Goal: Information Seeking & Learning: Check status

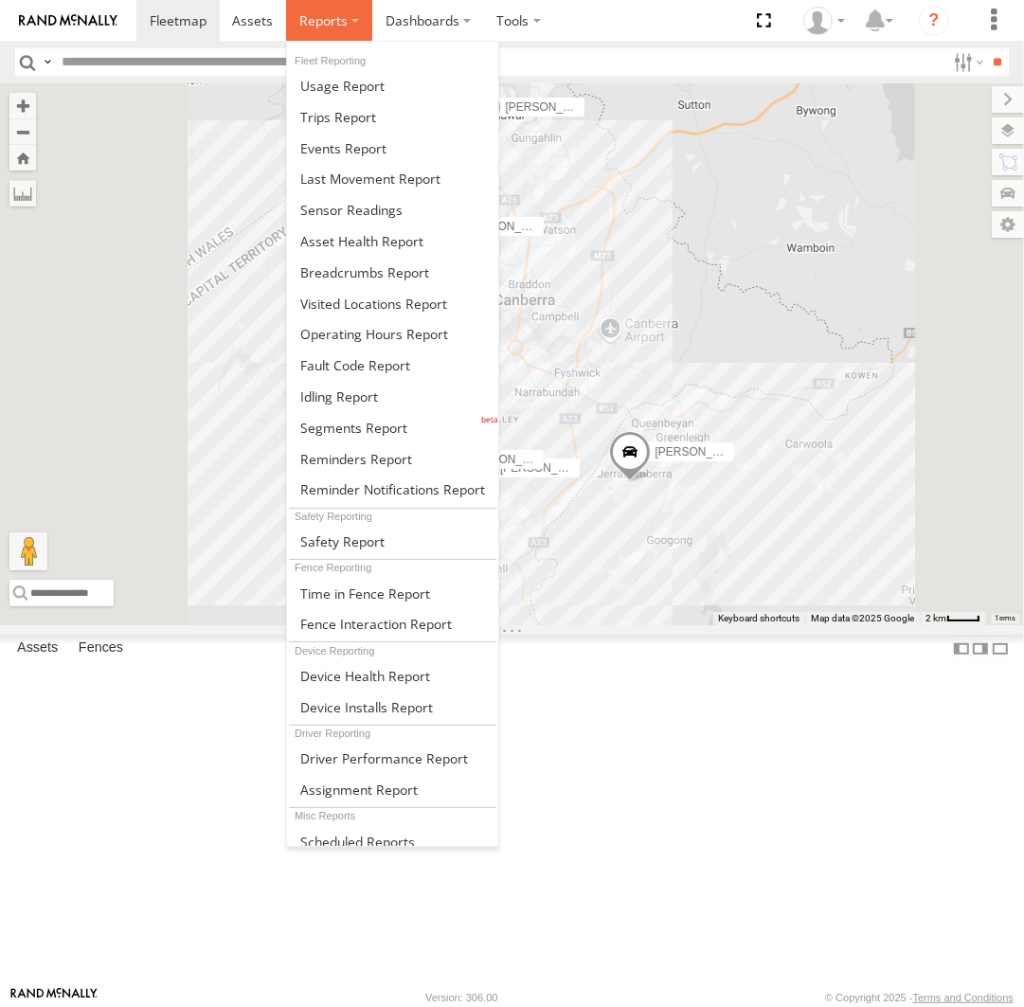
click at [332, 30] on label at bounding box center [329, 20] width 86 height 41
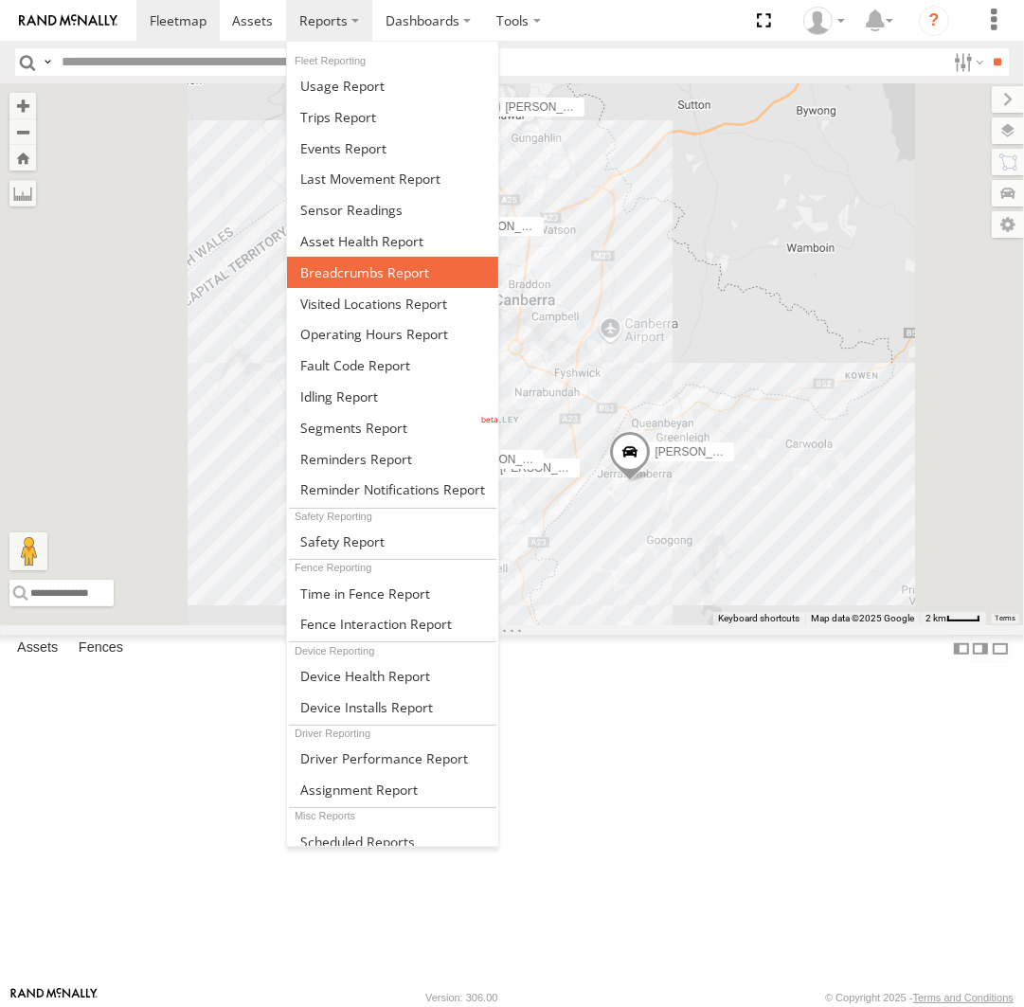
click at [379, 271] on span at bounding box center [364, 272] width 129 height 18
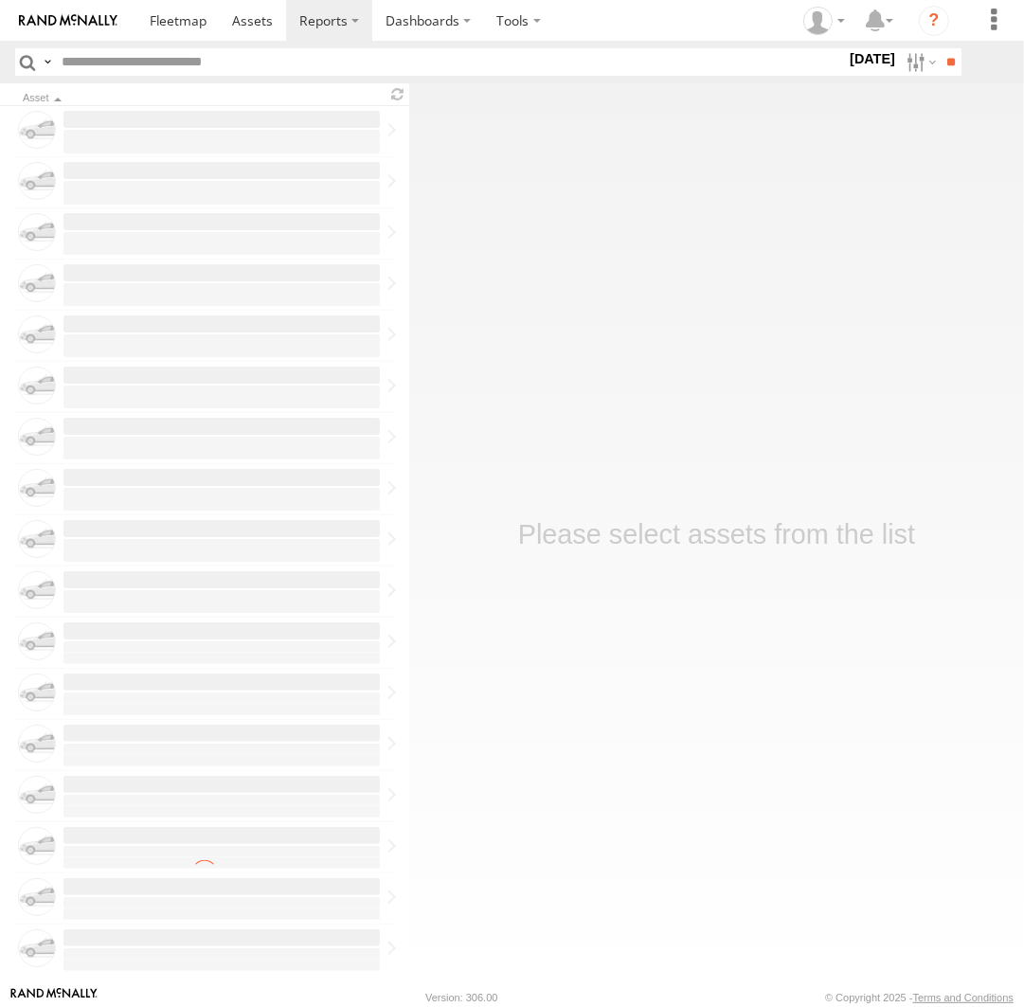
click at [0, 0] on label at bounding box center [0, 0] width 0 height 0
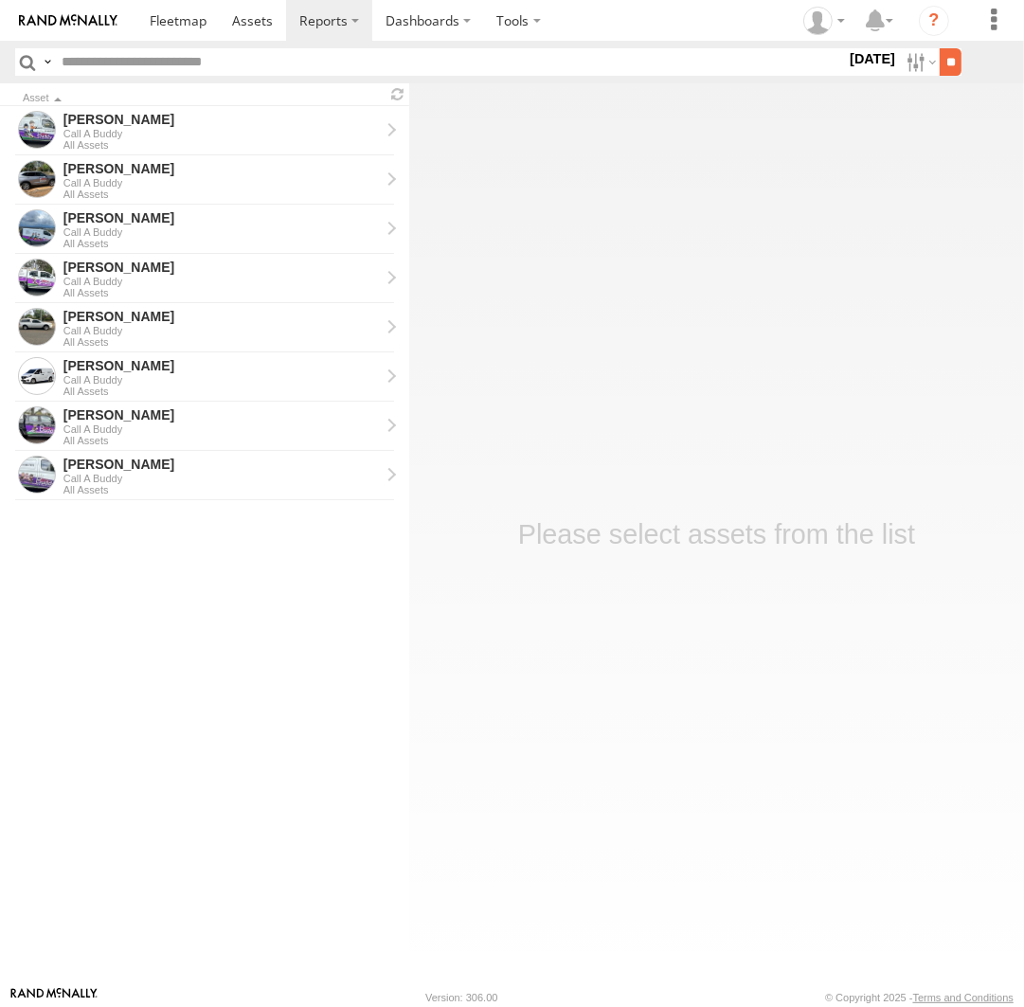
click at [945, 63] on input "**" at bounding box center [951, 61] width 22 height 27
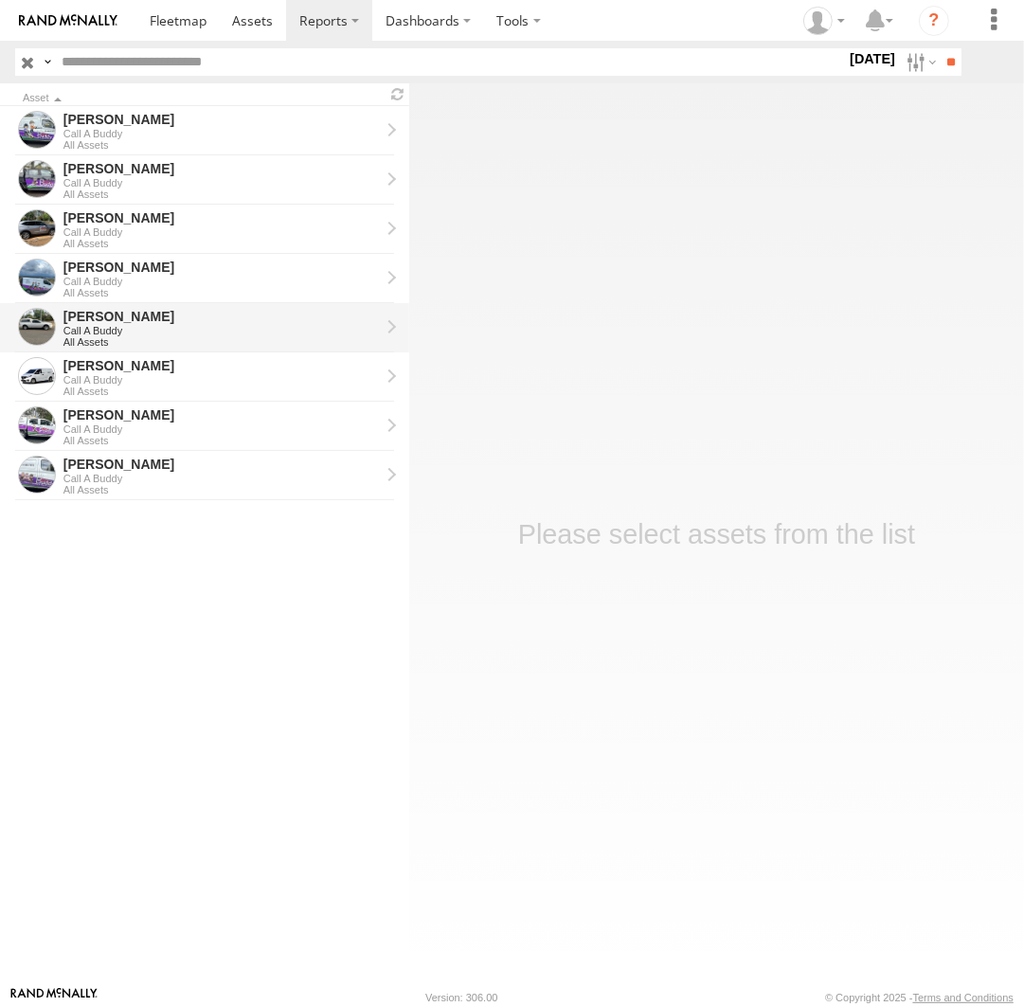
click at [209, 332] on div "Call A Buddy" at bounding box center [221, 330] width 316 height 11
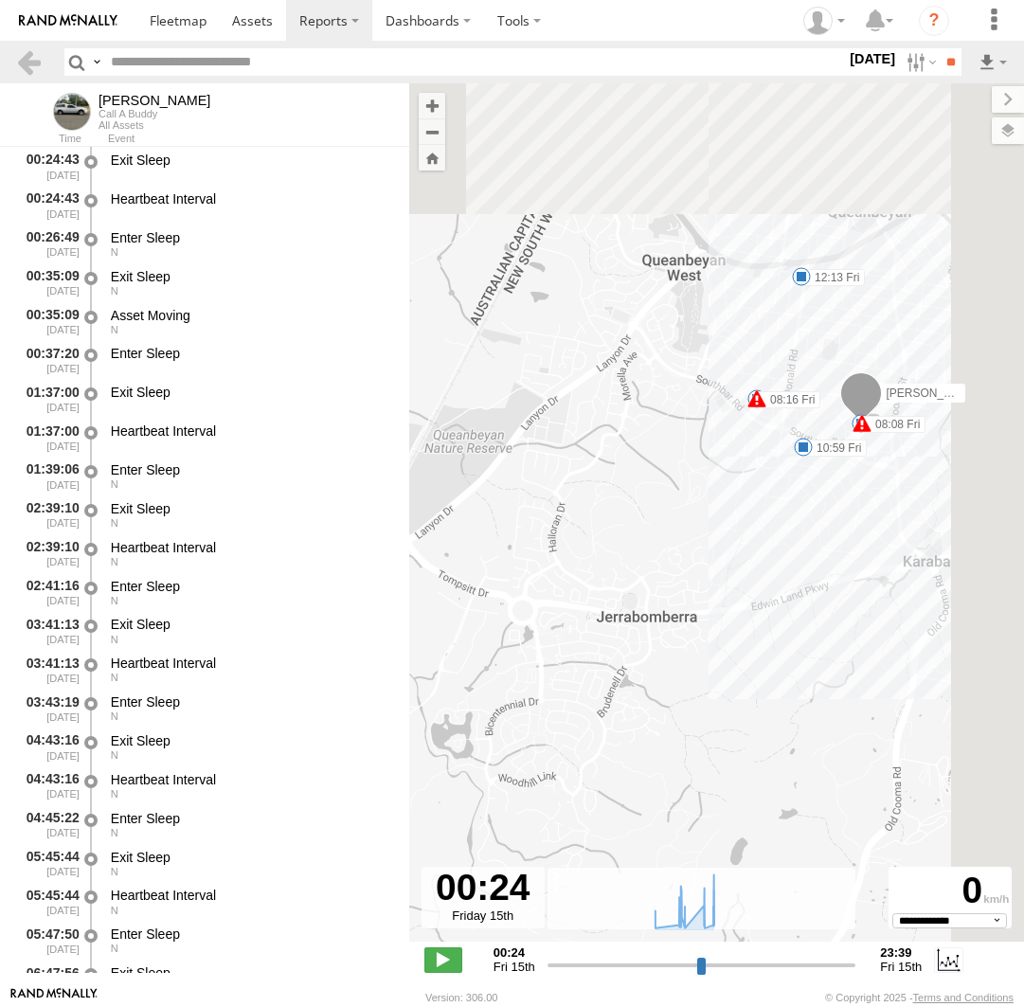
select select "**********"
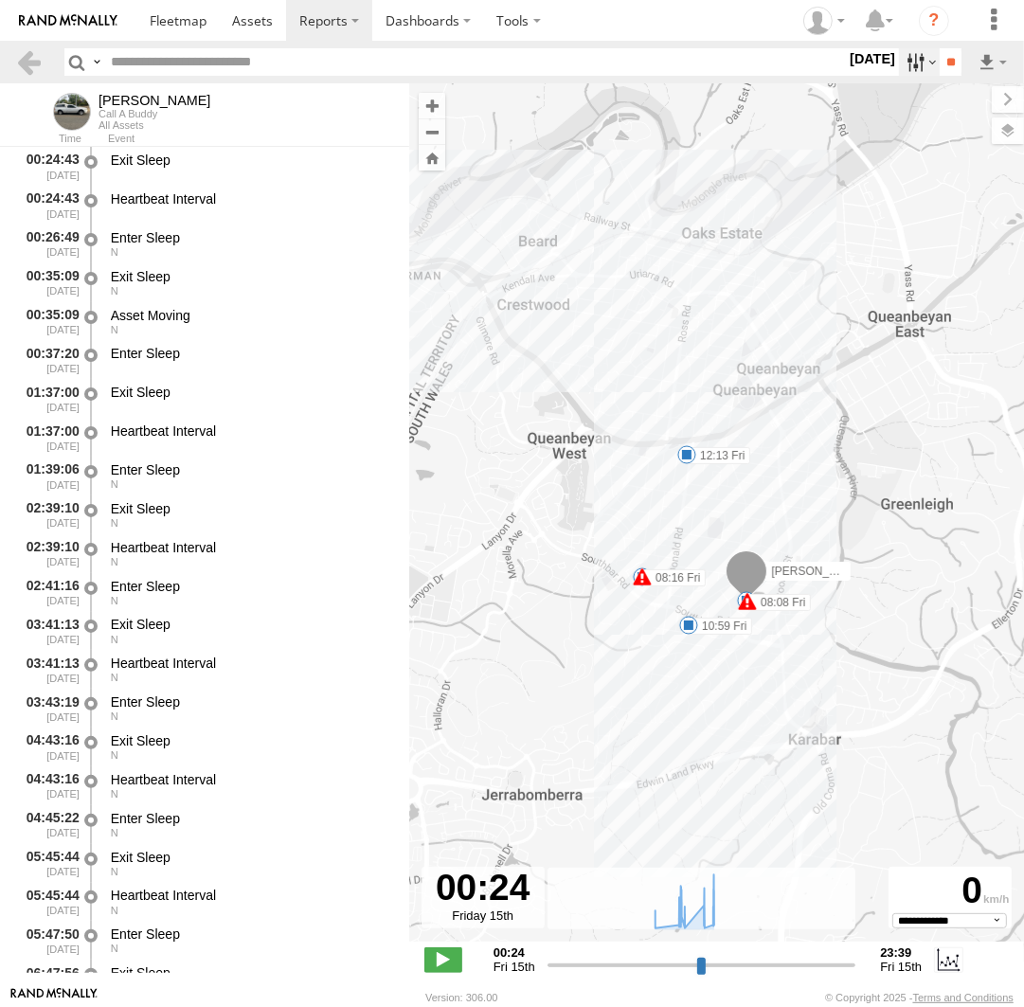
click at [923, 67] on label at bounding box center [919, 61] width 41 height 27
click at [0, 0] on label at bounding box center [0, 0] width 0 height 0
click at [945, 67] on input "**" at bounding box center [951, 61] width 22 height 27
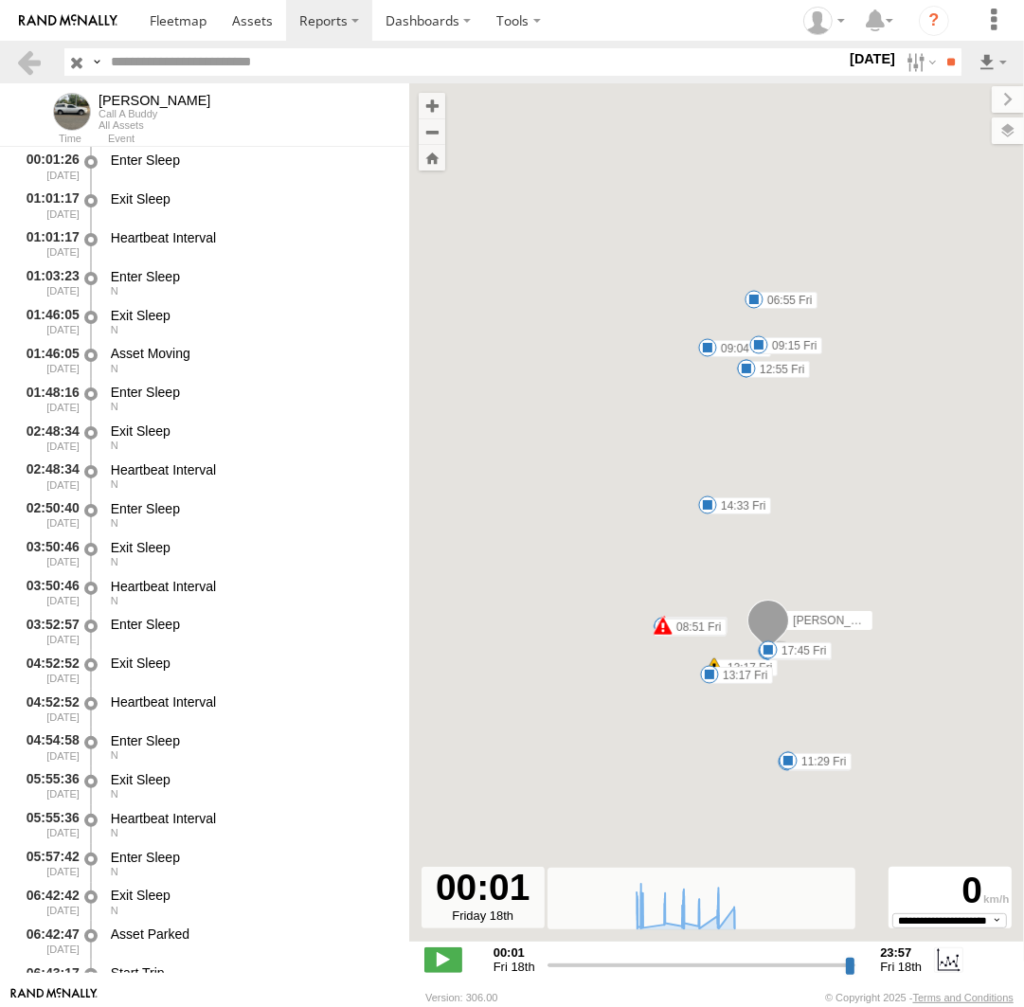
type input "**********"
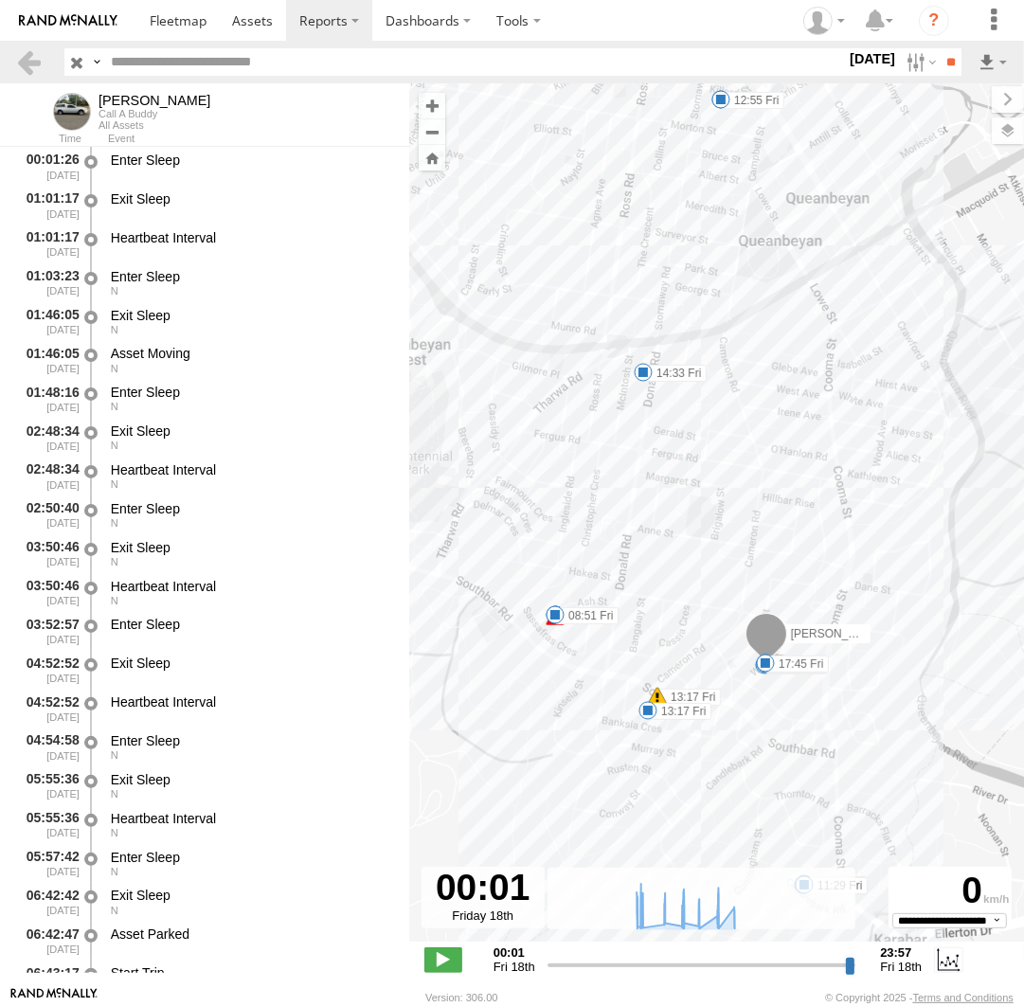
drag, startPoint x: 756, startPoint y: 343, endPoint x: 774, endPoint y: 524, distance: 181.8
click at [774, 524] on div "Andrew 06:55 Fri 07:19 Fri 08:02 Fri 08:16 Fri 08:51 Fri 09:04 Fri 09:15 Fri 10…" at bounding box center [716, 522] width 615 height 878
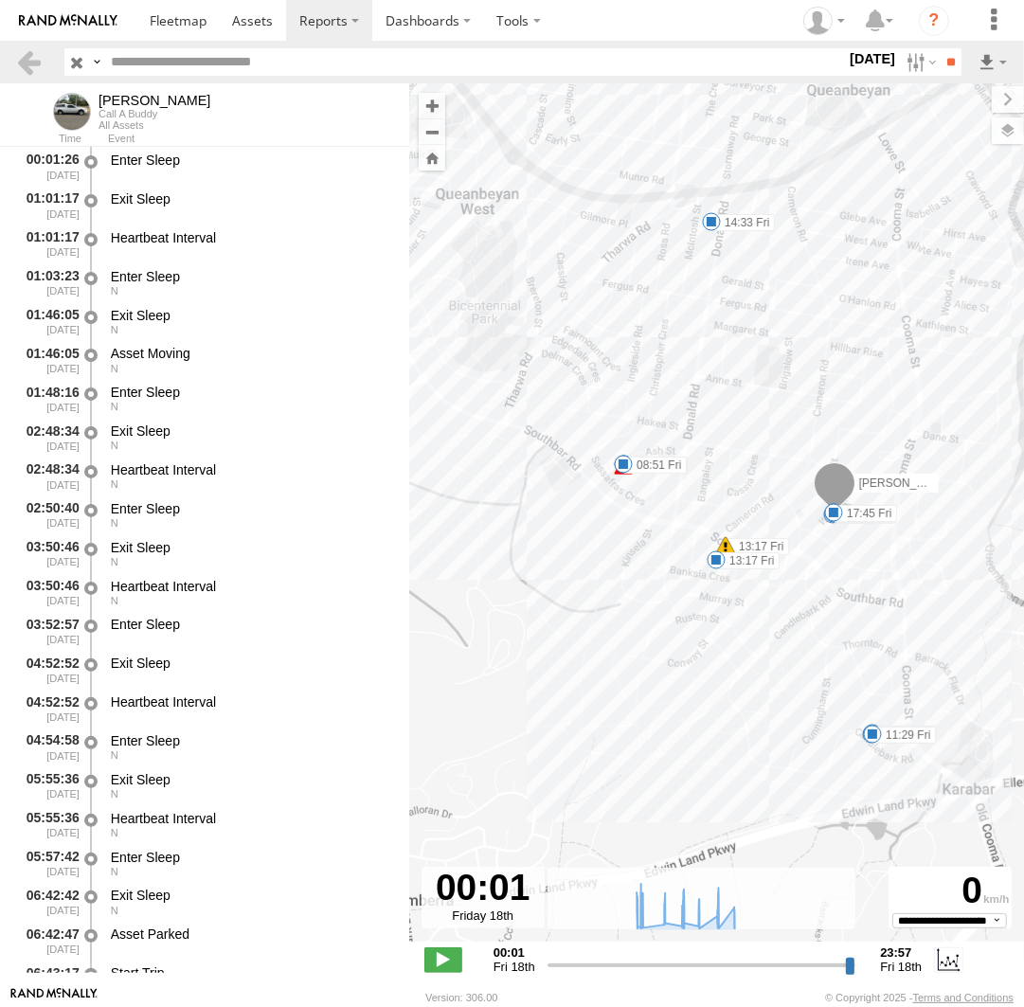
click at [624, 463] on span at bounding box center [623, 464] width 19 height 19
click at [629, 482] on div "Andrew 06:55 Fri 07:19 Fri 08:02 Fri 08:16 Fri 08:51 Fri 09:04 Fri 09:15 Fri 10…" at bounding box center [716, 522] width 615 height 878
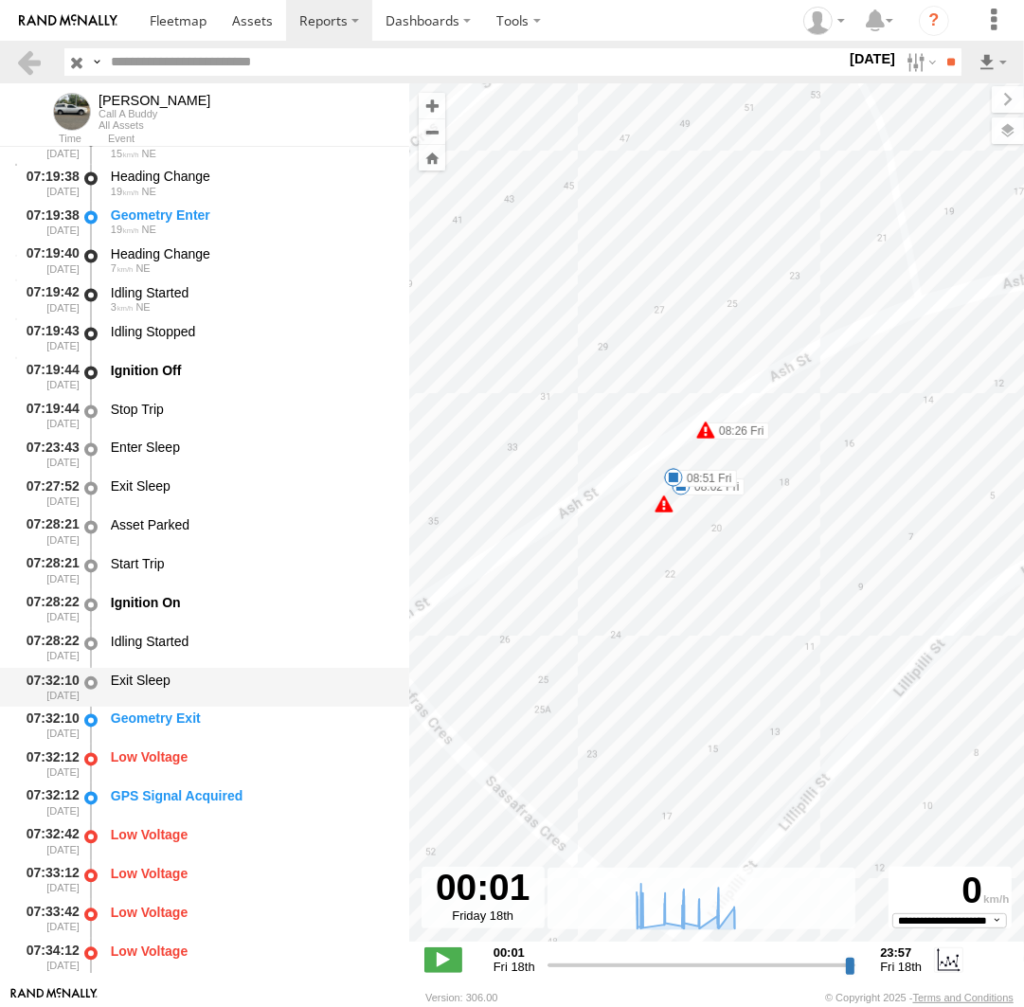
scroll to position [8000, 0]
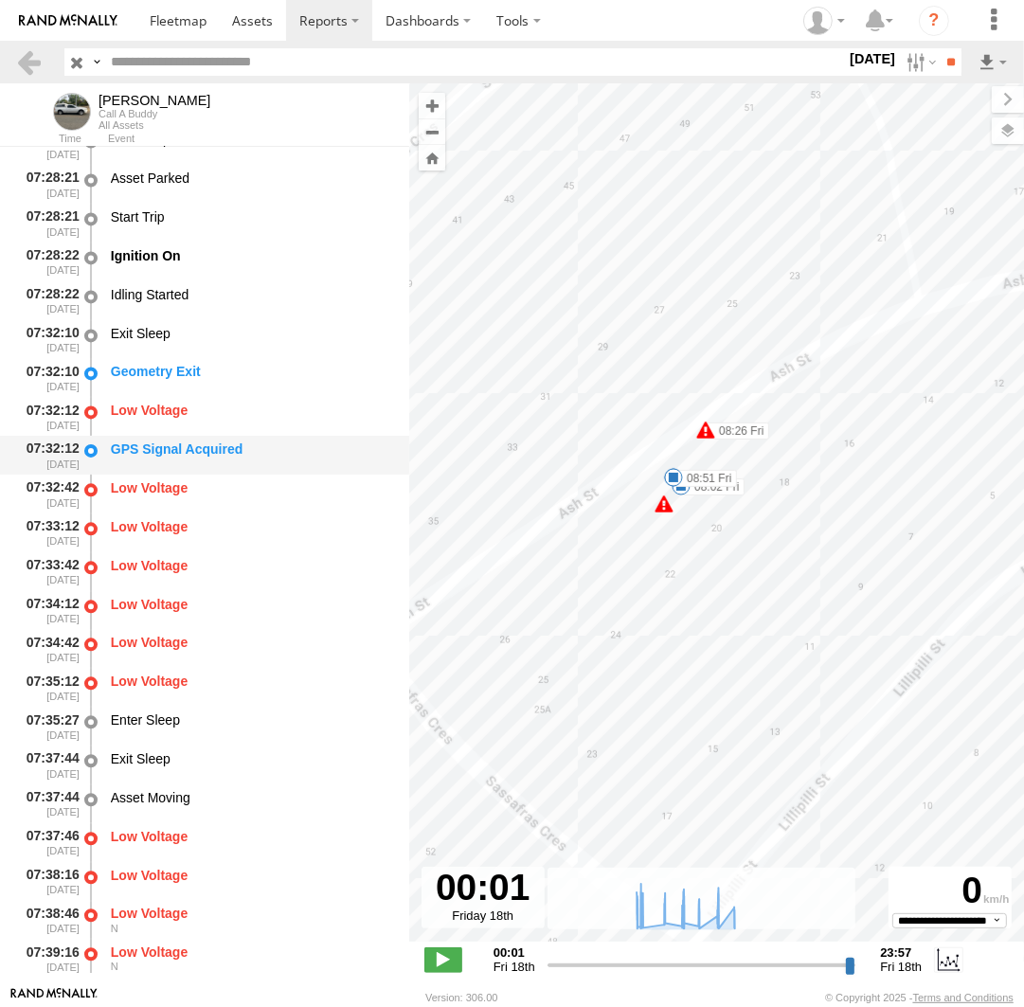
click at [271, 441] on div "GPS Signal Acquired" at bounding box center [251, 455] width 286 height 35
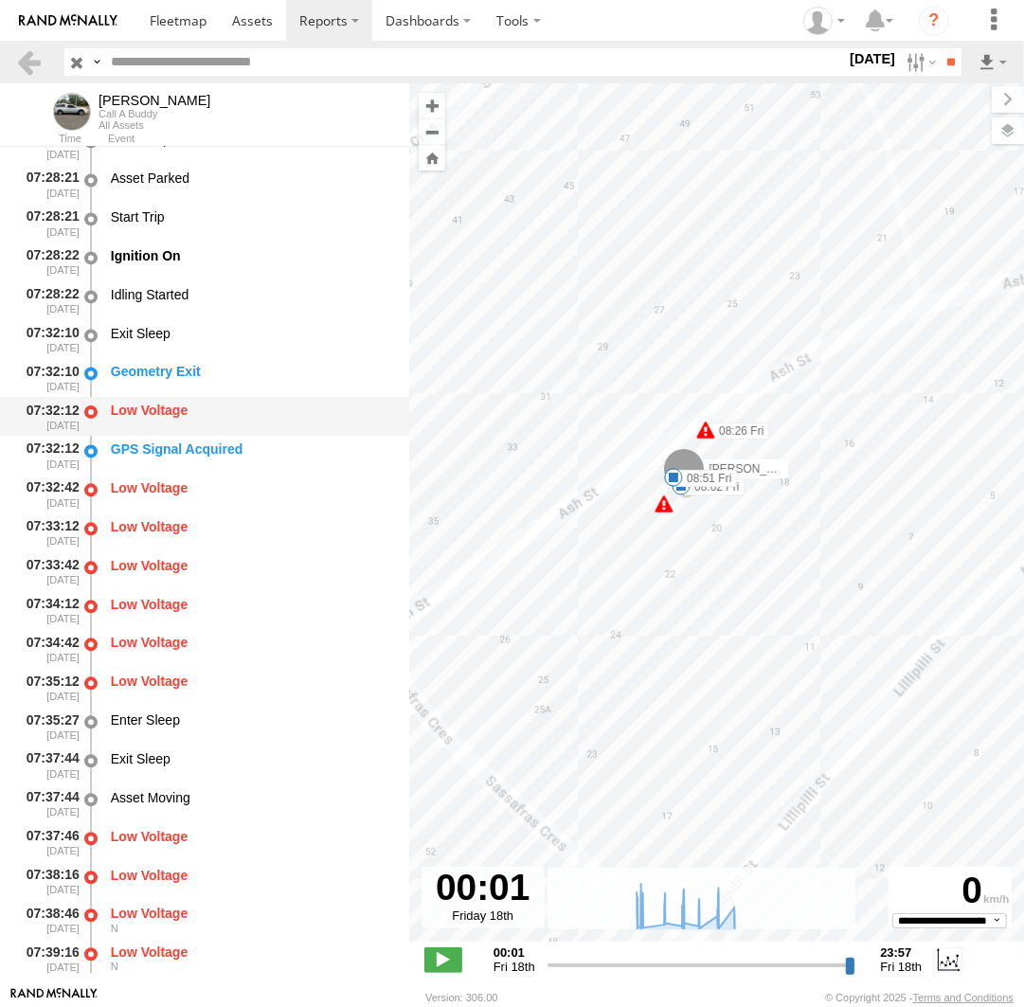
click at [243, 411] on div "Low Voltage" at bounding box center [251, 410] width 280 height 17
click at [240, 380] on div "Geometry Exit" at bounding box center [251, 371] width 280 height 17
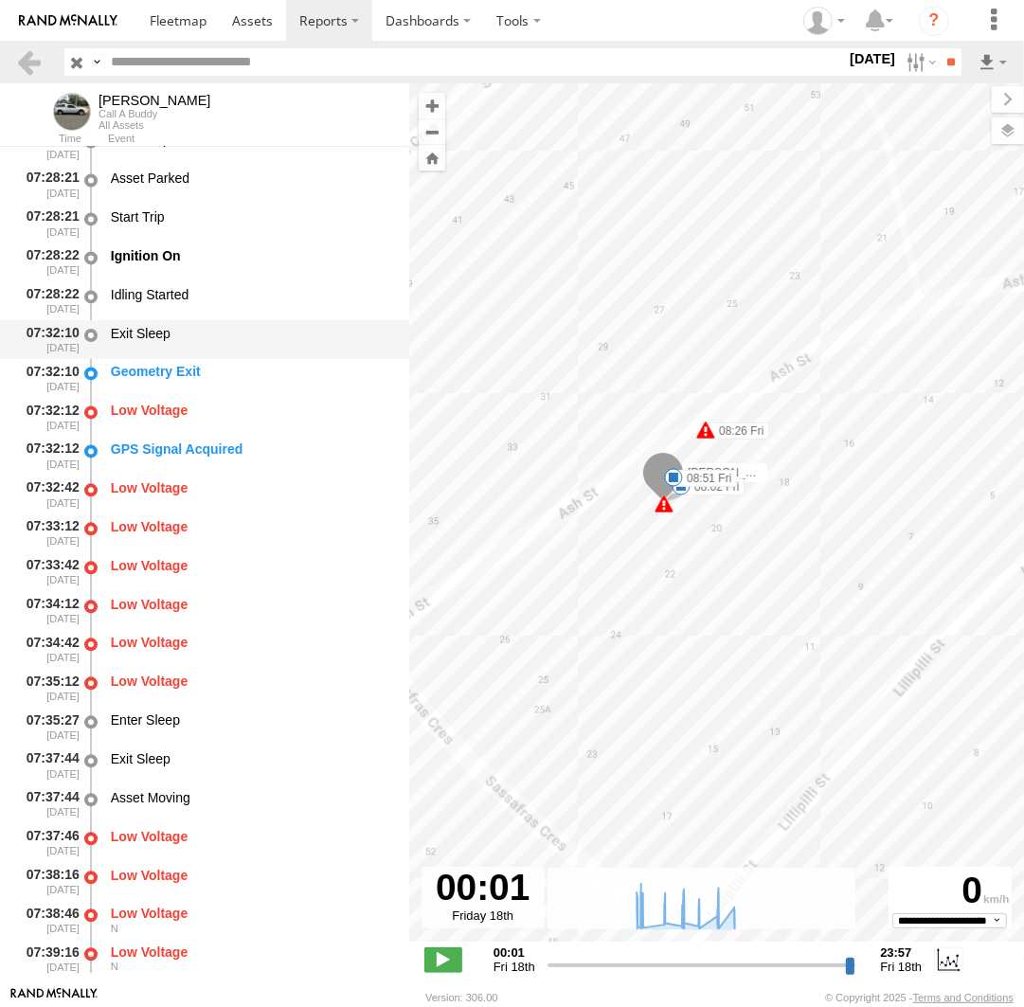
click at [237, 345] on div "Exit Sleep" at bounding box center [251, 339] width 286 height 35
click at [244, 312] on div "Idling Started" at bounding box center [251, 300] width 286 height 35
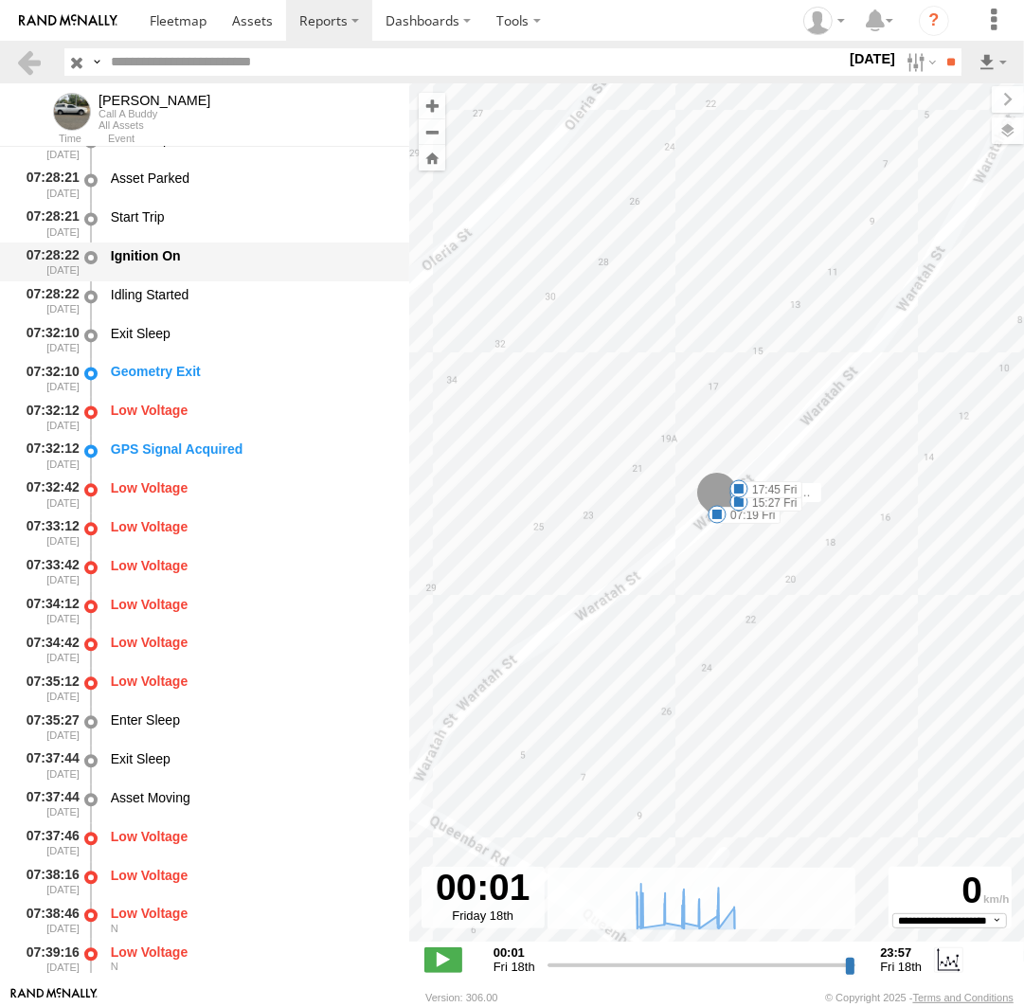
click at [258, 264] on div "Ignition On" at bounding box center [251, 255] width 280 height 17
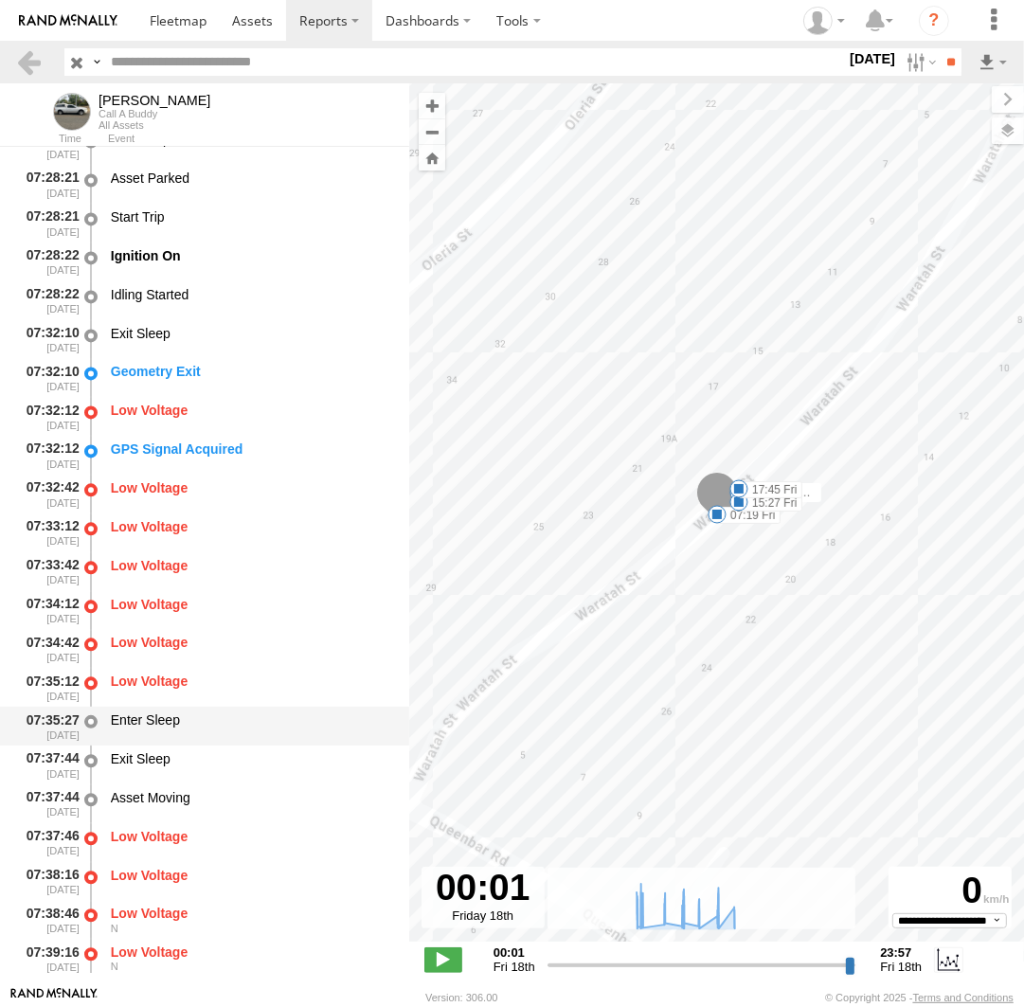
click at [196, 725] on div "Enter Sleep" at bounding box center [251, 719] width 280 height 17
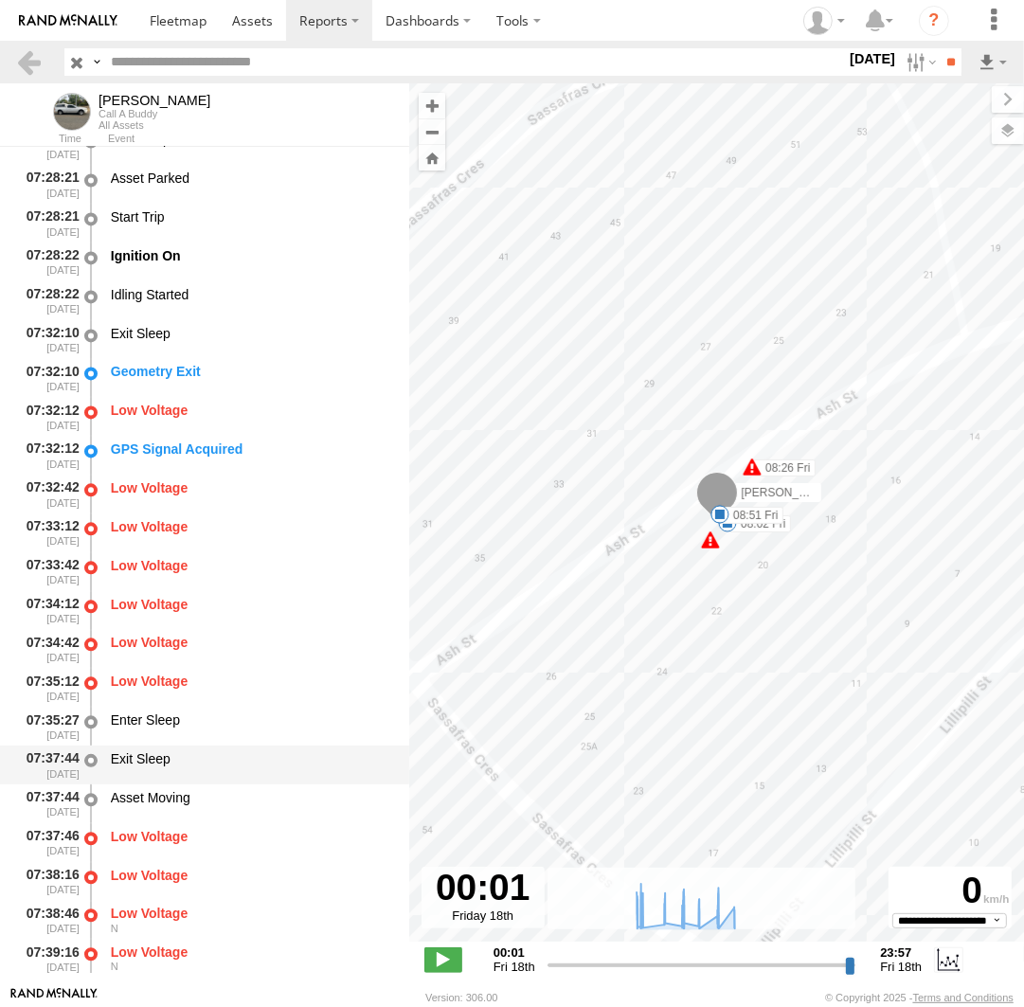
click at [196, 764] on div "Exit Sleep" at bounding box center [251, 758] width 280 height 17
click at [194, 806] on div "Asset Moving" at bounding box center [251, 797] width 280 height 17
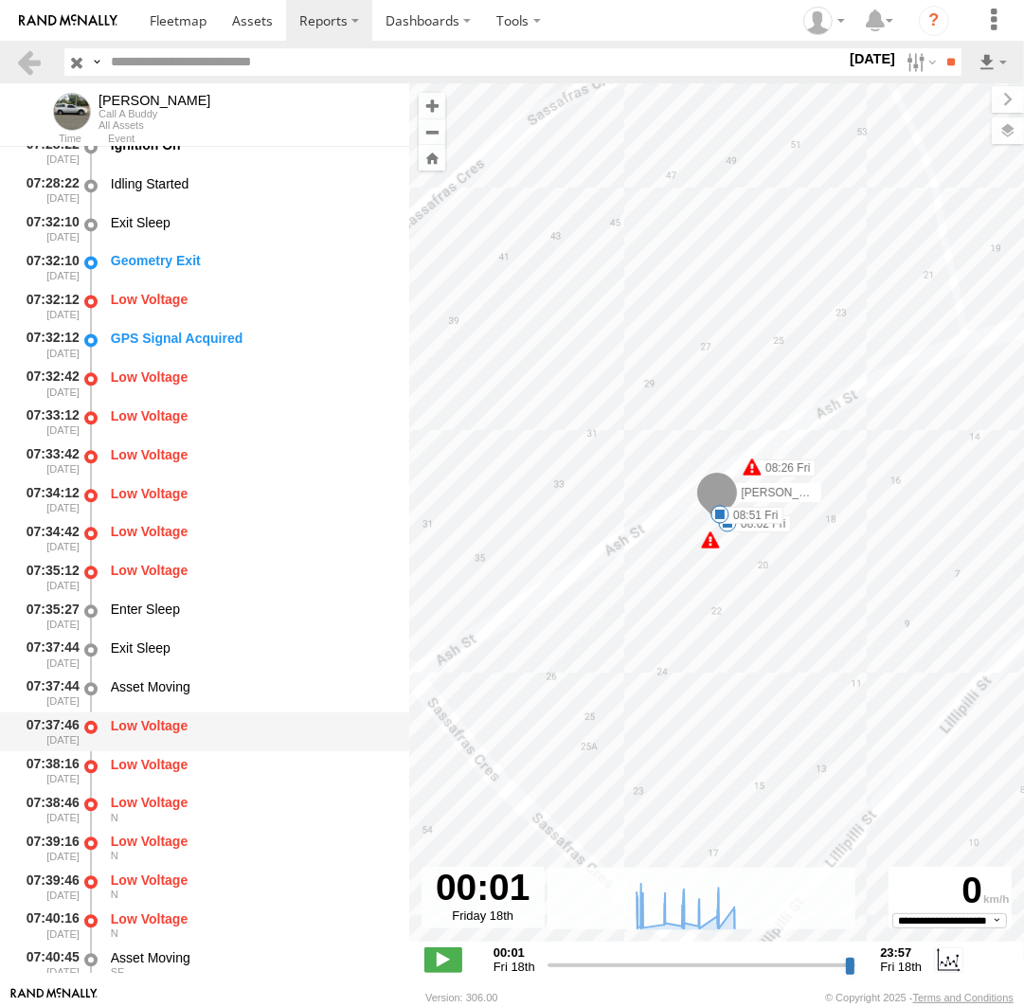
scroll to position [8261, 0]
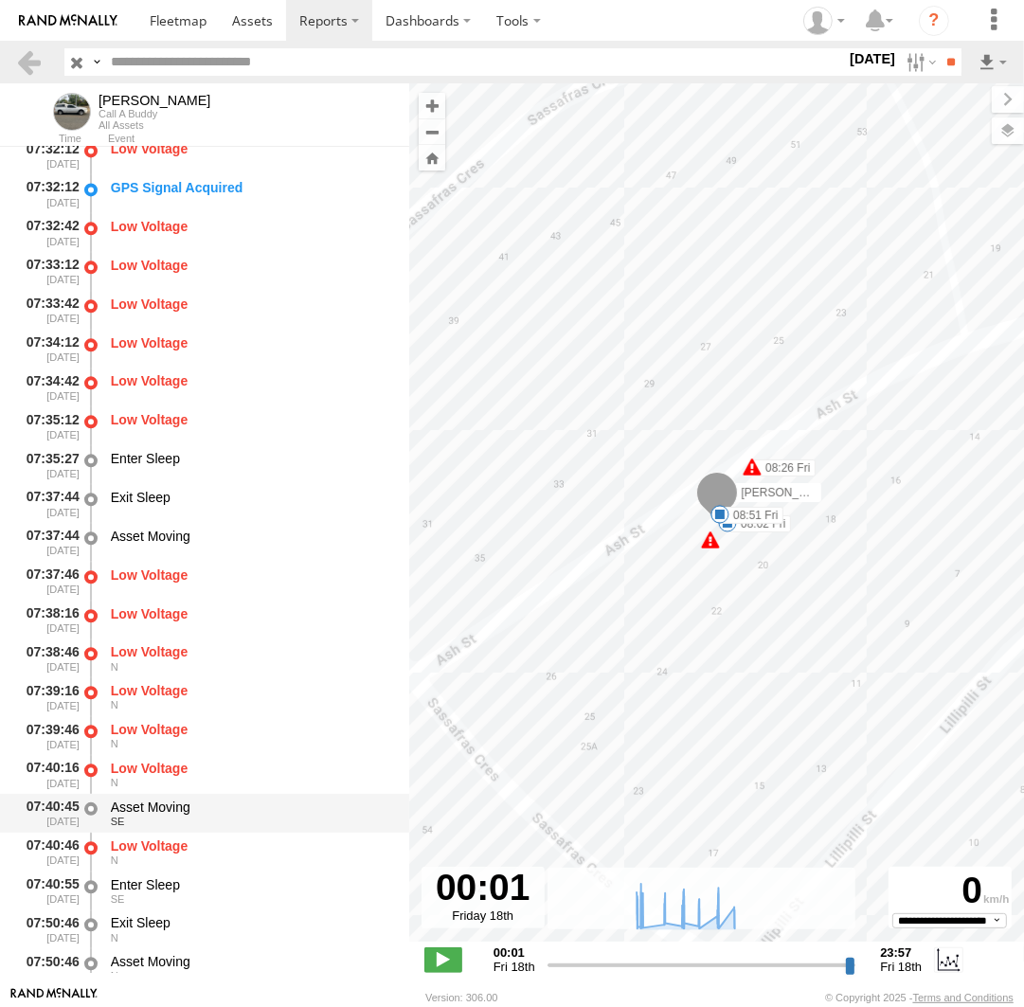
click at [205, 821] on div "SE" at bounding box center [251, 821] width 280 height 11
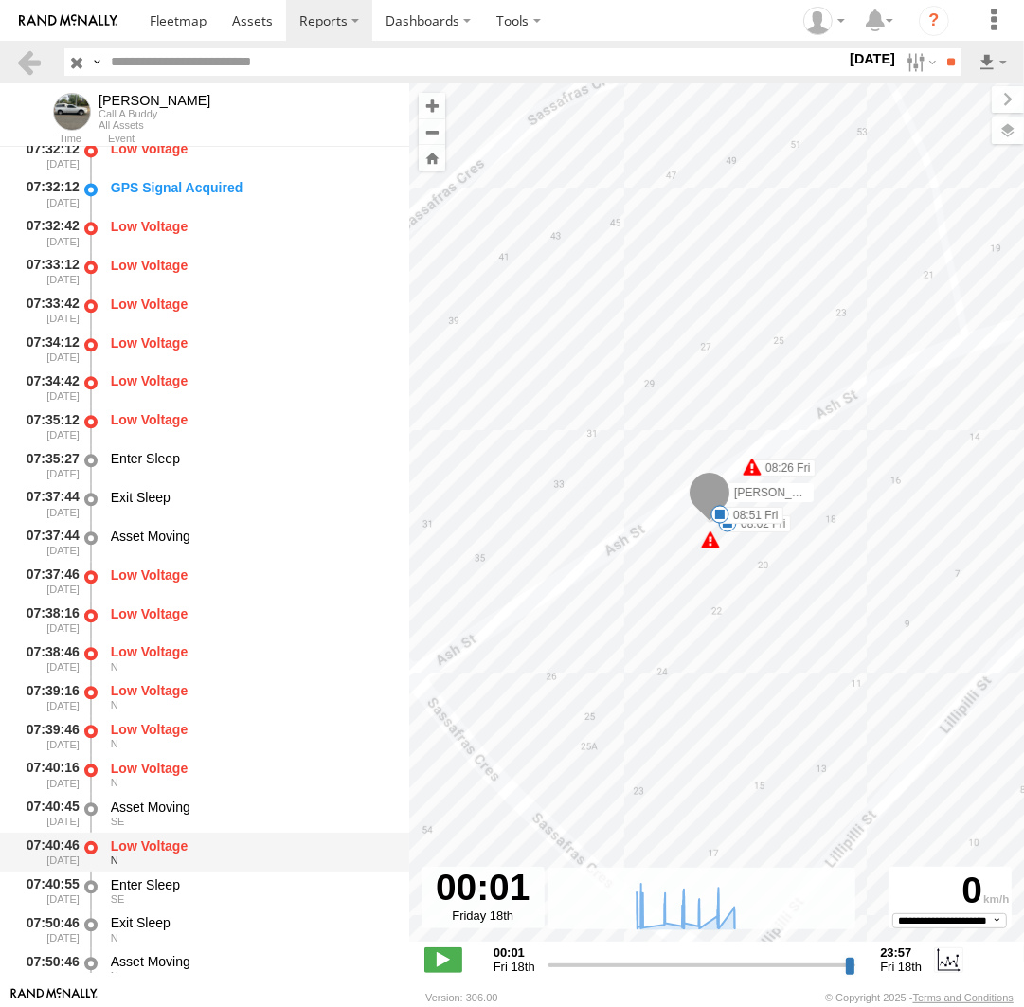
click at [203, 858] on div "N" at bounding box center [251, 859] width 280 height 11
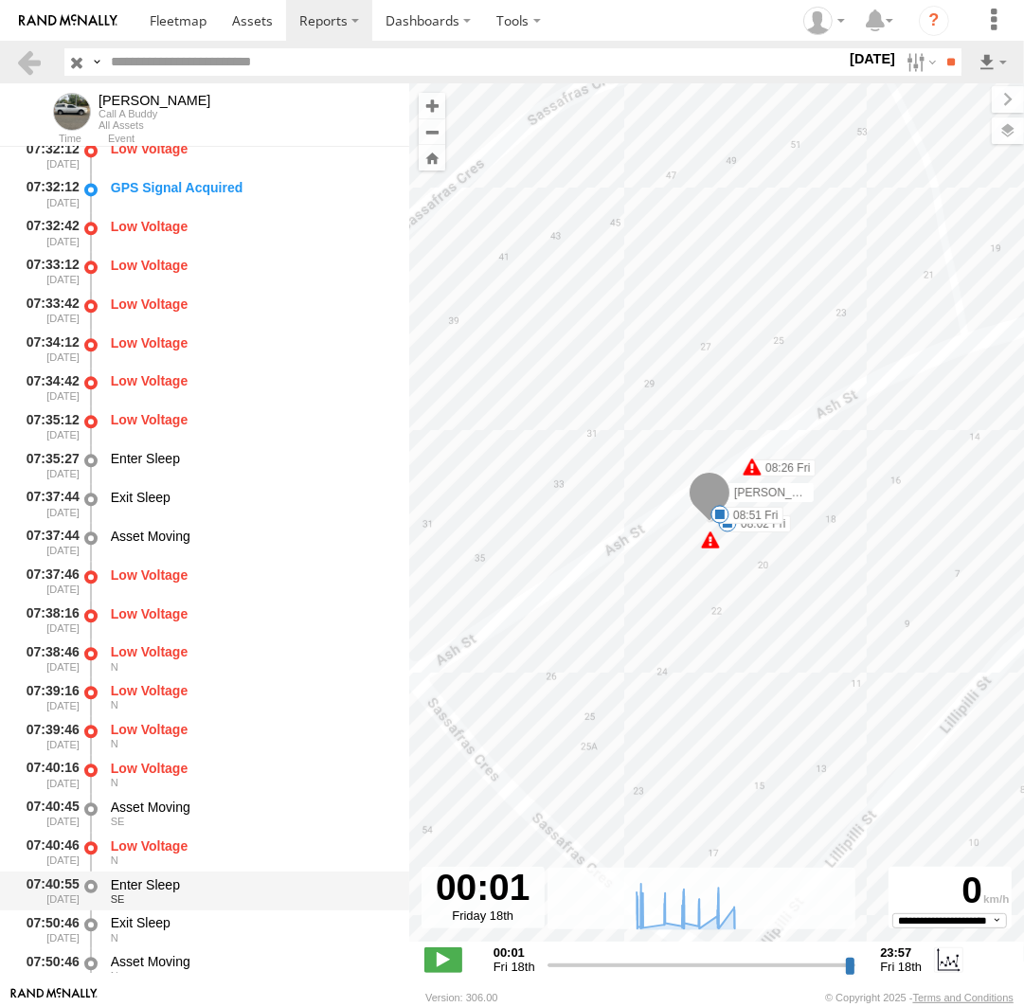
click at [200, 891] on div "Enter Sleep" at bounding box center [251, 884] width 280 height 17
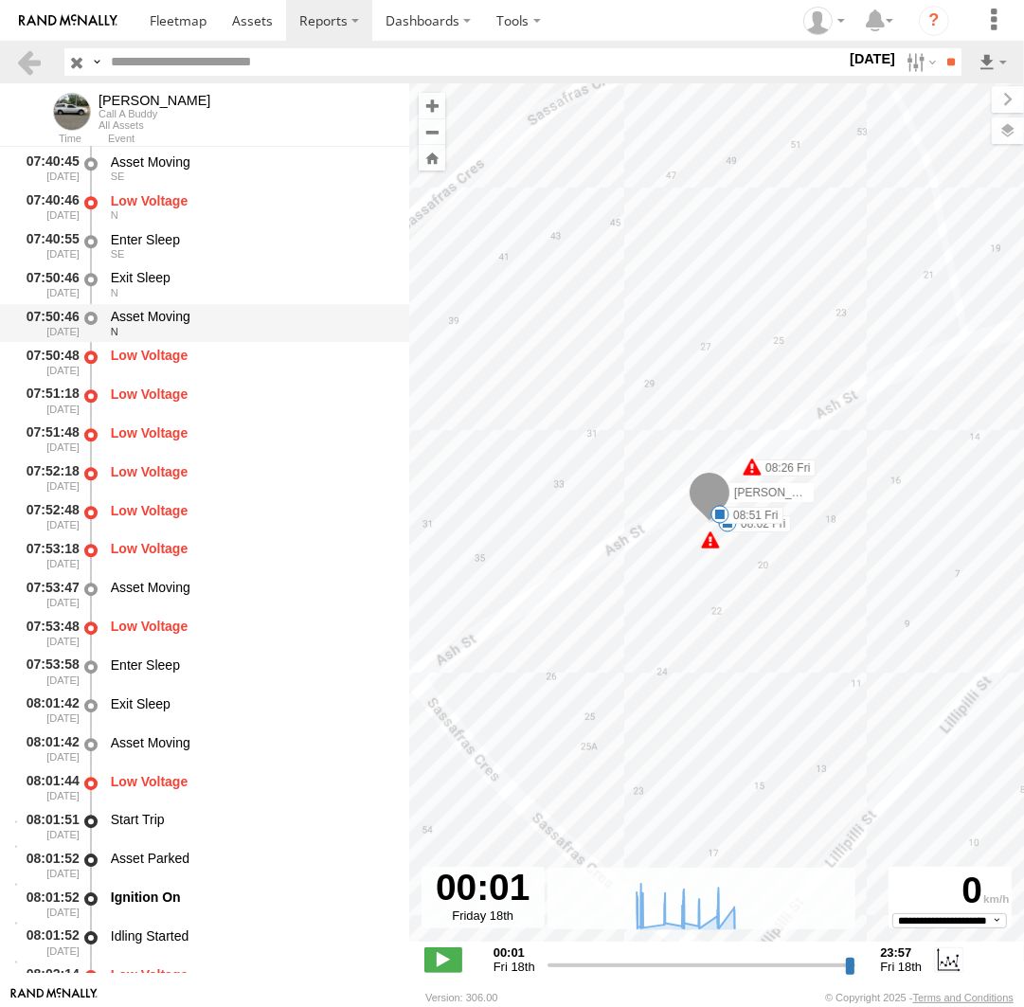
scroll to position [9043, 0]
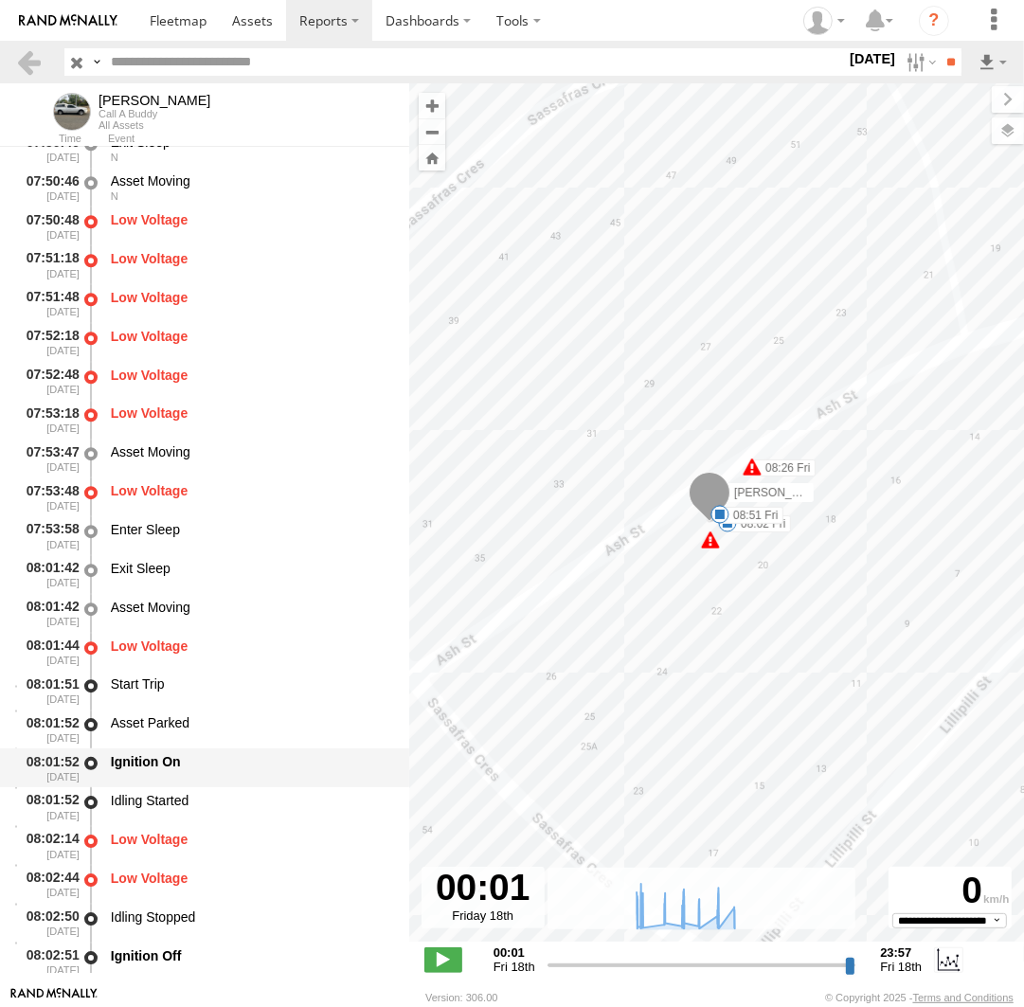
click at [194, 776] on div "Ignition On" at bounding box center [251, 767] width 286 height 35
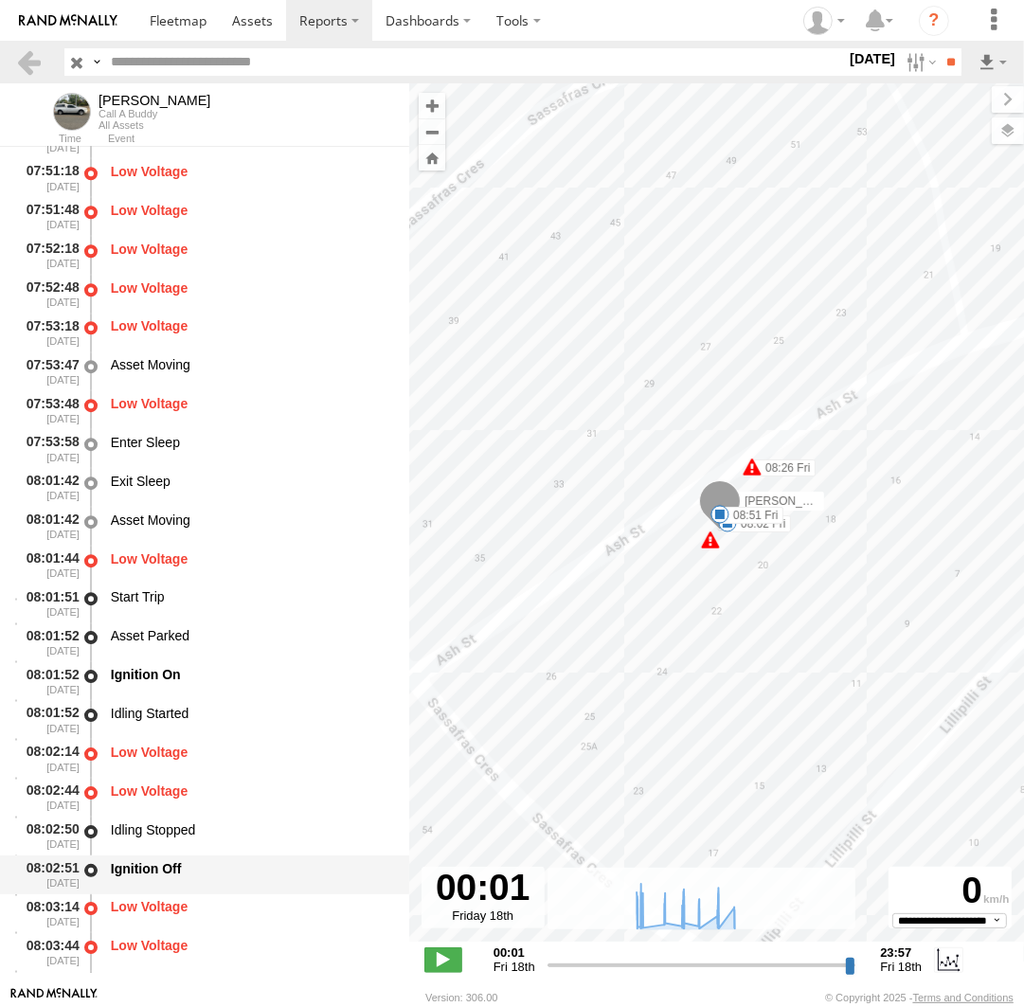
click at [195, 877] on div "Ignition Off" at bounding box center [251, 868] width 280 height 17
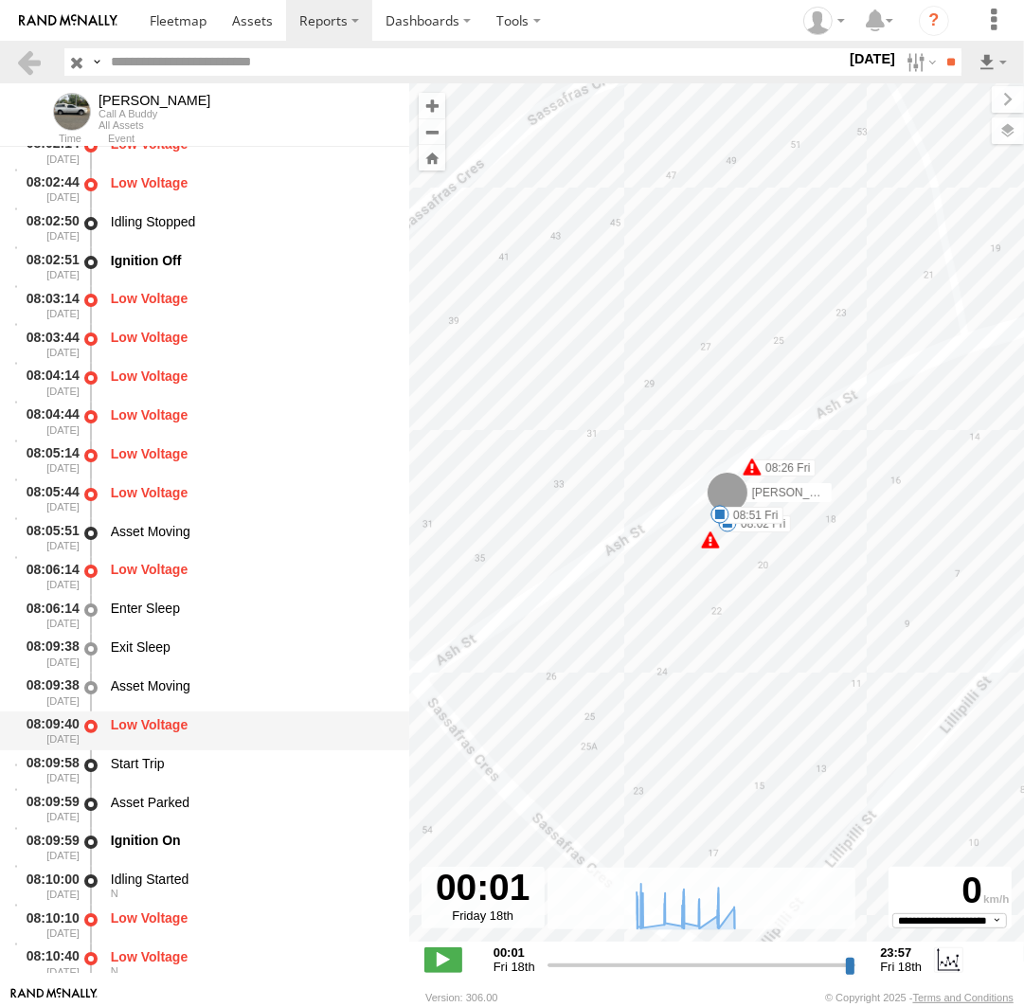
scroll to position [9913, 0]
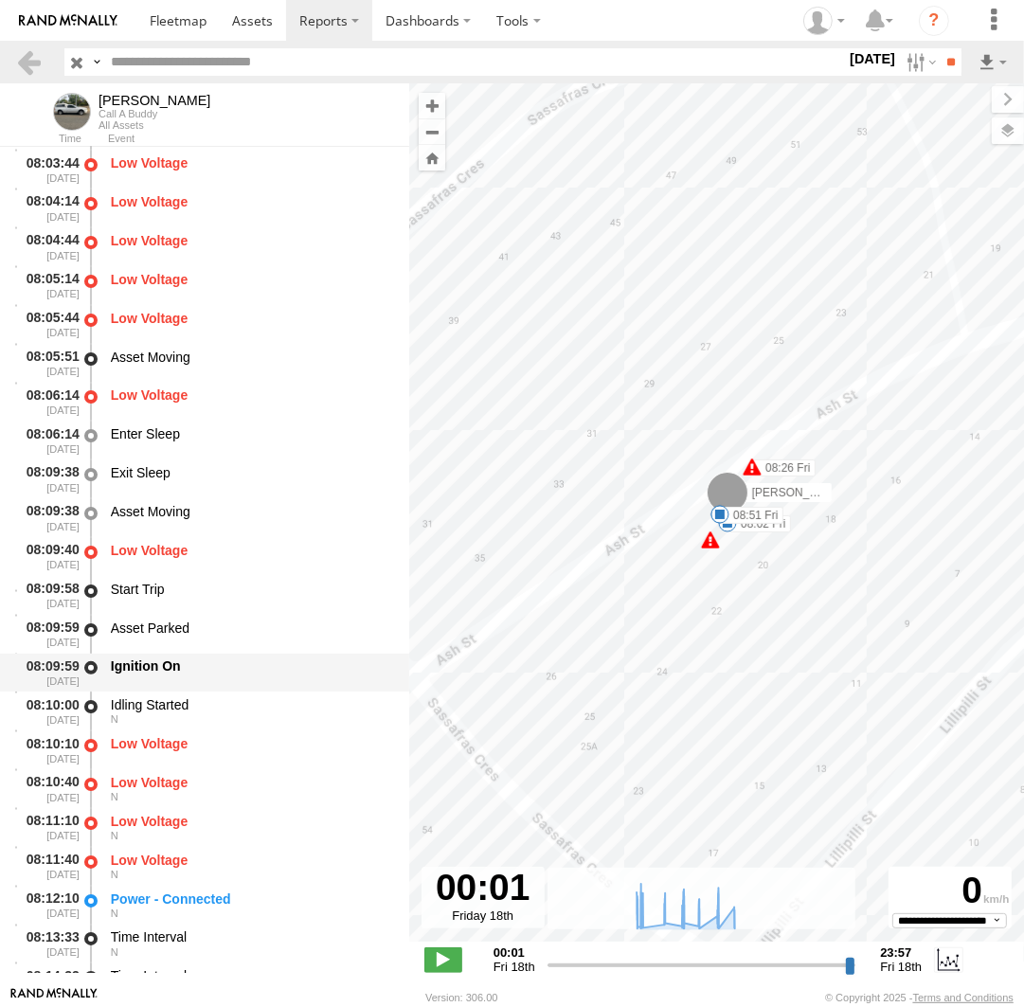
click at [194, 674] on div "Ignition On" at bounding box center [251, 665] width 280 height 17
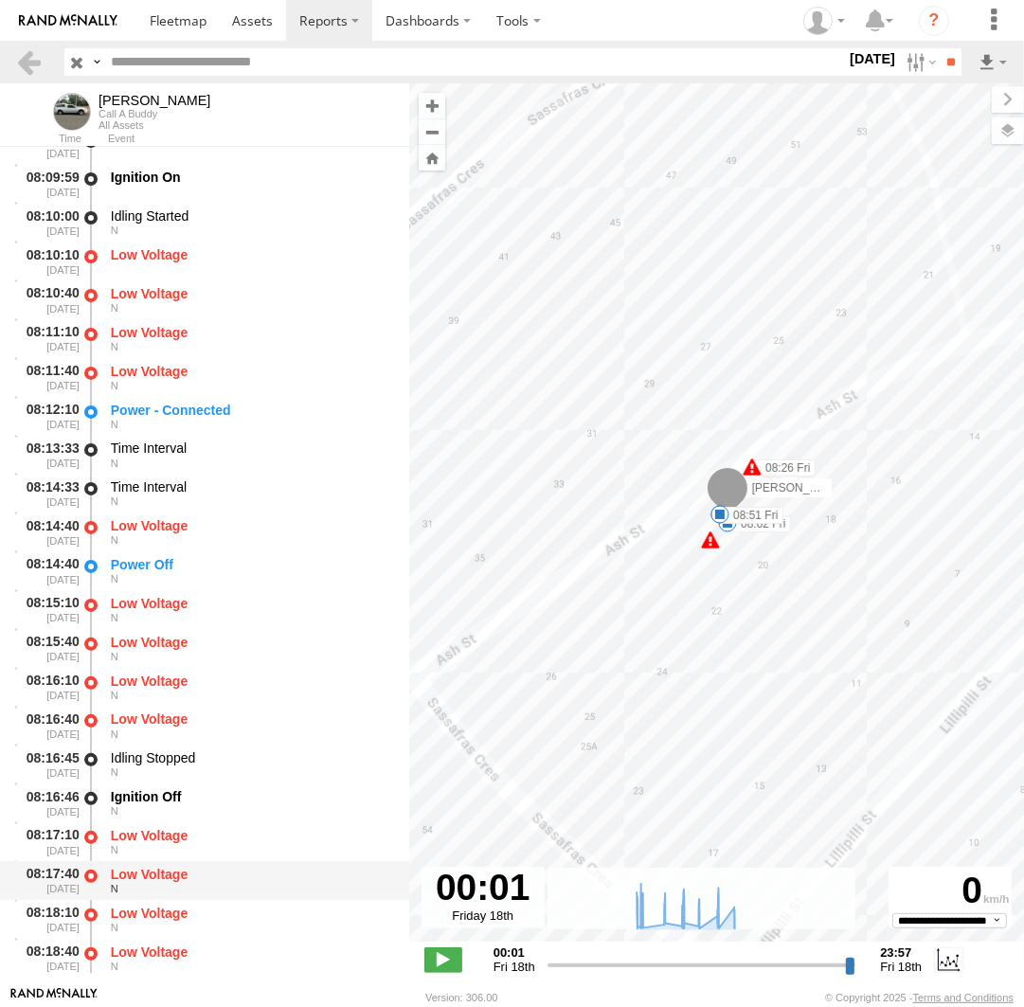
scroll to position [10435, 0]
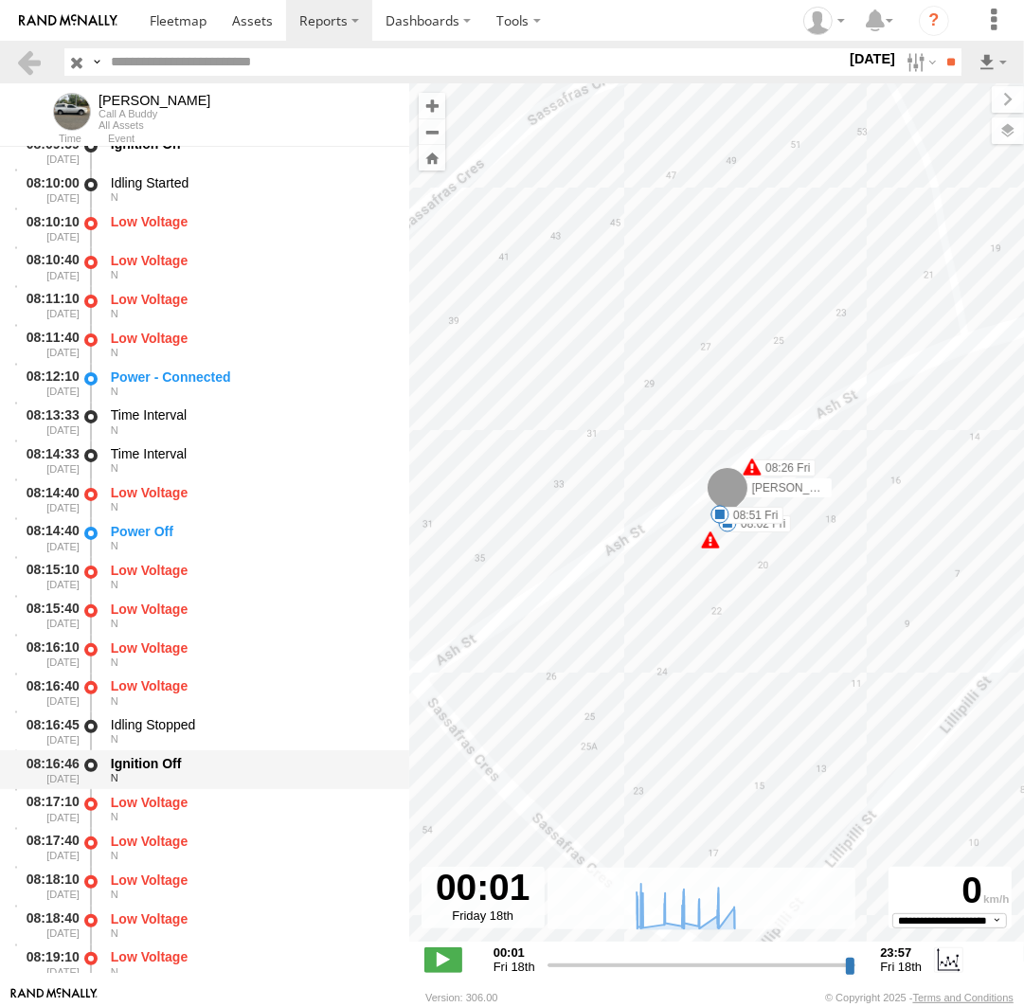
click at [191, 772] on div "Ignition Off" at bounding box center [251, 763] width 280 height 17
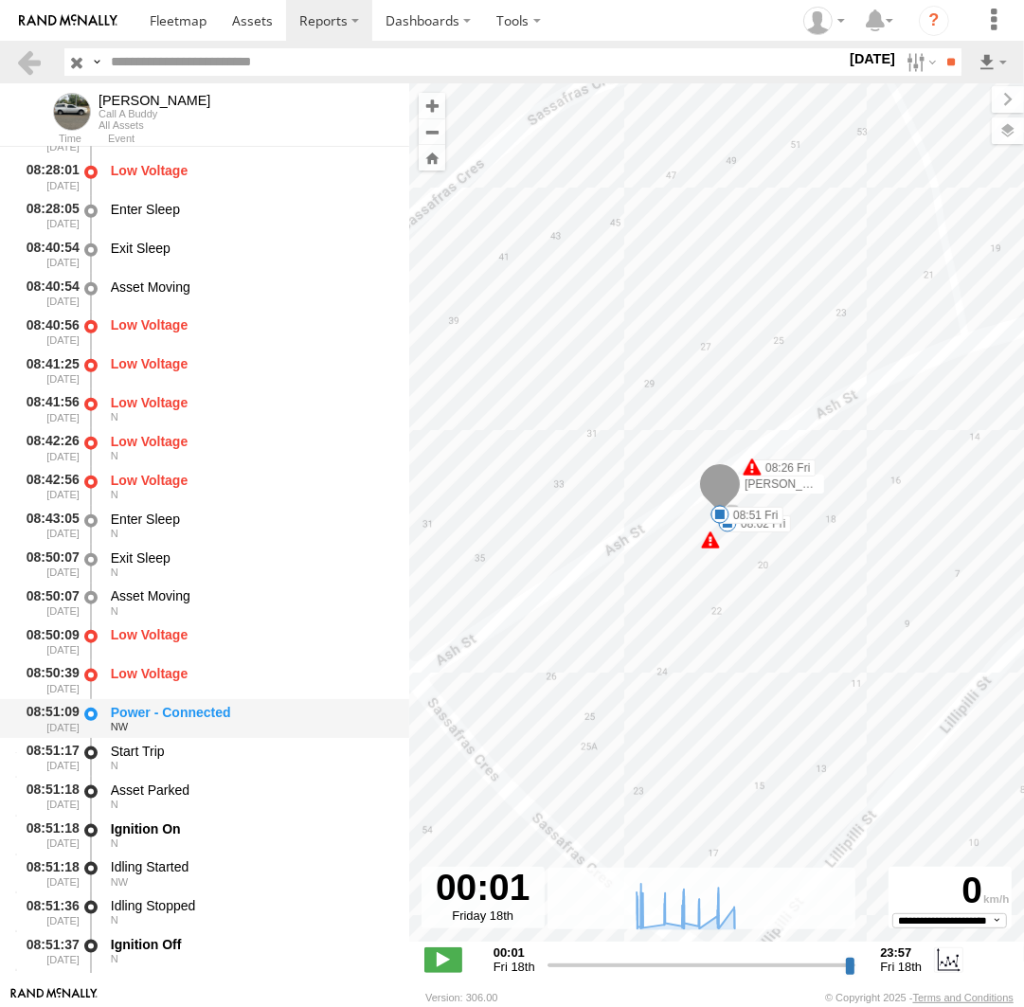
scroll to position [11652, 0]
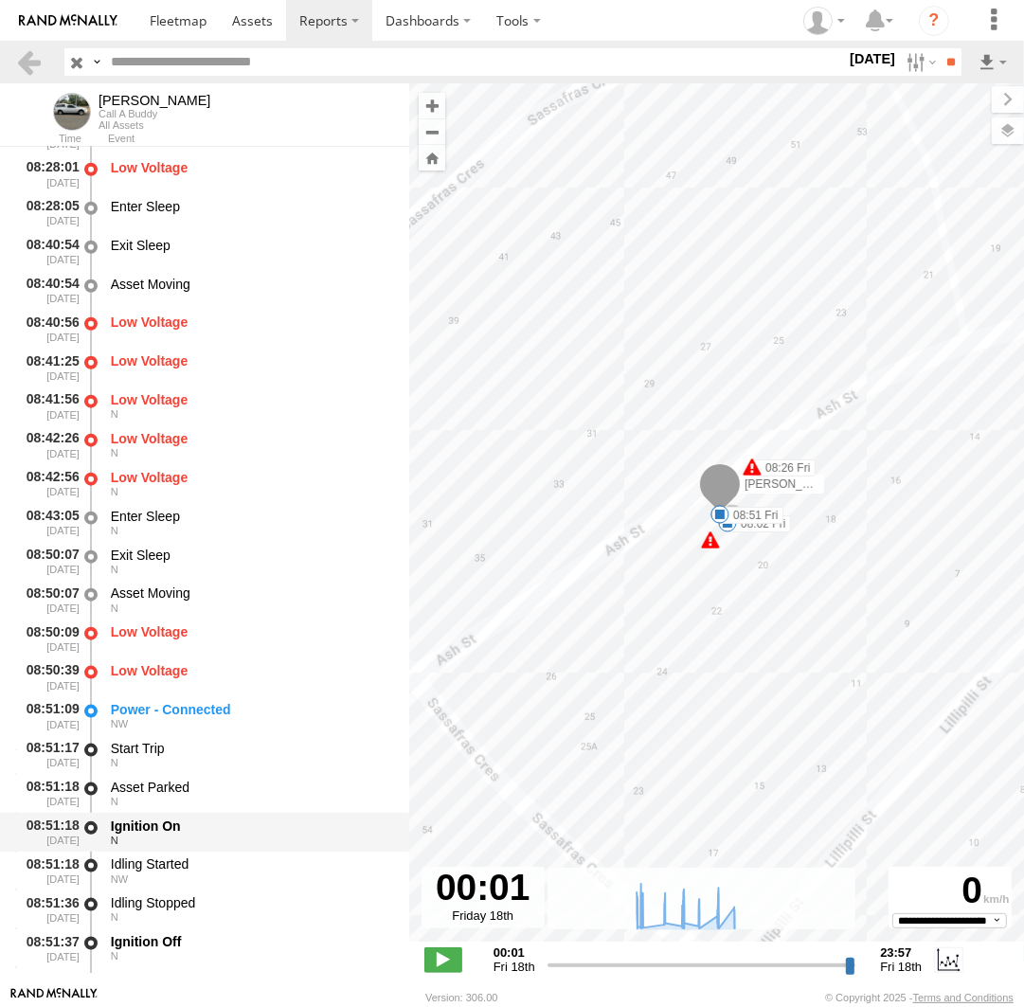
click at [187, 819] on div "Ignition On N" at bounding box center [251, 832] width 286 height 35
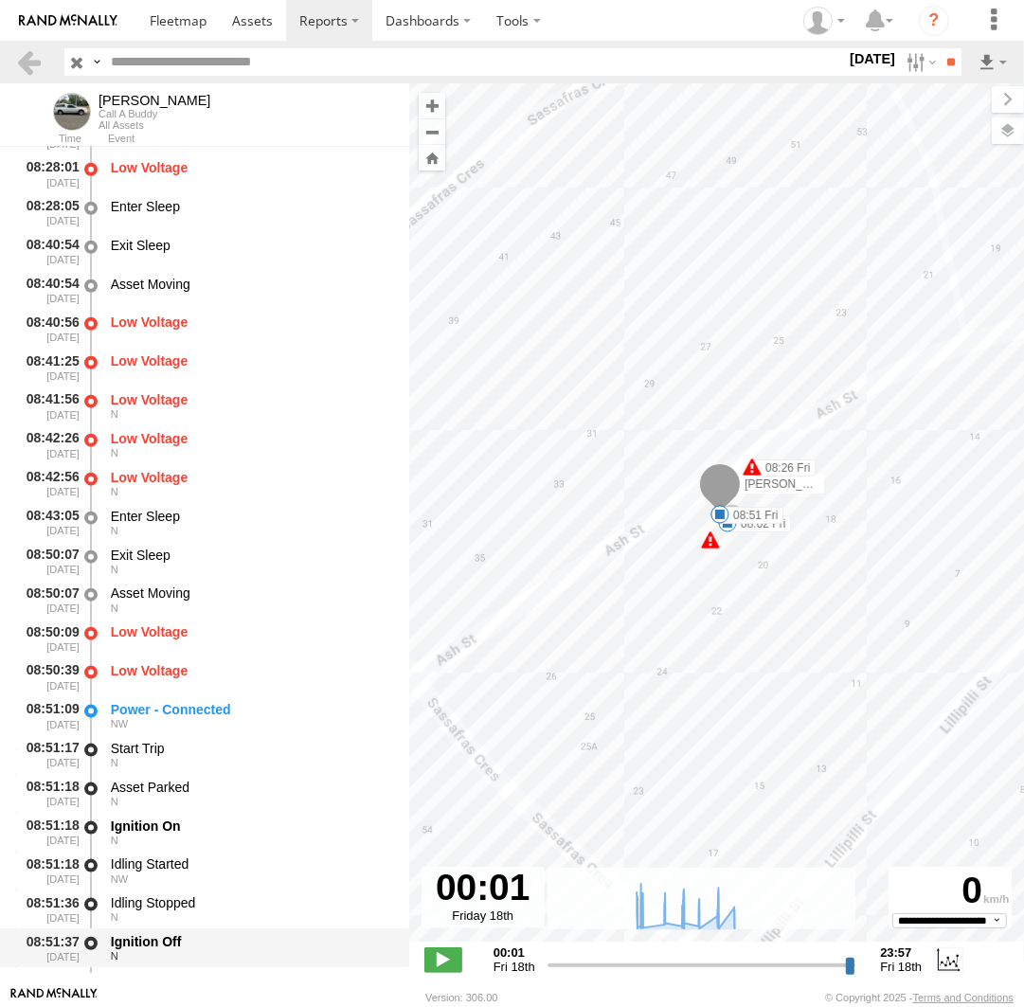
click at [176, 941] on div "Ignition Off" at bounding box center [251, 941] width 280 height 17
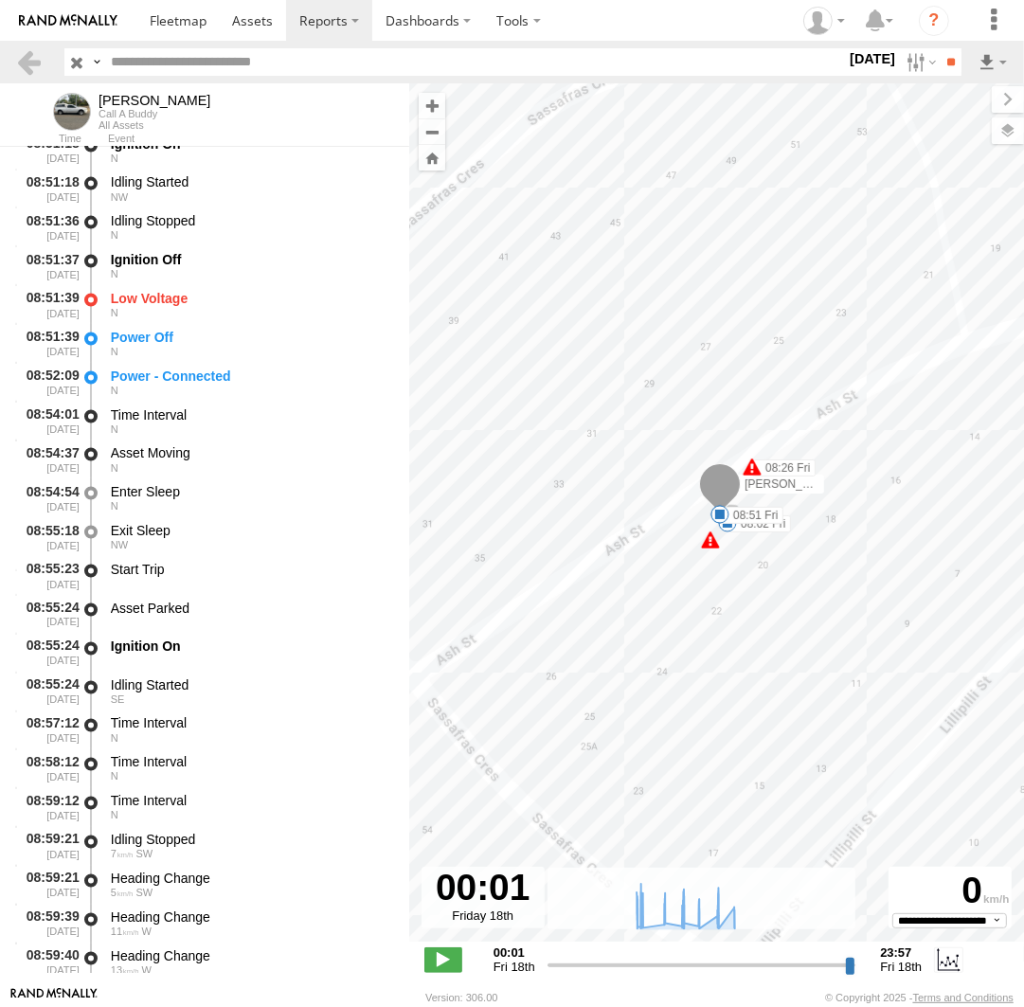
scroll to position [12435, 0]
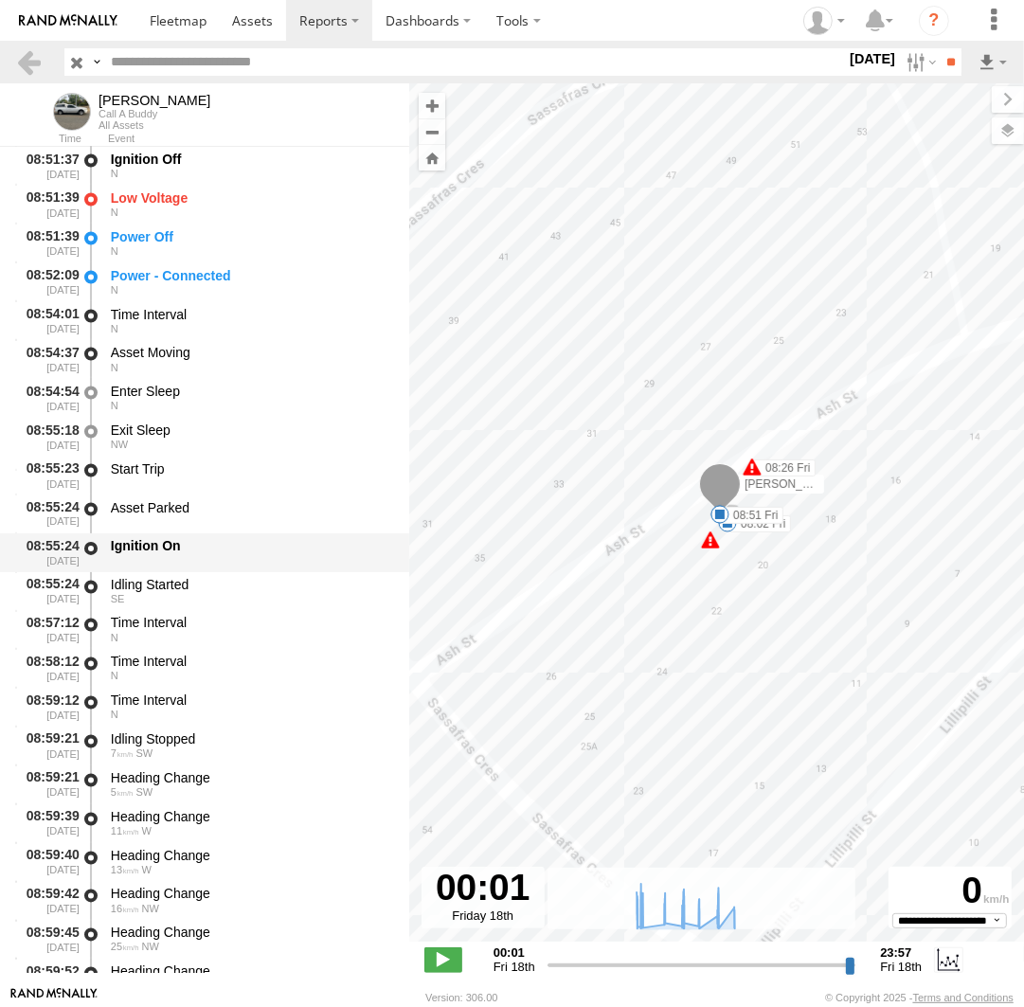
click at [178, 564] on div "Ignition On" at bounding box center [251, 552] width 286 height 35
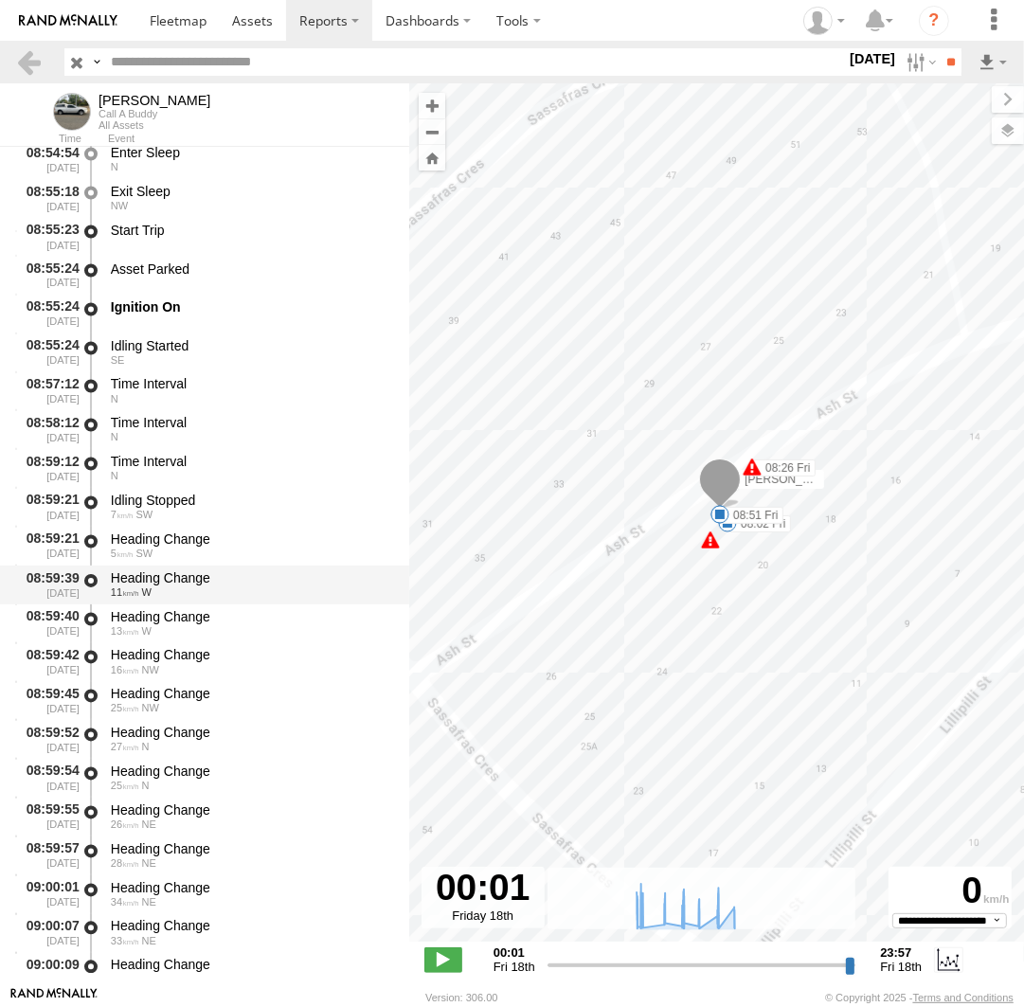
scroll to position [12522, 0]
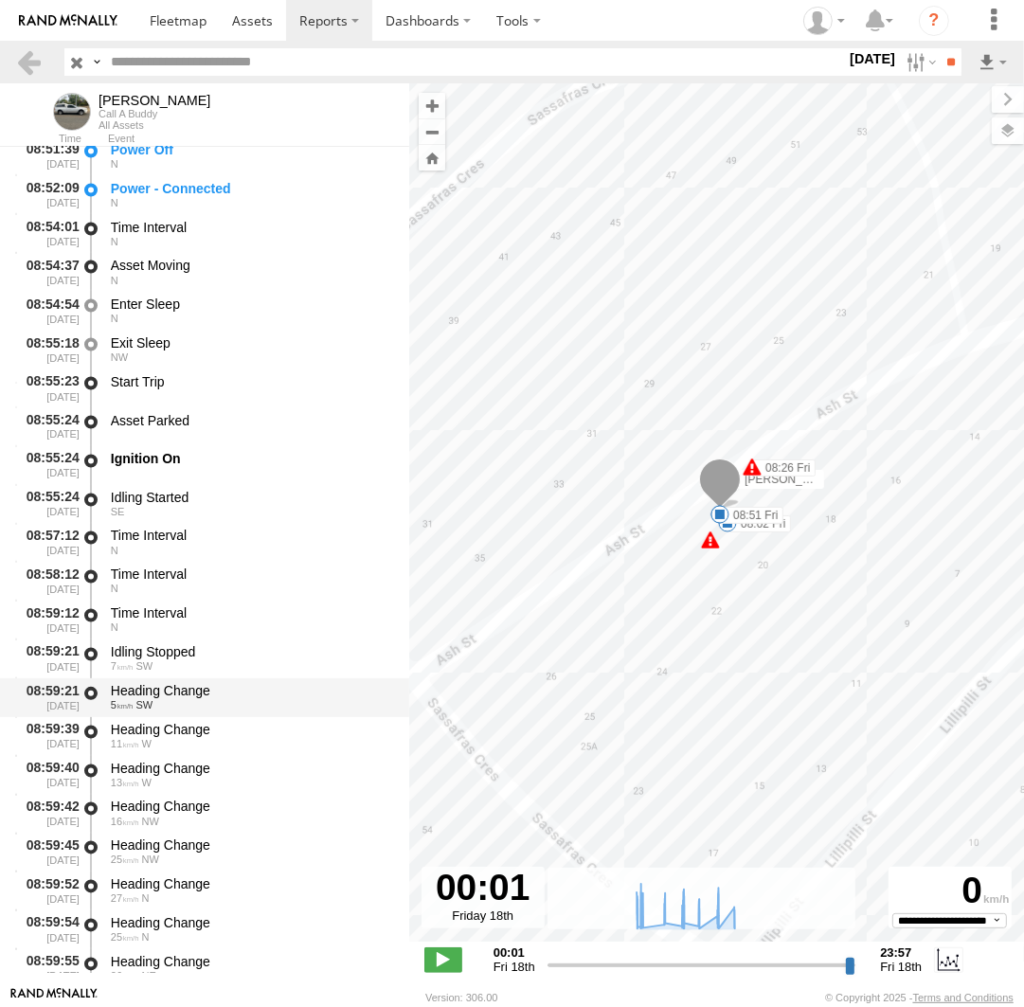
click at [196, 708] on div "5 SW" at bounding box center [251, 705] width 280 height 11
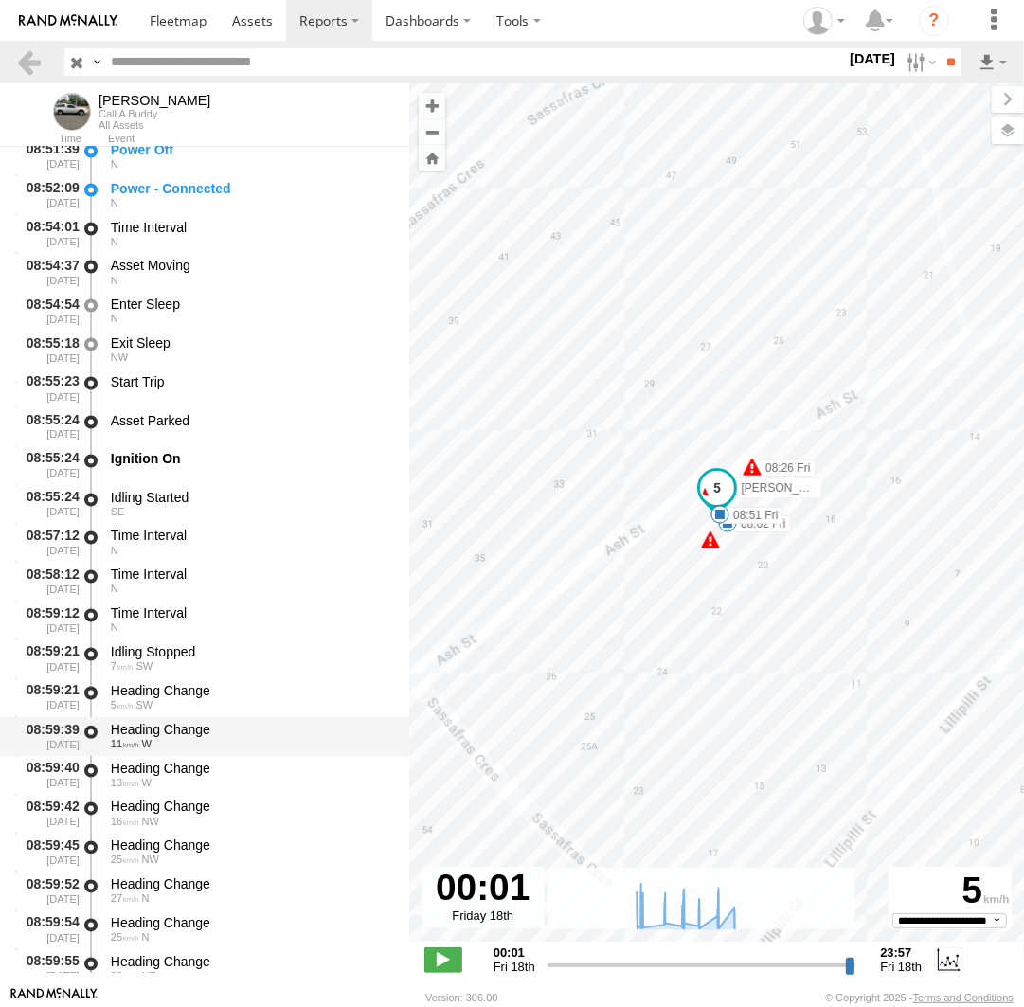
click at [194, 735] on div "Heading Change" at bounding box center [251, 730] width 280 height 17
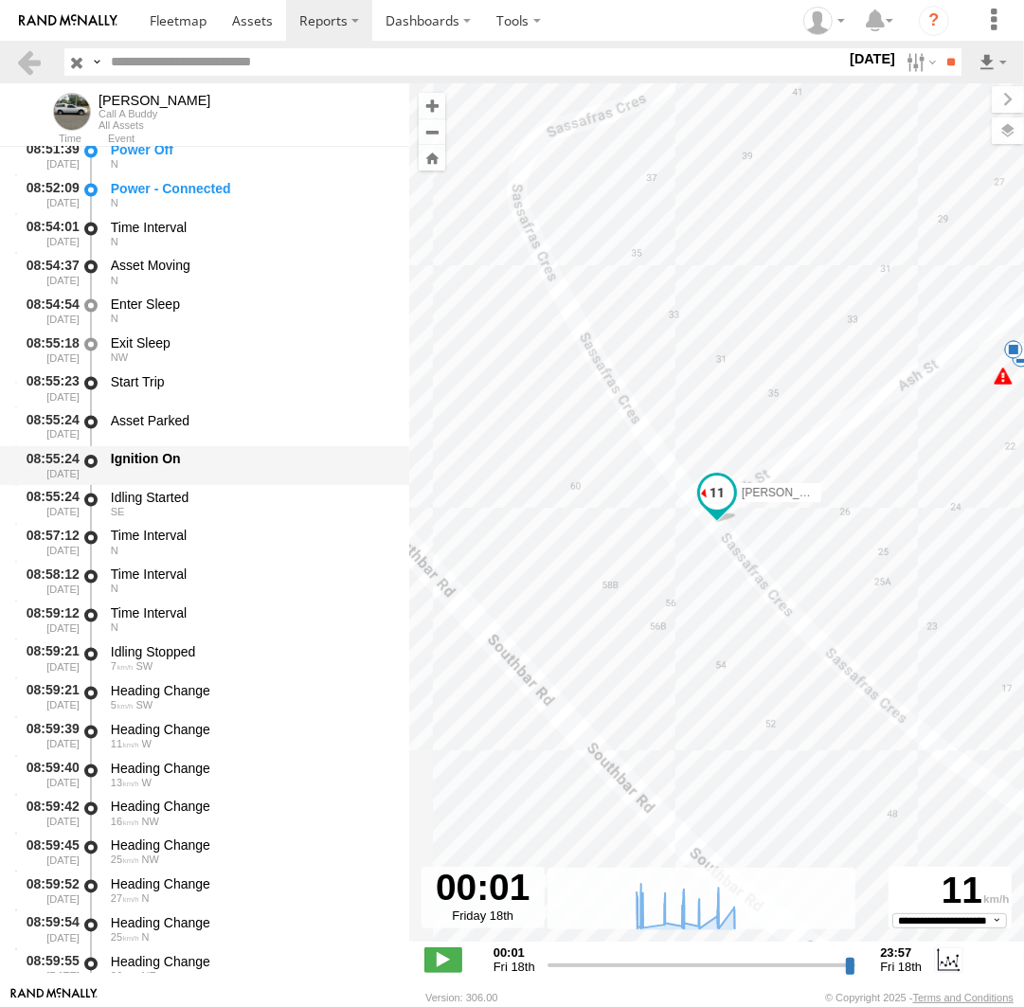
click at [196, 480] on div "Ignition On" at bounding box center [251, 465] width 286 height 35
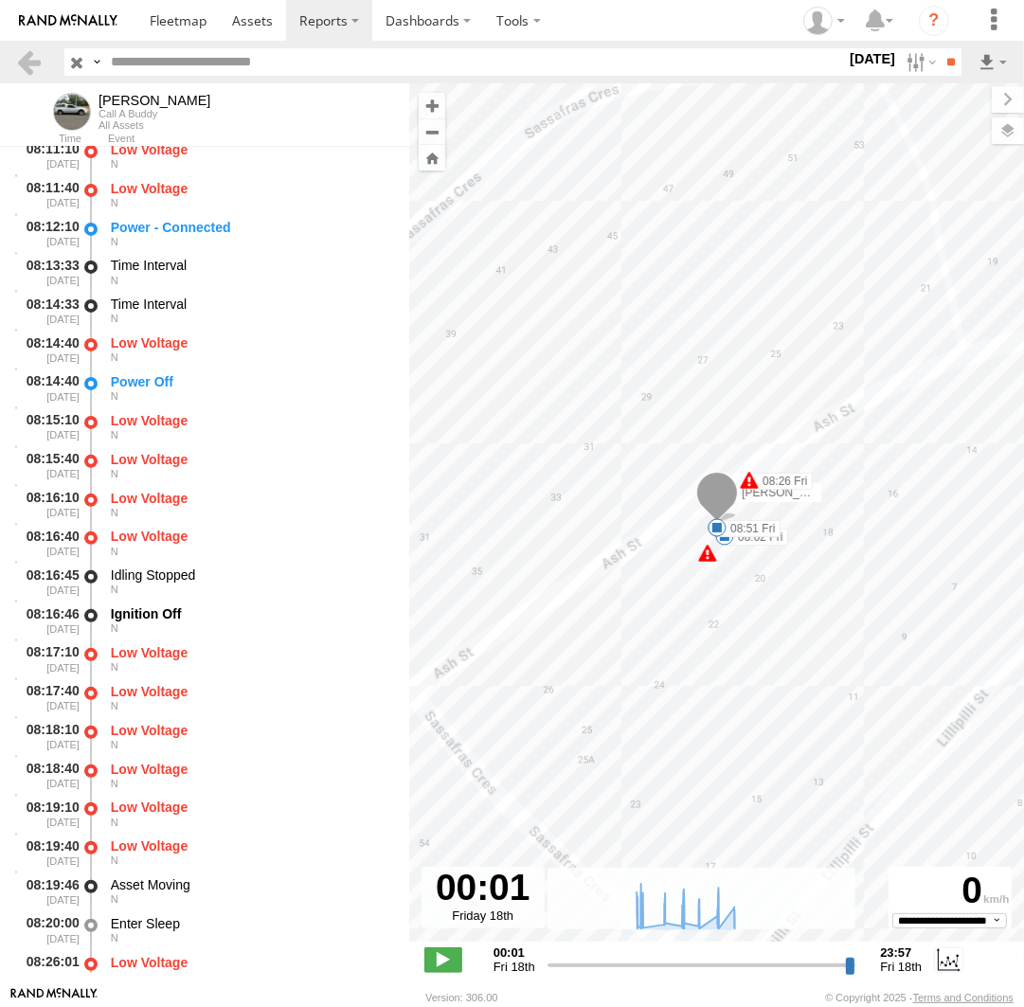
scroll to position [10435, 0]
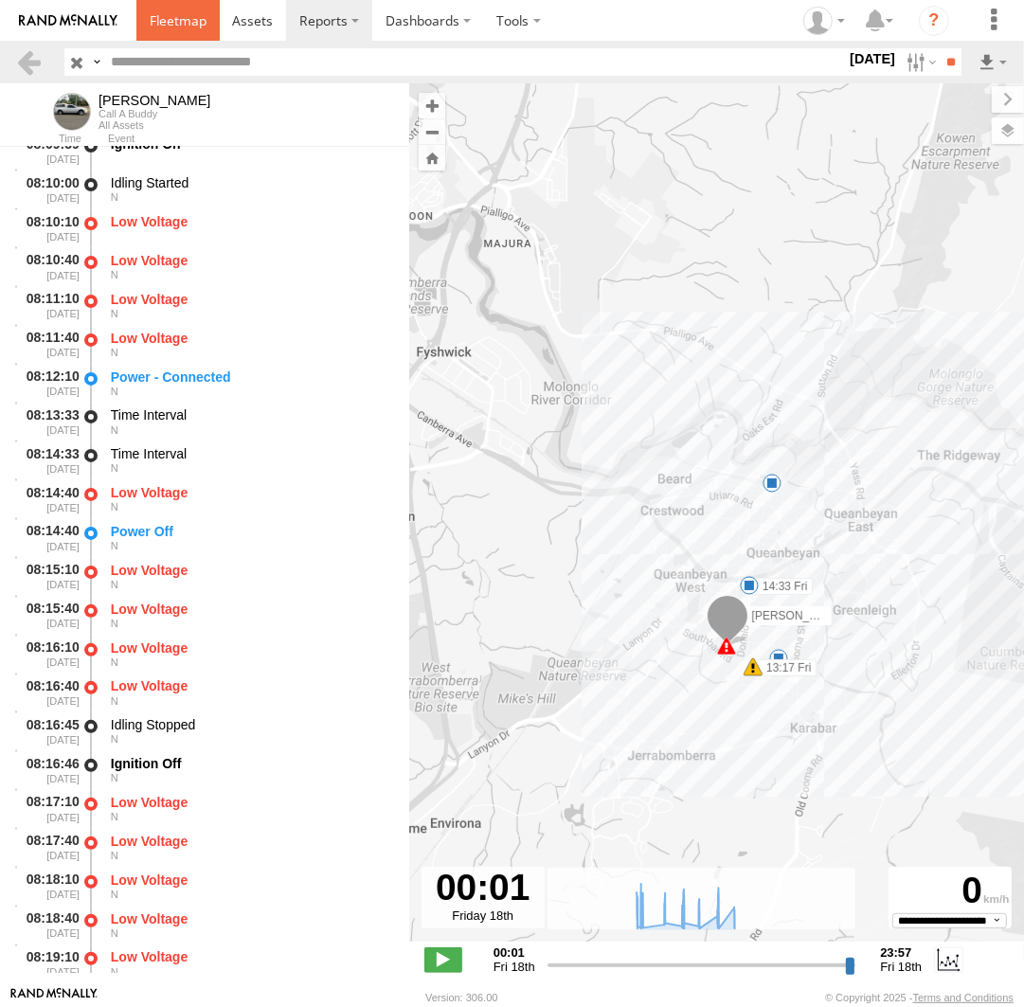
click at [191, 27] on span at bounding box center [178, 20] width 57 height 18
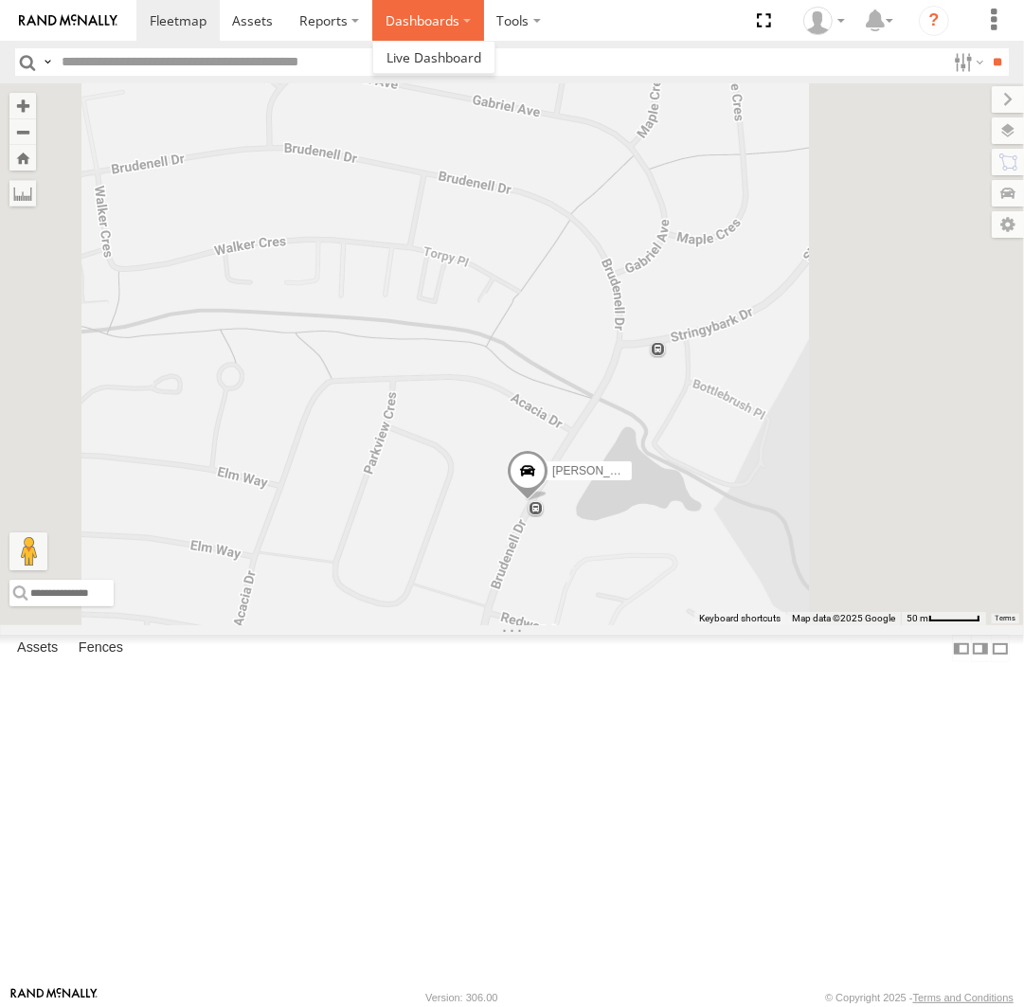
click at [402, 35] on label "Dashboards" at bounding box center [428, 20] width 112 height 41
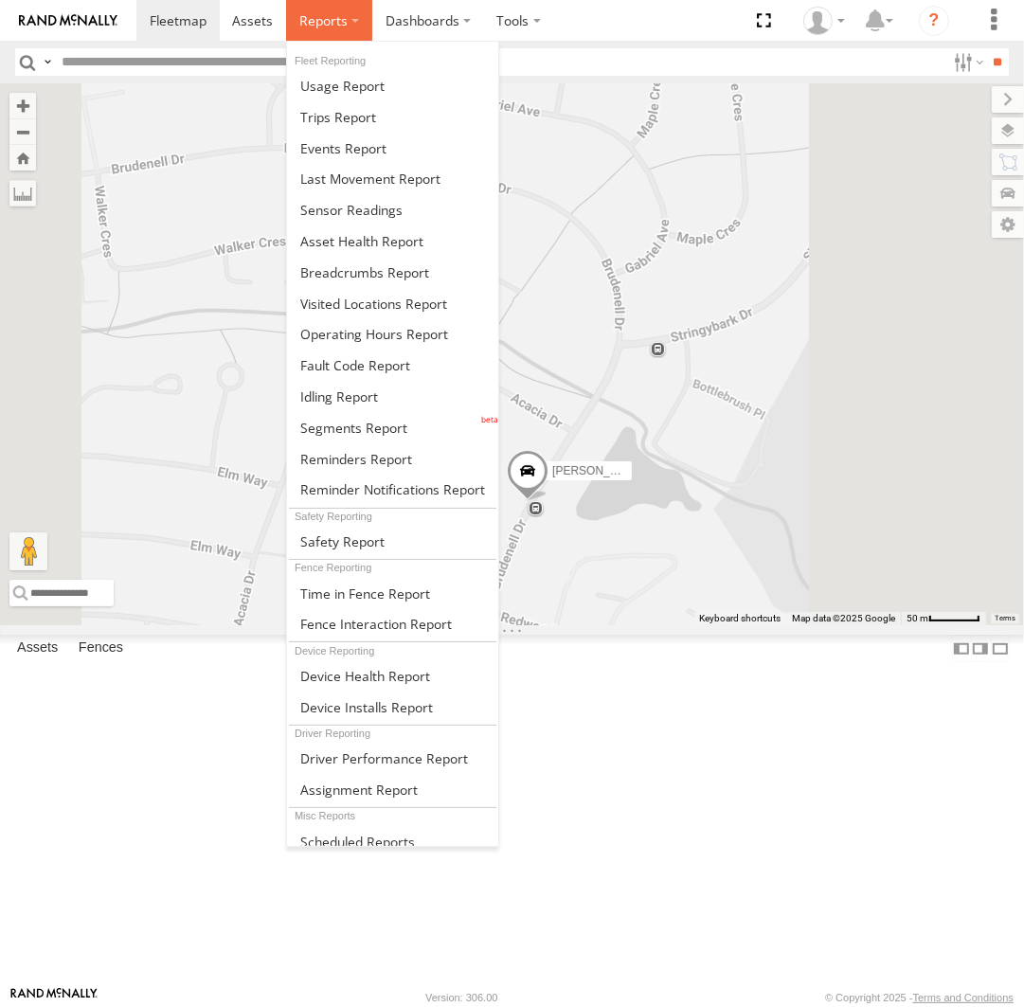
click at [335, 33] on label at bounding box center [329, 20] width 86 height 41
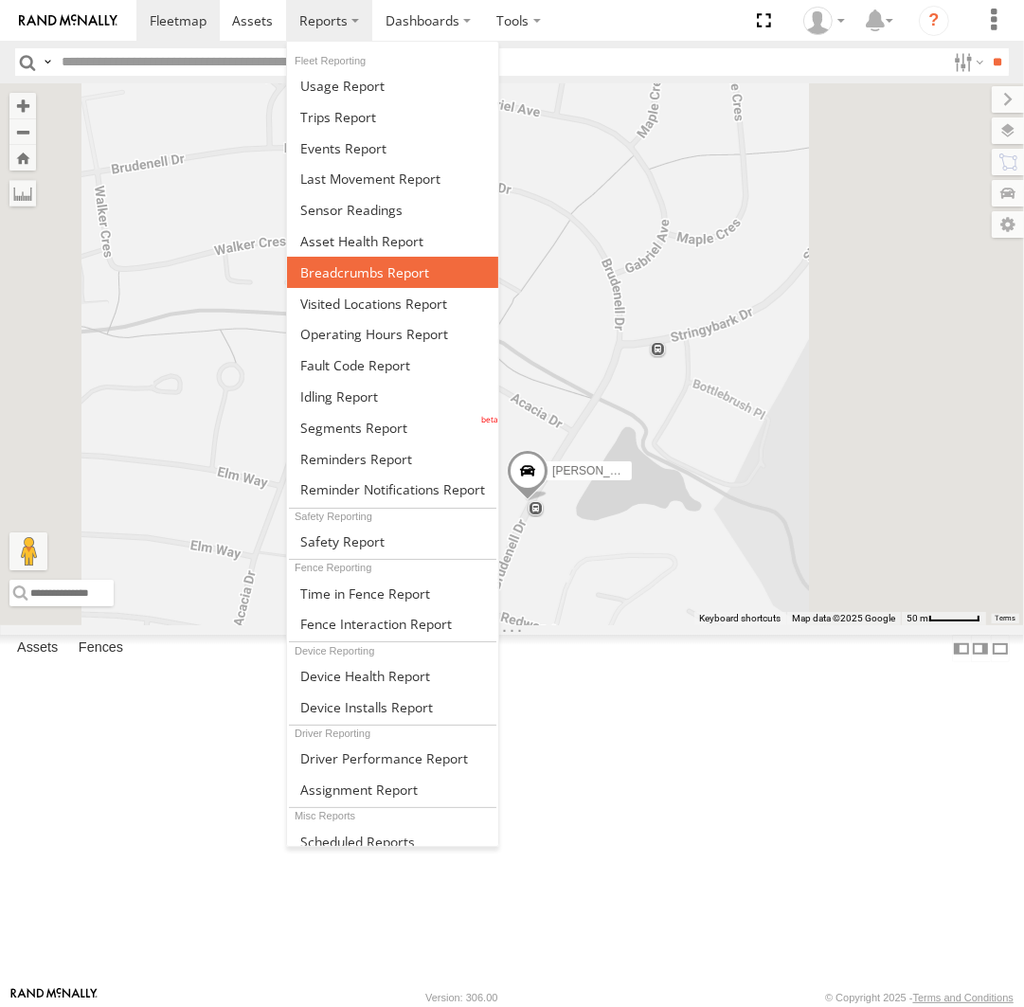
click at [385, 276] on span at bounding box center [364, 272] width 129 height 18
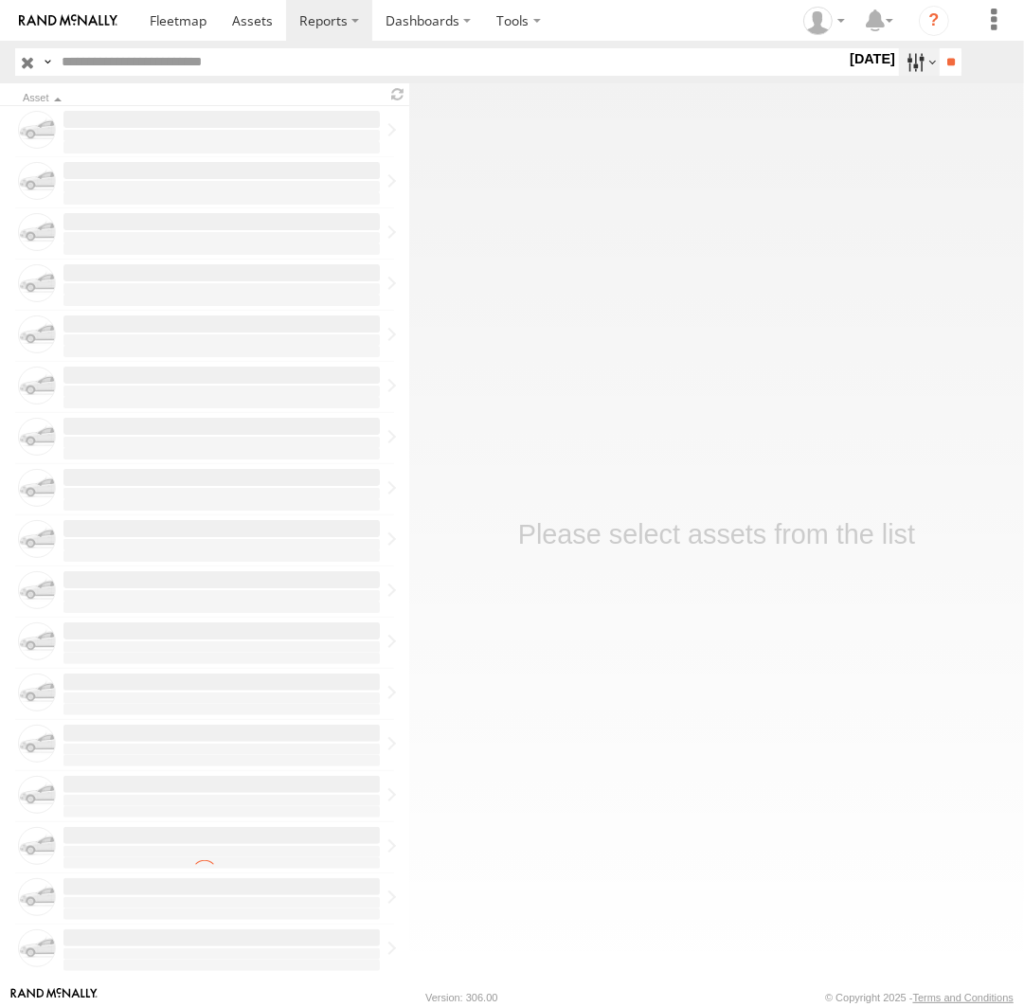
click at [915, 69] on label at bounding box center [919, 61] width 41 height 27
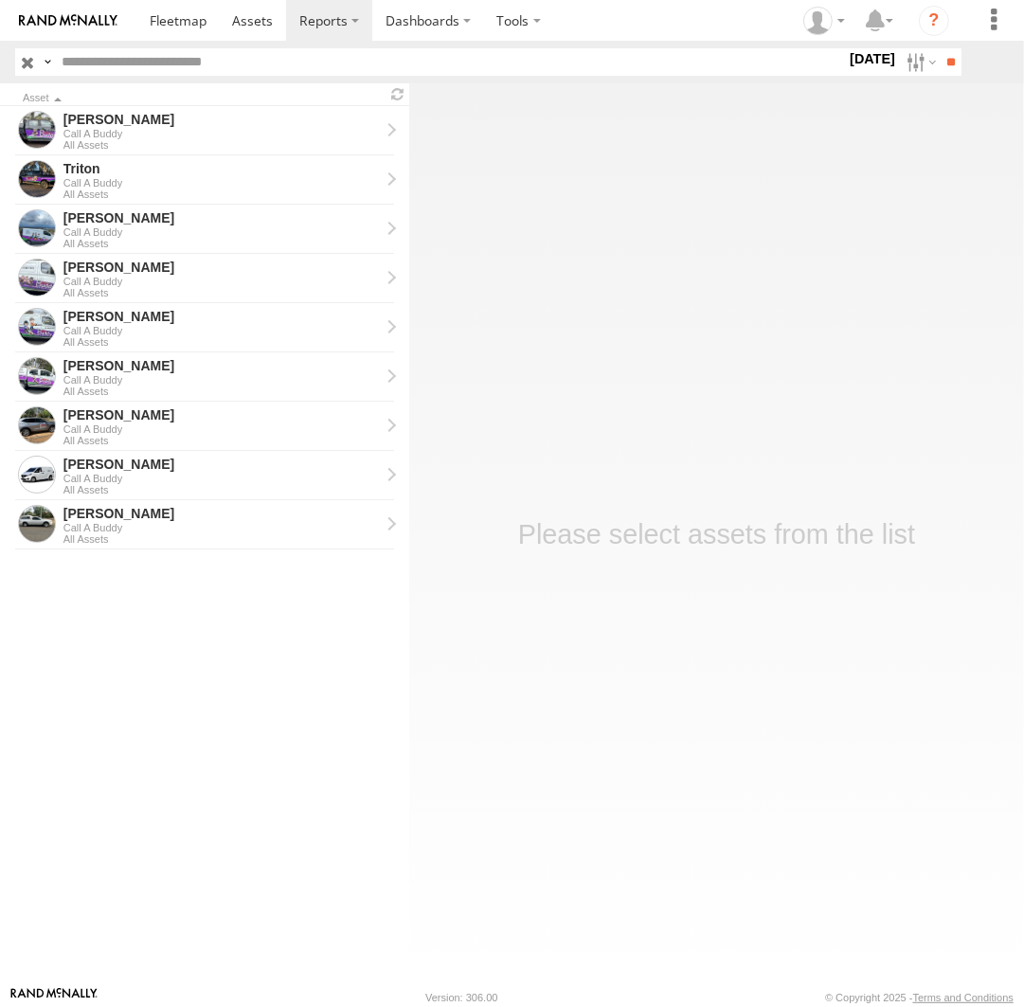
click at [0, 0] on label at bounding box center [0, 0] width 0 height 0
click at [940, 68] on input "**" at bounding box center [951, 61] width 22 height 27
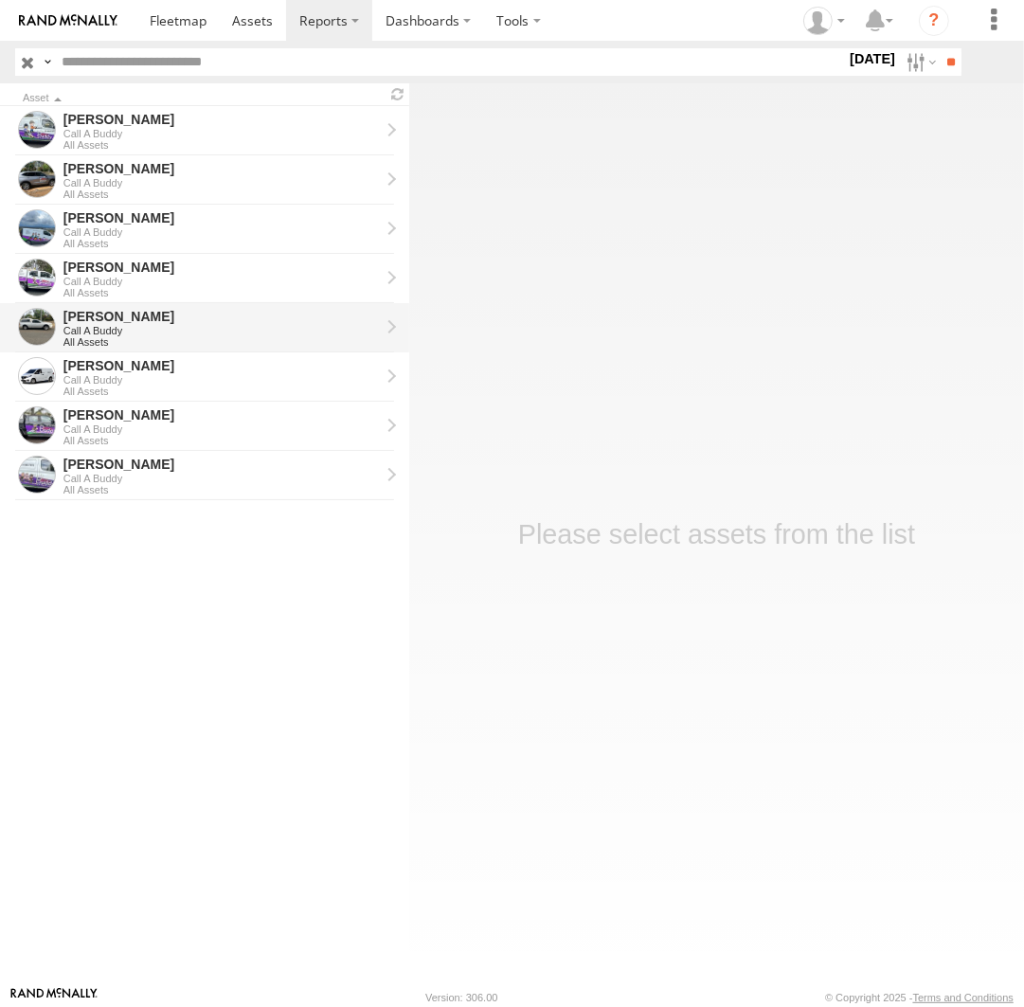
click at [165, 325] on div "Call A Buddy" at bounding box center [221, 330] width 316 height 11
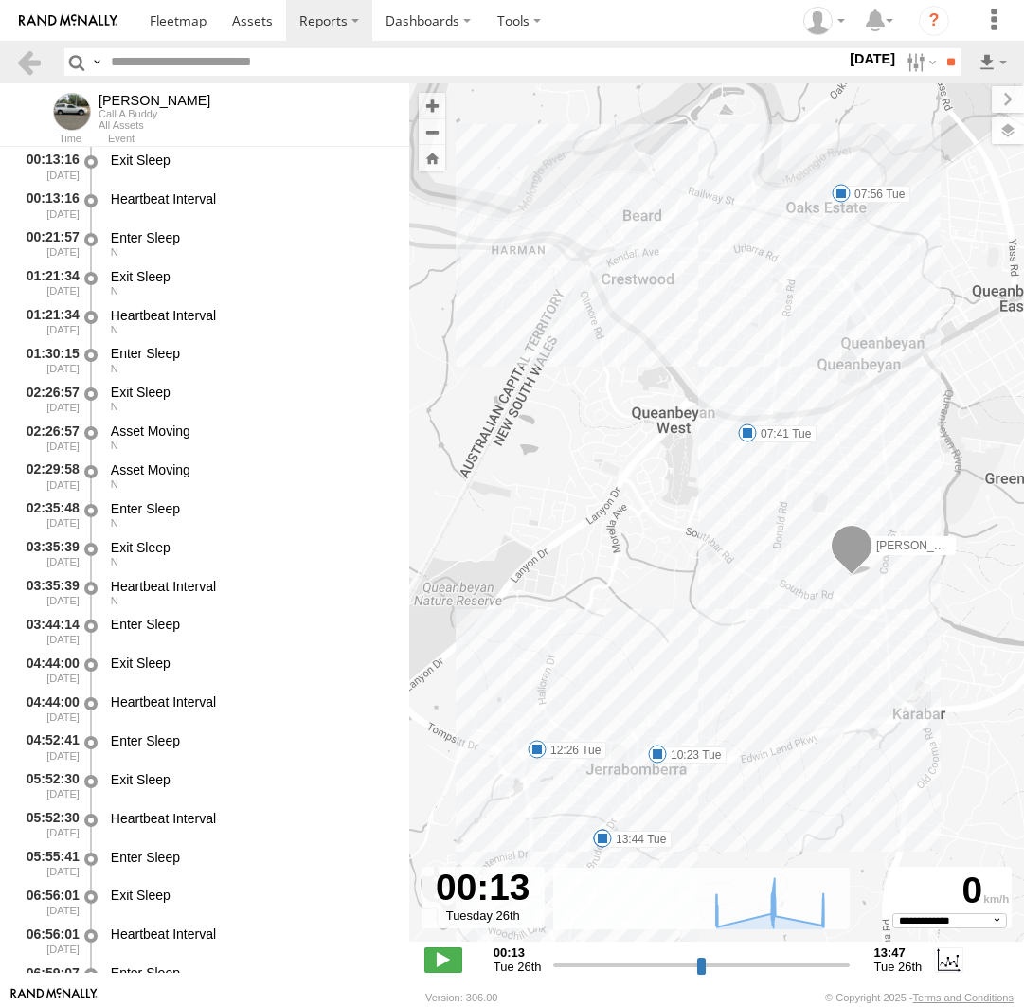
select select "**********"
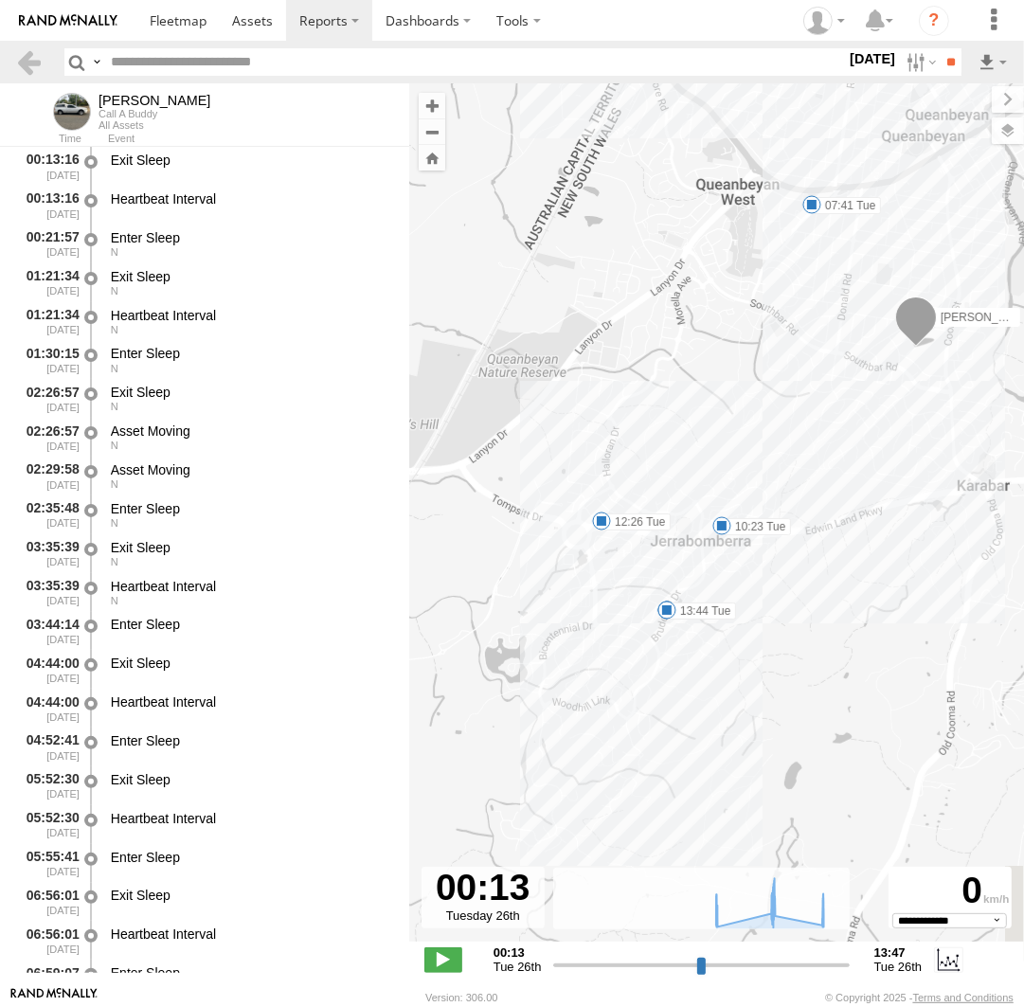
drag, startPoint x: 721, startPoint y: 517, endPoint x: 727, endPoint y: 486, distance: 32.0
click at [727, 486] on div "Andrew 07:41 Tue 07:56 Tue 10:23 Tue 12:26 Tue 12:37 Tue 12:42 Tue 13:44 Tue" at bounding box center [716, 522] width 615 height 878
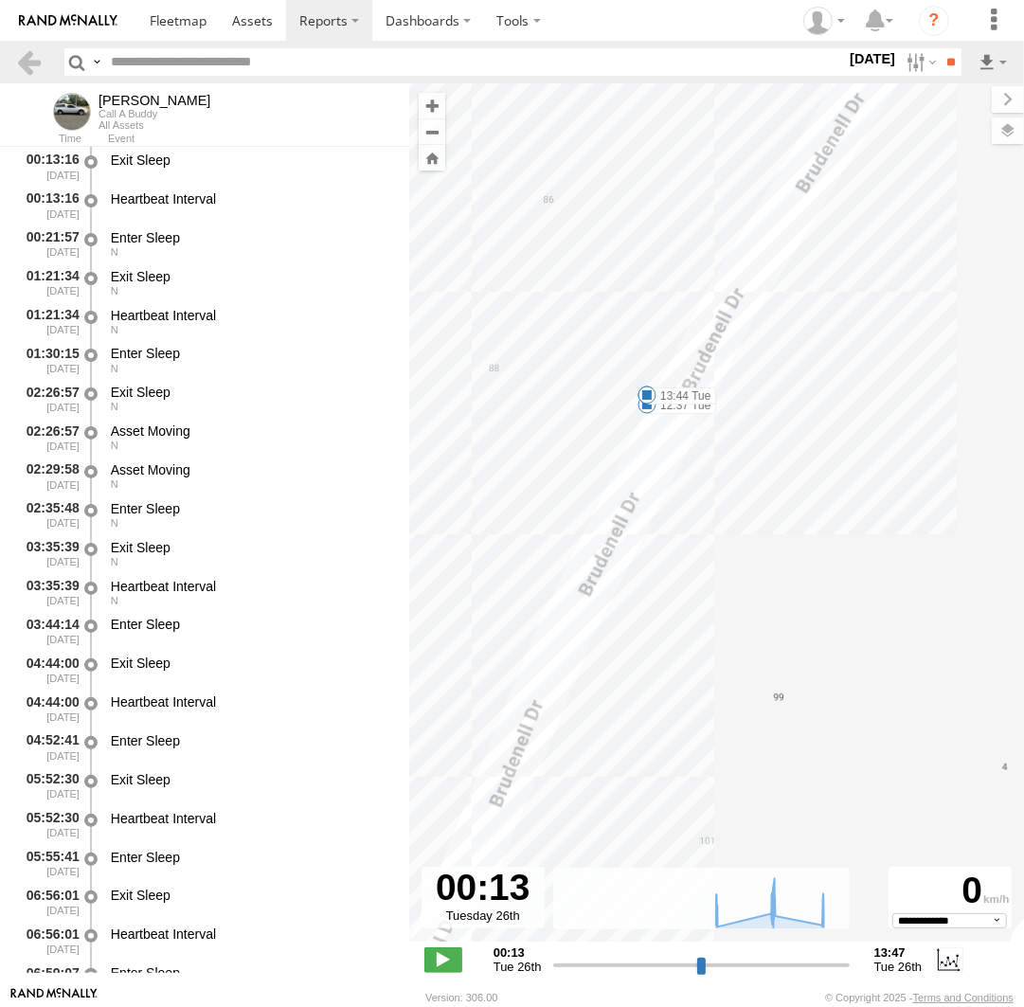
click at [646, 409] on span at bounding box center [647, 404] width 19 height 19
click at [646, 389] on div "12:37 Tue 26th Aug 12:42 Tue 26th Aug 5 88 Brudenell Dr Jerrabomberra" at bounding box center [646, 338] width 208 height 101
click at [659, 421] on div "Andrew 07:41 Tue 07:56 Tue 10:23 Tue 12:26 Tue 12:37 Tue 12:42 Tue 13:44 Tue 12…" at bounding box center [716, 522] width 615 height 878
click at [650, 392] on span at bounding box center [647, 395] width 19 height 19
click at [650, 381] on div "13:44 Tue 26th Aug 88 Brudenell Dr Jerrabomberra" at bounding box center [646, 329] width 208 height 101
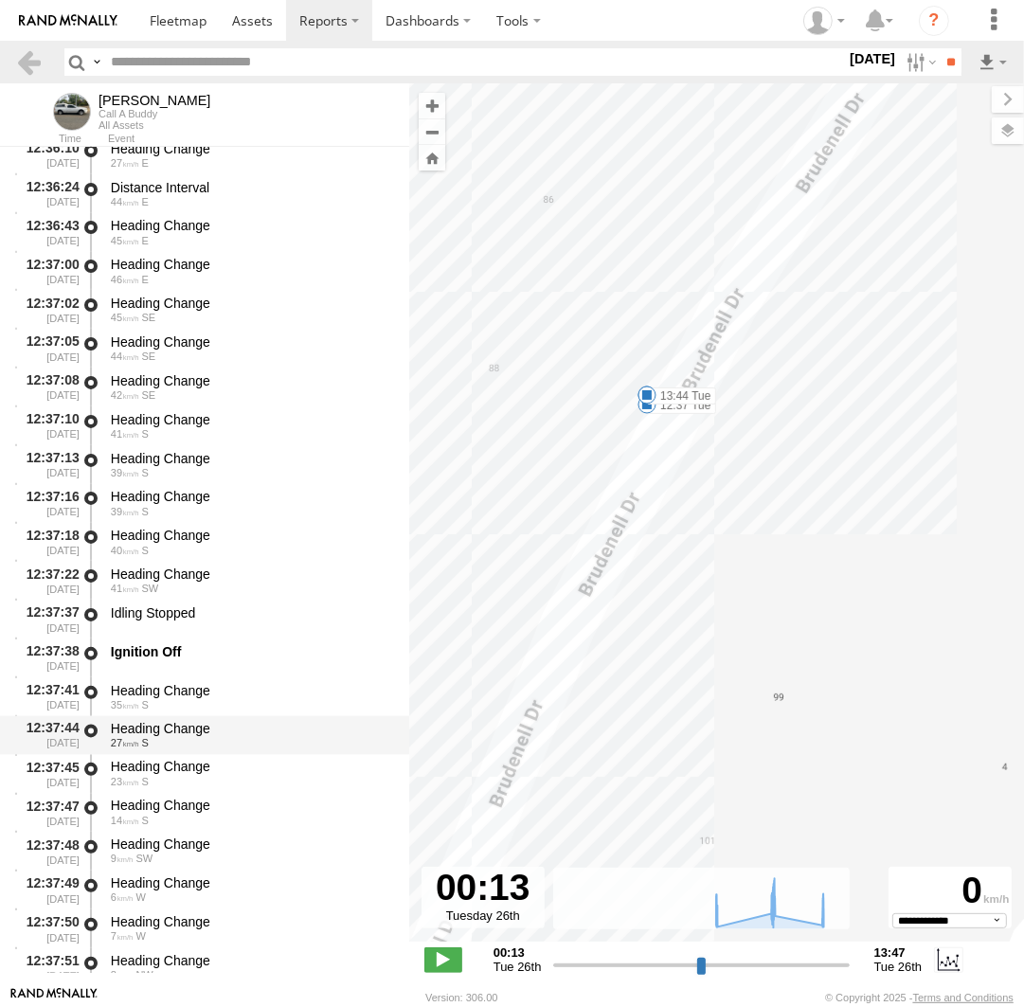
scroll to position [12869, 0]
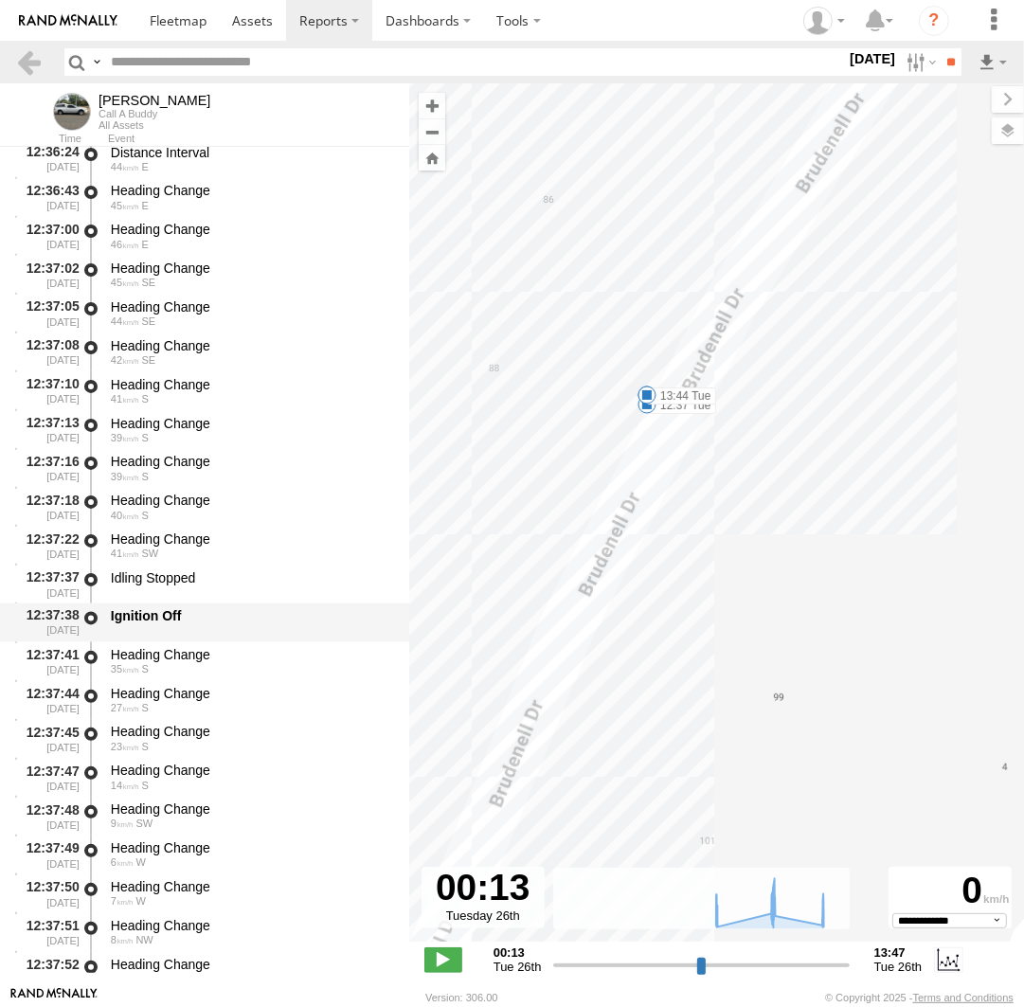
click at [210, 622] on div "Ignition Off" at bounding box center [251, 616] width 280 height 17
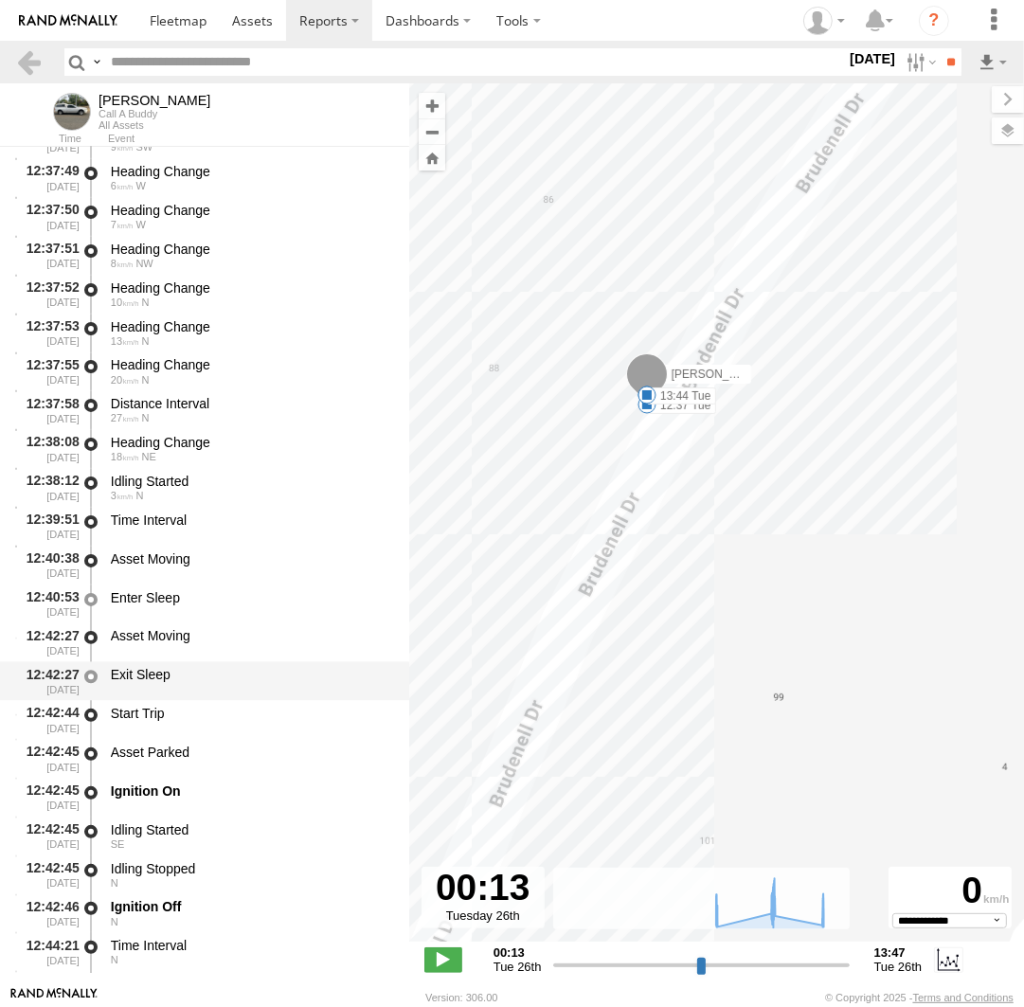
scroll to position [13565, 0]
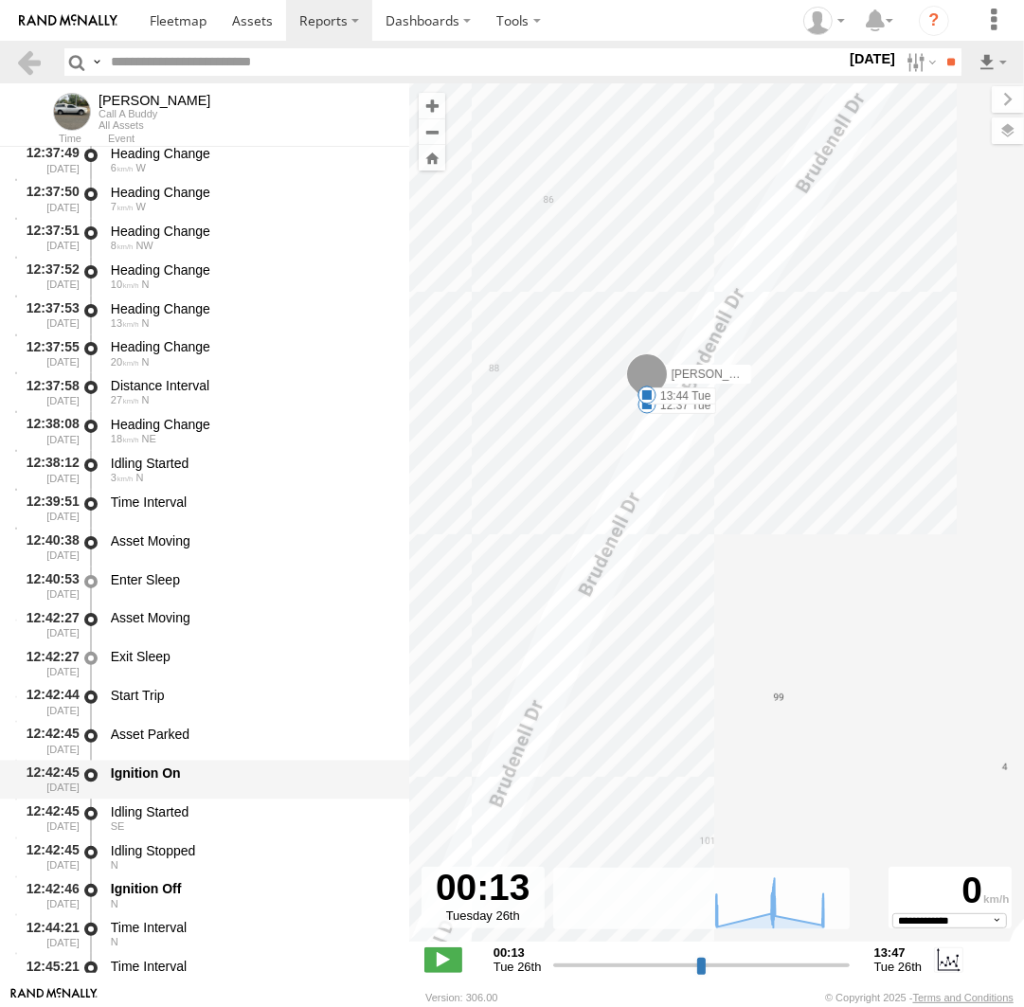
click at [204, 781] on div "Ignition On" at bounding box center [251, 772] width 280 height 17
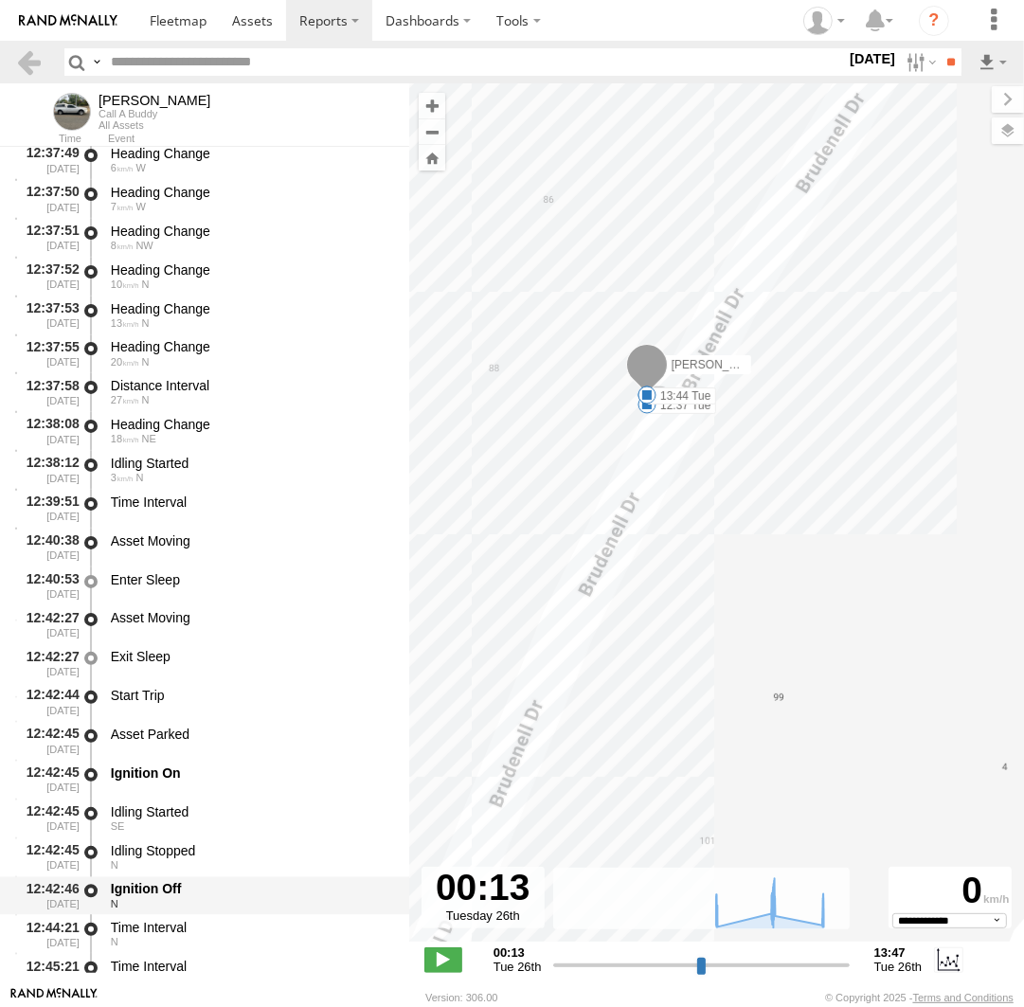
click at [227, 894] on div "Ignition Off" at bounding box center [251, 888] width 280 height 17
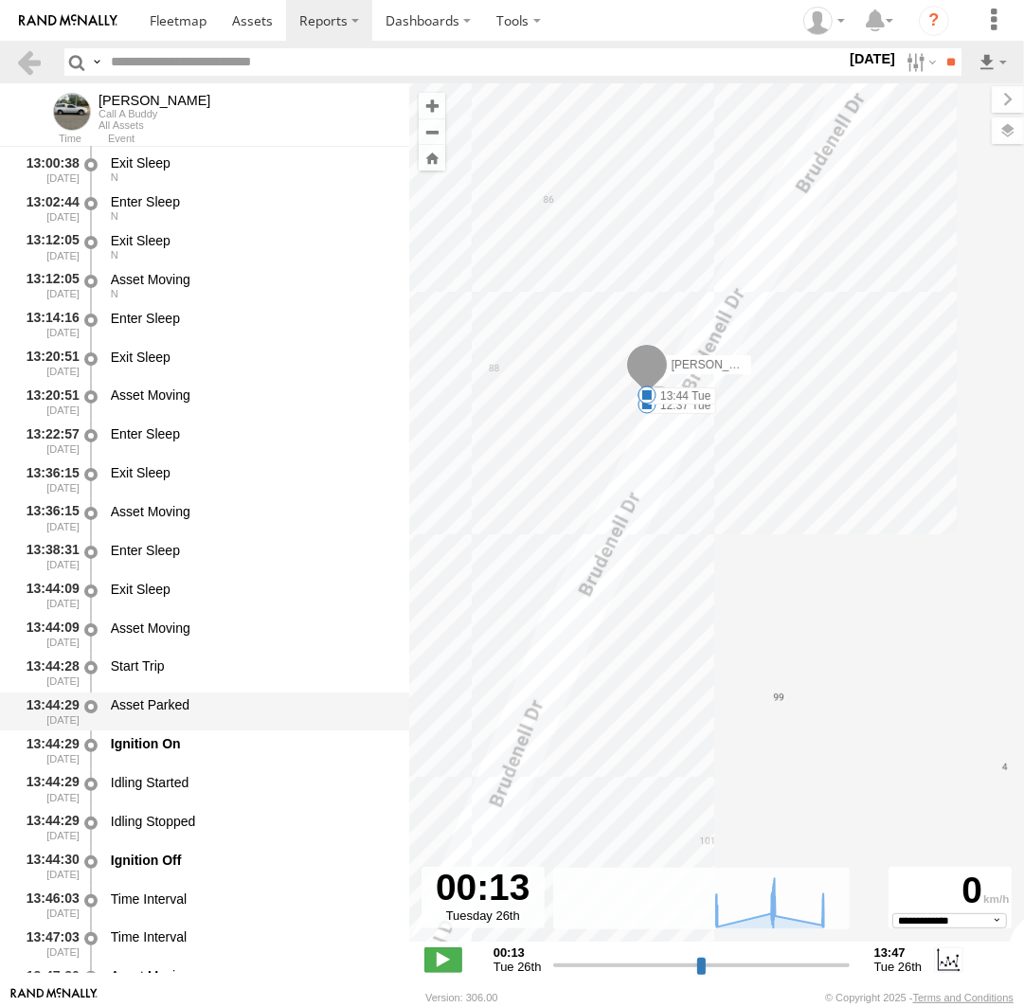
scroll to position [14696, 0]
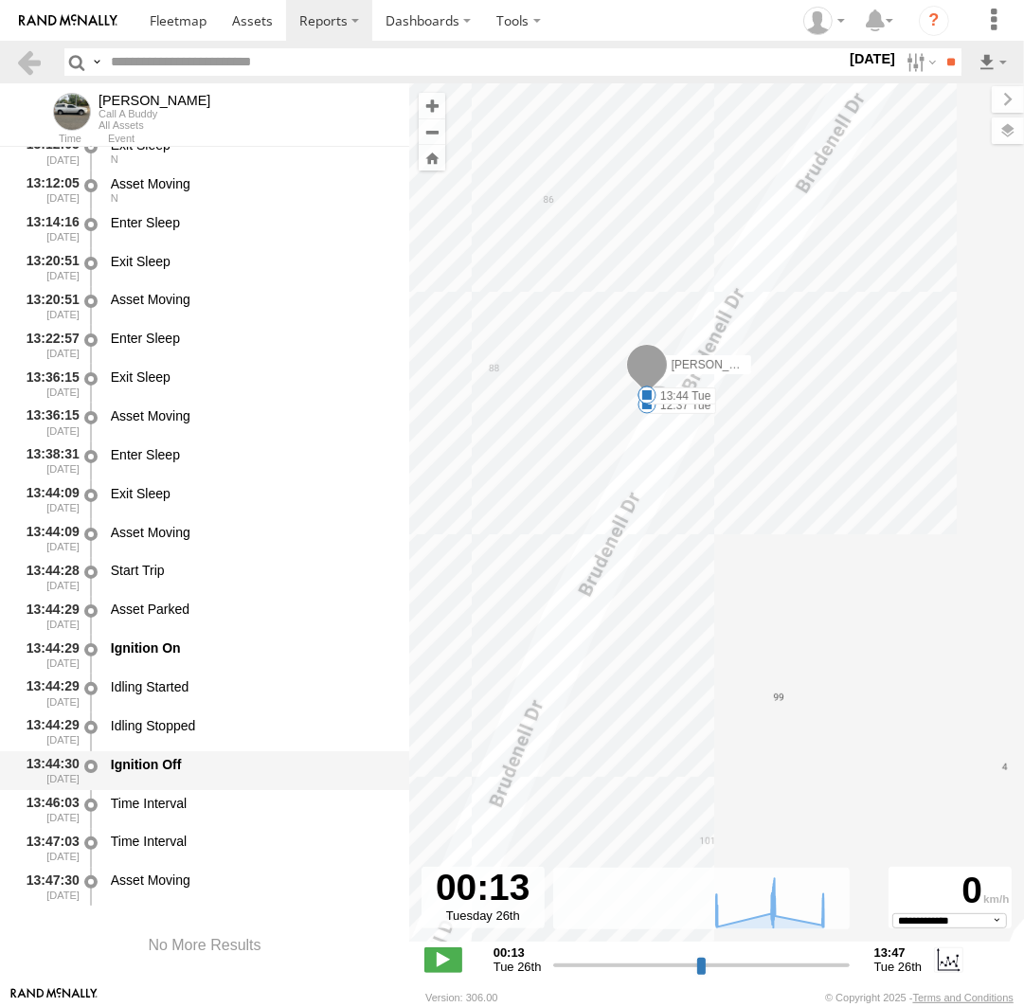
click at [207, 782] on div "Ignition Off" at bounding box center [251, 770] width 286 height 35
click at [919, 59] on label at bounding box center [919, 61] width 41 height 27
click at [0, 0] on label at bounding box center [0, 0] width 0 height 0
click at [947, 62] on input "**" at bounding box center [951, 61] width 22 height 27
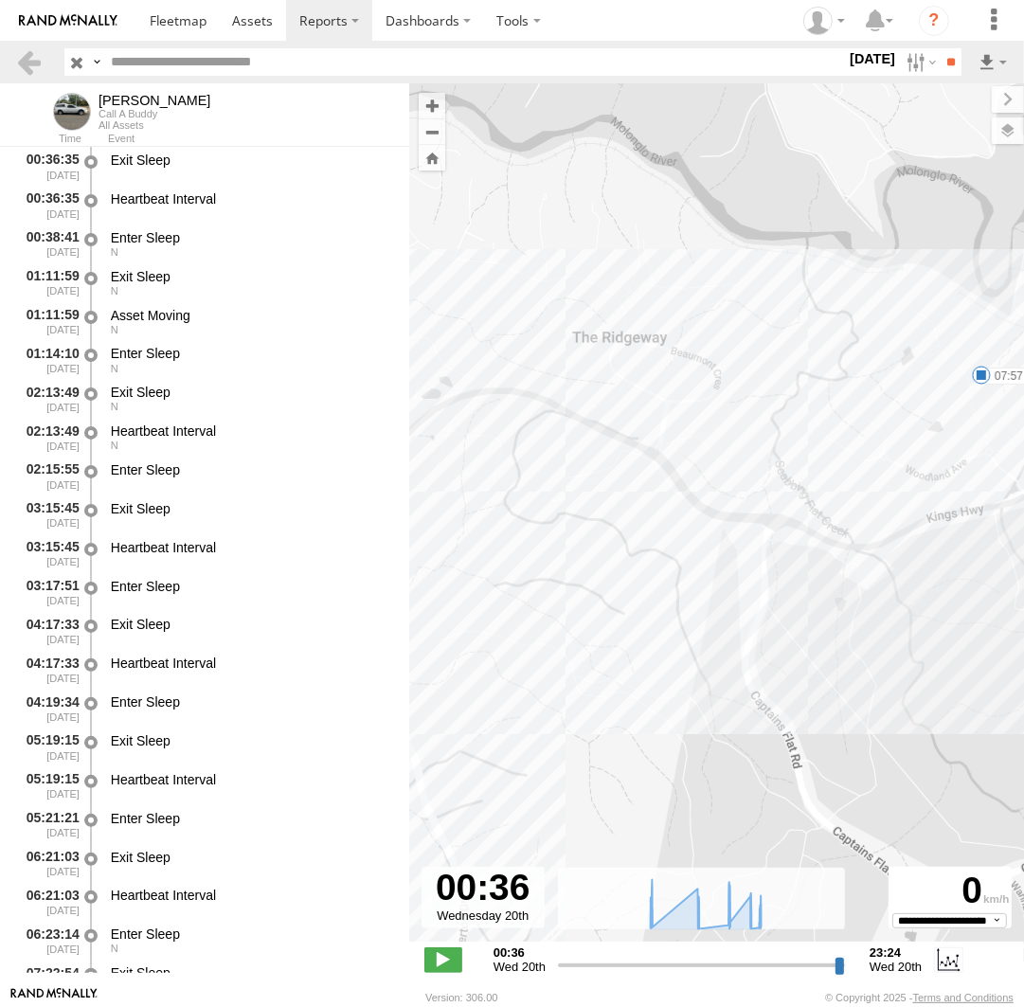
drag, startPoint x: 911, startPoint y: 386, endPoint x: 606, endPoint y: 363, distance: 305.9
click at [606, 363] on div "Andrew 14:10 Wed 14:11 Wed 07:57 Wed 11:43 Wed 12:33 Wed 12:43 Wed 12:52 Wed 14…" at bounding box center [716, 522] width 615 height 878
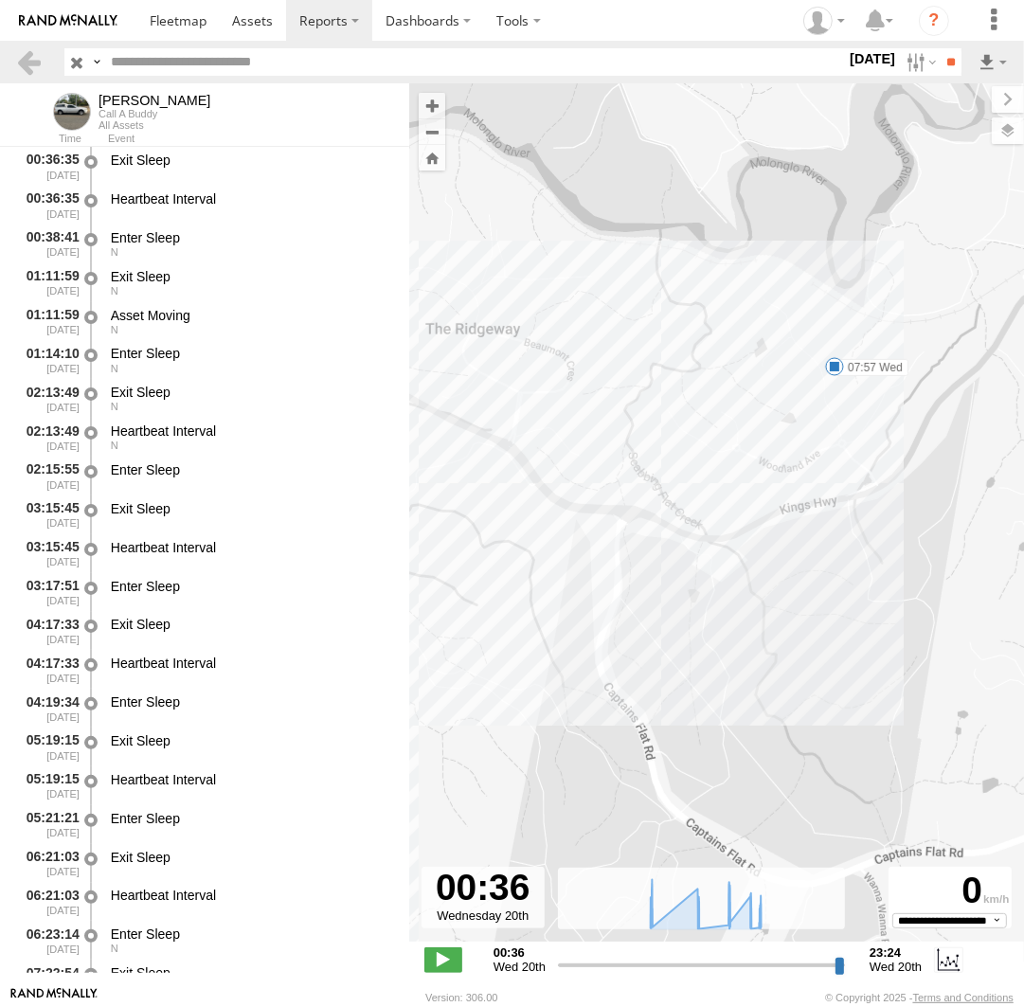
click at [835, 364] on span at bounding box center [834, 366] width 19 height 19
click at [774, 467] on div "Andrew 14:10 Wed 14:11 Wed 07:57 Wed 11:43 Wed 12:33 Wed 12:43 Wed 12:52 Wed 14…" at bounding box center [716, 522] width 615 height 878
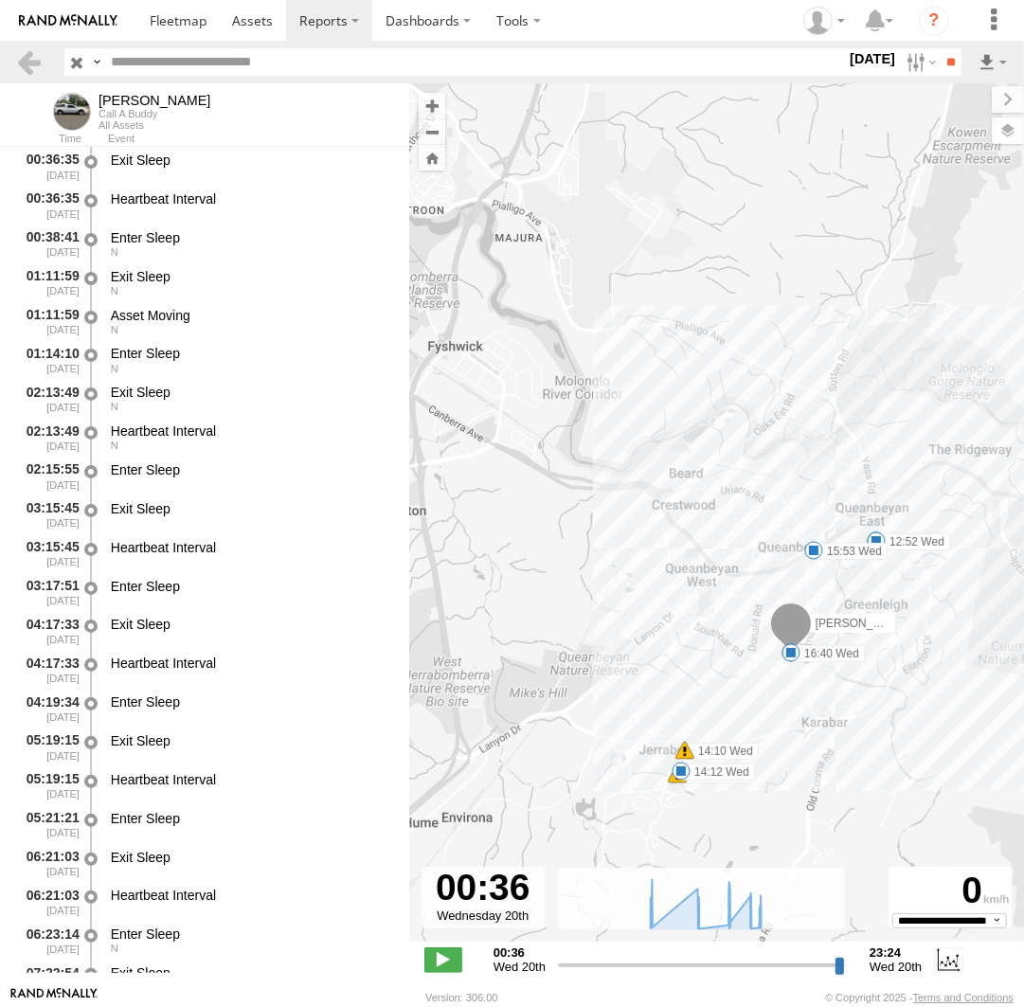
drag, startPoint x: 634, startPoint y: 564, endPoint x: 961, endPoint y: 565, distance: 327.8
click at [961, 565] on div "Andrew 14:10 Wed 14:11 Wed 07:57 Wed 11:43 Wed 12:33 Wed 12:43 Wed 12:52 Wed 14…" at bounding box center [716, 522] width 615 height 878
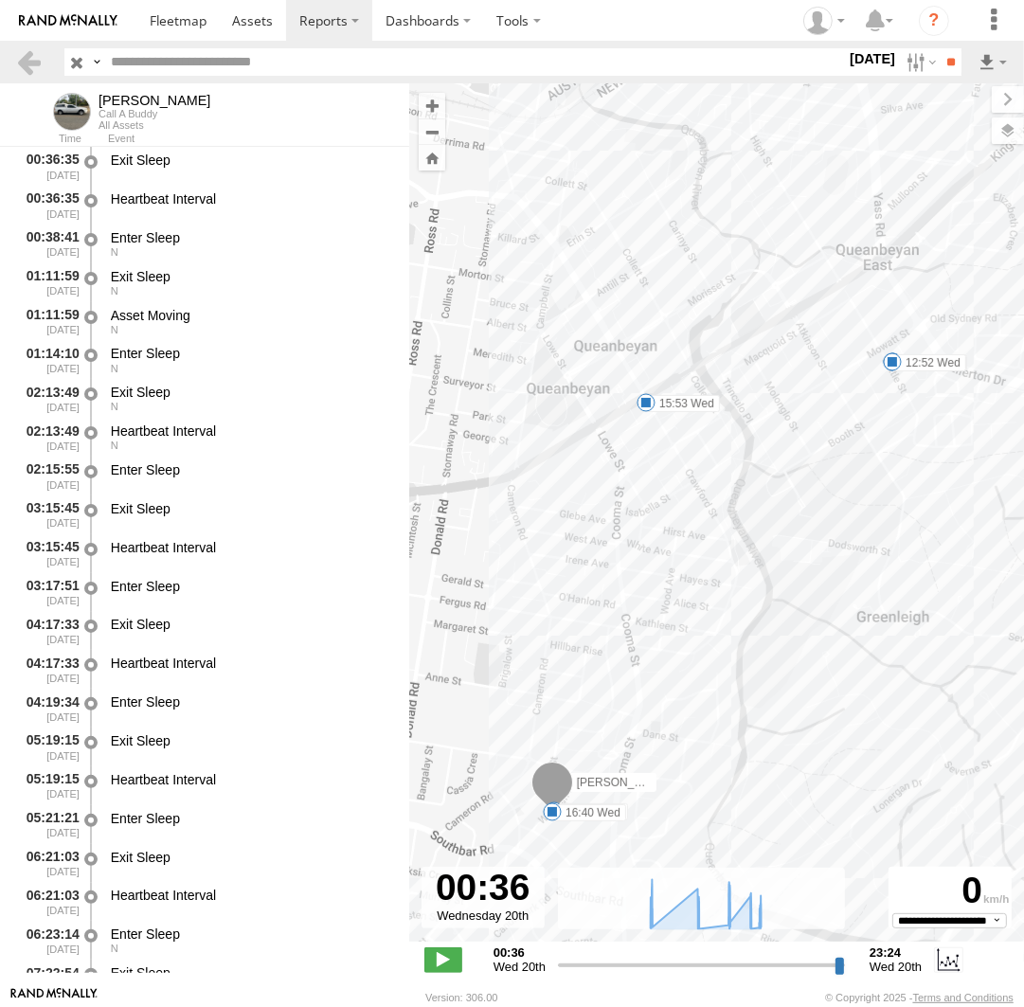
drag, startPoint x: 812, startPoint y: 497, endPoint x: 547, endPoint y: 539, distance: 268.5
click at [547, 539] on div "Andrew 14:10 Wed 14:11 Wed 07:57 Wed 11:43 Wed 12:33 Wed 12:43 Wed 12:52 Wed 14…" at bounding box center [716, 522] width 615 height 878
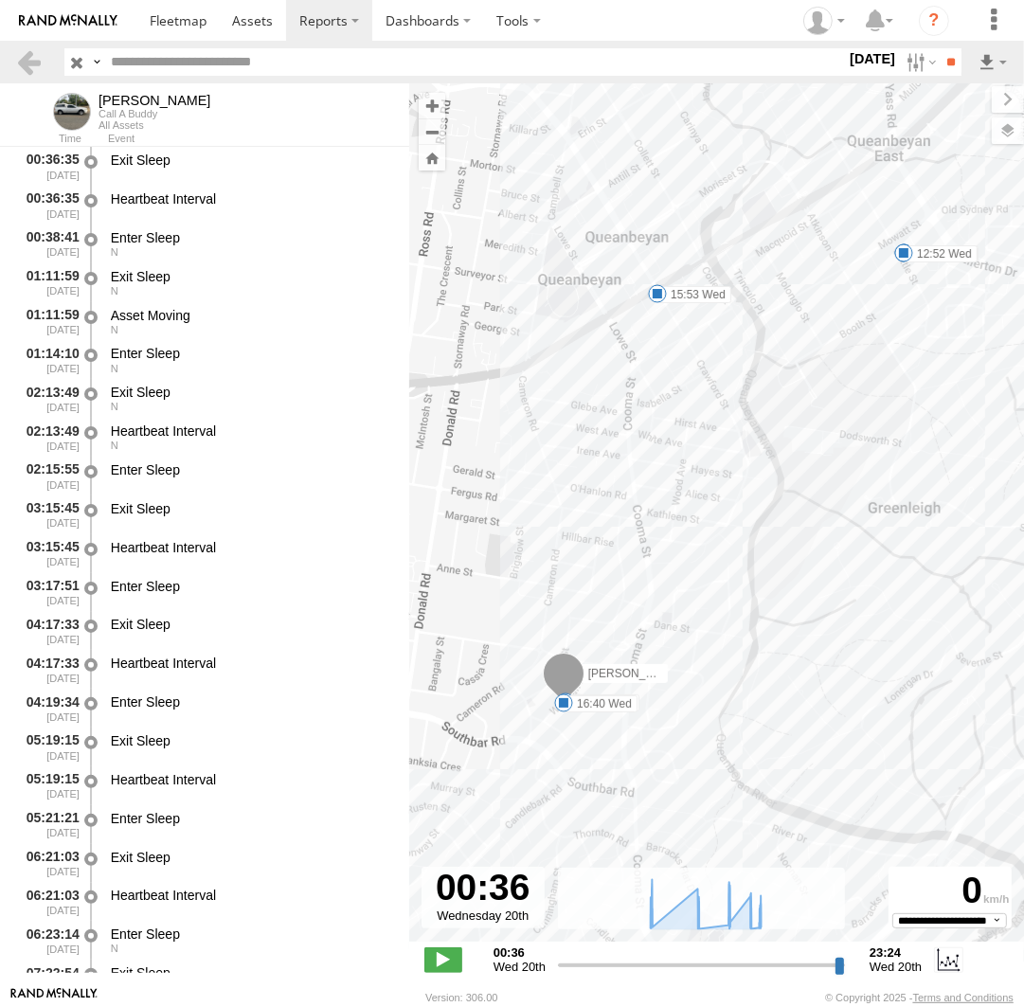
drag, startPoint x: 604, startPoint y: 621, endPoint x: 604, endPoint y: 568, distance: 53.0
click at [604, 568] on div "Andrew 14:10 Wed 14:11 Wed 07:57 Wed 11:43 Wed 12:33 Wed 12:43 Wed 12:52 Wed 14…" at bounding box center [716, 522] width 615 height 878
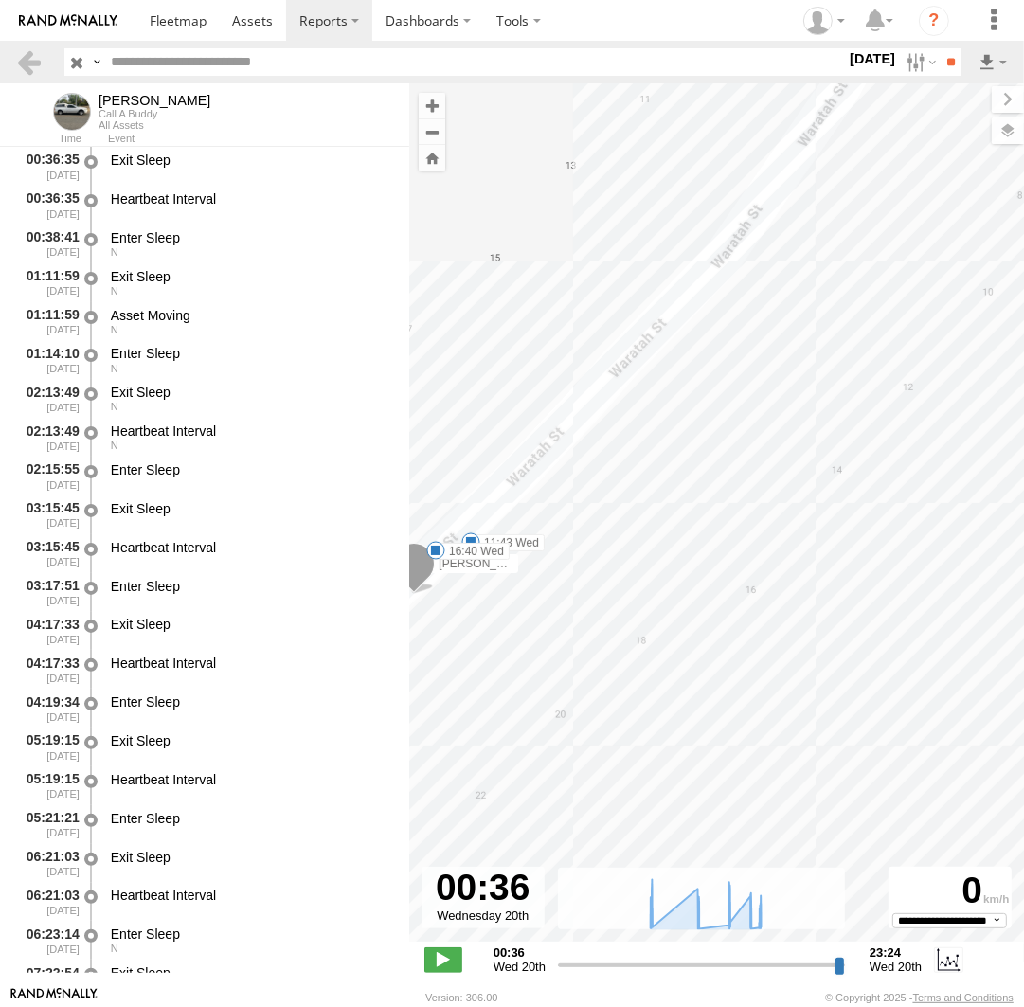
click at [471, 537] on span at bounding box center [470, 541] width 19 height 19
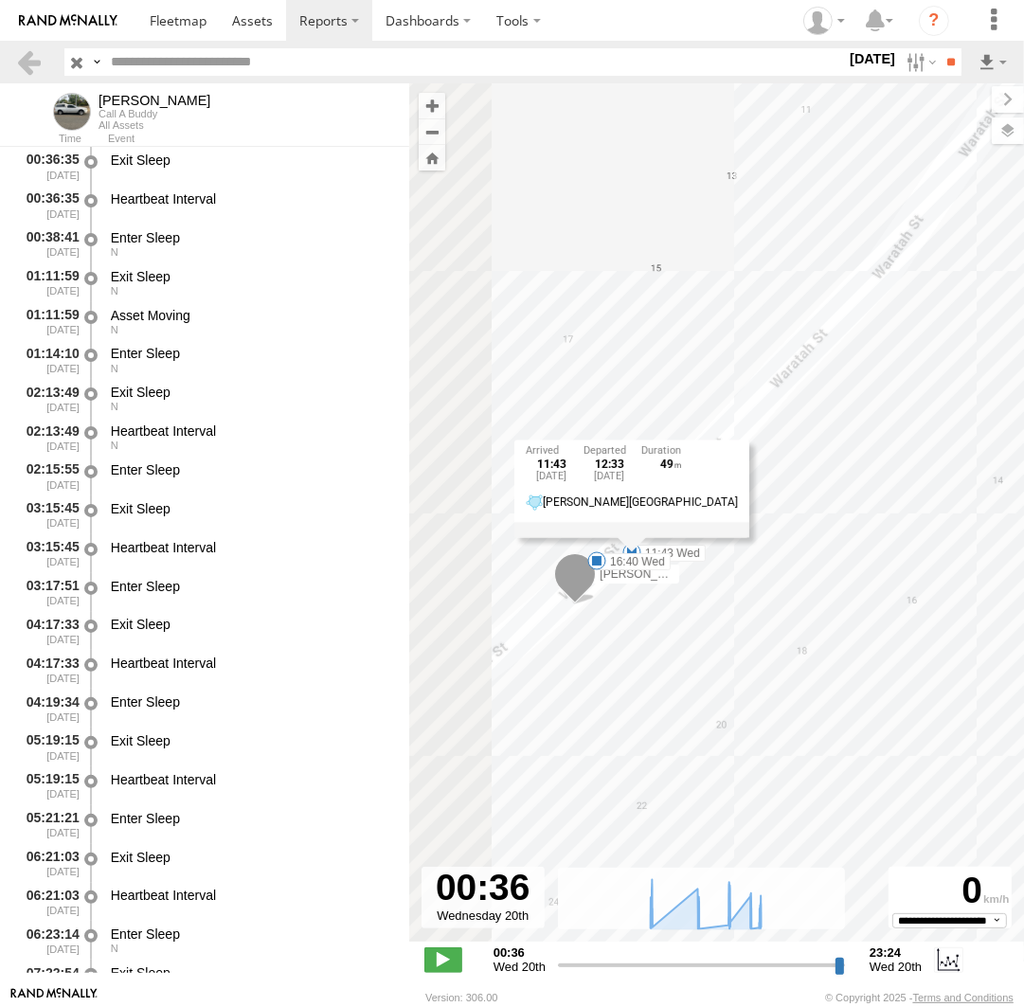
drag, startPoint x: 641, startPoint y: 530, endPoint x: 760, endPoint y: 538, distance: 118.7
click at [810, 540] on div "Andrew 14:10 Wed 14:11 Wed 07:57 Wed 11:43 Wed 12:33 Wed 12:43 Wed 12:52 Wed 14…" at bounding box center [716, 522] width 615 height 878
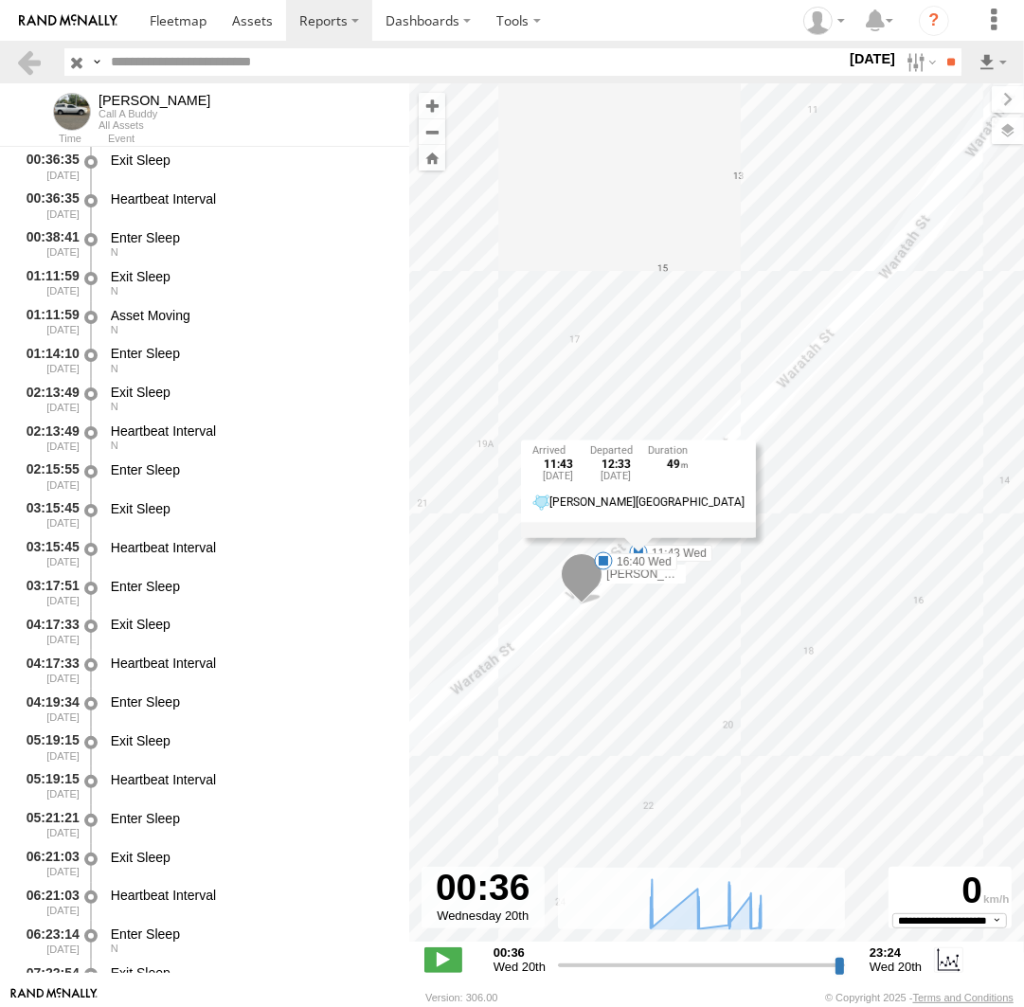
click at [687, 330] on div "Andrew 14:10 Wed 14:11 Wed 07:57 Wed 11:43 Wed 12:33 Wed 12:43 Wed 12:52 Wed 14…" at bounding box center [716, 522] width 615 height 878
click at [638, 546] on span at bounding box center [638, 552] width 19 height 19
click at [842, 449] on div "Andrew 14:10 Wed 14:11 Wed 07:57 Wed 11:43 Wed 12:33 Wed 12:43 Wed 12:52 Wed 14…" at bounding box center [716, 522] width 615 height 878
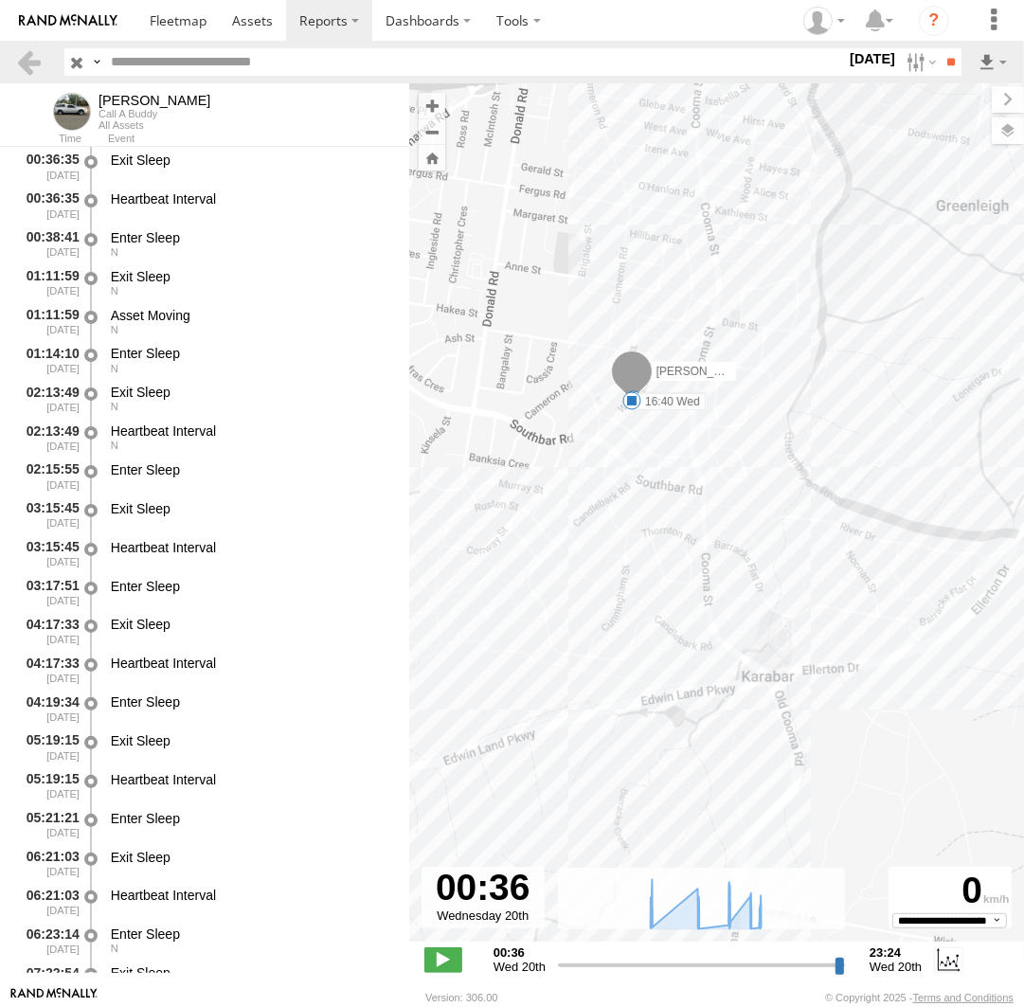
drag, startPoint x: 823, startPoint y: 629, endPoint x: 615, endPoint y: 501, distance: 244.5
click at [648, 494] on div "Andrew 14:10 Wed 14:11 Wed 07:57 Wed 11:43 Wed 12:33 Wed 12:43 Wed 12:52 Wed 14…" at bounding box center [716, 522] width 615 height 878
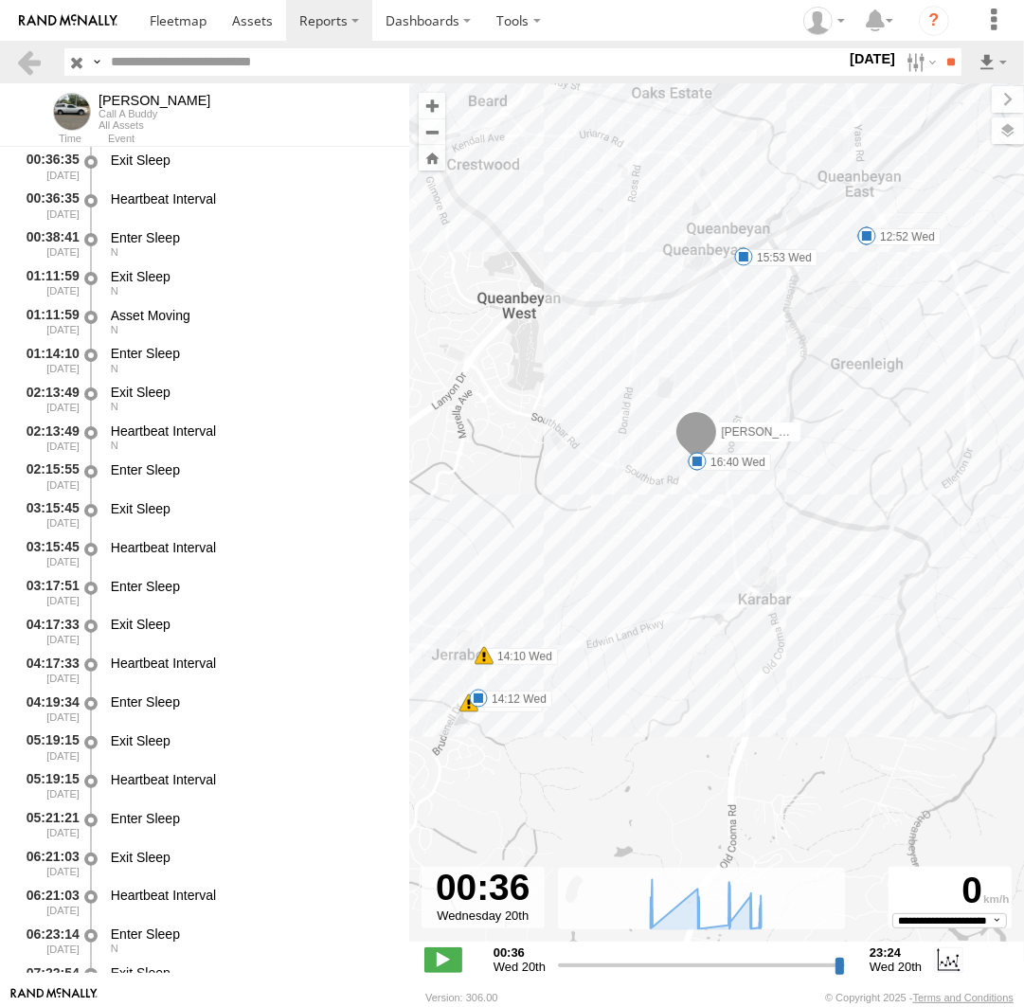
click at [869, 243] on span at bounding box center [866, 235] width 19 height 19
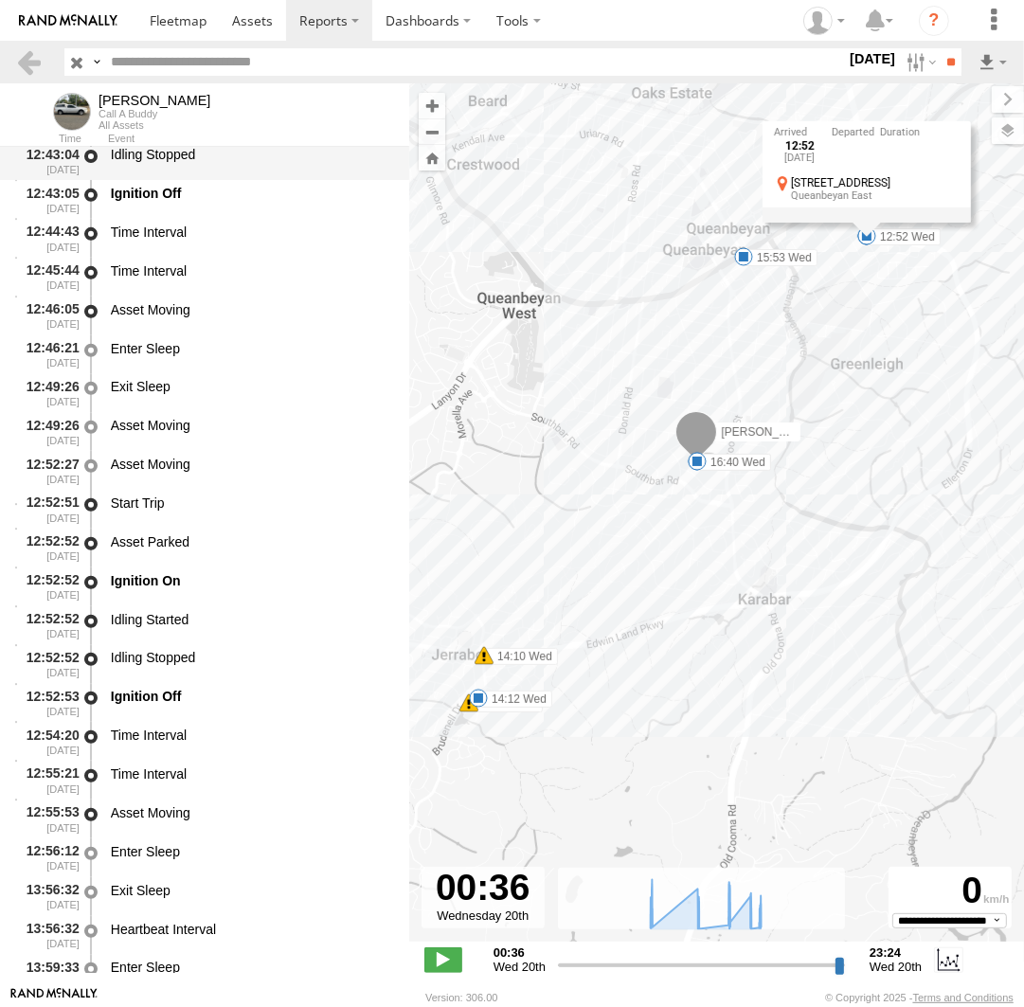
scroll to position [11043, 0]
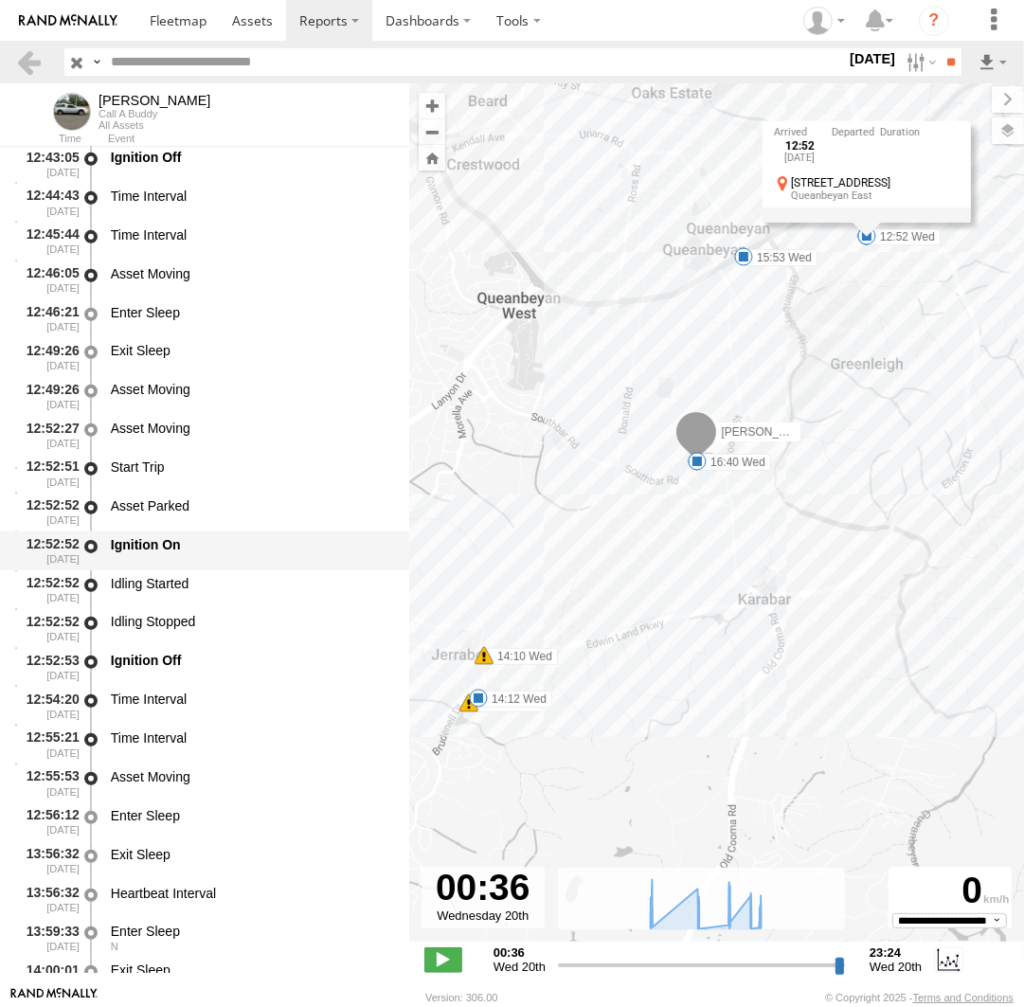
click at [221, 547] on div "Ignition On" at bounding box center [251, 544] width 280 height 17
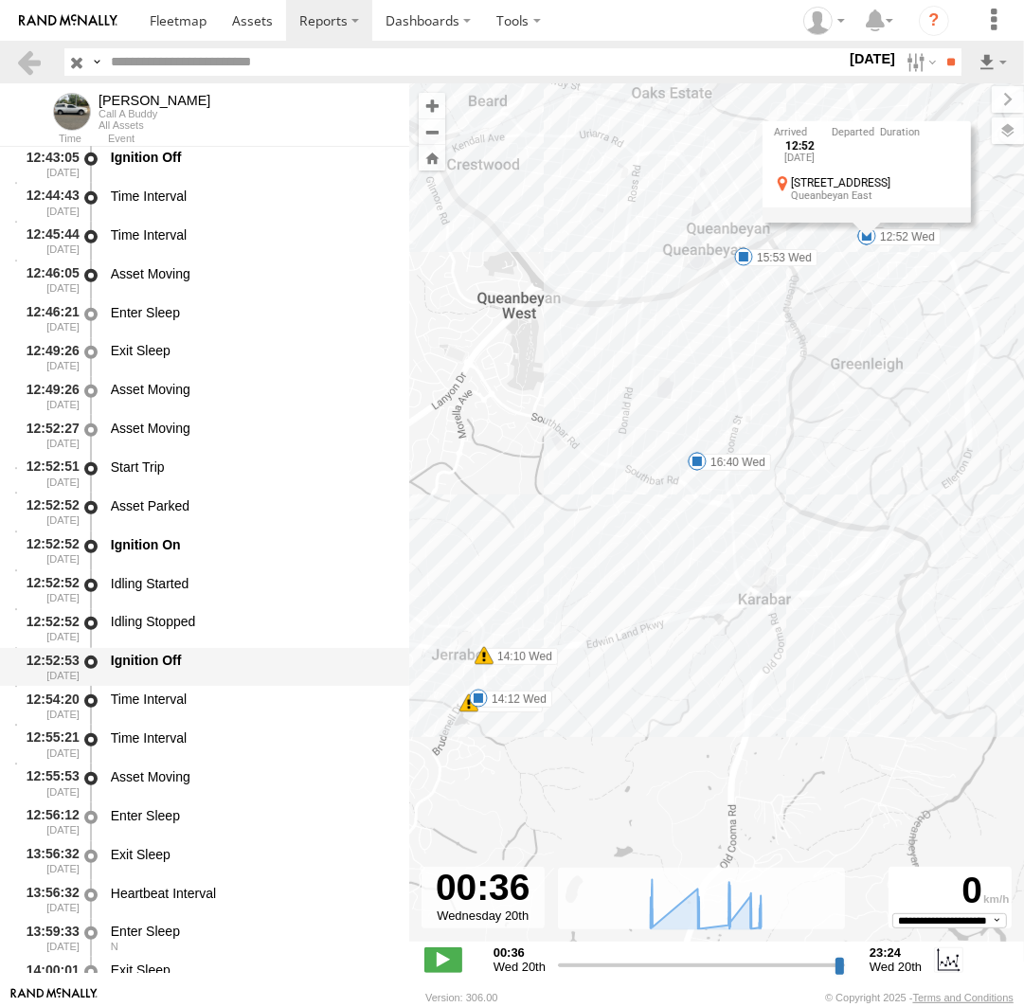
click at [207, 666] on div "Ignition Off" at bounding box center [251, 660] width 280 height 17
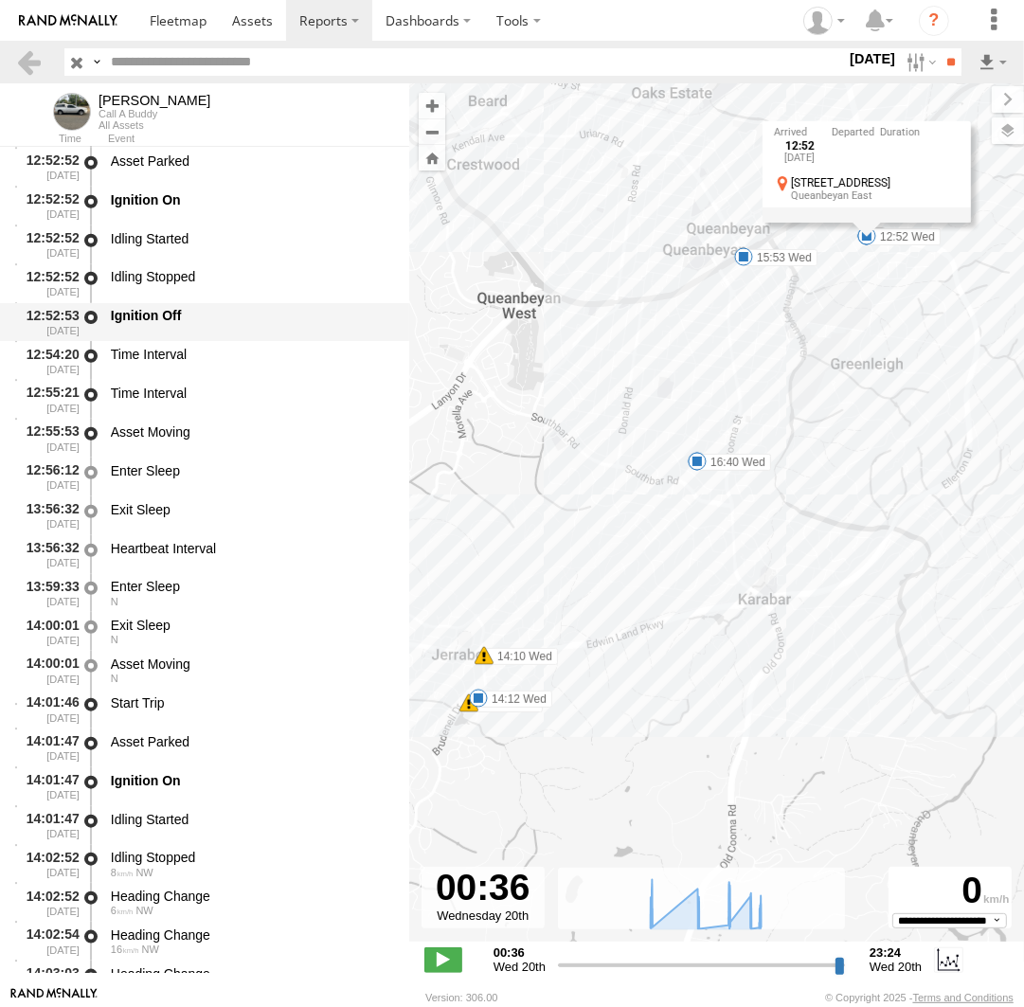
scroll to position [11391, 0]
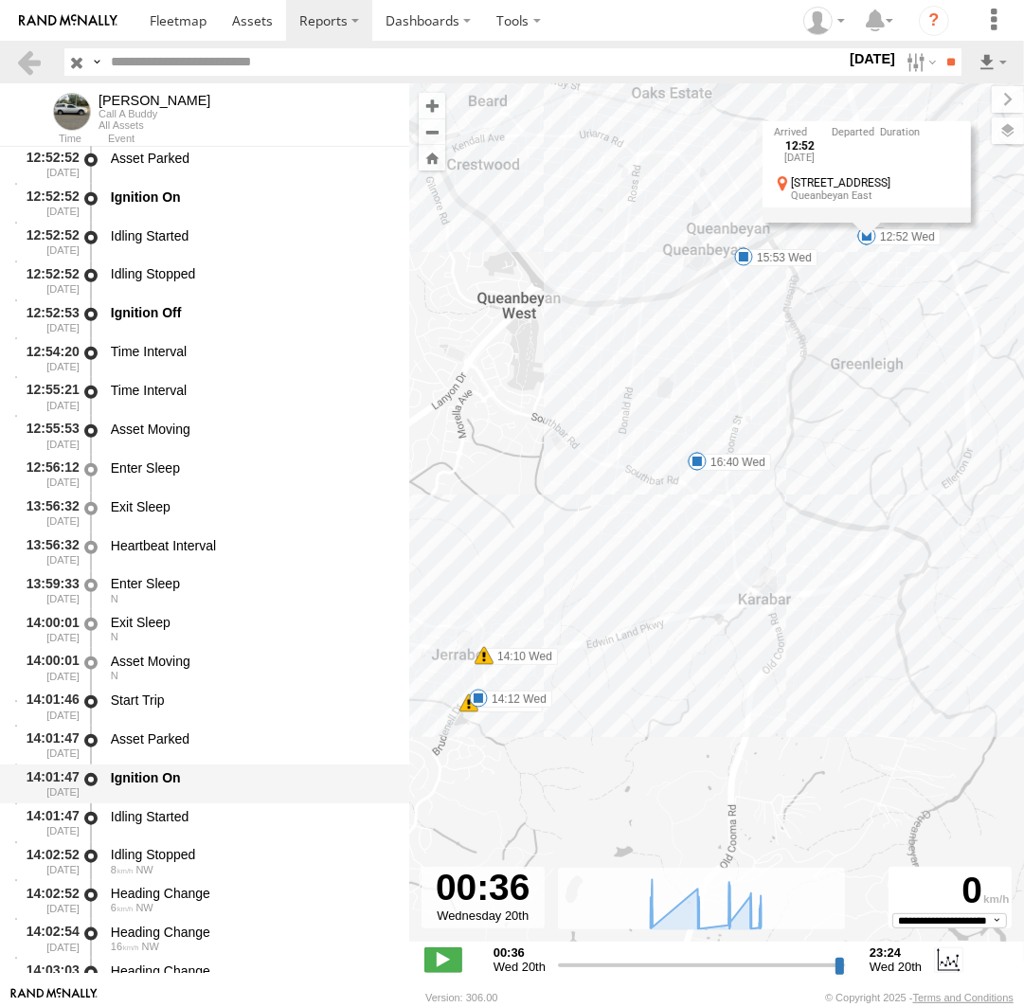
click at [160, 781] on div "Ignition On" at bounding box center [251, 777] width 280 height 17
click at [171, 819] on div "Idling Started" at bounding box center [251, 816] width 280 height 17
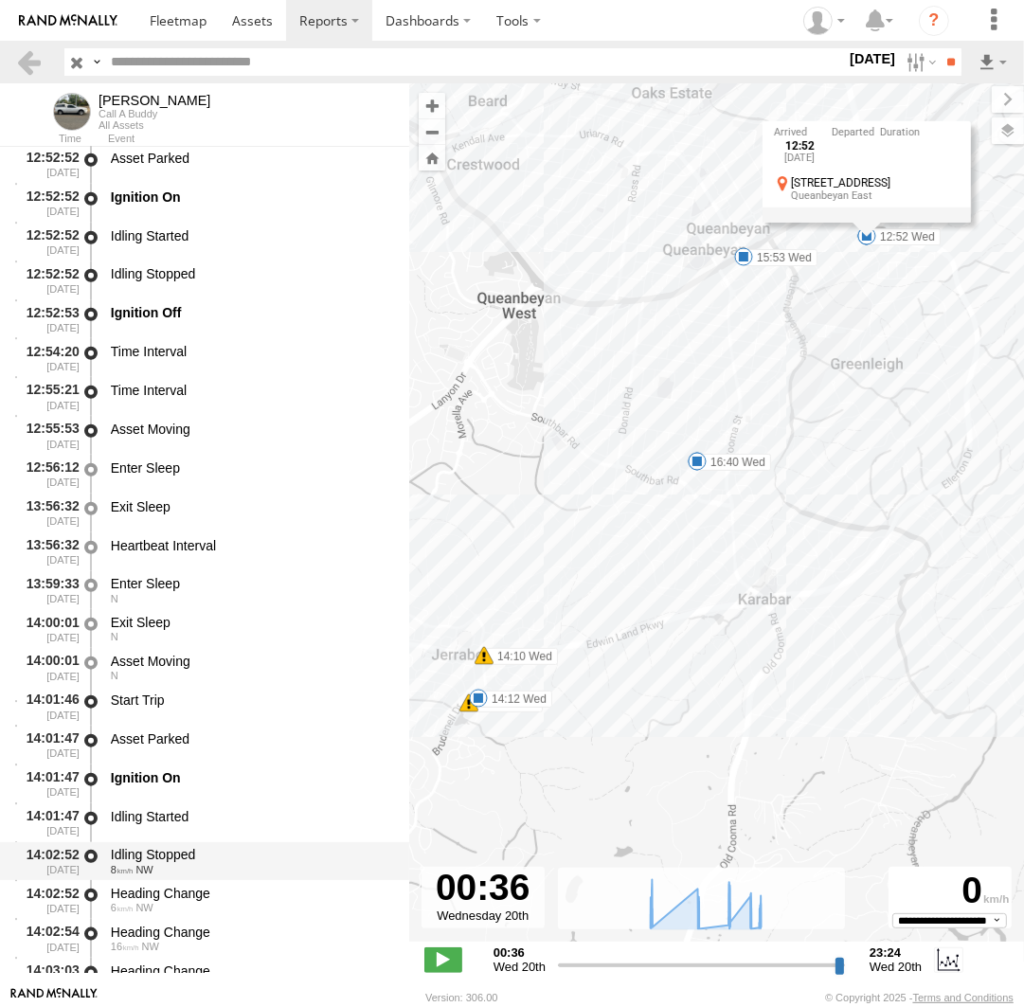
click at [178, 856] on div "Idling Stopped" at bounding box center [251, 854] width 280 height 17
click at [193, 892] on div "Heading Change" at bounding box center [251, 893] width 280 height 17
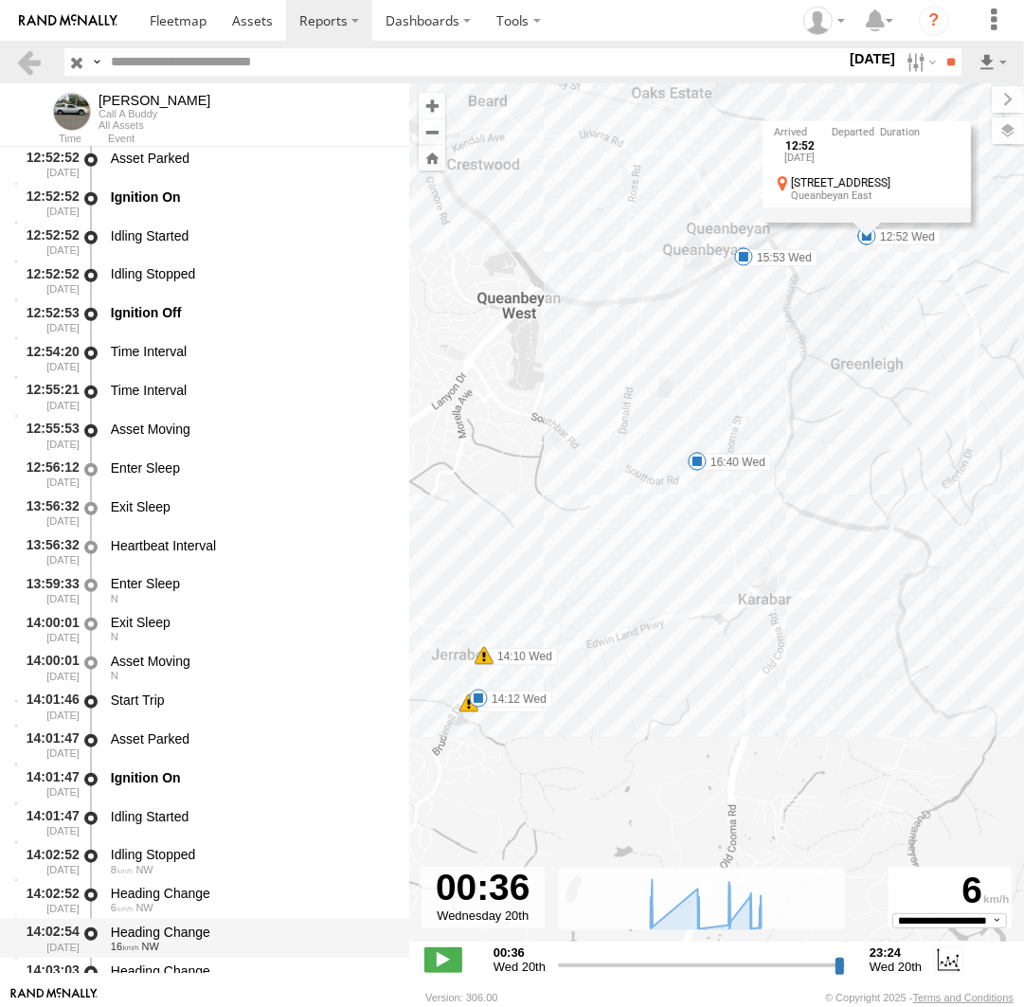
click at [204, 932] on div "Heading Change" at bounding box center [251, 932] width 280 height 17
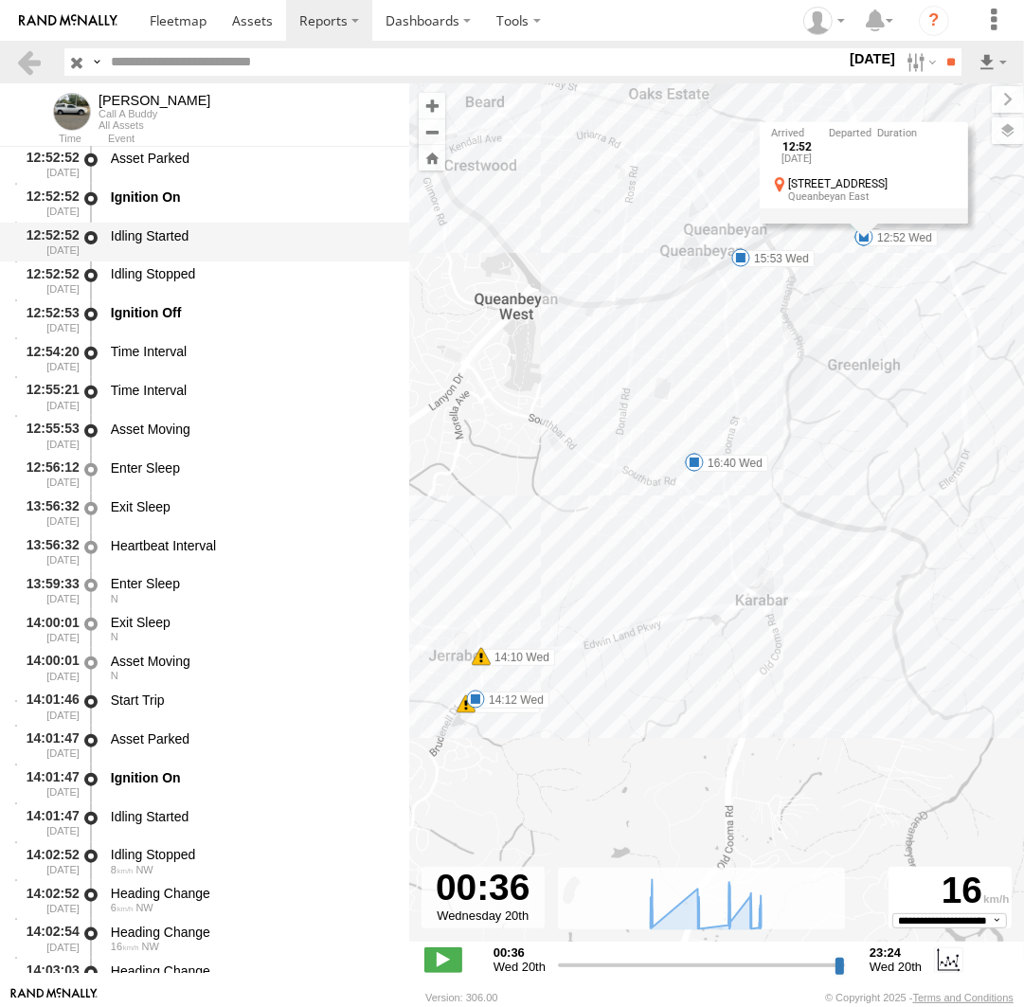
click at [195, 232] on div "Idling Started" at bounding box center [251, 235] width 280 height 17
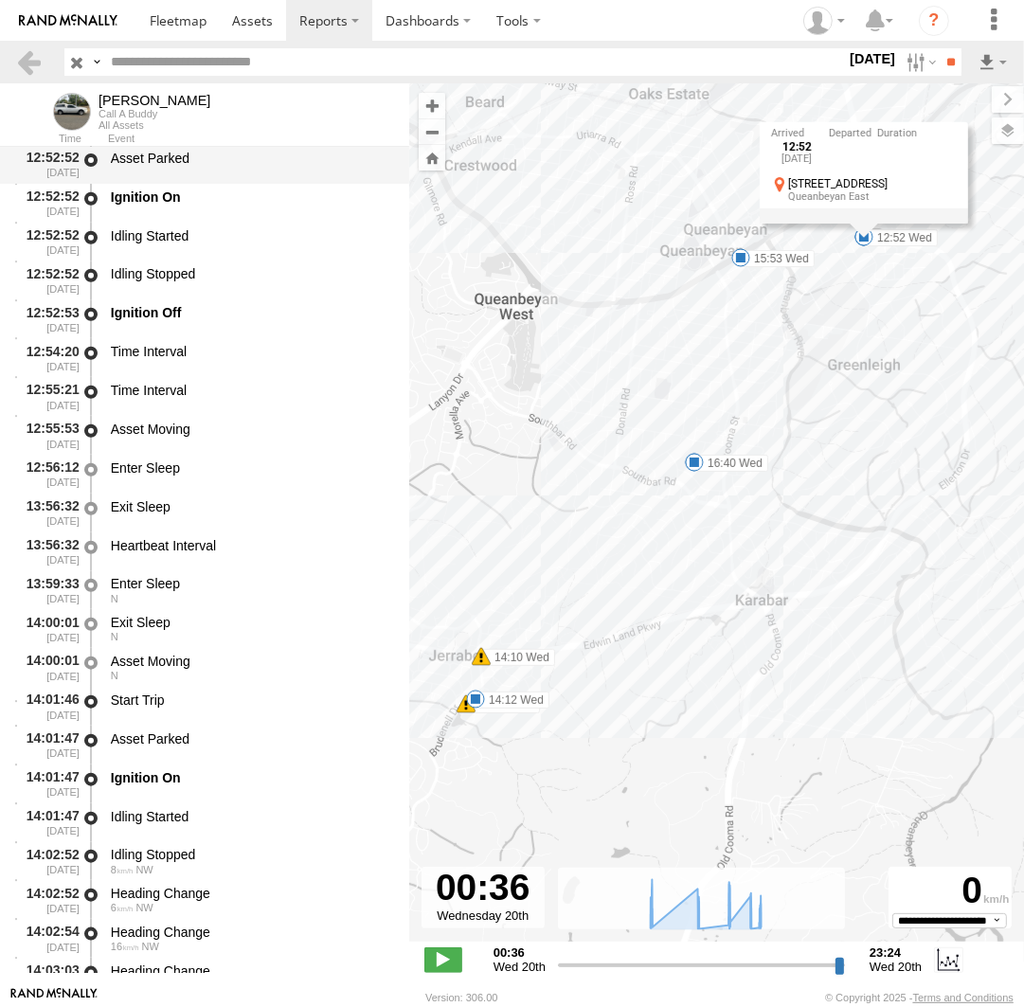
click at [188, 168] on div "Asset Parked" at bounding box center [251, 164] width 286 height 35
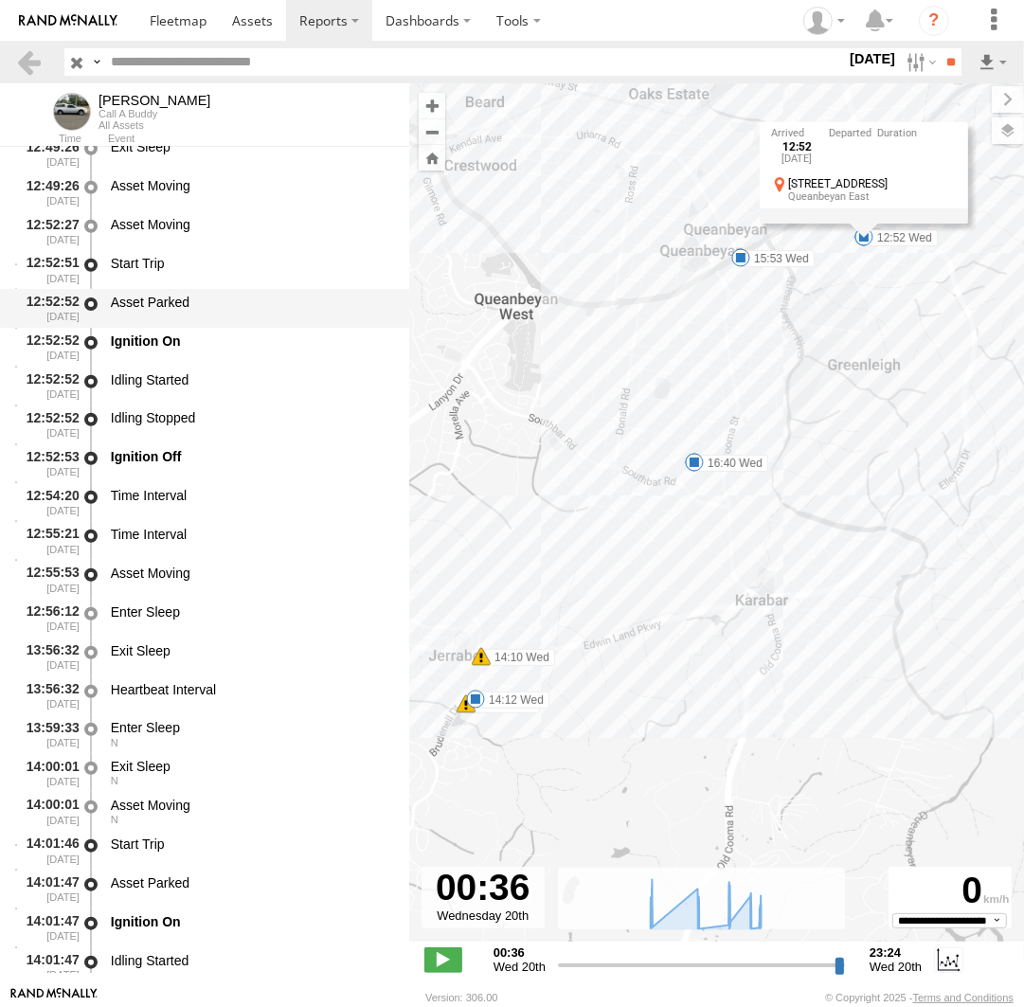
scroll to position [11130, 0]
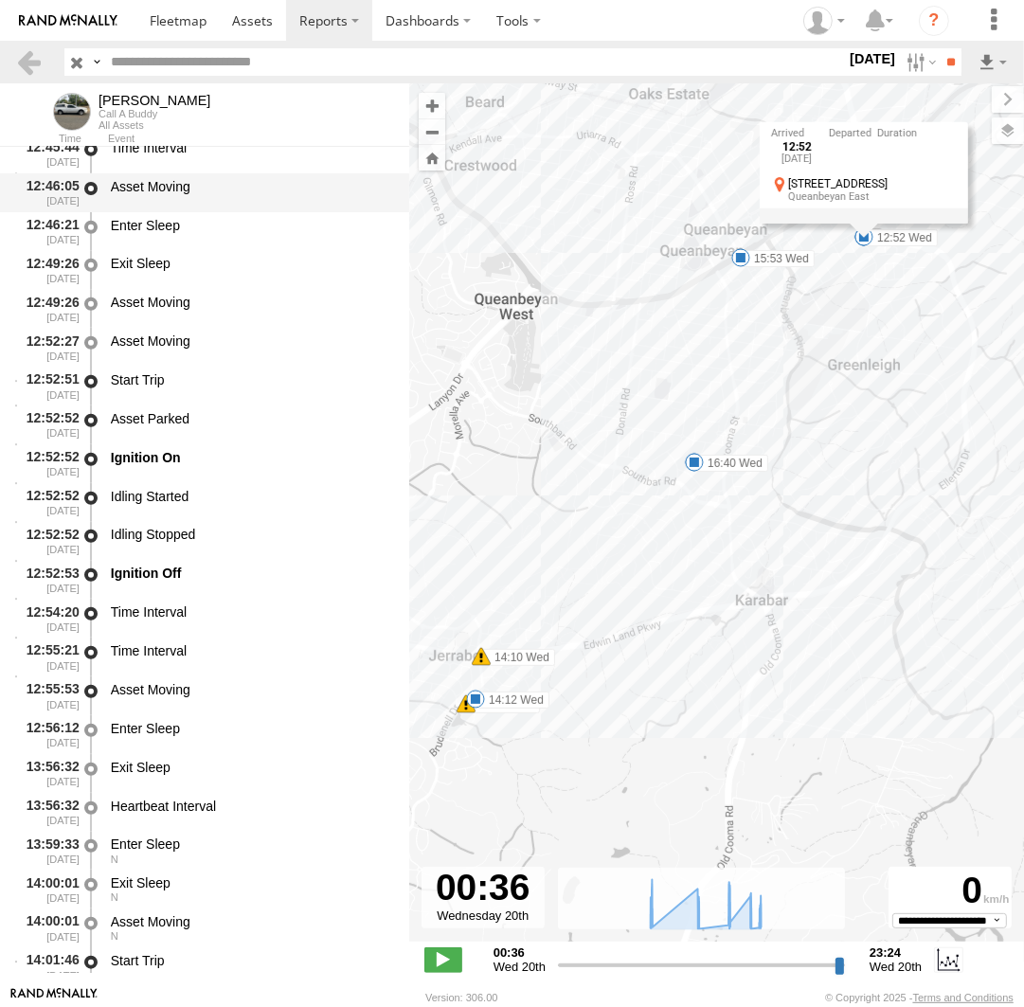
click at [189, 194] on div "Asset Moving" at bounding box center [251, 186] width 280 height 17
click at [177, 161] on div "Time Interval" at bounding box center [251, 153] width 286 height 35
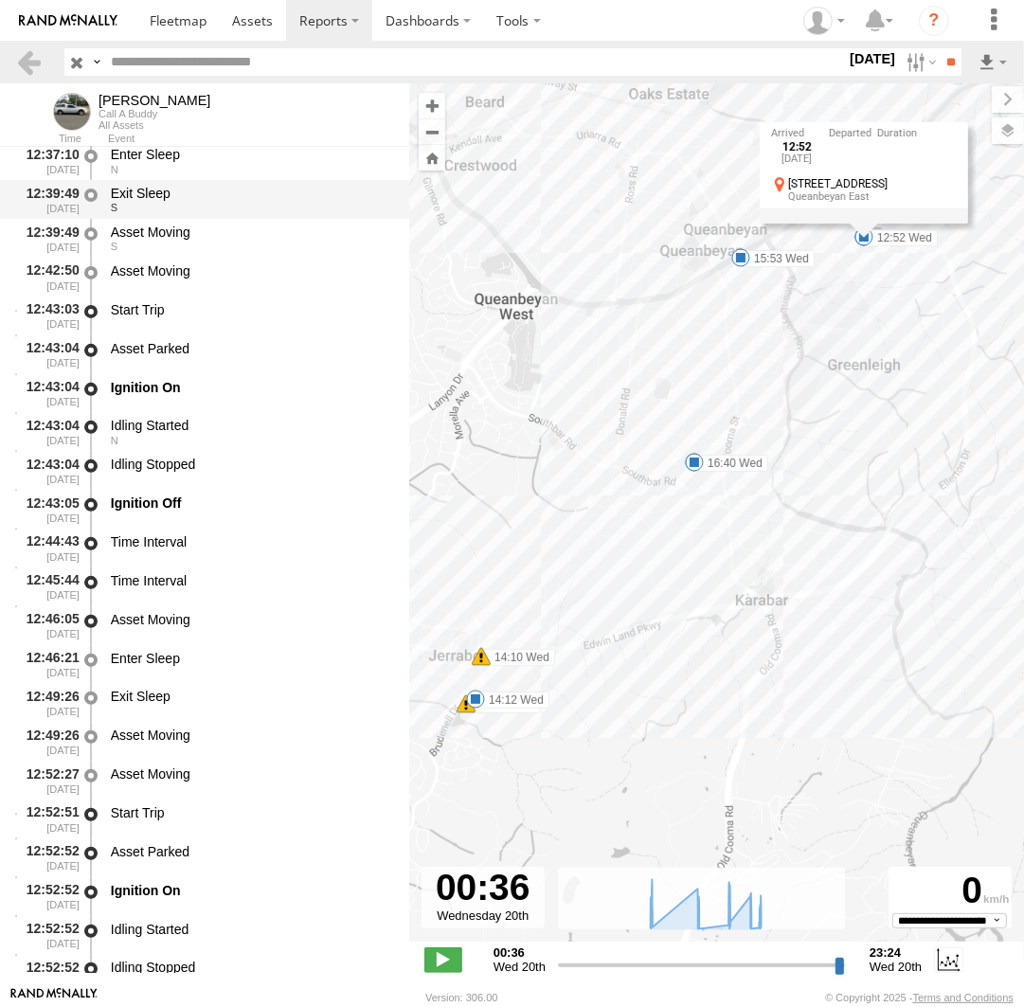
click at [175, 211] on div "S" at bounding box center [251, 207] width 280 height 11
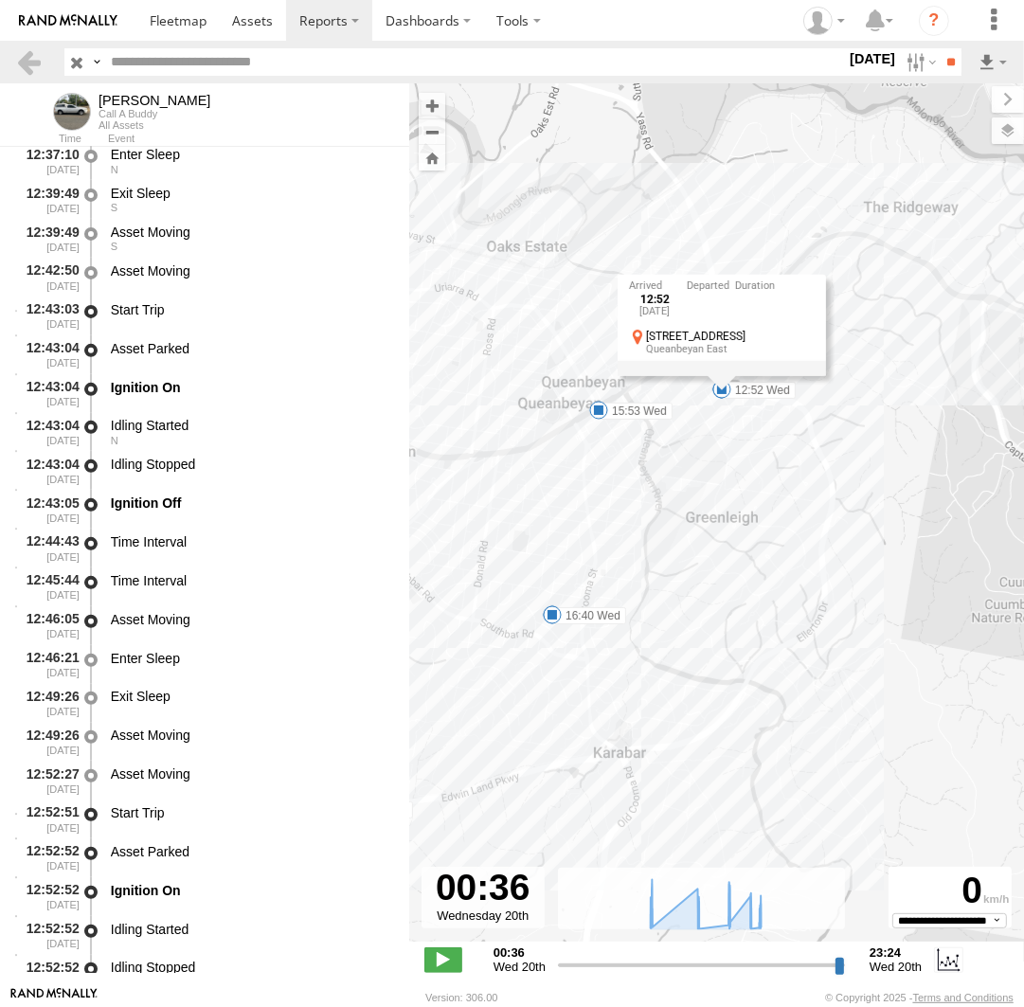
drag, startPoint x: 854, startPoint y: 333, endPoint x: 712, endPoint y: 489, distance: 210.5
click at [712, 489] on div "Andrew 14:10 Wed 14:11 Wed 07:57 Wed 11:43 Wed 12:33 Wed 12:43 Wed 12:52 Wed 14…" at bounding box center [716, 522] width 615 height 878
click at [166, 422] on div "Idling Started" at bounding box center [251, 425] width 280 height 17
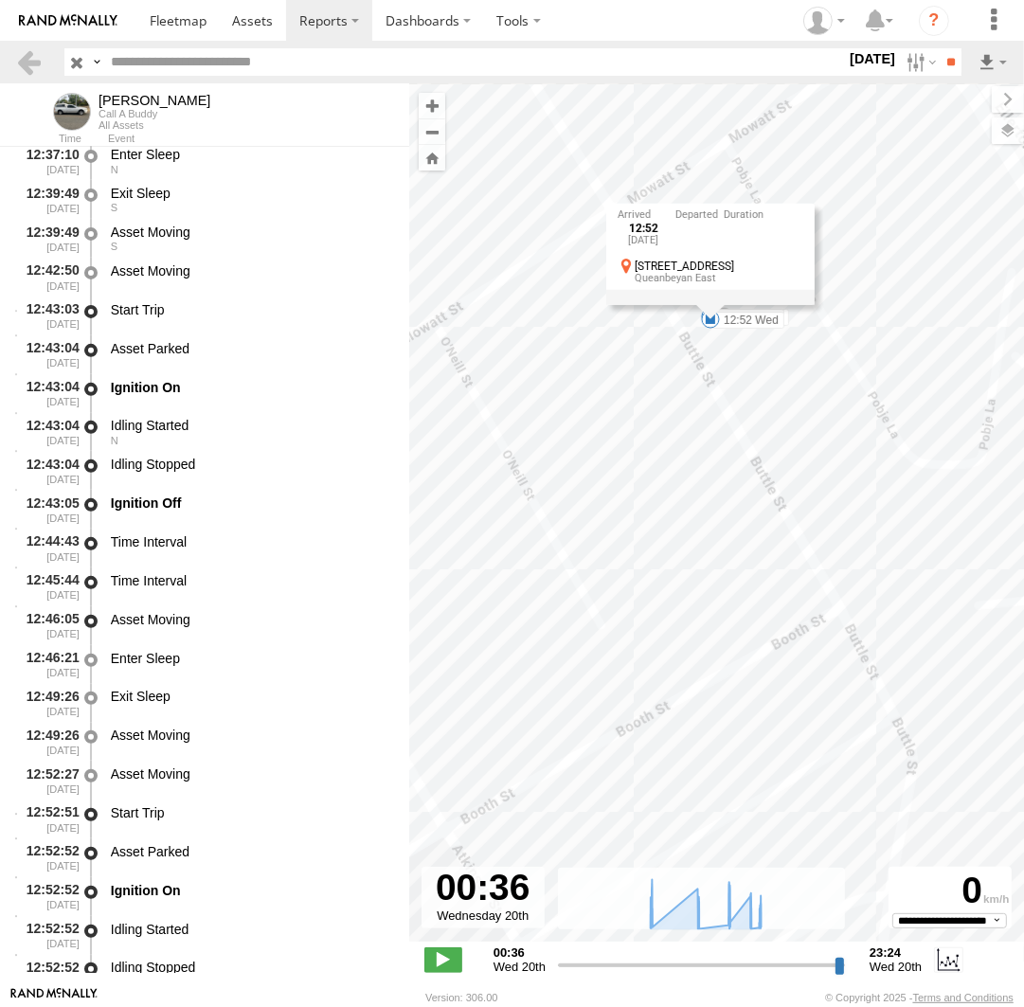
click at [726, 349] on div "Andrew 14:10 Wed 14:11 Wed 07:57 Wed 11:43 Wed 12:33 Wed 12:43 Wed 12:52 Wed 14…" at bounding box center [716, 522] width 615 height 878
click at [661, 344] on div "Andrew 14:10 Wed 14:11 Wed 07:57 Wed 11:43 Wed 12:33 Wed 12:43 Wed 12:52 Wed 14…" at bounding box center [716, 522] width 615 height 878
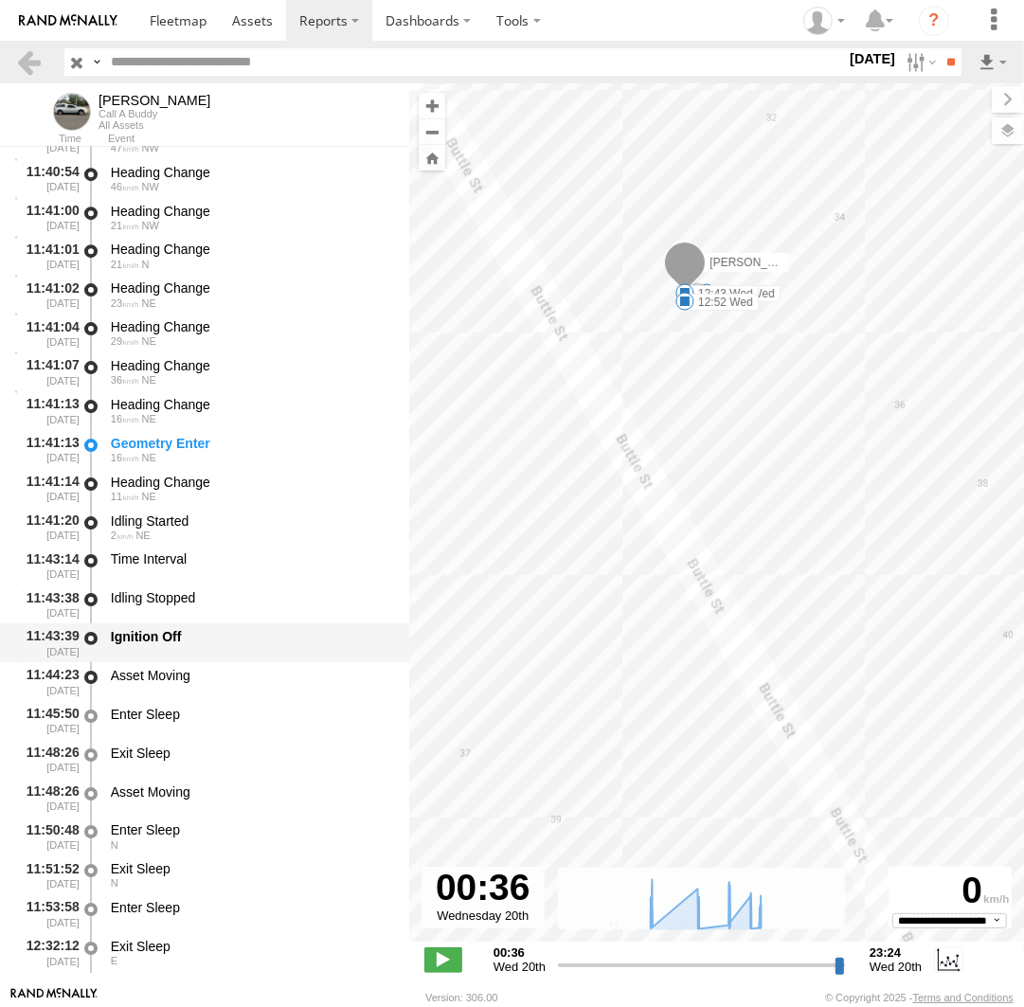
scroll to position [9131, 0]
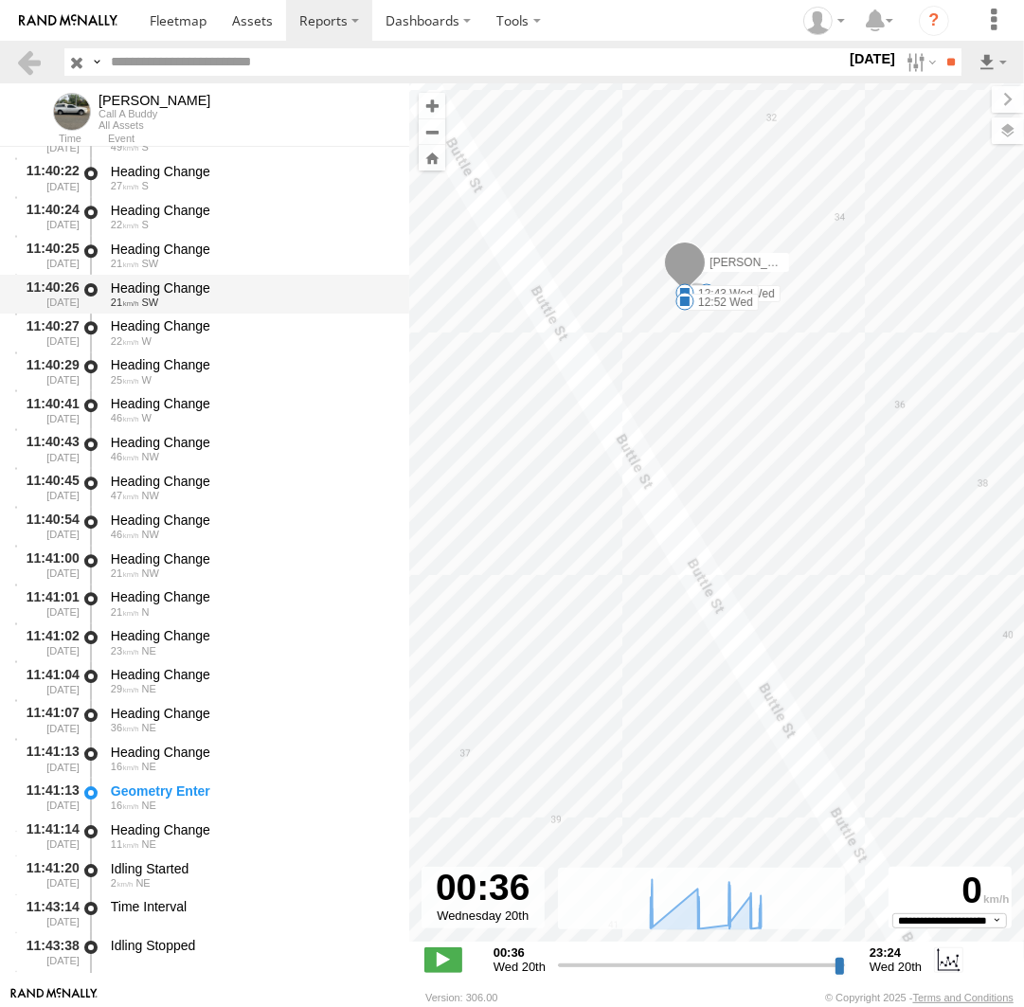
click at [183, 287] on div "Heading Change" at bounding box center [251, 287] width 280 height 17
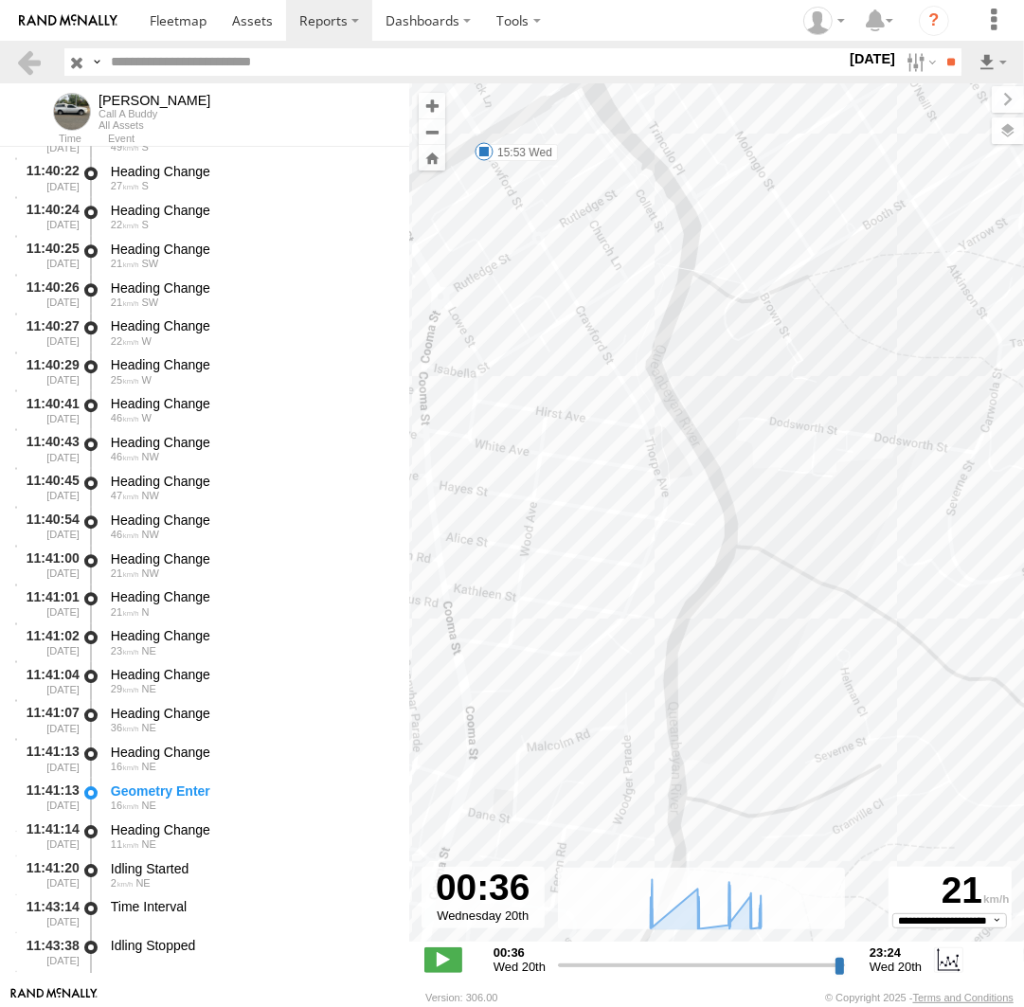
drag, startPoint x: 923, startPoint y: 343, endPoint x: 501, endPoint y: 590, distance: 488.7
click at [484, 879] on div "Andrew 14:10 Wed 14:11 Wed 07:57 Wed 11:43 Wed 12:33 Wed 12:43 Wed 12:52 Wed 14…" at bounding box center [716, 522] width 615 height 878
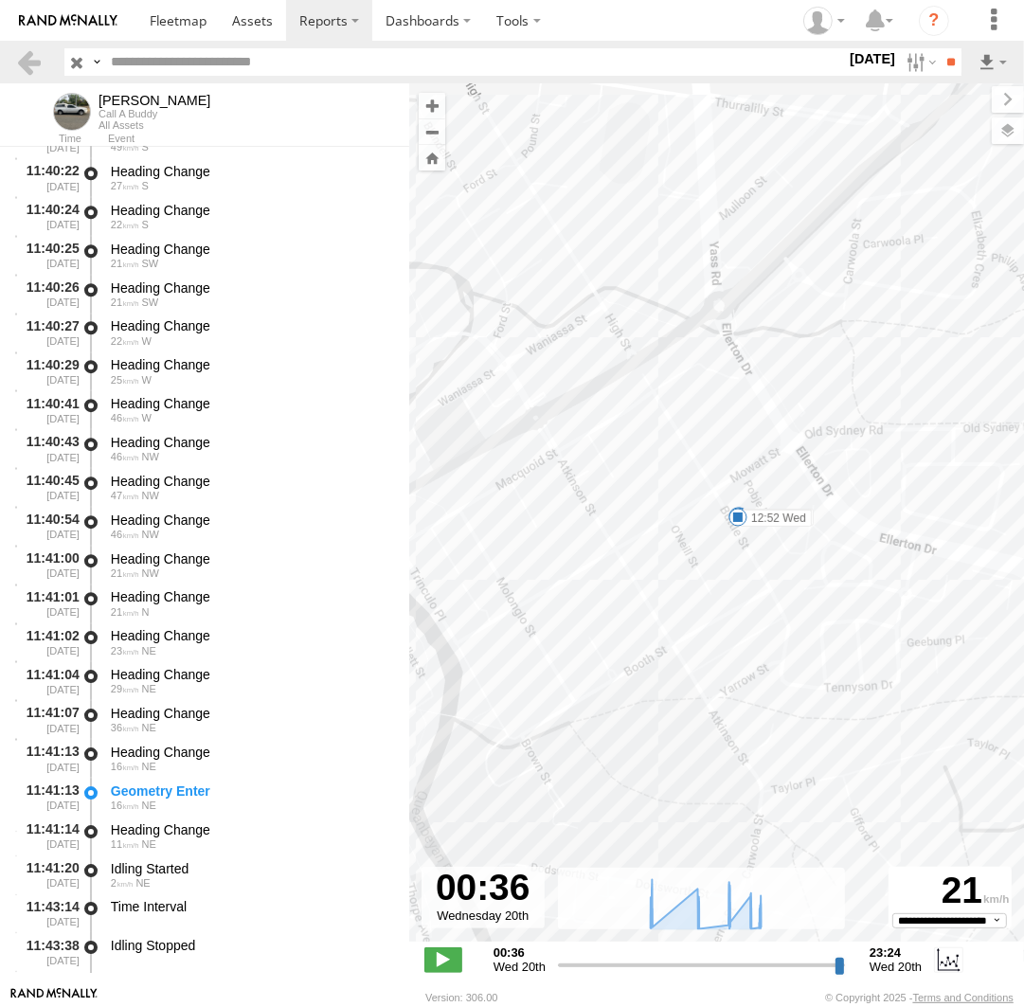
drag, startPoint x: 762, startPoint y: 242, endPoint x: 476, endPoint y: 678, distance: 522.0
click at [476, 678] on div "Andrew 14:10 Wed 14:11 Wed 07:57 Wed 11:43 Wed 12:33 Wed 12:43 Wed 12:52 Wed 14…" at bounding box center [716, 522] width 615 height 878
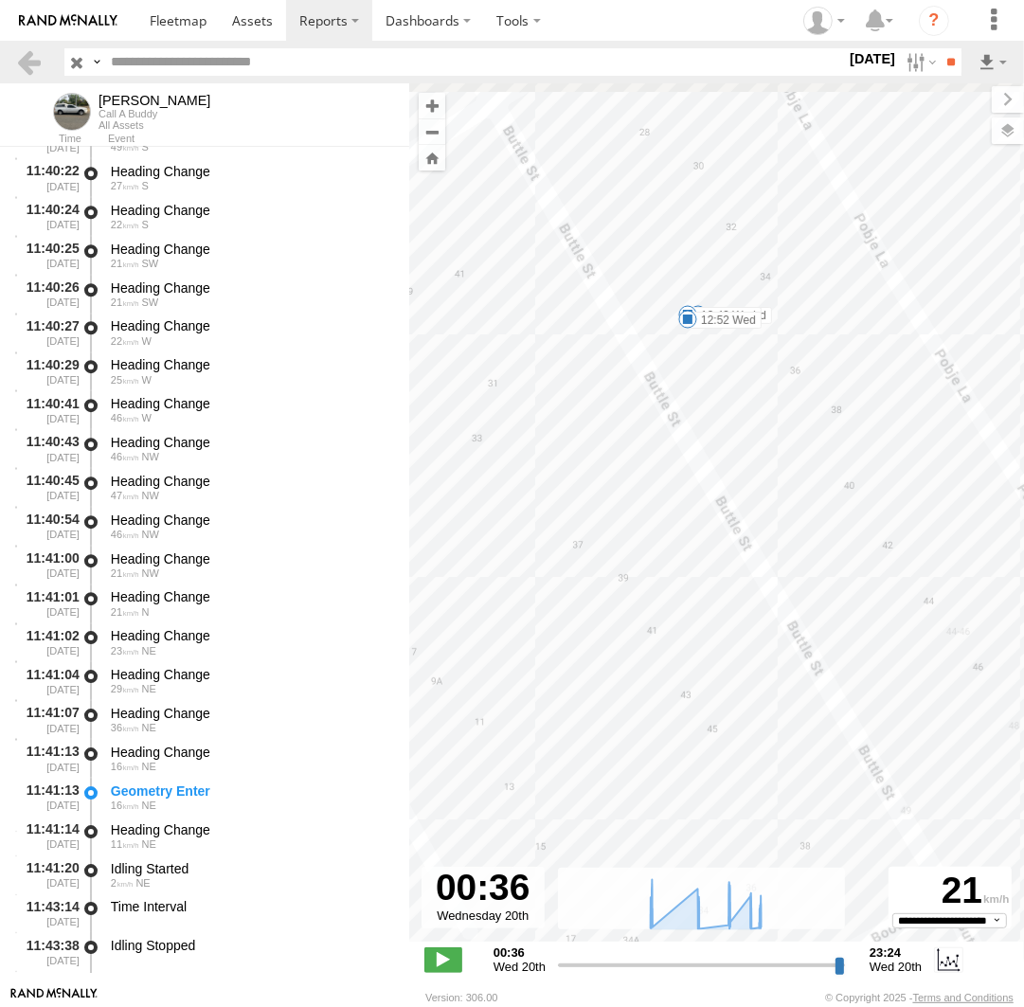
drag, startPoint x: 717, startPoint y: 353, endPoint x: 752, endPoint y: 520, distance: 170.4
click at [752, 520] on div "Andrew 14:10 Wed 14:11 Wed 07:57 Wed 11:43 Wed 12:33 Wed 12:43 Wed 12:52 Wed 14…" at bounding box center [716, 522] width 615 height 878
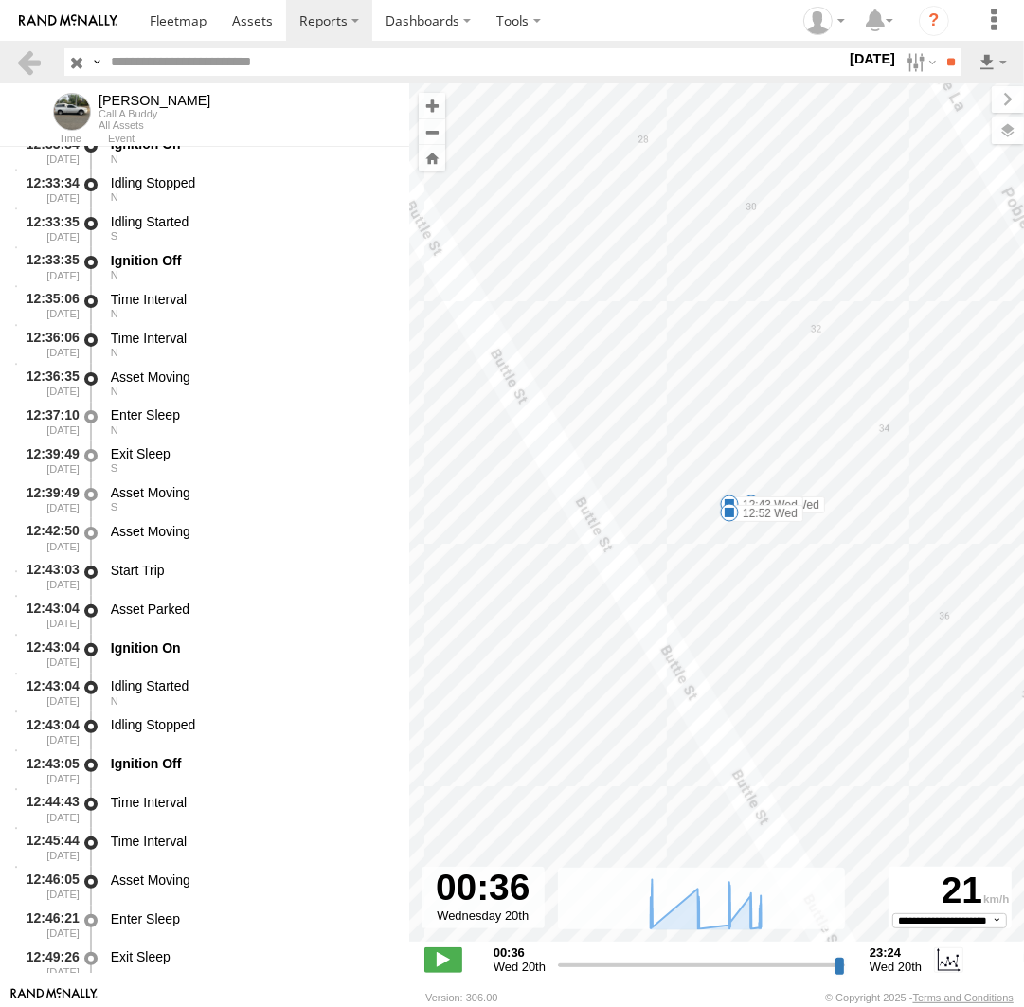
scroll to position [10695, 0]
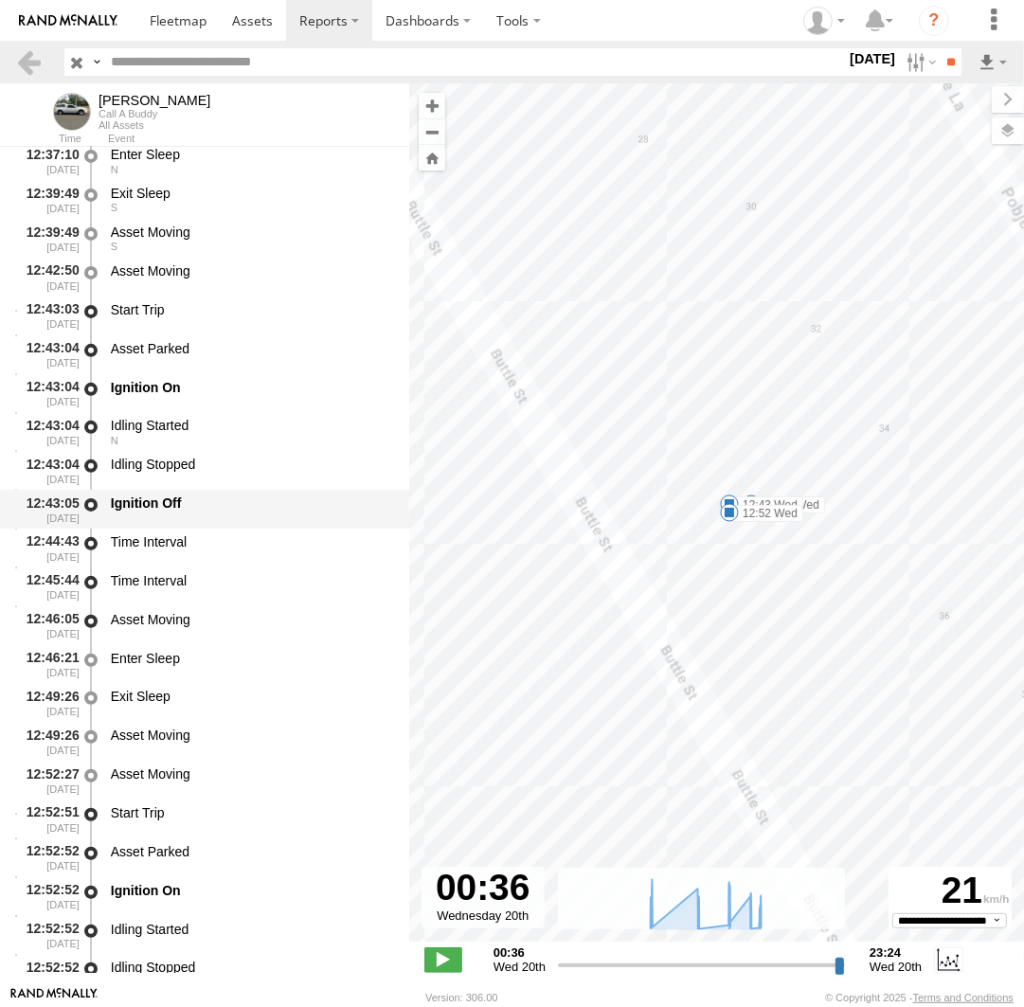
click at [239, 522] on div "Ignition Off" at bounding box center [251, 509] width 286 height 35
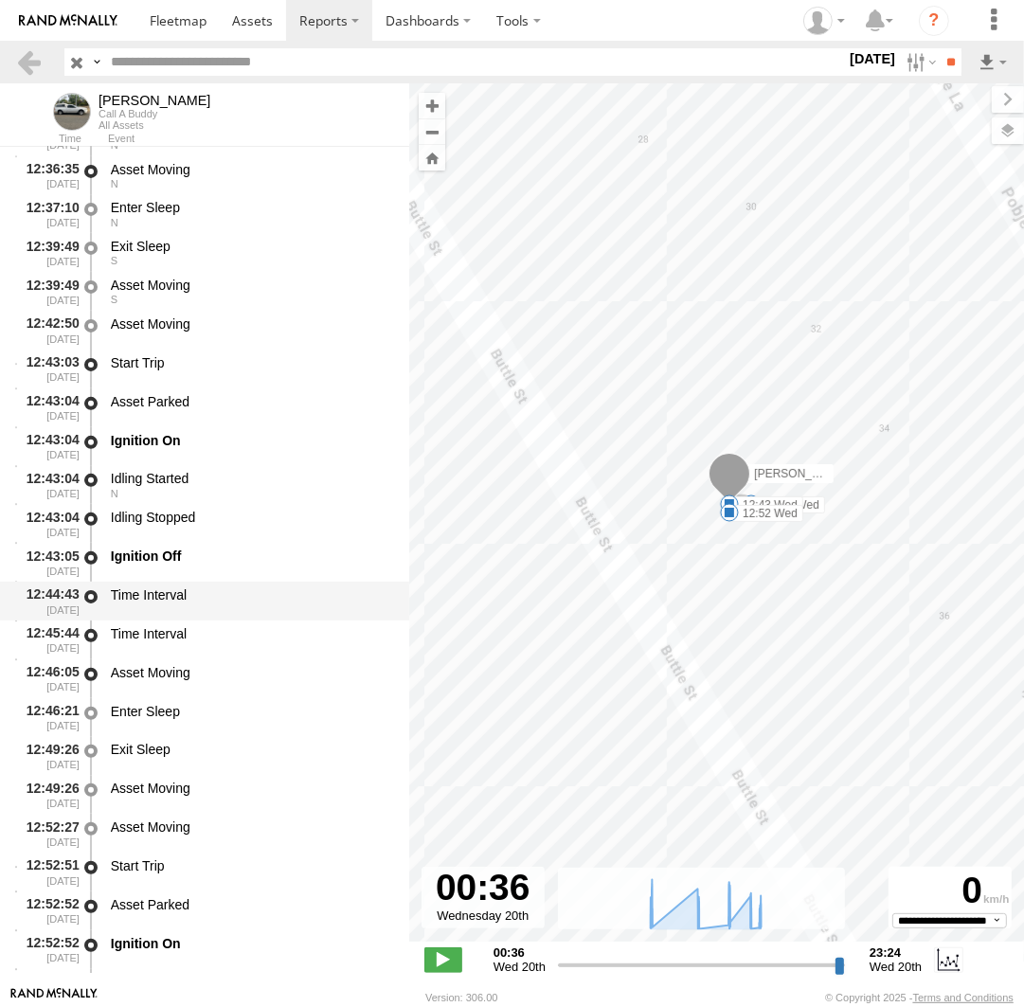
scroll to position [10608, 0]
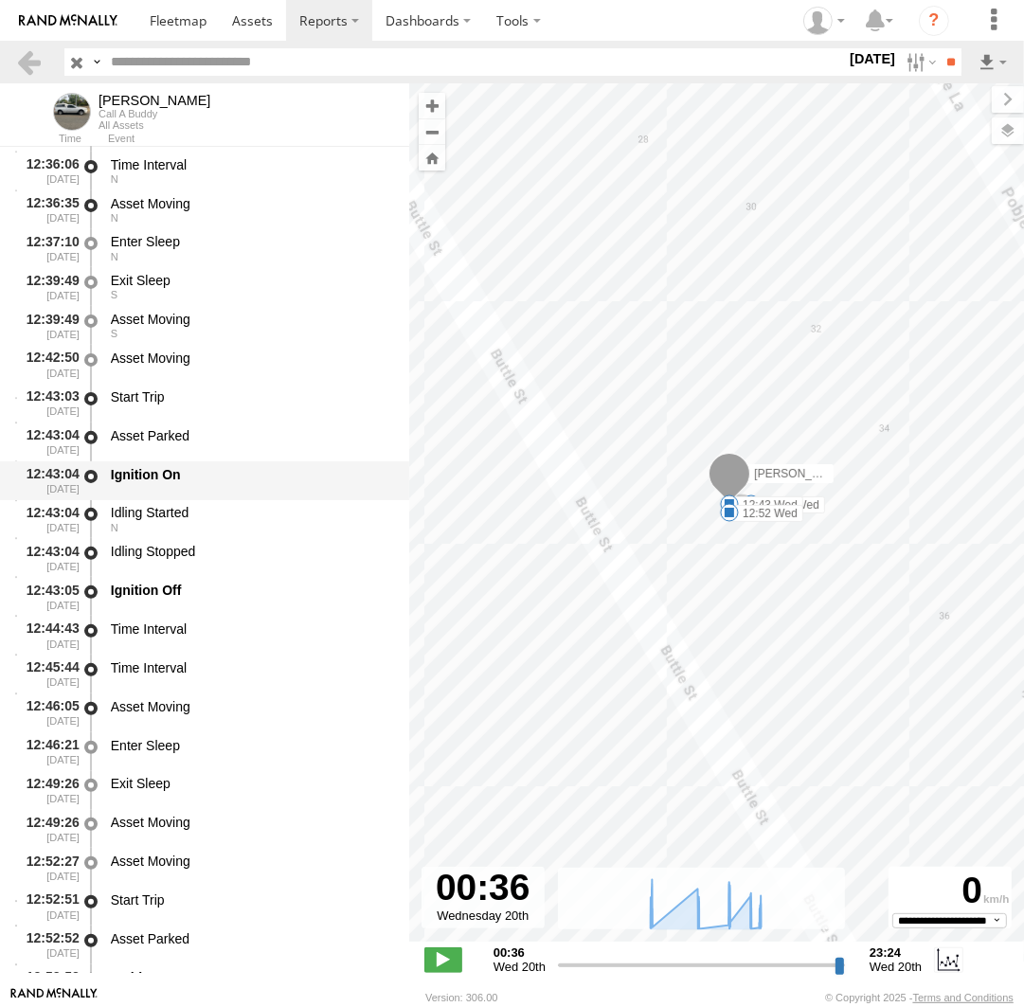
click at [211, 473] on div "Ignition On" at bounding box center [251, 474] width 280 height 17
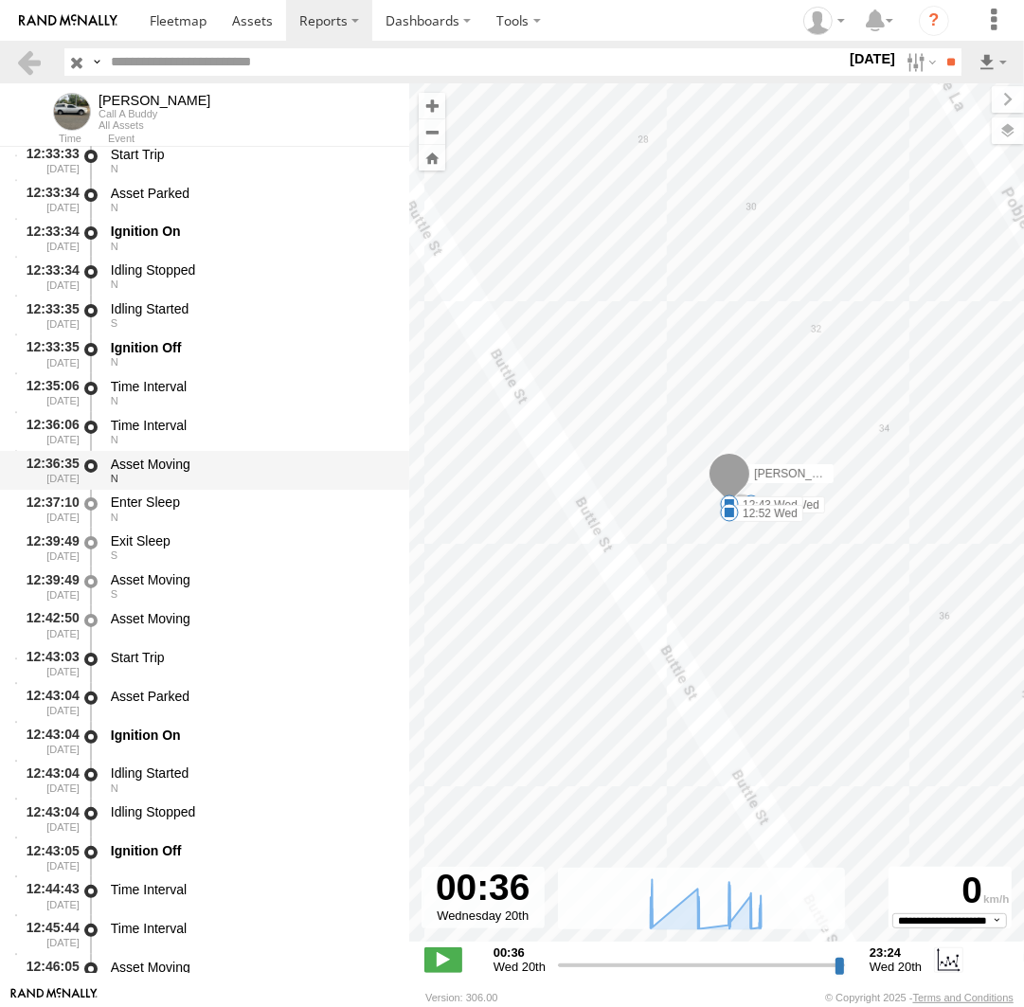
scroll to position [10348, 0]
click at [171, 360] on div "N" at bounding box center [251, 361] width 280 height 11
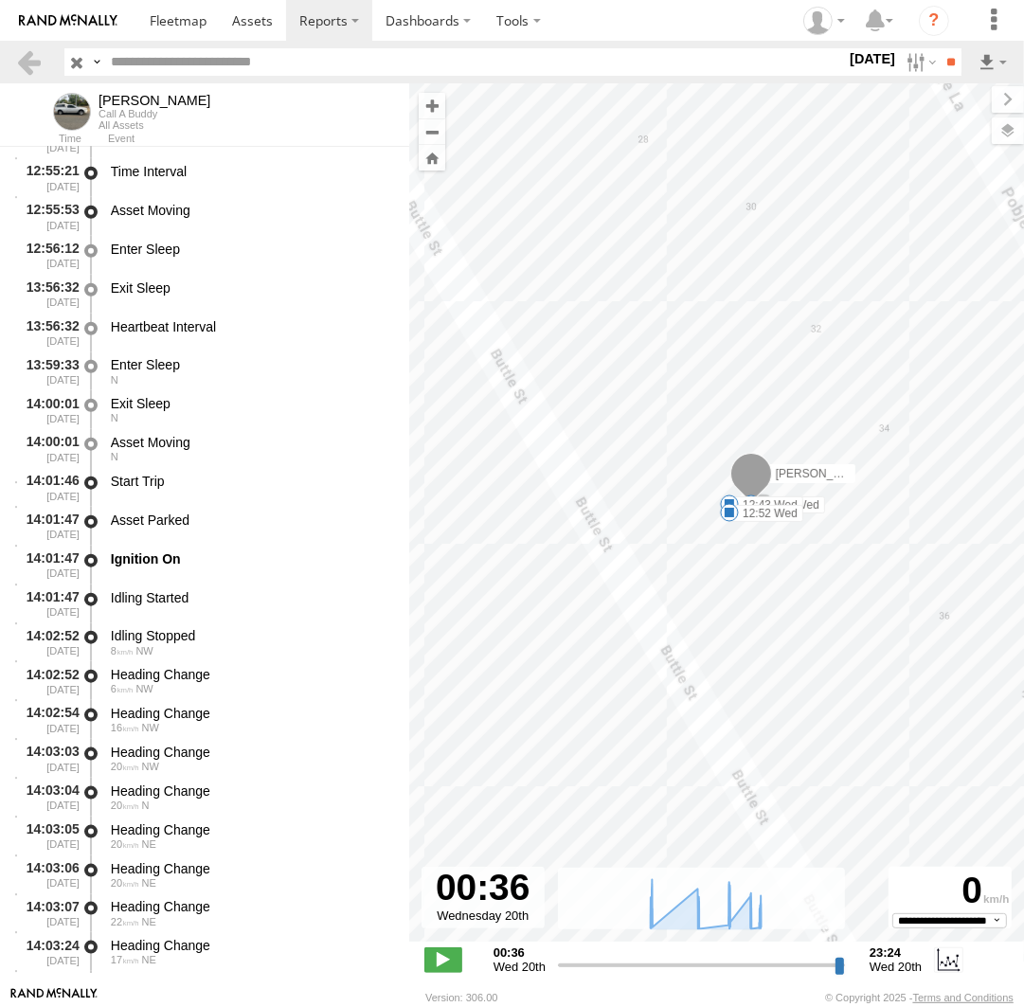
scroll to position [11652, 0]
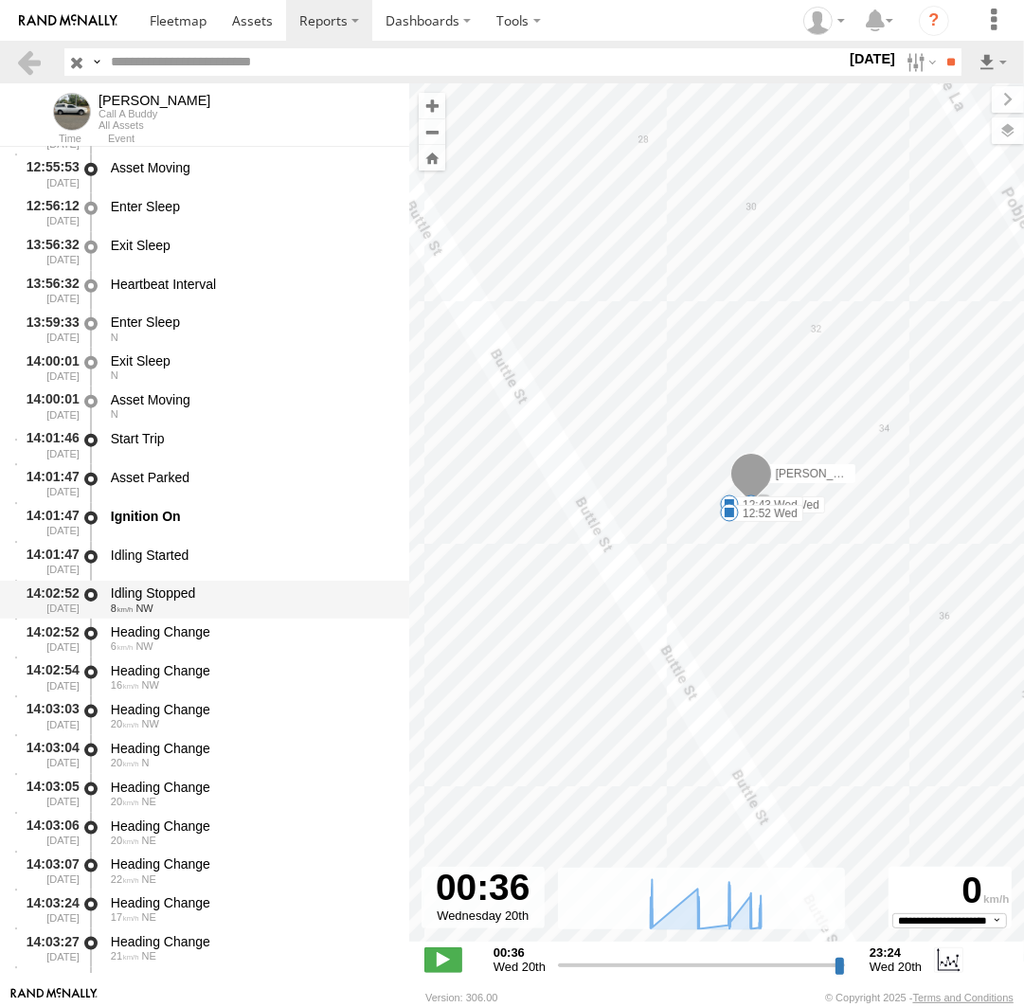
click at [227, 612] on div "8 NW" at bounding box center [251, 607] width 280 height 11
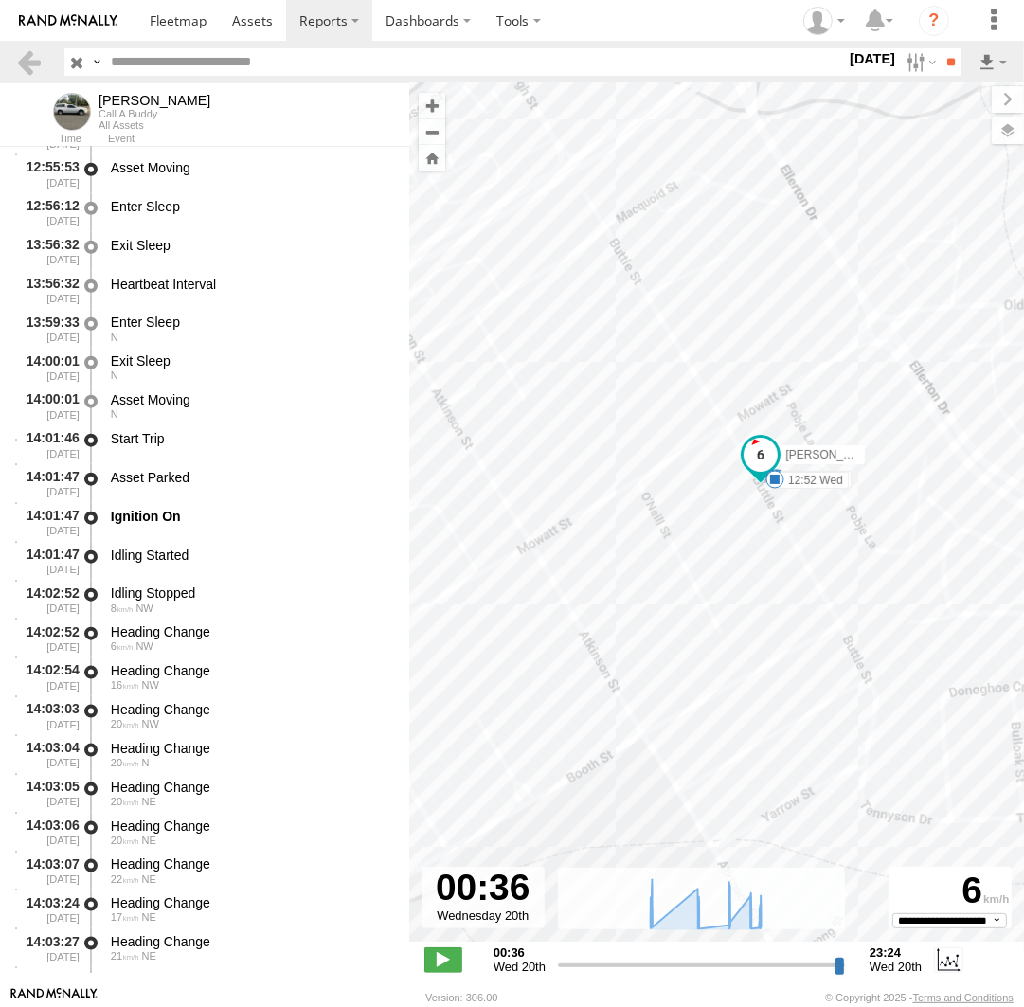
drag, startPoint x: 577, startPoint y: 615, endPoint x: 827, endPoint y: 444, distance: 302.7
click at [829, 443] on div "Andrew 14:10 Wed 14:11 Wed 07:57 Wed 11:43 Wed 12:33 Wed 12:43 Wed 12:52 Wed 14…" at bounding box center [716, 522] width 615 height 878
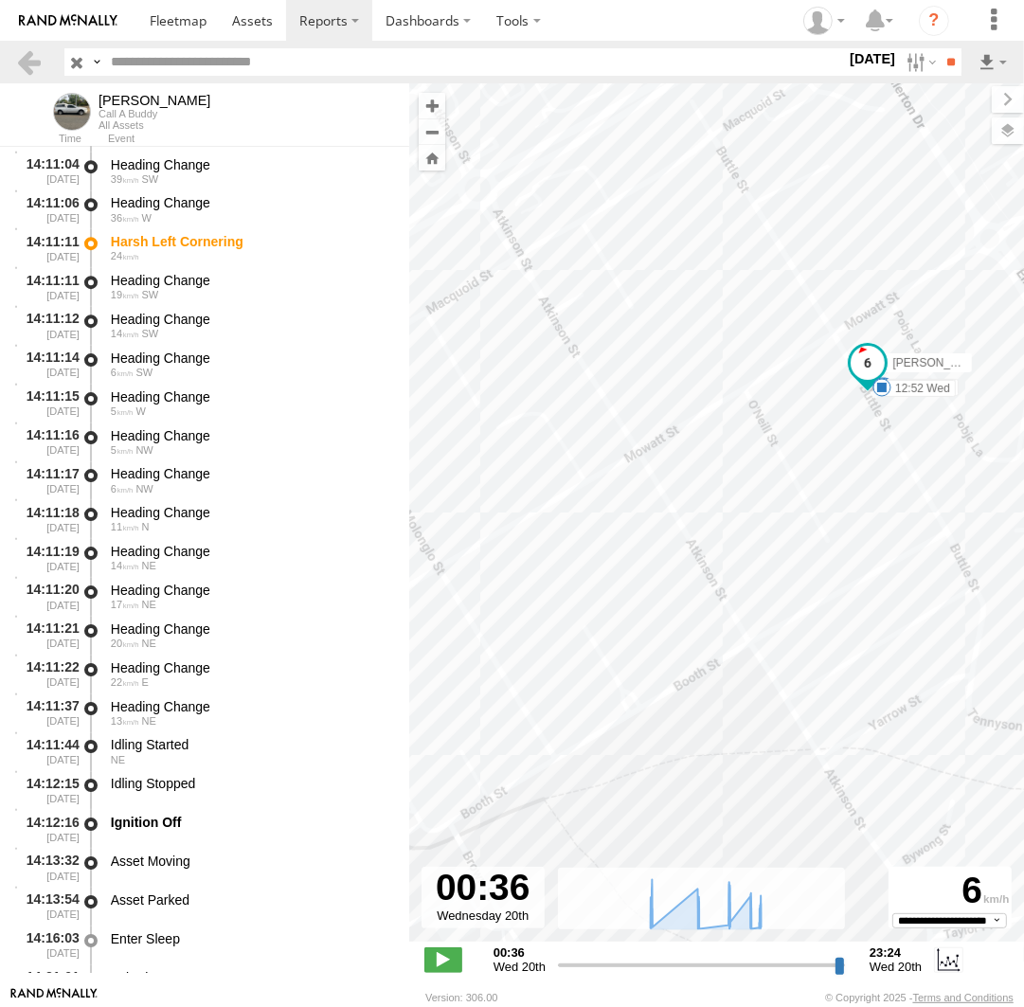
scroll to position [14696, 0]
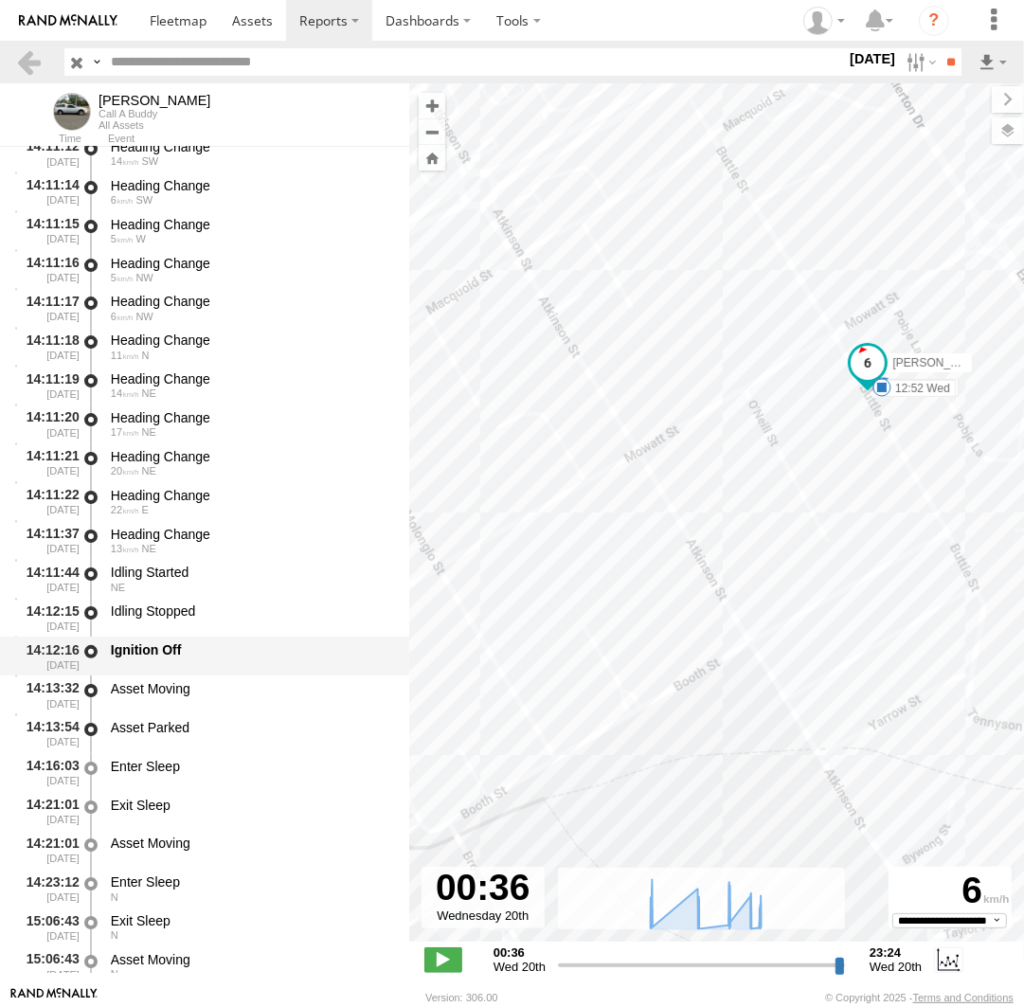
click at [198, 658] on div "Ignition Off" at bounding box center [251, 649] width 280 height 17
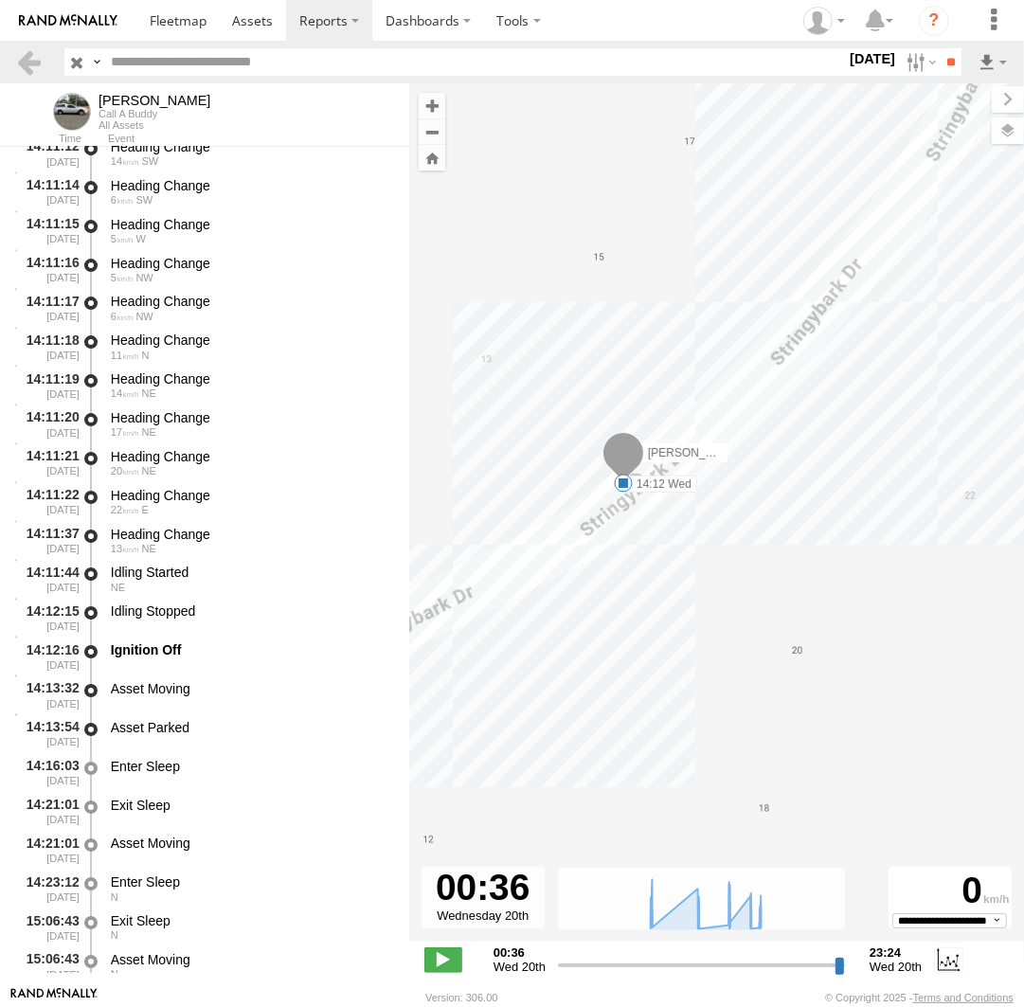
click at [628, 481] on span at bounding box center [623, 483] width 19 height 19
click at [908, 66] on label at bounding box center [919, 61] width 41 height 27
click at [0, 0] on label at bounding box center [0, 0] width 0 height 0
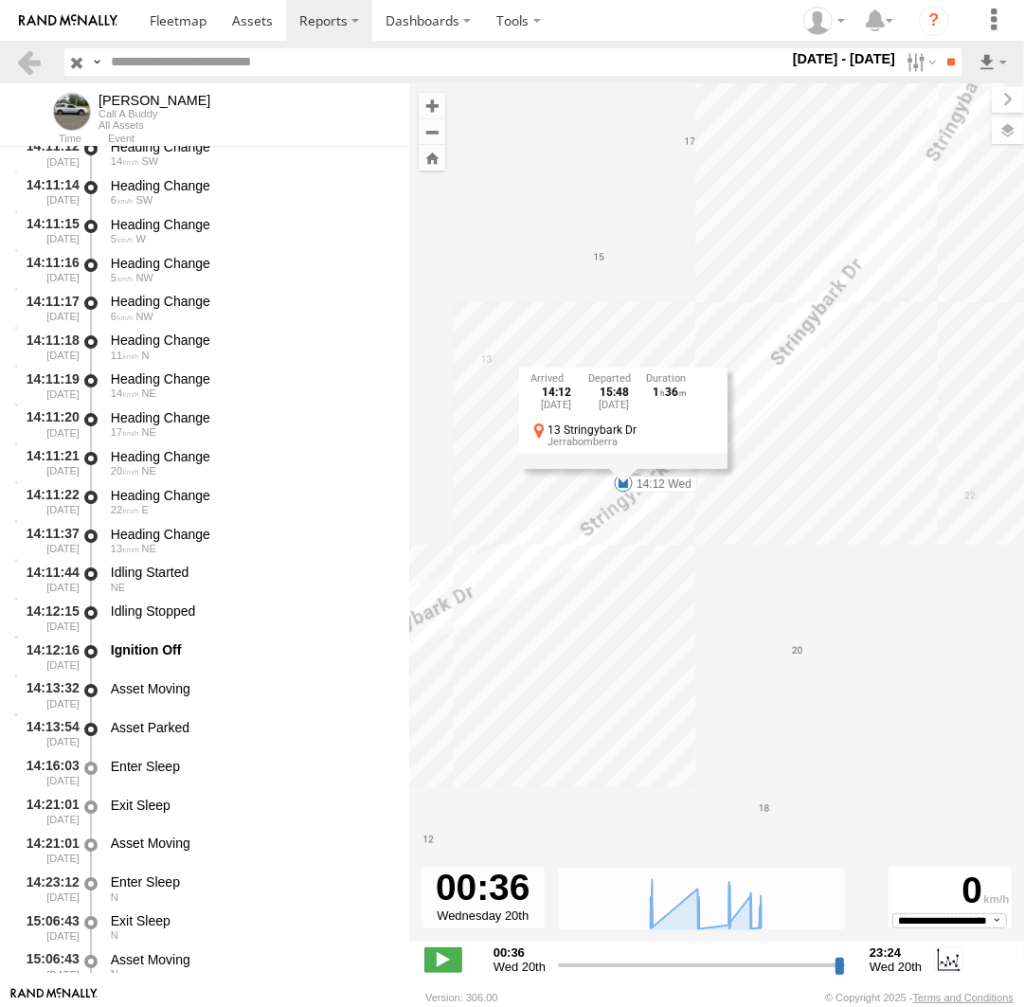
click at [0, 0] on label at bounding box center [0, 0] width 0 height 0
click at [954, 65] on input "**" at bounding box center [951, 61] width 22 height 27
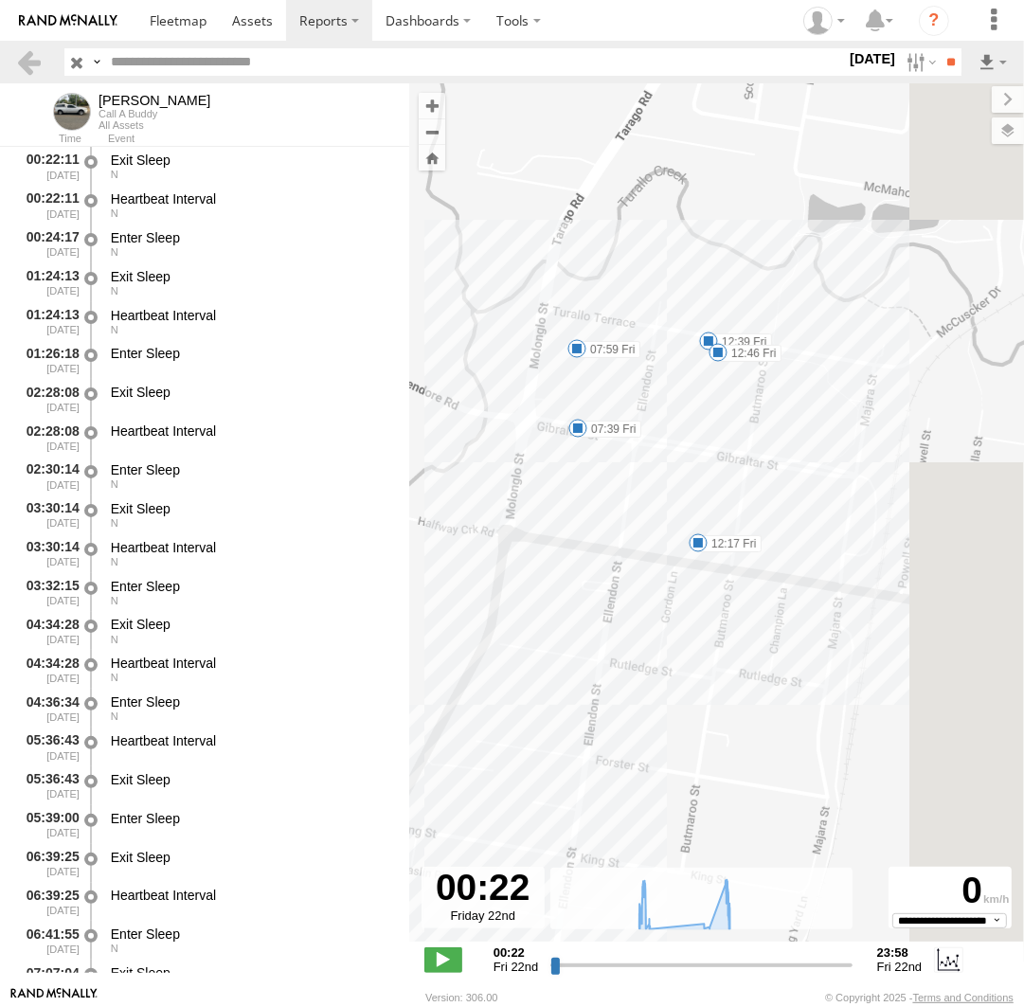
drag, startPoint x: 863, startPoint y: 381, endPoint x: 629, endPoint y: 432, distance: 239.5
click at [629, 432] on label "07:39 Fri" at bounding box center [609, 429] width 63 height 17
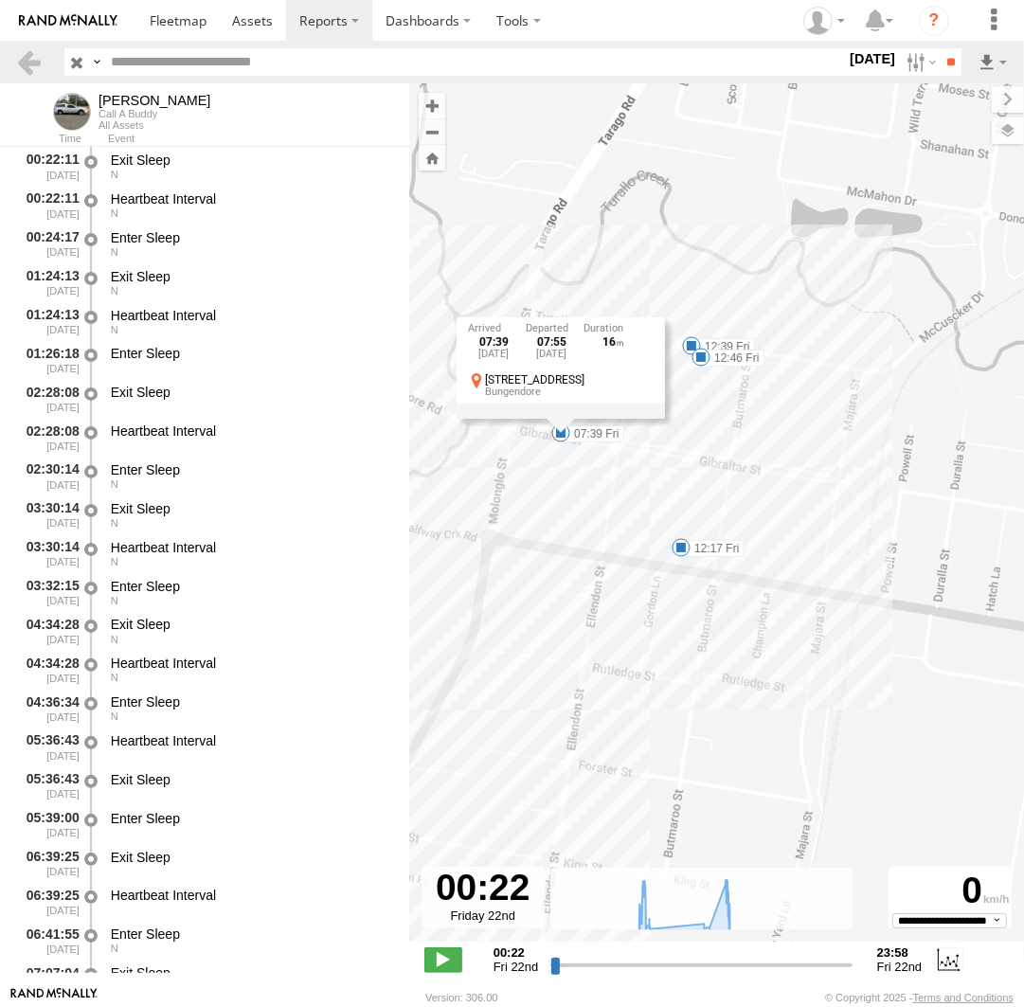
click at [759, 456] on div "Andrew 07:10 Fri 14:20 Fri 07:39 Fri 07:59 Fri 12:17 Fri 12:39 Fri 12:46 Fri 07…" at bounding box center [716, 522] width 615 height 878
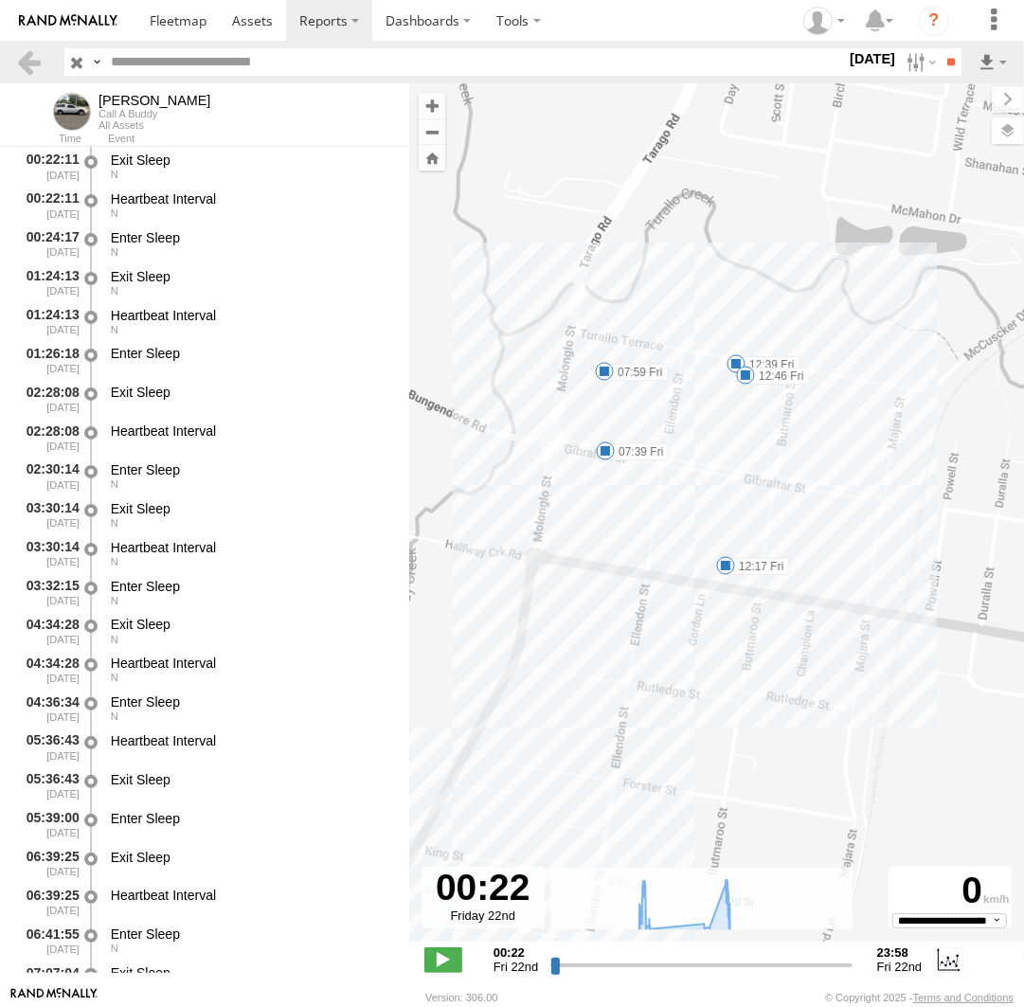
drag, startPoint x: 597, startPoint y: 500, endPoint x: 621, endPoint y: 510, distance: 26.4
click at [621, 510] on div "Andrew 07:10 Fri 14:20 Fri 07:39 Fri 07:59 Fri 12:17 Fri 12:39 Fri 12:46 Fri" at bounding box center [716, 522] width 615 height 878
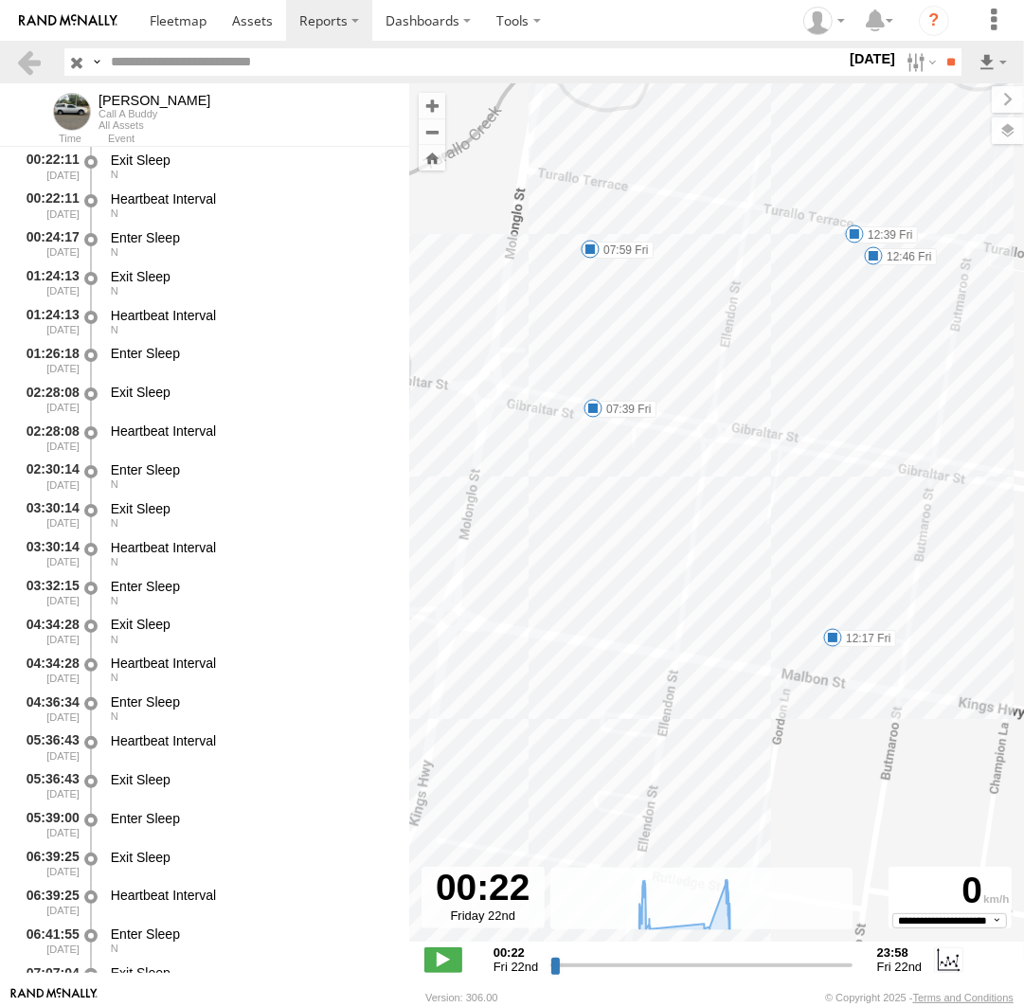
click at [594, 410] on span at bounding box center [593, 408] width 19 height 19
click at [594, 393] on div "07:39 Fri 22nd Aug 07:55 Fri 22nd Aug 16 10 Gibraltar St Bungendore" at bounding box center [592, 342] width 208 height 101
click at [591, 251] on span at bounding box center [590, 249] width 19 height 19
click at [601, 295] on div "Andrew 07:10 Fri 14:20 Fri 07:39 Fri 07:59 Fri 12:17 Fri 12:39 Fri 12:46 Fri 07…" at bounding box center [716, 522] width 615 height 878
click at [593, 250] on span at bounding box center [590, 249] width 19 height 19
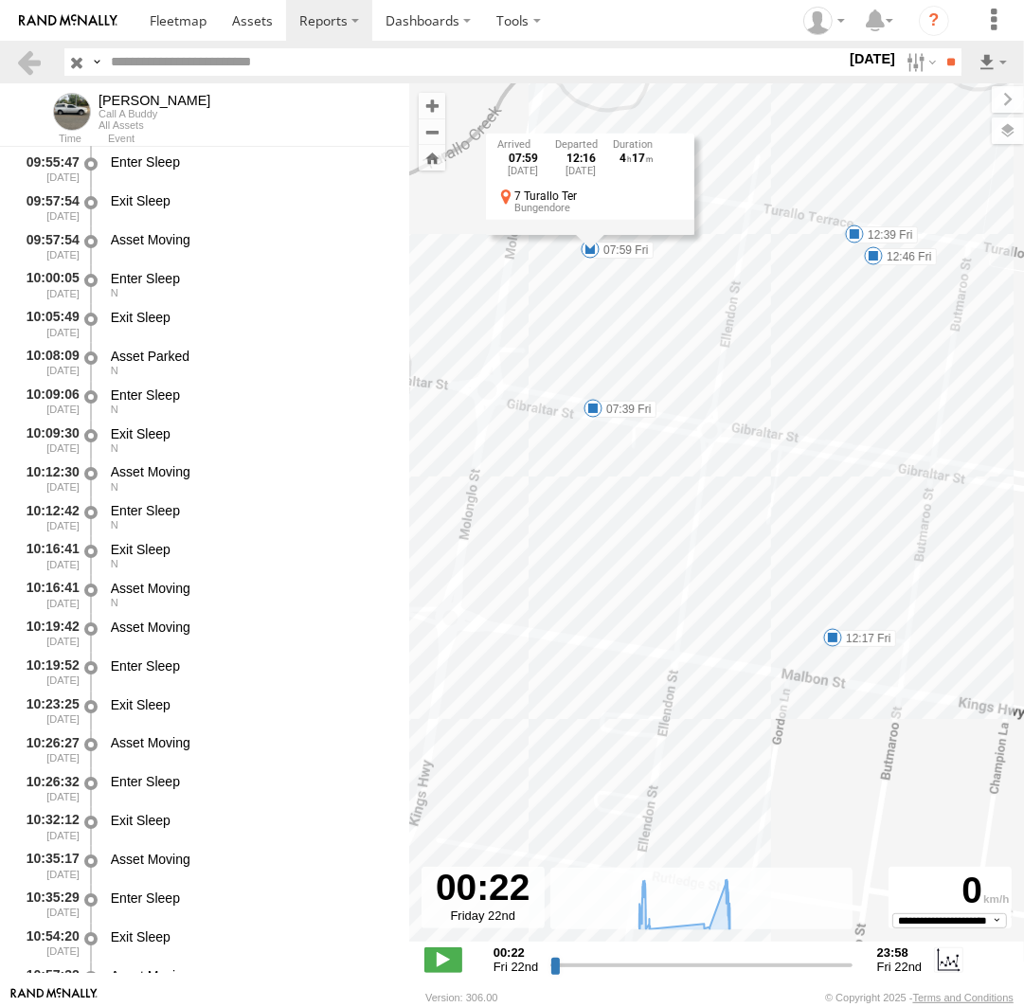
scroll to position [9478, 0]
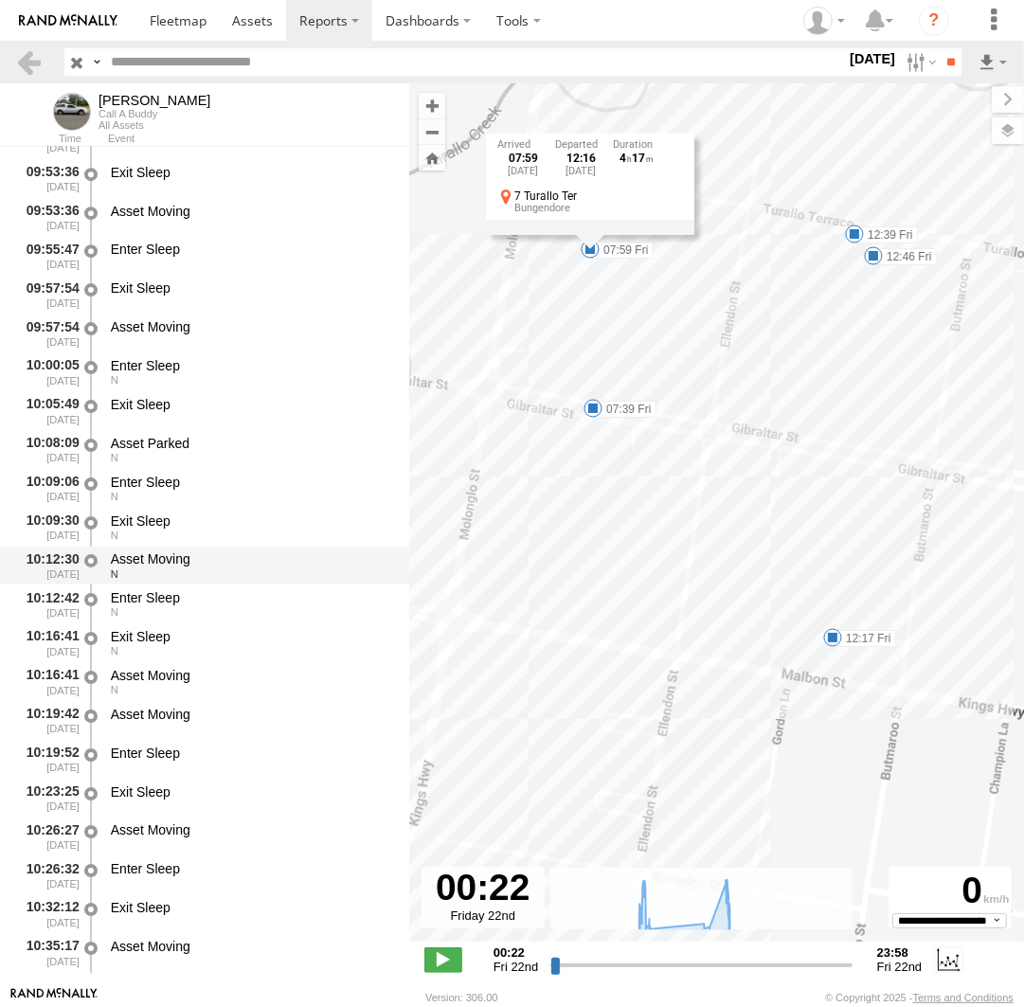
click at [188, 561] on div "Asset Moving" at bounding box center [251, 558] width 280 height 17
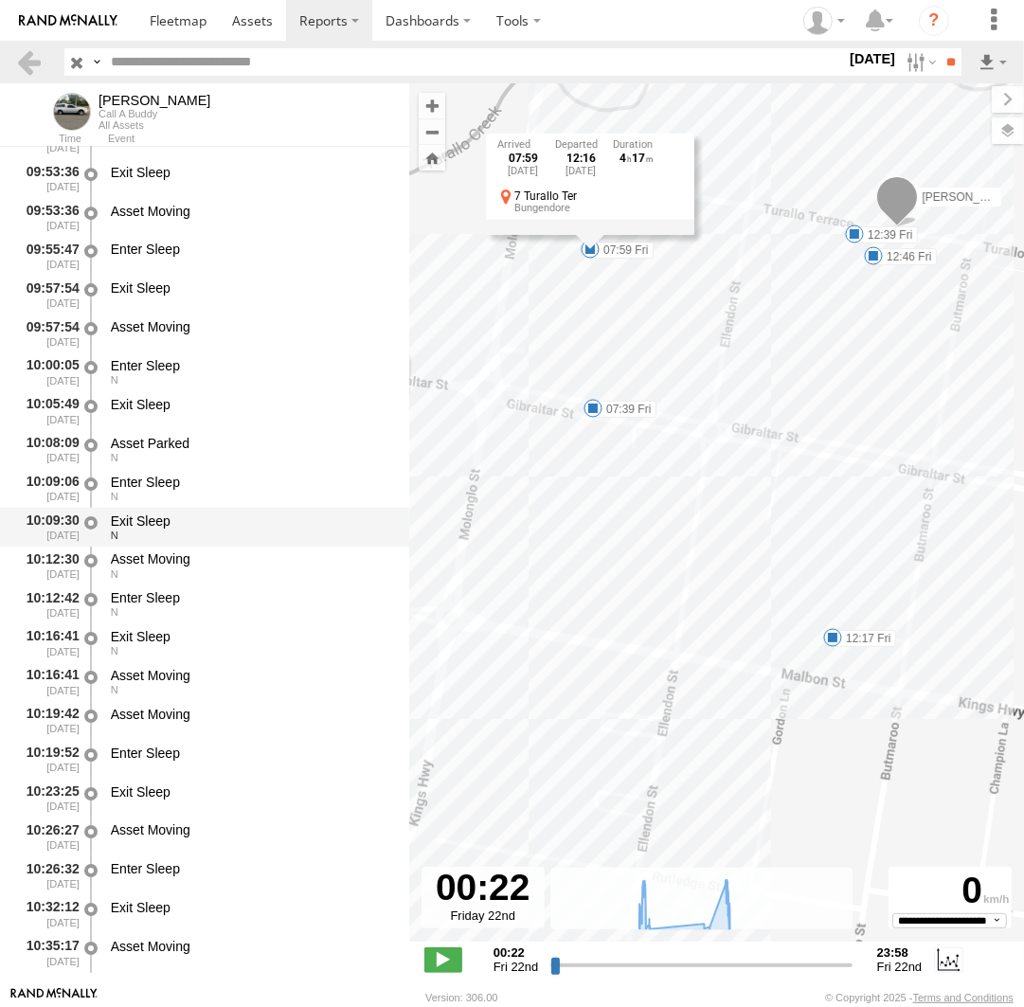
click at [171, 526] on div "Exit Sleep" at bounding box center [251, 520] width 280 height 17
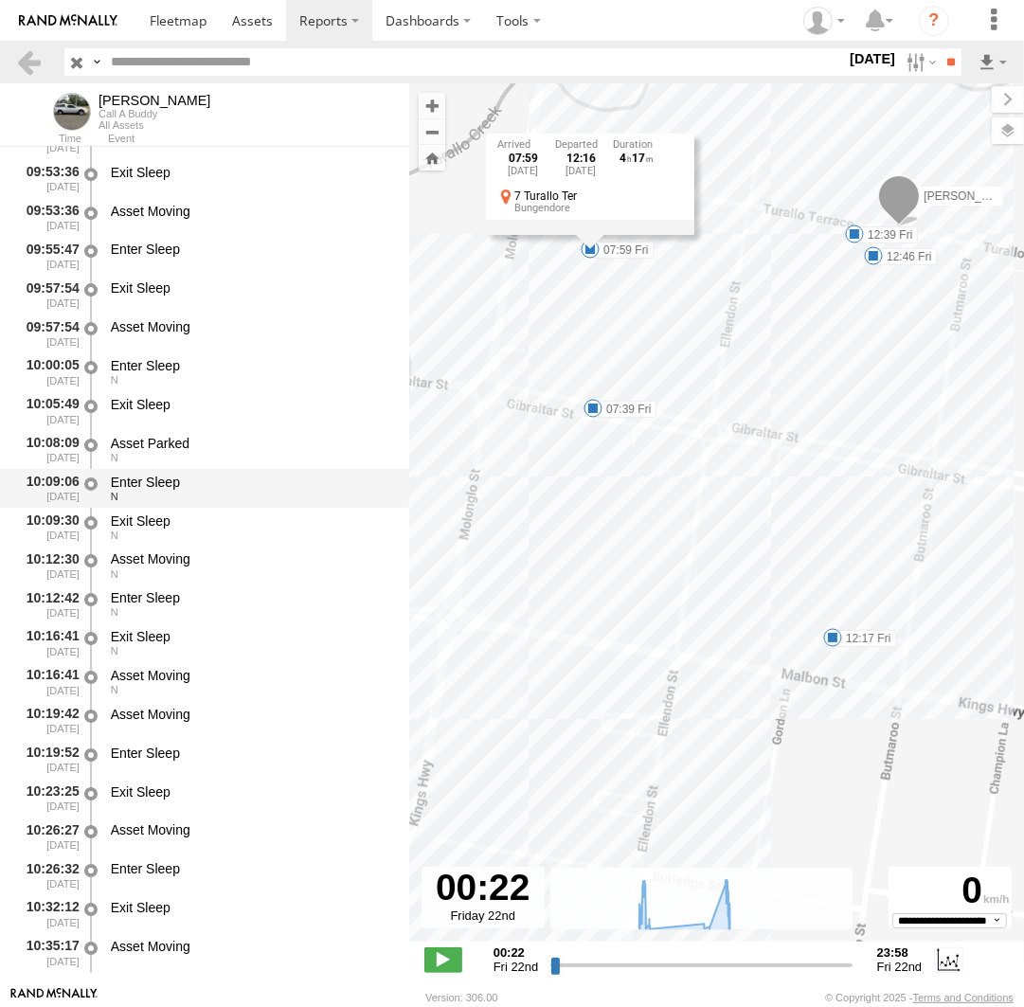
click at [168, 482] on div "Enter Sleep" at bounding box center [251, 482] width 280 height 17
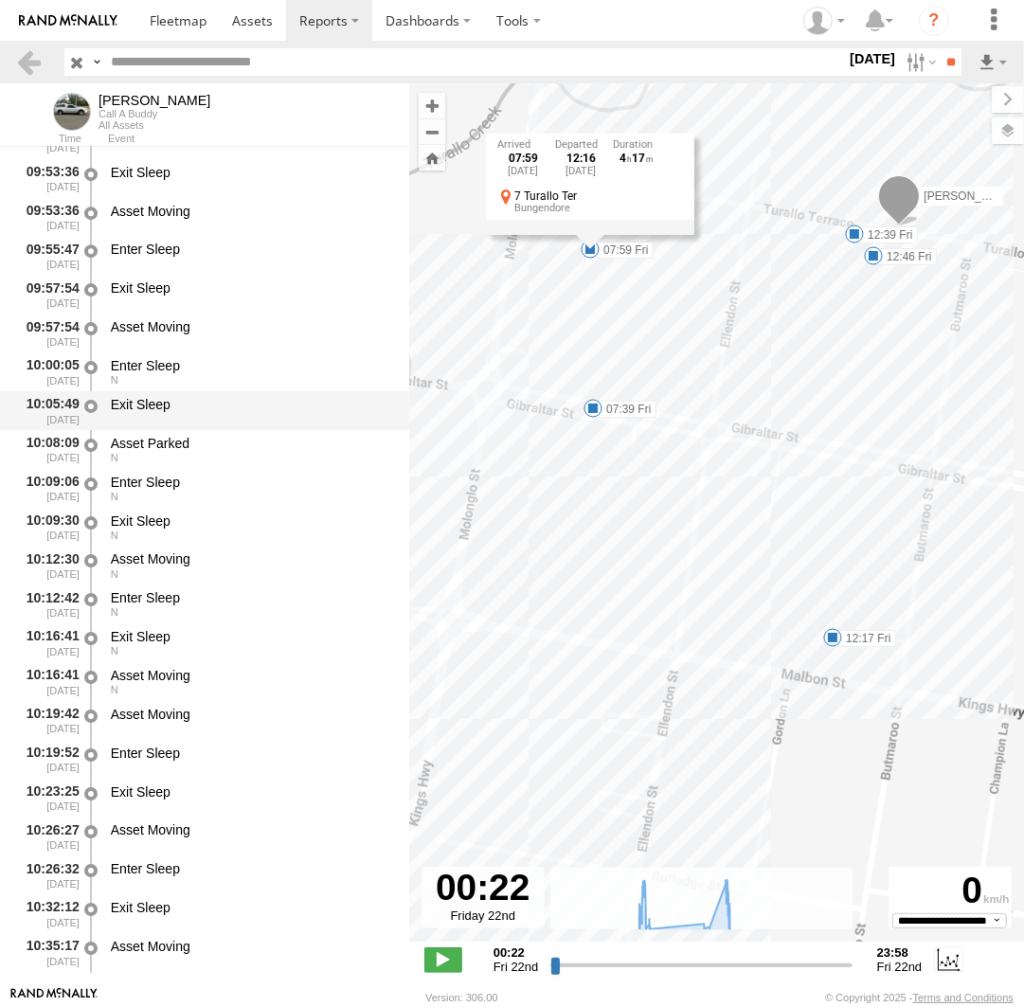
click at [164, 436] on div "Asset Parked N" at bounding box center [251, 449] width 286 height 35
click at [155, 404] on div "Exit Sleep" at bounding box center [251, 404] width 280 height 17
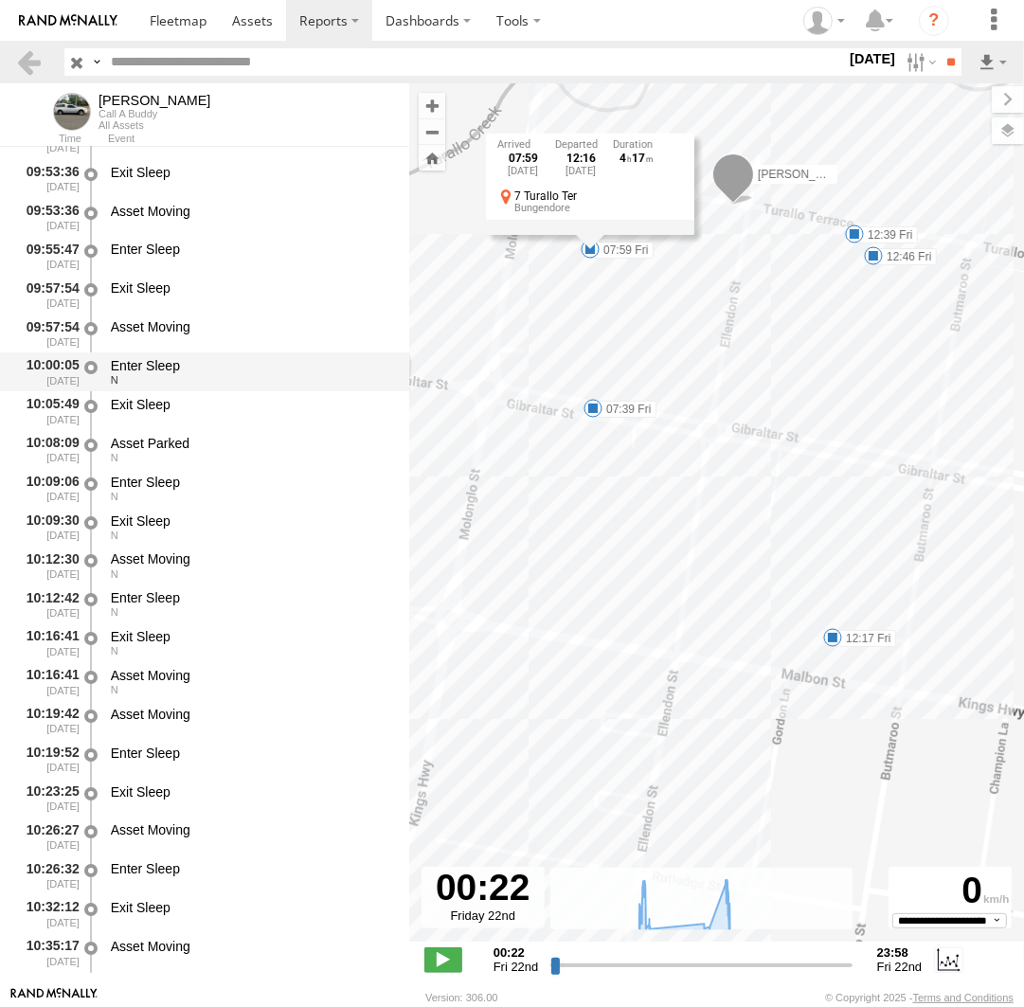
click at [151, 371] on div "Enter Sleep" at bounding box center [251, 365] width 280 height 17
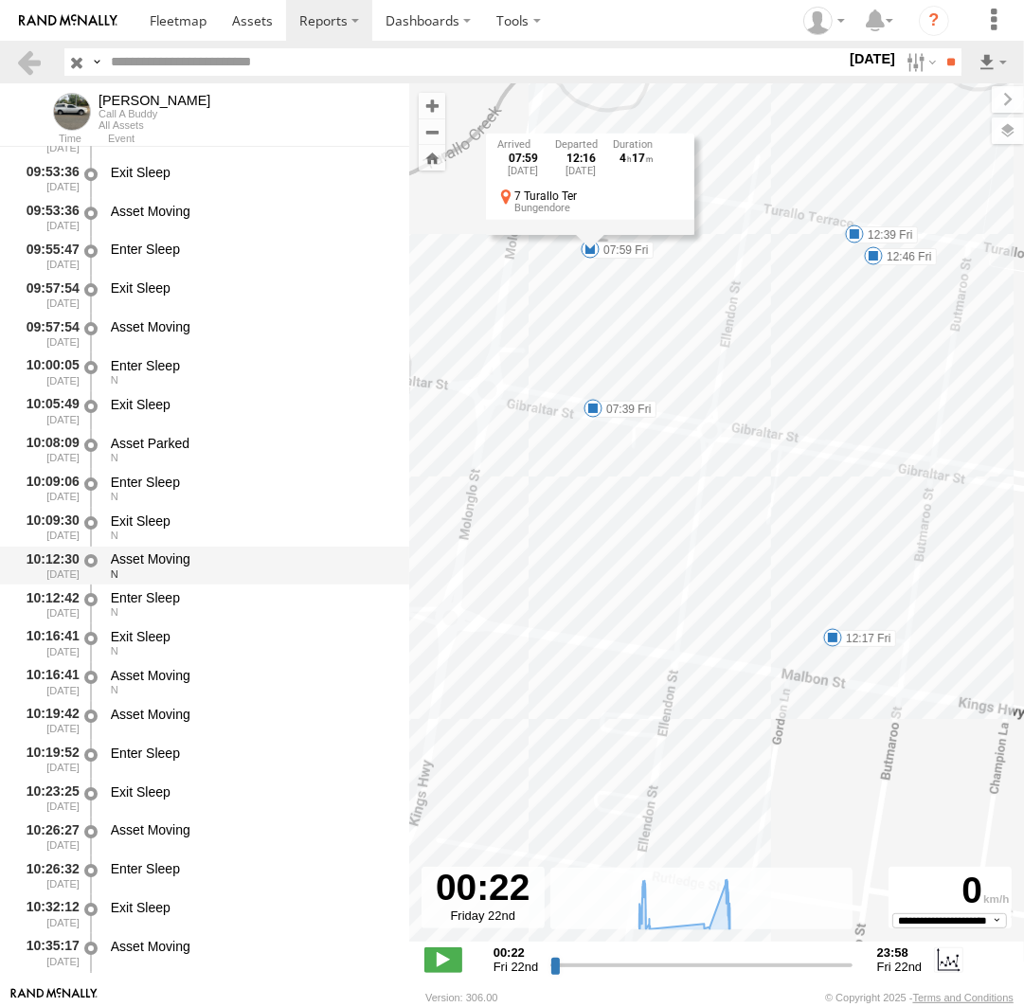
click at [174, 560] on div "Asset Moving" at bounding box center [251, 558] width 280 height 17
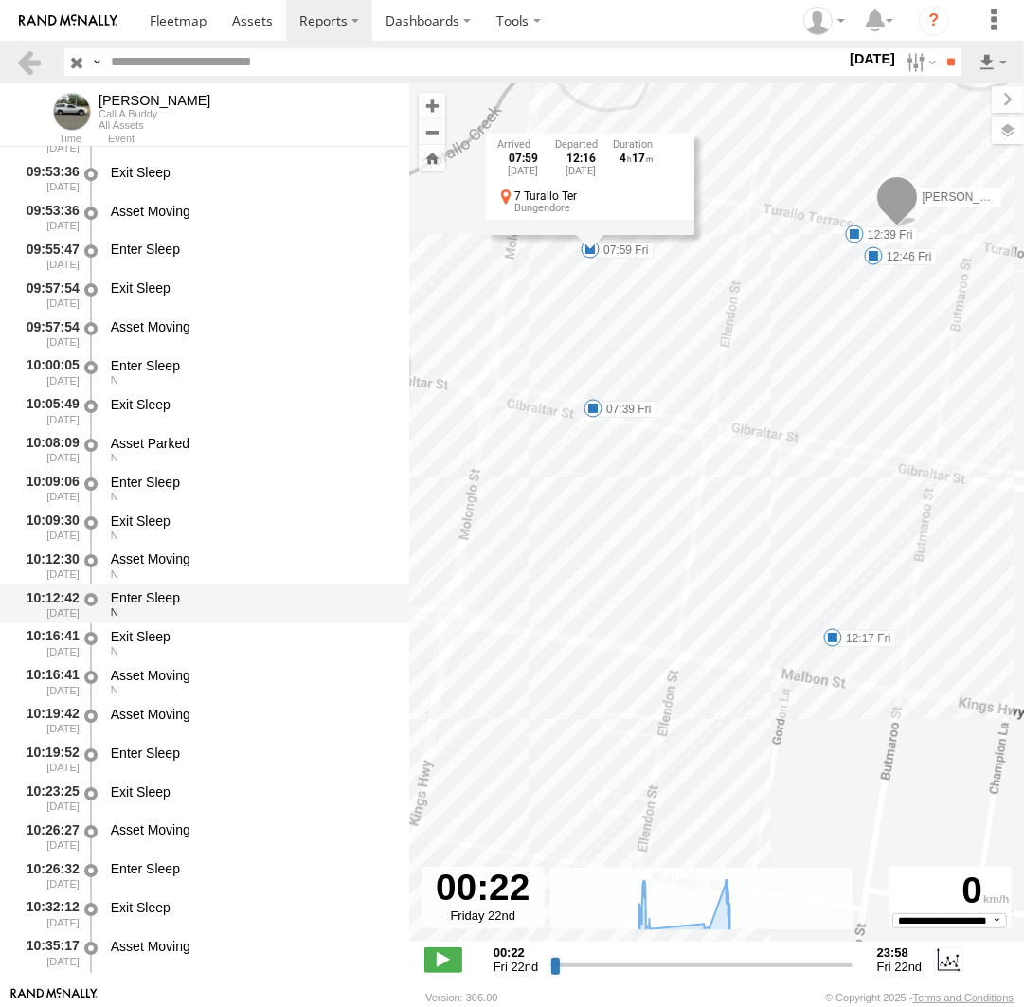
click at [172, 602] on div "Enter Sleep" at bounding box center [251, 597] width 280 height 17
click at [174, 640] on div "Exit Sleep" at bounding box center [251, 636] width 280 height 17
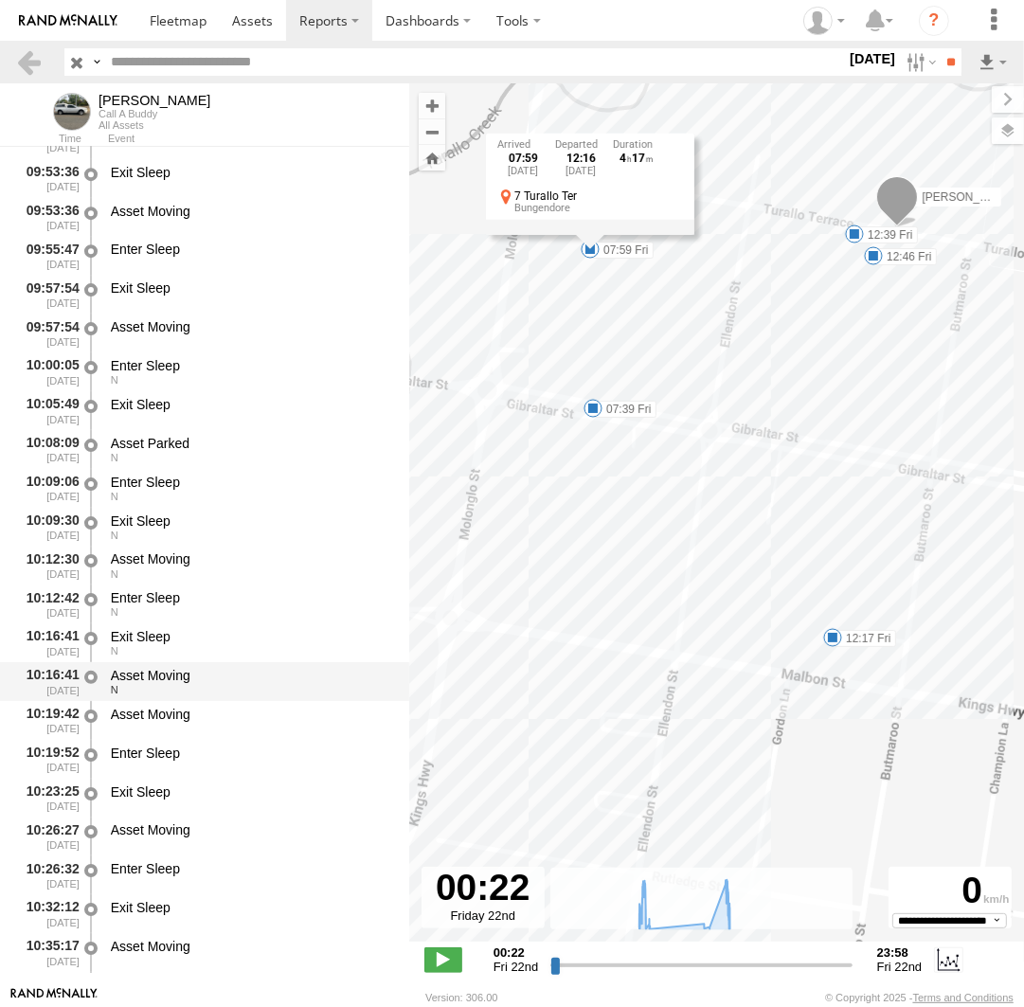
click at [187, 691] on div "N" at bounding box center [251, 689] width 280 height 11
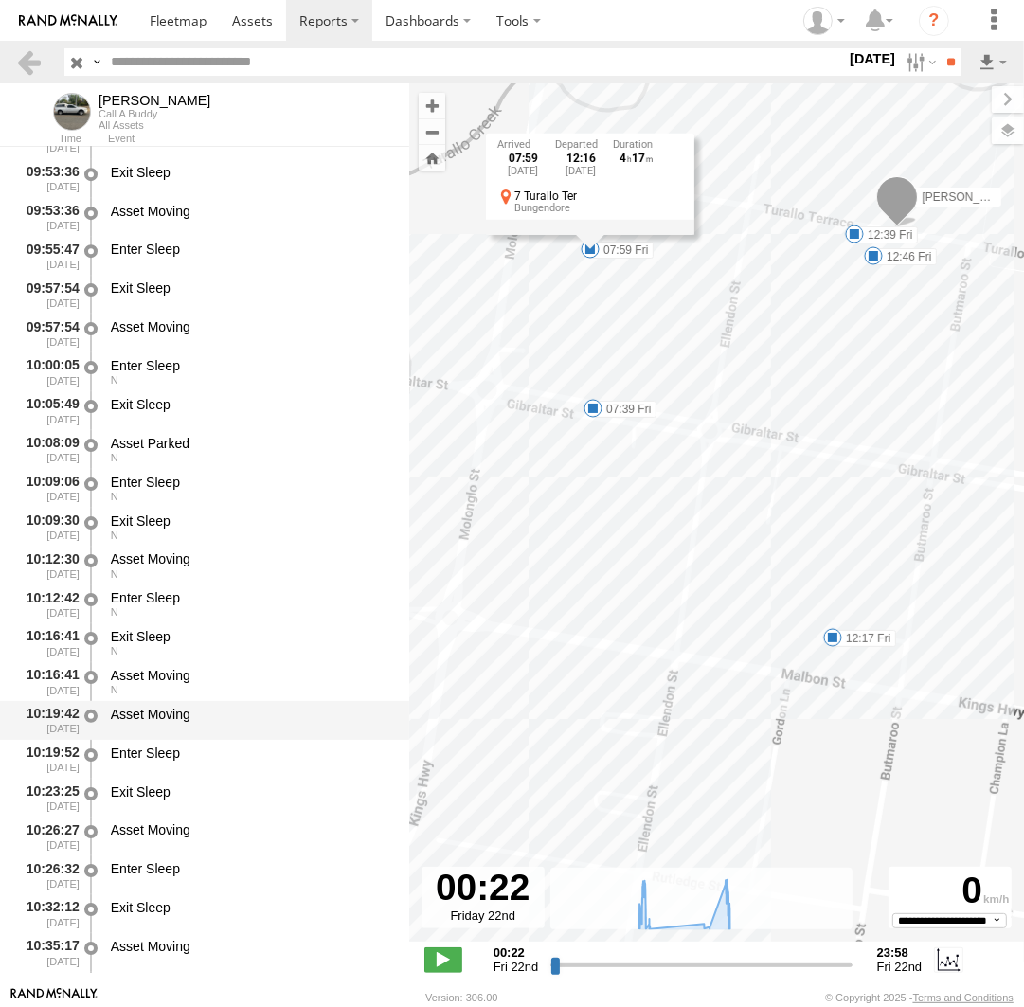
click at [187, 713] on div "Asset Moving" at bounding box center [251, 714] width 280 height 17
click at [185, 738] on div "Asset Moving" at bounding box center [251, 720] width 286 height 35
click at [182, 751] on div "Enter Sleep" at bounding box center [251, 753] width 280 height 17
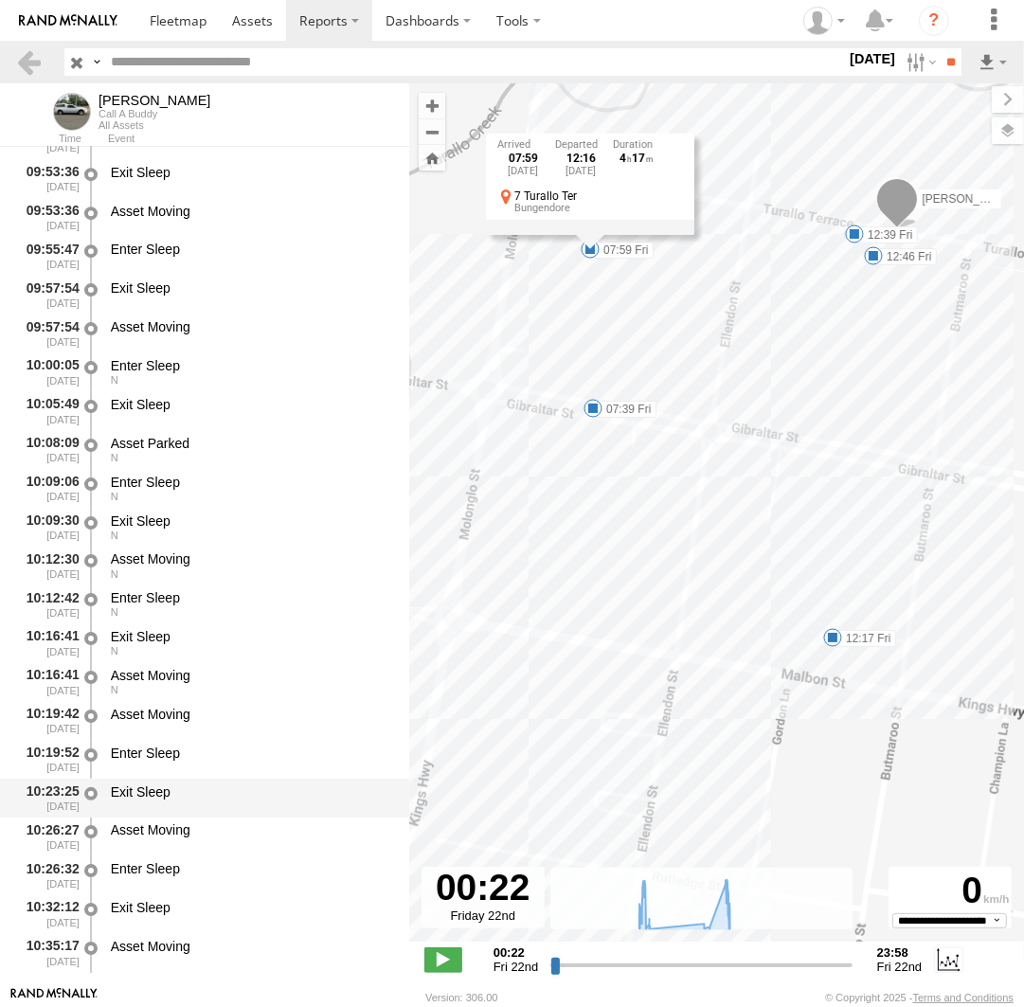
click at [183, 786] on div "Exit Sleep" at bounding box center [251, 791] width 280 height 17
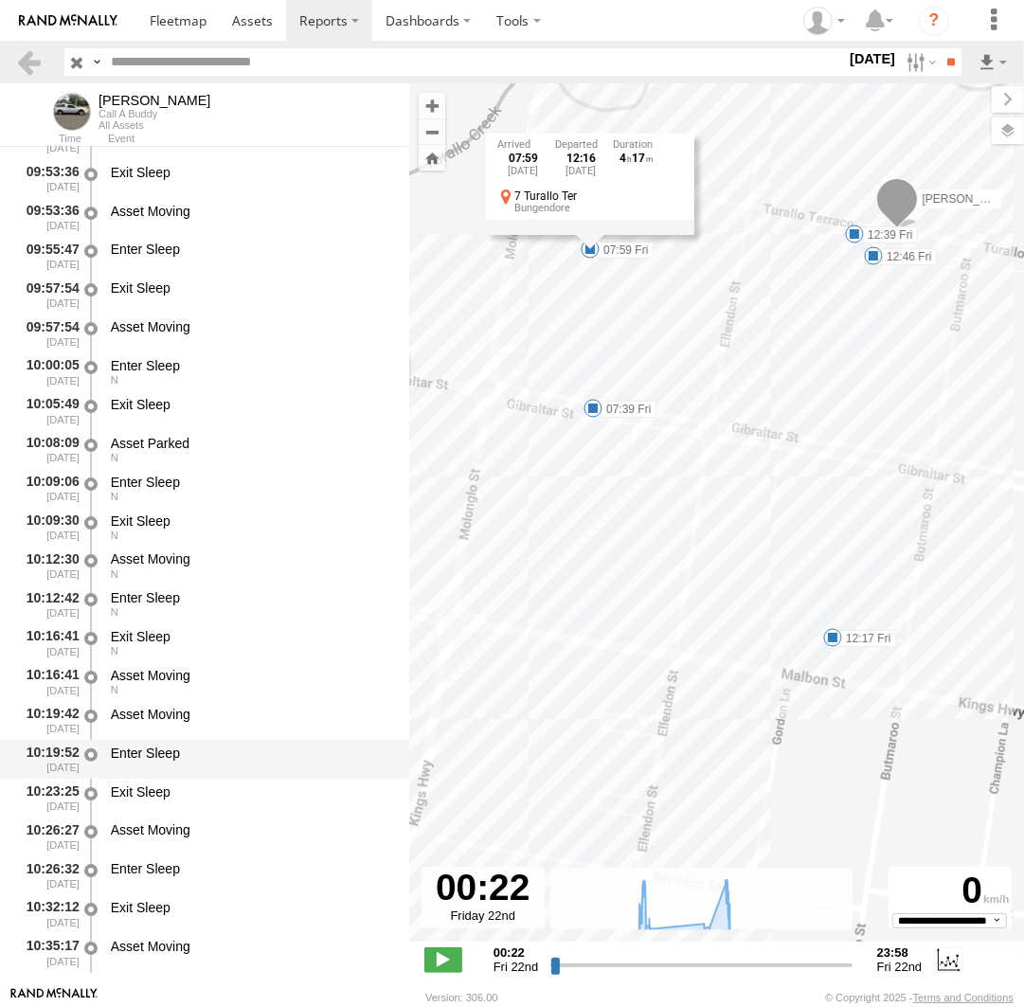
scroll to position [9565, 0]
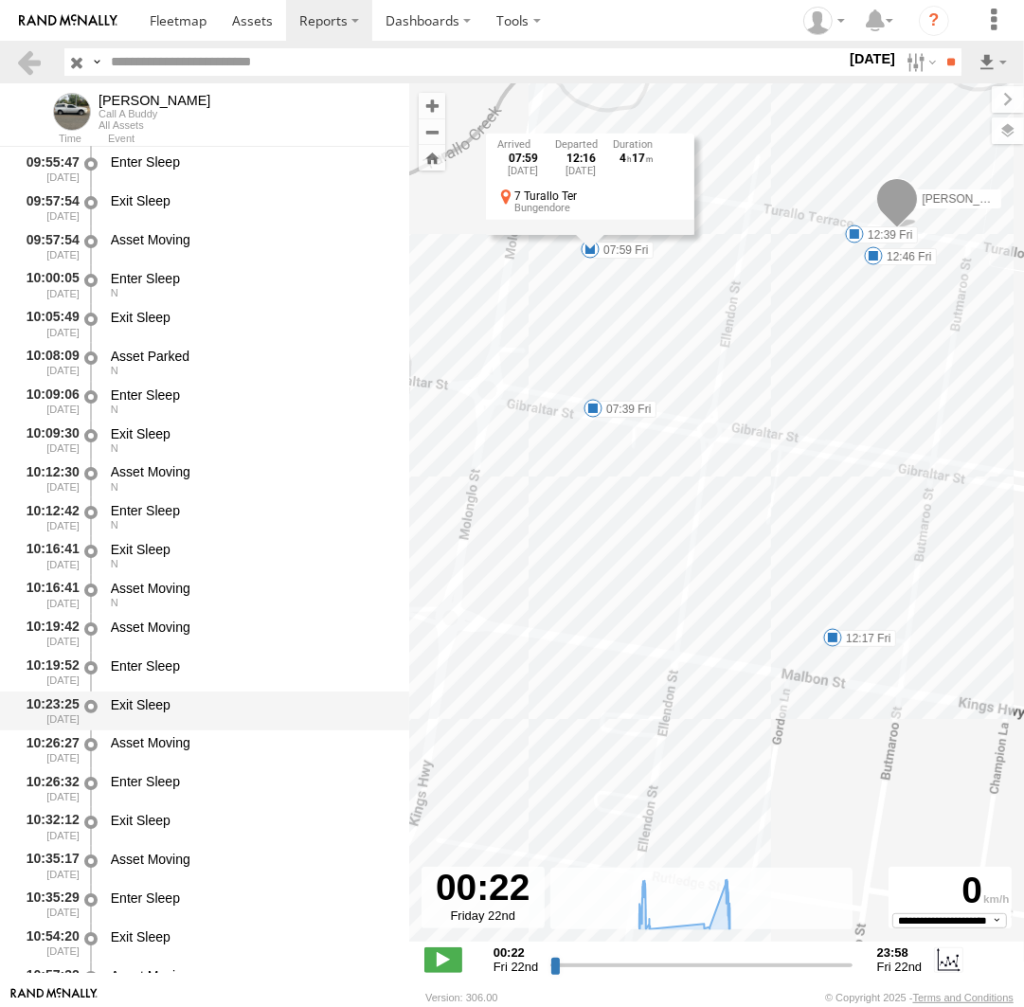
click at [180, 719] on div "Exit Sleep" at bounding box center [251, 710] width 286 height 35
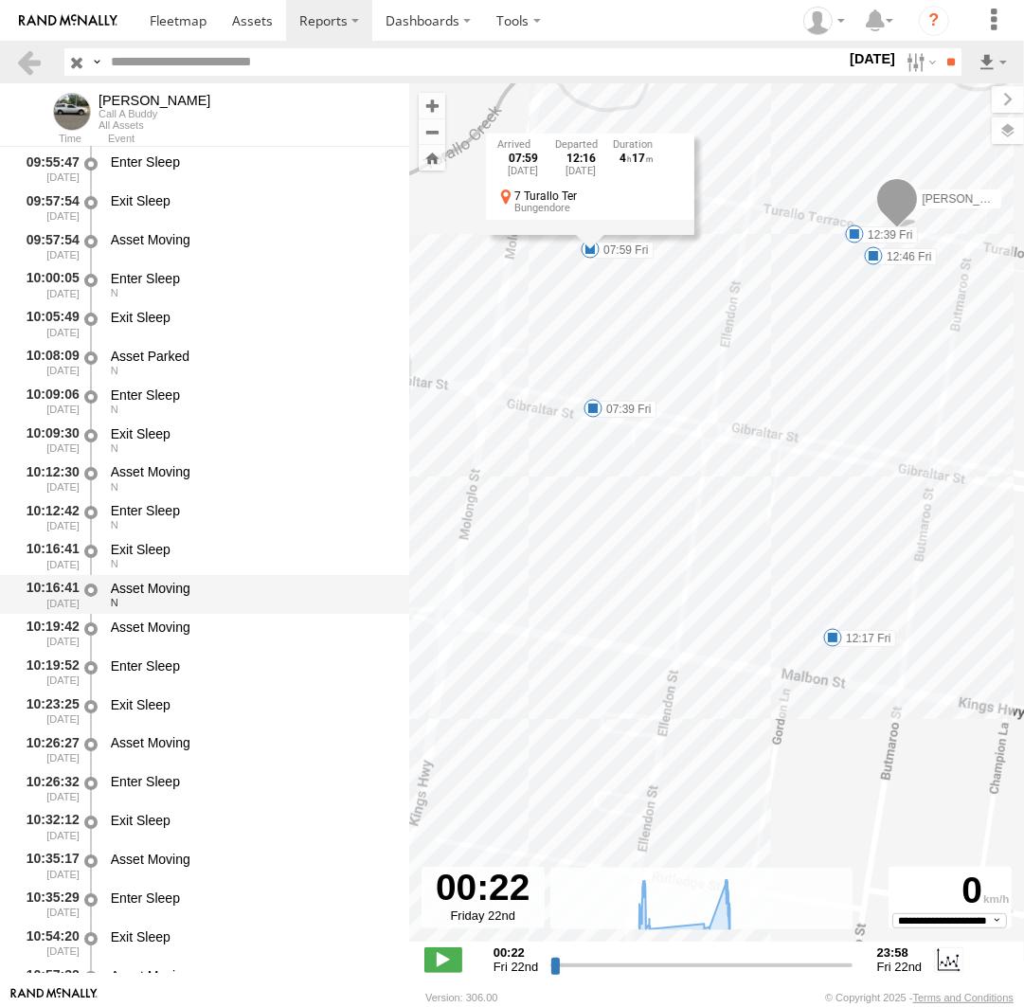
click at [142, 590] on div "Asset Moving" at bounding box center [251, 588] width 280 height 17
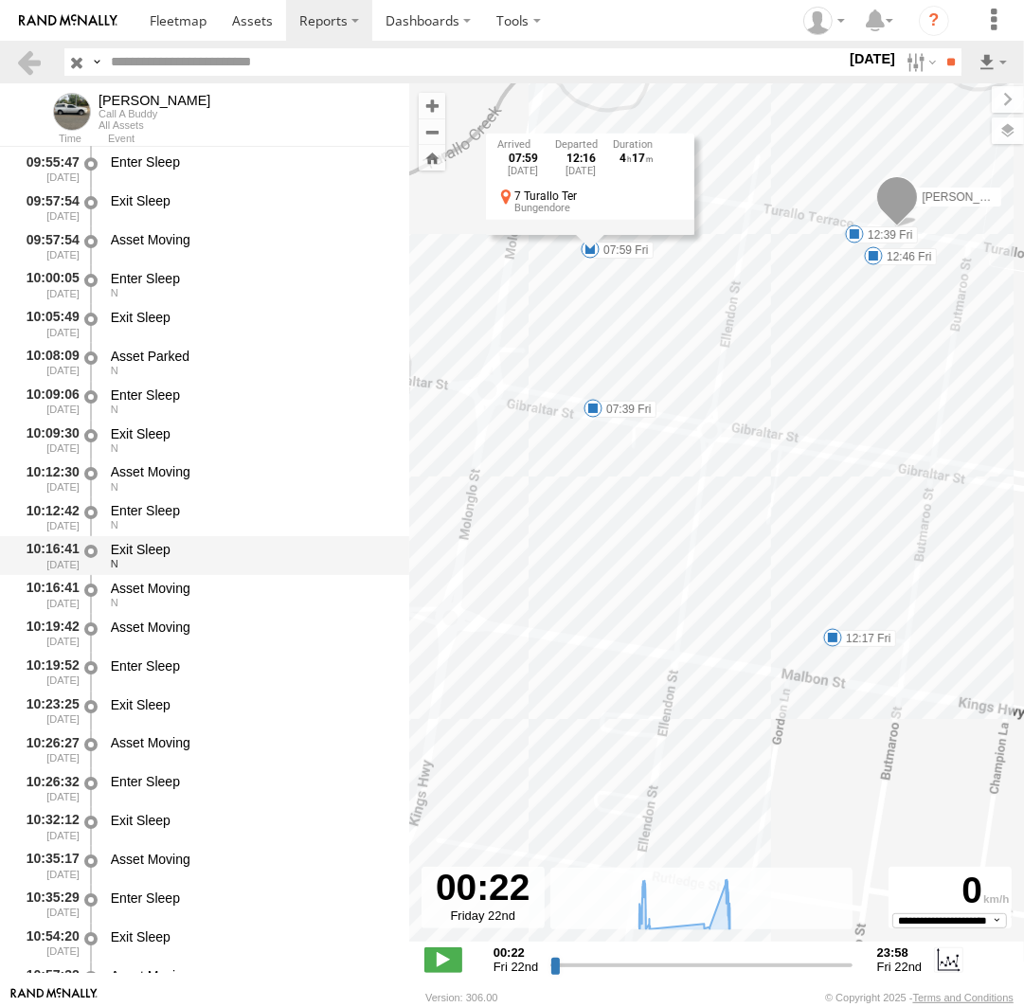
click at [141, 563] on div "N" at bounding box center [251, 563] width 280 height 11
click at [139, 530] on div "N" at bounding box center [251, 524] width 280 height 11
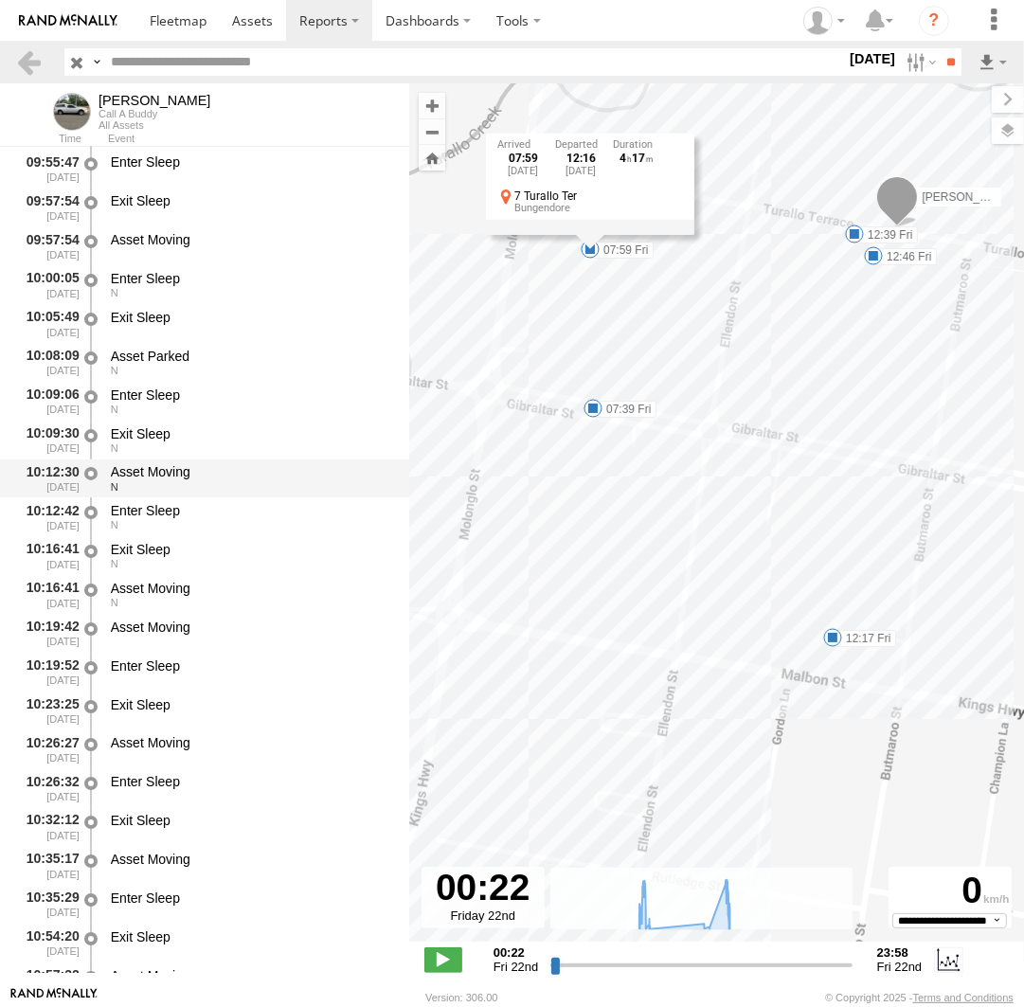
click at [142, 495] on div "Asset Moving N" at bounding box center [251, 478] width 286 height 35
click at [142, 454] on div "N" at bounding box center [251, 447] width 280 height 11
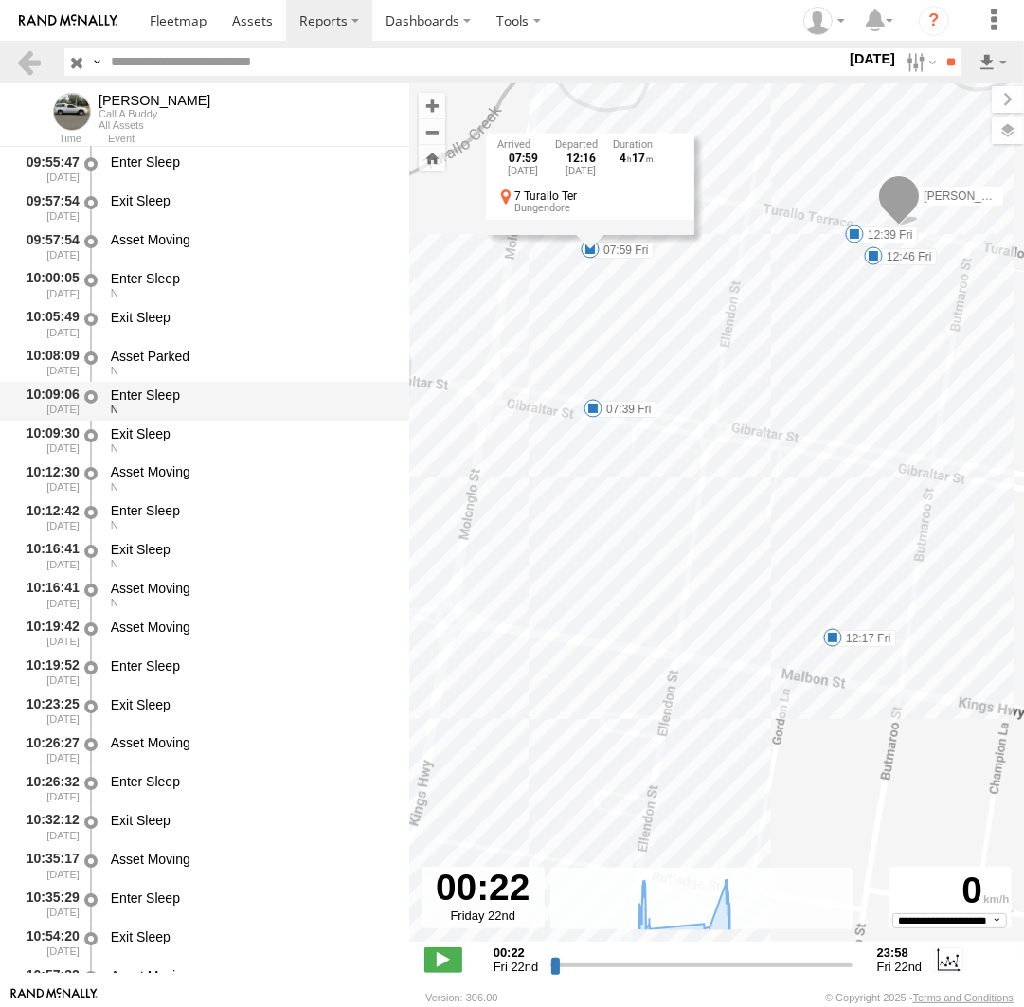
click at [138, 401] on div "Enter Sleep" at bounding box center [251, 394] width 280 height 17
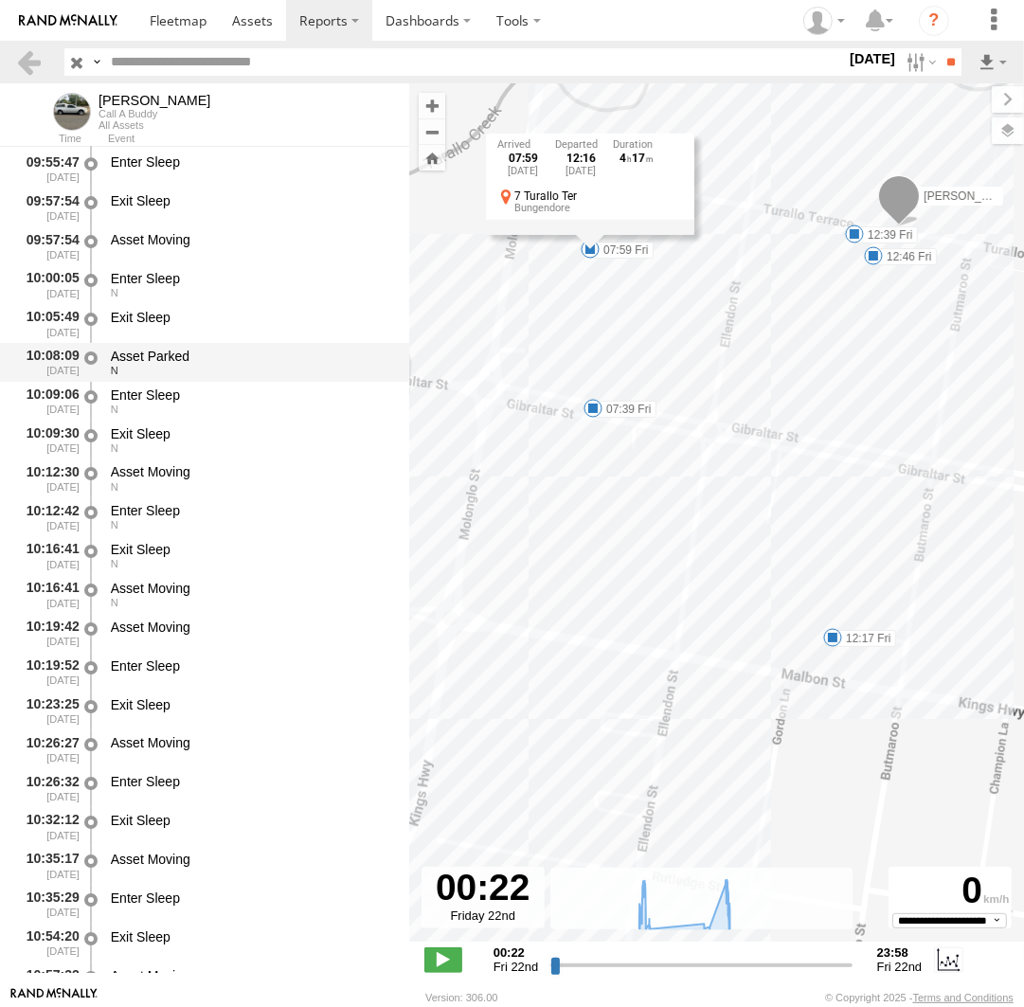
click at [135, 371] on div "N" at bounding box center [251, 370] width 280 height 11
click at [135, 326] on div "Exit Sleep" at bounding box center [251, 317] width 280 height 17
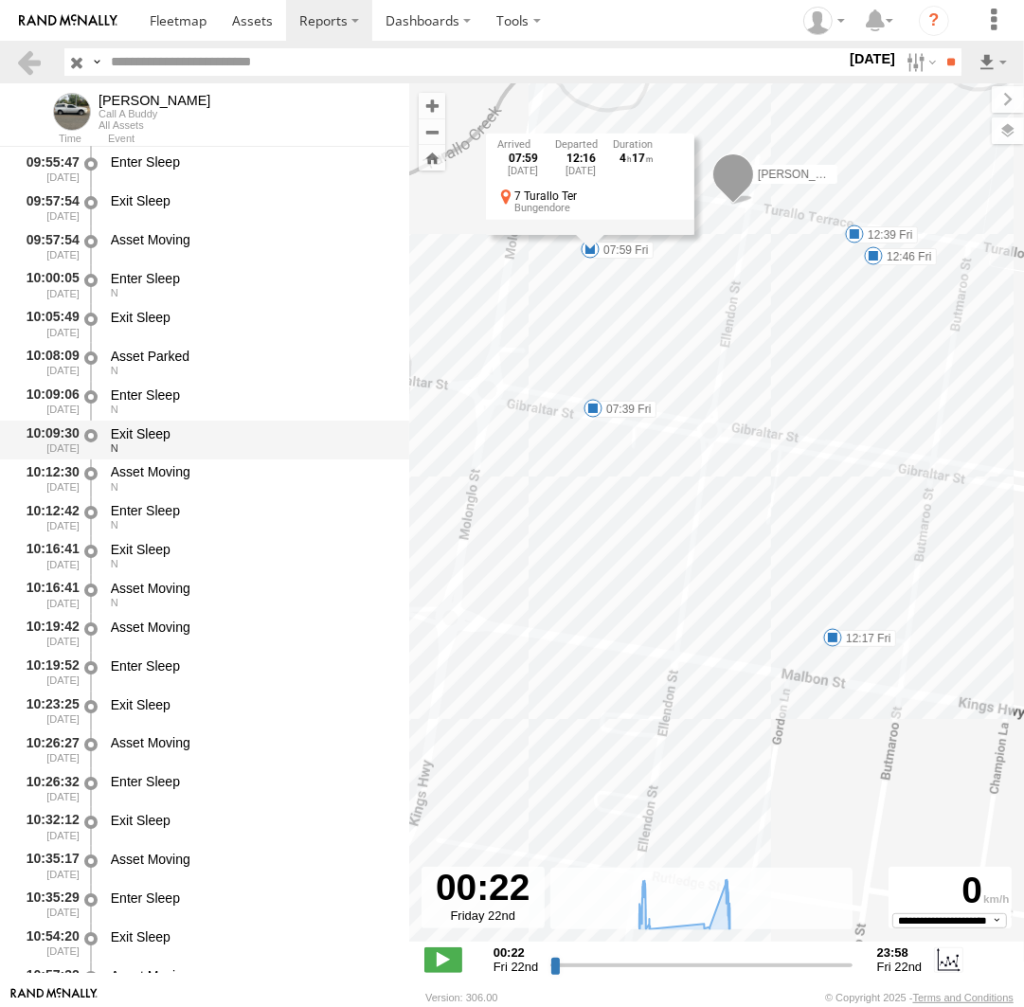
click at [126, 438] on div "Exit Sleep" at bounding box center [251, 433] width 280 height 17
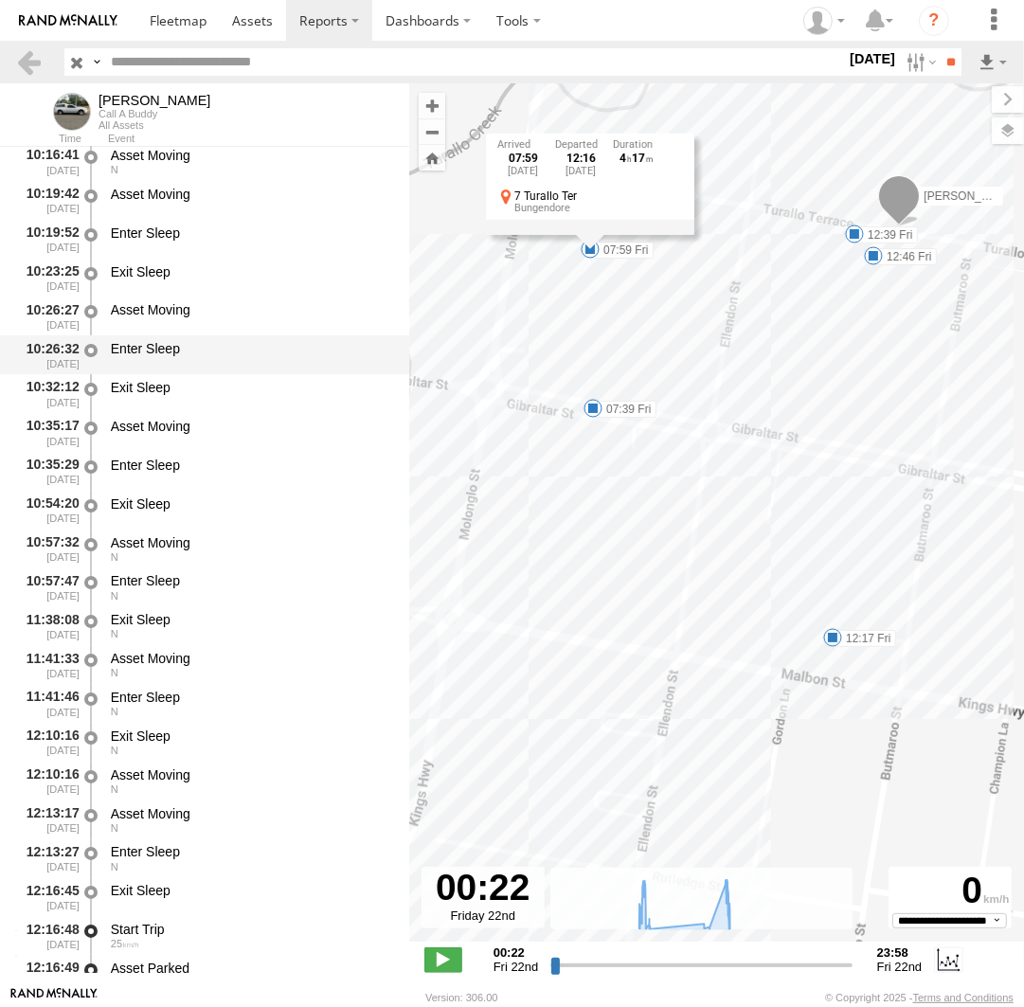
scroll to position [10000, 0]
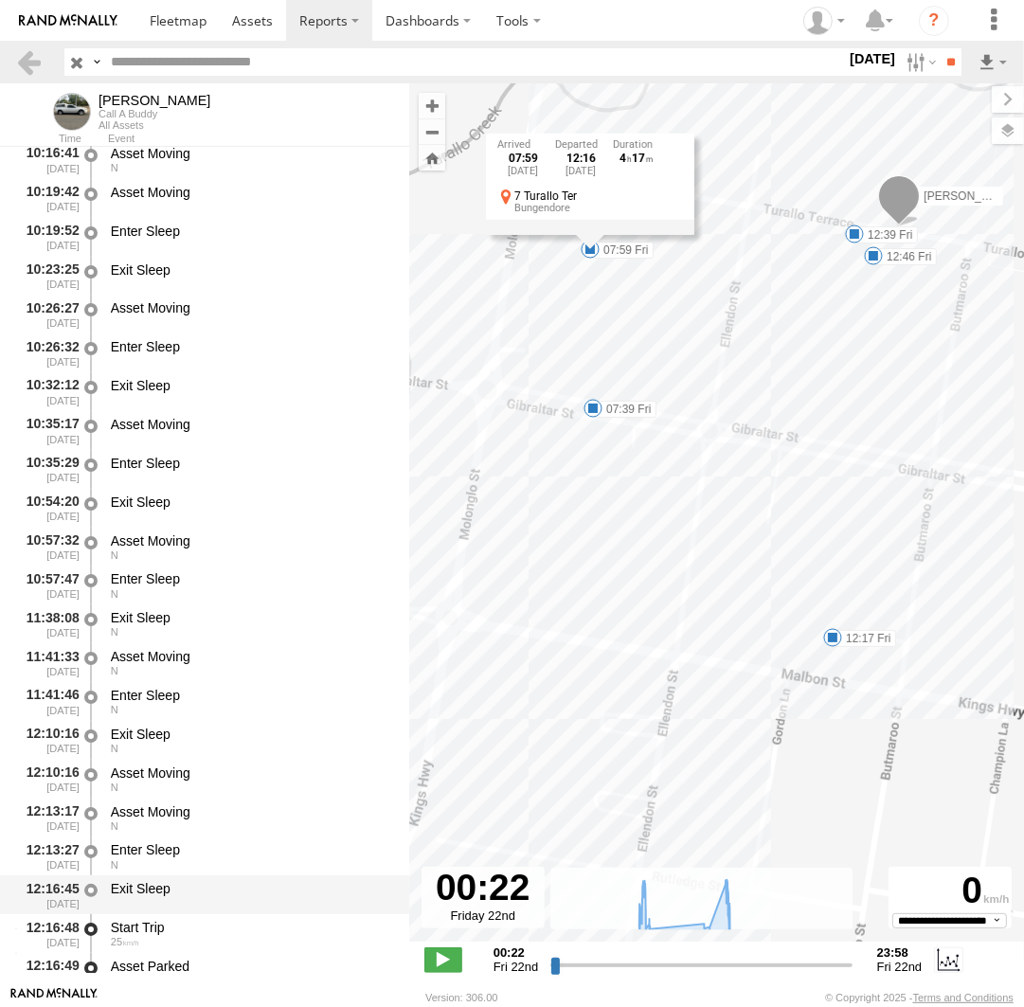
click at [135, 902] on div "Exit Sleep" at bounding box center [251, 894] width 286 height 35
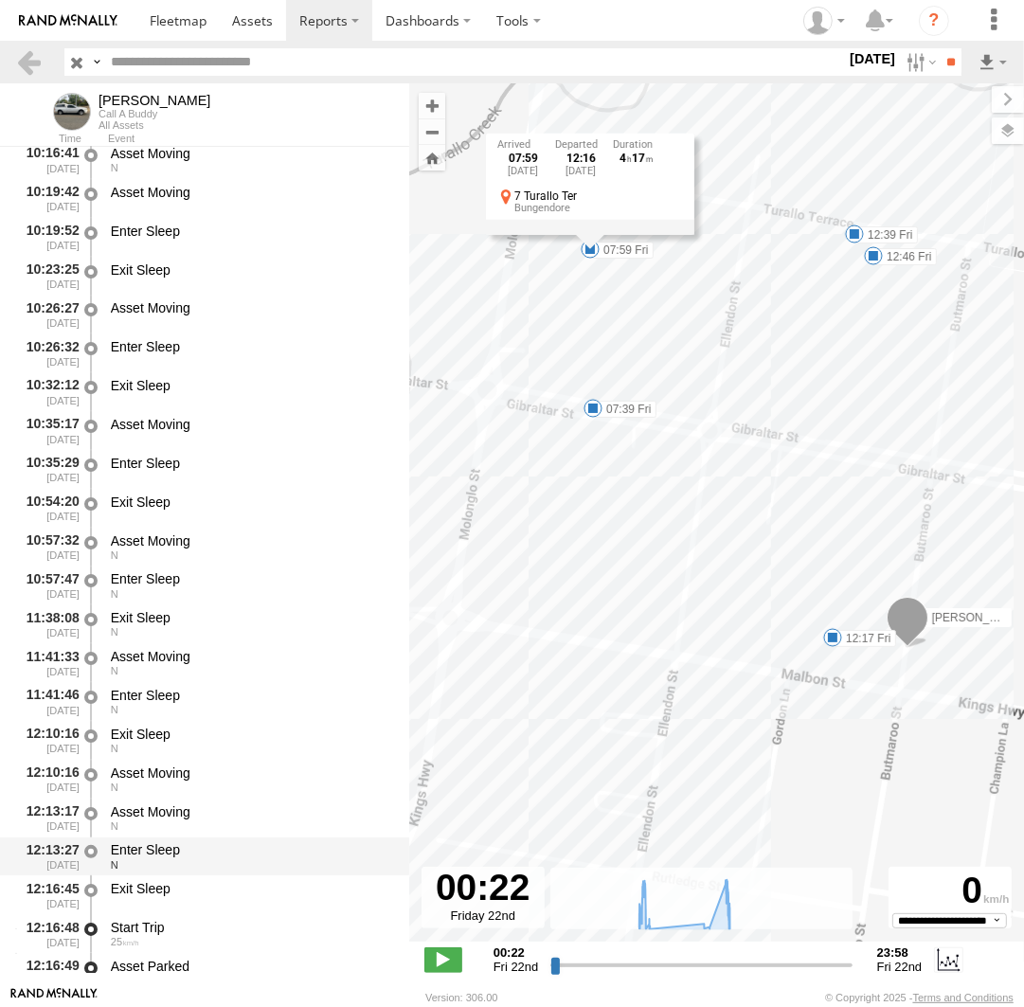
drag, startPoint x: 163, startPoint y: 868, endPoint x: 165, endPoint y: 855, distance: 12.5
click at [163, 866] on div "N" at bounding box center [251, 864] width 280 height 11
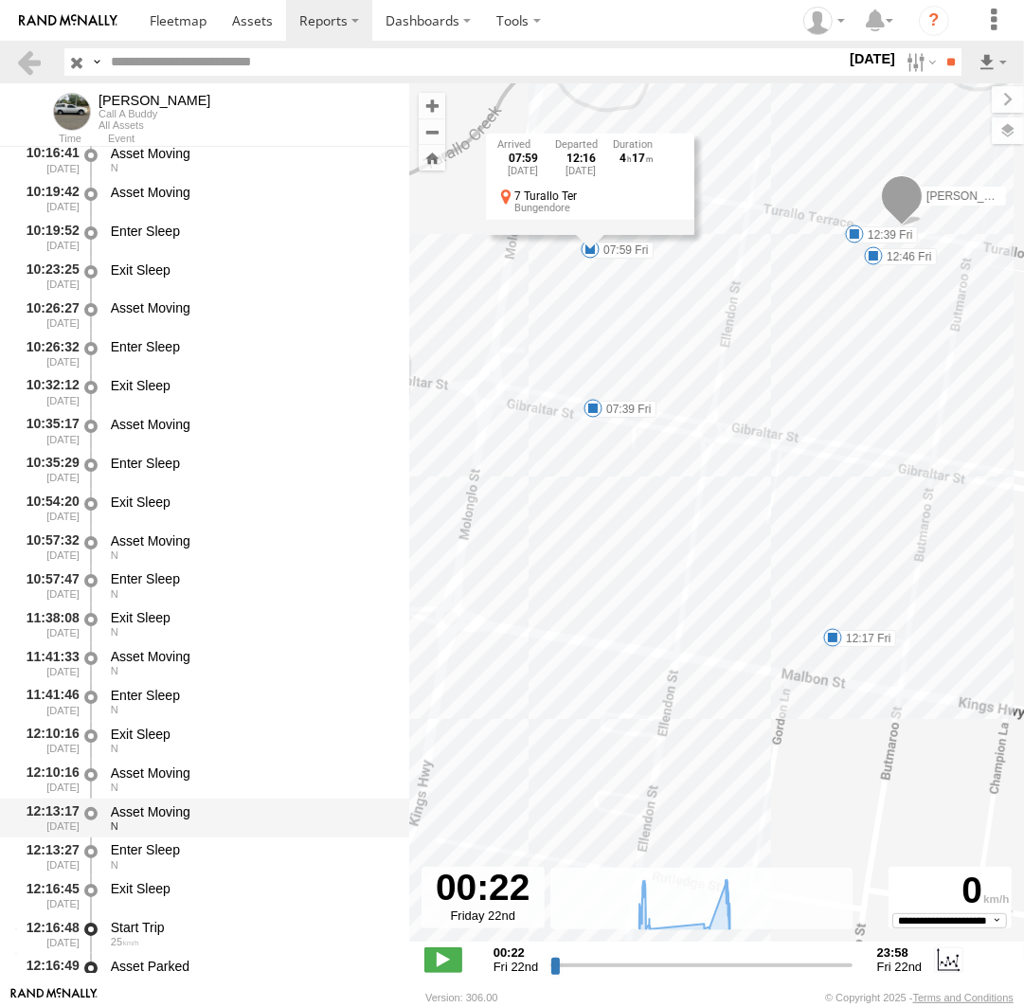
click at [176, 805] on div "Asset Moving N" at bounding box center [251, 817] width 286 height 35
click at [165, 831] on div "N" at bounding box center [251, 825] width 280 height 11
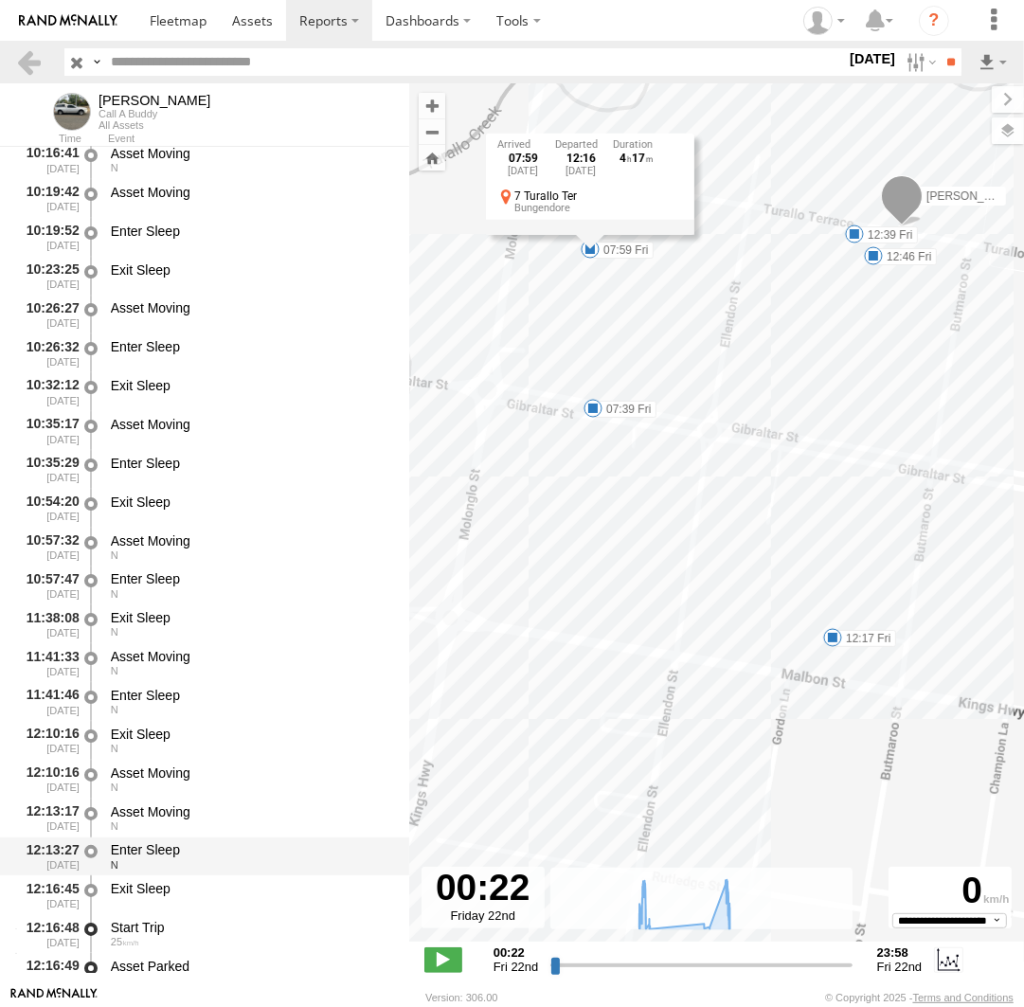
click at [167, 867] on div "N" at bounding box center [251, 864] width 280 height 11
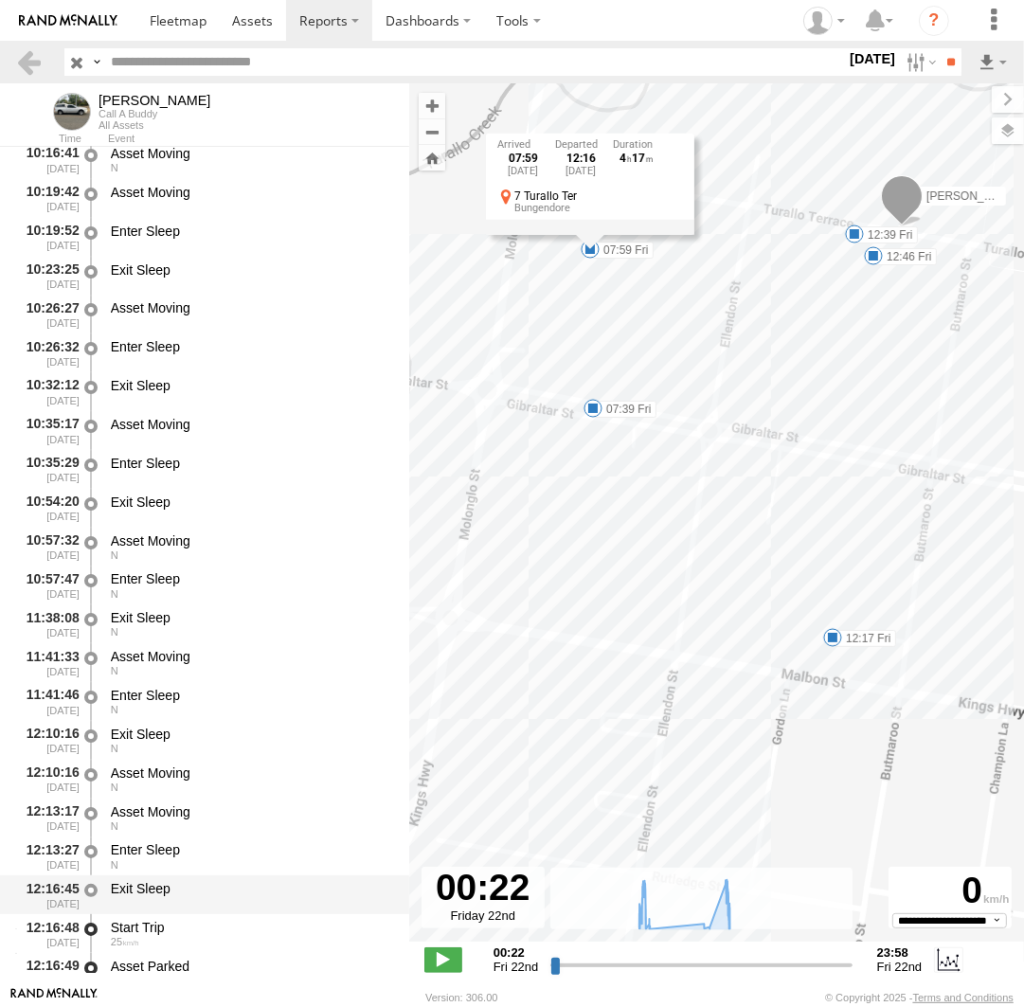
click at [162, 891] on div "Exit Sleep" at bounding box center [251, 888] width 280 height 17
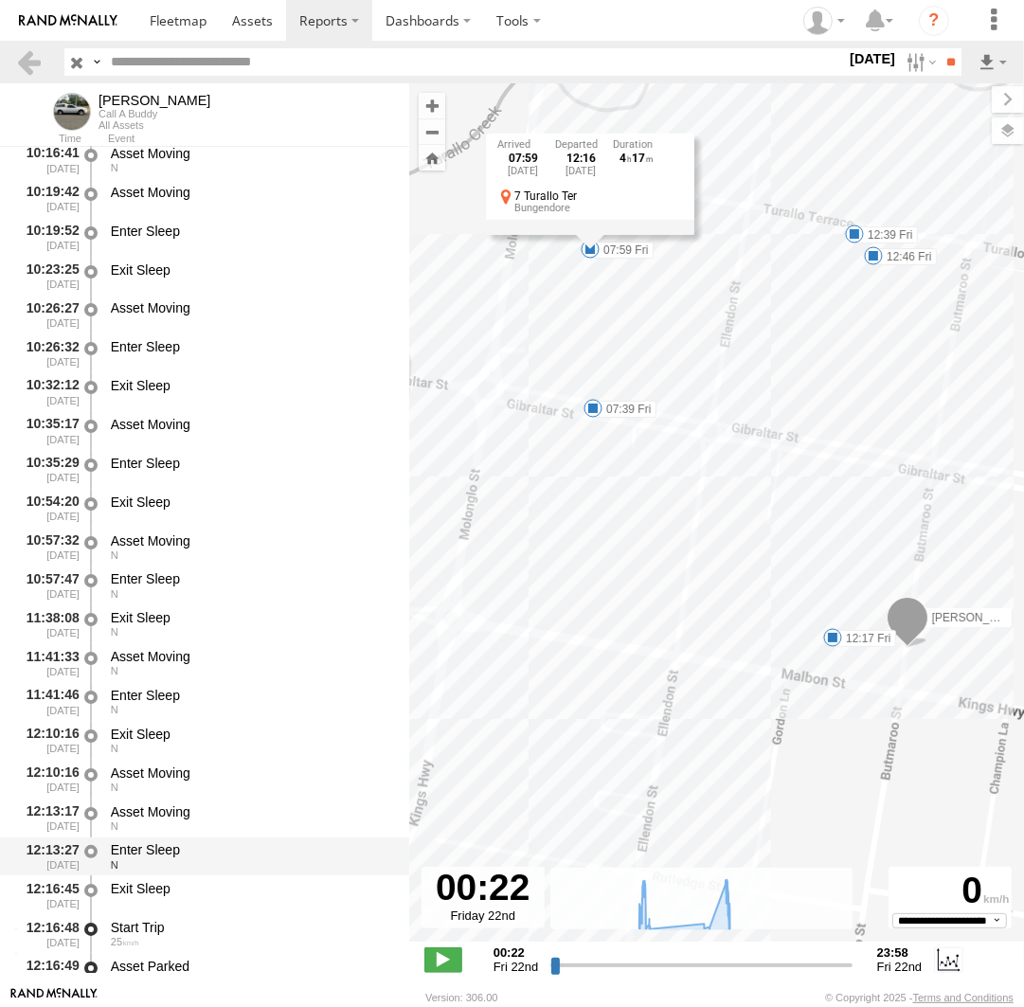
click at [167, 857] on div "Enter Sleep" at bounding box center [251, 849] width 280 height 17
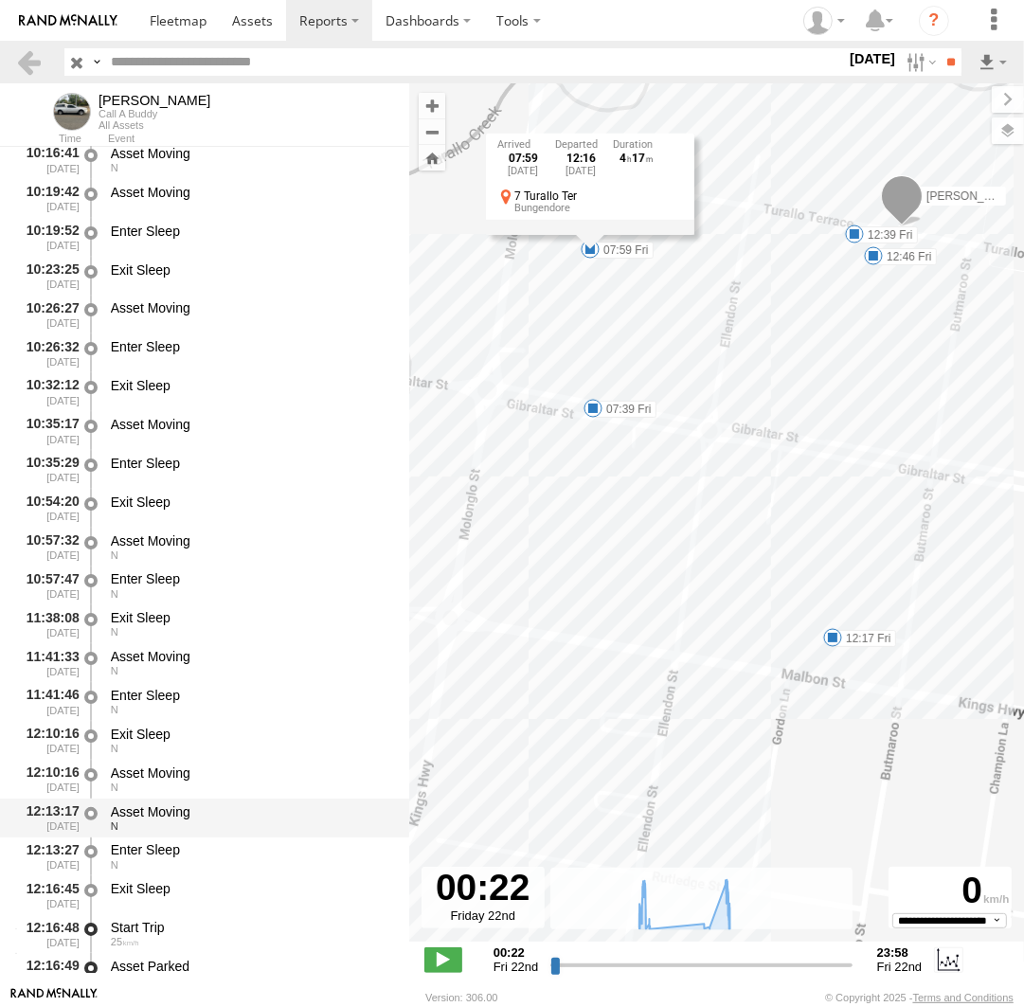
click at [168, 819] on div "Asset Moving" at bounding box center [251, 811] width 280 height 17
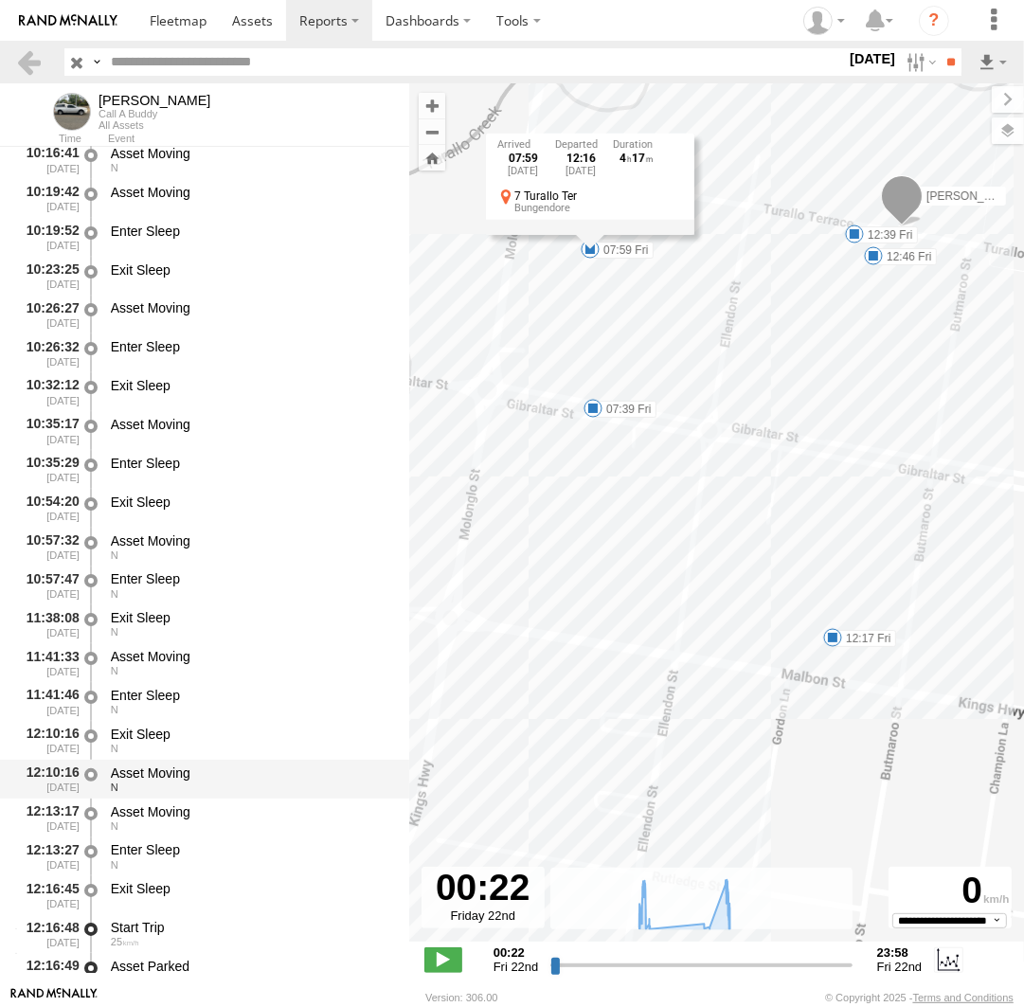
click at [168, 781] on div "Asset Moving" at bounding box center [251, 772] width 280 height 17
click at [832, 645] on span at bounding box center [832, 637] width 19 height 19
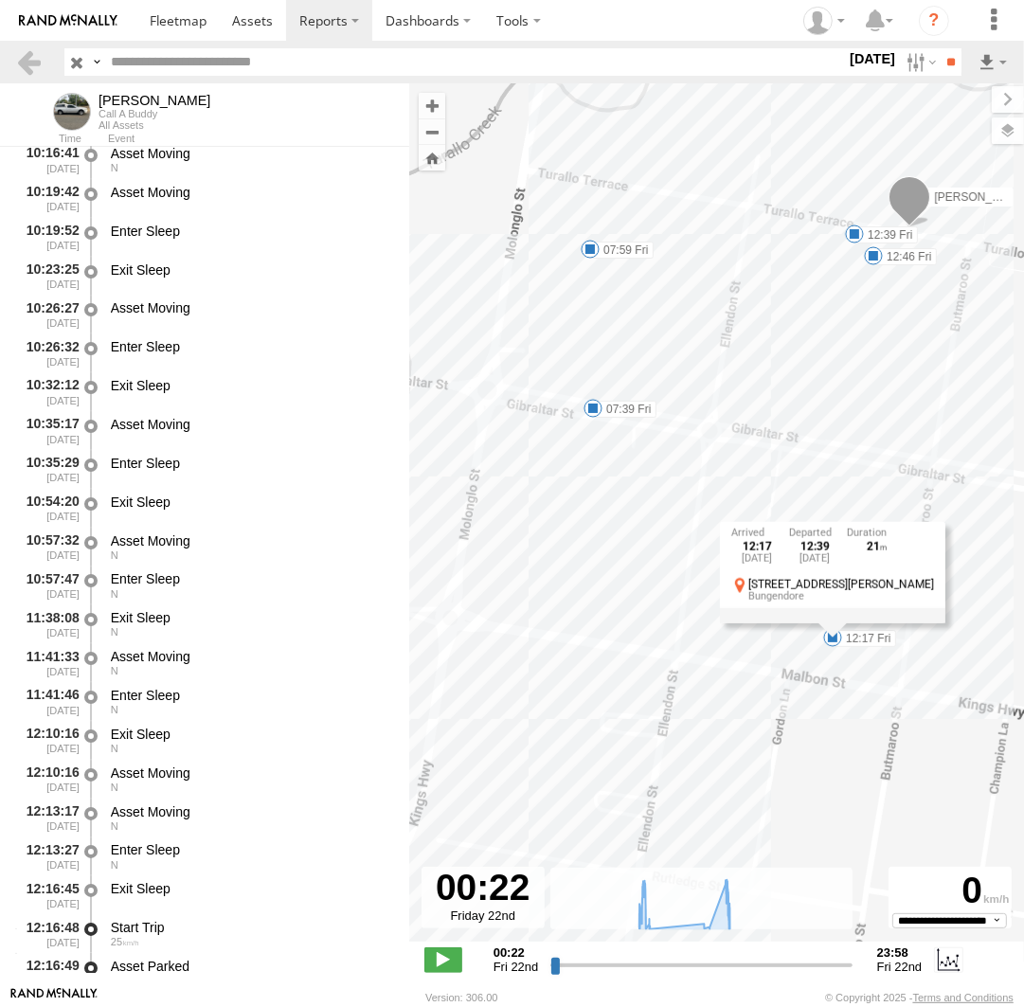
click at [835, 668] on div "Andrew 07:10 Fri 14:20 Fri 07:39 Fri 07:59 Fri 12:17 Fri 12:39 Fri 12:46 Fri 12…" at bounding box center [716, 522] width 615 height 878
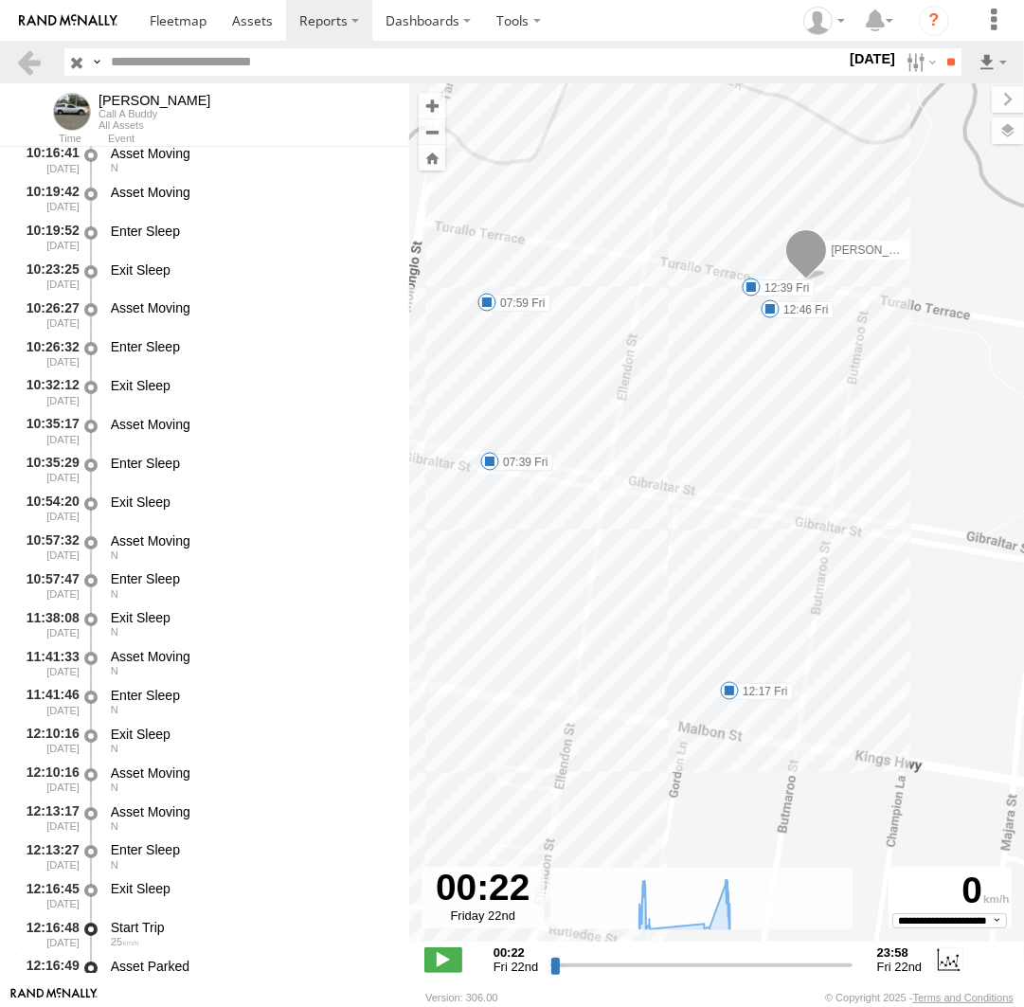
drag, startPoint x: 768, startPoint y: 266, endPoint x: 755, endPoint y: 427, distance: 161.6
click at [756, 431] on div "Andrew 07:10 Fri 14:20 Fri 07:39 Fri 07:59 Fri 12:17 Fri 12:39 Fri 12:46 Fri" at bounding box center [716, 522] width 615 height 878
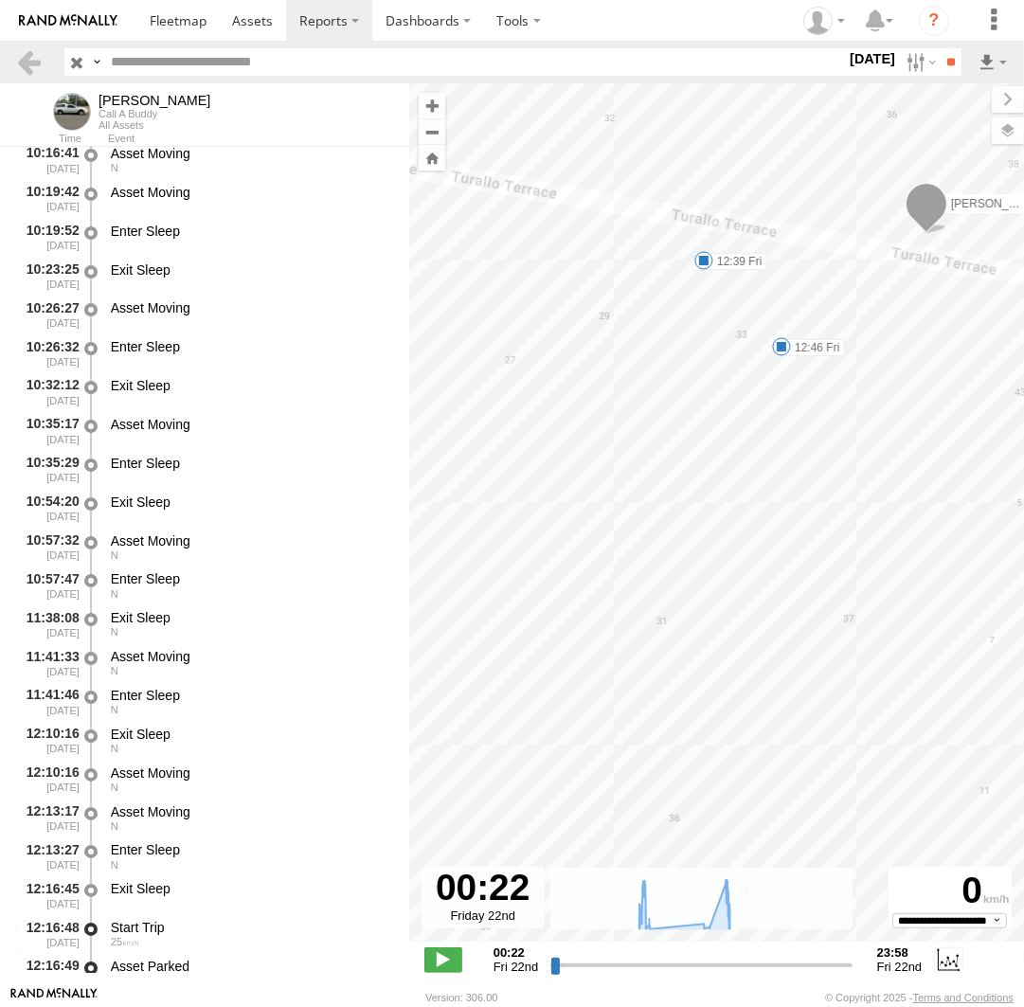
click at [707, 259] on span at bounding box center [703, 260] width 19 height 19
click at [707, 245] on div "12:39 Fri 22nd Aug 31 Turallo Ter Bungendore" at bounding box center [704, 194] width 208 height 101
click at [782, 344] on span at bounding box center [781, 346] width 19 height 19
click at [708, 368] on div "Andrew 07:10 Fri 14:20 Fri 07:39 Fri 07:59 Fri 12:17 Fri 12:39 Fri 12:46 Fri 12…" at bounding box center [716, 522] width 615 height 878
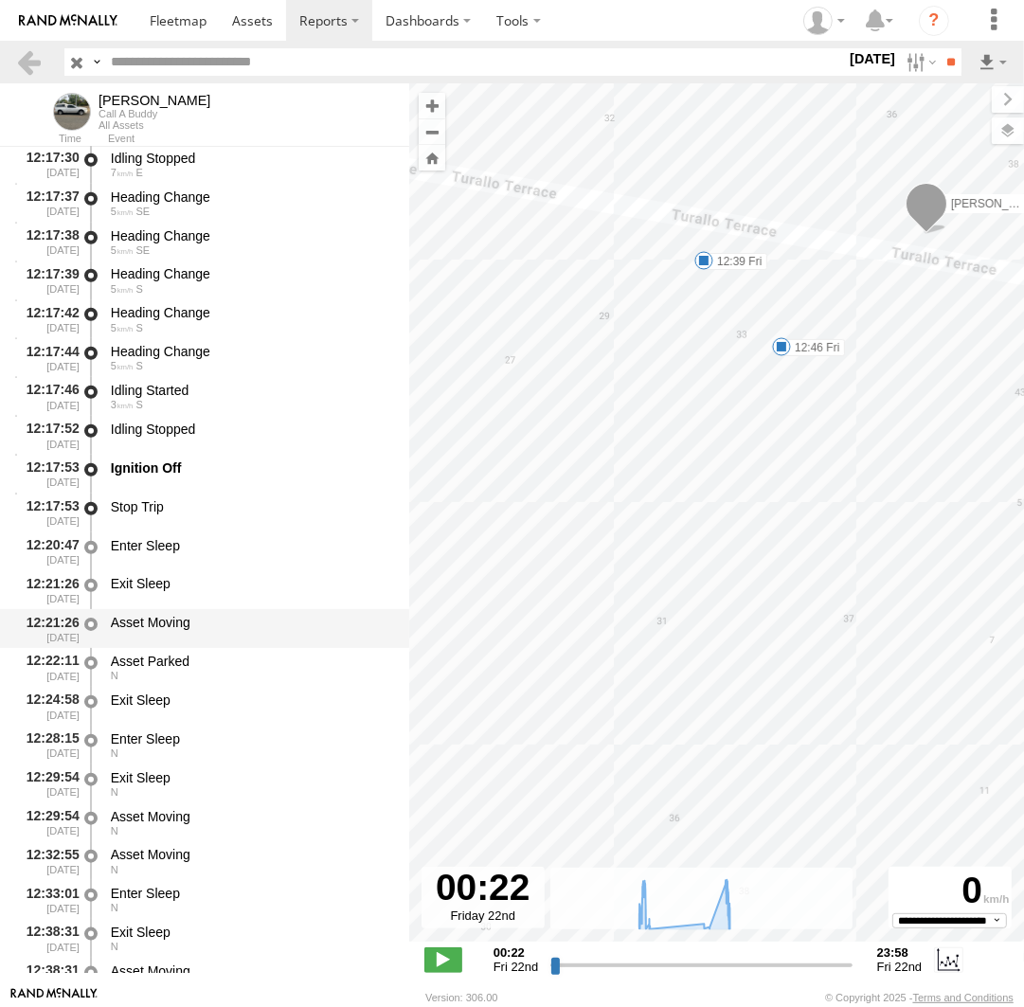
scroll to position [11739, 0]
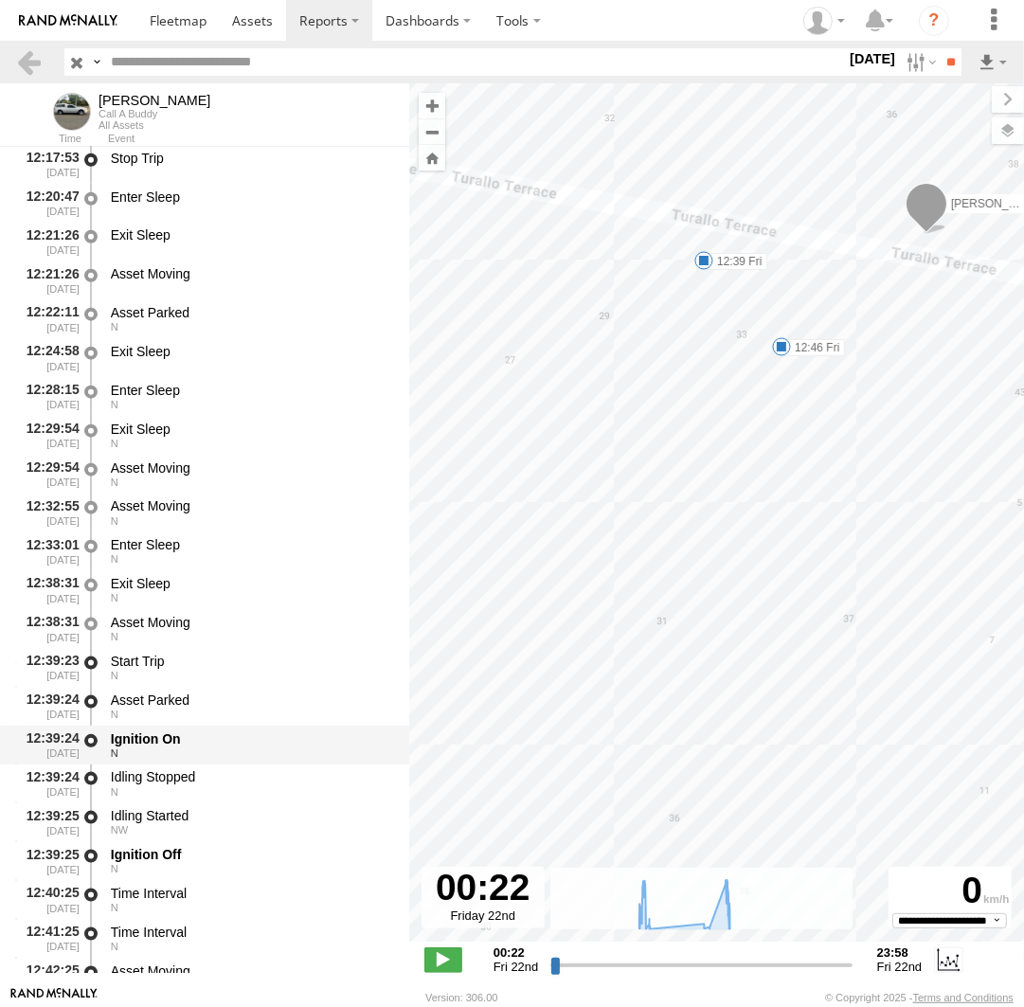
click at [211, 747] on div "Ignition On" at bounding box center [251, 738] width 280 height 17
click at [258, 747] on div "Ignition On" at bounding box center [251, 738] width 280 height 17
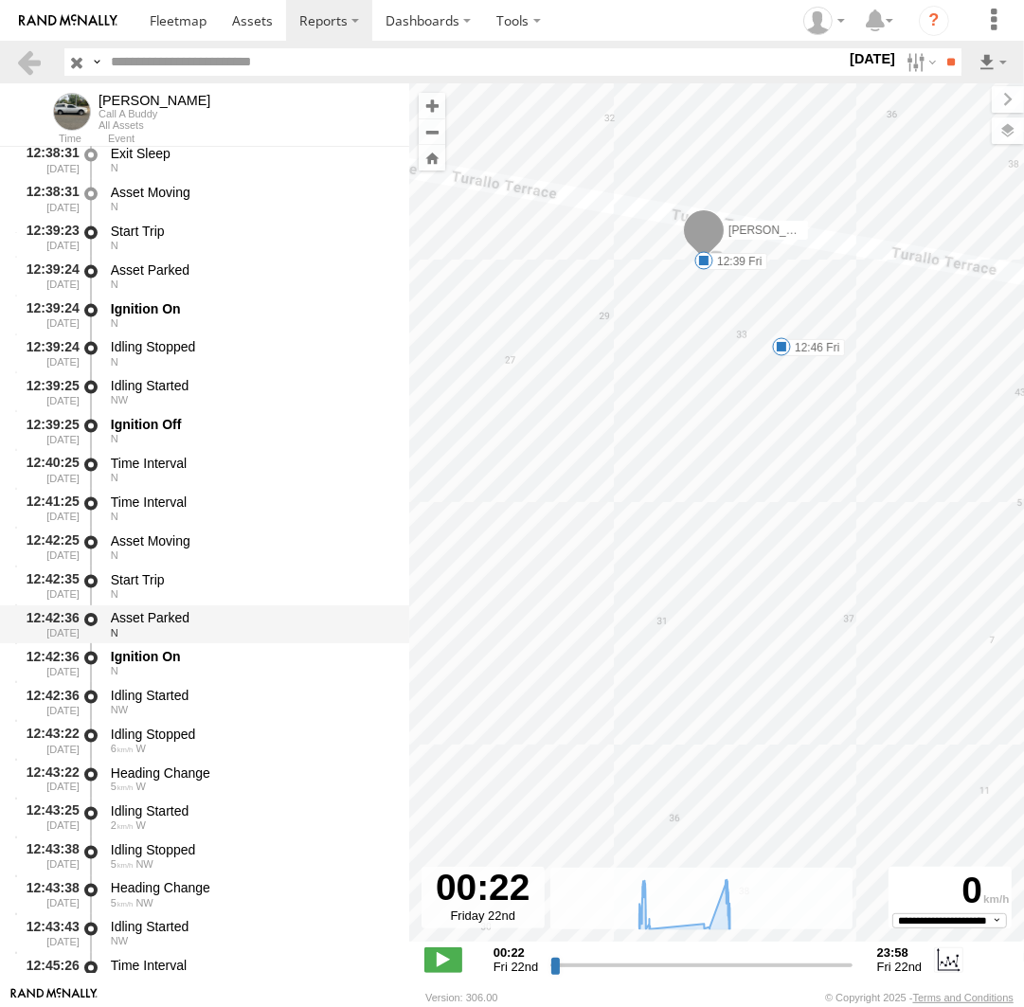
scroll to position [12174, 0]
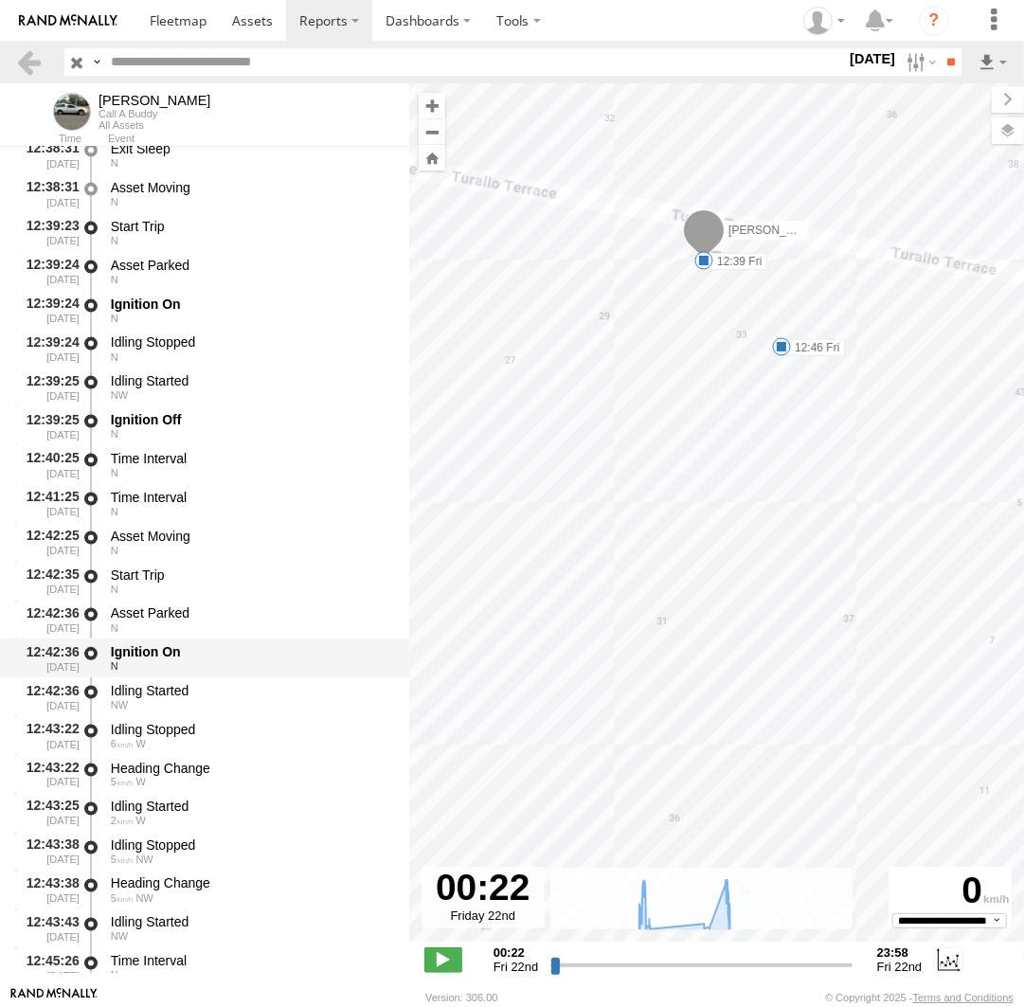
click at [250, 655] on div "Ignition On" at bounding box center [251, 651] width 280 height 17
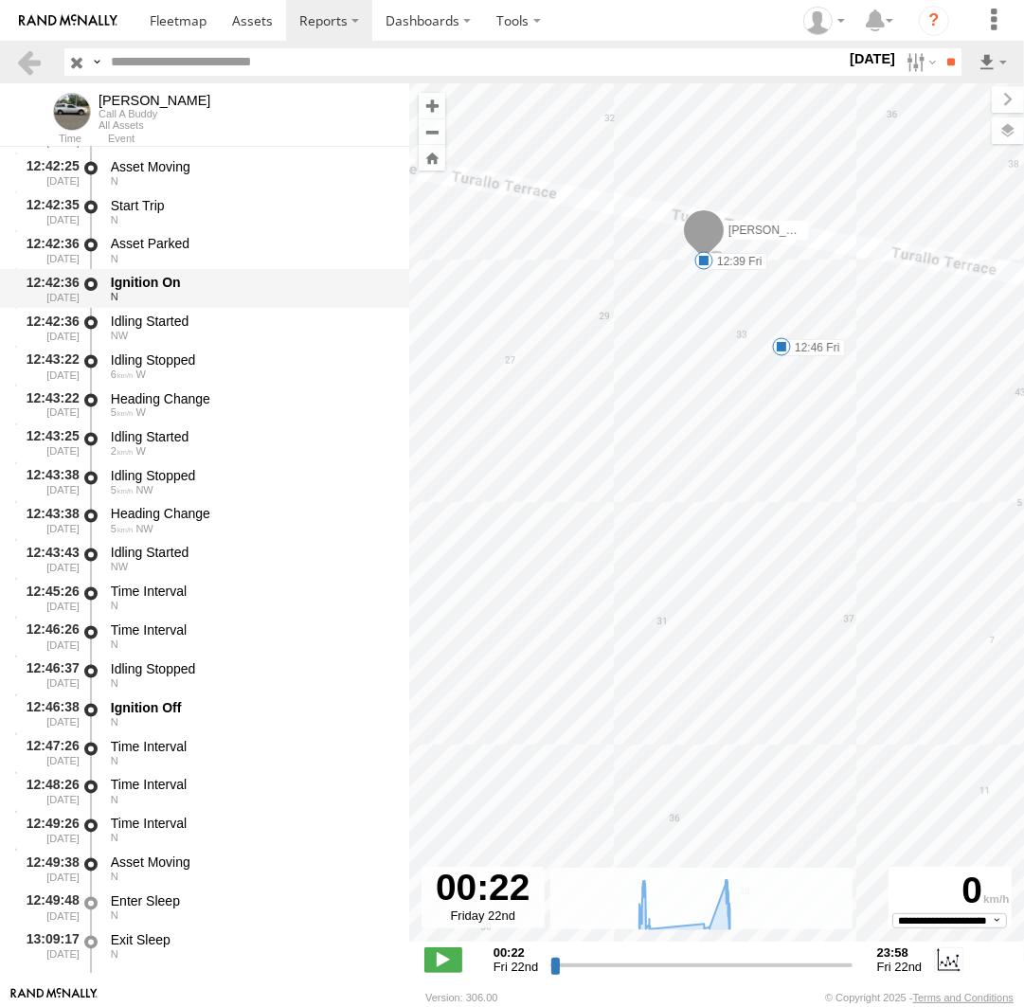
scroll to position [12609, 0]
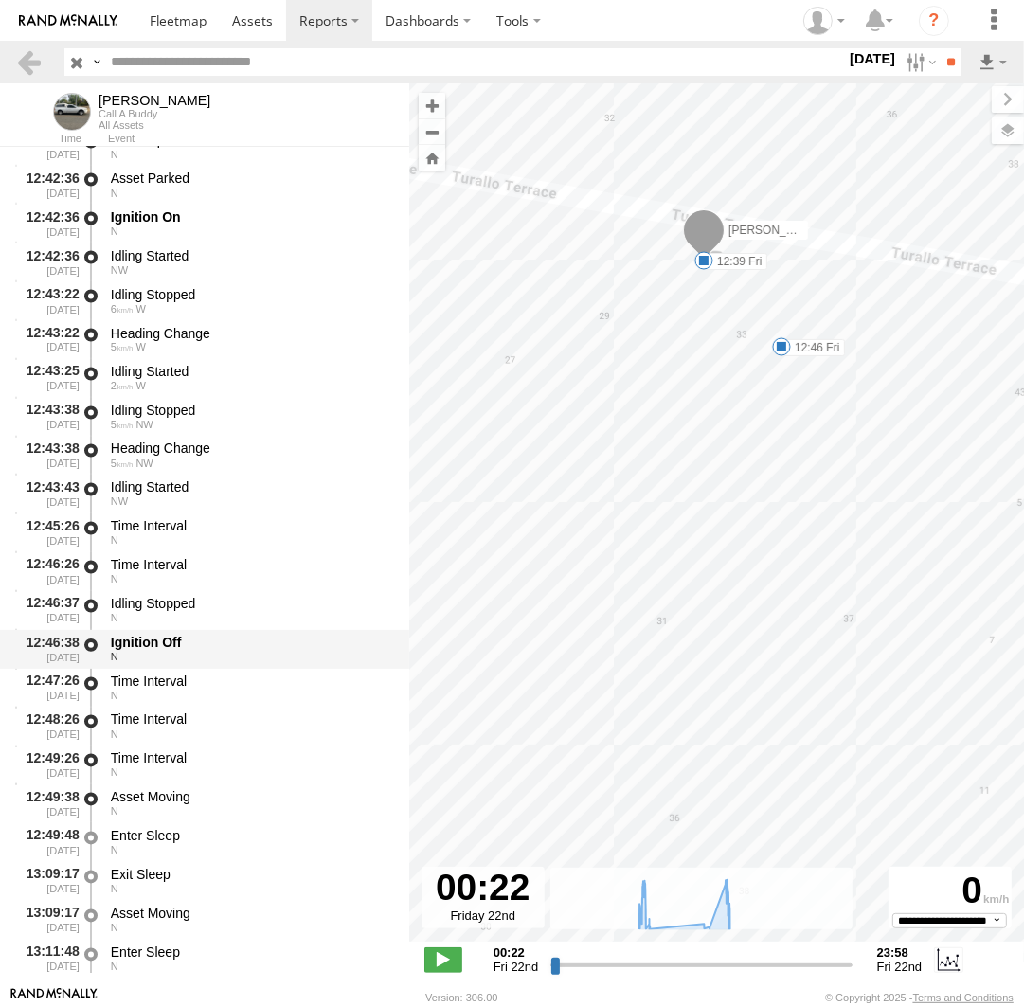
click at [242, 639] on div "Ignition Off" at bounding box center [251, 643] width 280 height 17
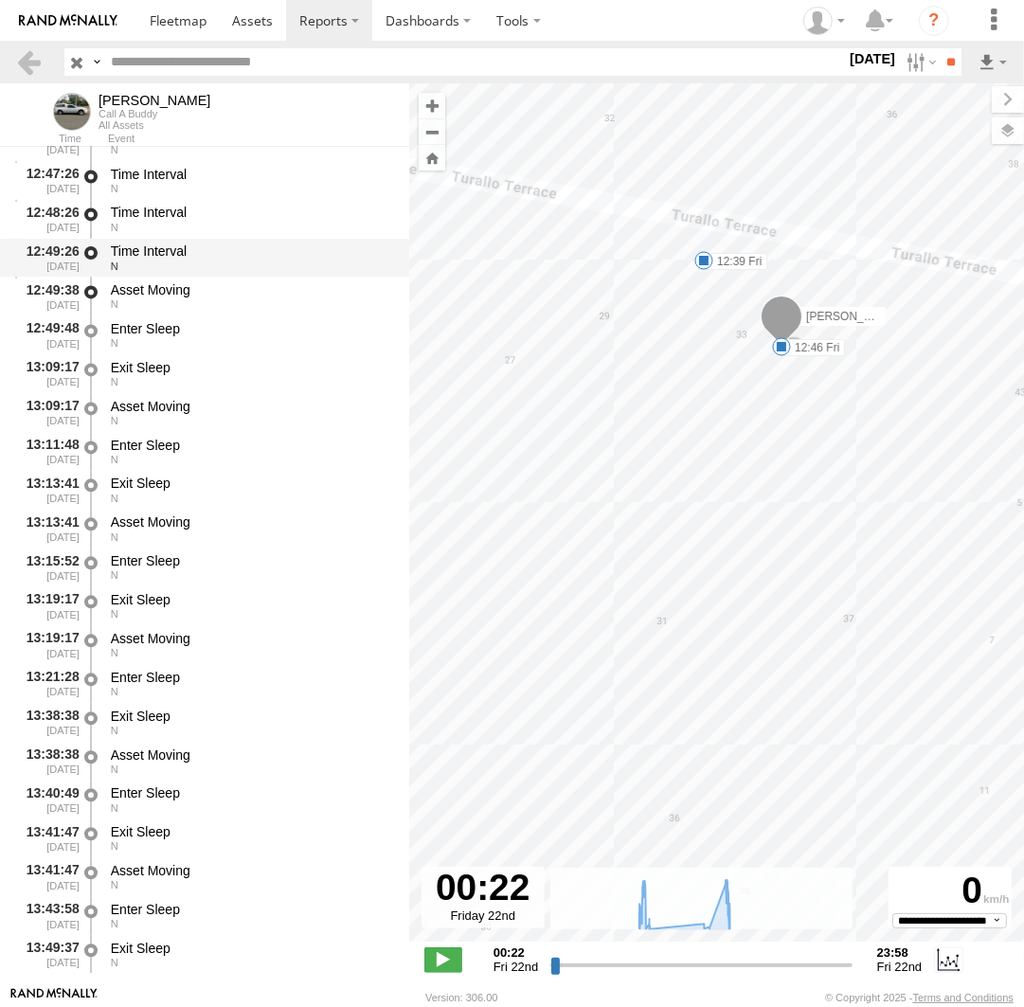
scroll to position [13217, 0]
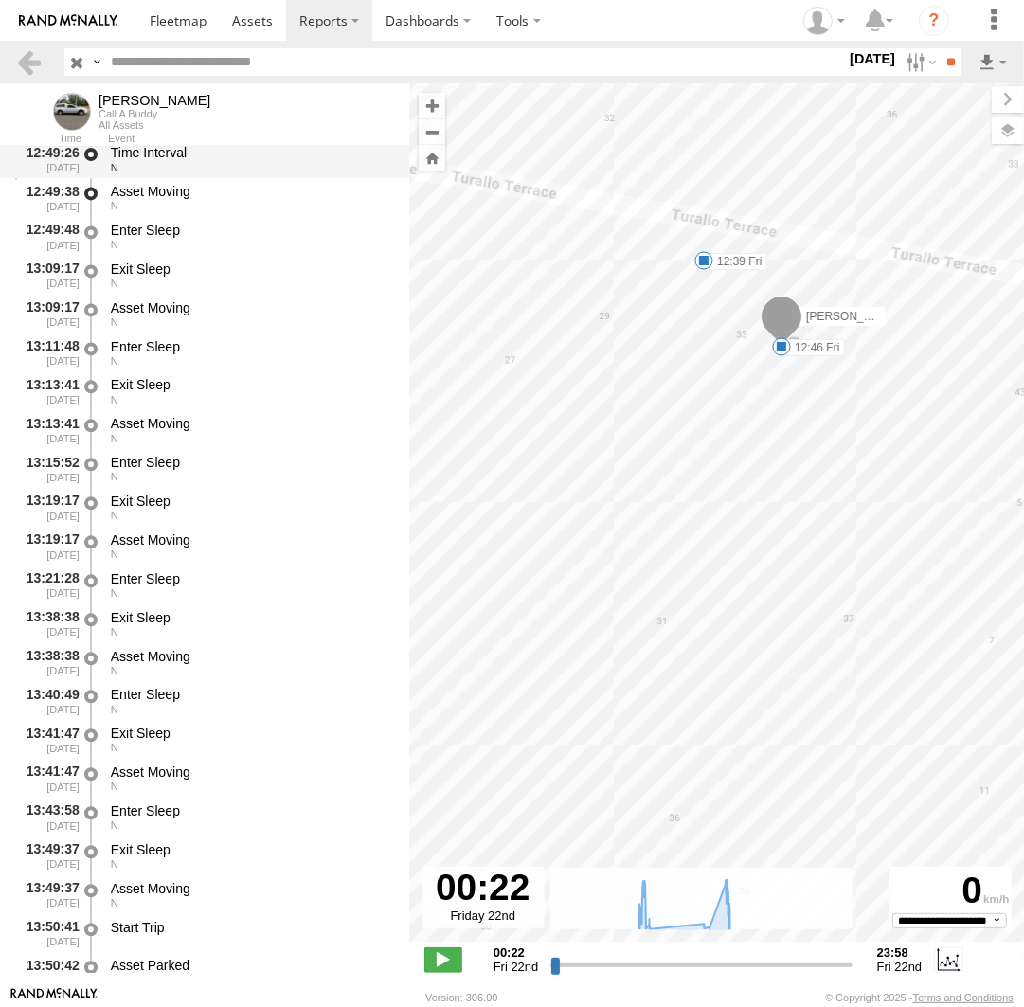
click at [243, 646] on div "13:38:38 22/08/2025 Asset Moving N" at bounding box center [204, 662] width 409 height 39
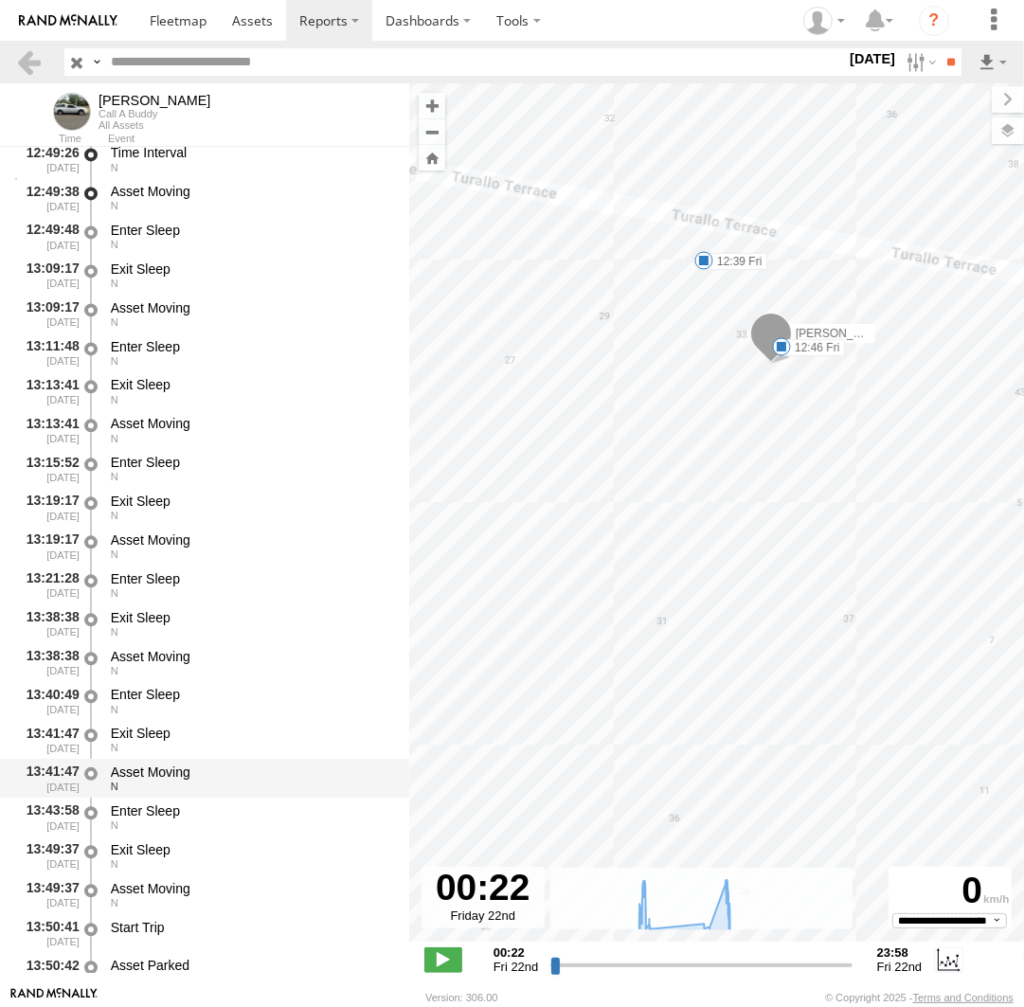
click at [200, 788] on div "N" at bounding box center [251, 786] width 280 height 11
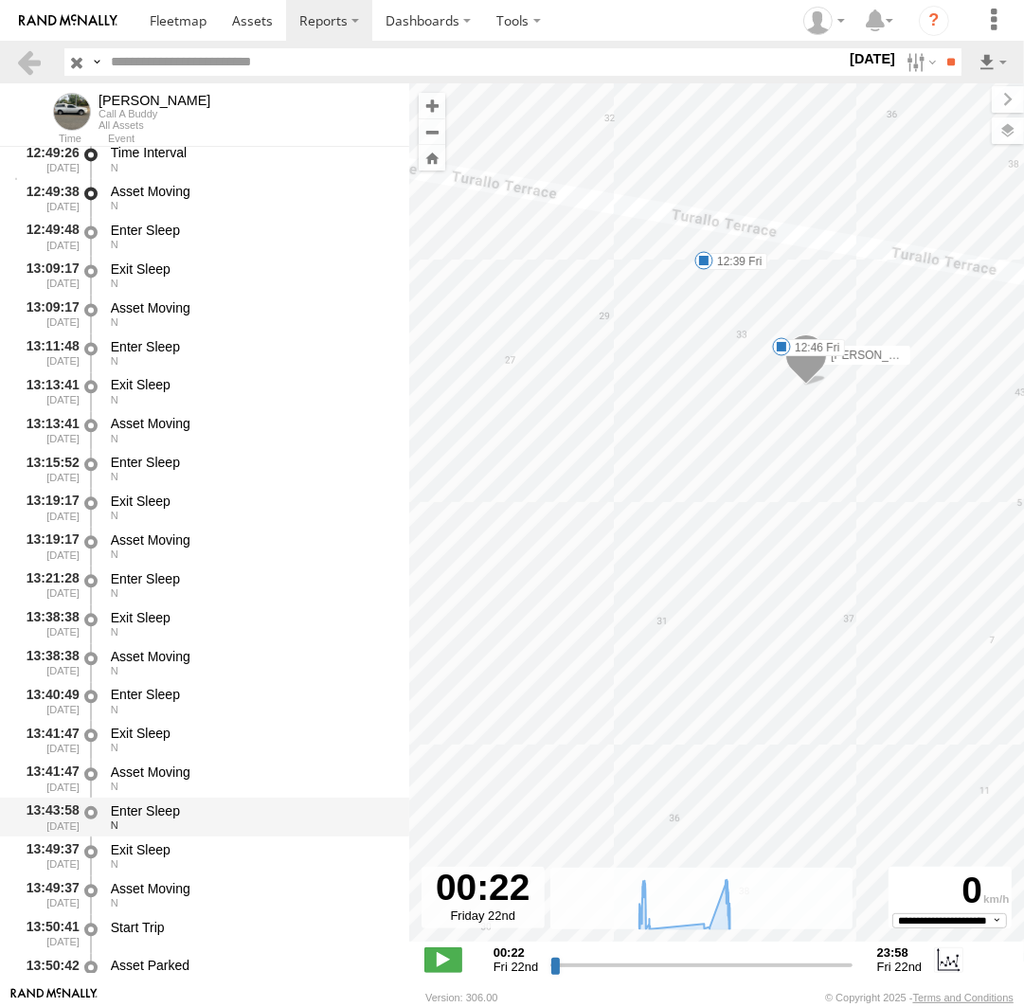
click at [207, 819] on div "Enter Sleep" at bounding box center [251, 810] width 280 height 17
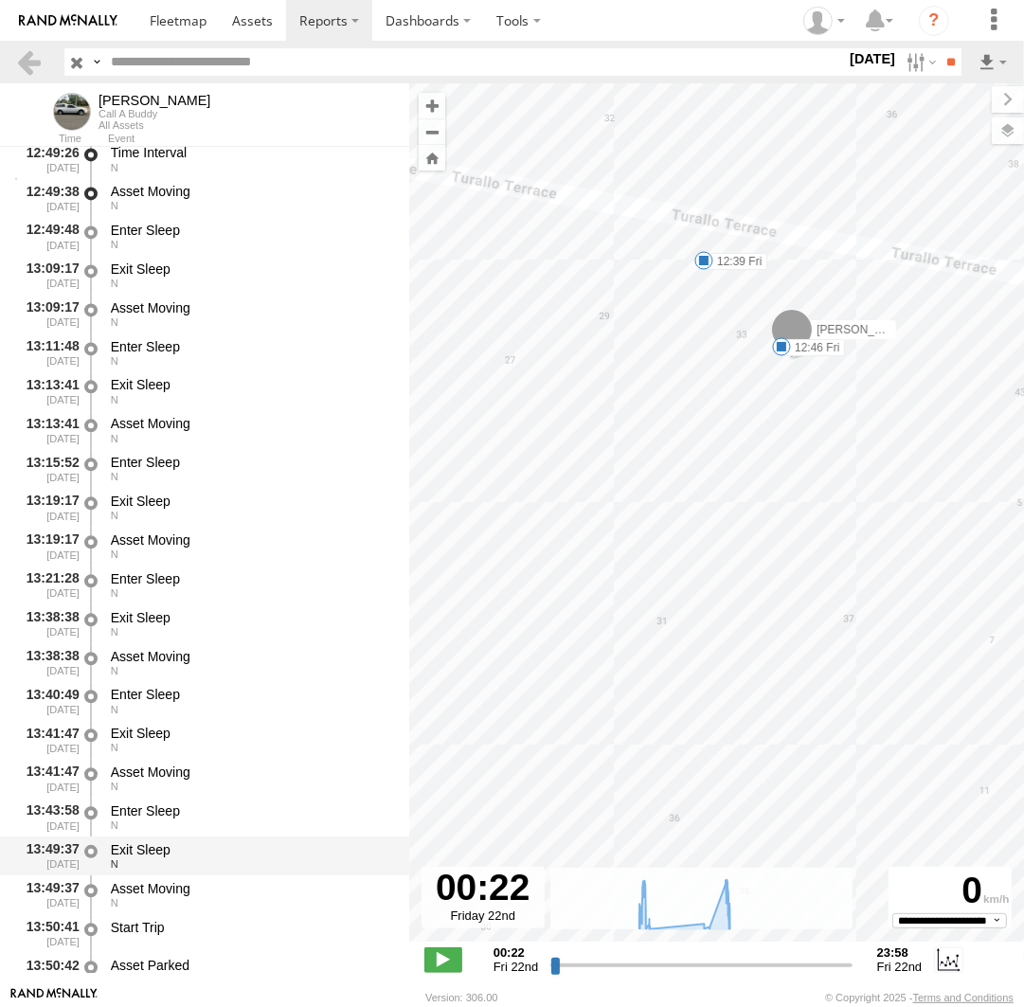
click at [203, 846] on div "Exit Sleep" at bounding box center [251, 849] width 280 height 17
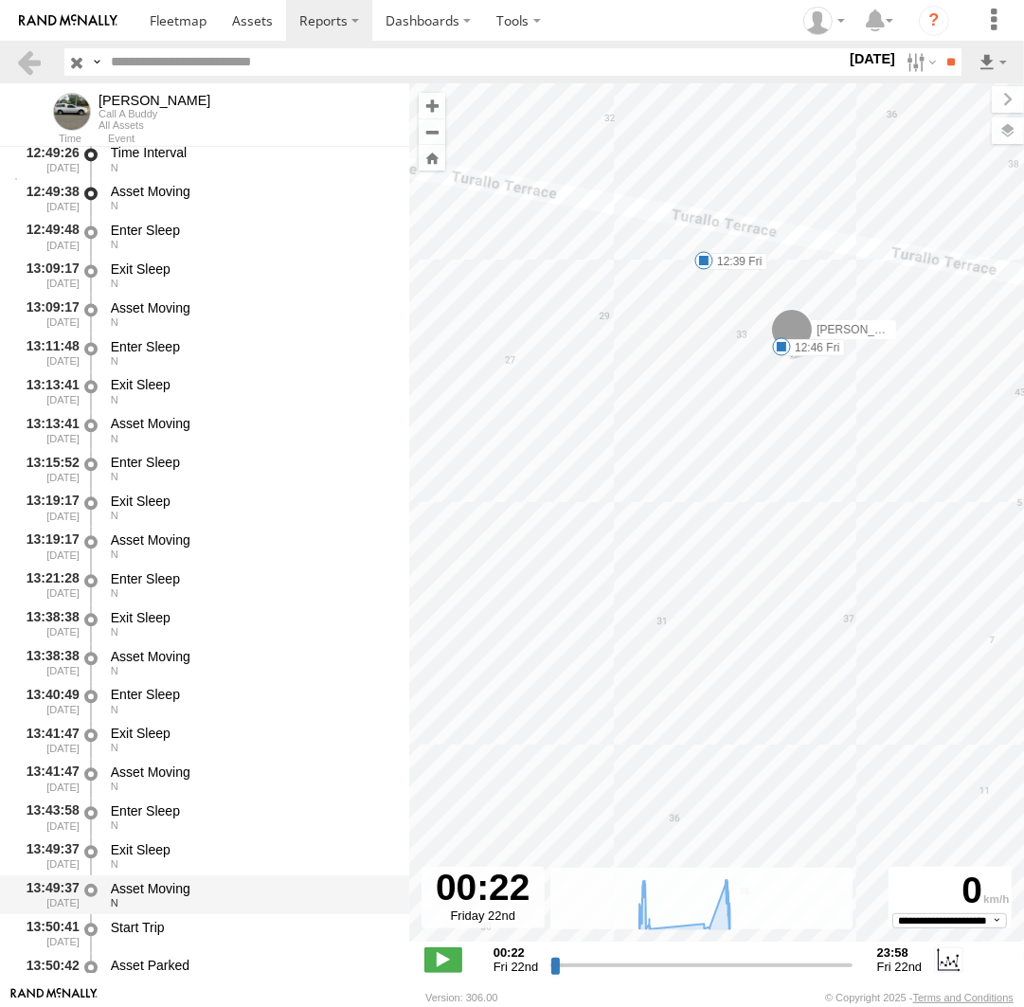
click at [181, 885] on div "Asset Moving" at bounding box center [251, 888] width 280 height 17
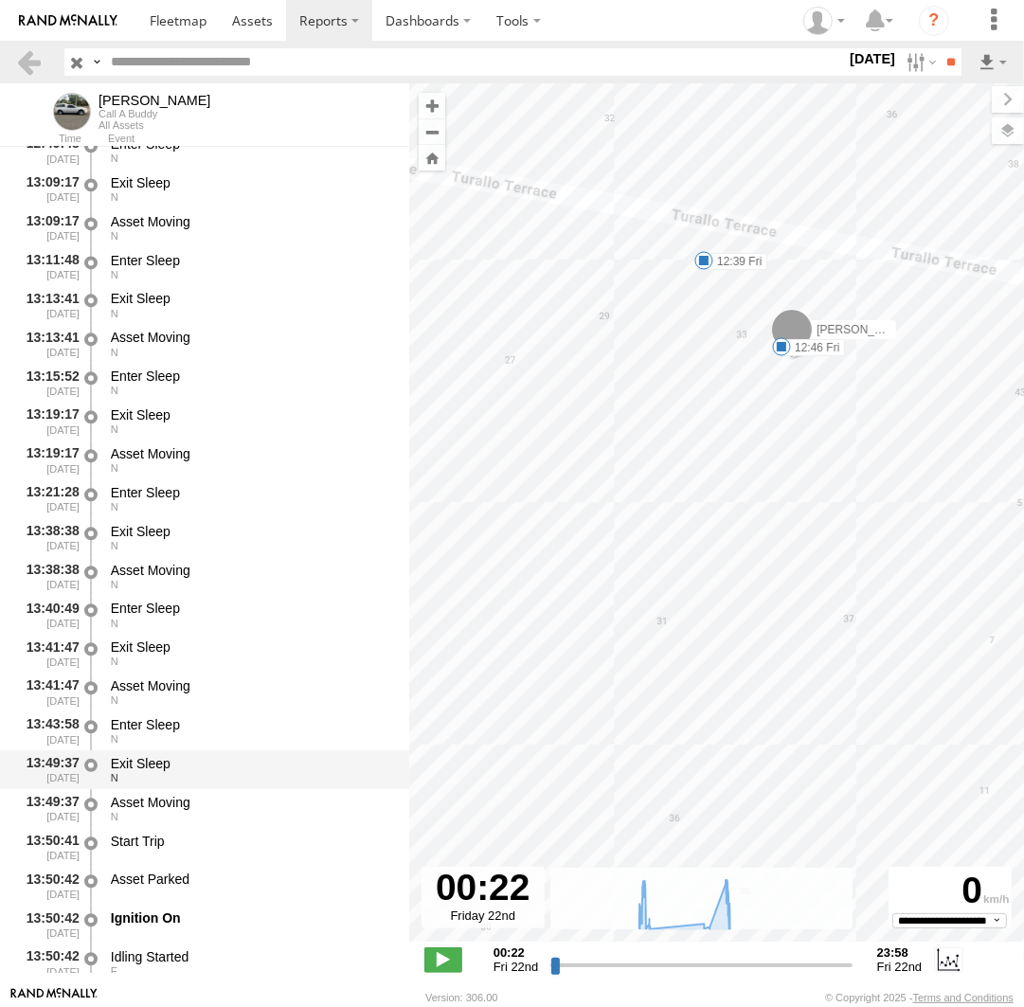
scroll to position [13304, 0]
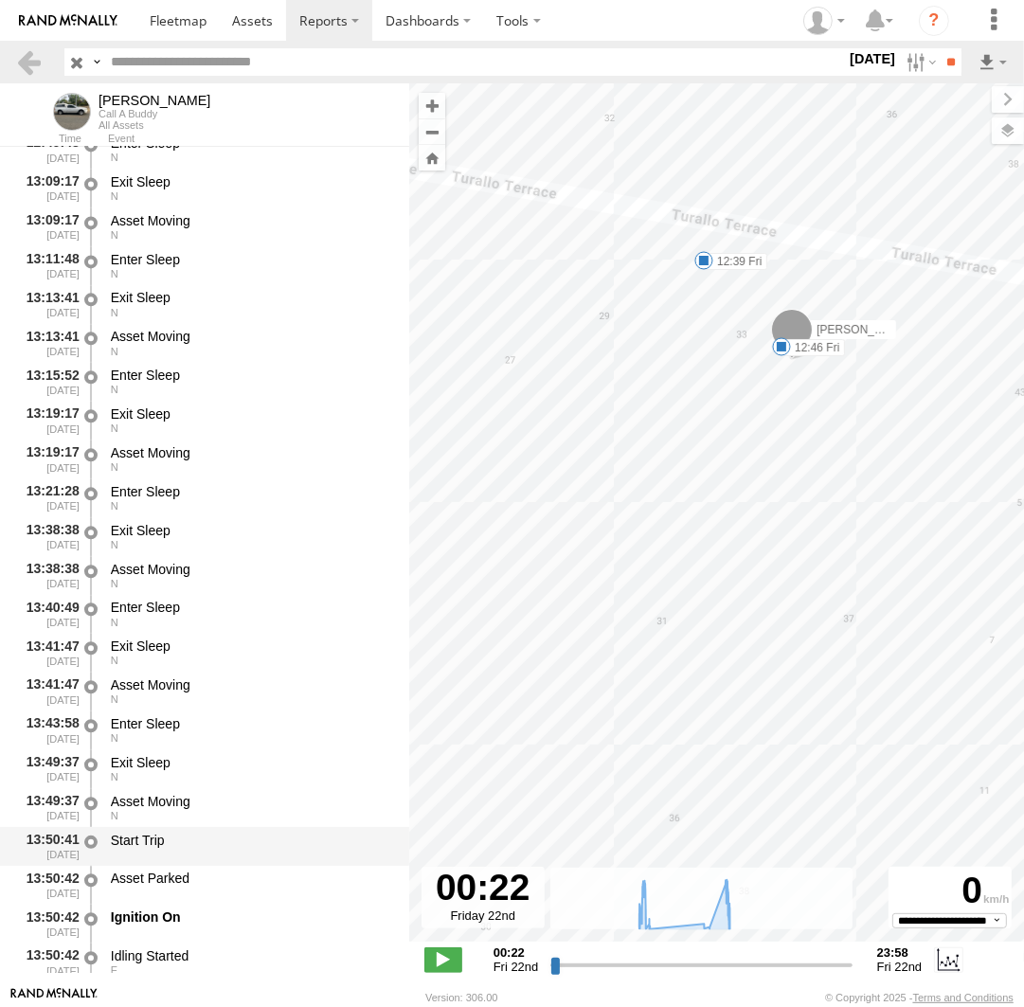
click at [187, 832] on div "Start Trip" at bounding box center [251, 846] width 286 height 35
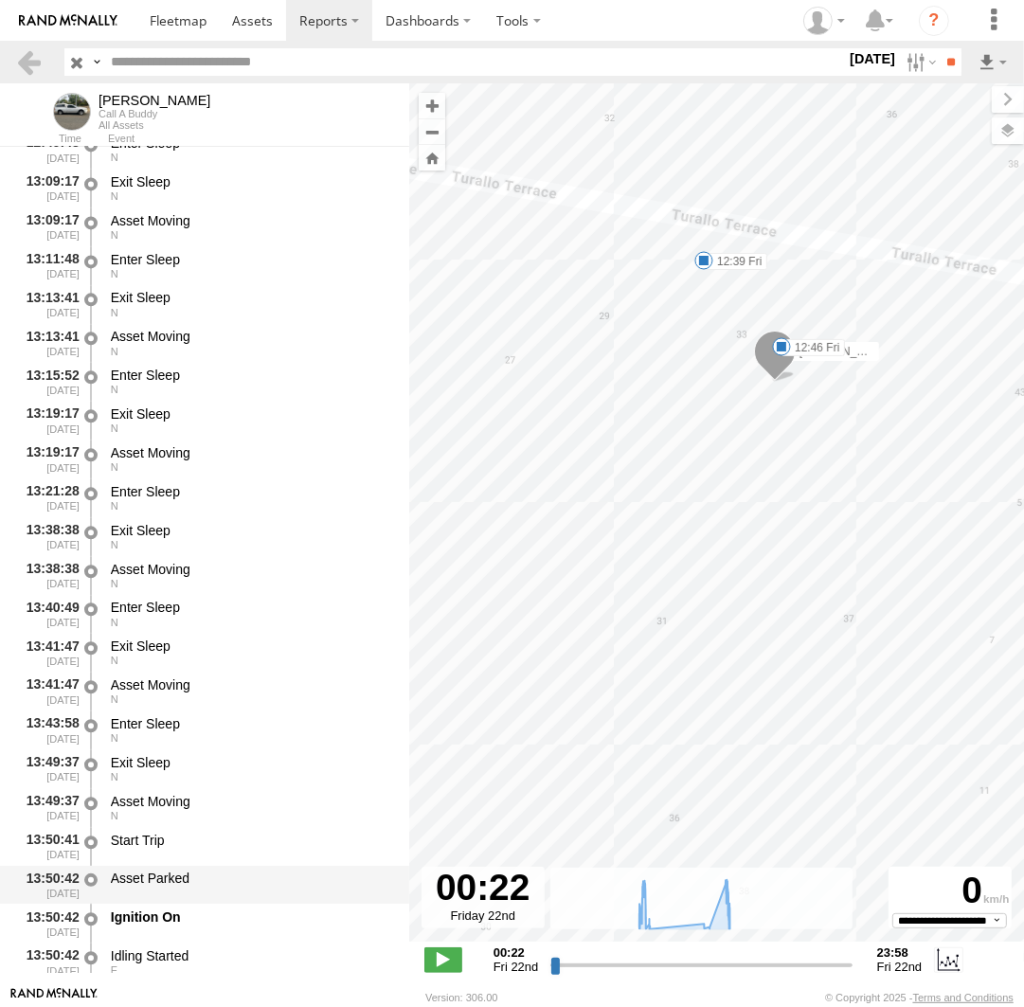
click at [211, 887] on div "Asset Parked" at bounding box center [251, 878] width 280 height 17
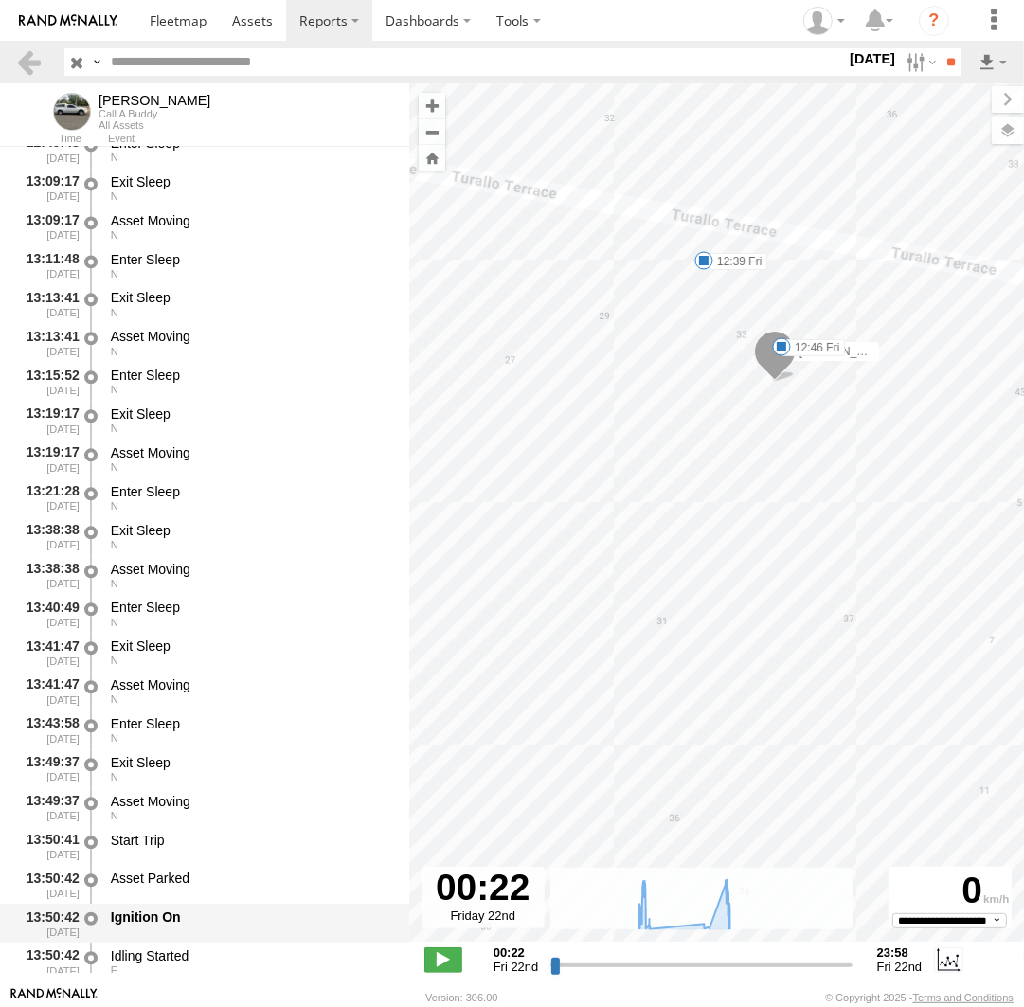
click at [198, 910] on div "Ignition On" at bounding box center [251, 923] width 286 height 35
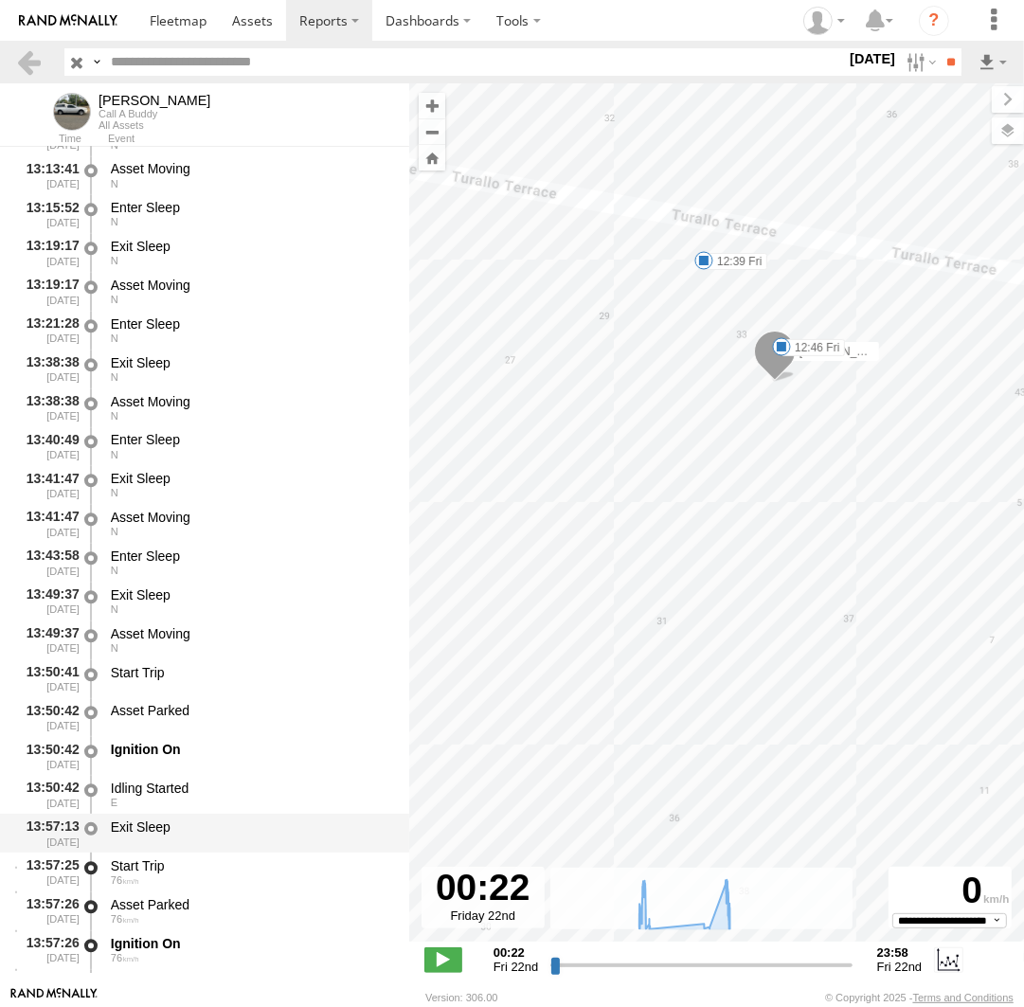
scroll to position [13479, 0]
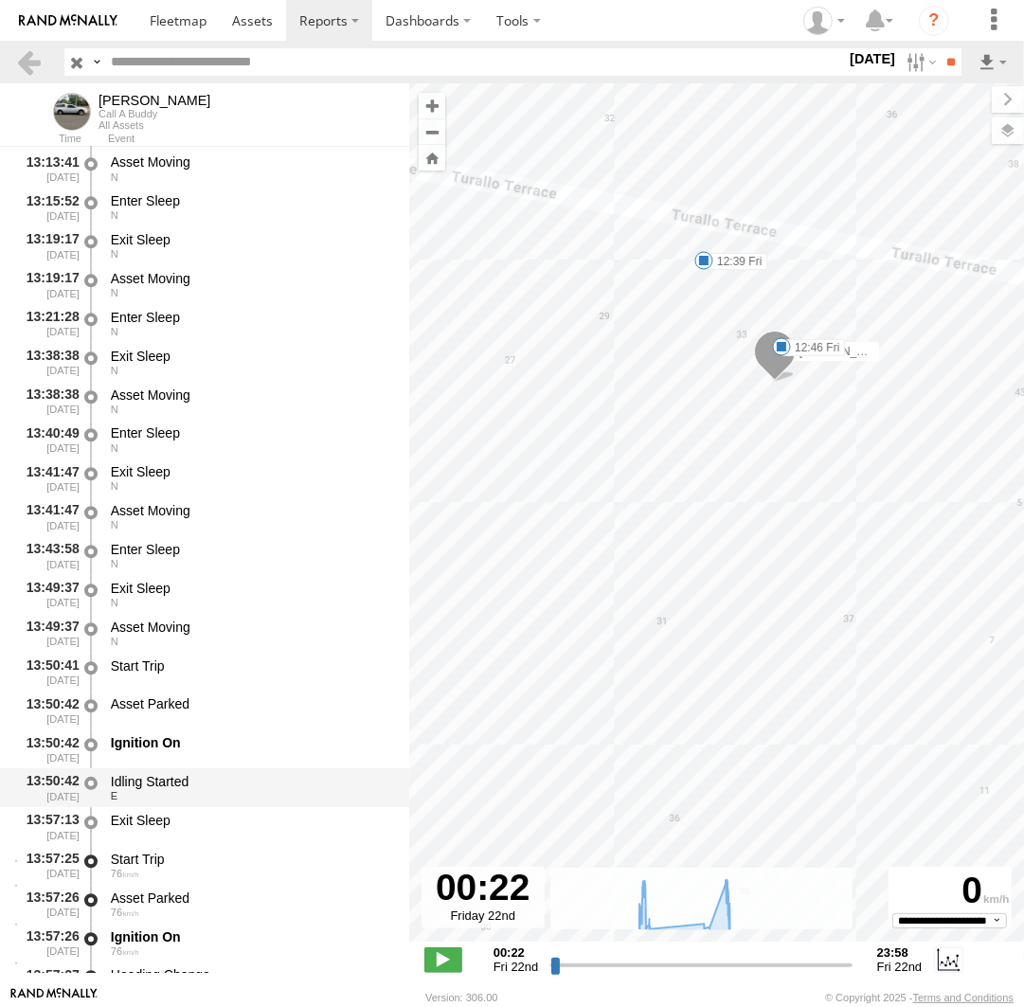
click at [200, 800] on div "E" at bounding box center [251, 795] width 280 height 11
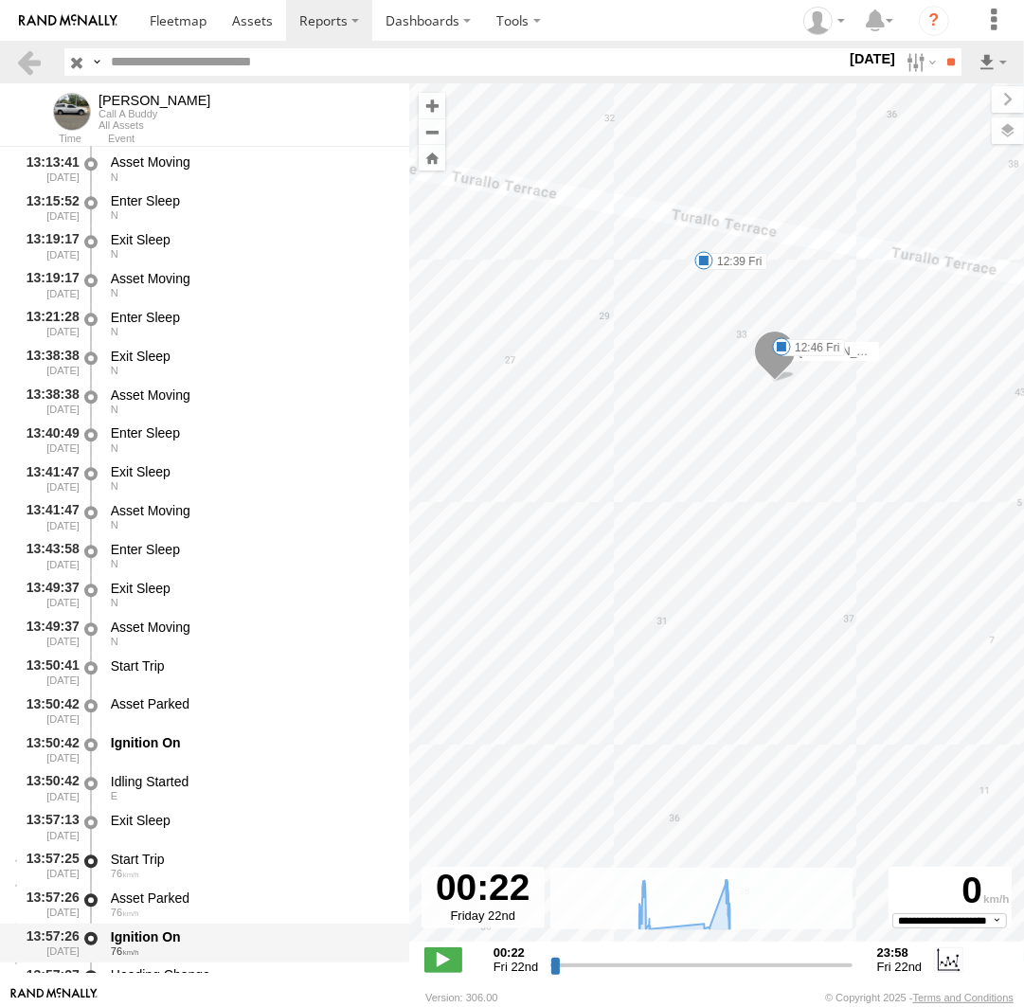
click at [168, 929] on div "Ignition On 76" at bounding box center [251, 942] width 286 height 35
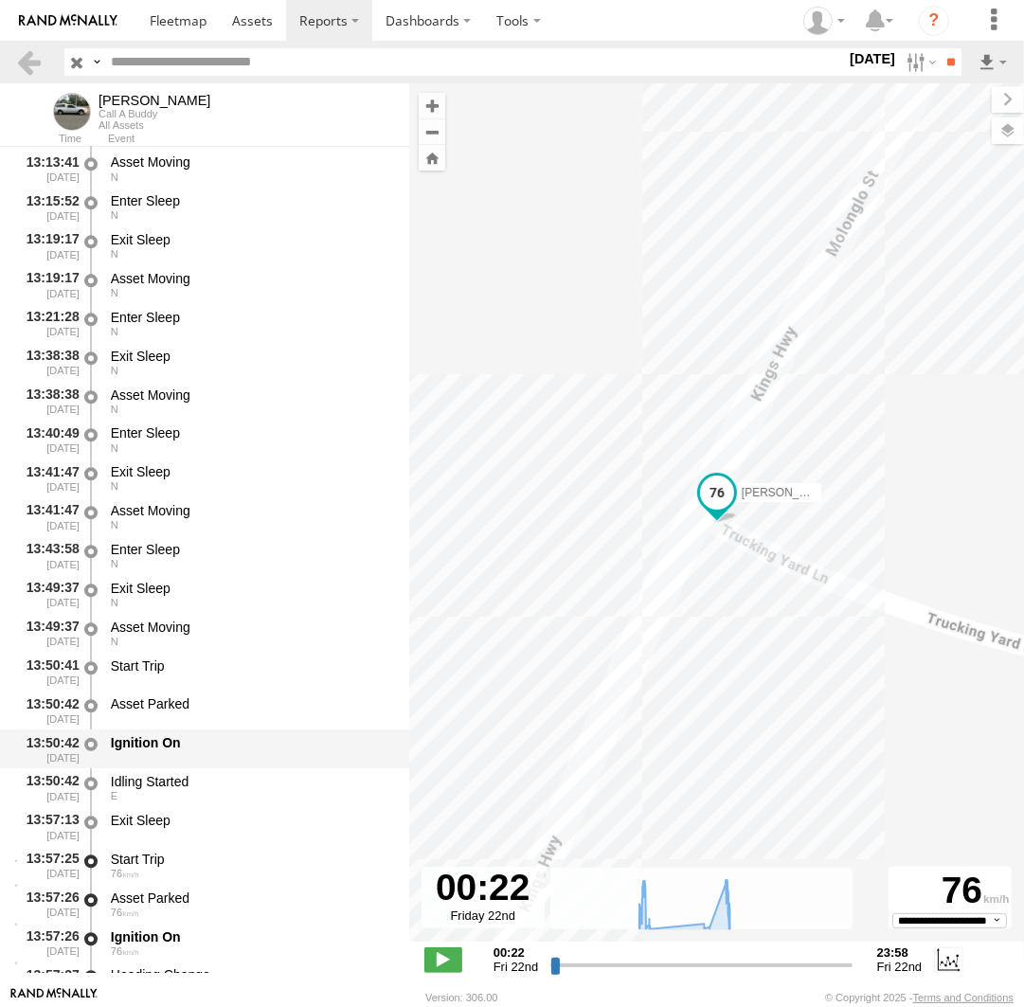
click at [171, 750] on div "Ignition On" at bounding box center [251, 742] width 280 height 17
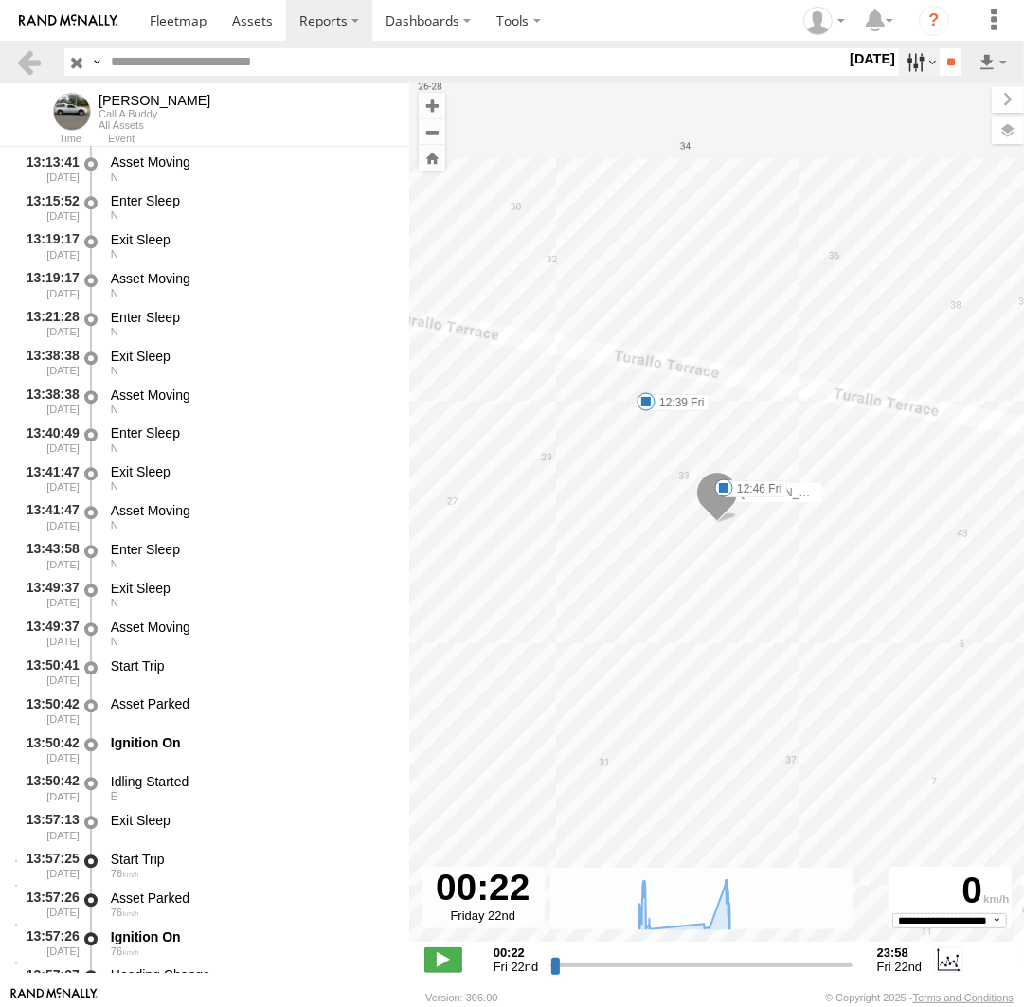
click at [920, 56] on label at bounding box center [919, 61] width 41 height 27
click at [0, 0] on label at bounding box center [0, 0] width 0 height 0
drag, startPoint x: 956, startPoint y: 193, endPoint x: 957, endPoint y: 171, distance: 22.8
click at [0, 0] on label at bounding box center [0, 0] width 0 height 0
click at [951, 63] on input "**" at bounding box center [951, 61] width 22 height 27
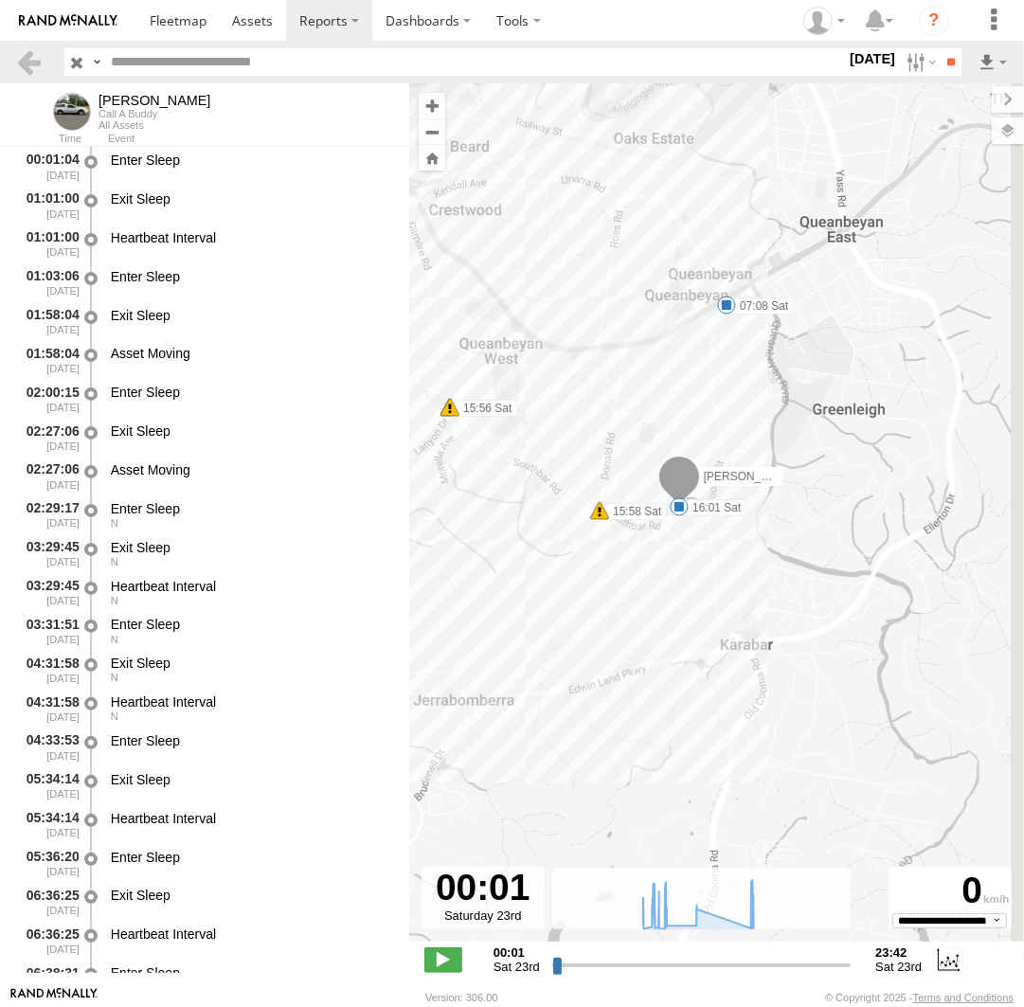
drag, startPoint x: 913, startPoint y: 471, endPoint x: 594, endPoint y: 621, distance: 353.0
click at [594, 621] on div "Andrew 08:42 Sat 07:08 Sat 08:23 Sat 09:01 Sat 14:02 Sat 15:39 Sat 16:01 Sat 15…" at bounding box center [716, 522] width 615 height 878
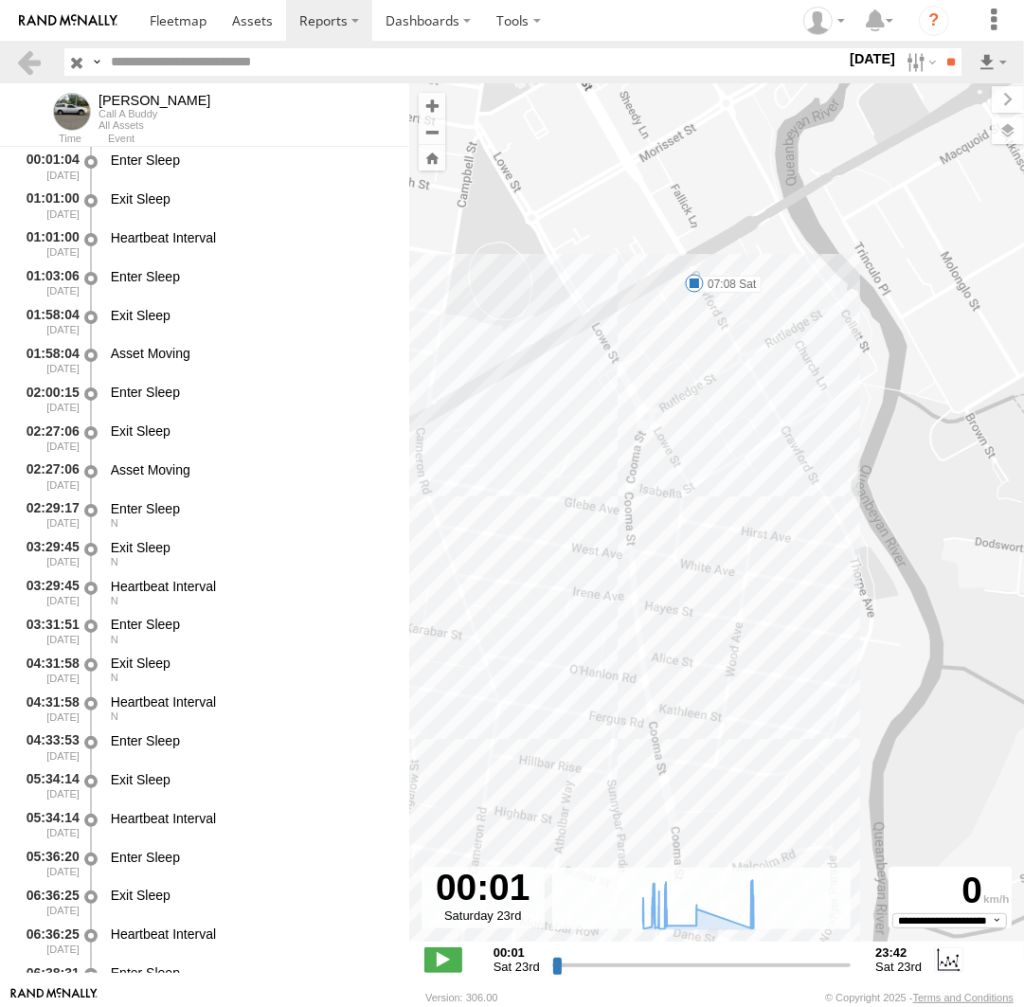
click at [698, 283] on span at bounding box center [694, 283] width 19 height 19
click at [678, 313] on div "Andrew 08:42 Sat 07:08 Sat 08:23 Sat 09:01 Sat 14:02 Sat 15:39 Sat 16:01 Sat 15…" at bounding box center [716, 522] width 615 height 878
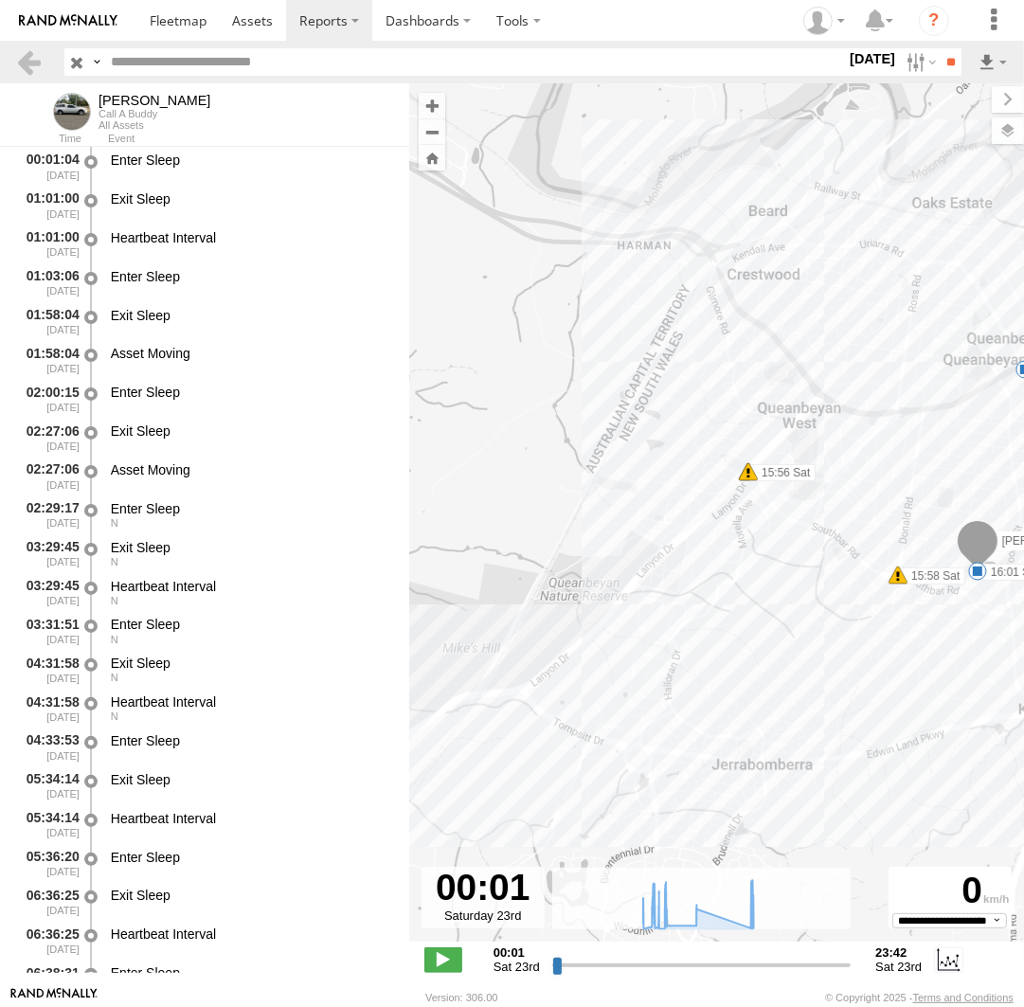
drag, startPoint x: 510, startPoint y: 558, endPoint x: 863, endPoint y: 625, distance: 359.7
click at [863, 625] on div "Andrew 08:42 Sat 07:08 Sat 08:23 Sat 09:01 Sat 14:02 Sat 15:39 Sat 16:01 Sat 15…" at bounding box center [716, 522] width 615 height 878
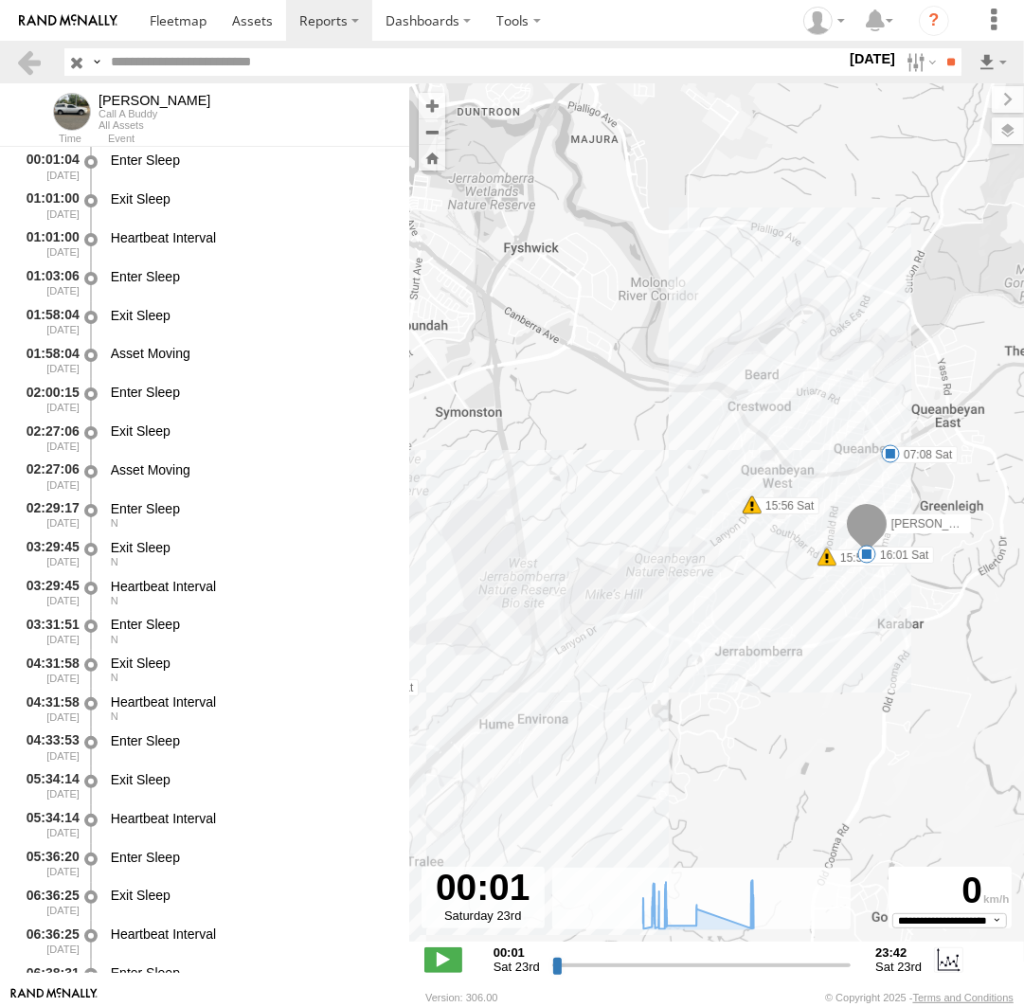
drag, startPoint x: 615, startPoint y: 484, endPoint x: 948, endPoint y: 565, distance: 343.0
click at [980, 582] on div "Andrew 08:42 Sat 07:08 Sat 08:23 Sat 09:01 Sat 14:02 Sat 15:39 Sat 16:01 Sat 15…" at bounding box center [716, 522] width 615 height 878
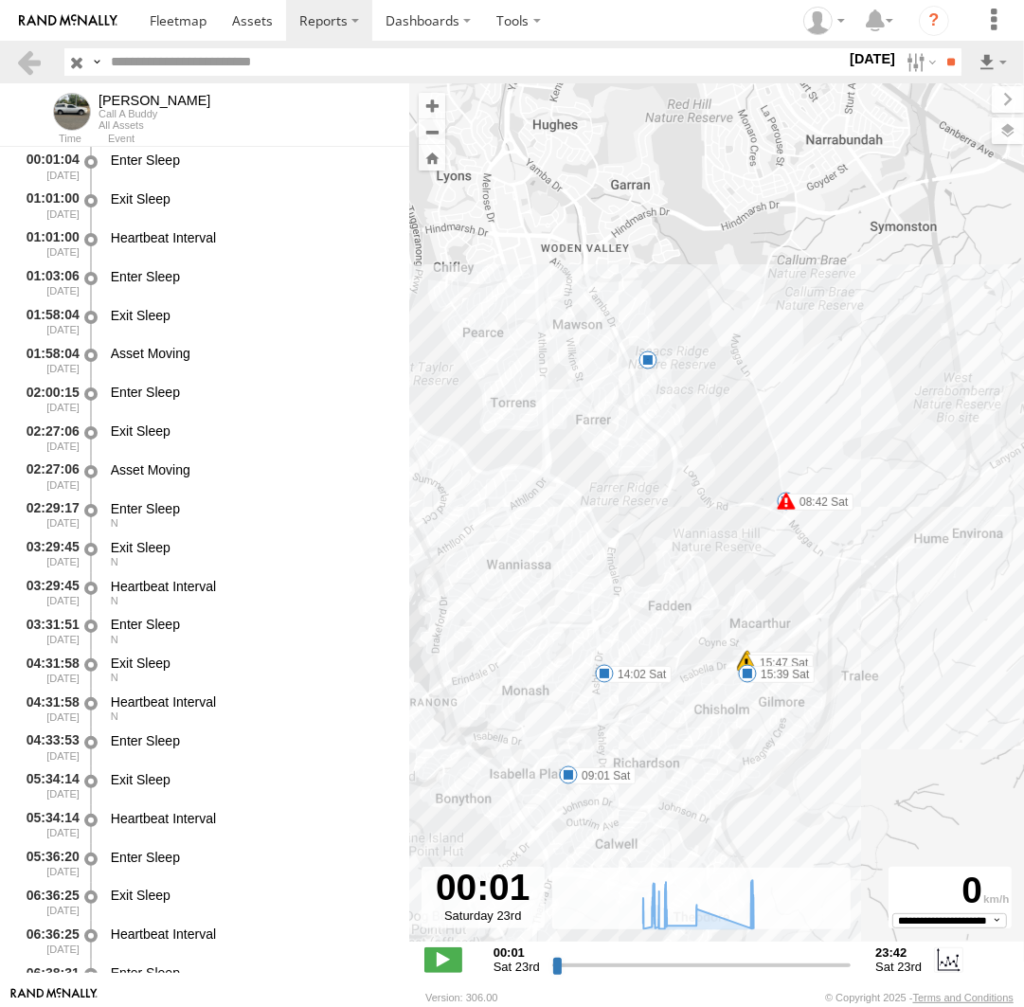
drag, startPoint x: 848, startPoint y: 556, endPoint x: 666, endPoint y: 214, distance: 387.3
click at [666, 214] on div "Andrew 08:42 Sat 07:08 Sat 08:23 Sat 09:01 Sat 14:02 Sat 15:39 Sat 16:01 Sat 15…" at bounding box center [716, 522] width 615 height 878
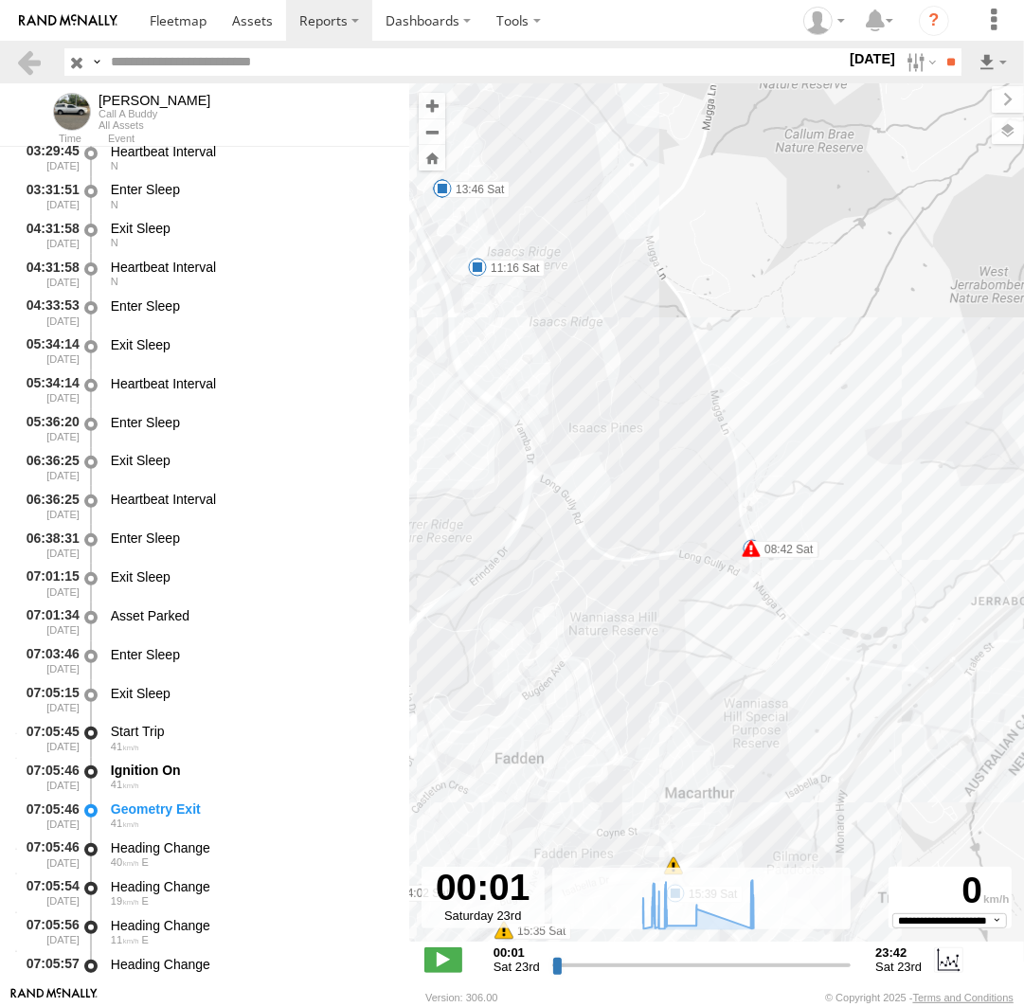
scroll to position [956, 0]
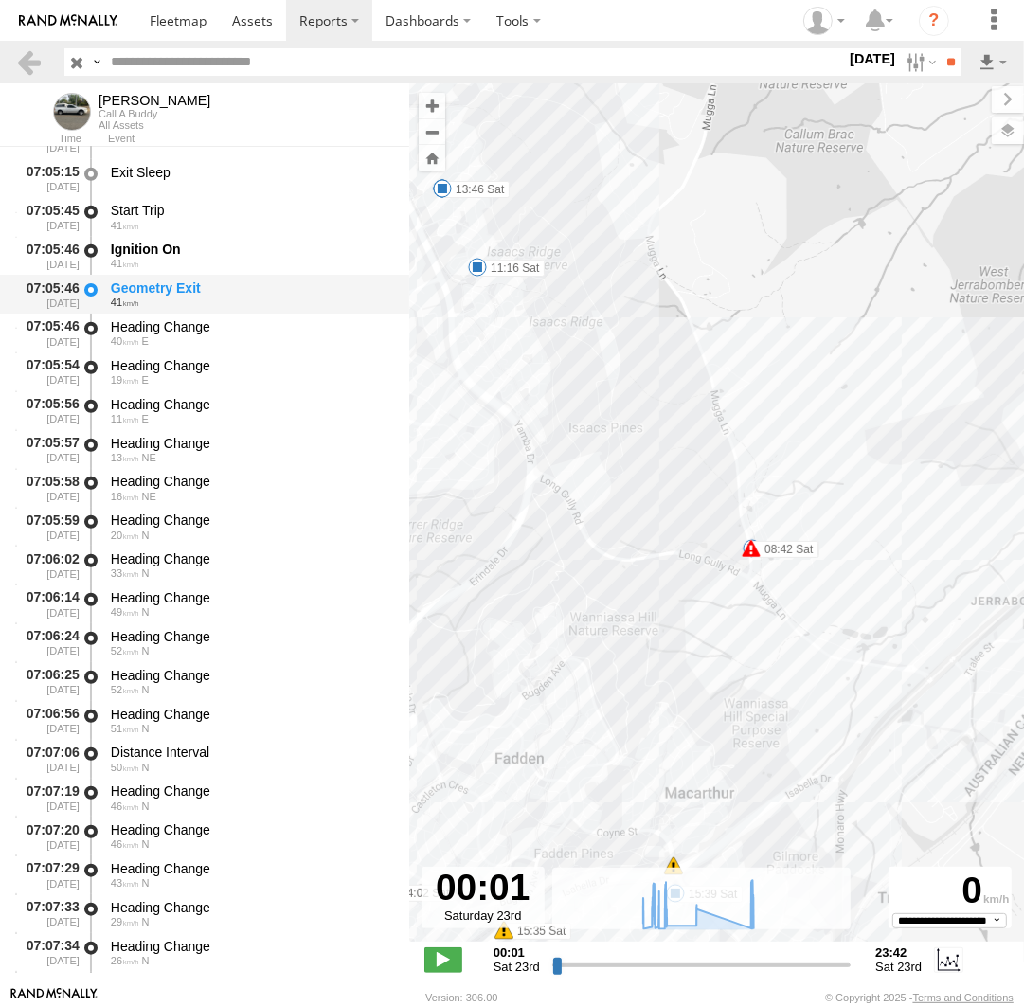
click at [191, 295] on div "Geometry Exit" at bounding box center [251, 287] width 280 height 17
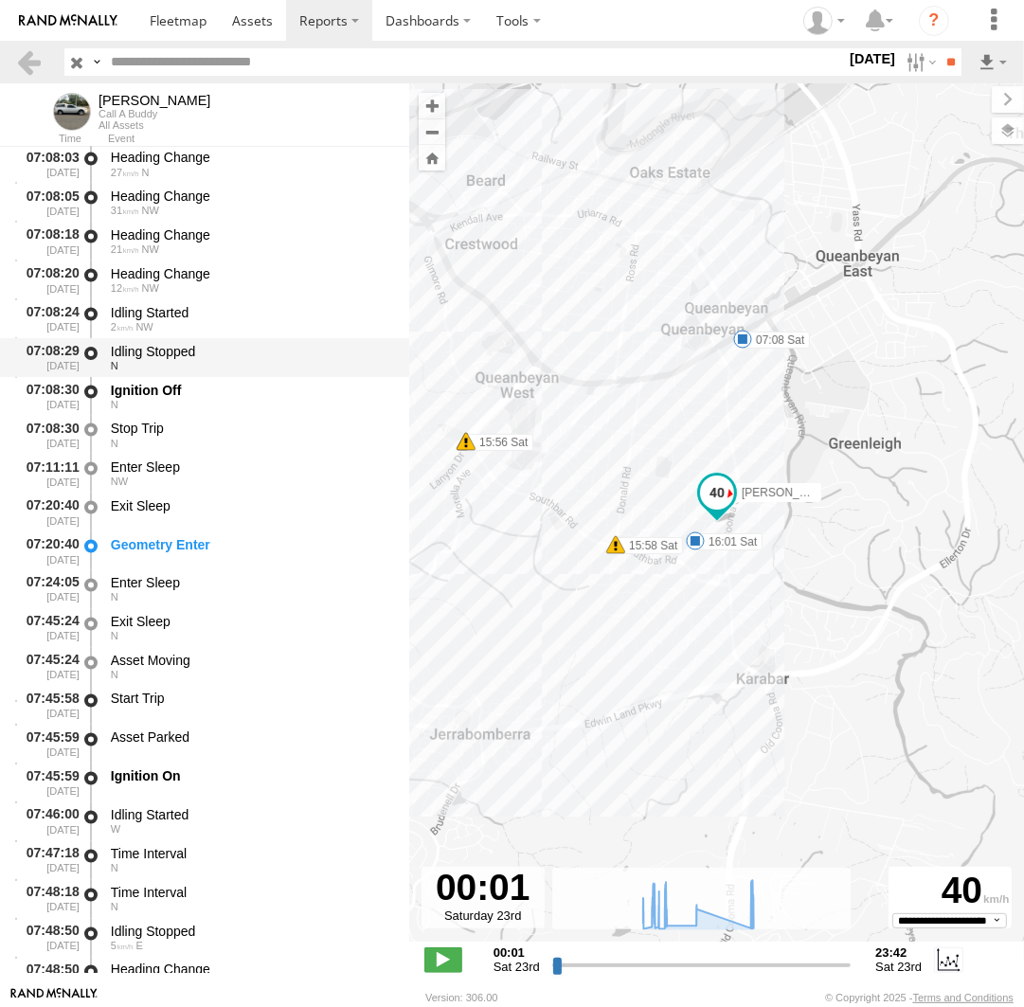
scroll to position [2174, 0]
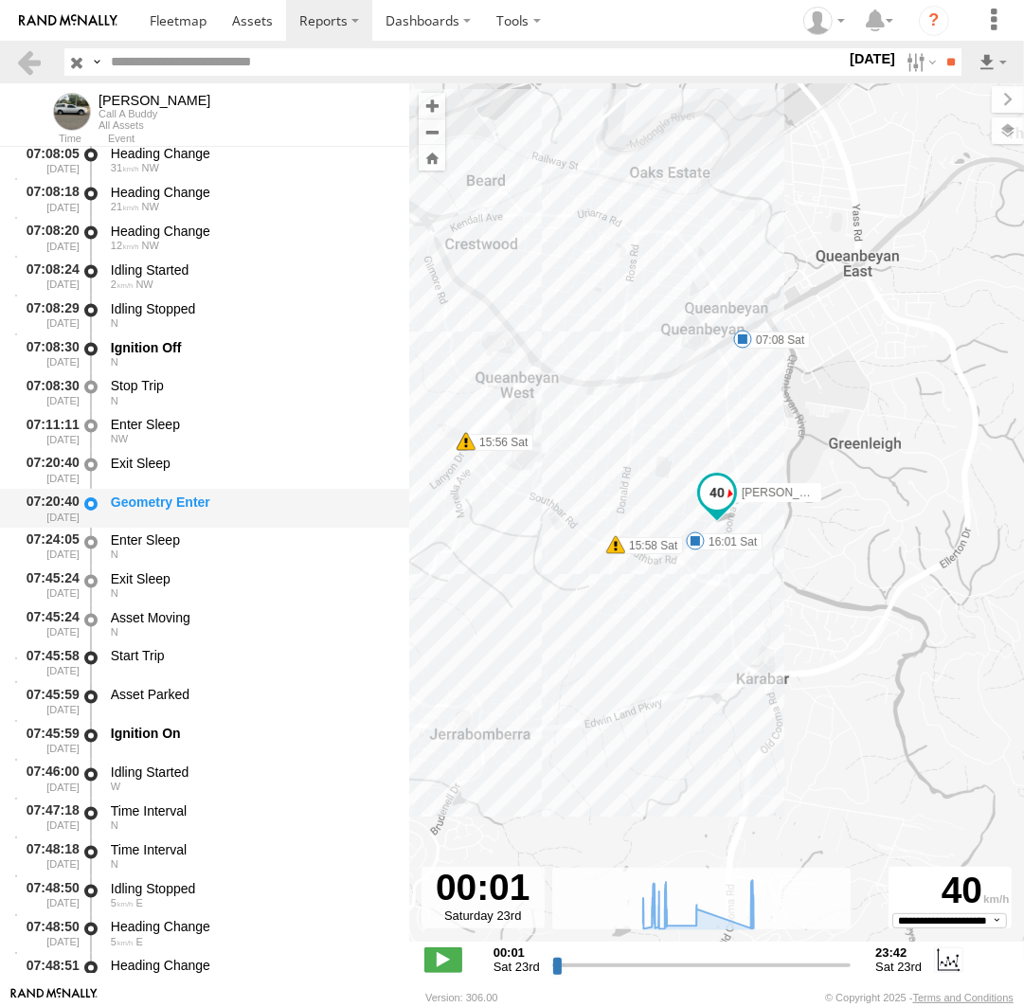
click at [194, 509] on div "Geometry Enter" at bounding box center [251, 502] width 280 height 17
click at [202, 511] on div "Geometry Enter" at bounding box center [251, 502] width 280 height 17
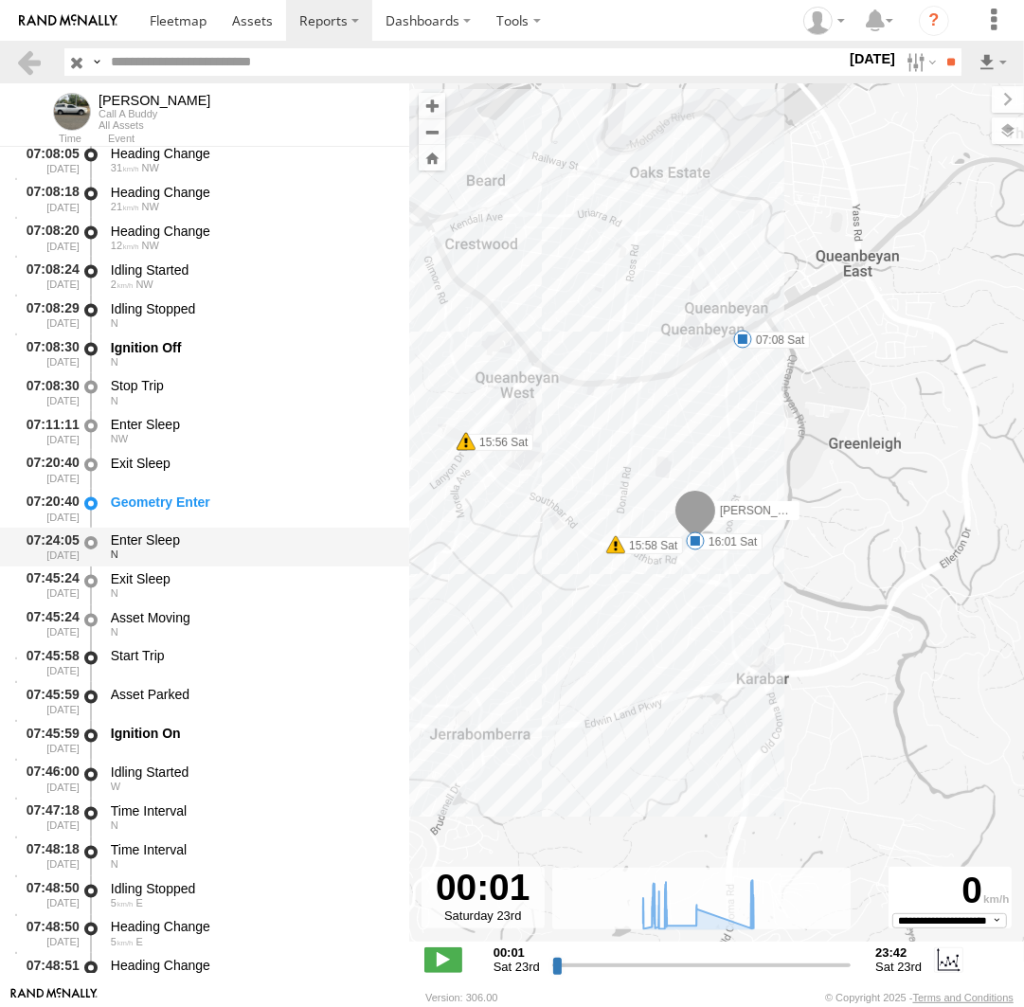
click at [196, 559] on div "N" at bounding box center [251, 554] width 280 height 11
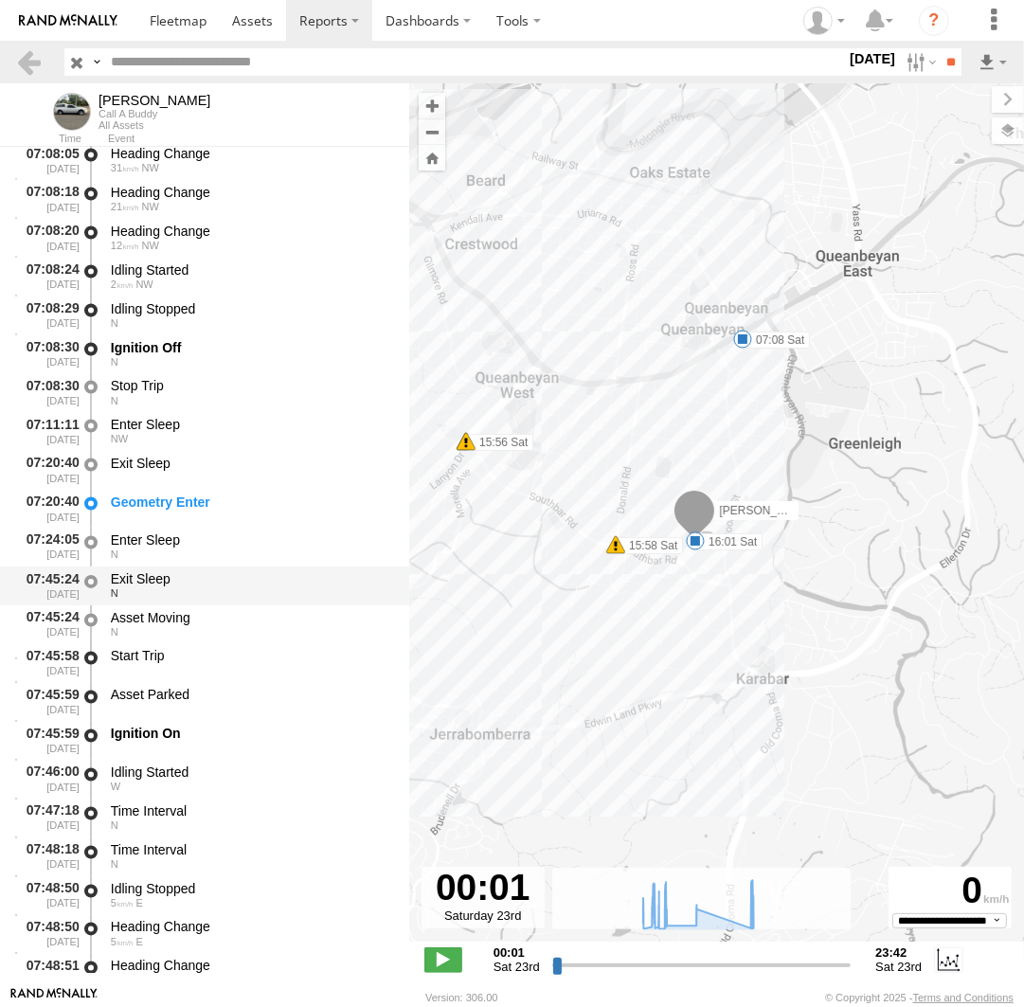
click at [199, 586] on div "Exit Sleep" at bounding box center [251, 579] width 280 height 17
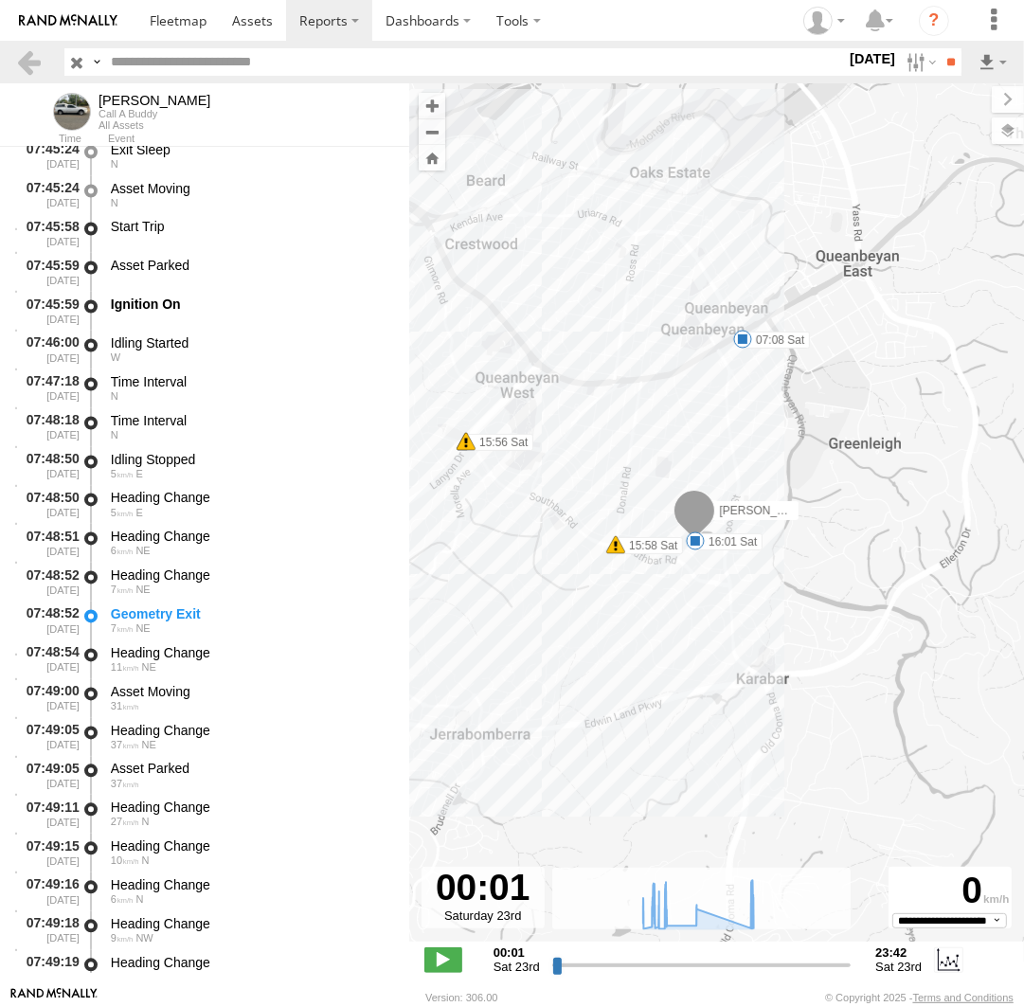
scroll to position [2609, 0]
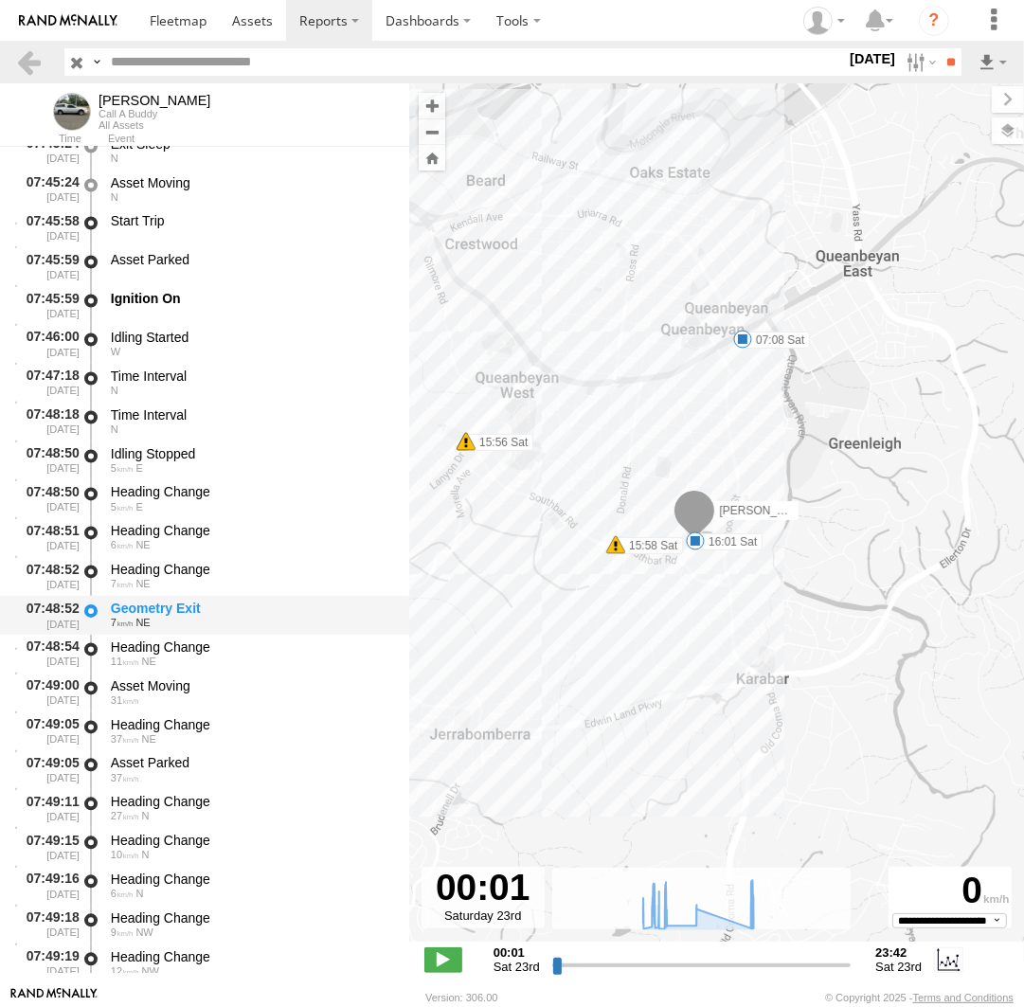
click at [199, 623] on div "7 NE" at bounding box center [251, 623] width 280 height 11
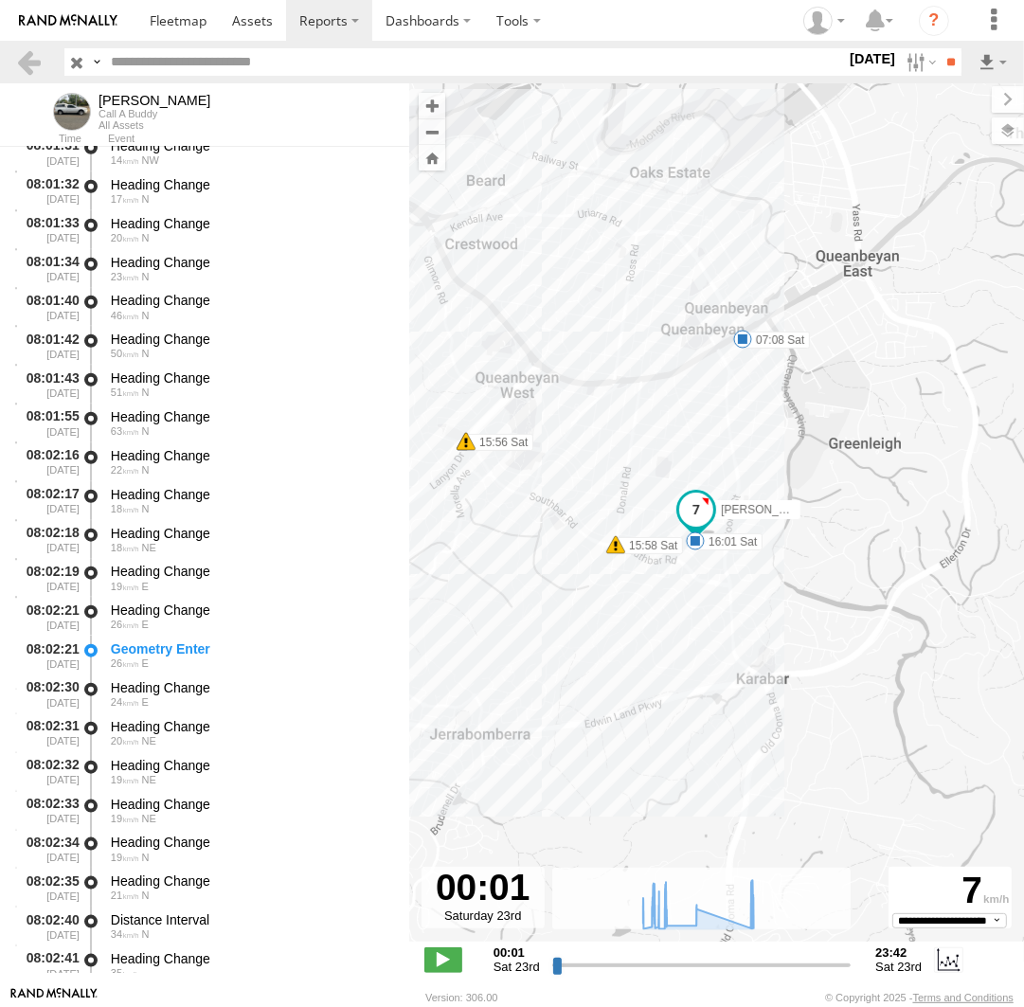
scroll to position [6522, 0]
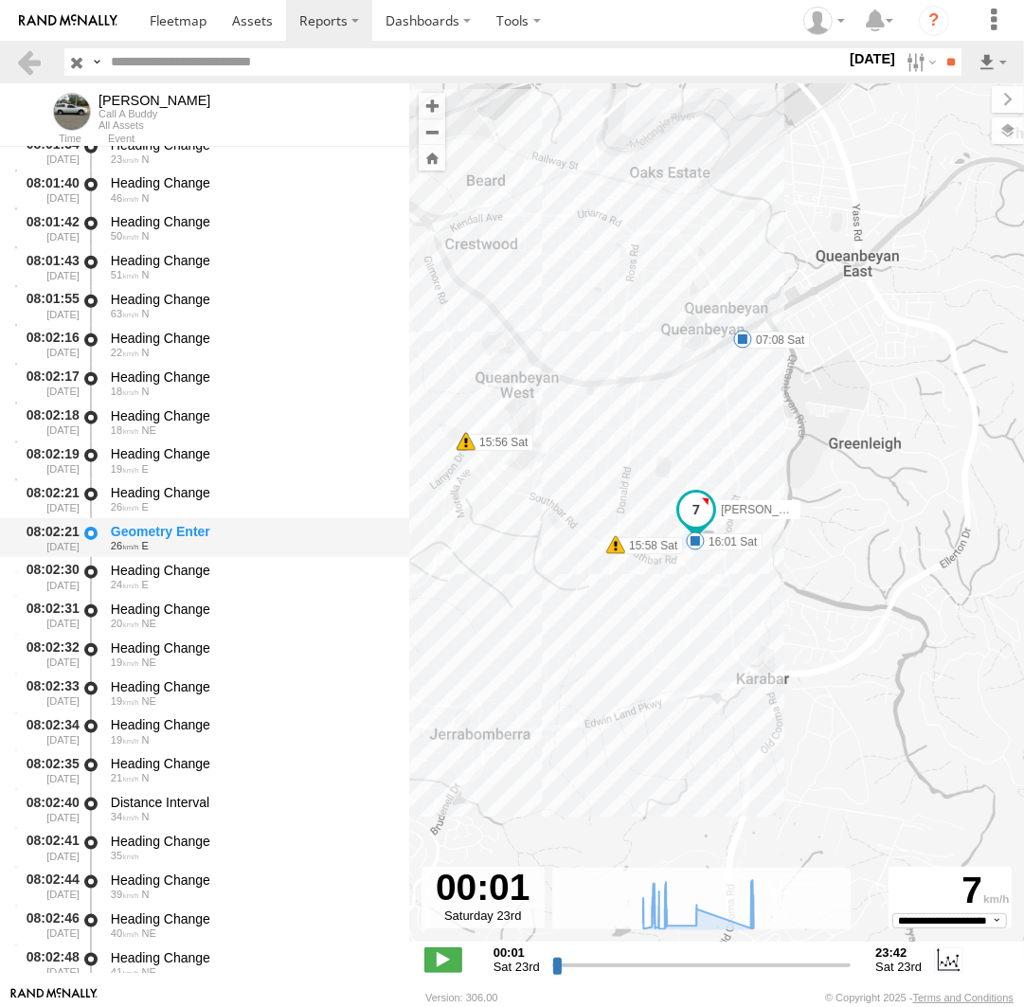
click at [244, 548] on div "26 E" at bounding box center [251, 545] width 280 height 11
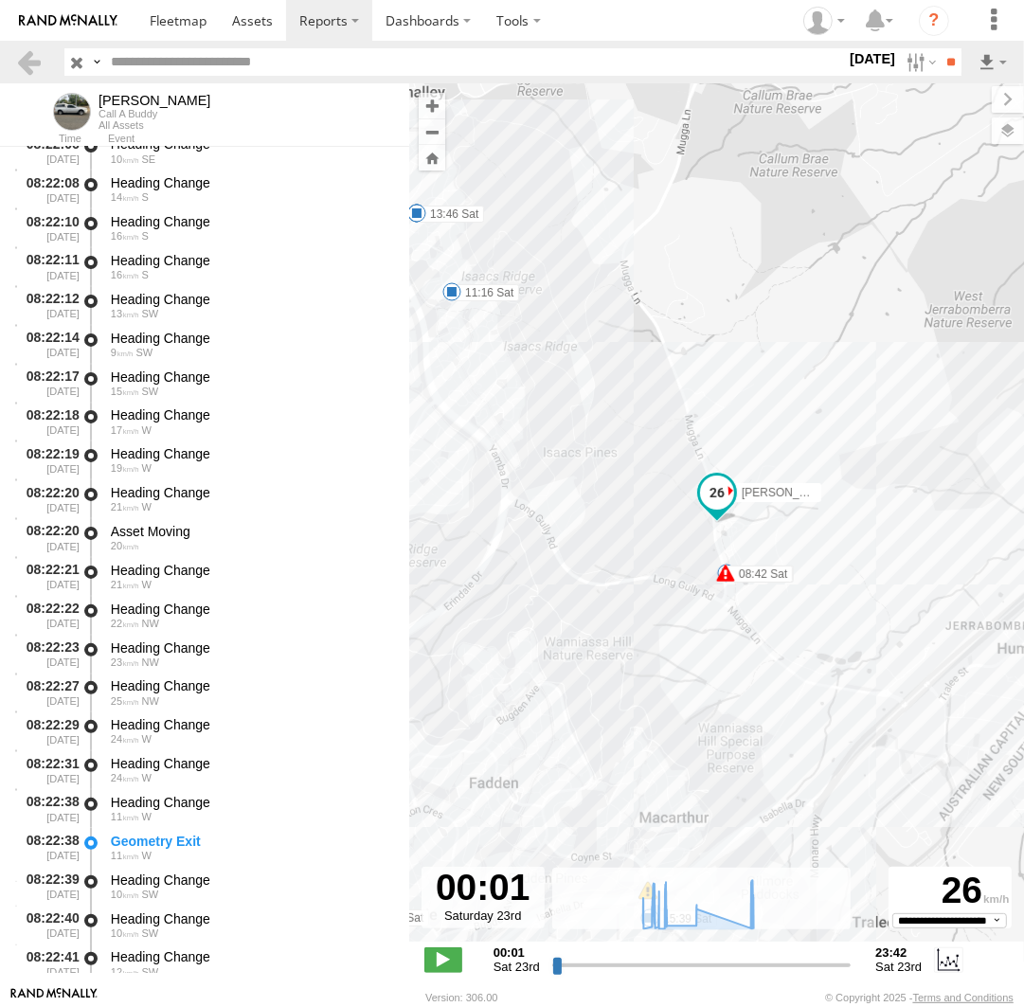
scroll to position [10608, 0]
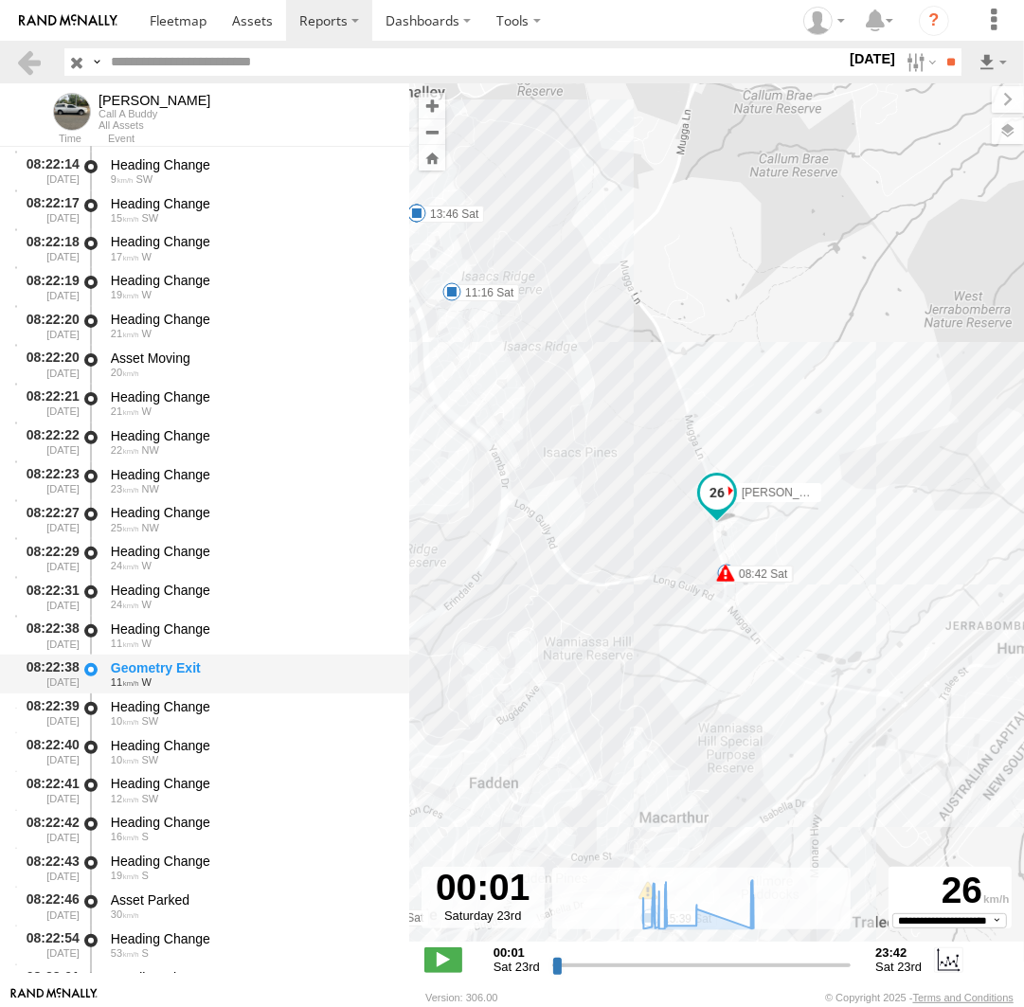
click at [199, 685] on div "11 W" at bounding box center [251, 681] width 280 height 11
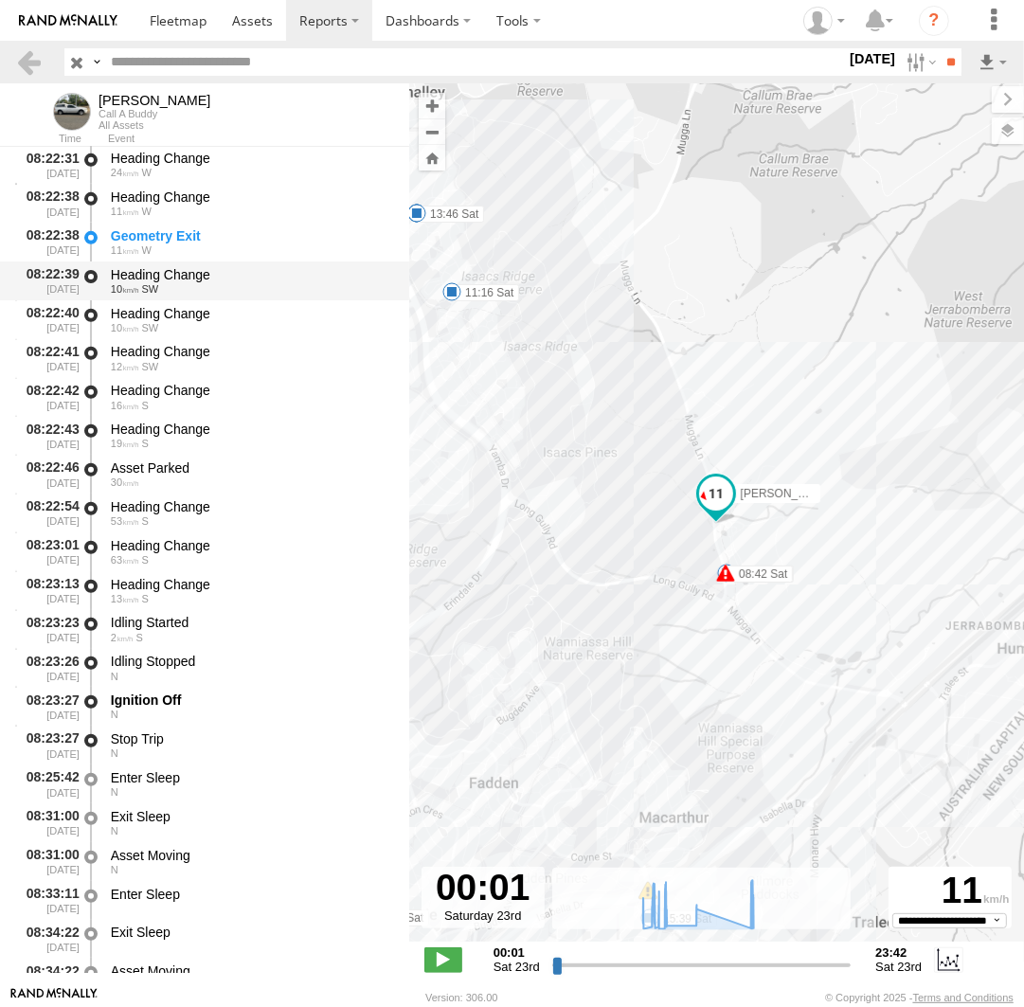
scroll to position [11043, 0]
click at [206, 704] on div "Ignition Off" at bounding box center [251, 699] width 280 height 17
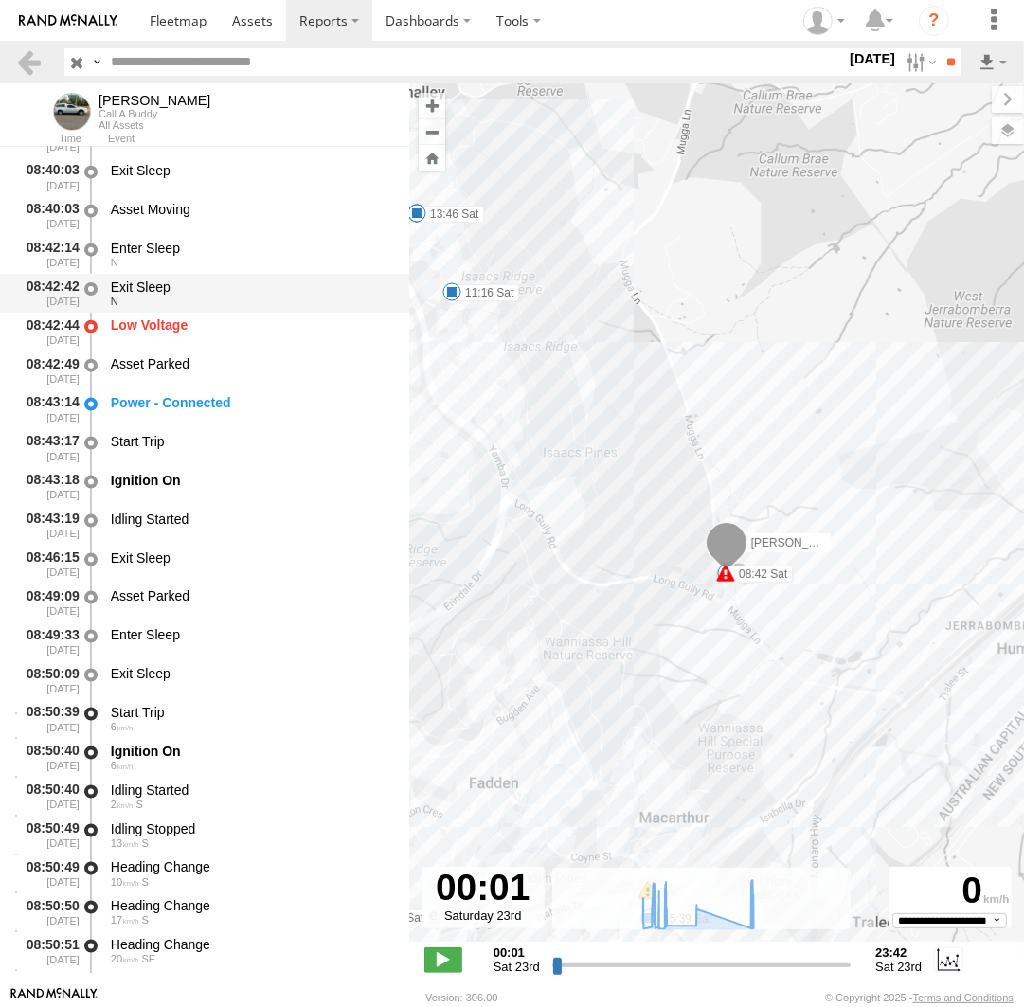
scroll to position [12000, 0]
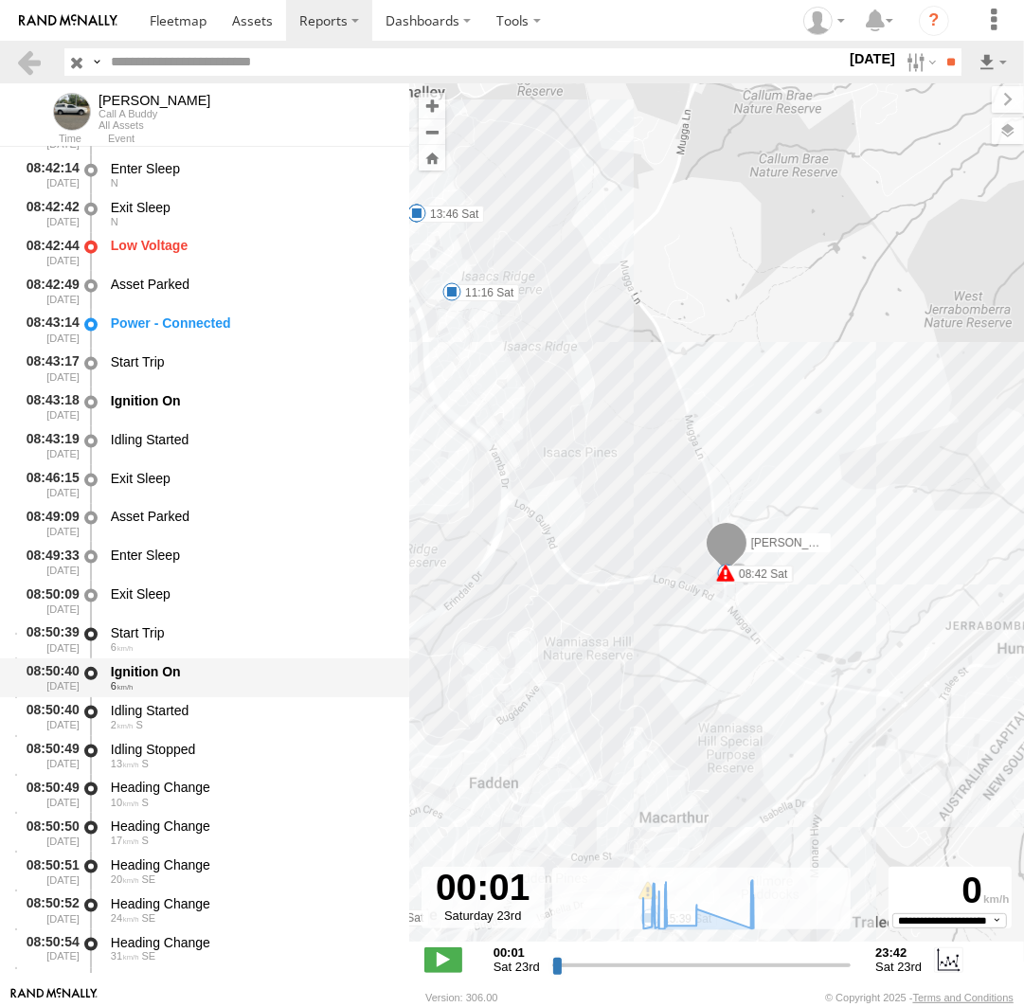
click at [206, 678] on div "Ignition On" at bounding box center [251, 671] width 280 height 17
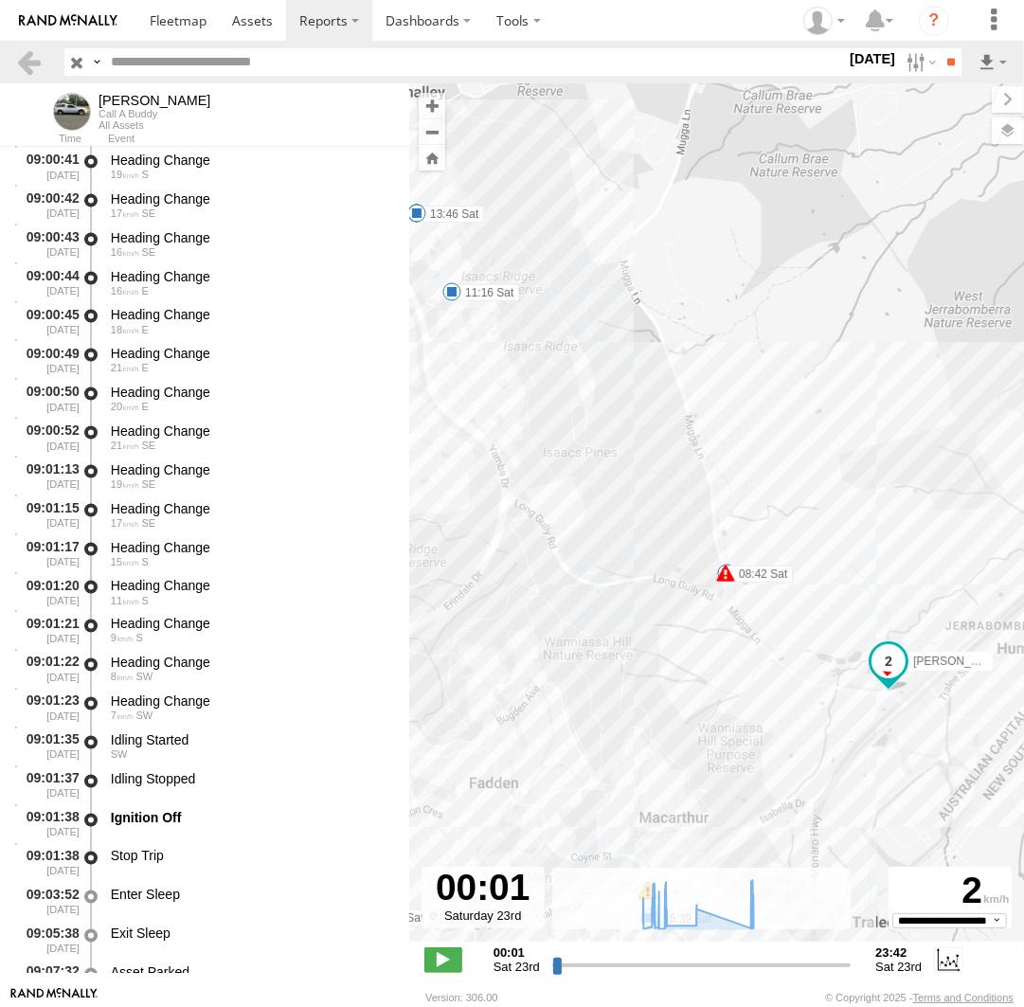
scroll to position [17565, 0]
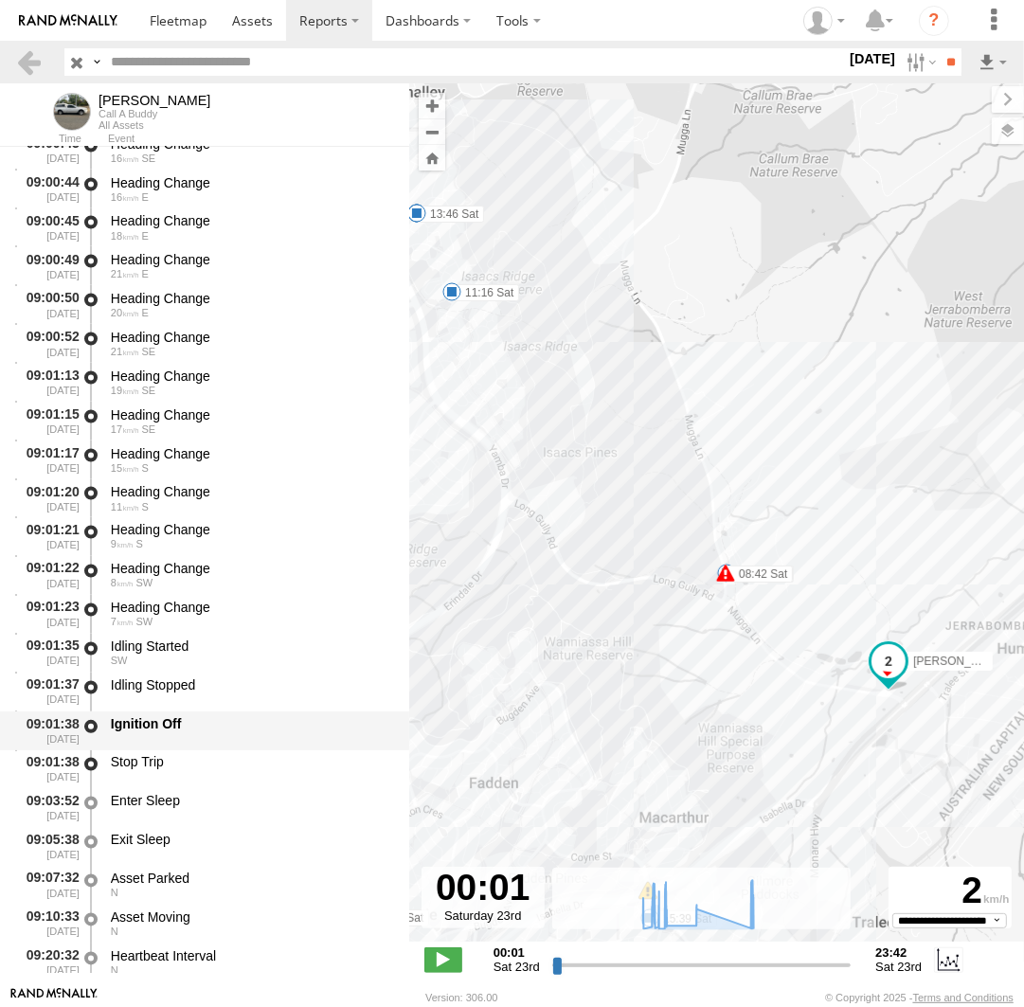
click at [191, 727] on div "Ignition Off" at bounding box center [251, 724] width 280 height 17
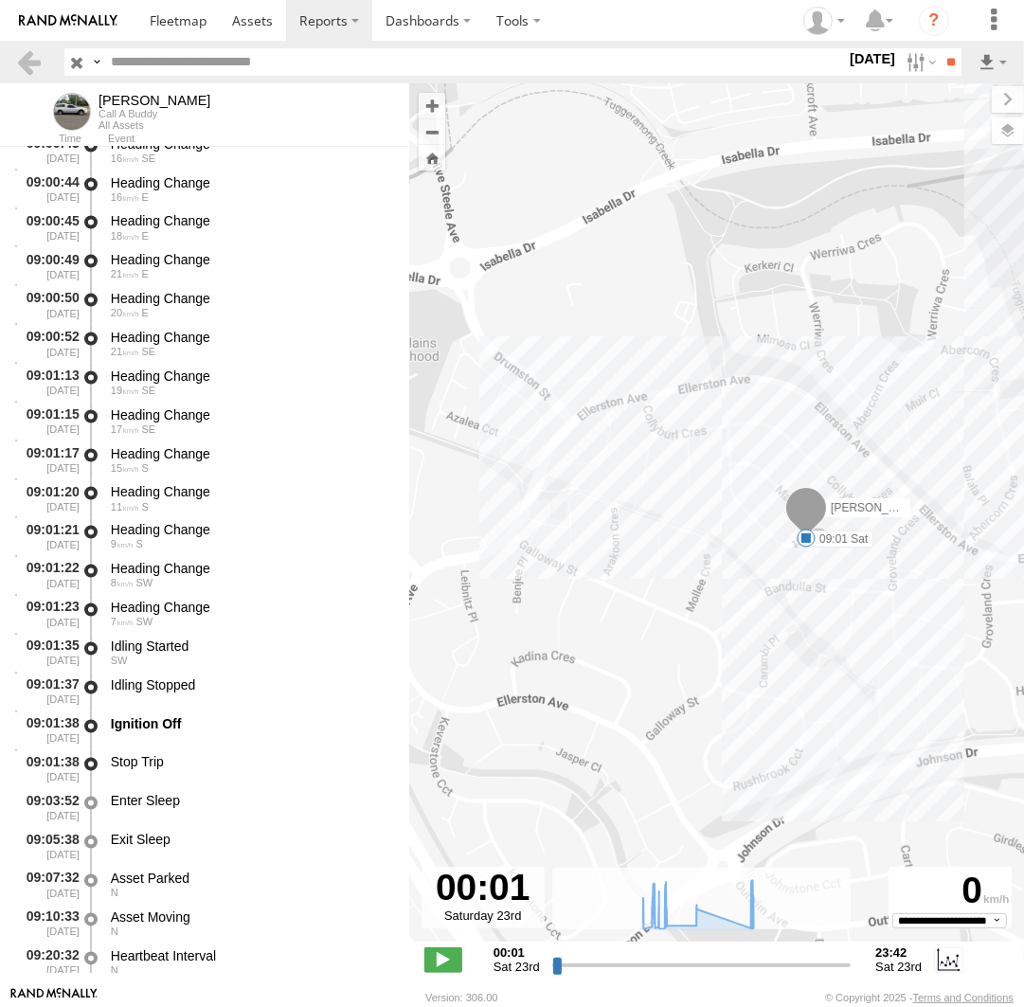
drag, startPoint x: 820, startPoint y: 570, endPoint x: 721, endPoint y: 582, distance: 100.1
click at [721, 582] on div "Andrew 08:42 Sat 07:08 Sat 08:23 Sat 09:01 Sat 14:02 Sat 15:39 Sat 16:01 Sat 15…" at bounding box center [716, 522] width 615 height 878
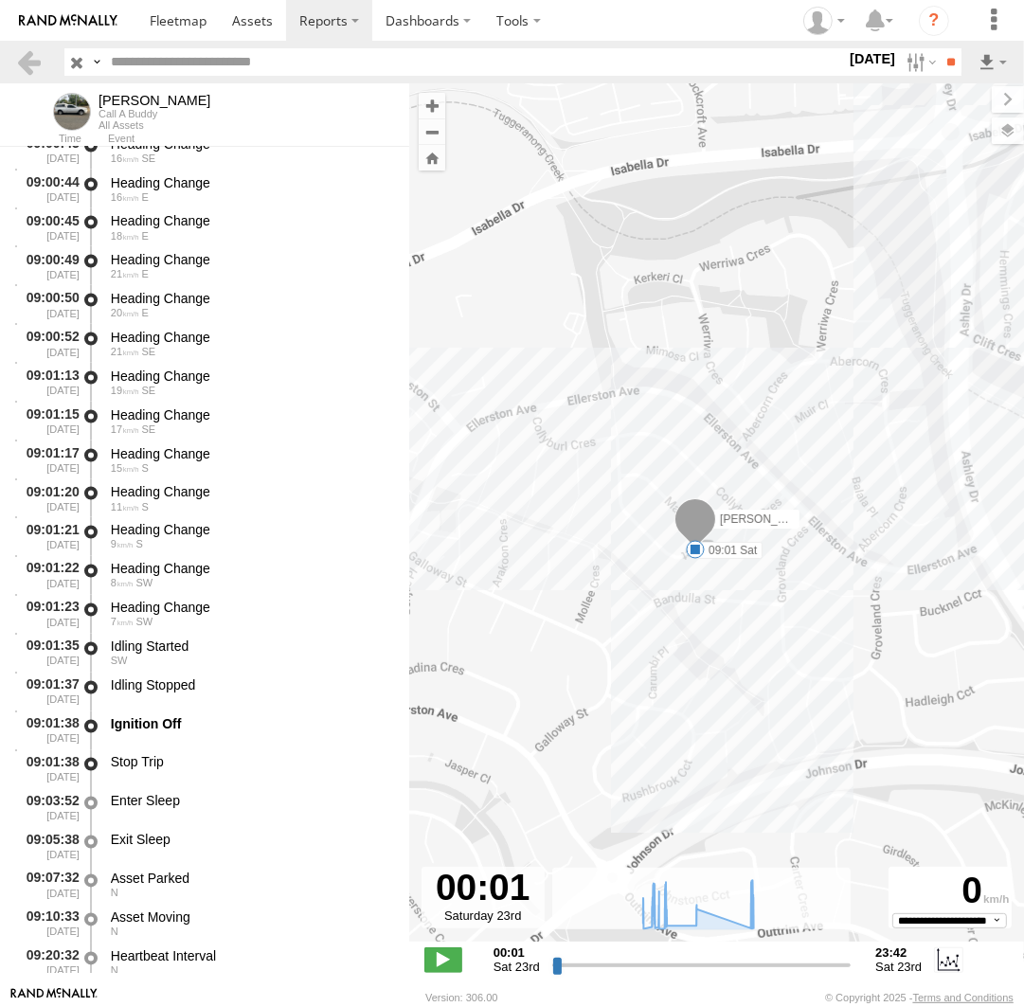
click at [699, 551] on span at bounding box center [695, 549] width 19 height 19
click at [665, 641] on div "Andrew 08:42 Sat 07:08 Sat 08:23 Sat 09:01 Sat 14:02 Sat 15:39 Sat 16:01 Sat 15…" at bounding box center [716, 522] width 615 height 878
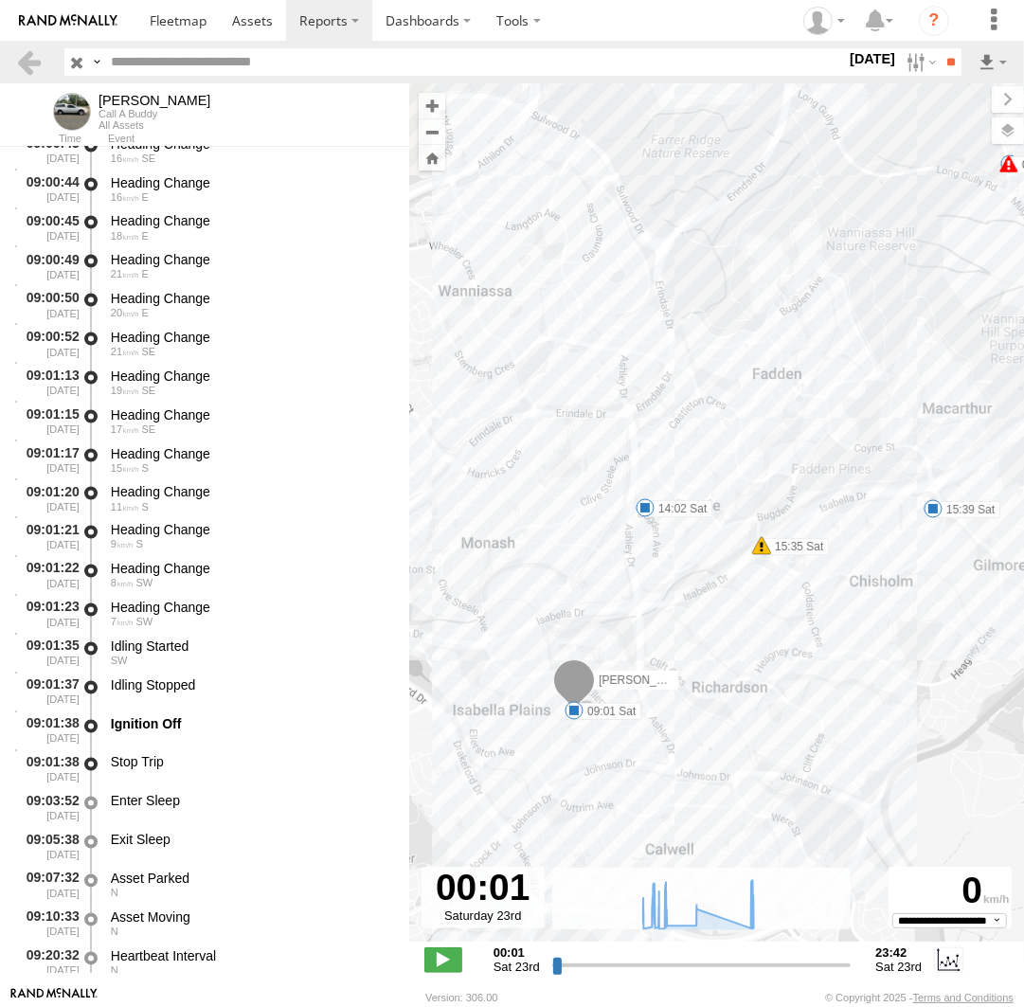
drag, startPoint x: 745, startPoint y: 356, endPoint x: 572, endPoint y: 584, distance: 286.6
click at [572, 584] on div "Andrew 08:42 Sat 07:08 Sat 08:23 Sat 09:01 Sat 14:02 Sat 15:39 Sat 16:01 Sat 15…" at bounding box center [716, 522] width 615 height 878
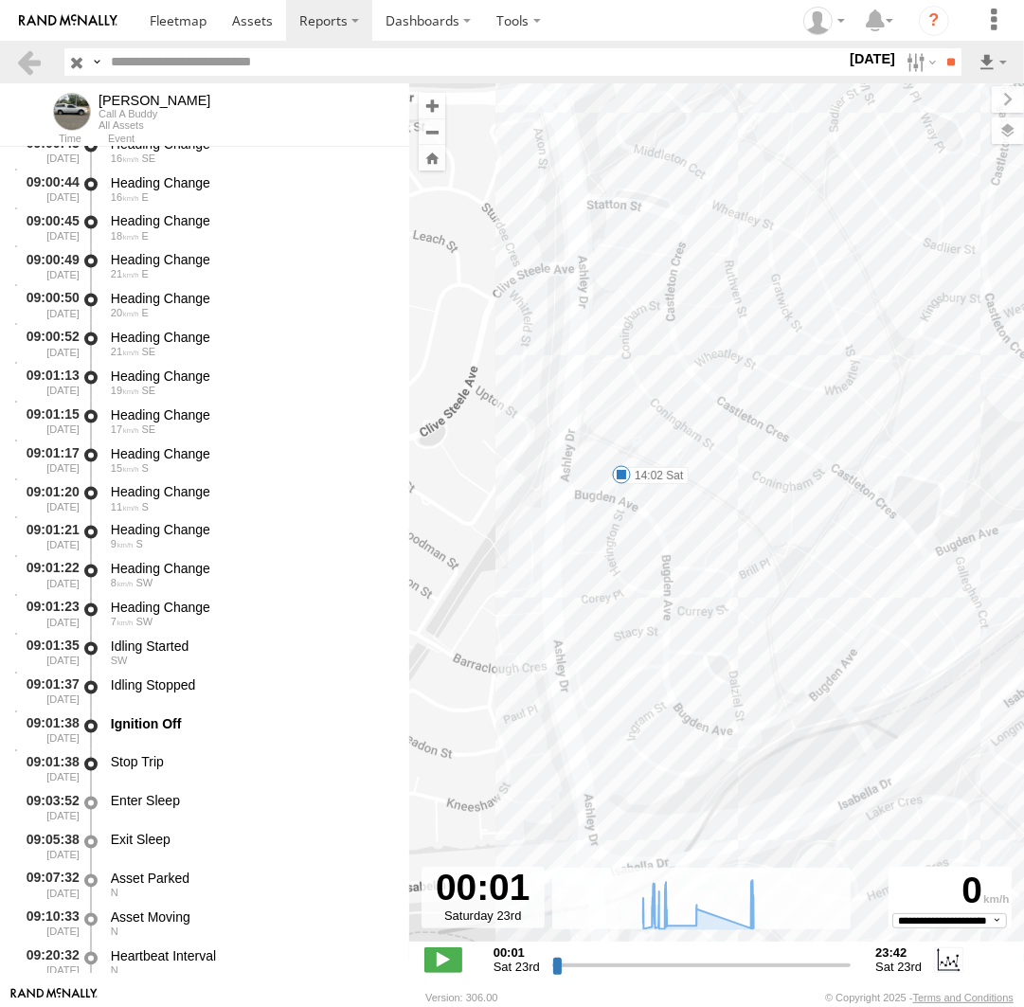
drag, startPoint x: 563, startPoint y: 500, endPoint x: 707, endPoint y: 530, distance: 146.9
click at [707, 530] on div "Andrew 08:42 Sat 07:08 Sat 08:23 Sat 09:01 Sat 14:02 Sat 15:39 Sat 16:01 Sat 15…" at bounding box center [716, 522] width 615 height 878
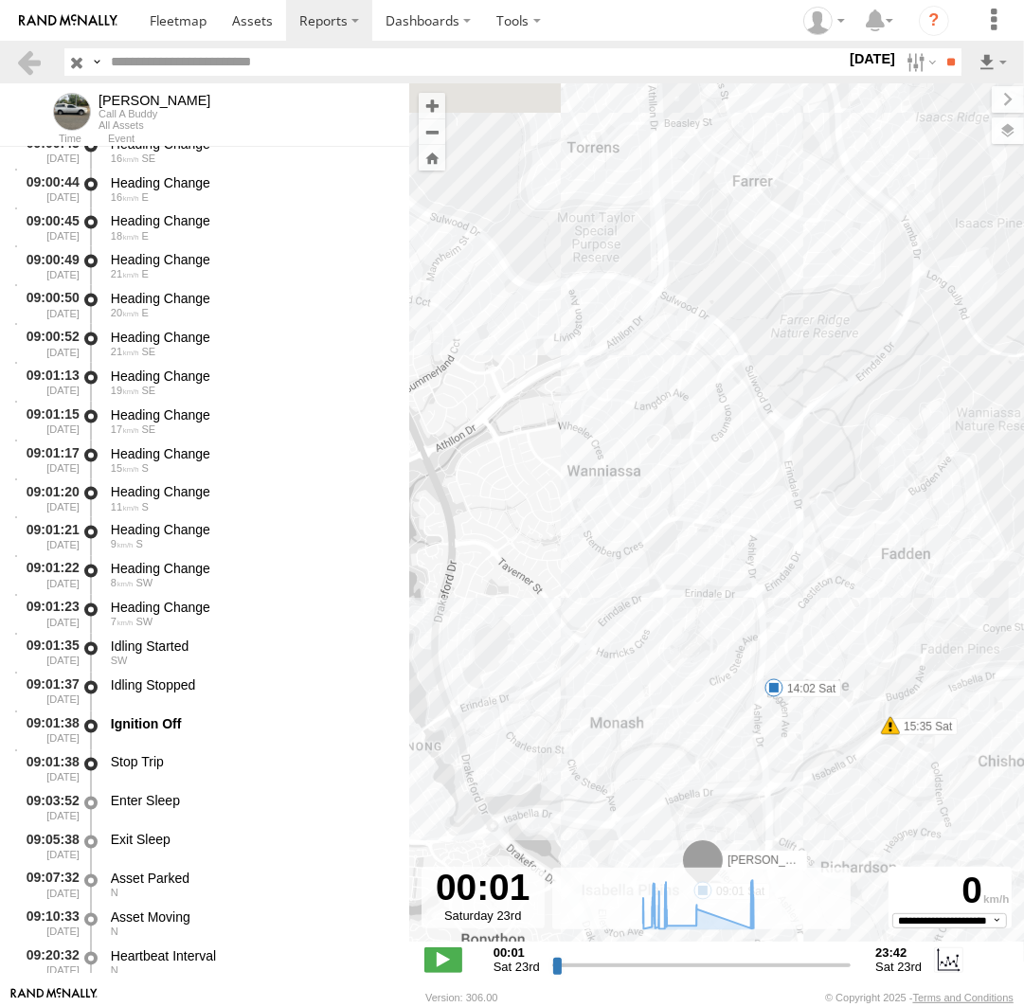
drag, startPoint x: 485, startPoint y: 379, endPoint x: 742, endPoint y: 543, distance: 304.6
click at [742, 543] on div "Andrew 08:42 Sat 07:08 Sat 08:23 Sat 09:01 Sat 14:02 Sat 15:39 Sat 16:01 Sat 15…" at bounding box center [716, 522] width 615 height 878
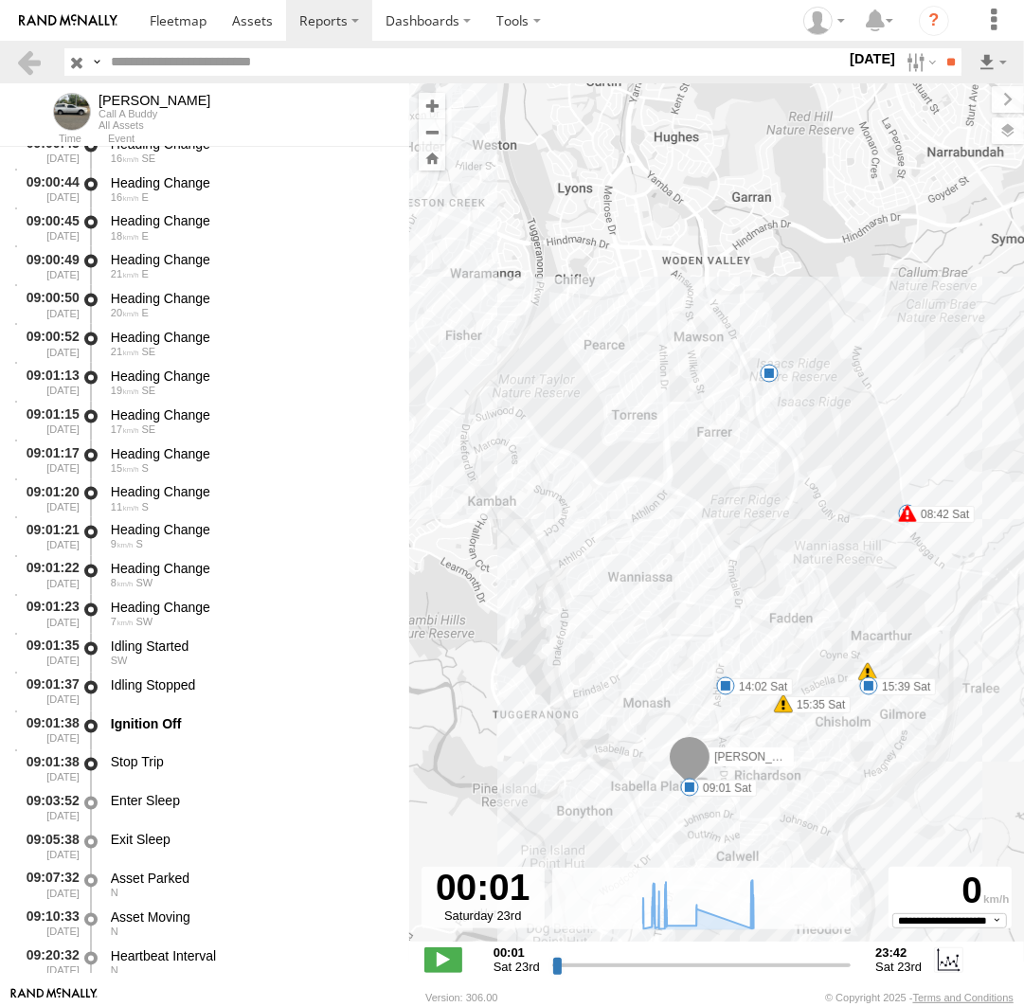
drag, startPoint x: 865, startPoint y: 366, endPoint x: 776, endPoint y: 413, distance: 100.9
click at [776, 413] on div "Andrew 08:42 Sat 07:08 Sat 08:23 Sat 09:01 Sat 14:02 Sat 15:39 Sat 16:01 Sat 15…" at bounding box center [716, 522] width 615 height 878
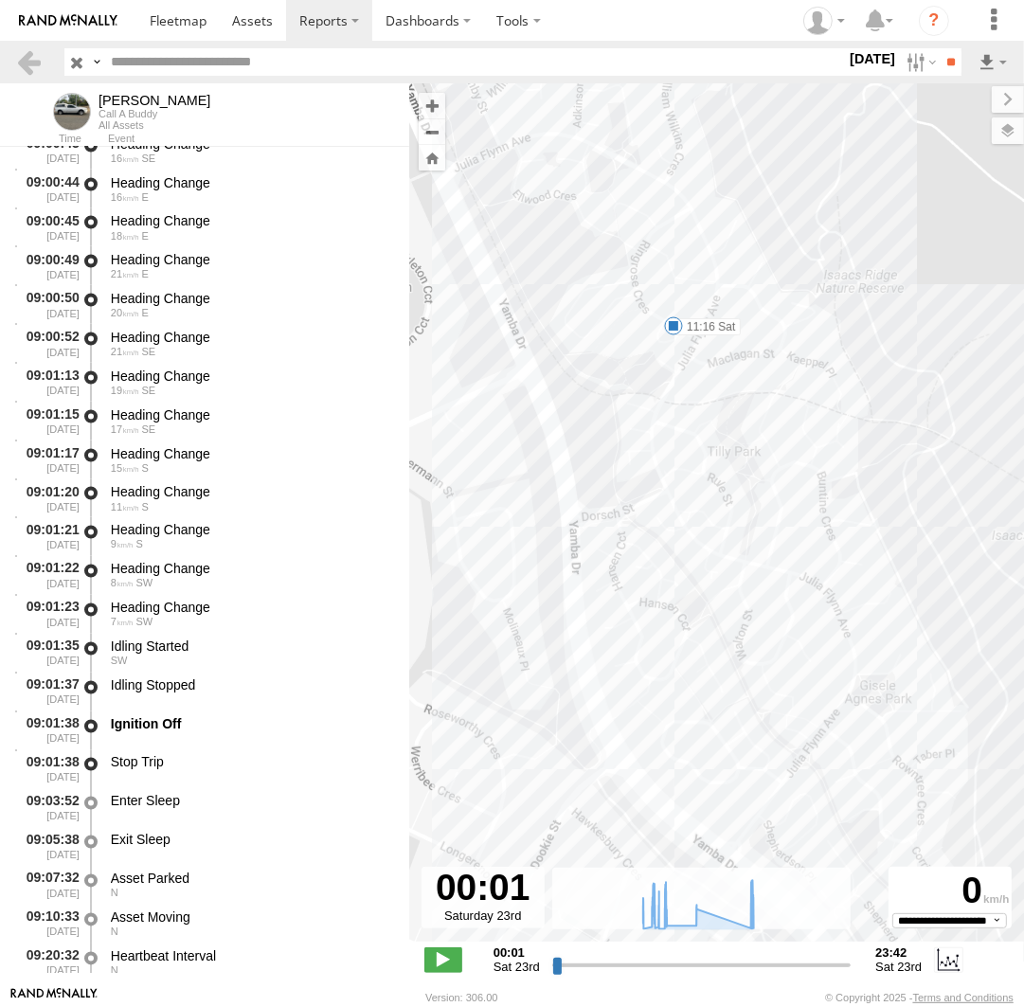
click at [675, 329] on span at bounding box center [673, 325] width 19 height 19
click at [675, 312] on div "11:16 Sat 23rd Aug 25 Ringrose Cres Isaacs" at bounding box center [672, 260] width 208 height 101
click at [943, 466] on div "Andrew 08:42 Sat 07:08 Sat 08:23 Sat 09:01 Sat 14:02 Sat 15:39 Sat 16:01 Sat 15…" at bounding box center [716, 522] width 615 height 878
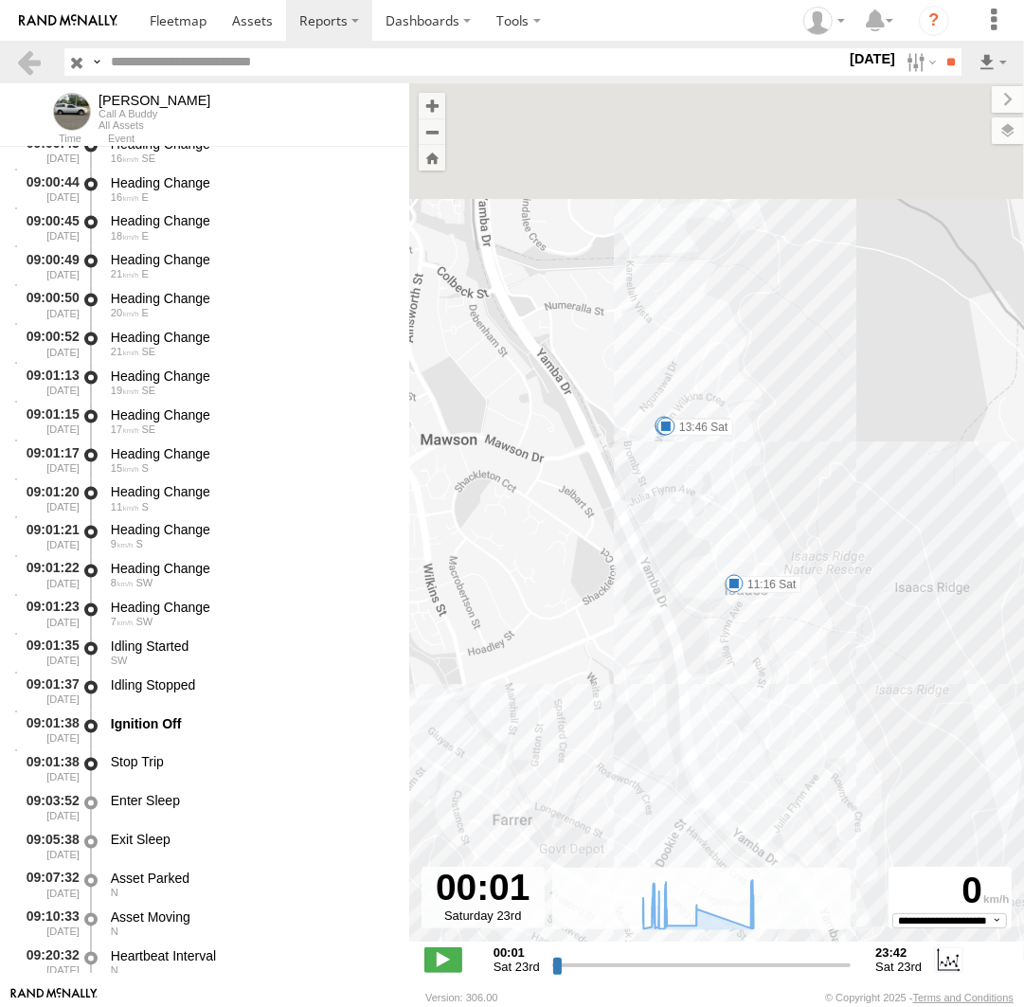
drag, startPoint x: 674, startPoint y: 314, endPoint x: 781, endPoint y: 511, distance: 222.9
click at [779, 509] on div "Andrew 08:42 Sat 07:08 Sat 08:23 Sat 09:01 Sat 14:02 Sat 15:39 Sat 16:01 Sat 15…" at bounding box center [716, 522] width 615 height 878
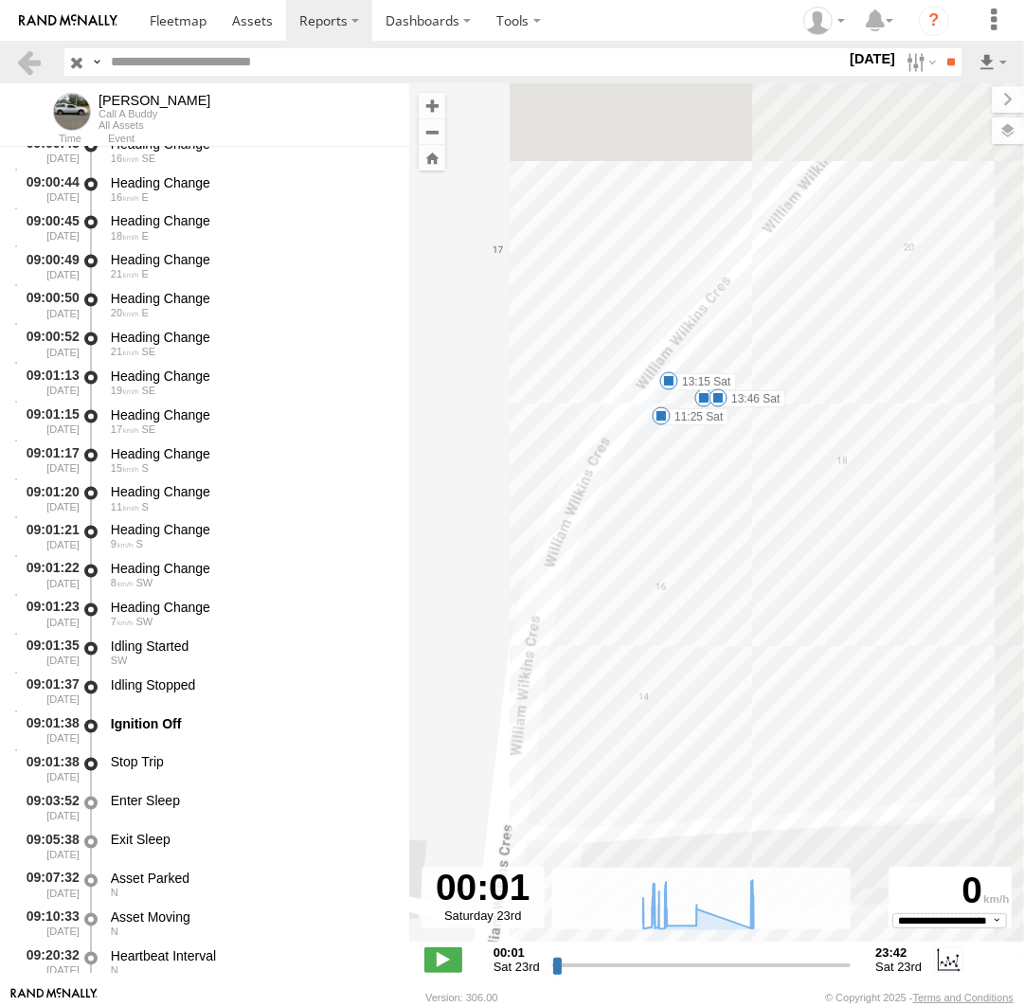
drag, startPoint x: 927, startPoint y: 313, endPoint x: 663, endPoint y: 438, distance: 292.4
click at [663, 438] on div "Andrew 08:42 Sat 07:08 Sat 08:23 Sat 09:01 Sat 14:02 Sat 15:39 Sat 16:01 Sat 15…" at bounding box center [716, 522] width 615 height 878
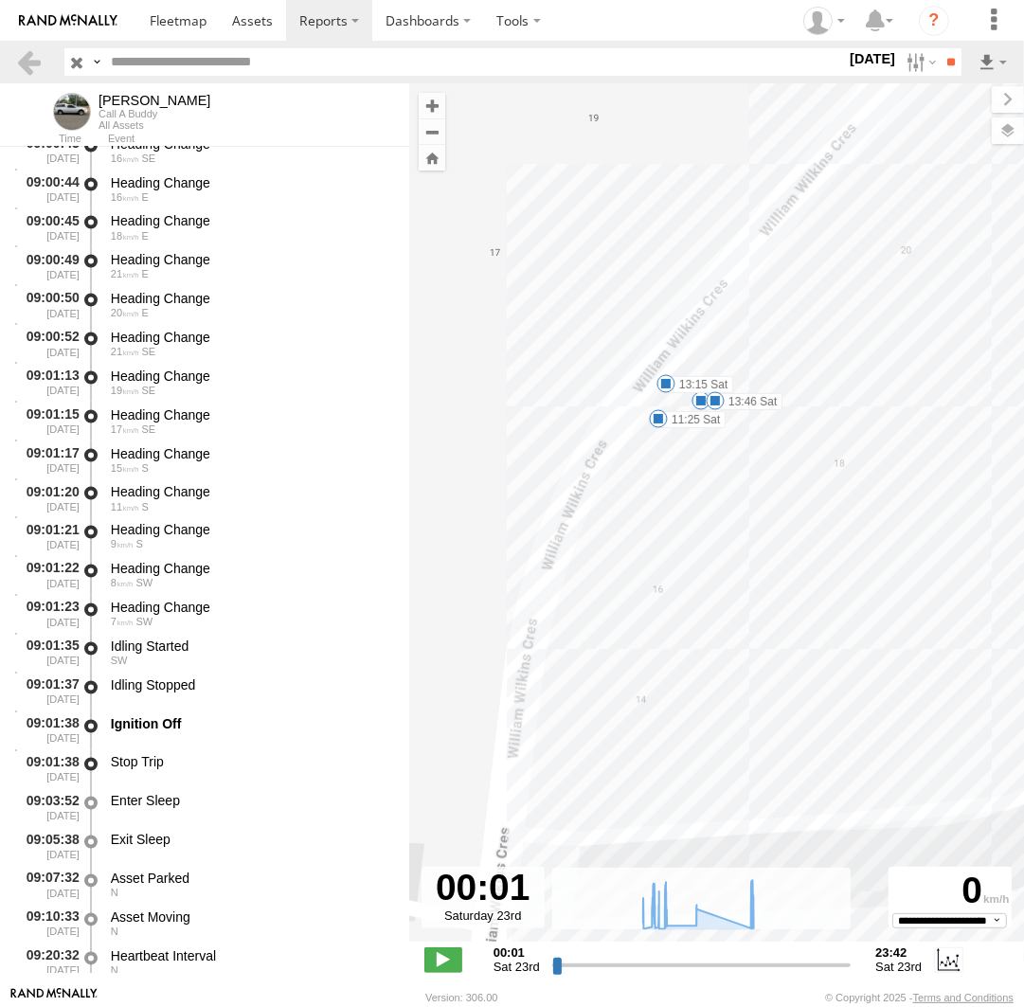
click at [659, 416] on span at bounding box center [658, 418] width 19 height 19
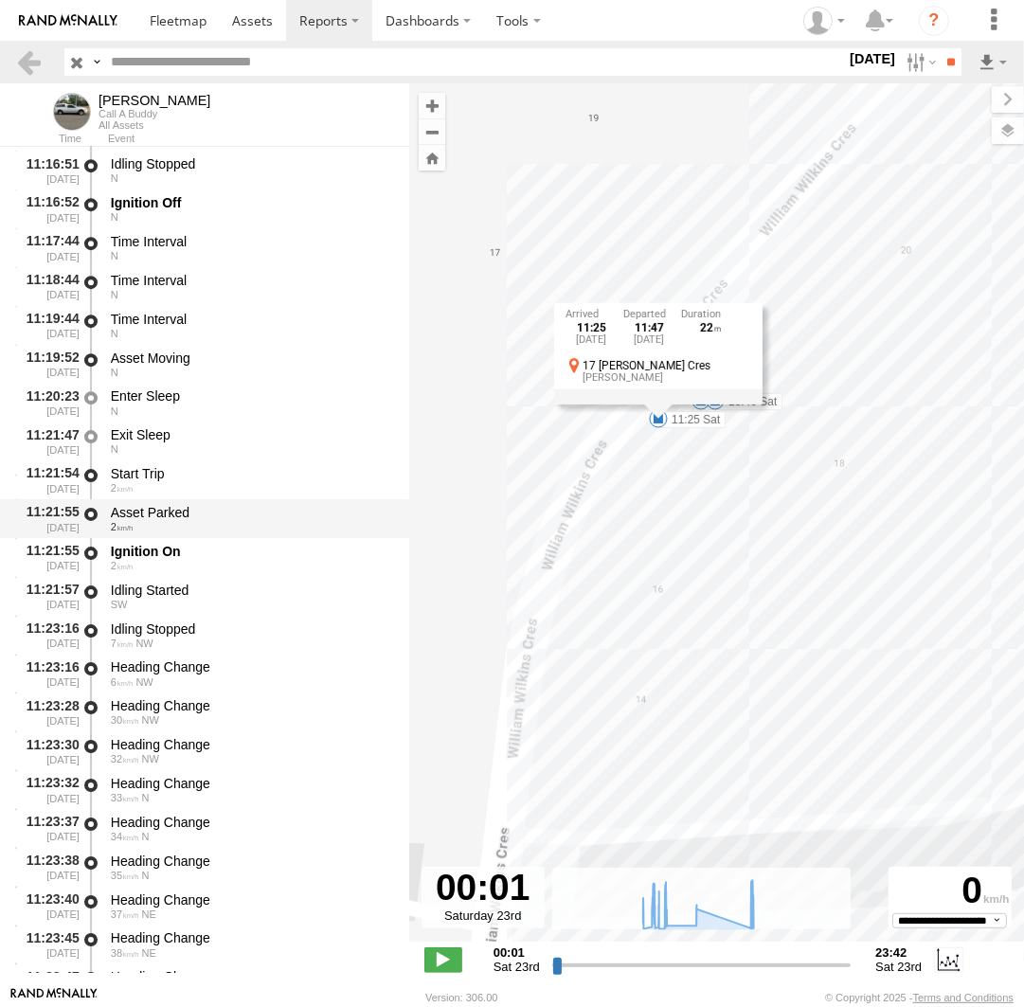
scroll to position [19478, 0]
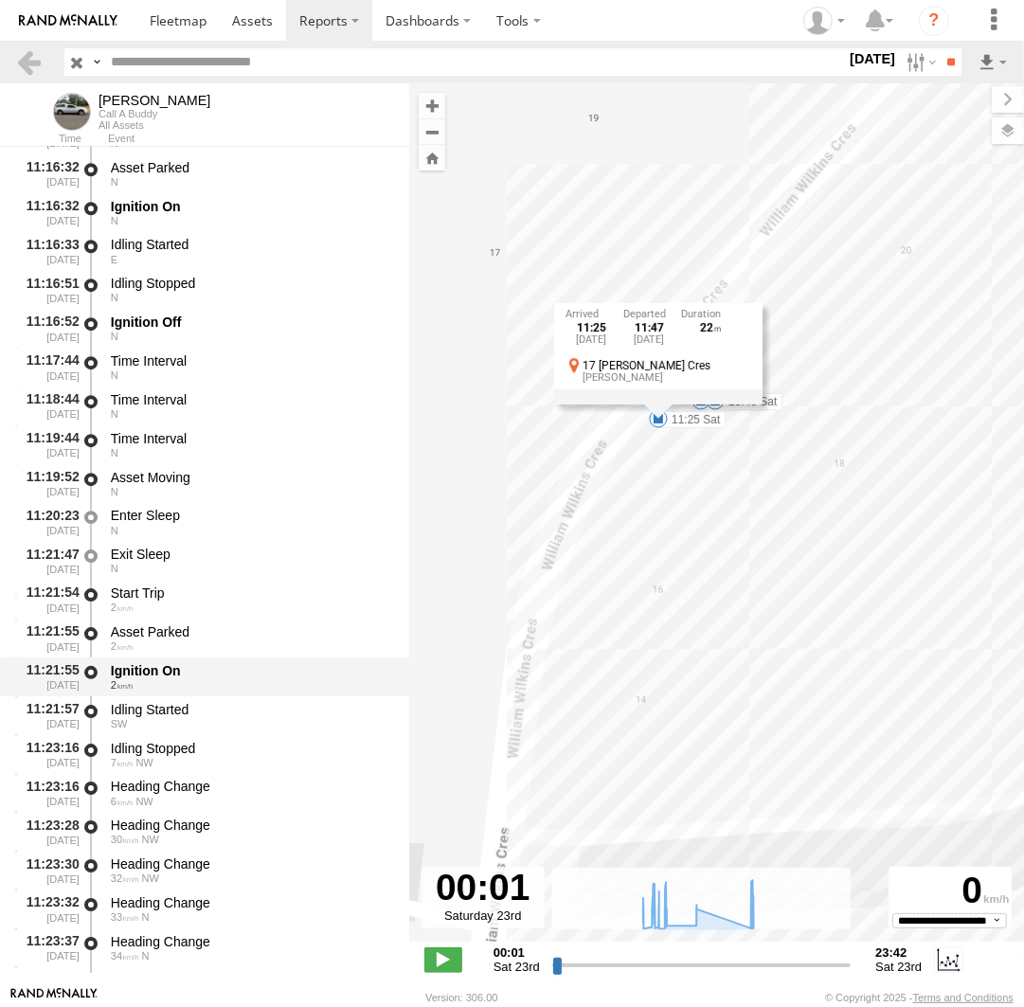
click at [190, 682] on div "2" at bounding box center [251, 684] width 280 height 11
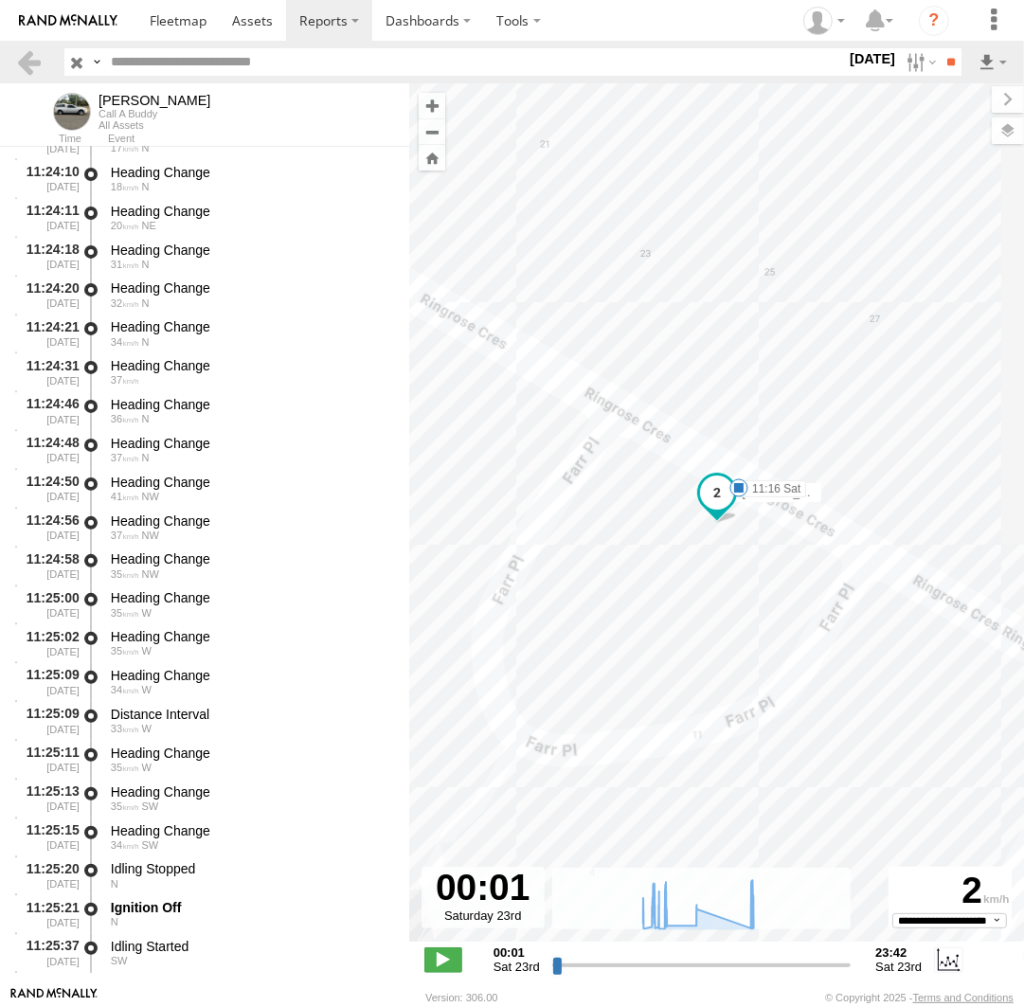
scroll to position [20870, 0]
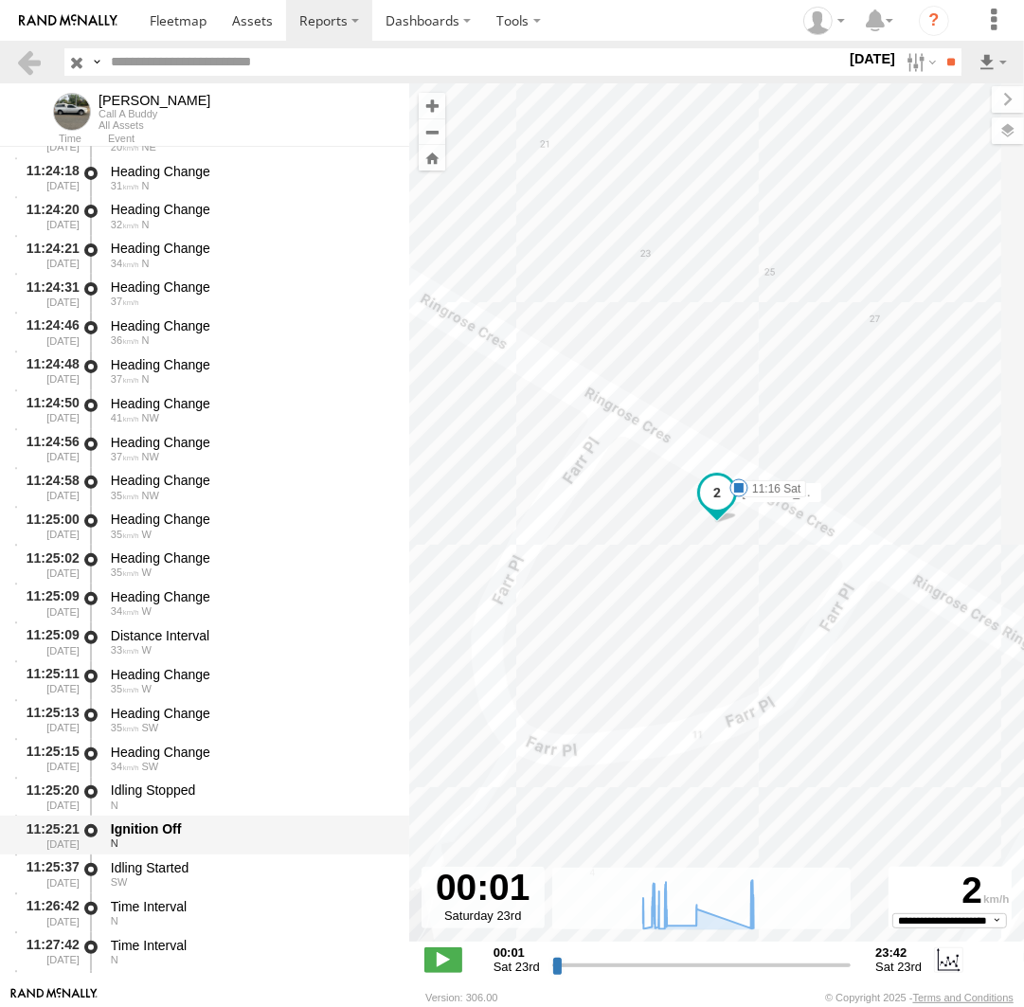
click at [189, 849] on div "N" at bounding box center [251, 842] width 280 height 11
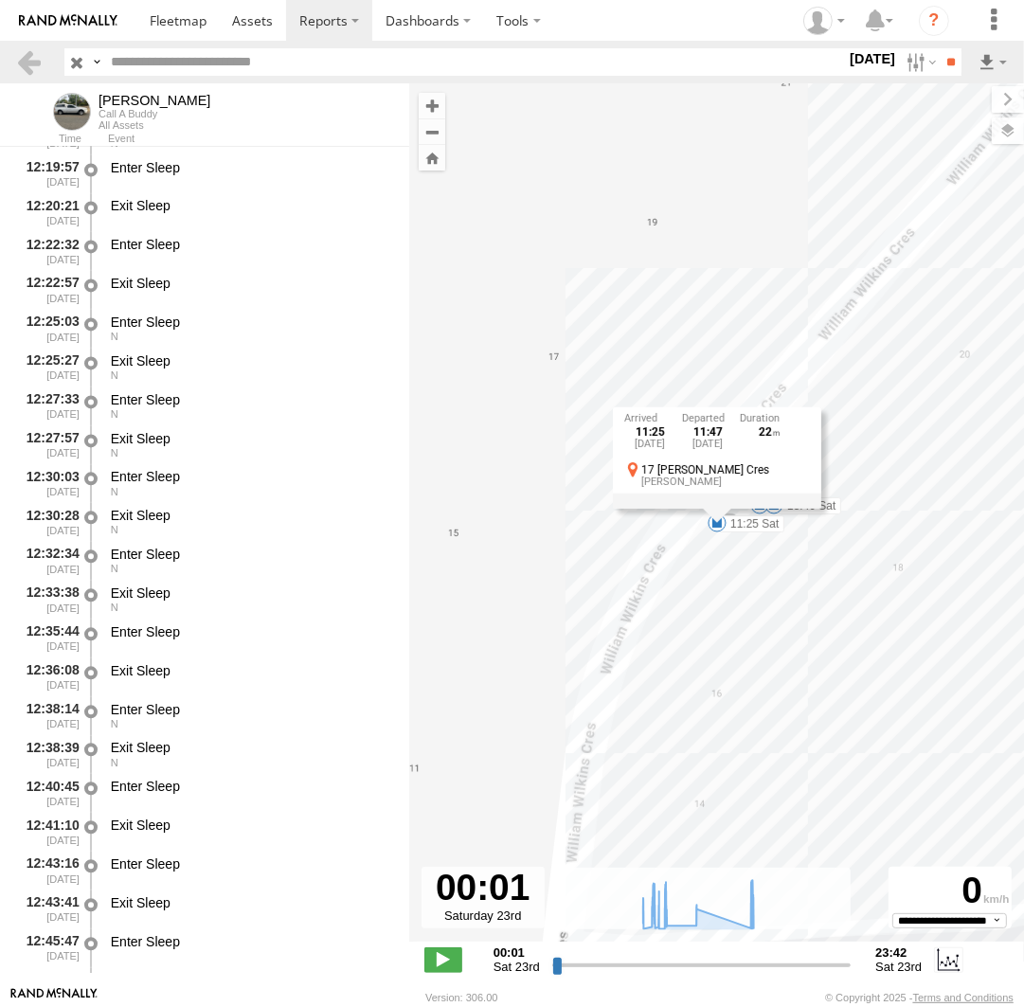
scroll to position [23565, 0]
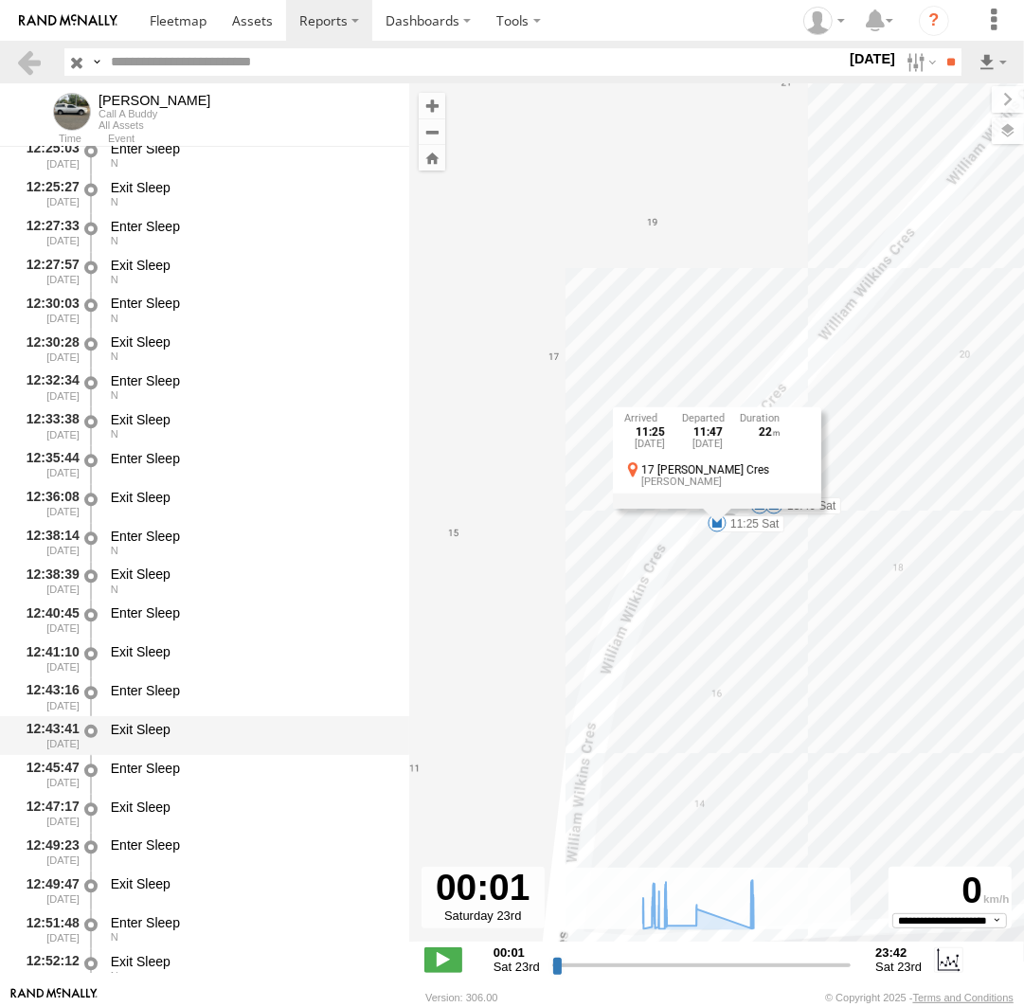
click at [273, 727] on div "Exit Sleep" at bounding box center [251, 729] width 280 height 17
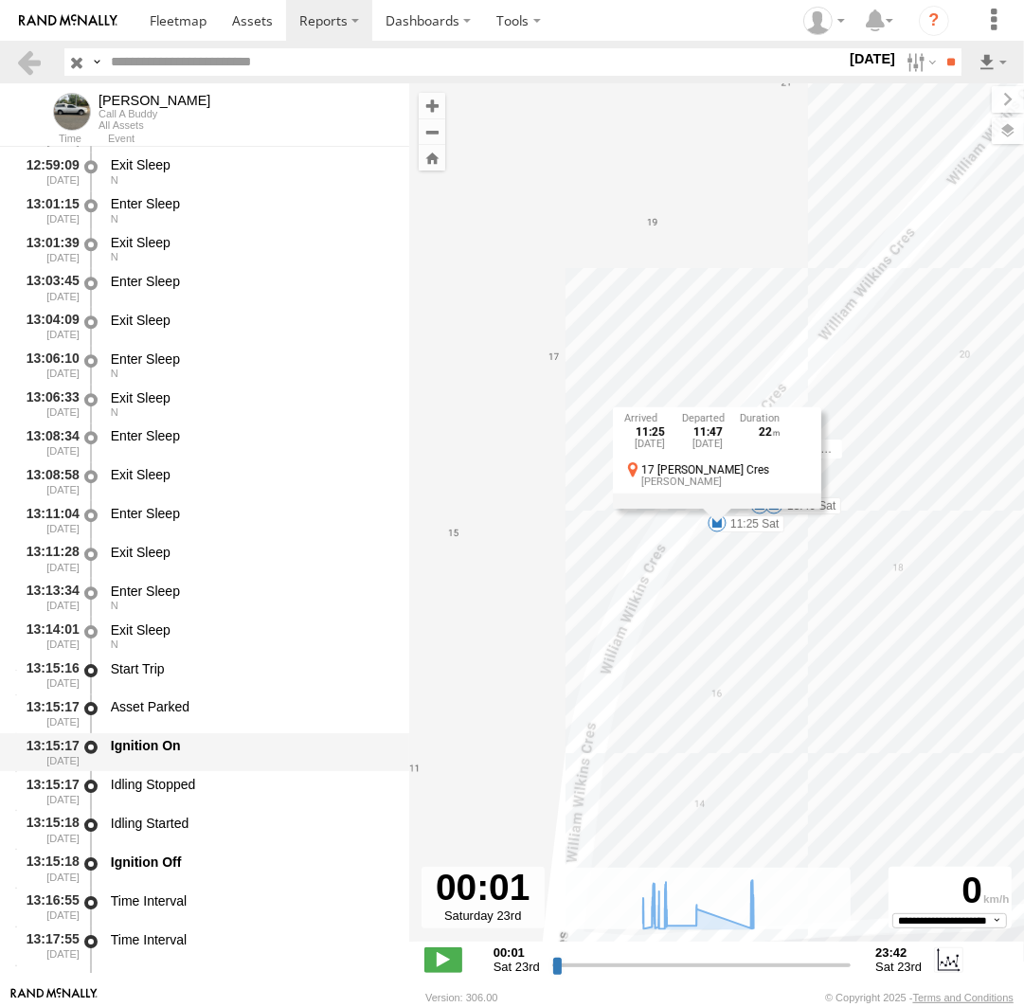
scroll to position [24522, 0]
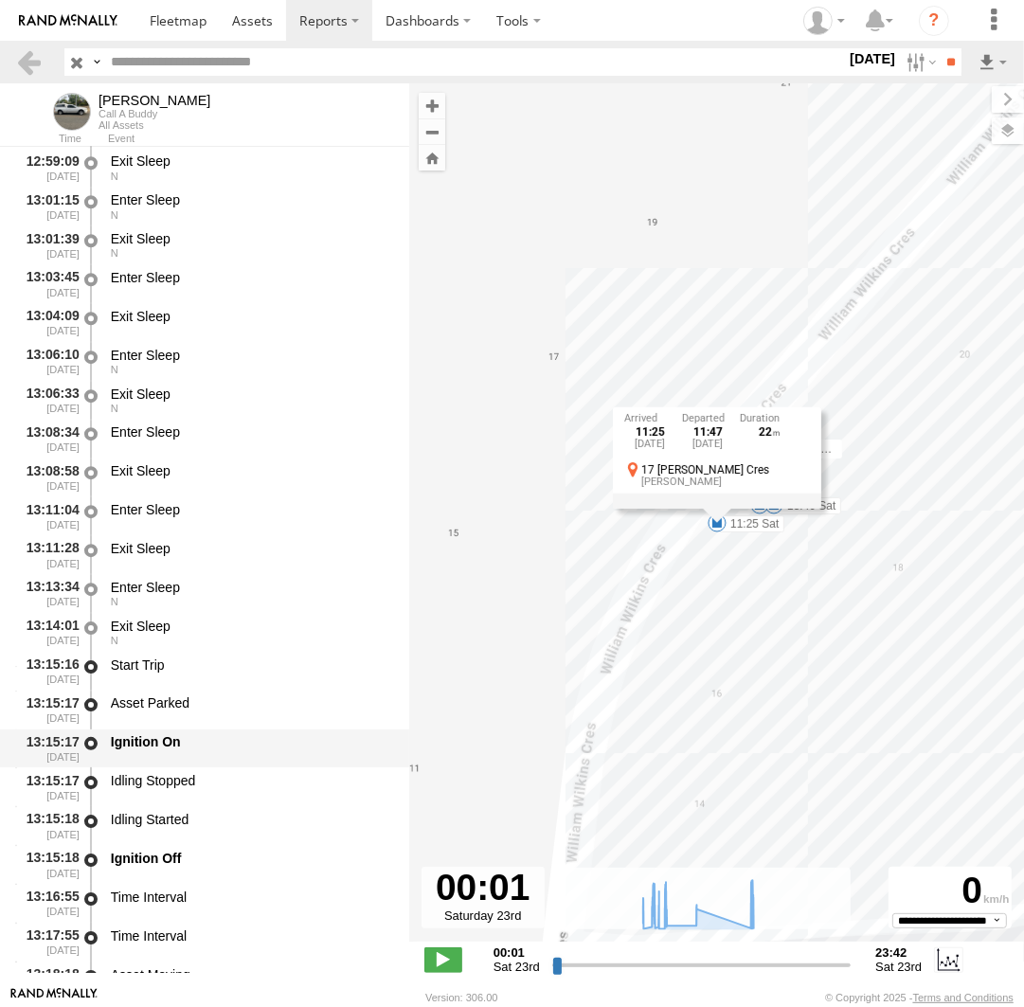
click at [234, 761] on div "Ignition On" at bounding box center [251, 748] width 286 height 35
click at [188, 845] on div "13:15:18 23/08/2025 Idling Started" at bounding box center [204, 825] width 409 height 39
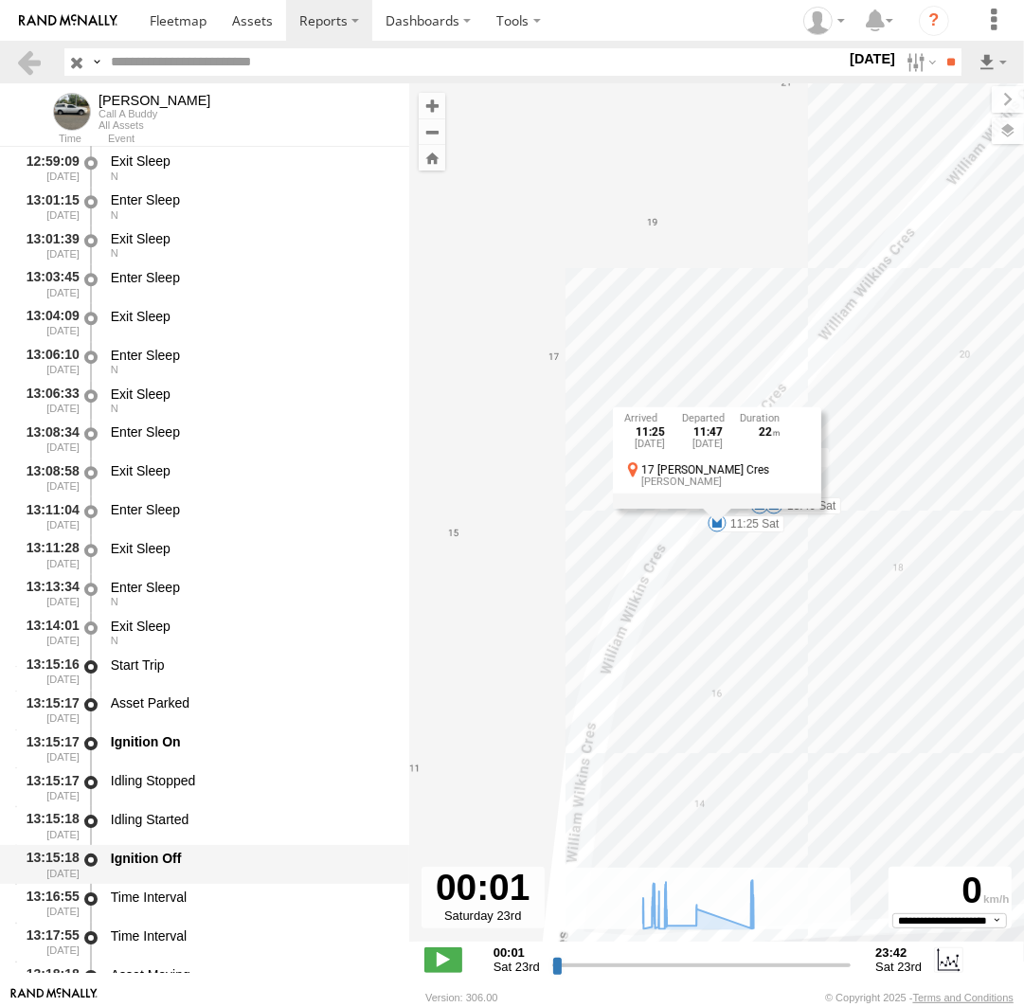
click at [191, 861] on div "Ignition Off" at bounding box center [251, 858] width 280 height 17
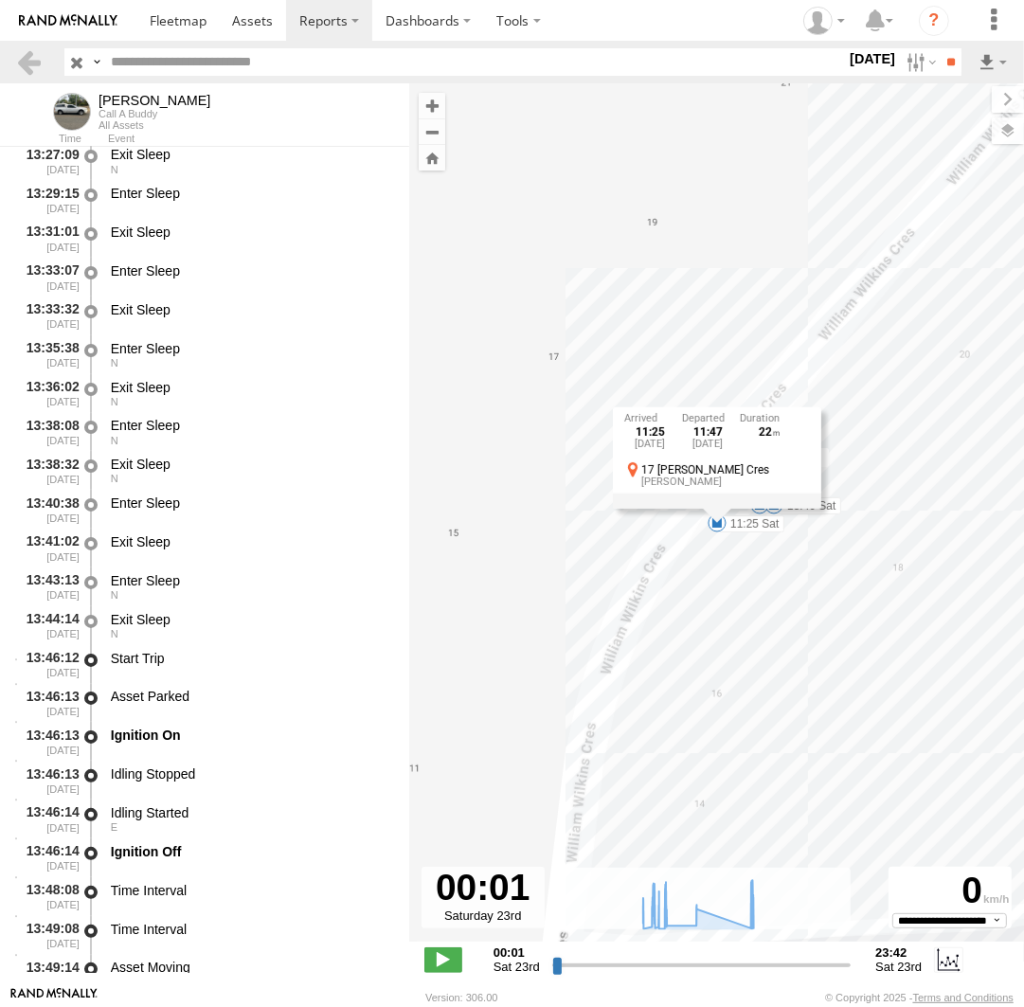
scroll to position [25653, 0]
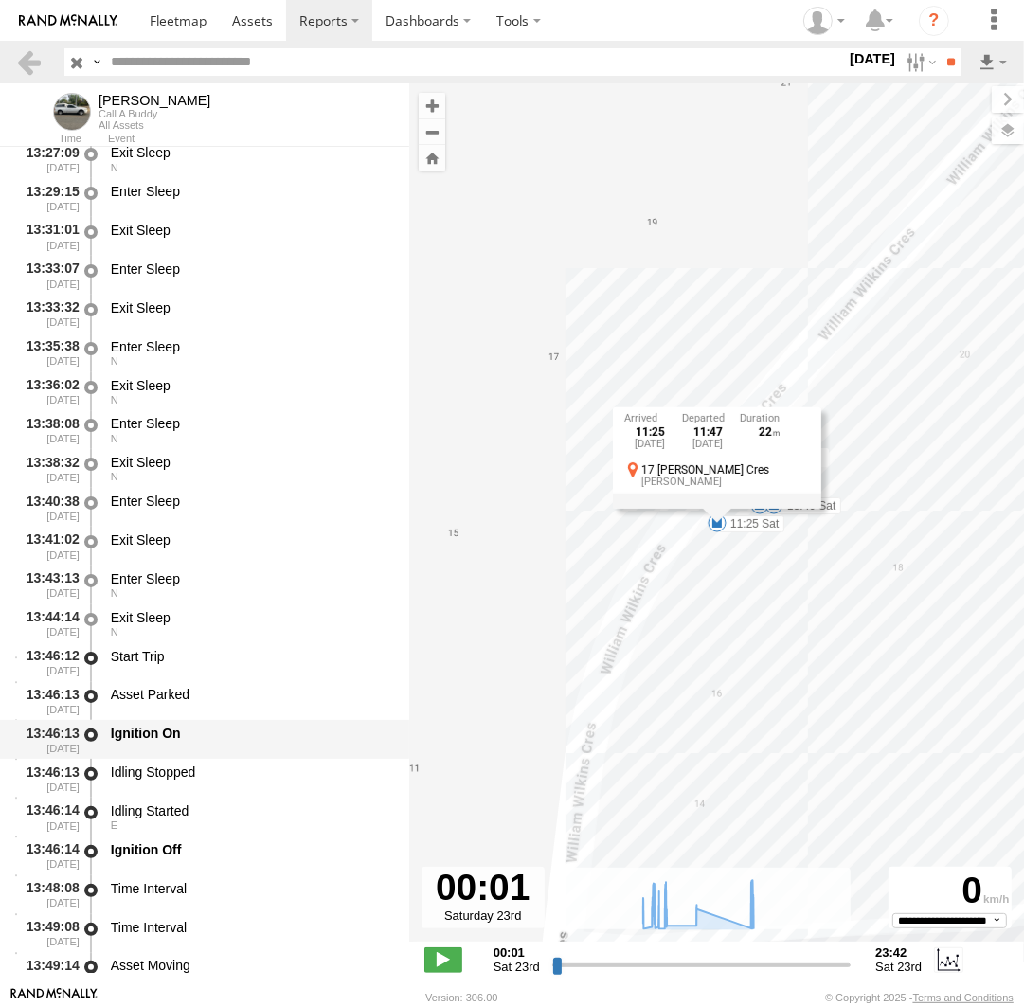
click at [247, 751] on div "Ignition On" at bounding box center [251, 739] width 286 height 35
click at [207, 865] on div "Ignition Off" at bounding box center [251, 855] width 286 height 35
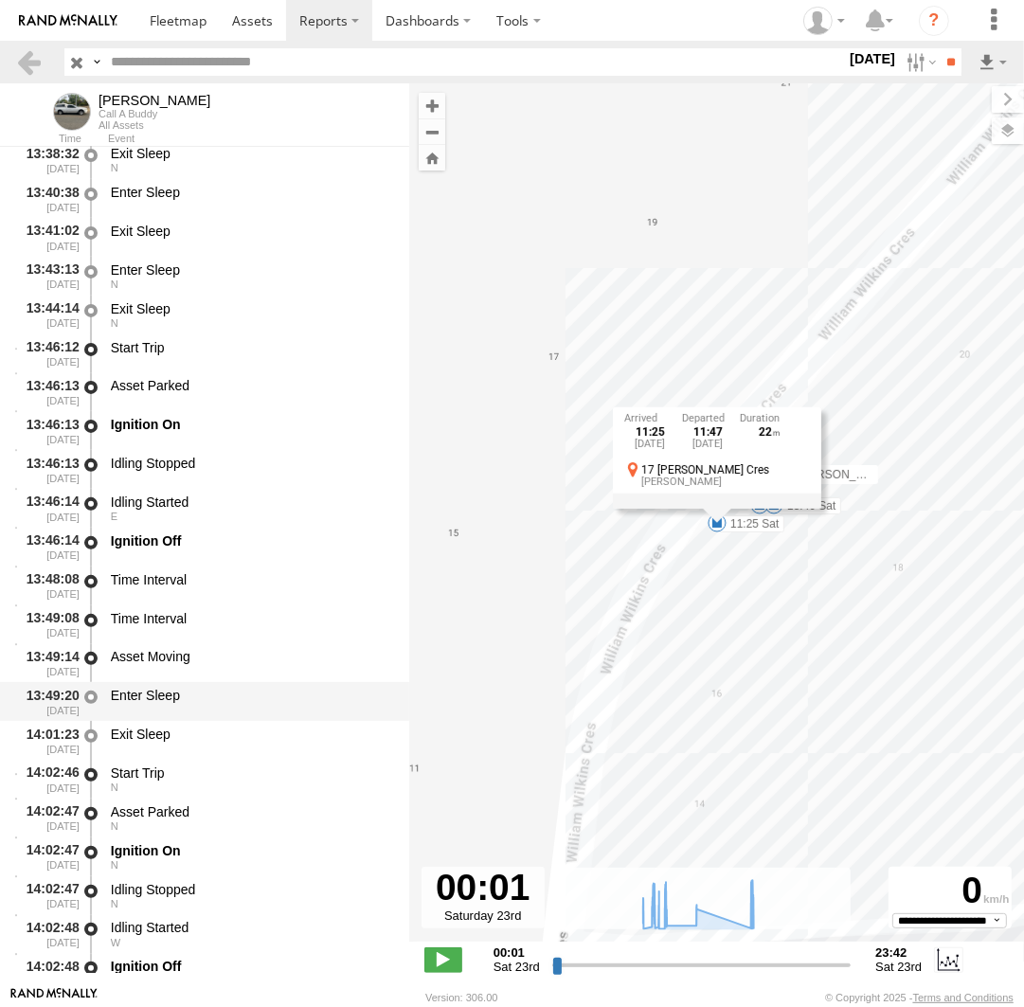
scroll to position [26087, 0]
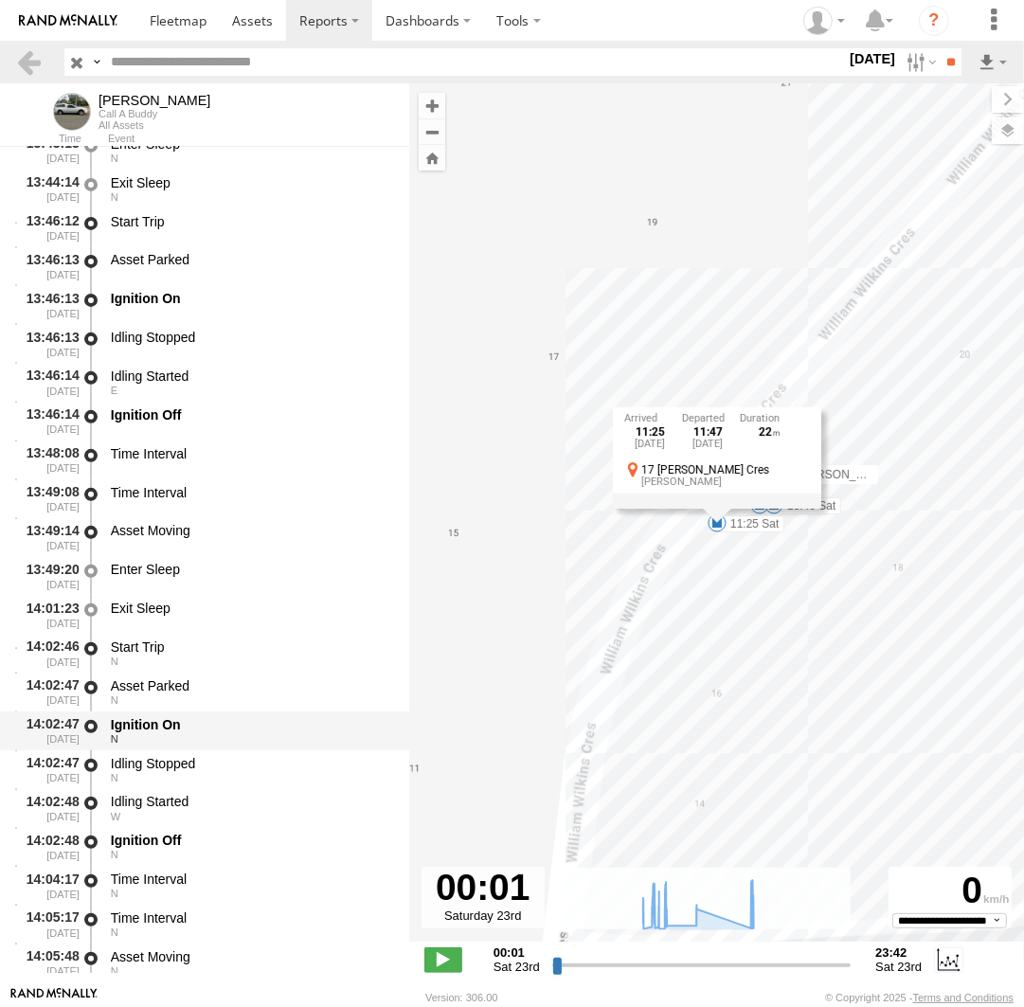
click at [242, 738] on div "N" at bounding box center [251, 738] width 280 height 11
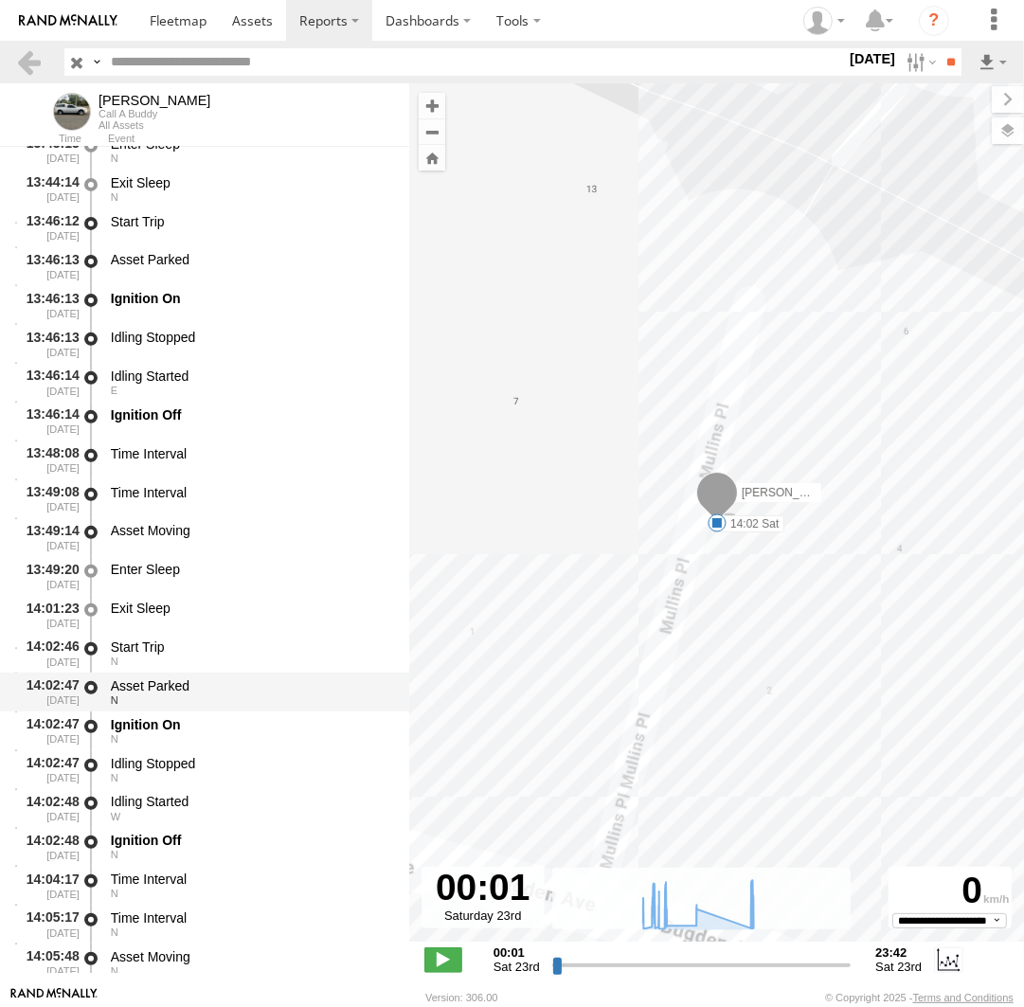
click at [204, 702] on div "N" at bounding box center [251, 699] width 280 height 11
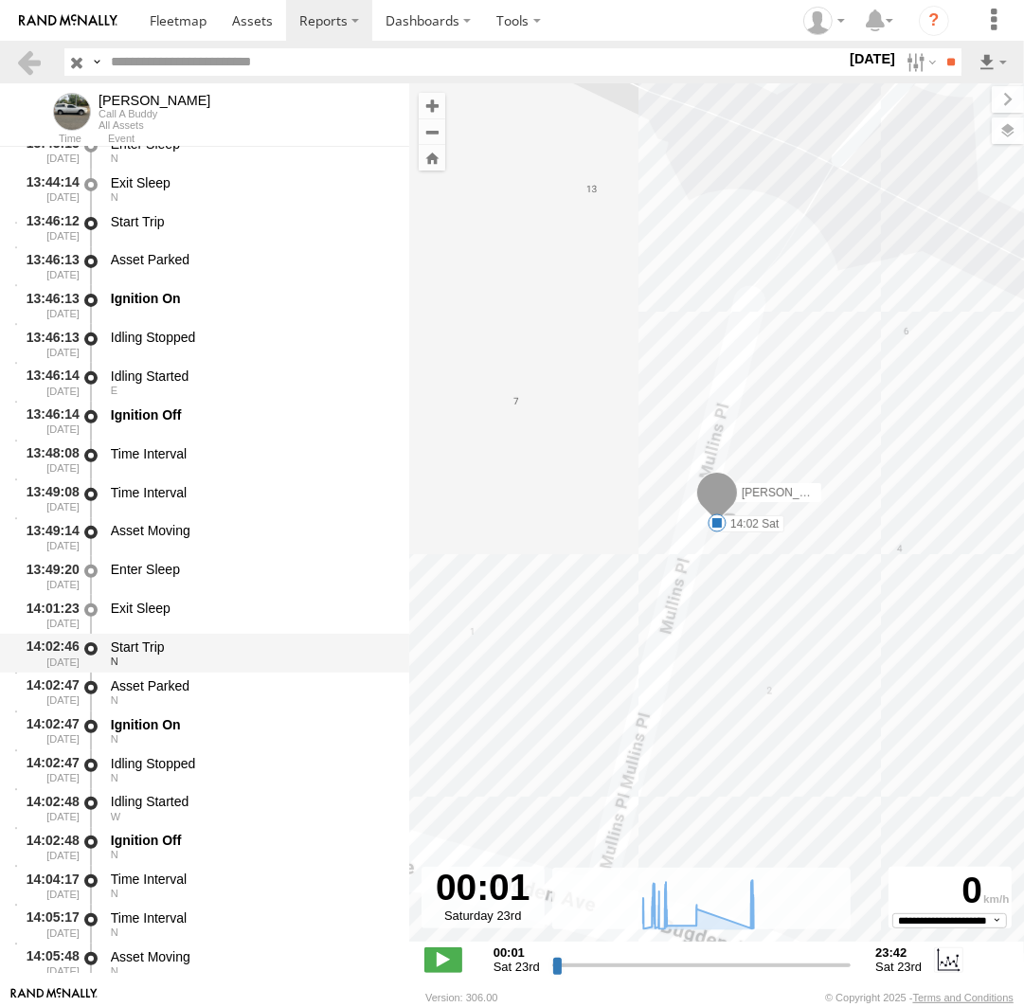
click at [203, 667] on div "N" at bounding box center [251, 661] width 280 height 11
click at [212, 628] on div "Exit Sleep" at bounding box center [251, 614] width 286 height 35
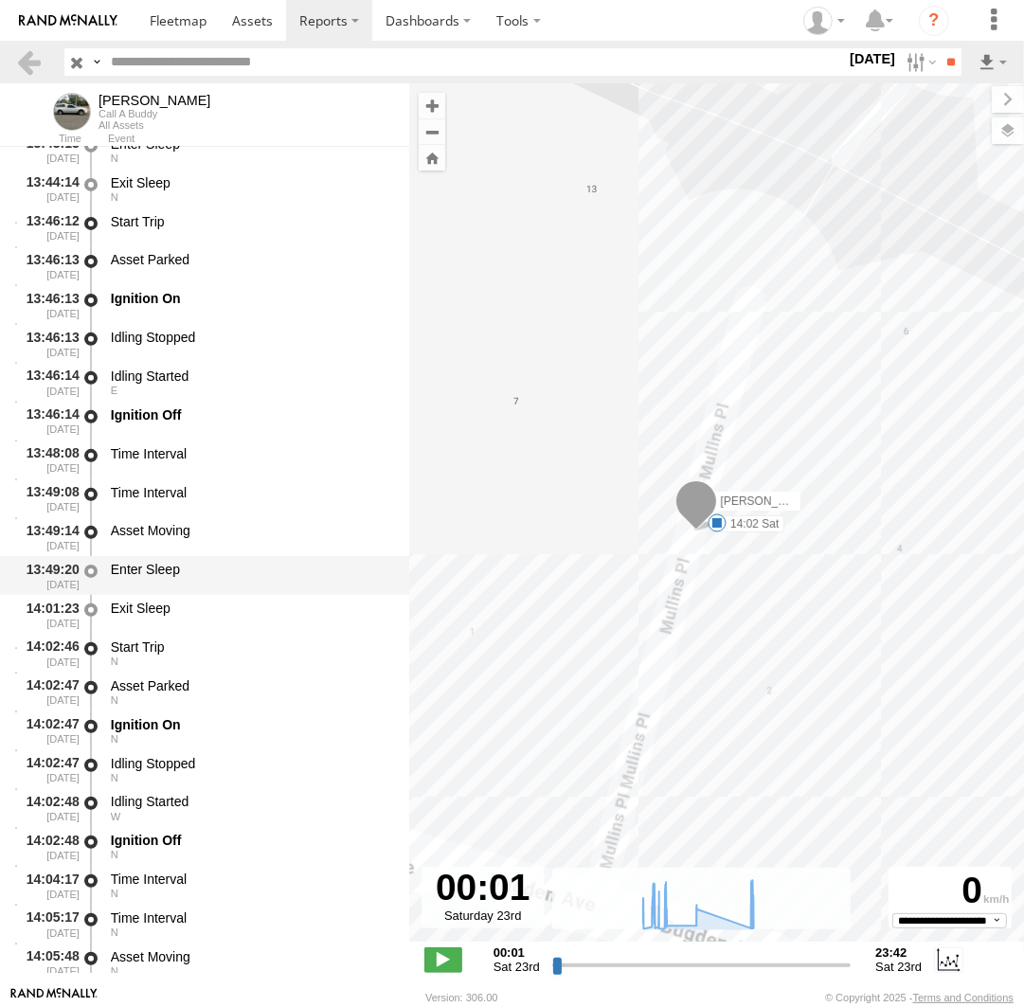
click at [228, 576] on div "Enter Sleep" at bounding box center [251, 569] width 280 height 17
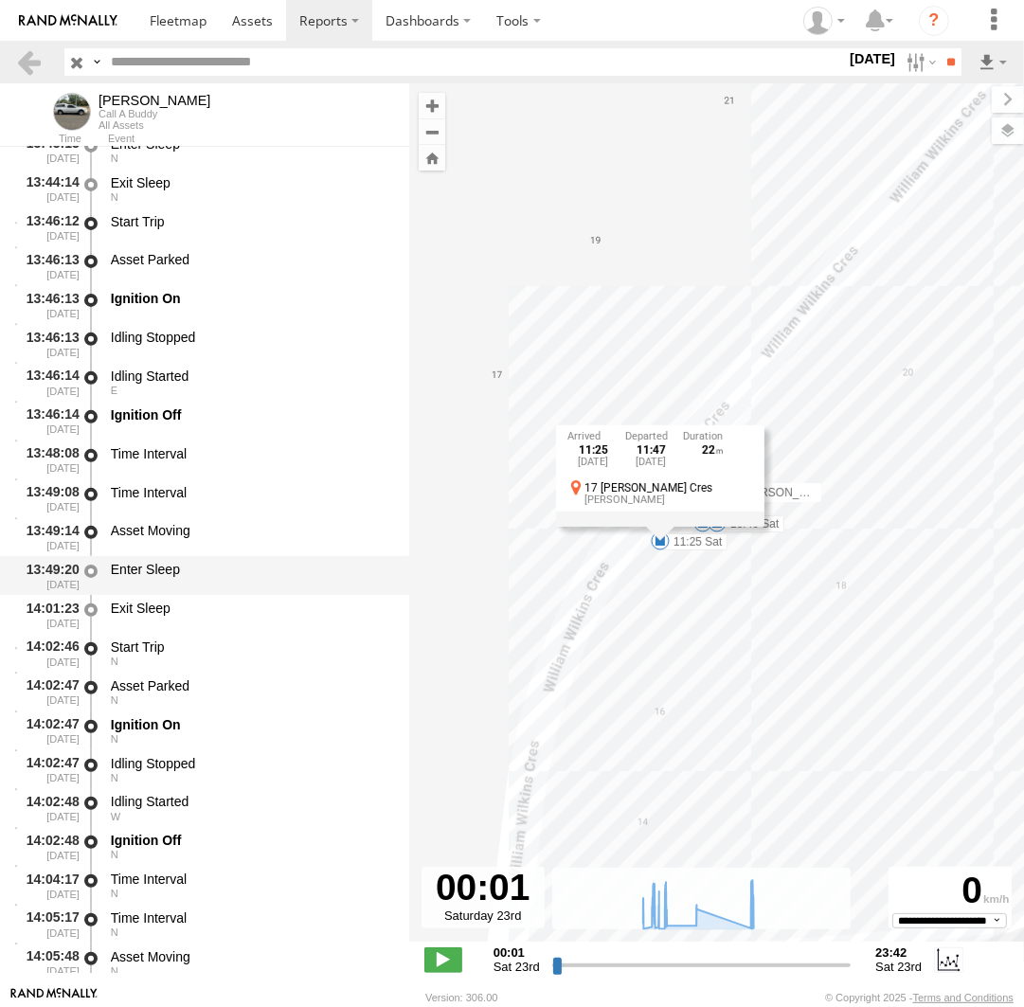
click at [228, 576] on div "Enter Sleep" at bounding box center [251, 569] width 280 height 17
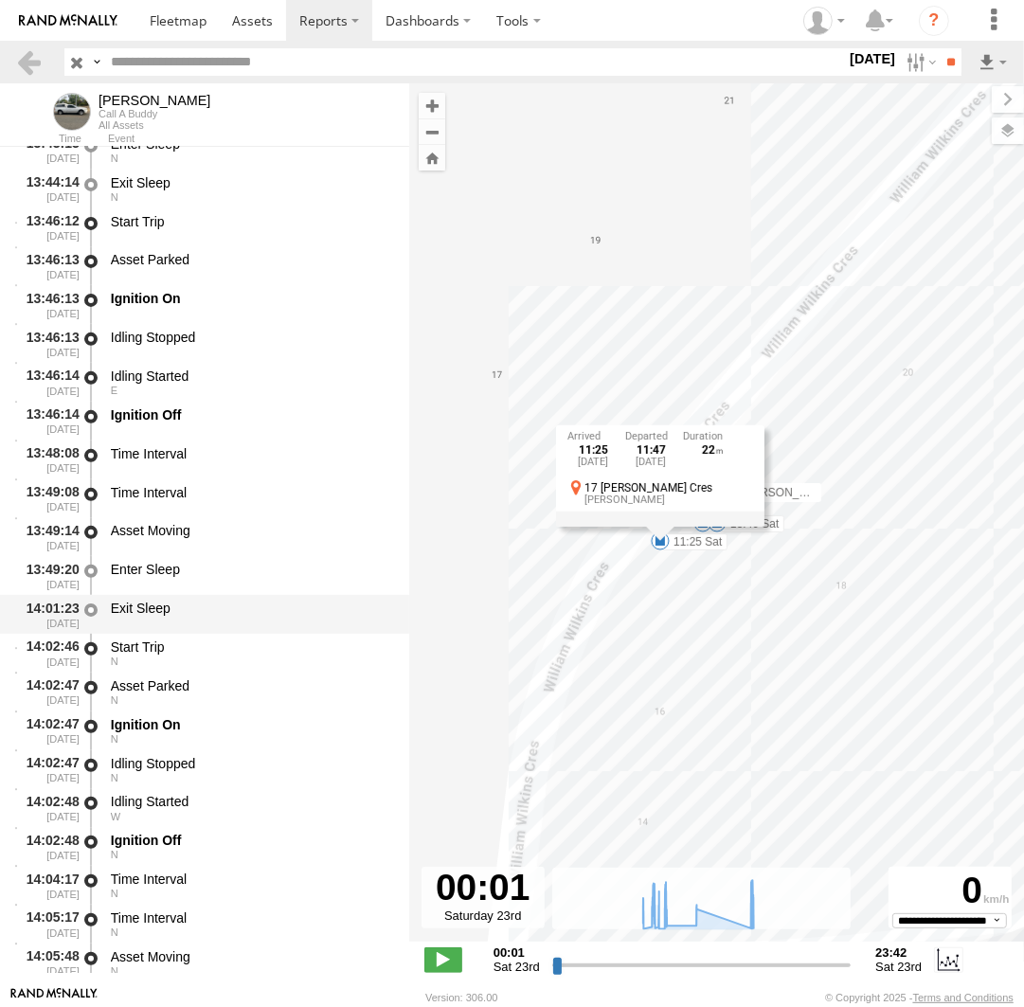
click at [215, 615] on div "Exit Sleep" at bounding box center [251, 608] width 280 height 17
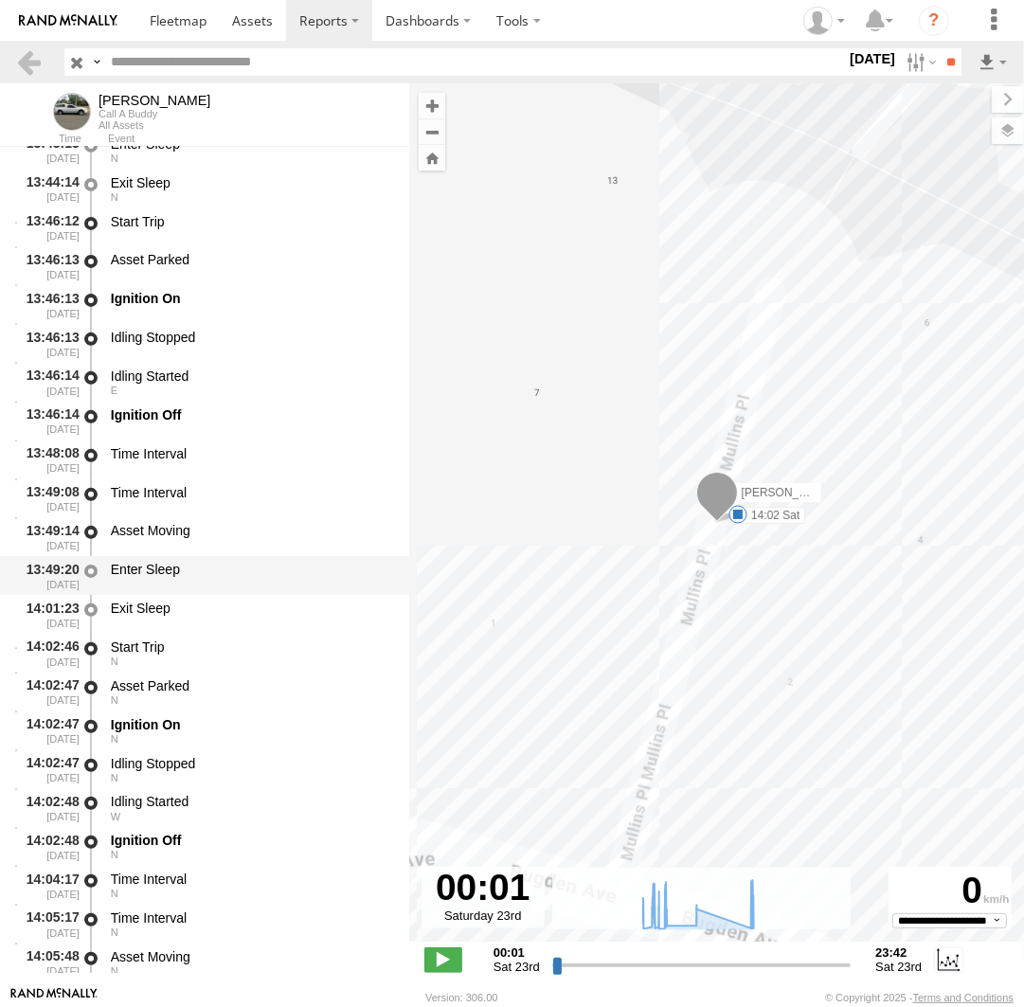
click at [221, 585] on div "Enter Sleep" at bounding box center [251, 575] width 286 height 35
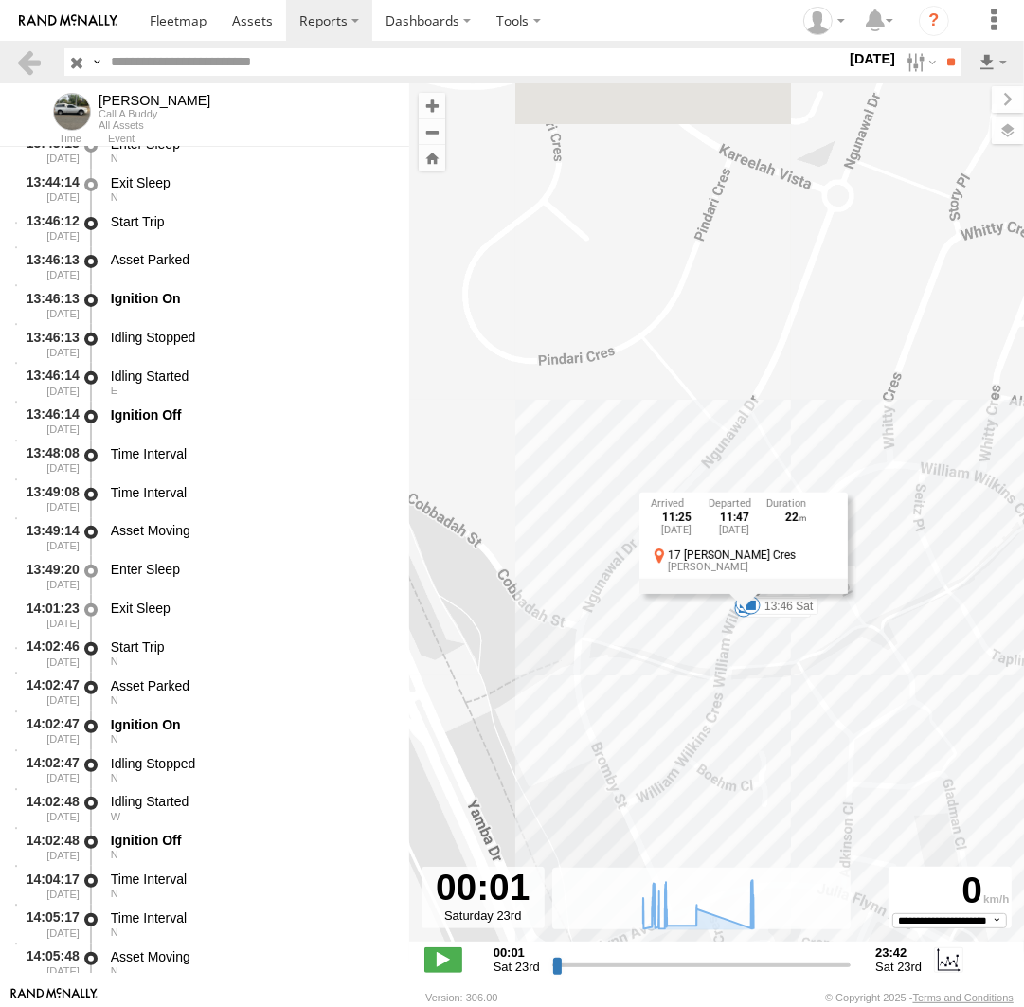
click at [819, 659] on div "Andrew 08:42 Sat 07:08 Sat 08:23 Sat 09:01 Sat 14:02 Sat 15:39 Sat 16:01 Sat 15…" at bounding box center [716, 522] width 615 height 878
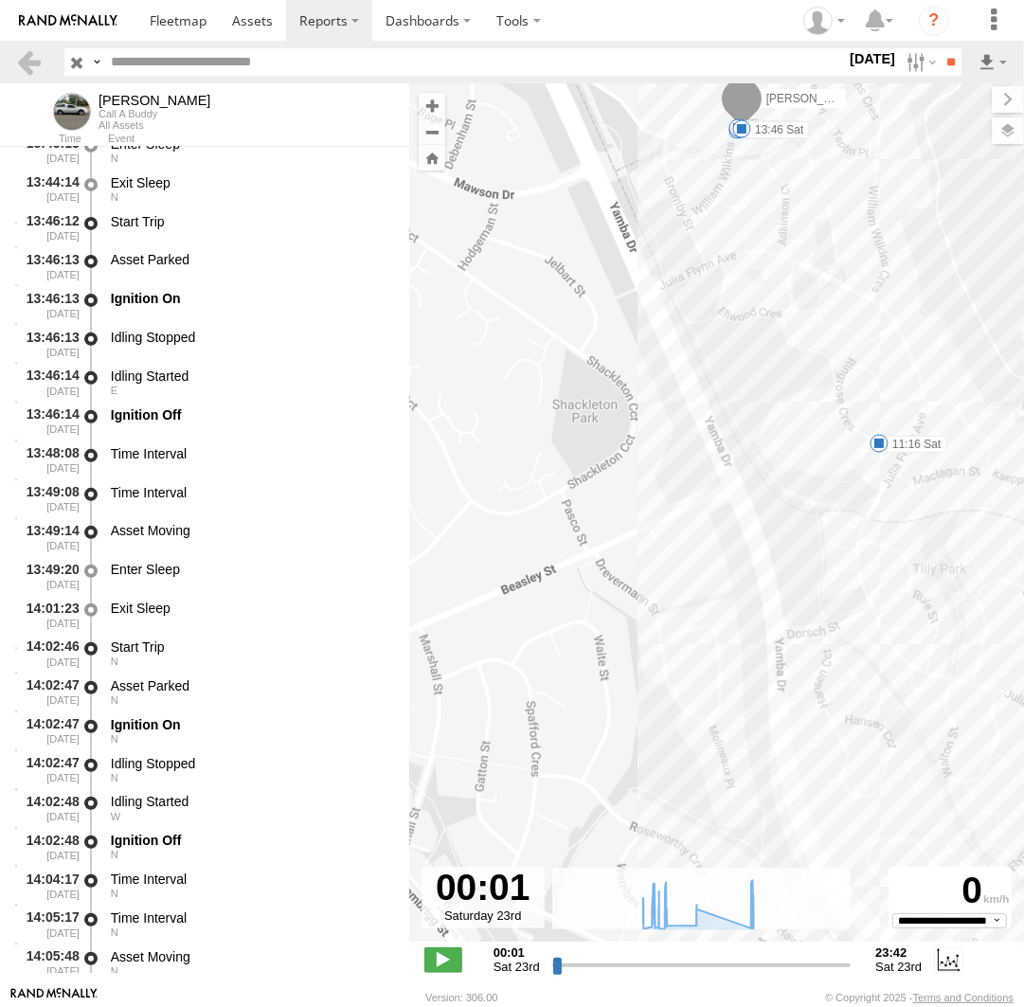
drag, startPoint x: 932, startPoint y: 710, endPoint x: 911, endPoint y: 237, distance: 474.1
click at [911, 237] on div "Andrew 08:42 Sat 07:08 Sat 08:23 Sat 09:01 Sat 14:02 Sat 15:39 Sat 16:01 Sat 15…" at bounding box center [716, 522] width 615 height 878
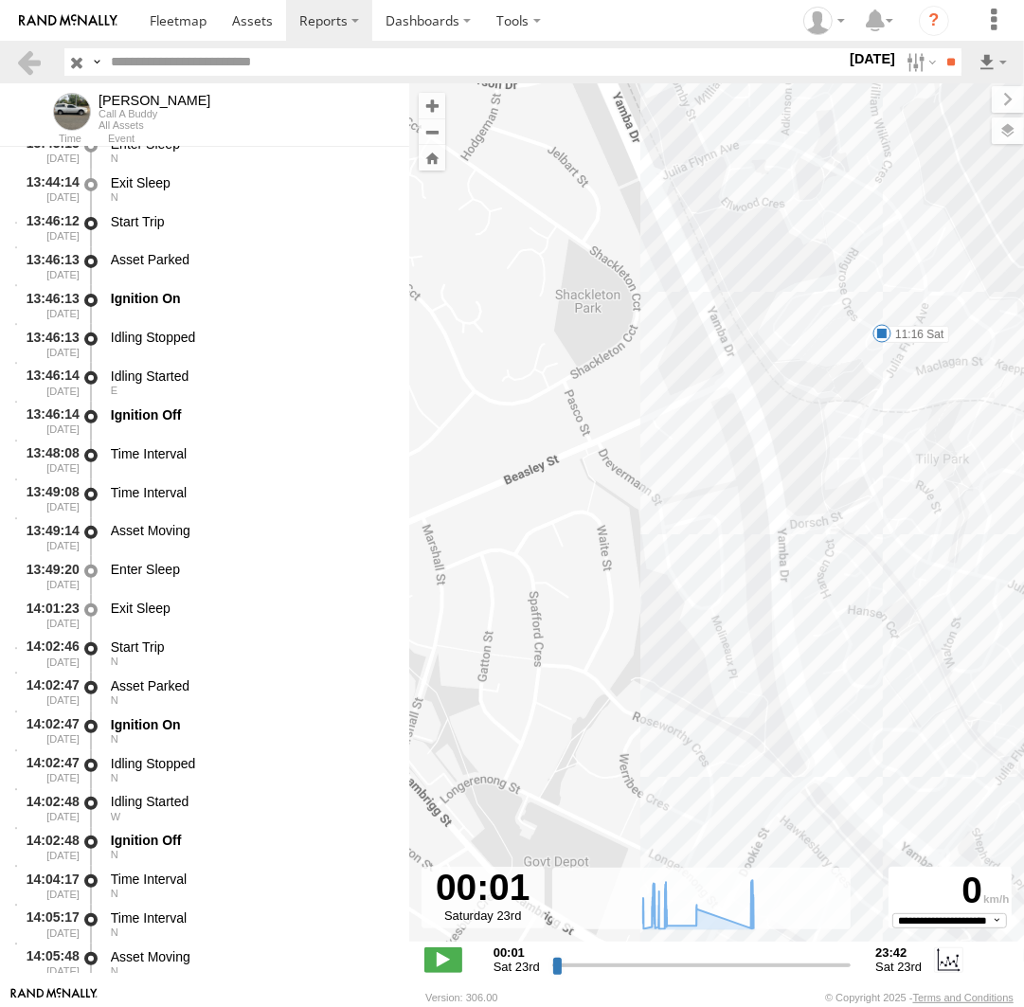
drag, startPoint x: 886, startPoint y: 625, endPoint x: 772, endPoint y: 253, distance: 389.2
click at [776, 237] on div "Andrew 08:42 Sat 07:08 Sat 08:23 Sat 09:01 Sat 14:02 Sat 15:39 Sat 16:01 Sat 15…" at bounding box center [716, 522] width 615 height 878
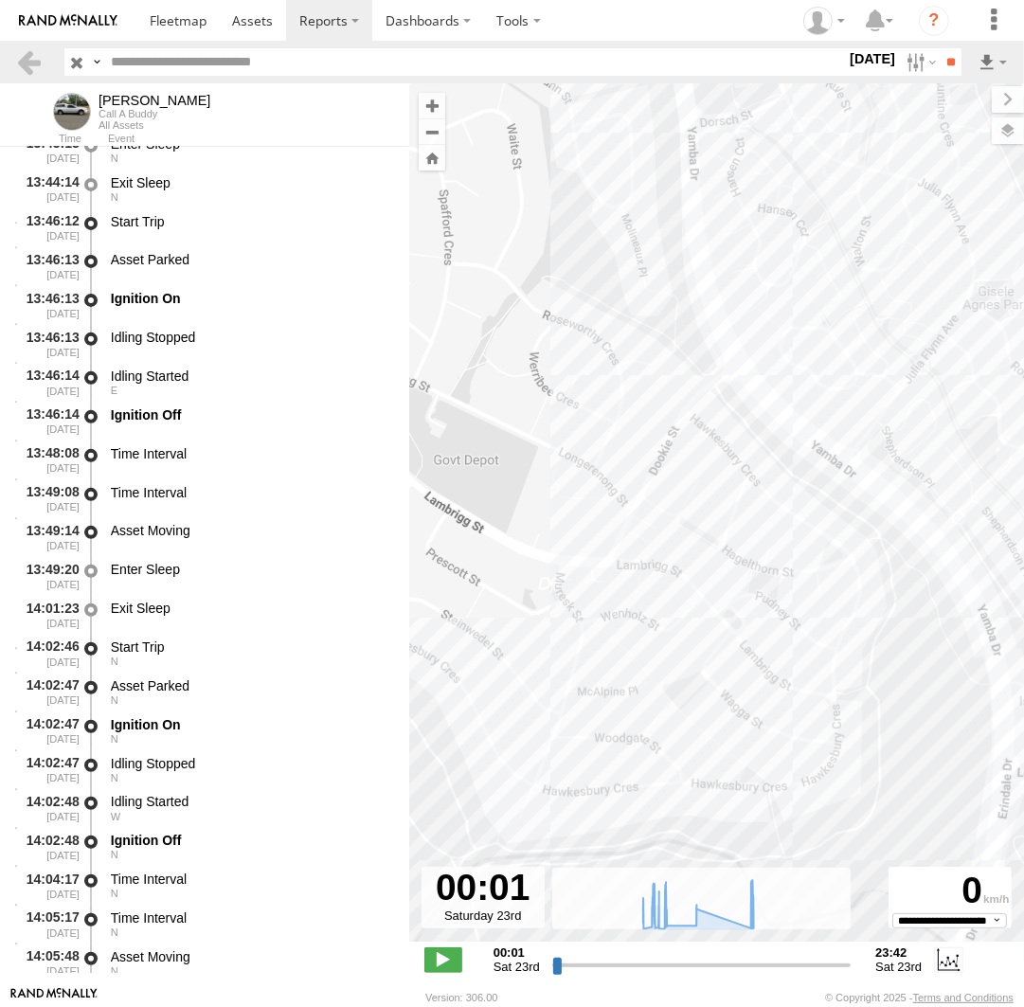
drag, startPoint x: 678, startPoint y: 650, endPoint x: 835, endPoint y: 224, distance: 453.5
click at [835, 224] on div "Andrew 08:42 Sat 07:08 Sat 08:23 Sat 09:01 Sat 14:02 Sat 15:39 Sat 16:01 Sat 15…" at bounding box center [716, 522] width 615 height 878
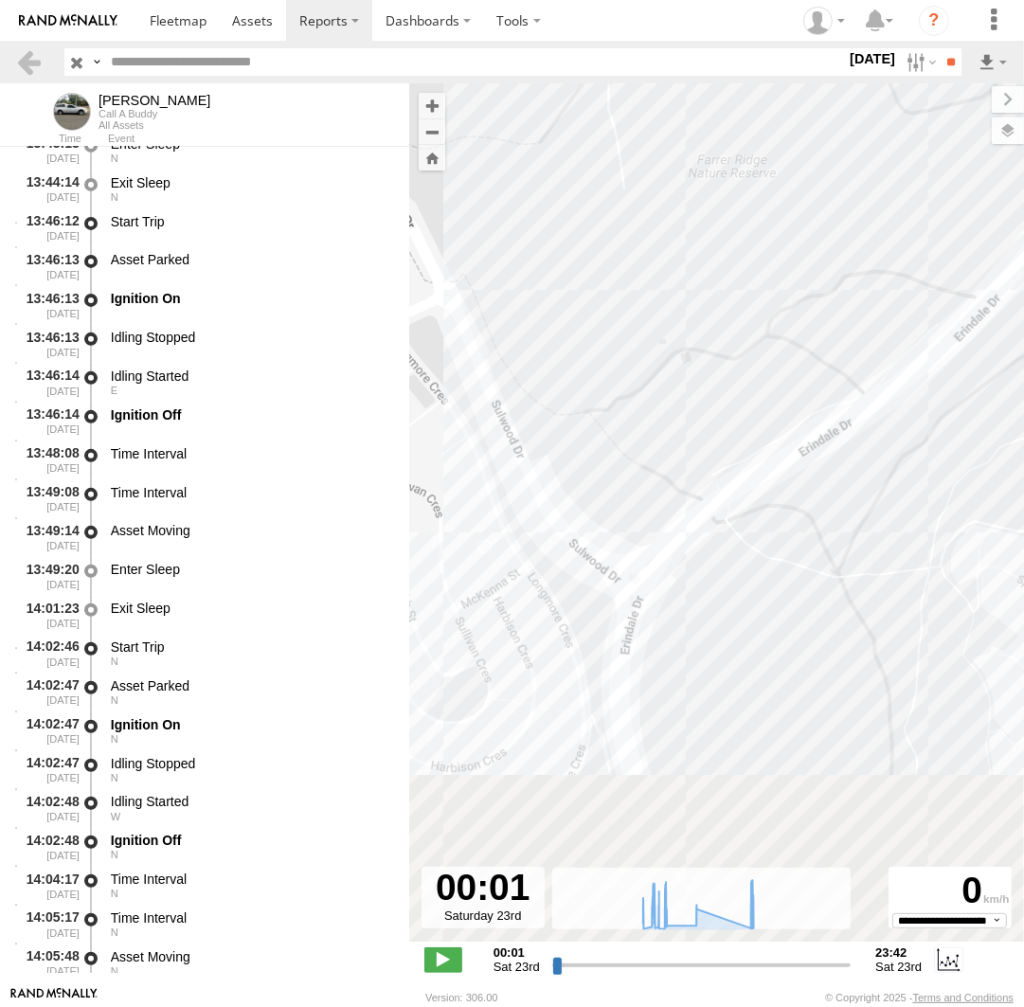
drag, startPoint x: 833, startPoint y: 307, endPoint x: 796, endPoint y: 134, distance: 177.2
click at [796, 134] on div "Andrew 08:42 Sat 07:08 Sat 08:23 Sat 09:01 Sat 14:02 Sat 15:39 Sat 16:01 Sat 15…" at bounding box center [716, 522] width 615 height 878
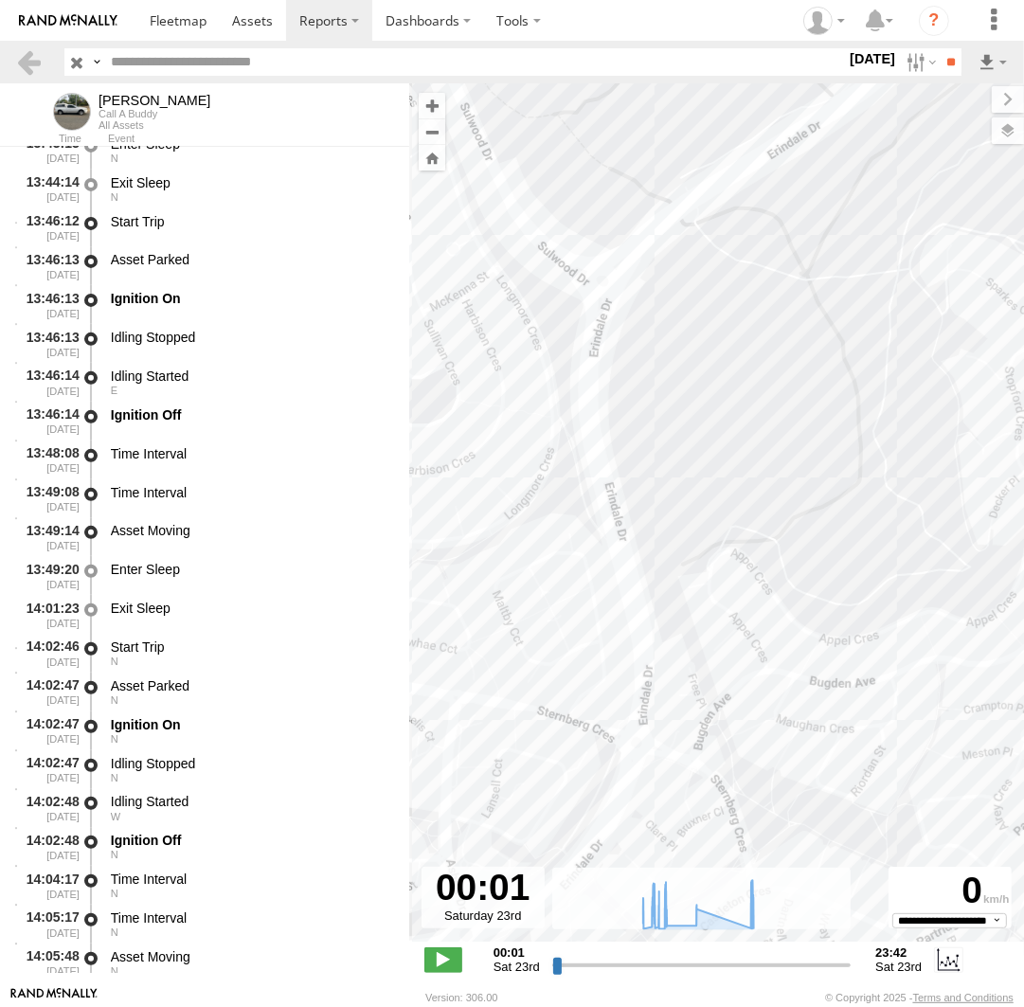
drag, startPoint x: 774, startPoint y: 465, endPoint x: 872, endPoint y: 85, distance: 392.4
click at [875, 83] on div "Andrew 08:42 Sat 07:08 Sat 08:23 Sat 09:01 Sat 14:02 Sat 15:39 Sat 16:01 Sat 15…" at bounding box center [716, 522] width 615 height 878
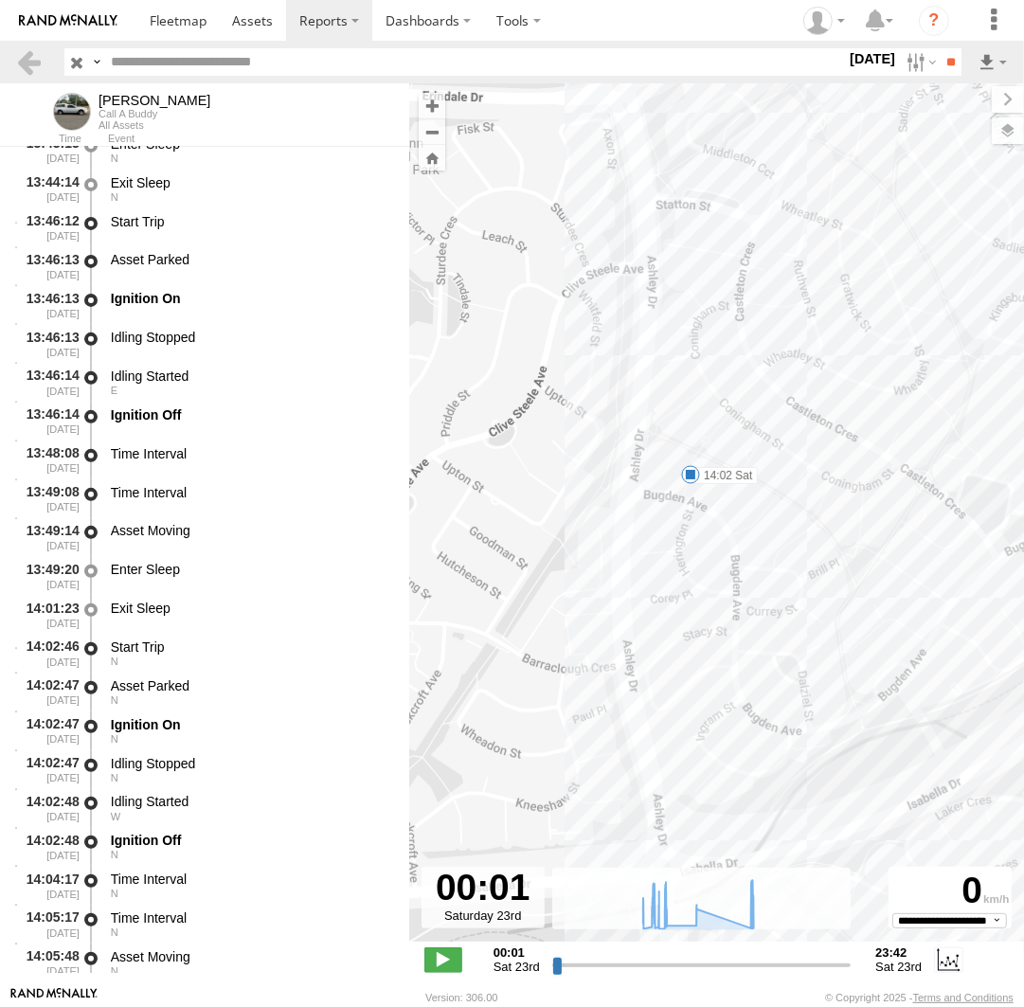
drag, startPoint x: 770, startPoint y: 569, endPoint x: 807, endPoint y: 224, distance: 347.7
click at [807, 224] on div "Andrew 08:42 Sat 07:08 Sat 08:23 Sat 09:01 Sat 14:02 Sat 15:39 Sat 16:01 Sat 15…" at bounding box center [716, 522] width 615 height 878
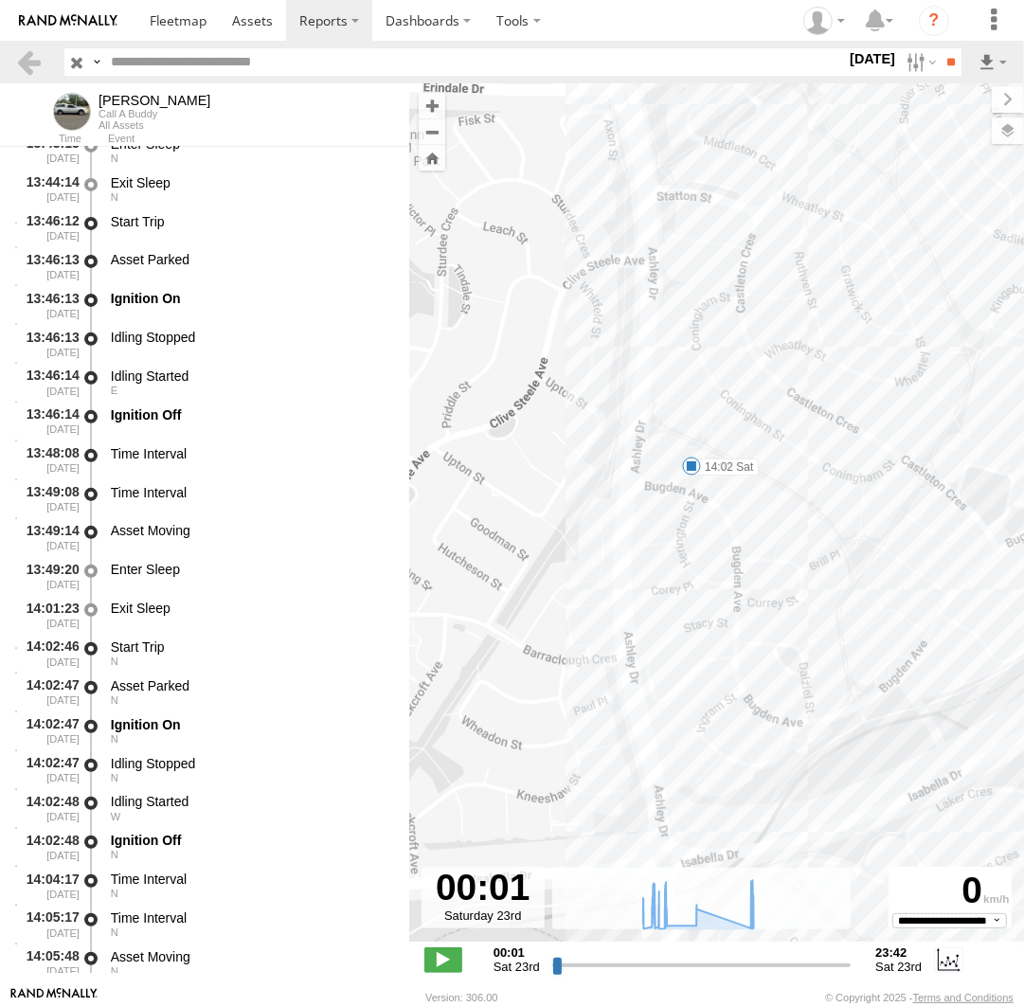
click at [698, 465] on span at bounding box center [691, 466] width 19 height 19
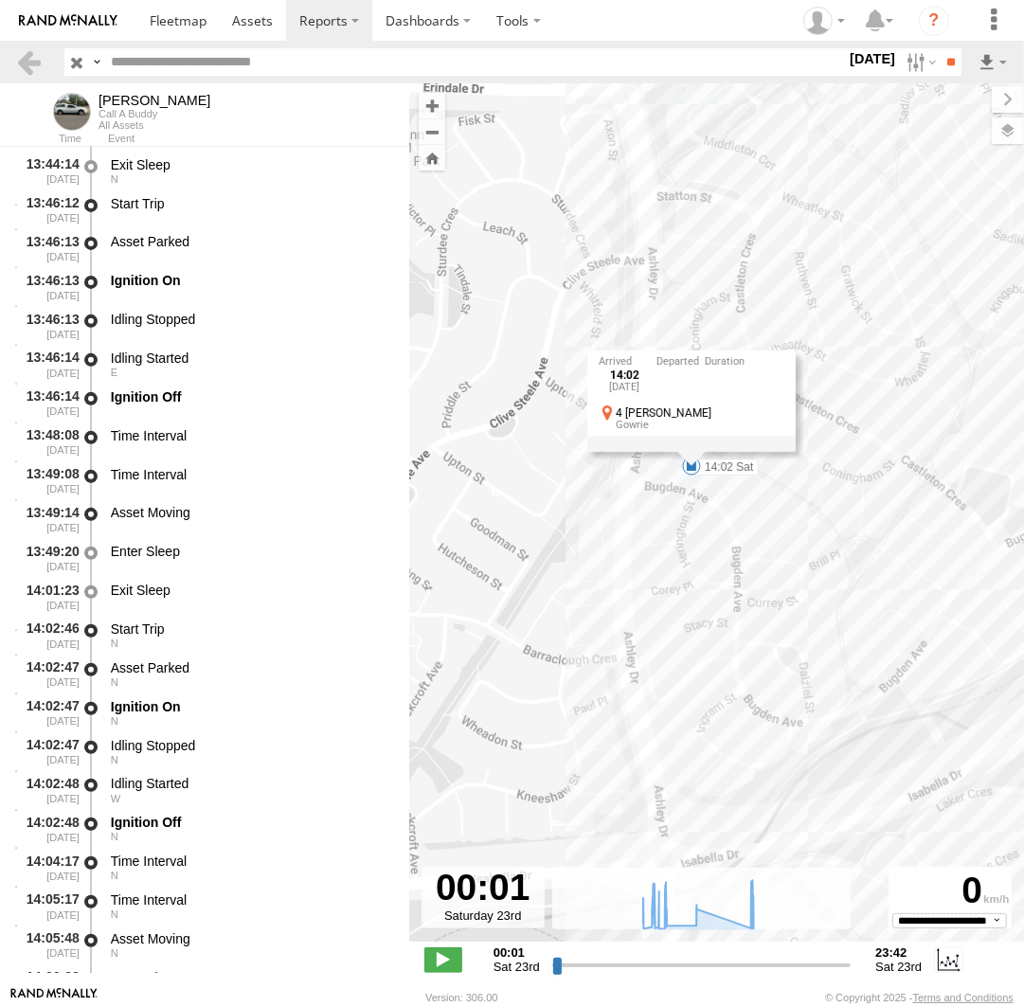
scroll to position [26174, 0]
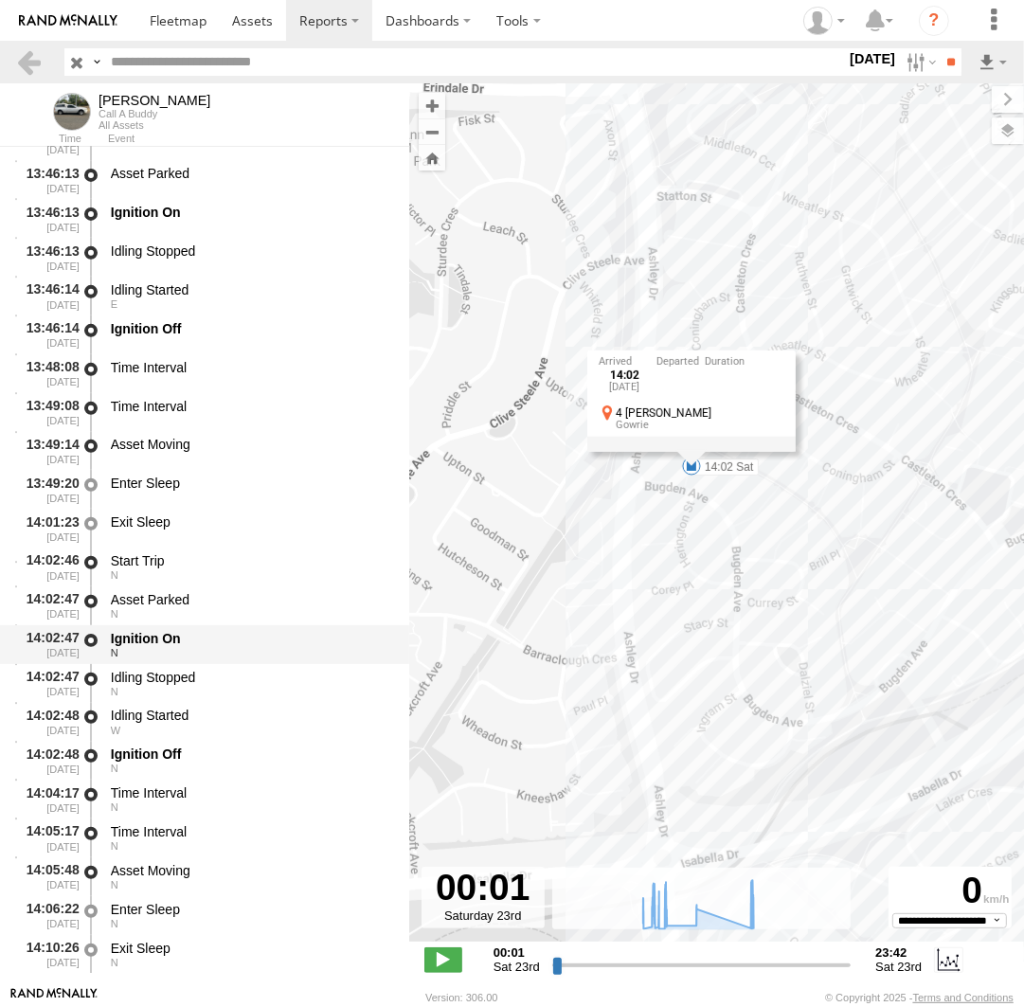
click at [228, 655] on div "N" at bounding box center [251, 652] width 280 height 11
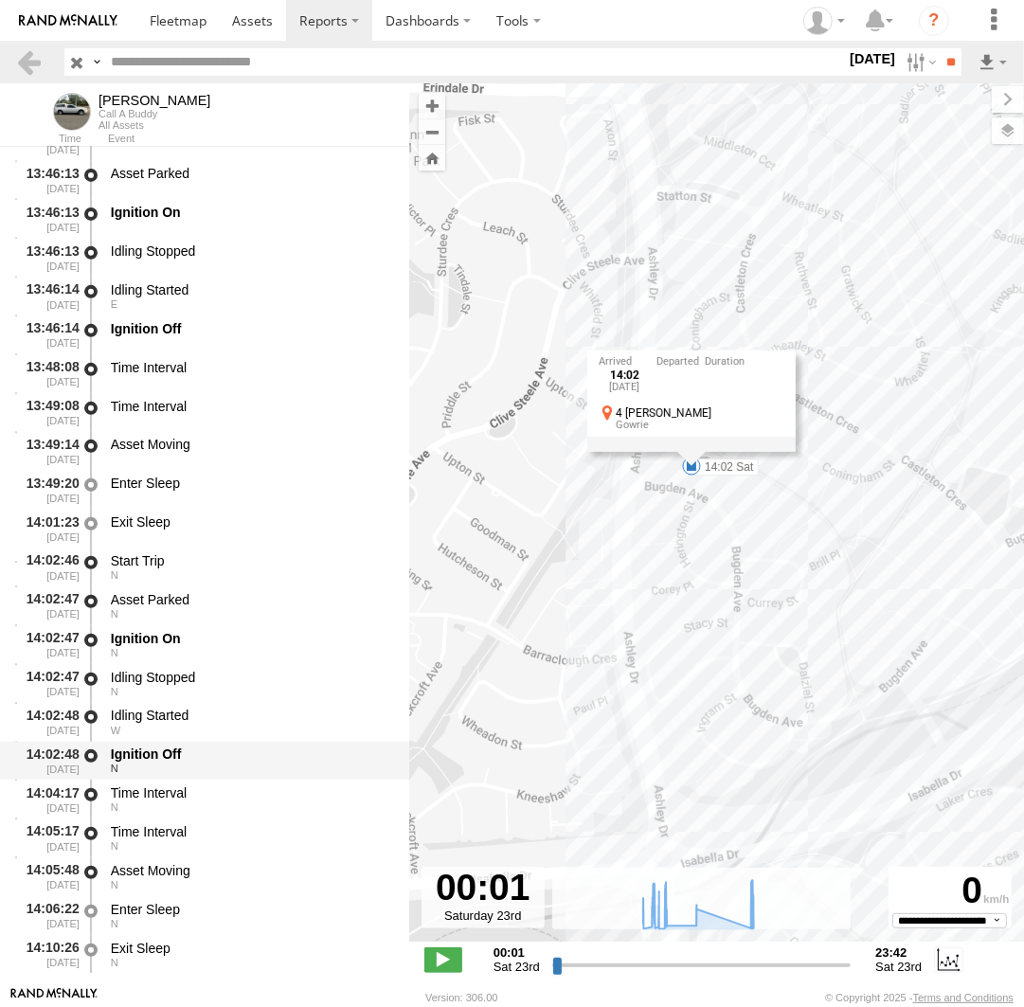
click at [219, 766] on div "N" at bounding box center [251, 768] width 280 height 11
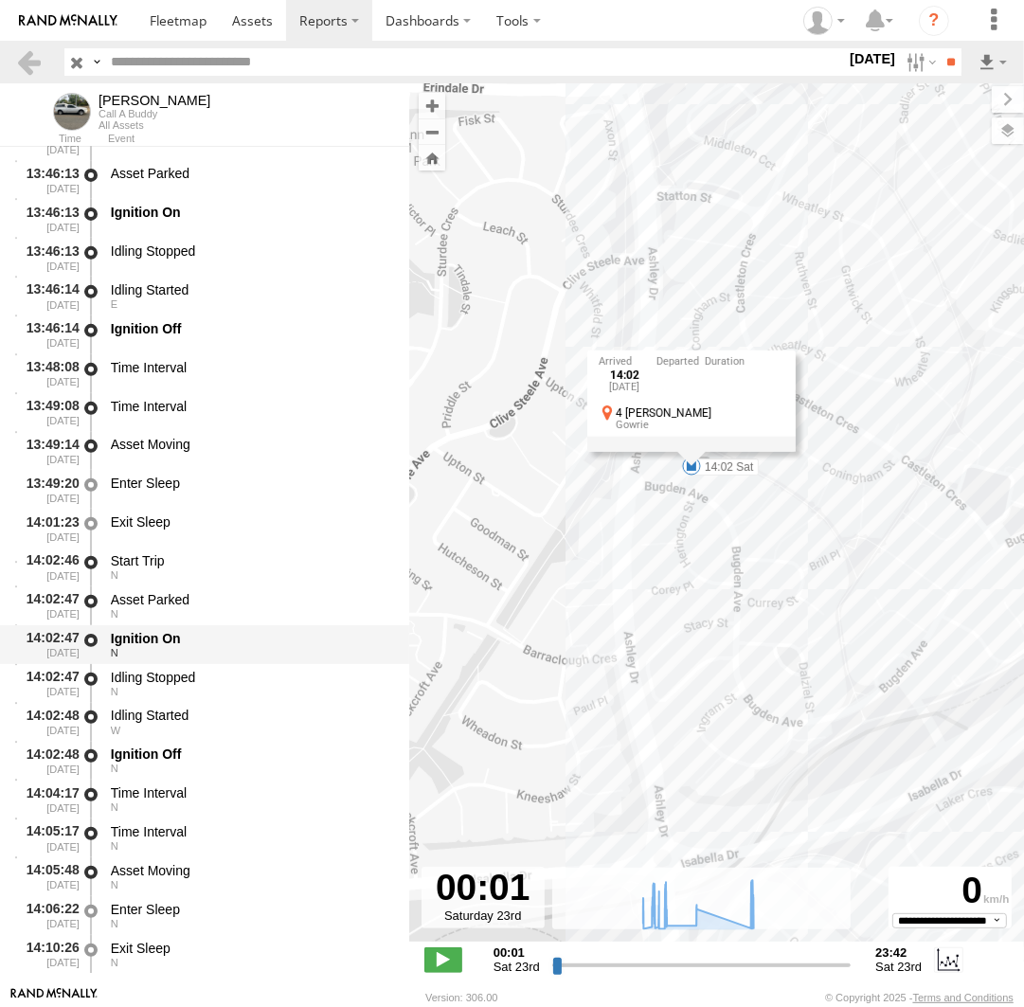
click at [199, 656] on div "N" at bounding box center [251, 652] width 280 height 11
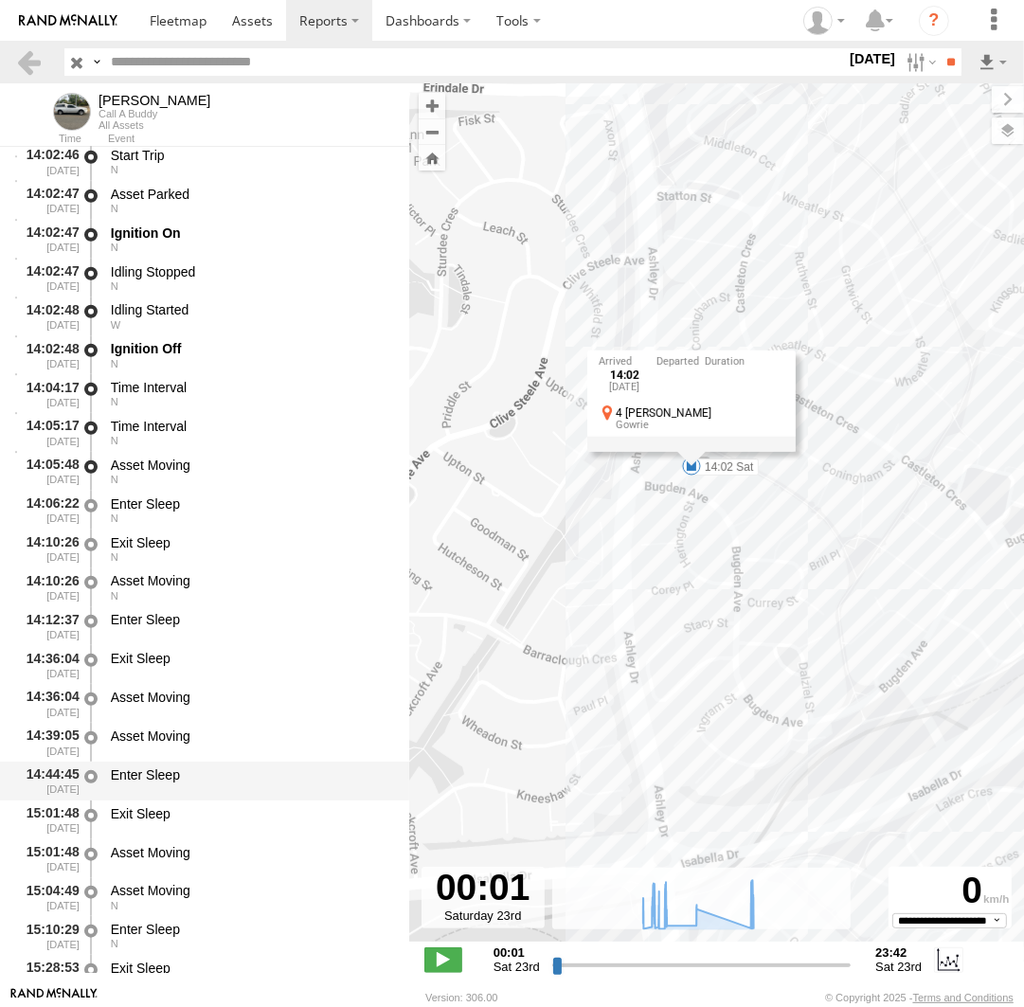
scroll to position [26696, 0]
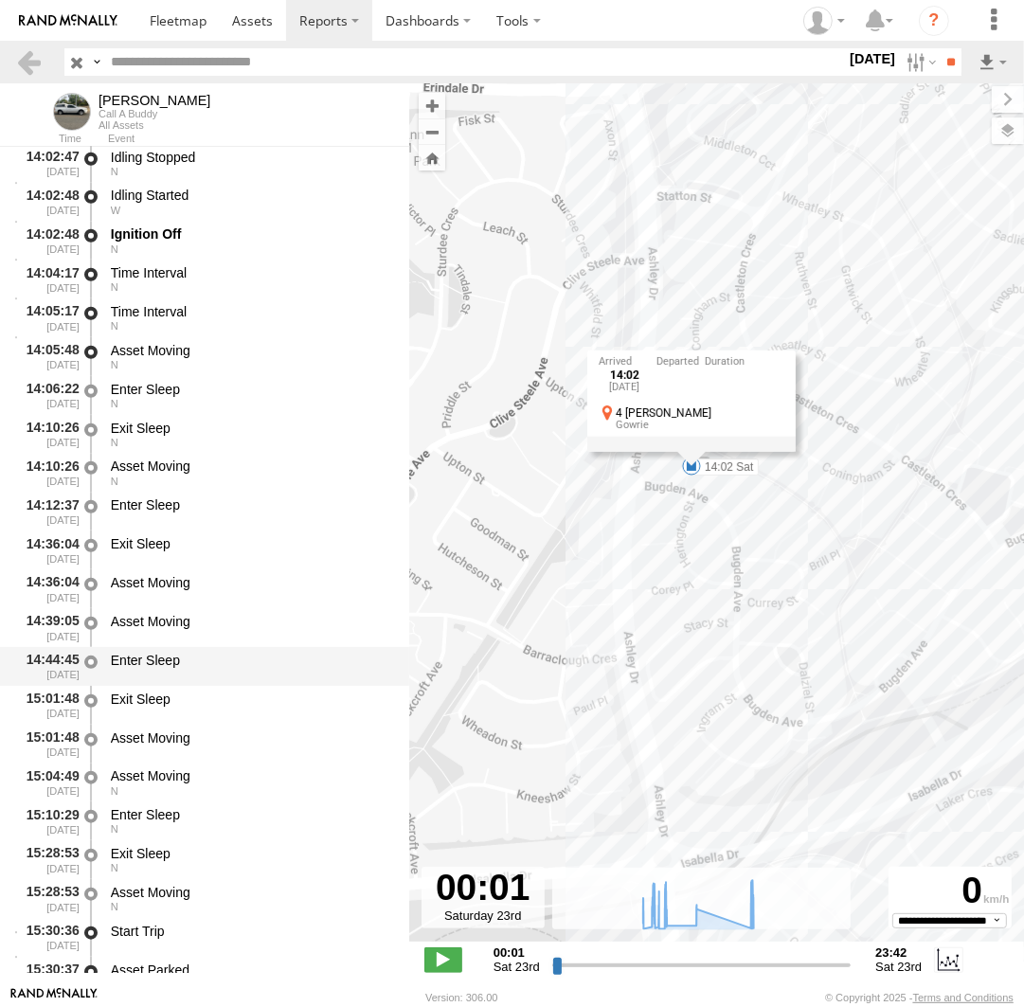
click at [187, 669] on div "Enter Sleep" at bounding box center [251, 660] width 280 height 17
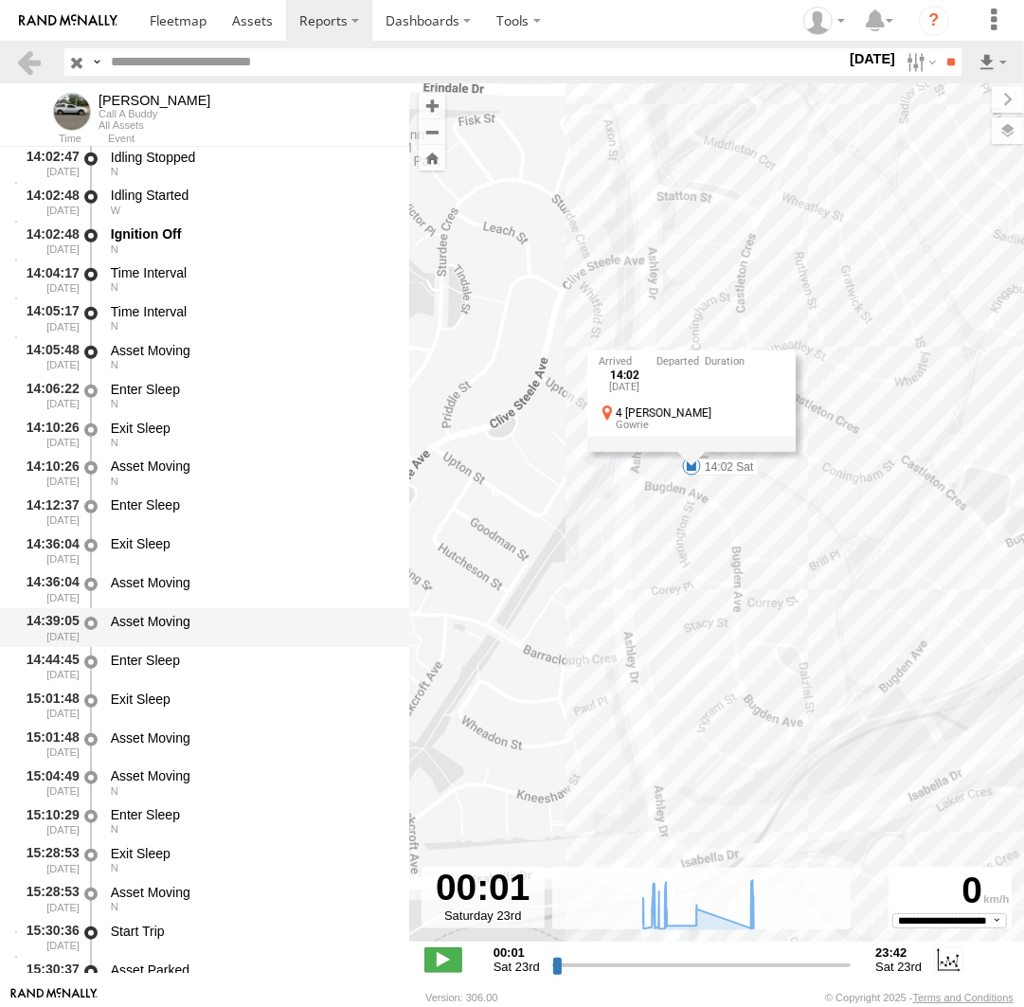
click at [188, 630] on div "Asset Moving" at bounding box center [251, 621] width 280 height 17
click at [189, 595] on div "Asset Moving" at bounding box center [251, 588] width 286 height 35
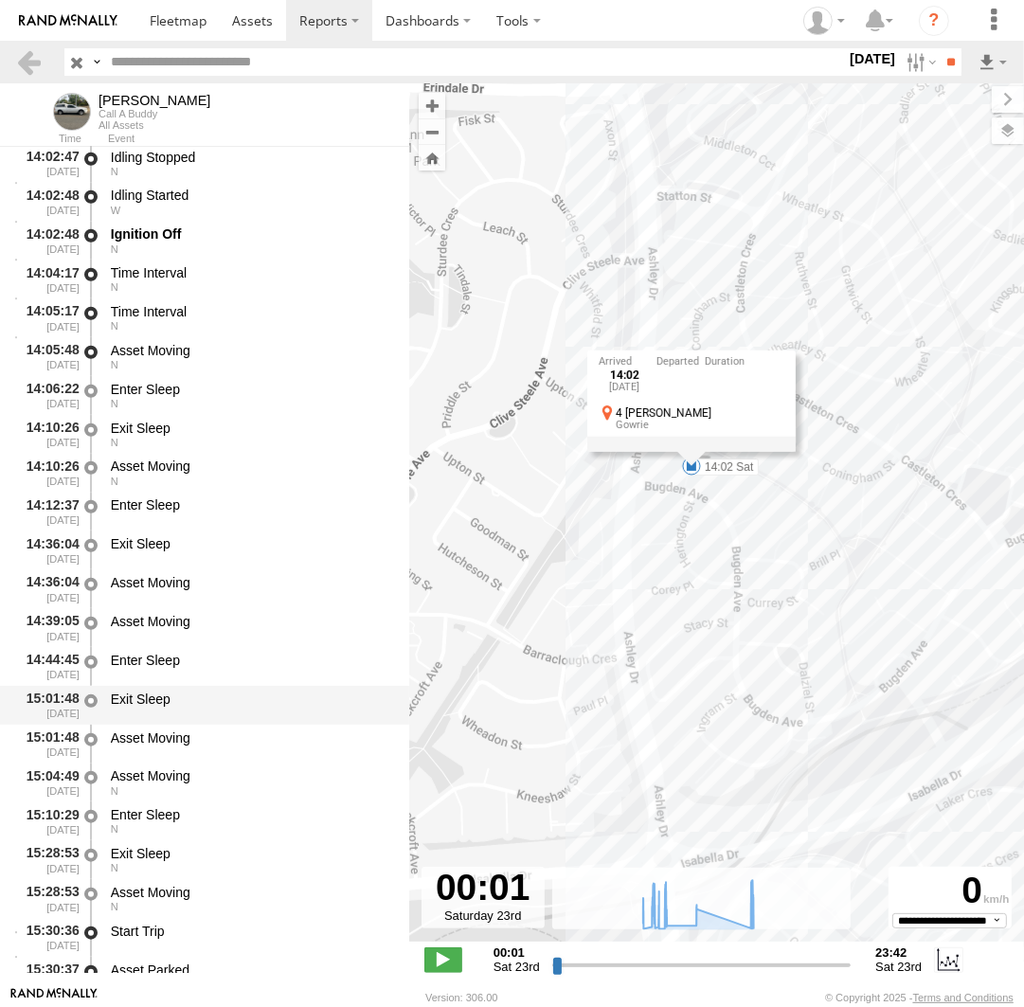
click at [186, 725] on div "15:01:48 23/08/2025 Exit Sleep" at bounding box center [204, 705] width 409 height 39
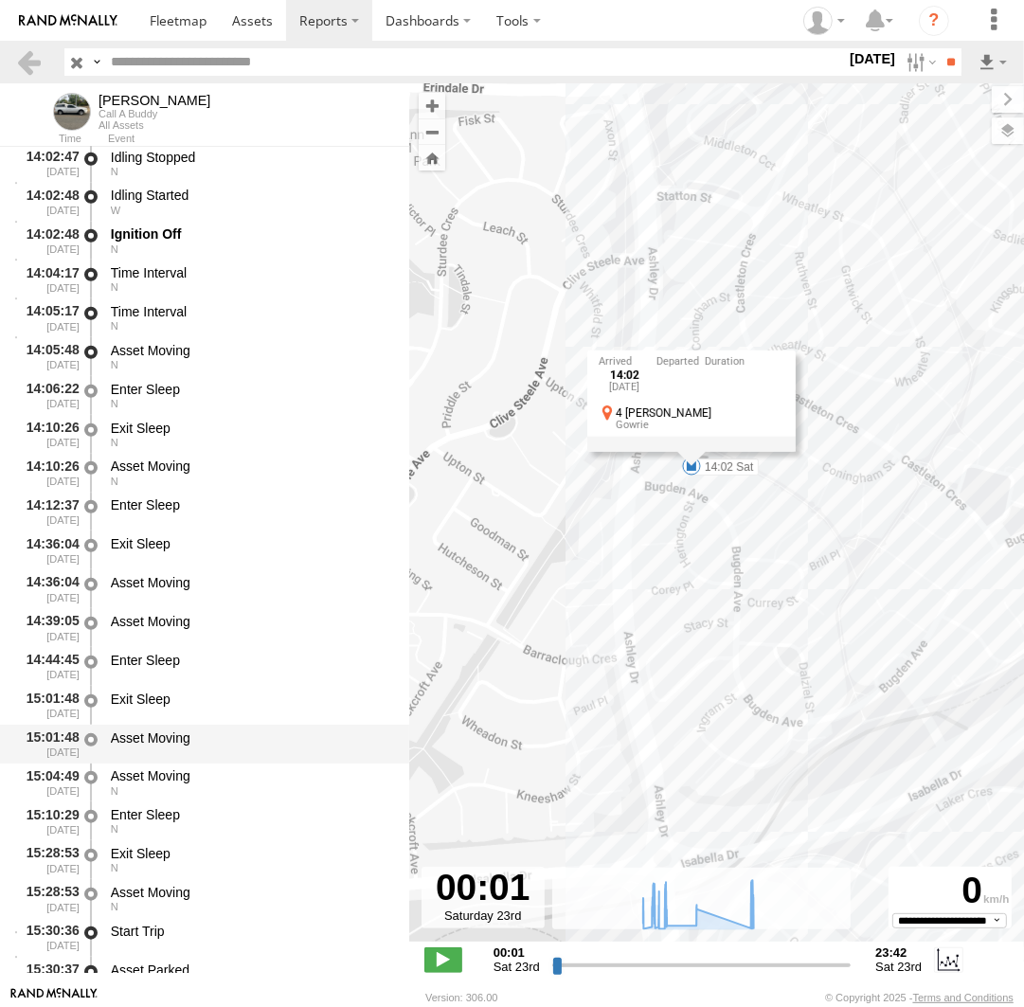
click at [186, 738] on div "Asset Moving" at bounding box center [251, 737] width 280 height 17
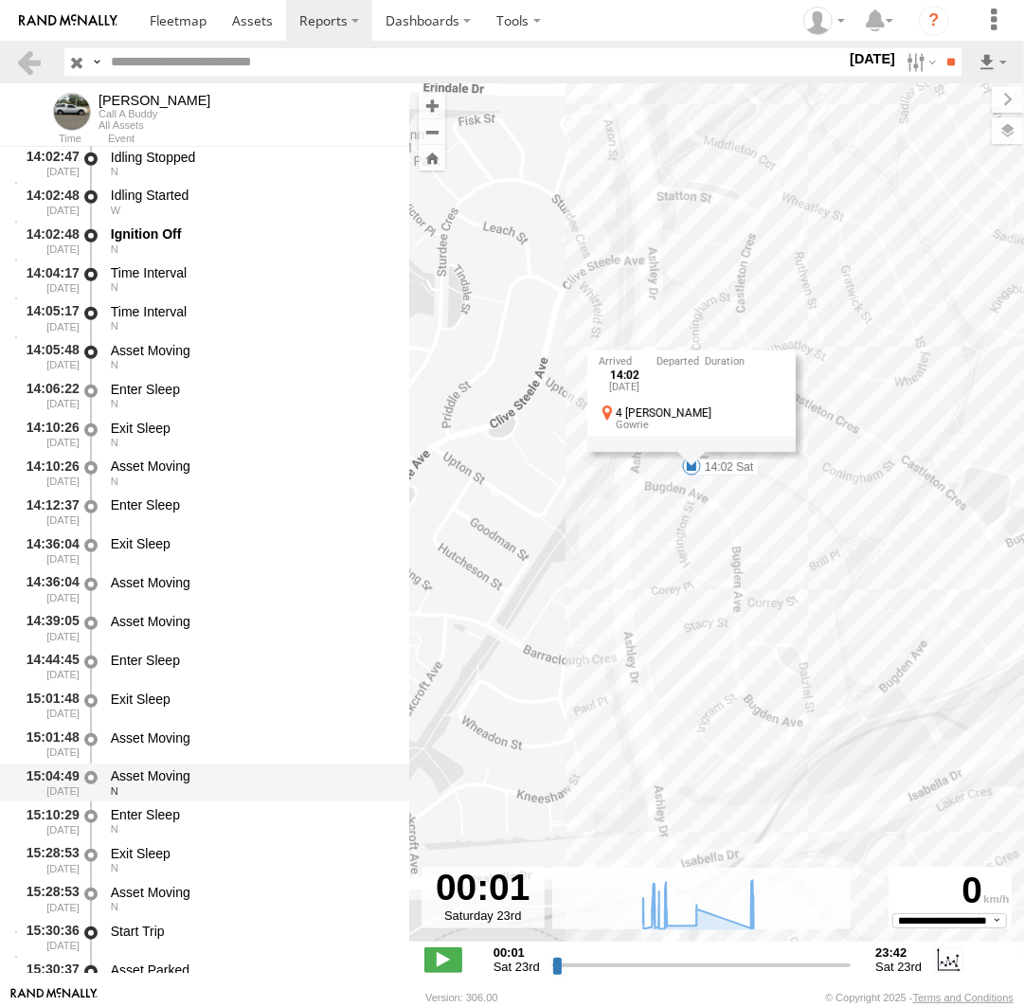
click at [188, 777] on div "Asset Moving" at bounding box center [251, 775] width 280 height 17
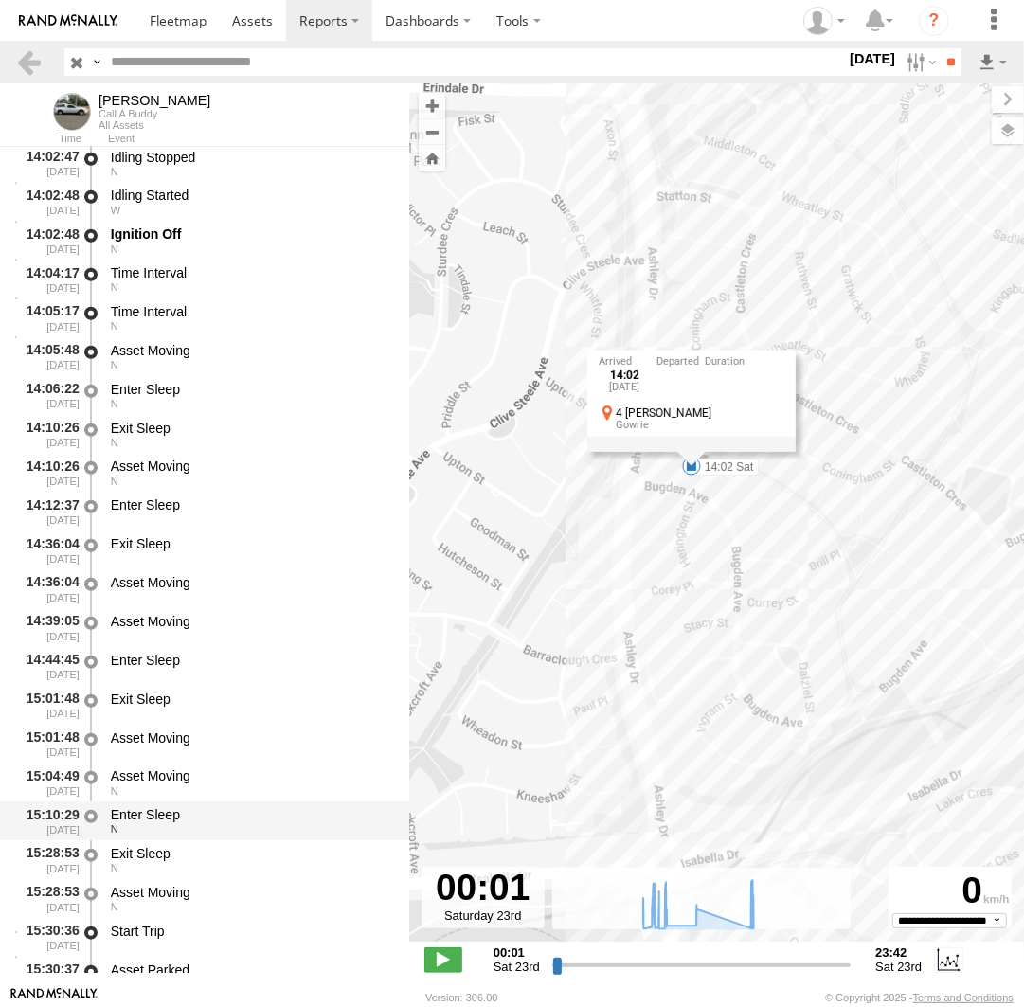
click at [185, 803] on div "15:10:29 23/08/2025 Enter Sleep N" at bounding box center [204, 820] width 409 height 39
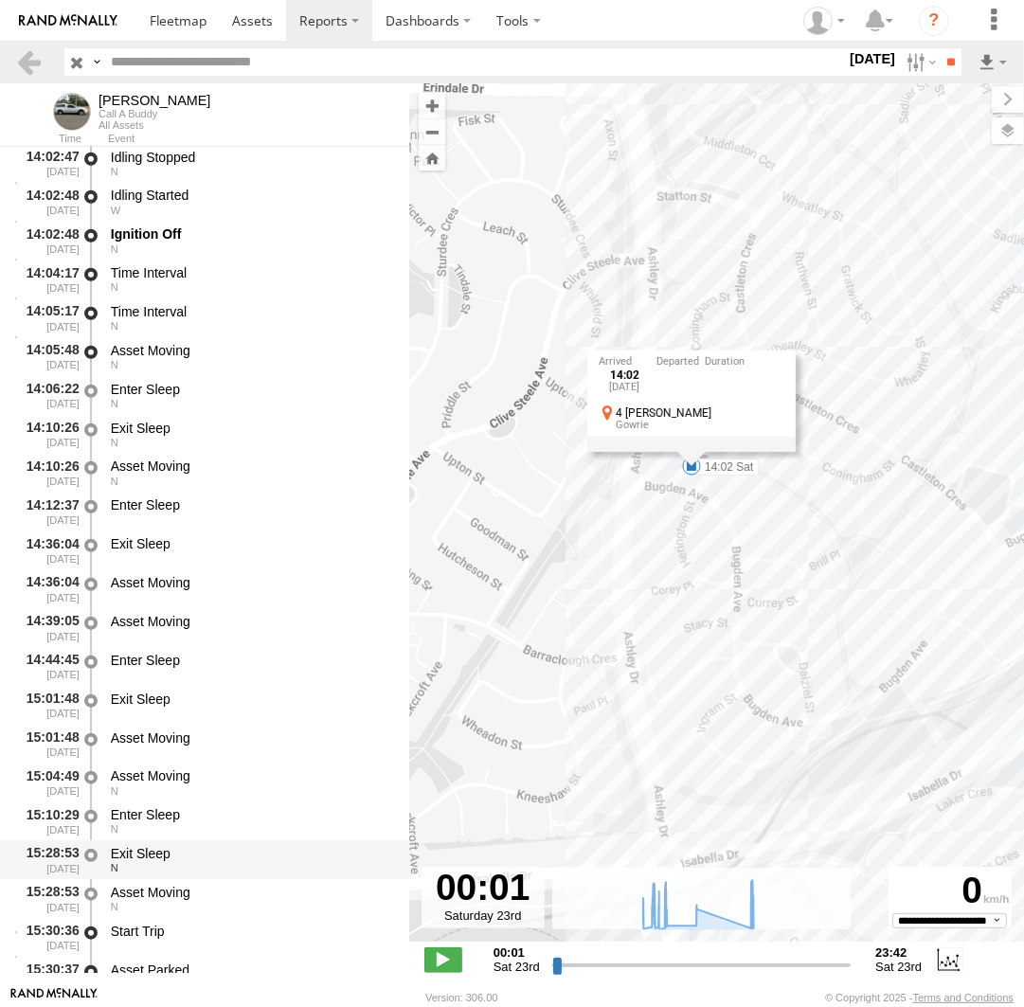
click at [182, 860] on div "Exit Sleep" at bounding box center [251, 853] width 280 height 17
click at [189, 886] on div "Asset Moving" at bounding box center [251, 892] width 280 height 17
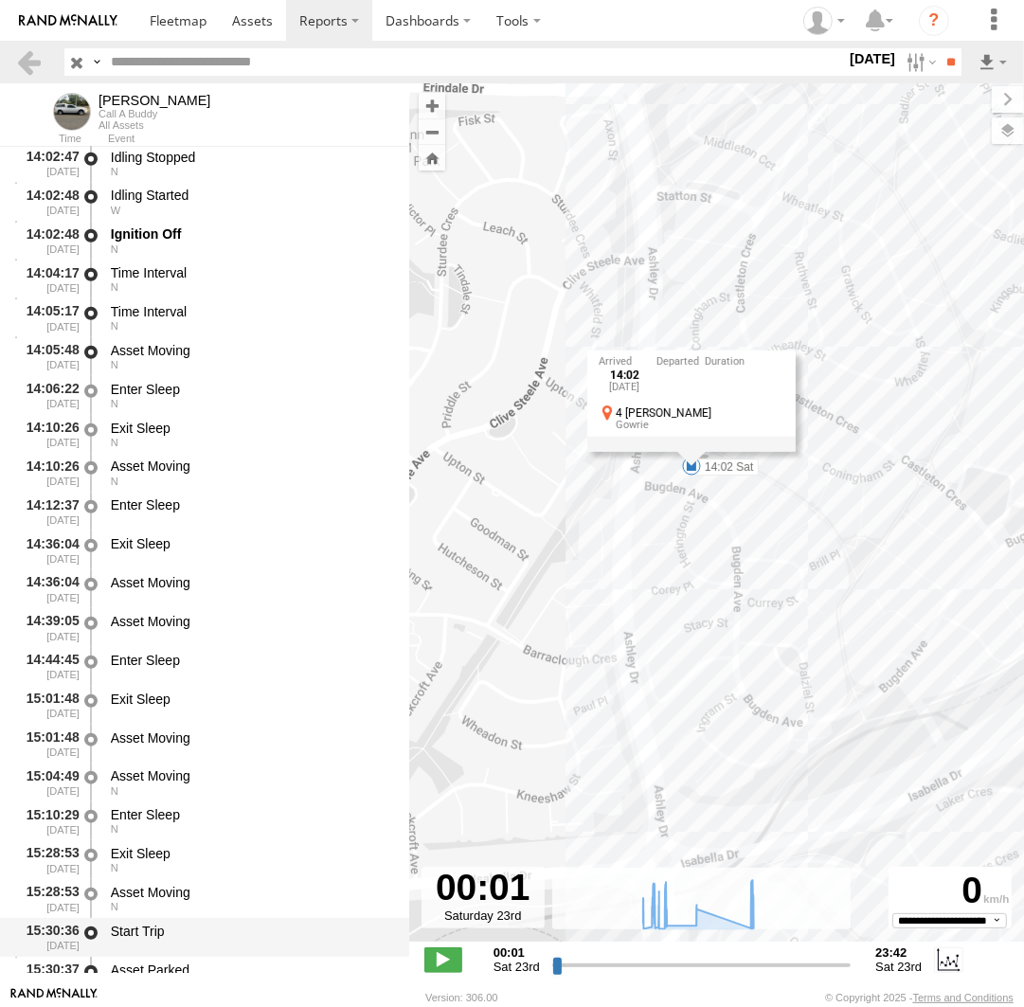
click at [185, 930] on div "Start Trip" at bounding box center [251, 931] width 280 height 17
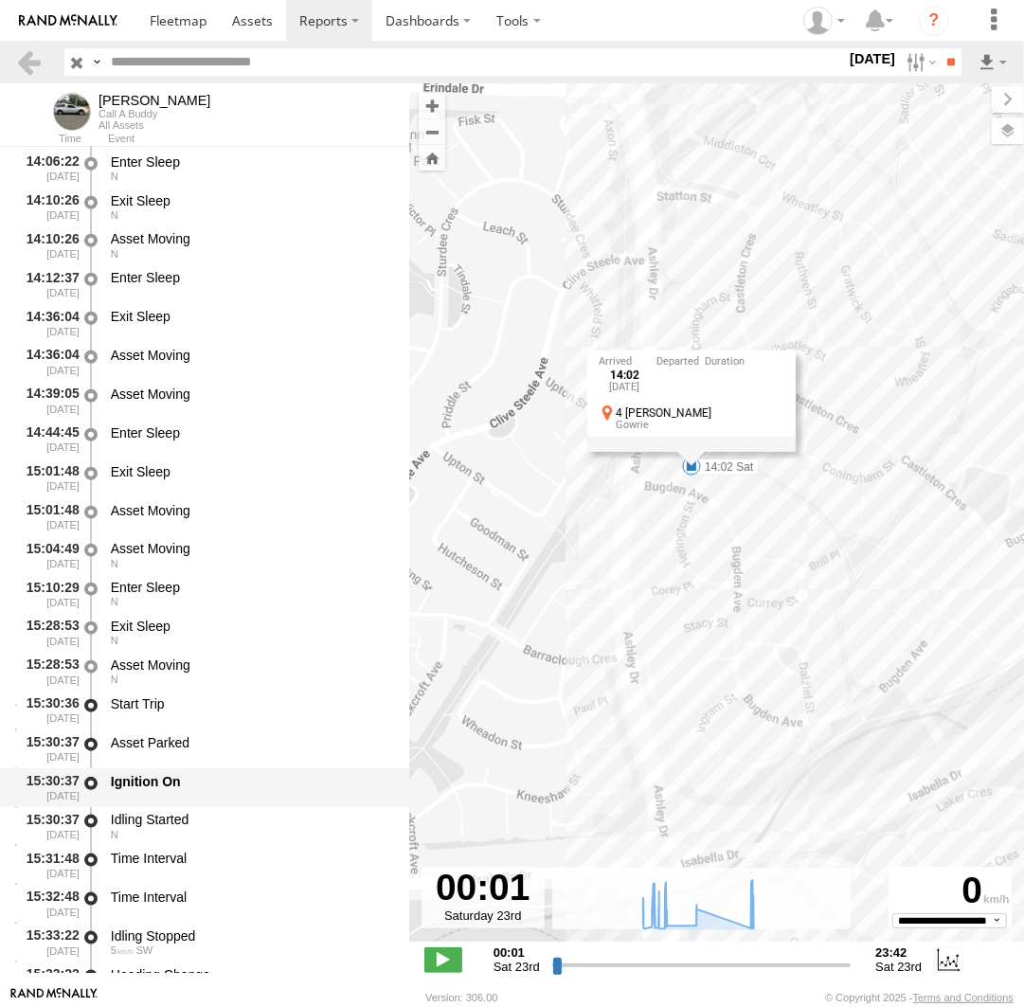
scroll to position [26957, 0]
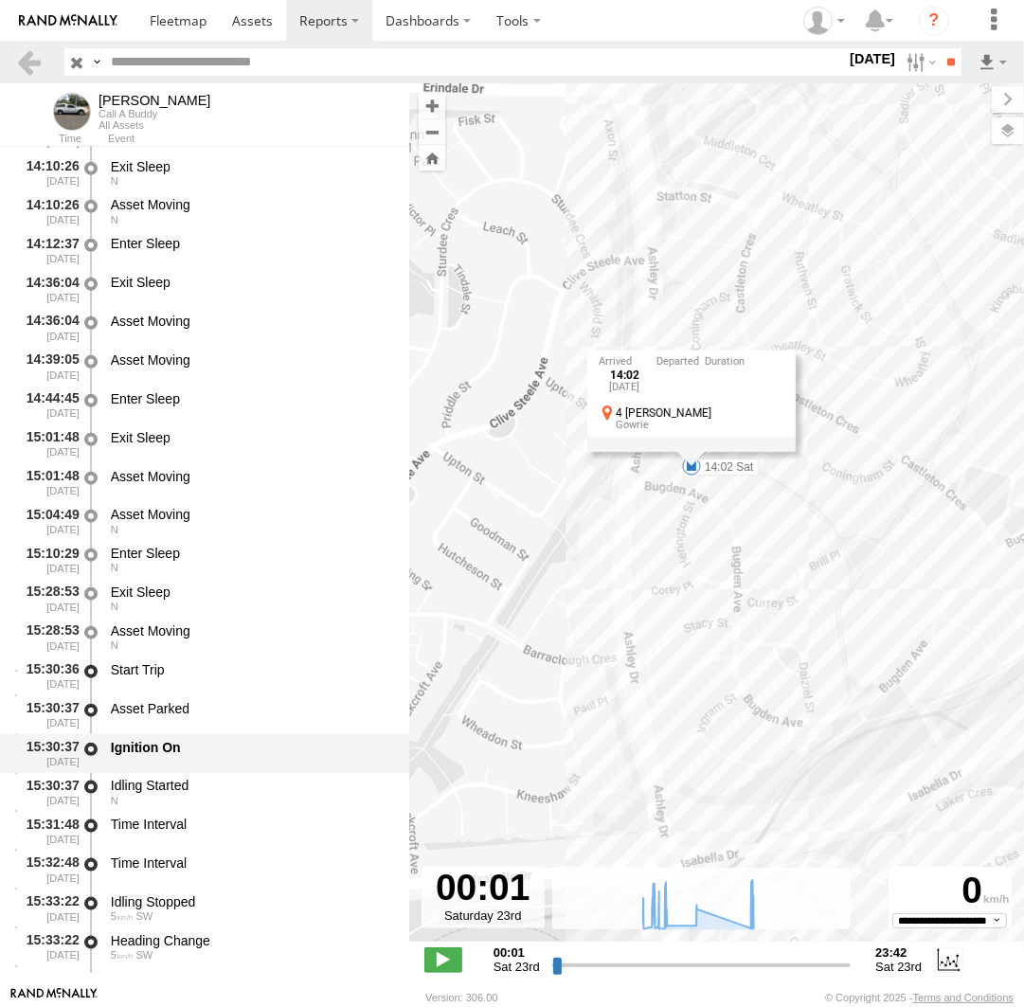
click at [195, 749] on div "Ignition On" at bounding box center [251, 747] width 280 height 17
click at [182, 794] on div "Idling Started" at bounding box center [251, 785] width 280 height 17
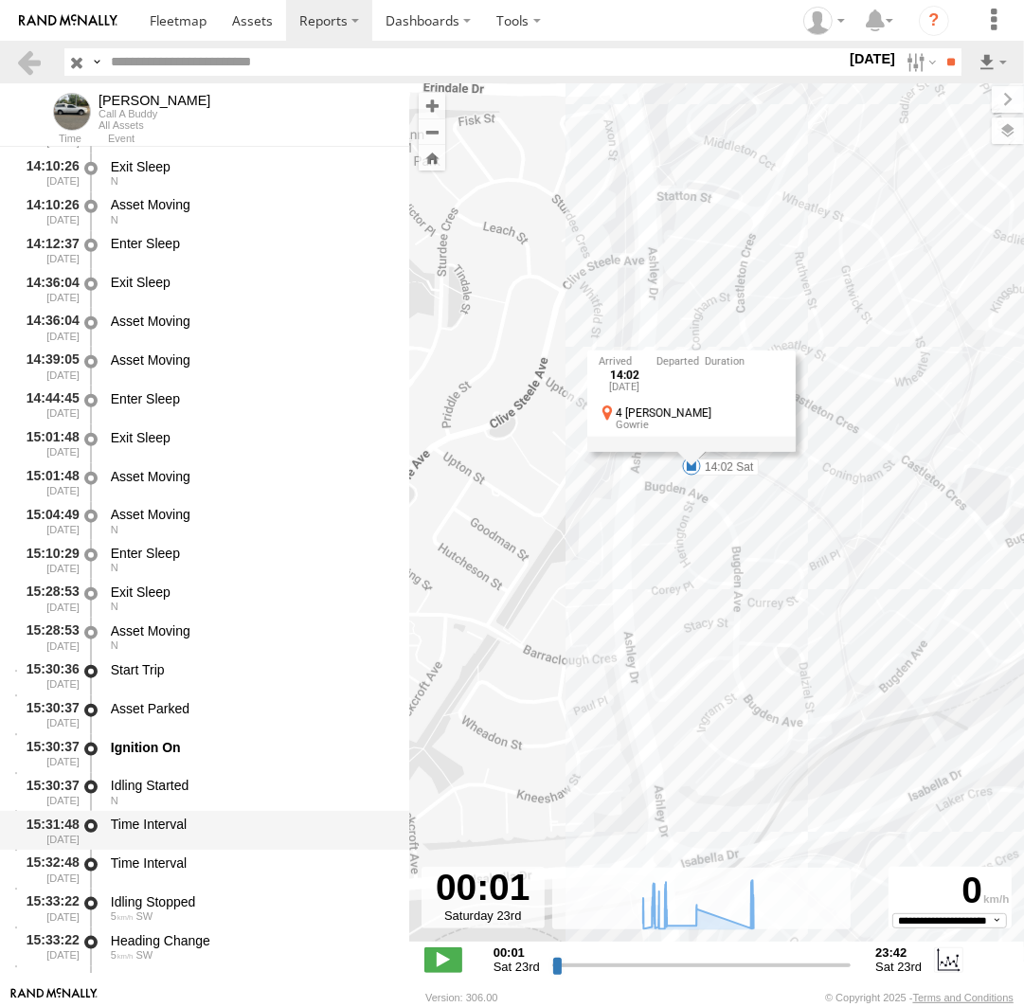
click at [191, 830] on div "Time Interval" at bounding box center [251, 824] width 280 height 17
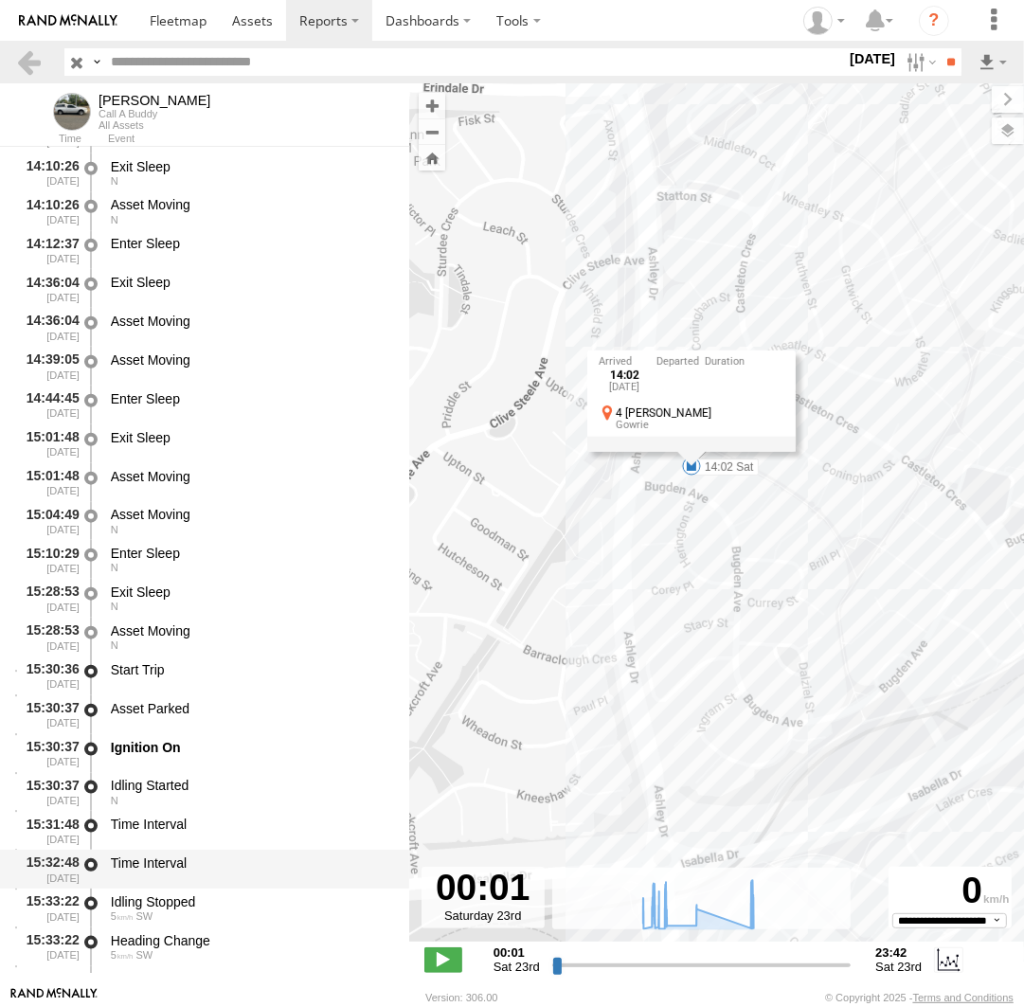
click at [189, 856] on div "Time Interval" at bounding box center [251, 869] width 286 height 35
click at [191, 899] on div "Idling Stopped" at bounding box center [251, 901] width 280 height 17
click at [719, 527] on div "Andrew 08:42 Sat 07:08 Sat 08:23 Sat 09:01 Sat 14:02 Sat 15:39 Sat 16:01 Sat 15…" at bounding box center [716, 522] width 615 height 878
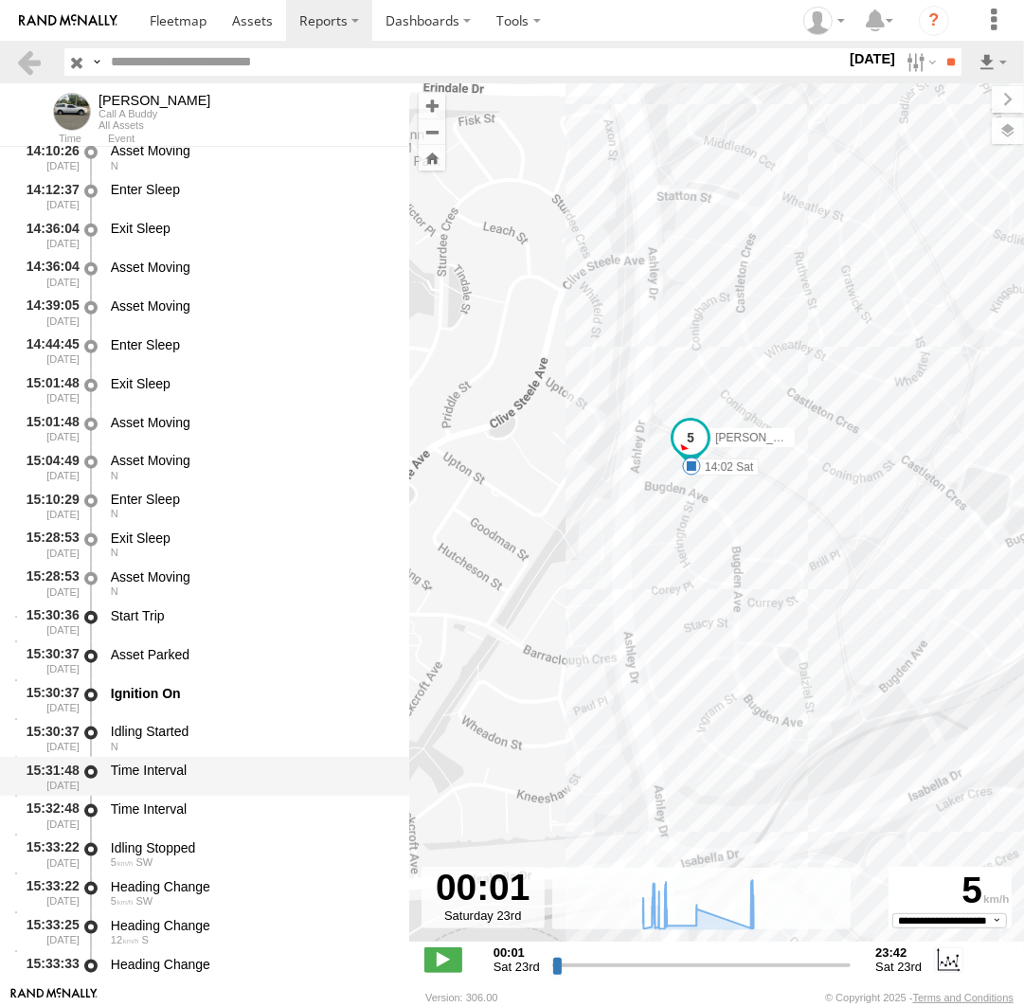
scroll to position [27043, 0]
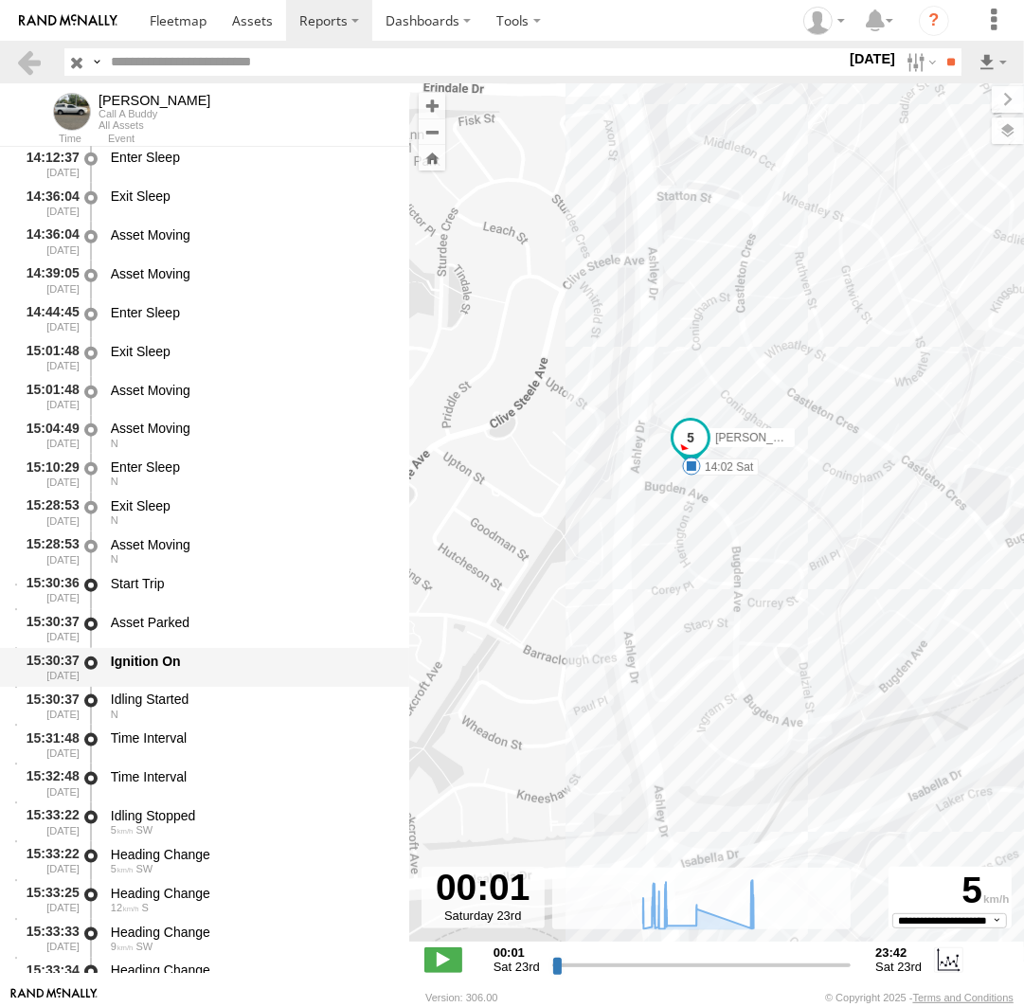
click at [181, 667] on div "Ignition On" at bounding box center [251, 661] width 280 height 17
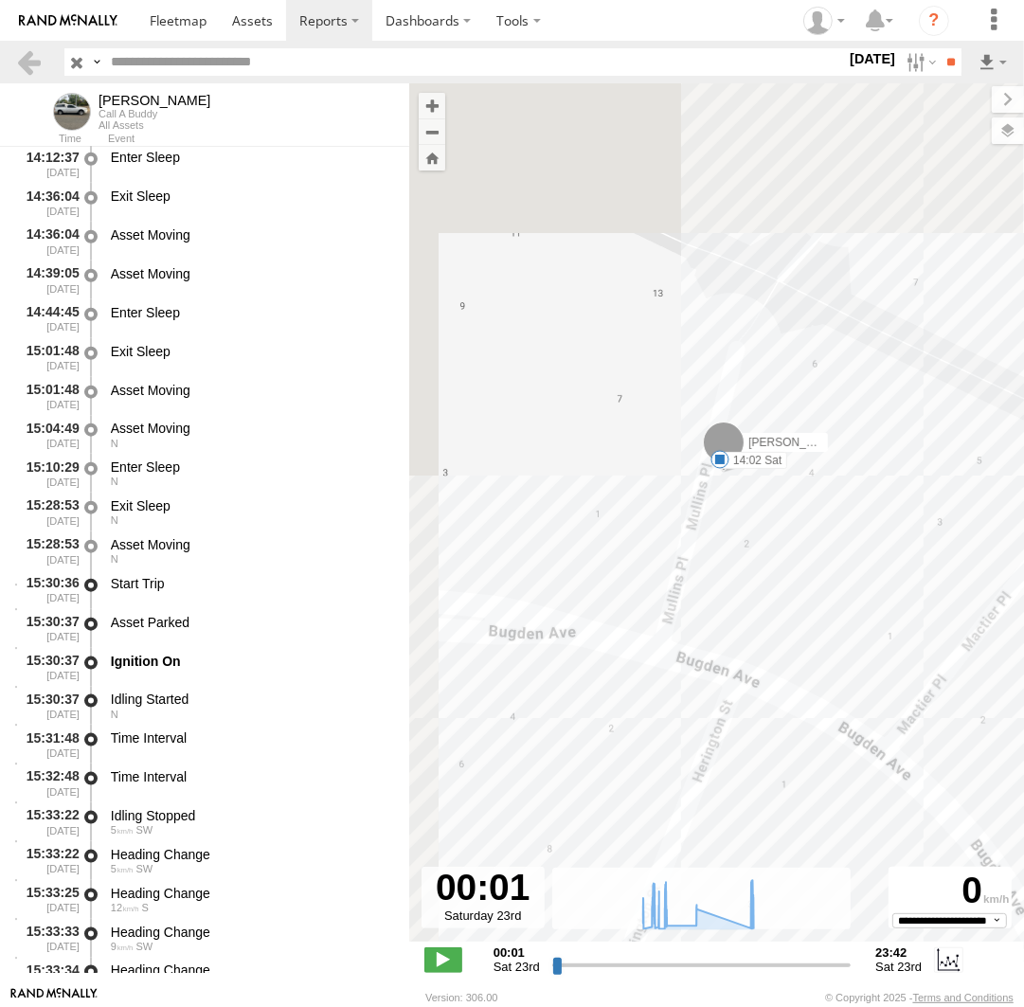
drag, startPoint x: 666, startPoint y: 313, endPoint x: 748, endPoint y: 531, distance: 233.8
click at [752, 531] on div "Andrew 08:42 Sat 07:08 Sat 08:23 Sat 09:01 Sat 14:02 Sat 15:39 Sat 16:01 Sat 15…" at bounding box center [716, 522] width 615 height 878
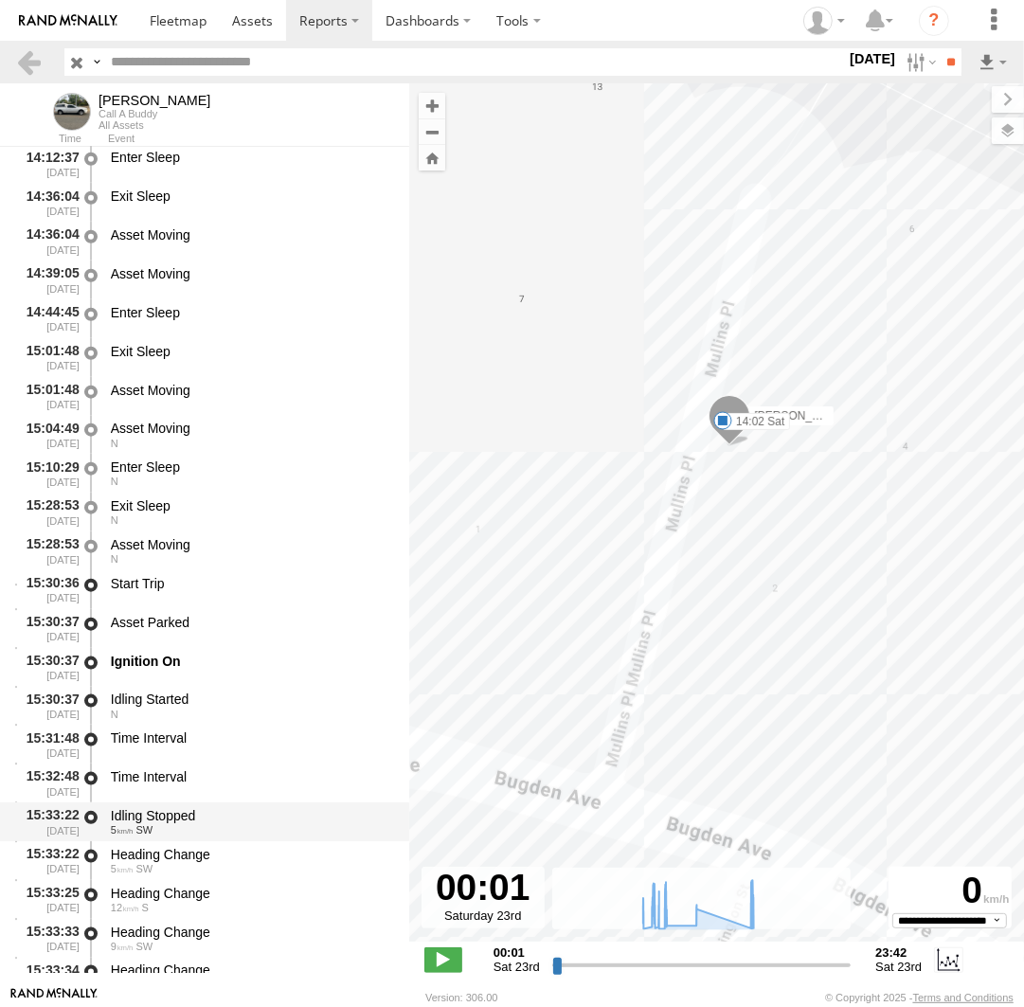
click at [121, 824] on div "Idling Stopped" at bounding box center [251, 815] width 280 height 17
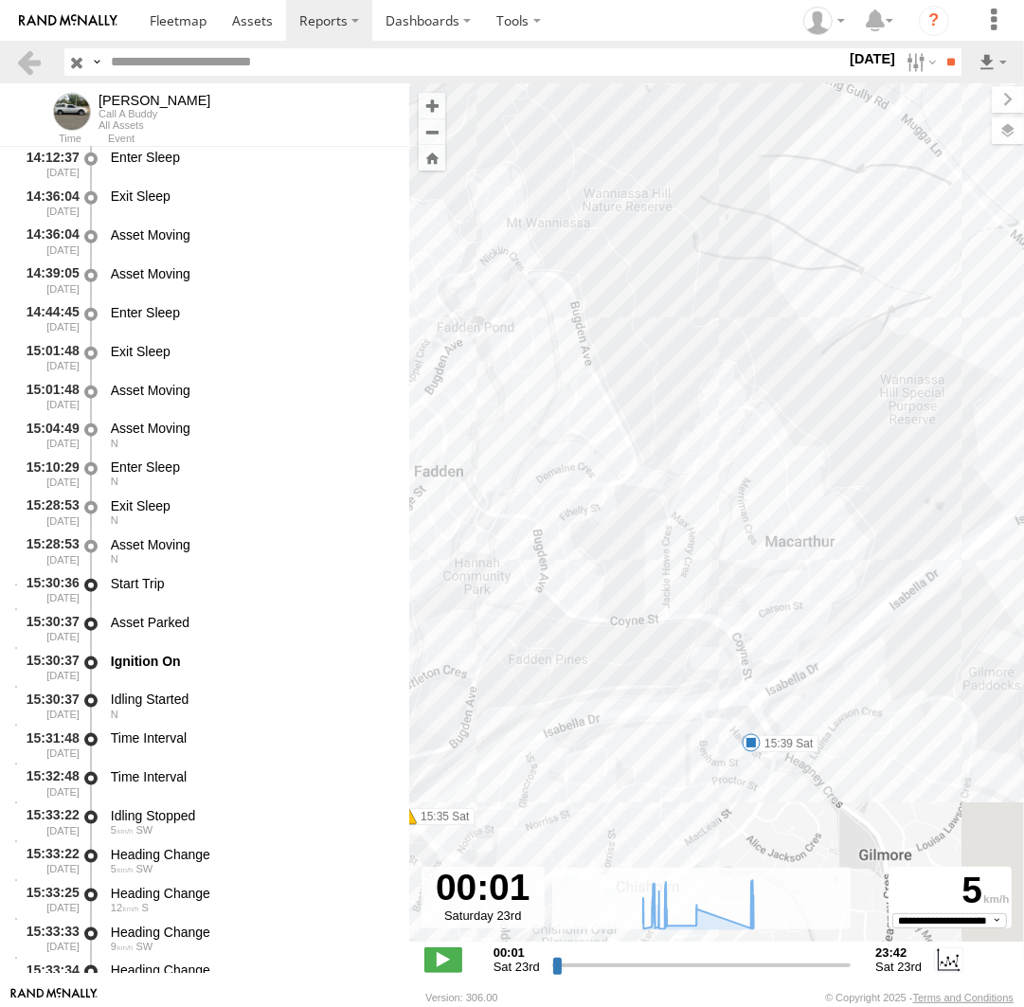
drag, startPoint x: 891, startPoint y: 591, endPoint x: 368, endPoint y: 797, distance: 561.8
click at [409, 797] on div "Andrew 08:42 Sat 07:08 Sat 08:23 Sat 09:01 Sat 14:02 Sat 15:39 Sat 16:01 Sat 15…" at bounding box center [716, 522] width 615 height 878
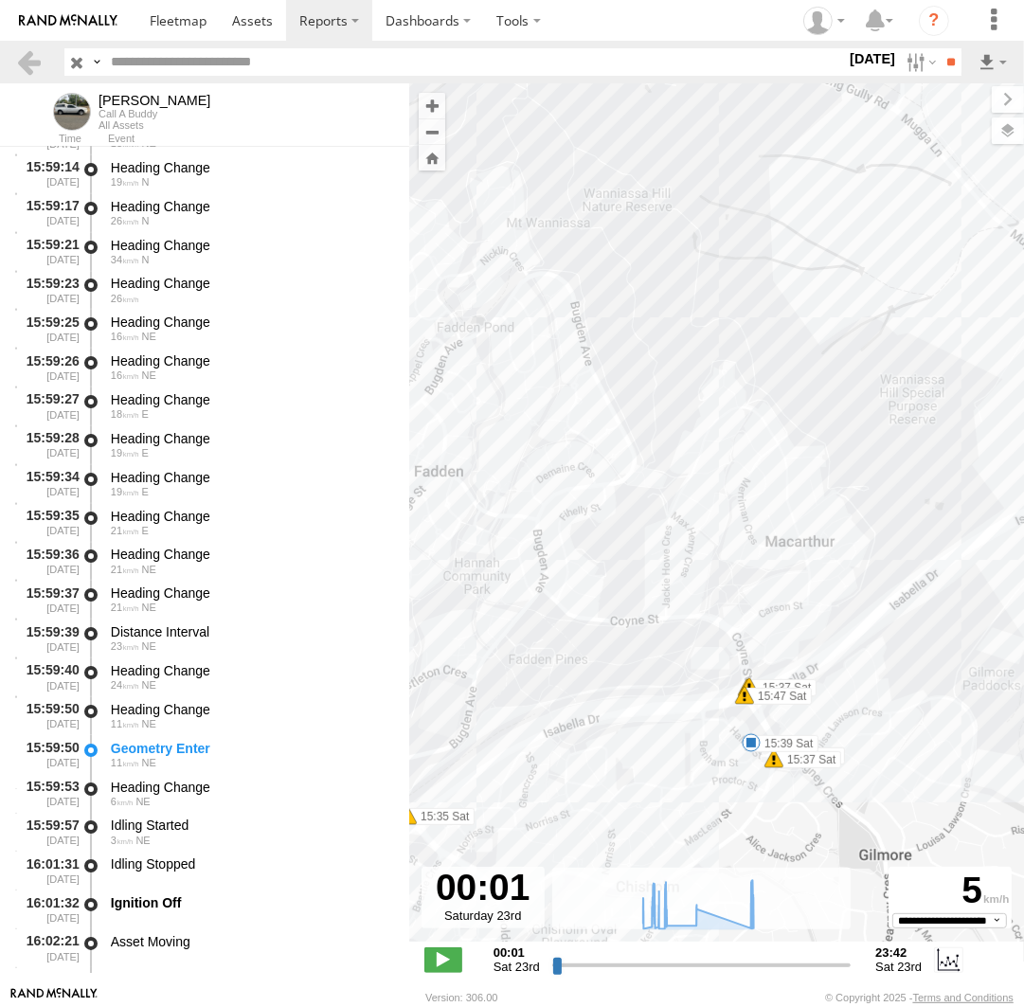
scroll to position [35739, 0]
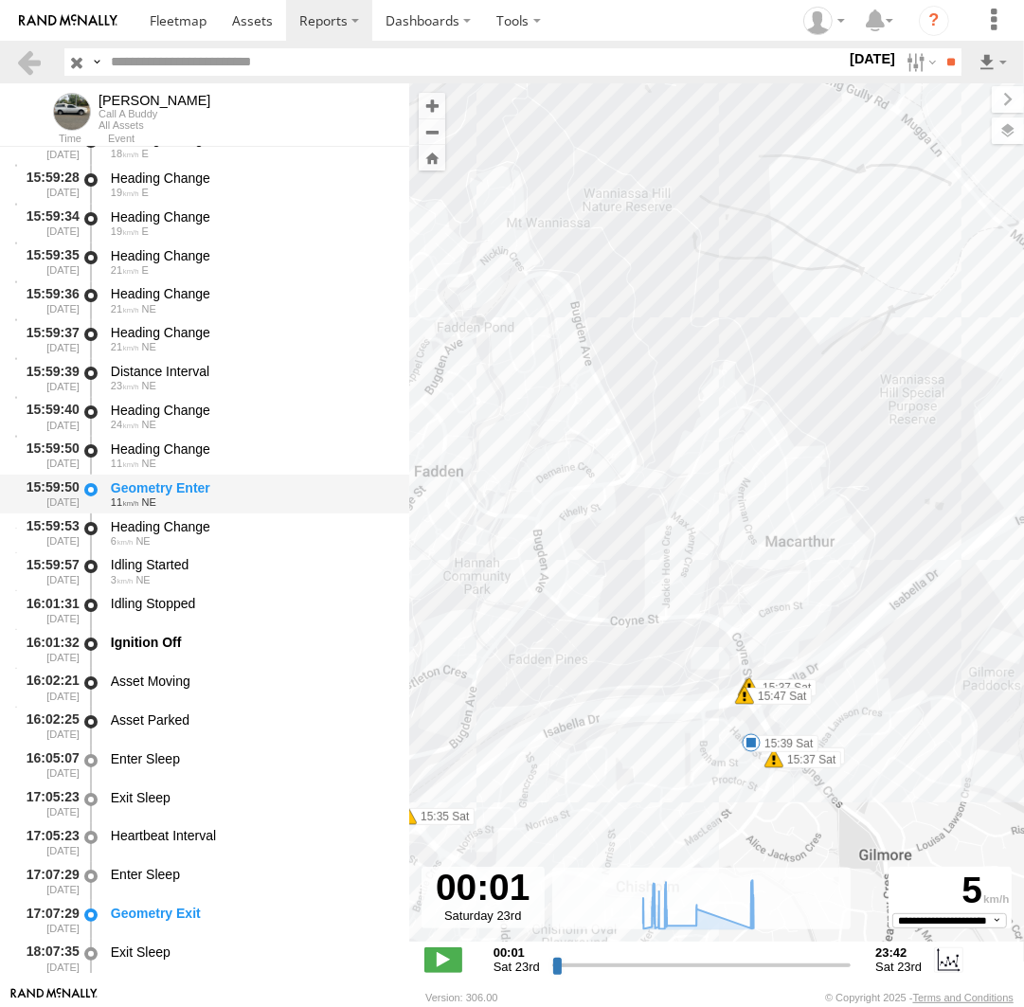
click at [242, 503] on div "11 NE" at bounding box center [251, 501] width 280 height 11
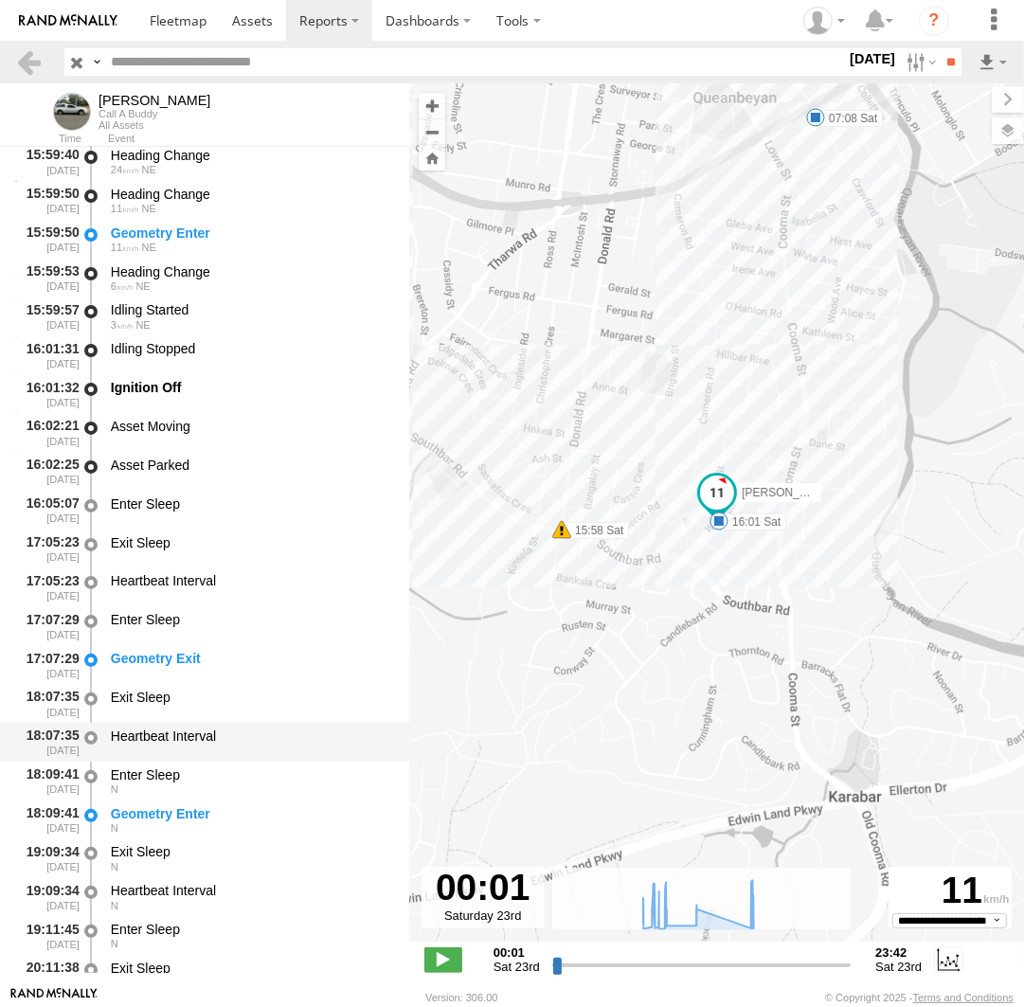
scroll to position [36000, 0]
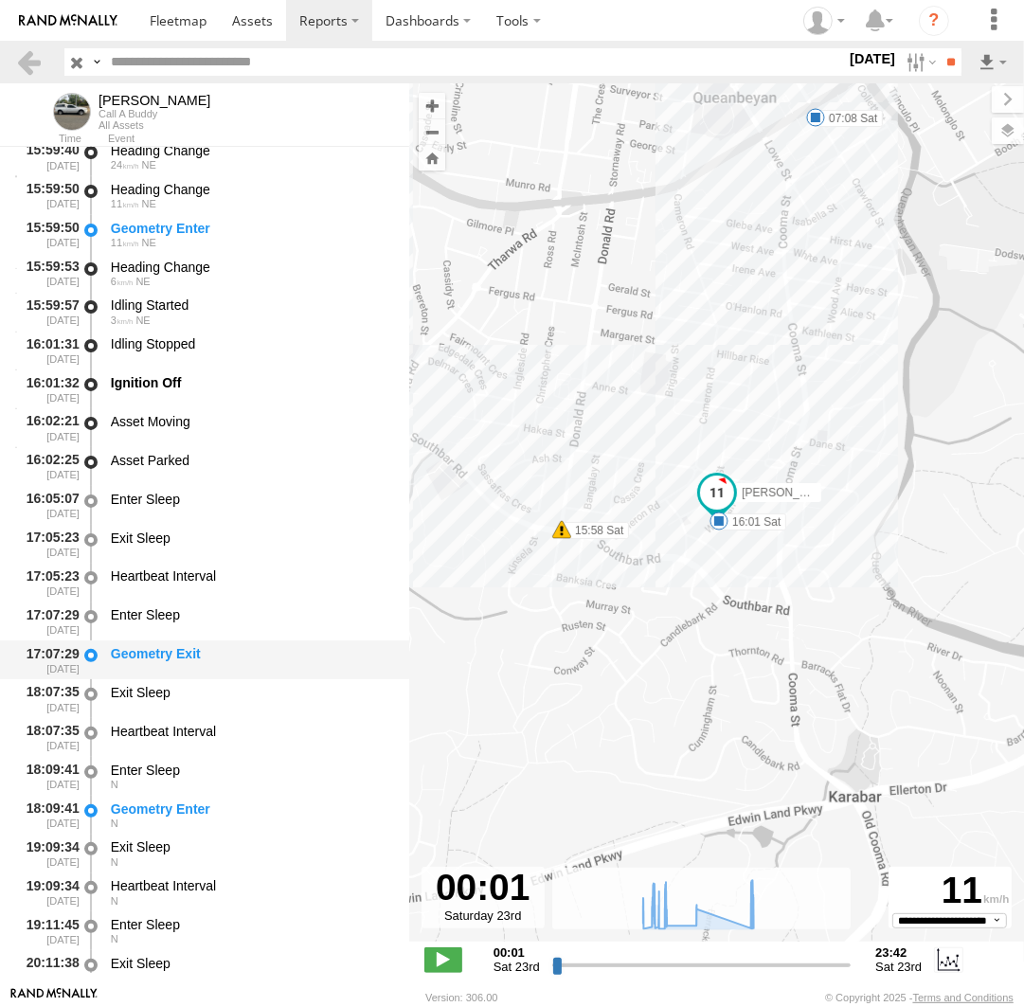
click at [215, 659] on div "Geometry Exit" at bounding box center [251, 653] width 280 height 17
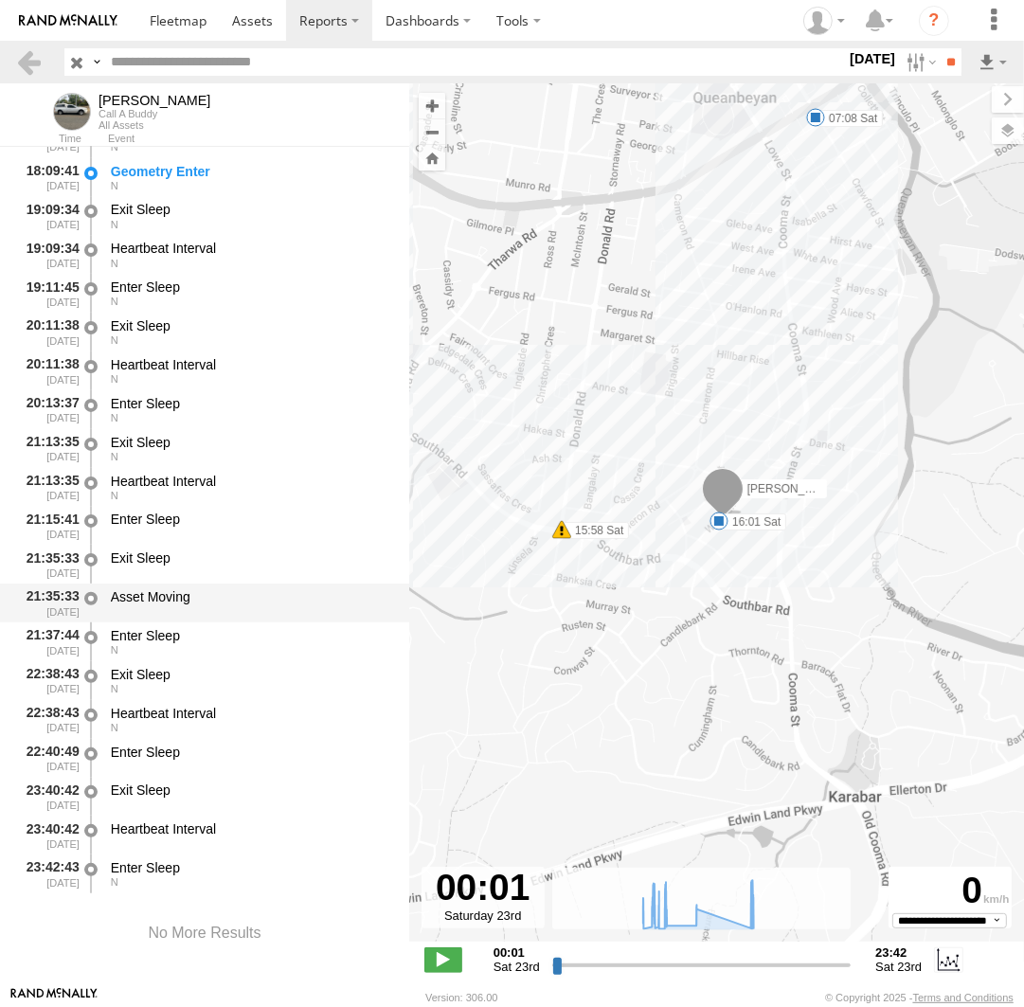
scroll to position [36672, 0]
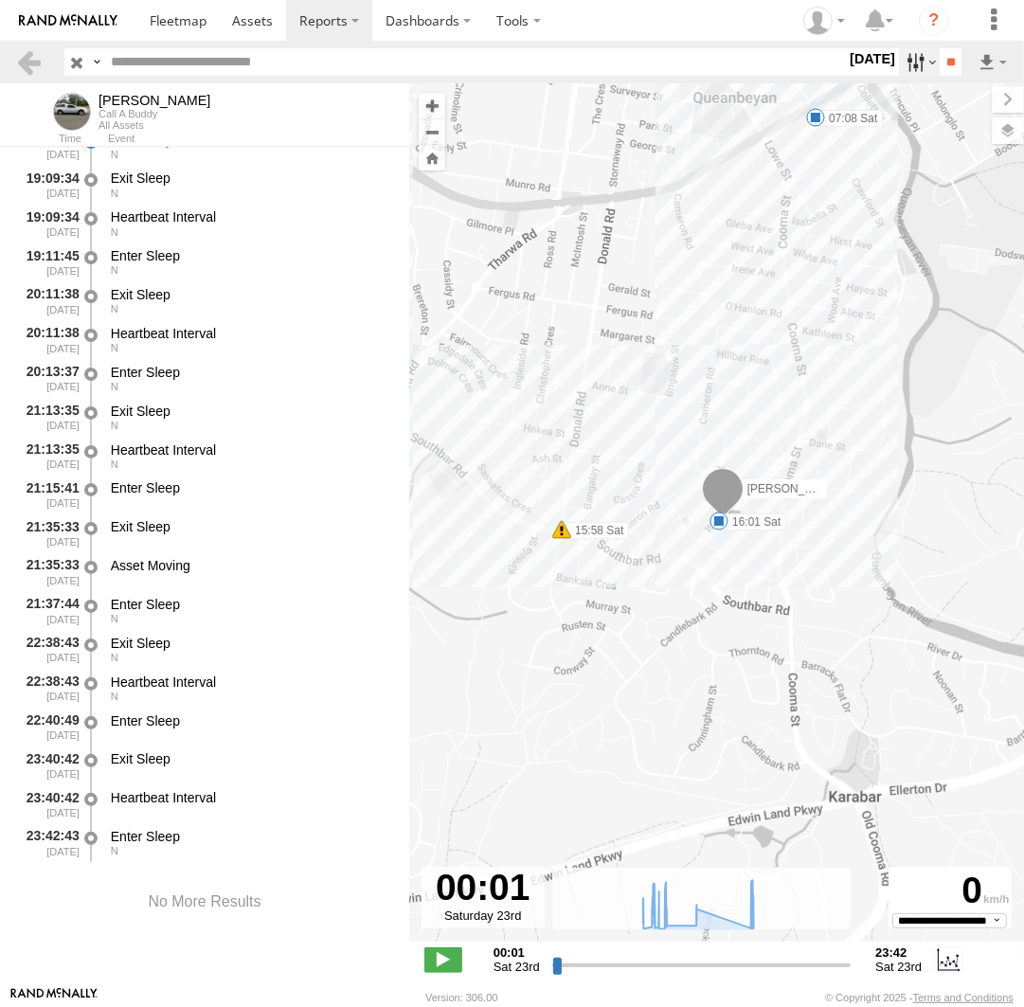
click at [907, 63] on label at bounding box center [919, 61] width 41 height 27
click at [0, 0] on label at bounding box center [0, 0] width 0 height 0
click at [949, 62] on input "**" at bounding box center [951, 61] width 22 height 27
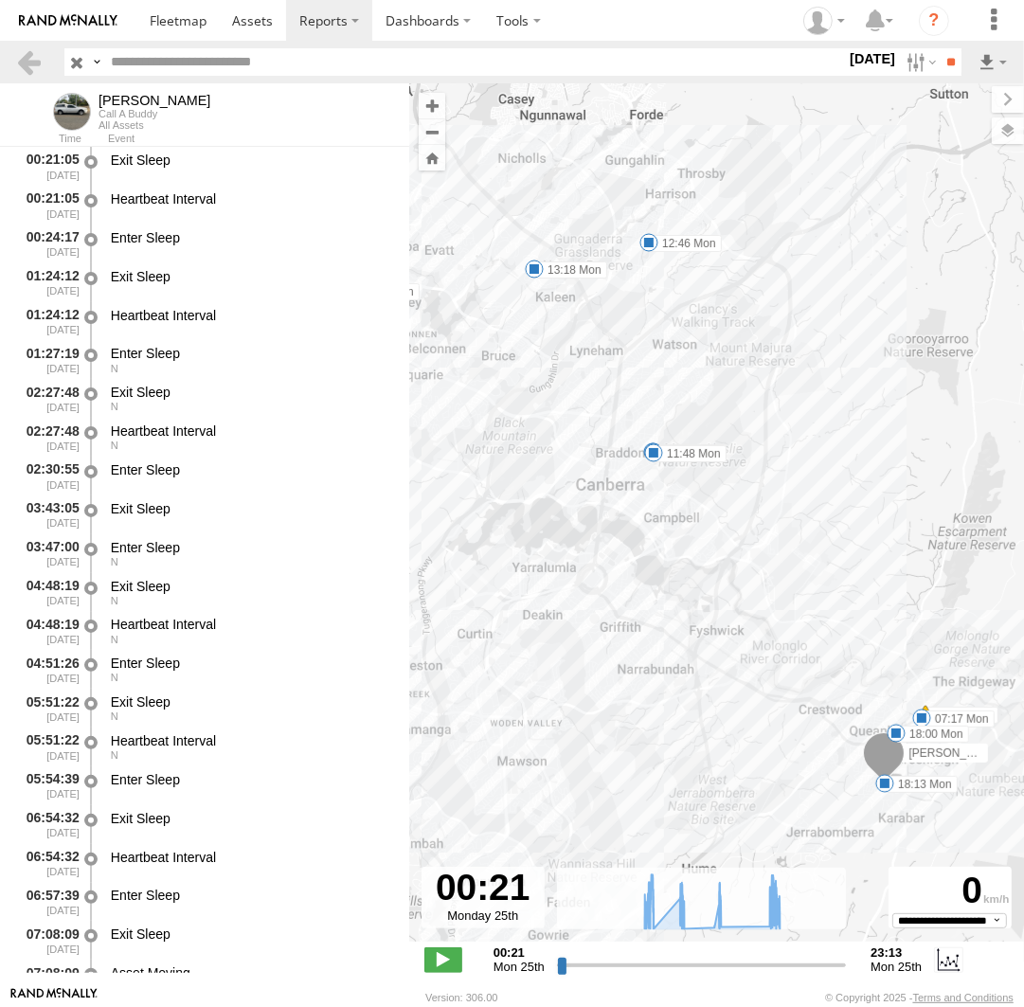
drag, startPoint x: 632, startPoint y: 519, endPoint x: 552, endPoint y: 494, distance: 83.3
click at [553, 494] on div "Andrew 17:45 Mon 07:17 Mon 07:53 Mon 10:20 Mon 10:35 Mon 11:48 Mon 12:46 Mon 13…" at bounding box center [716, 522] width 615 height 878
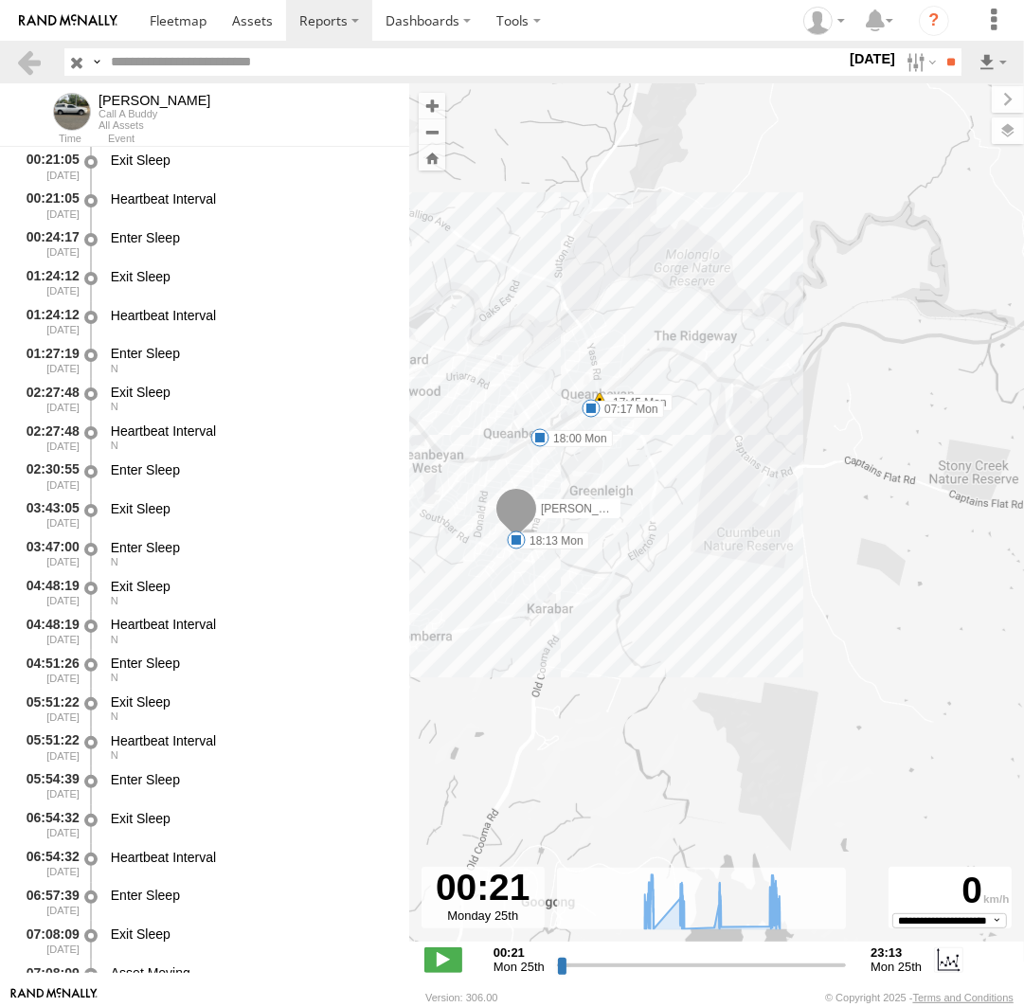
drag, startPoint x: 516, startPoint y: 327, endPoint x: 817, endPoint y: 635, distance: 430.1
click at [817, 635] on div "Andrew 17:45 Mon 07:17 Mon 07:53 Mon 10:20 Mon 10:35 Mon 11:48 Mon 12:46 Mon 13…" at bounding box center [716, 522] width 615 height 878
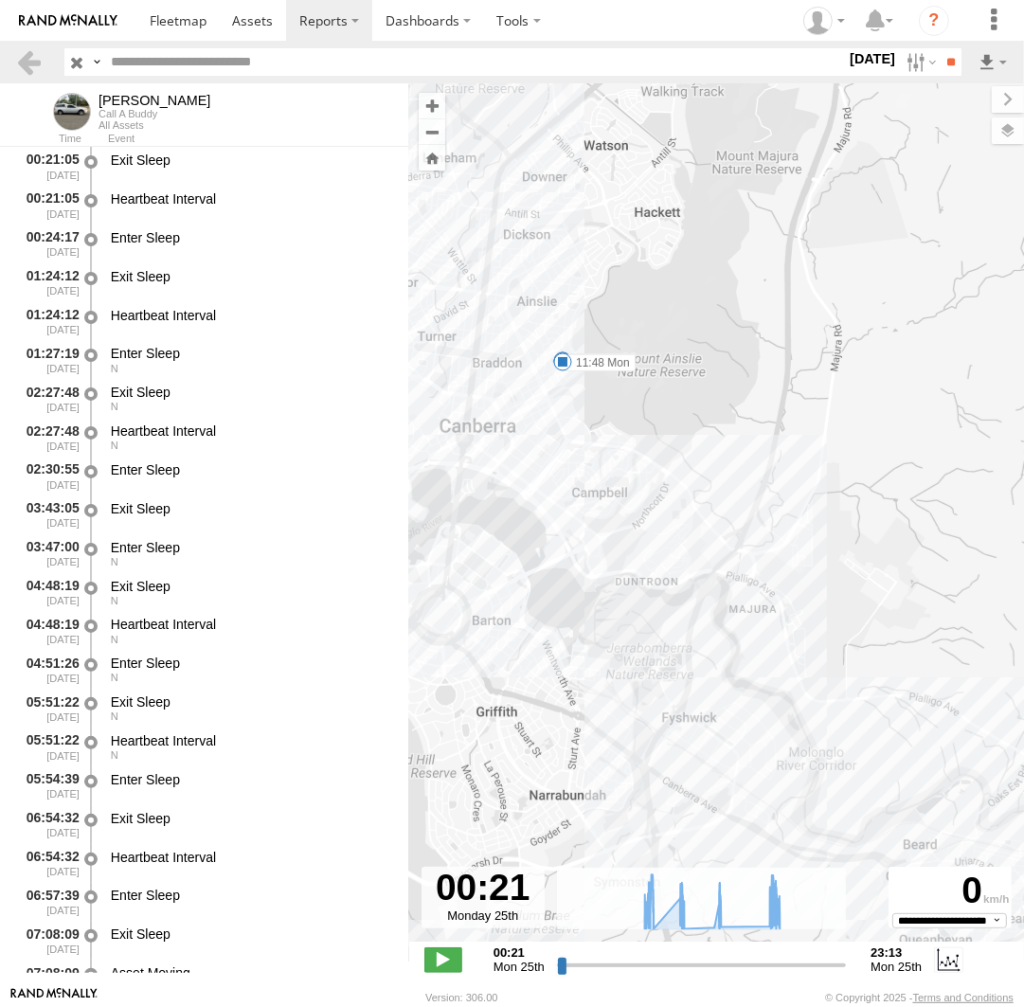
drag, startPoint x: 631, startPoint y: 538, endPoint x: 724, endPoint y: 554, distance: 94.2
click at [763, 629] on div "Andrew 17:45 Mon 07:17 Mon 07:53 Mon 10:20 Mon 10:35 Mon 11:48 Mon 12:46 Mon 13…" at bounding box center [716, 522] width 615 height 878
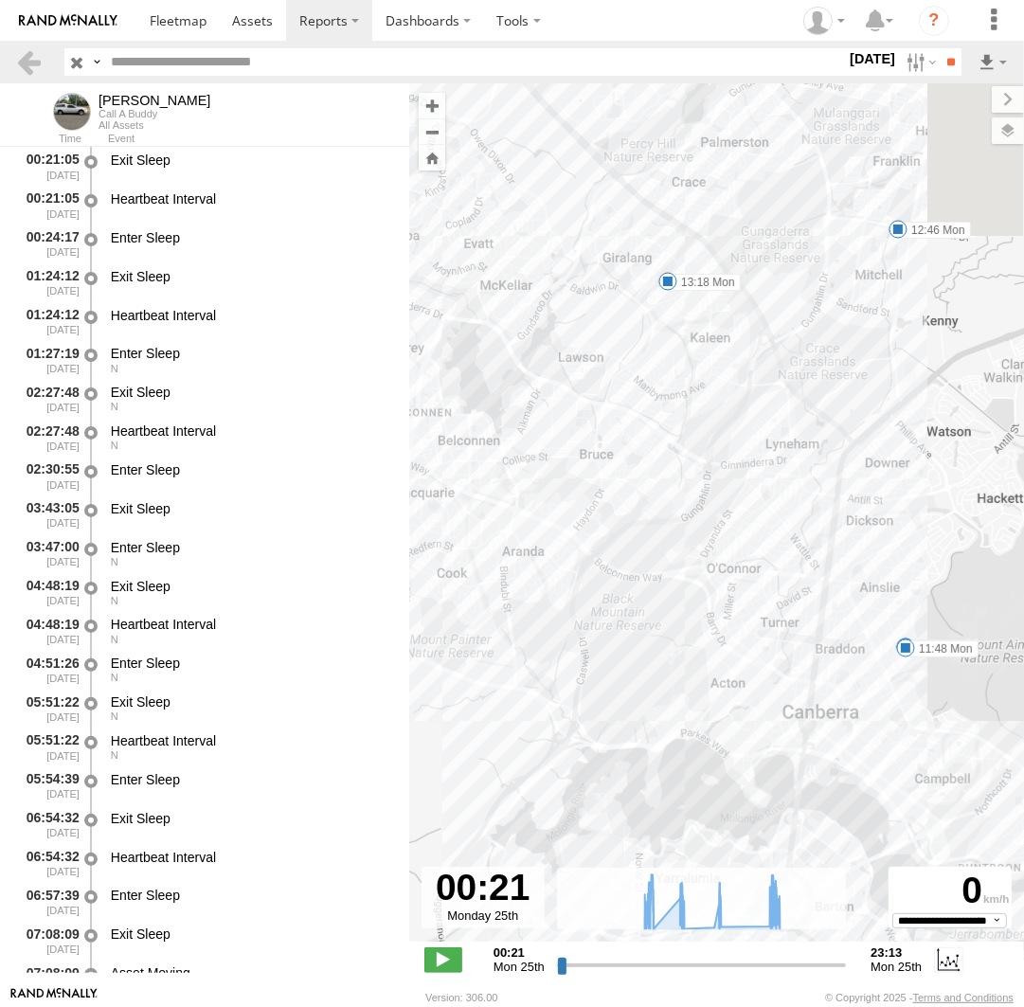
drag, startPoint x: 555, startPoint y: 395, endPoint x: 751, endPoint y: 566, distance: 260.5
click at [751, 566] on div "Andrew 17:45 Mon 07:17 Mon 07:53 Mon 10:20 Mon 10:35 Mon 11:48 Mon 12:46 Mon 13…" at bounding box center [716, 522] width 615 height 878
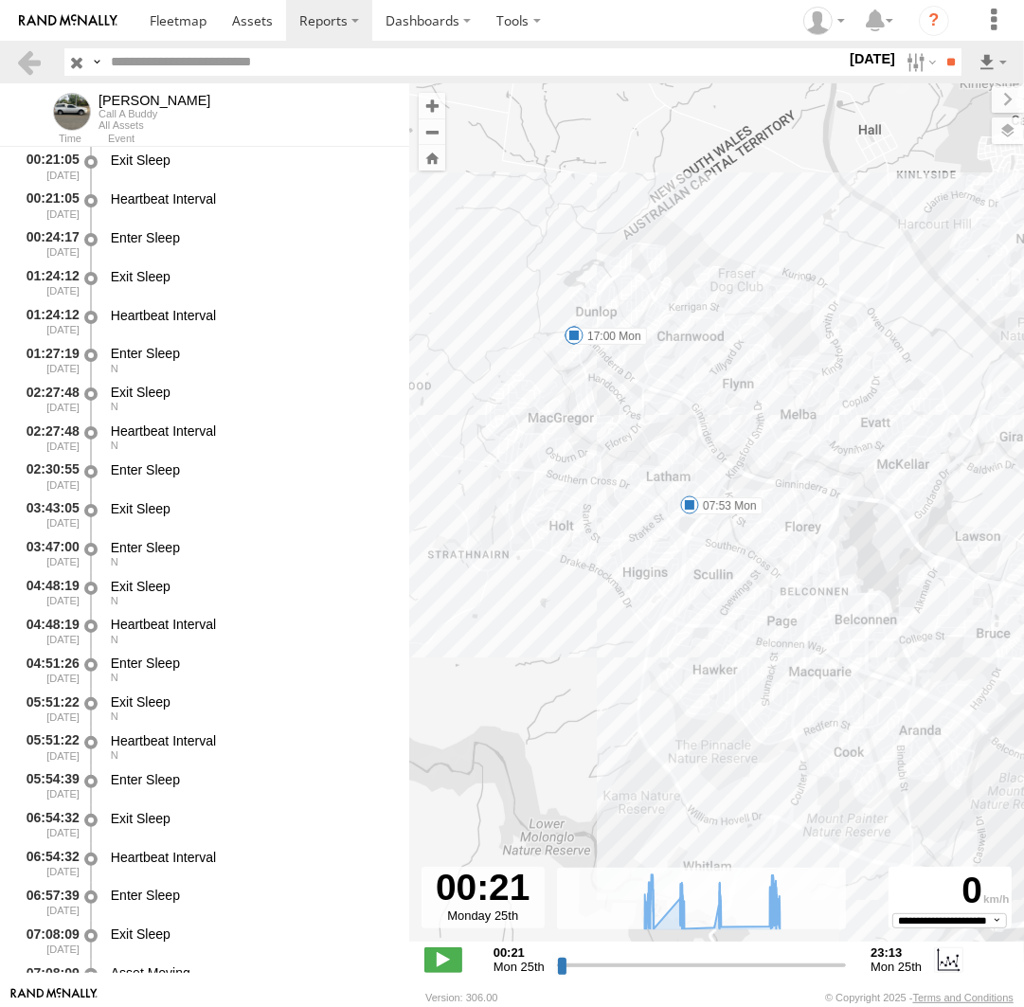
drag, startPoint x: 459, startPoint y: 530, endPoint x: 755, endPoint y: 638, distance: 314.7
click at [755, 638] on div "Andrew 17:45 Mon 07:17 Mon 07:53 Mon 10:20 Mon 10:35 Mon 11:48 Mon 12:46 Mon 13…" at bounding box center [716, 522] width 615 height 878
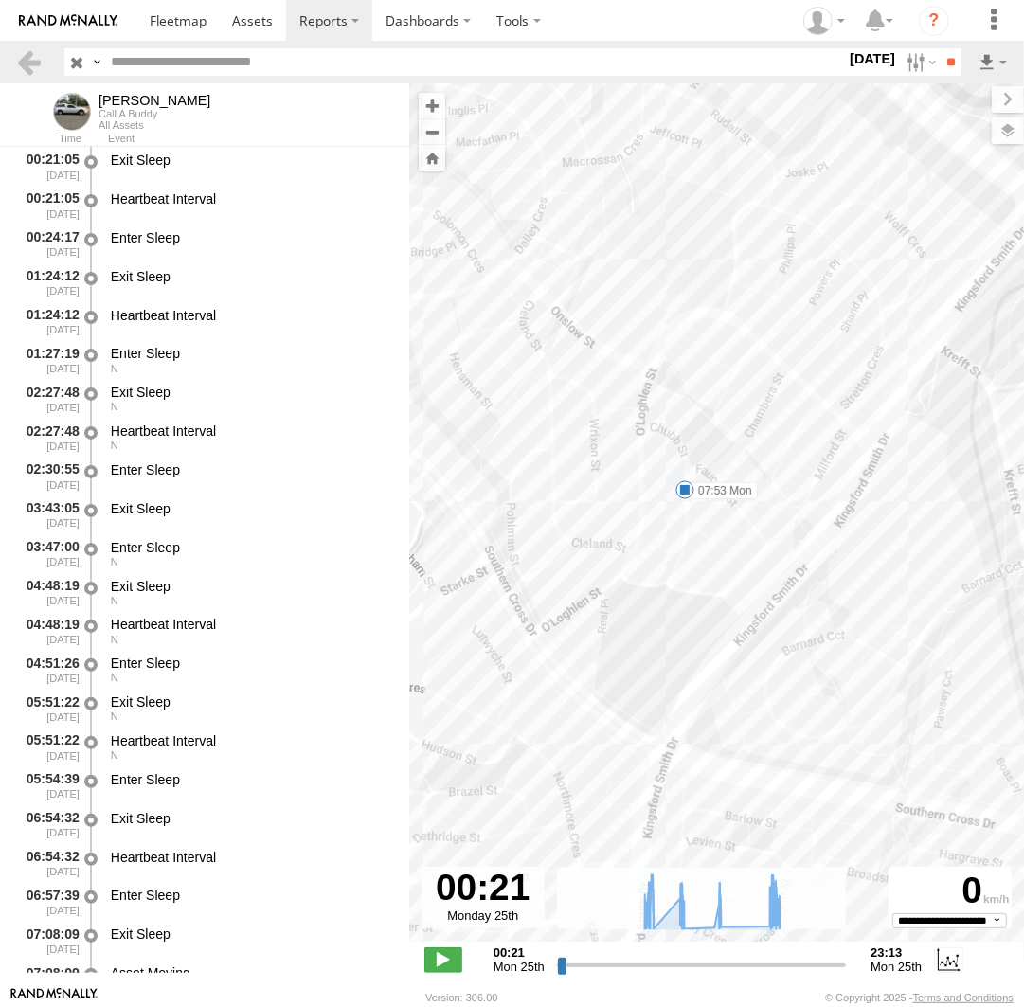
click at [682, 490] on span at bounding box center [684, 489] width 19 height 19
click at [841, 621] on div "Andrew 17:45 Mon 07:17 Mon 07:53 Mon 10:20 Mon 10:35 Mon 11:48 Mon 12:46 Mon 13…" at bounding box center [716, 522] width 615 height 878
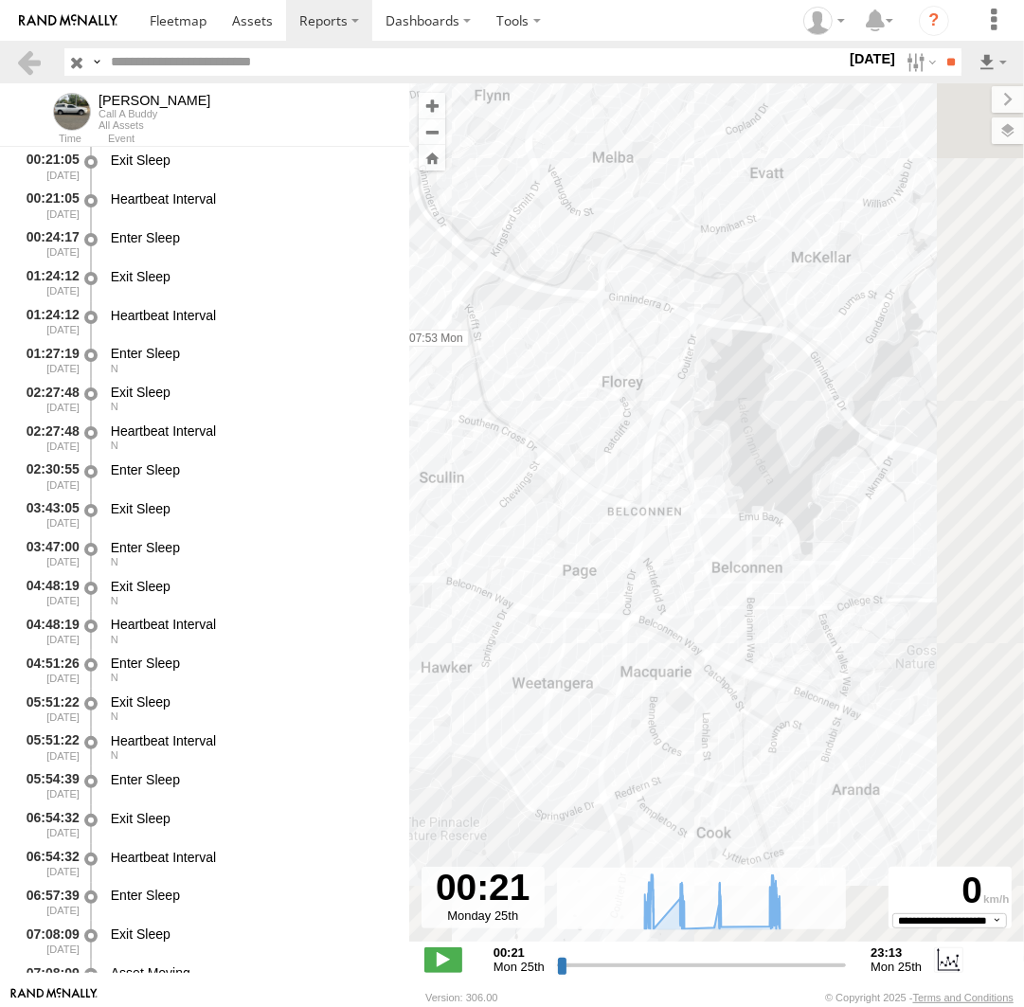
drag, startPoint x: 850, startPoint y: 606, endPoint x: 490, endPoint y: 468, distance: 385.6
click at [452, 434] on div "Andrew 17:45 Mon 07:17 Mon 07:53 Mon 10:20 Mon 10:35 Mon 11:48 Mon 12:46 Mon 13…" at bounding box center [716, 522] width 615 height 878
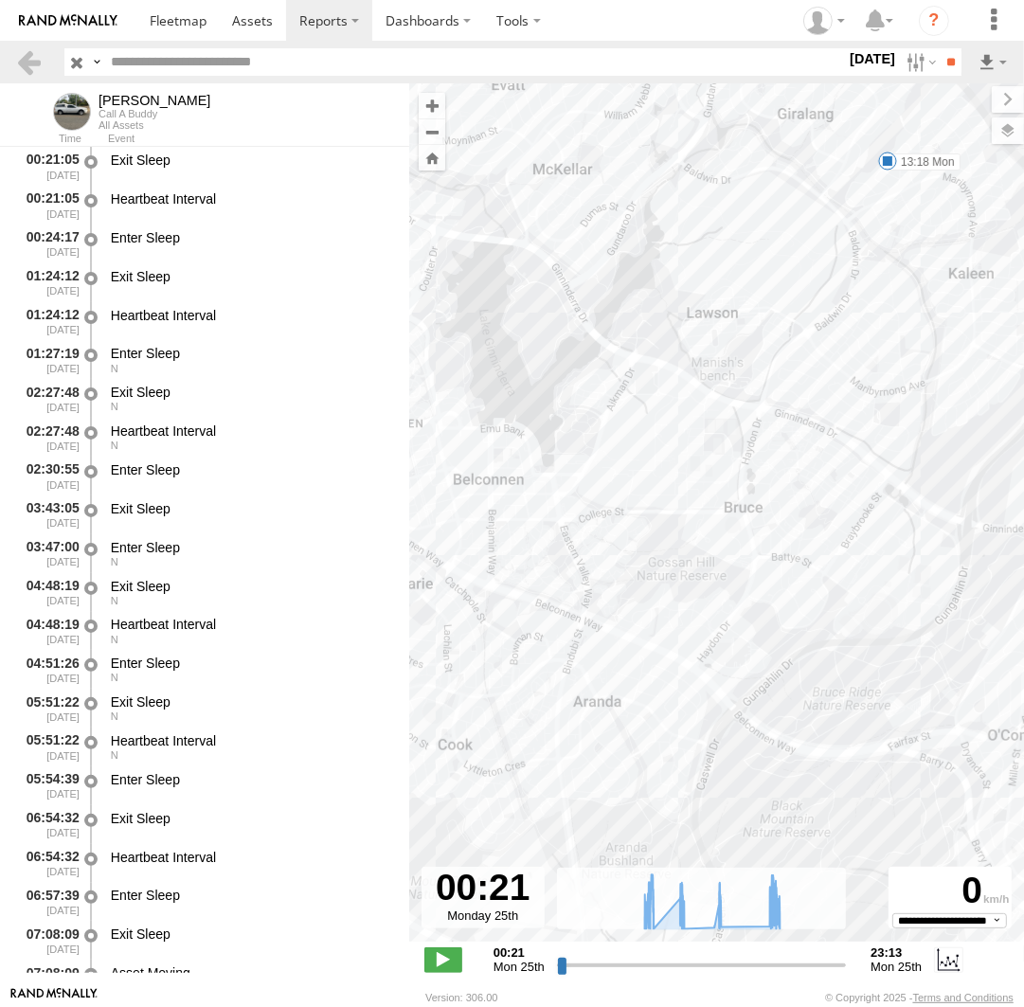
drag, startPoint x: 755, startPoint y: 563, endPoint x: 503, endPoint y: 444, distance: 278.4
click at [504, 445] on div "Andrew 17:45 Mon 07:17 Mon 07:53 Mon 10:20 Mon 10:35 Mon 11:48 Mon 12:46 Mon 13…" at bounding box center [716, 522] width 615 height 878
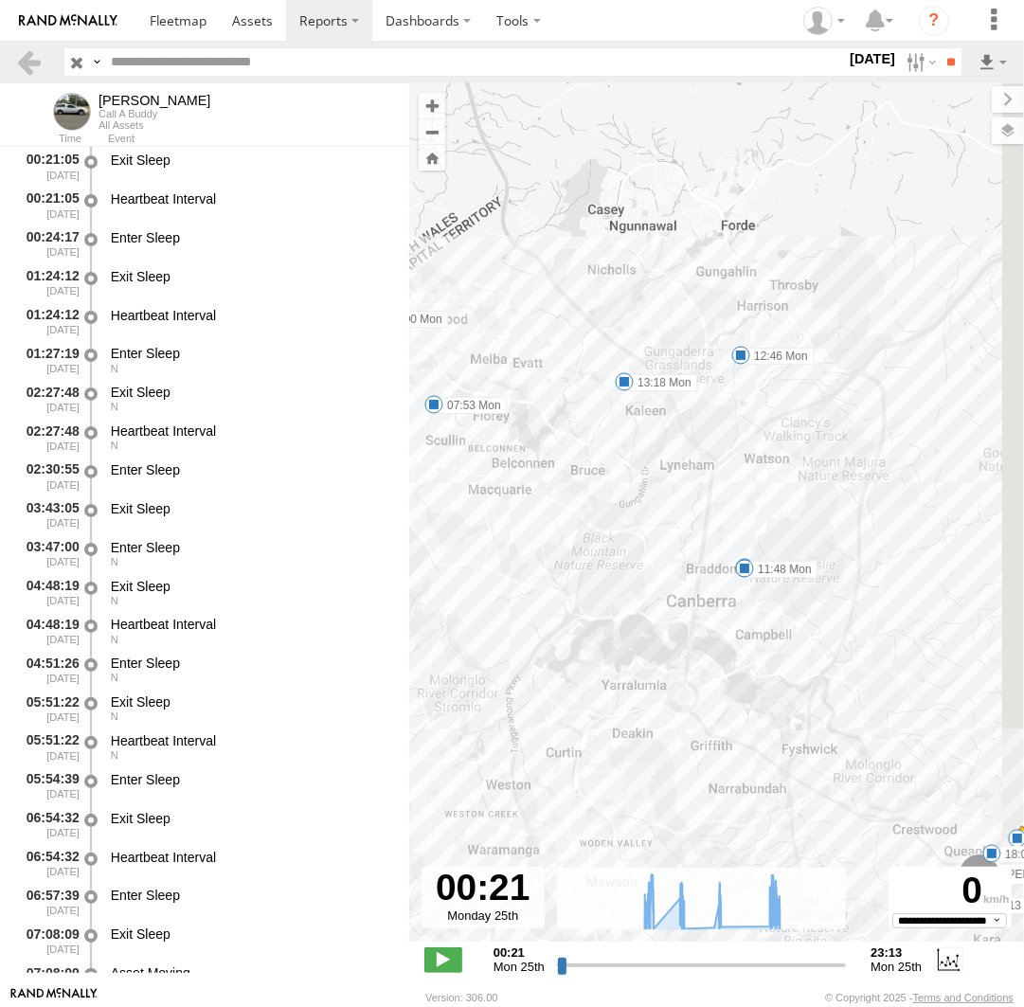
drag, startPoint x: 920, startPoint y: 671, endPoint x: 756, endPoint y: 625, distance: 170.1
click at [756, 625] on div "Andrew 17:45 Mon 07:17 Mon 07:53 Mon 10:20 Mon 10:35 Mon 11:48 Mon 12:46 Mon 13…" at bounding box center [716, 522] width 615 height 878
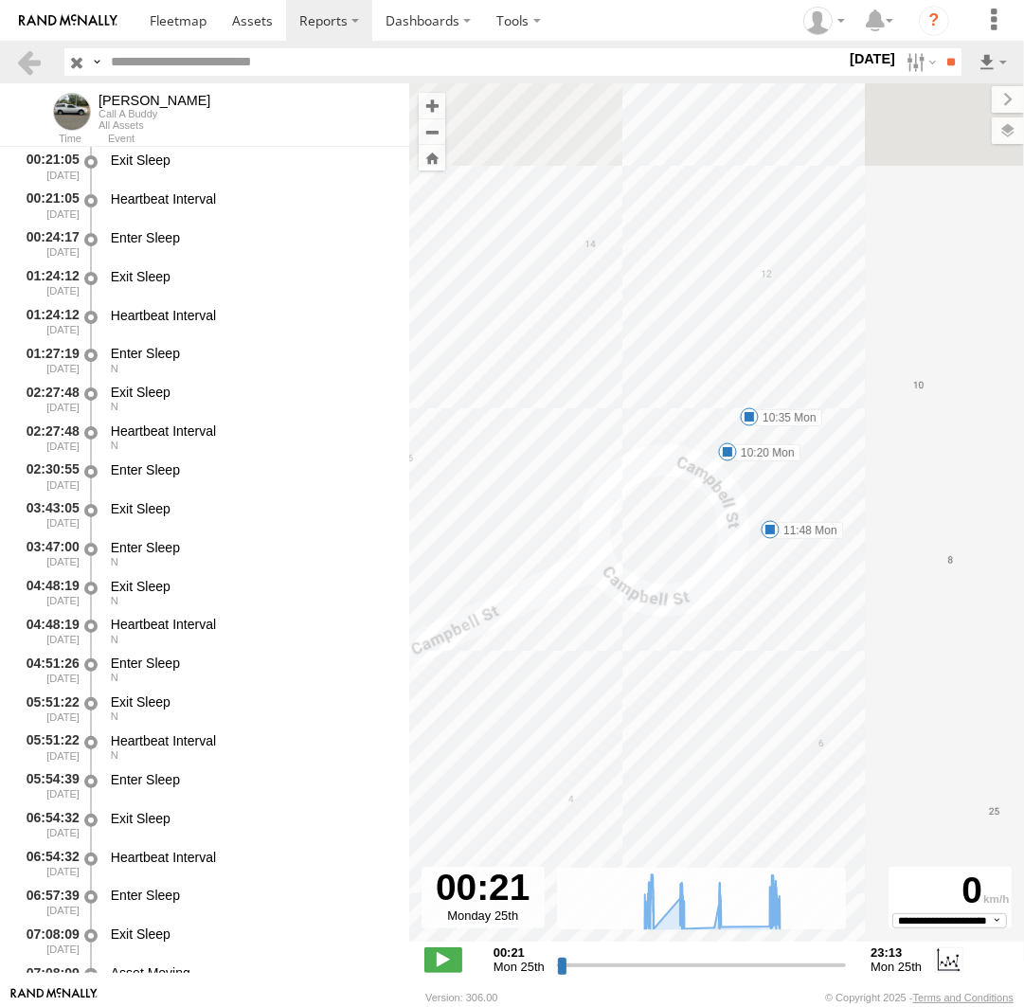
drag, startPoint x: 693, startPoint y: 352, endPoint x: 682, endPoint y: 520, distance: 168.0
click at [682, 530] on div "Andrew 17:45 Mon 07:17 Mon 07:53 Mon 10:20 Mon 10:35 Mon 11:48 Mon 12:46 Mon 13…" at bounding box center [716, 522] width 615 height 878
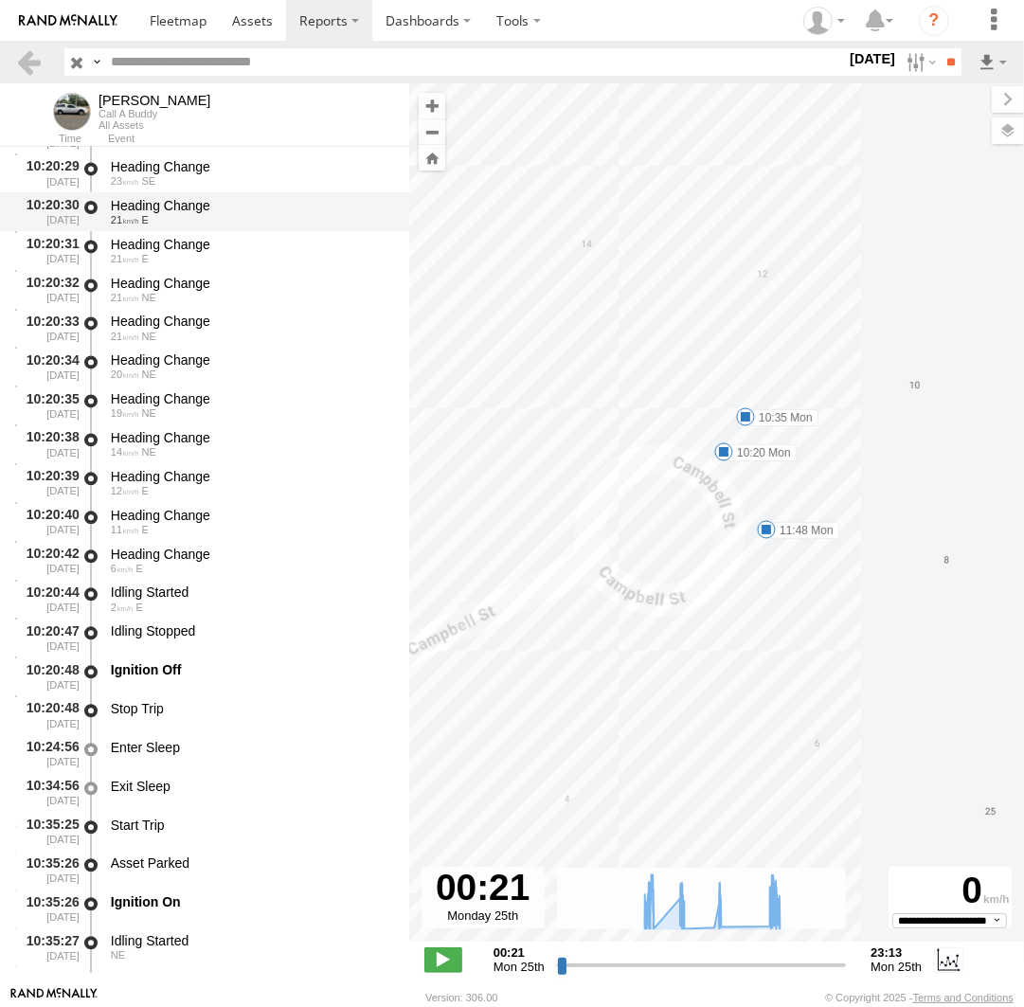
scroll to position [18347, 0]
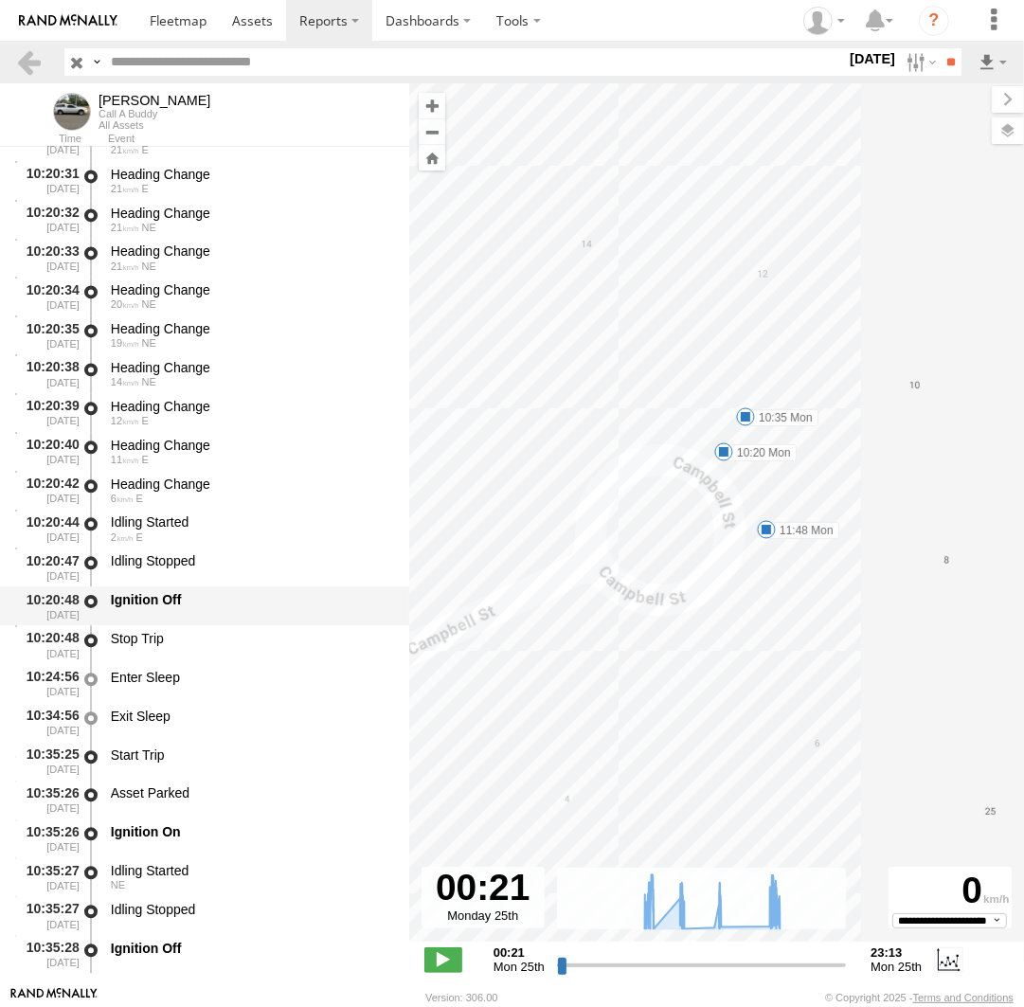
click at [213, 605] on div "Ignition Off" at bounding box center [251, 599] width 280 height 17
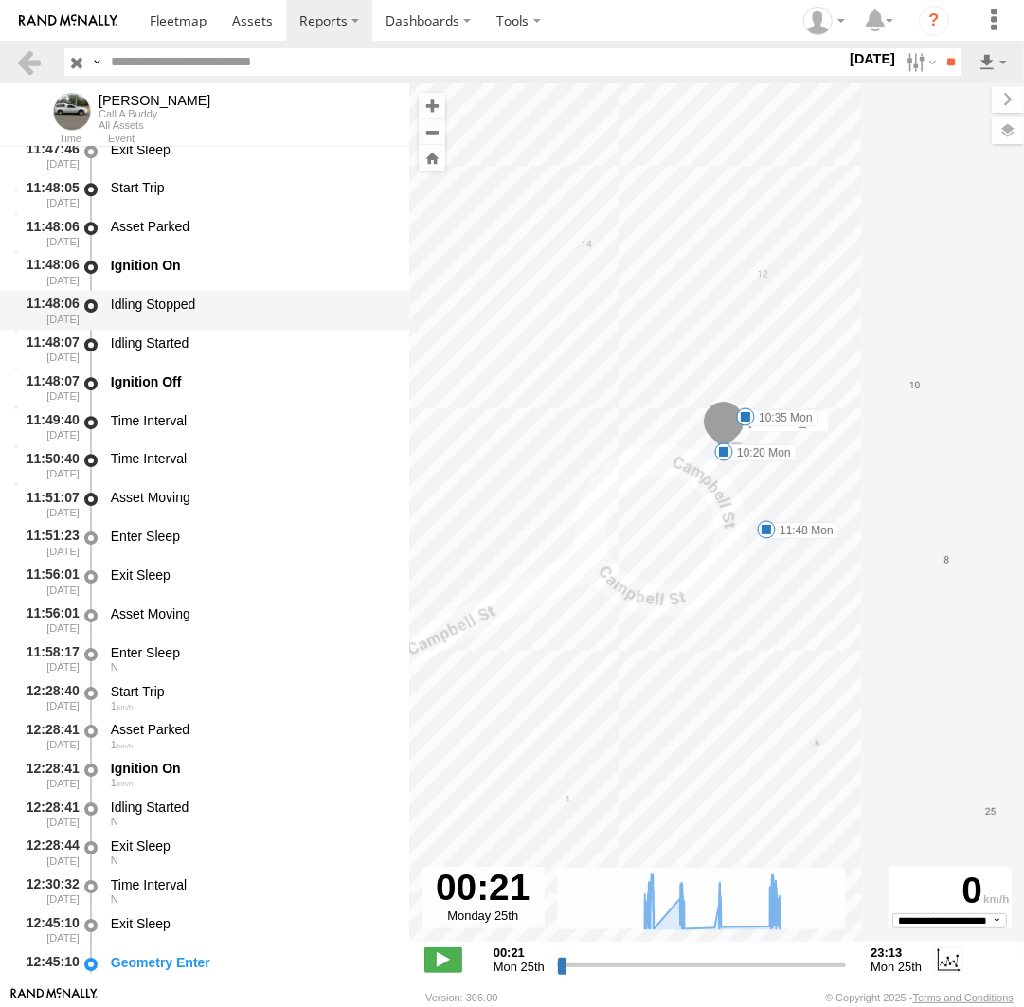
scroll to position [19566, 0]
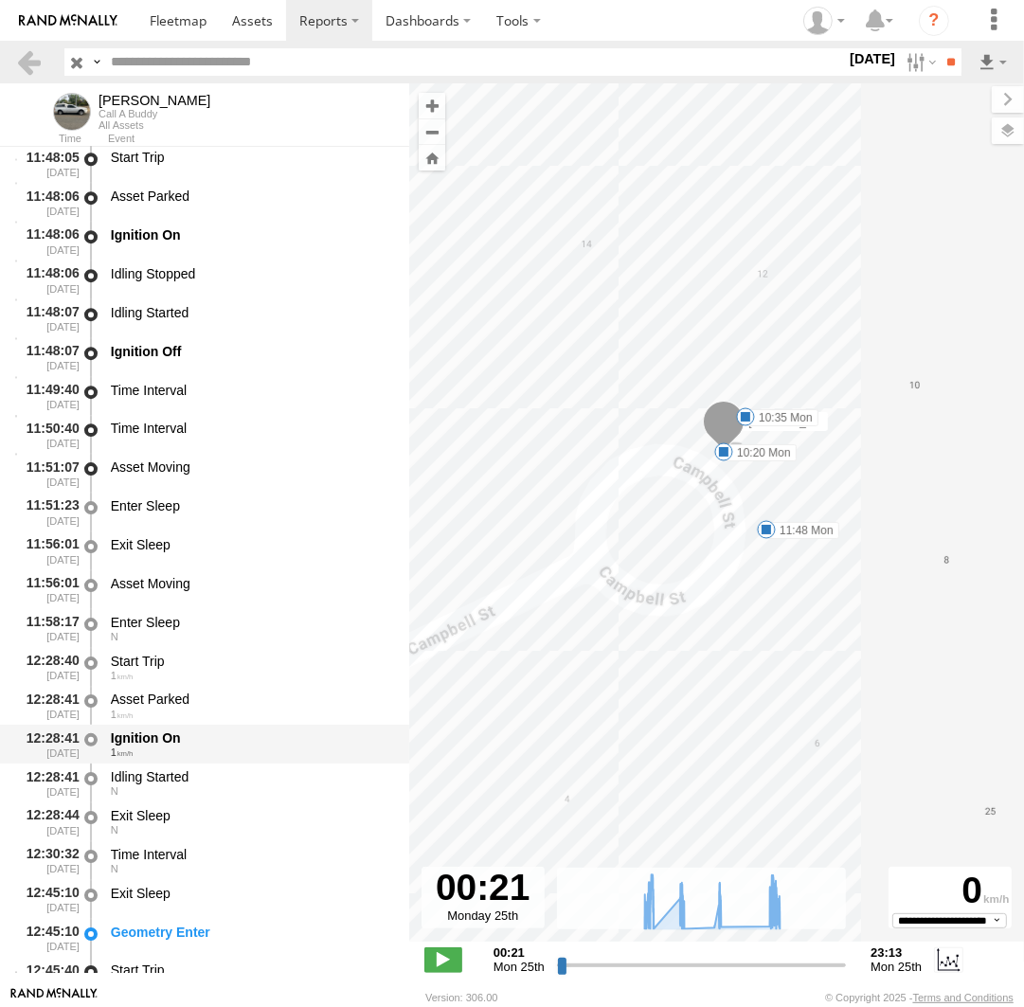
click at [177, 757] on div "1" at bounding box center [251, 751] width 280 height 11
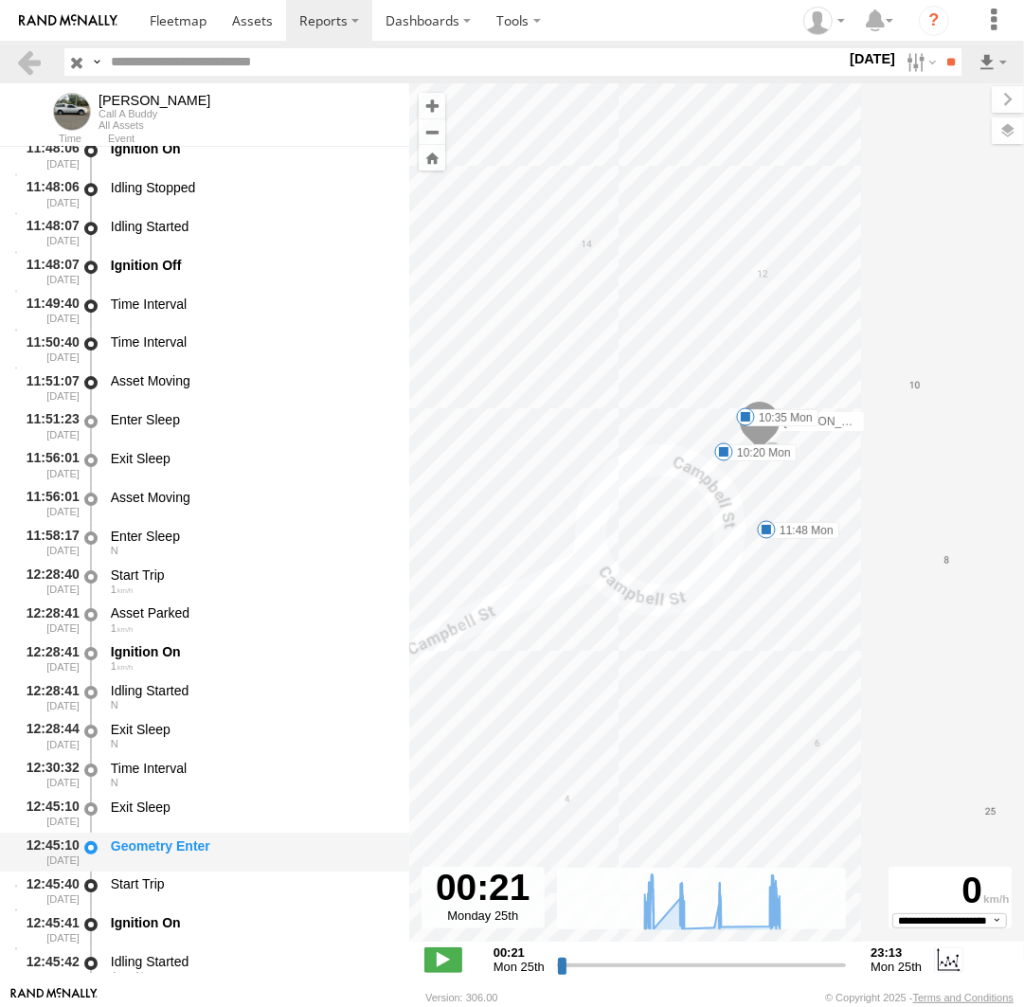
click at [200, 843] on div "Geometry Enter" at bounding box center [251, 845] width 280 height 17
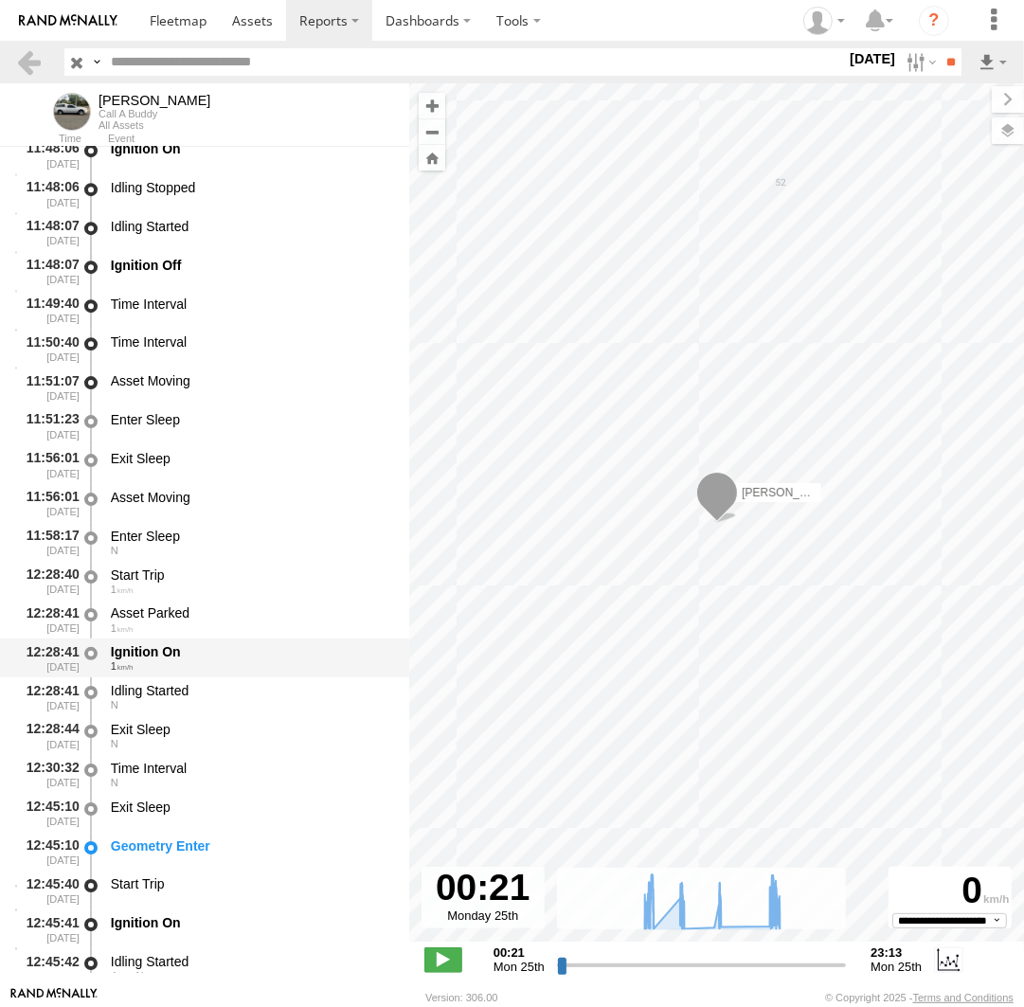
click at [172, 654] on div "Ignition On" at bounding box center [251, 651] width 280 height 17
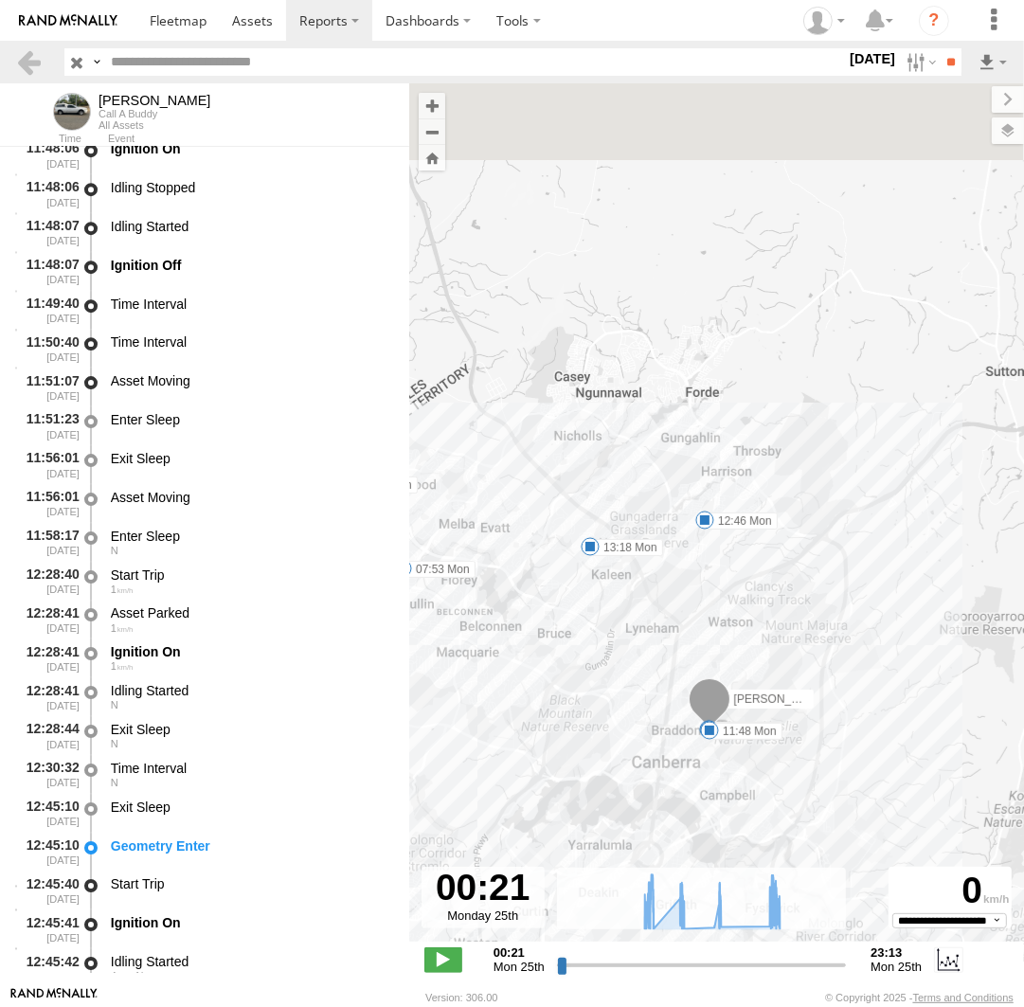
drag, startPoint x: 643, startPoint y: 333, endPoint x: 708, endPoint y: 633, distance: 306.2
click at [717, 631] on div "Andrew 17:45 Mon 07:17 Mon 07:53 Mon 10:20 Mon 10:35 Mon 11:48 Mon 12:46 Mon 13…" at bounding box center [716, 522] width 615 height 878
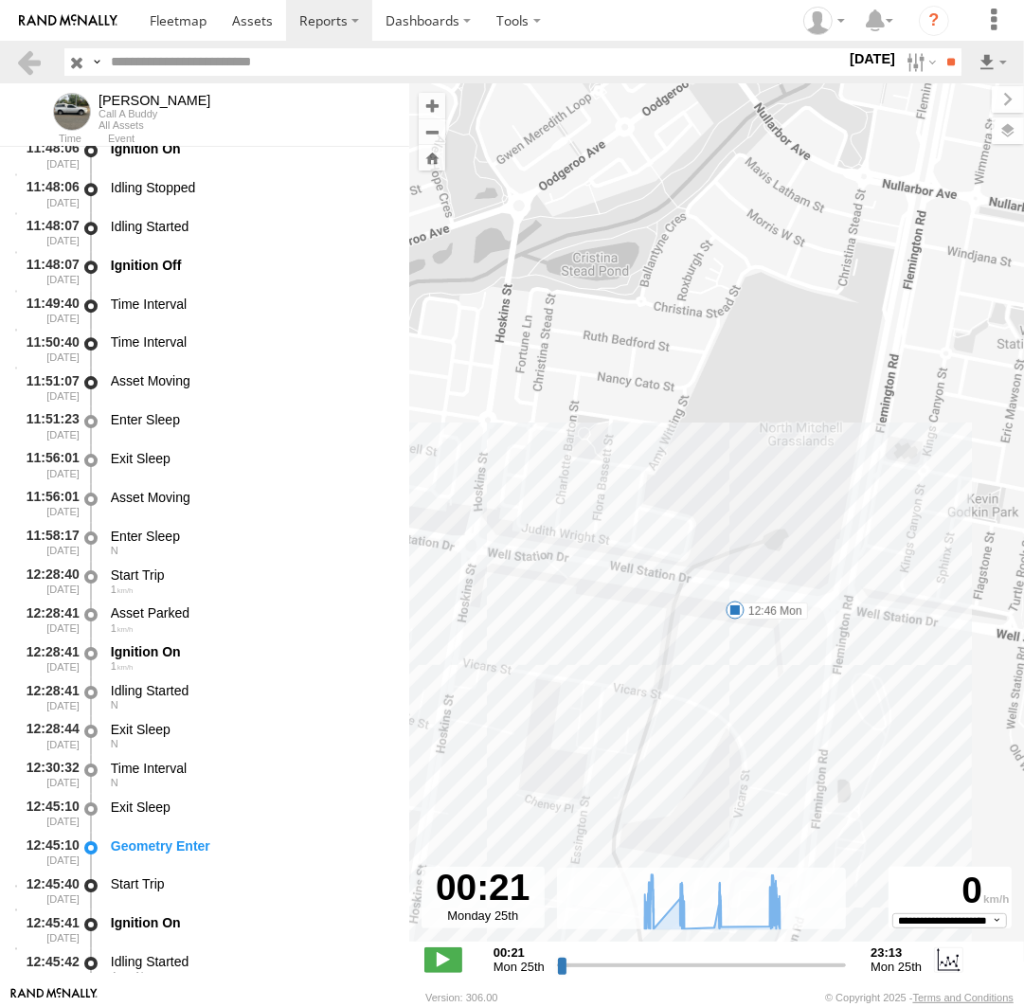
click at [736, 606] on span at bounding box center [735, 610] width 19 height 19
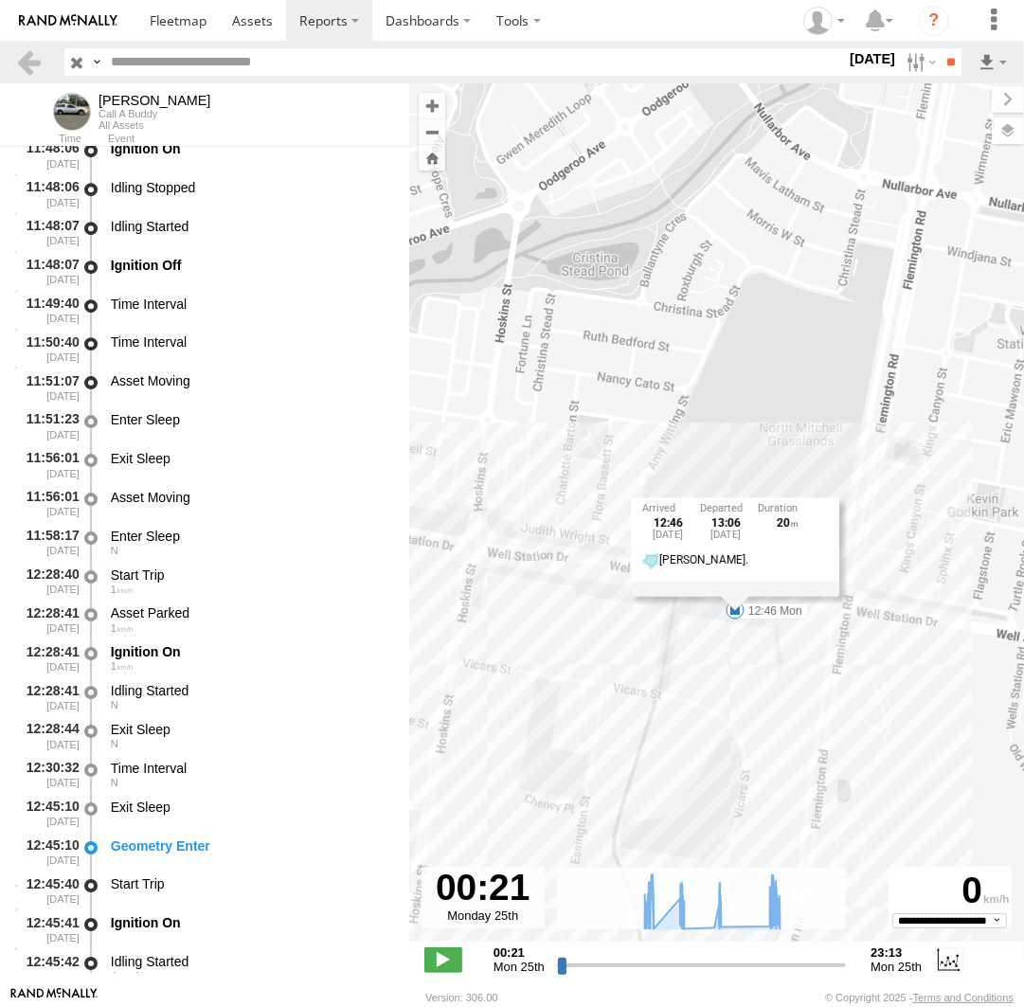
click at [602, 439] on div "Andrew 17:45 Mon 07:17 Mon 07:53 Mon 10:20 Mon 10:35 Mon 11:48 Mon 12:46 Mon 13…" at bounding box center [716, 522] width 615 height 878
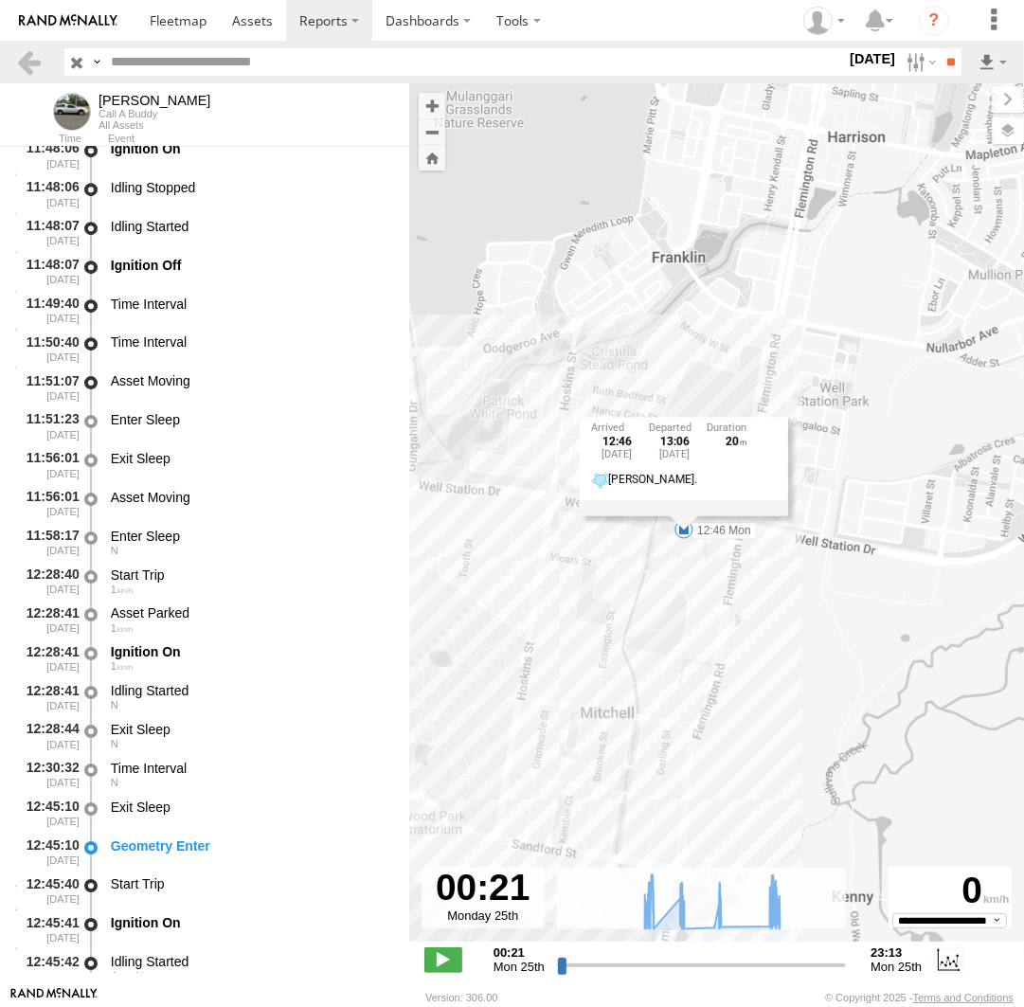
click at [517, 441] on div "Andrew 17:45 Mon 07:17 Mon 07:53 Mon 10:20 Mon 10:35 Mon 11:48 Mon 12:46 Mon 13…" at bounding box center [716, 522] width 615 height 878
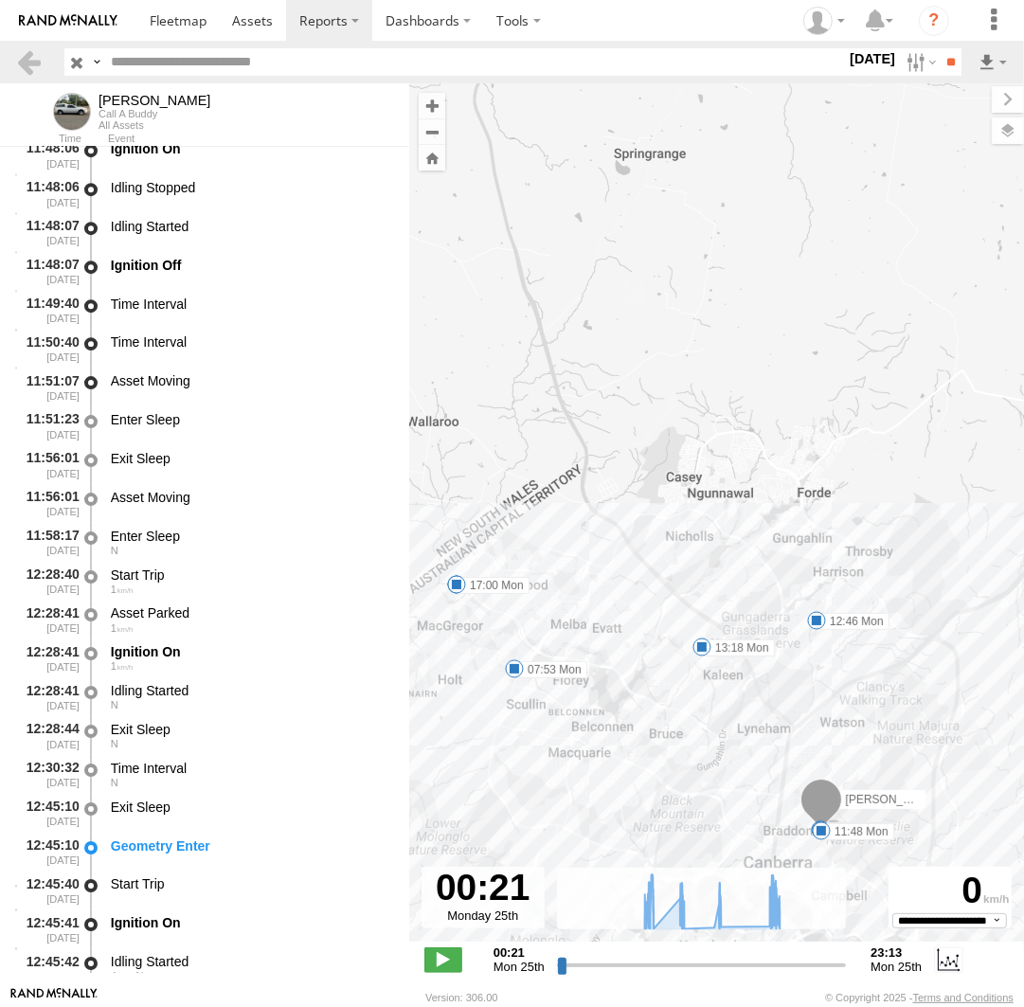
drag, startPoint x: 599, startPoint y: 504, endPoint x: 775, endPoint y: 510, distance: 176.3
click at [782, 509] on div "Andrew 17:45 Mon 07:17 Mon 07:53 Mon 10:20 Mon 10:35 Mon 11:48 Mon 12:46 Mon 13…" at bounding box center [716, 522] width 615 height 878
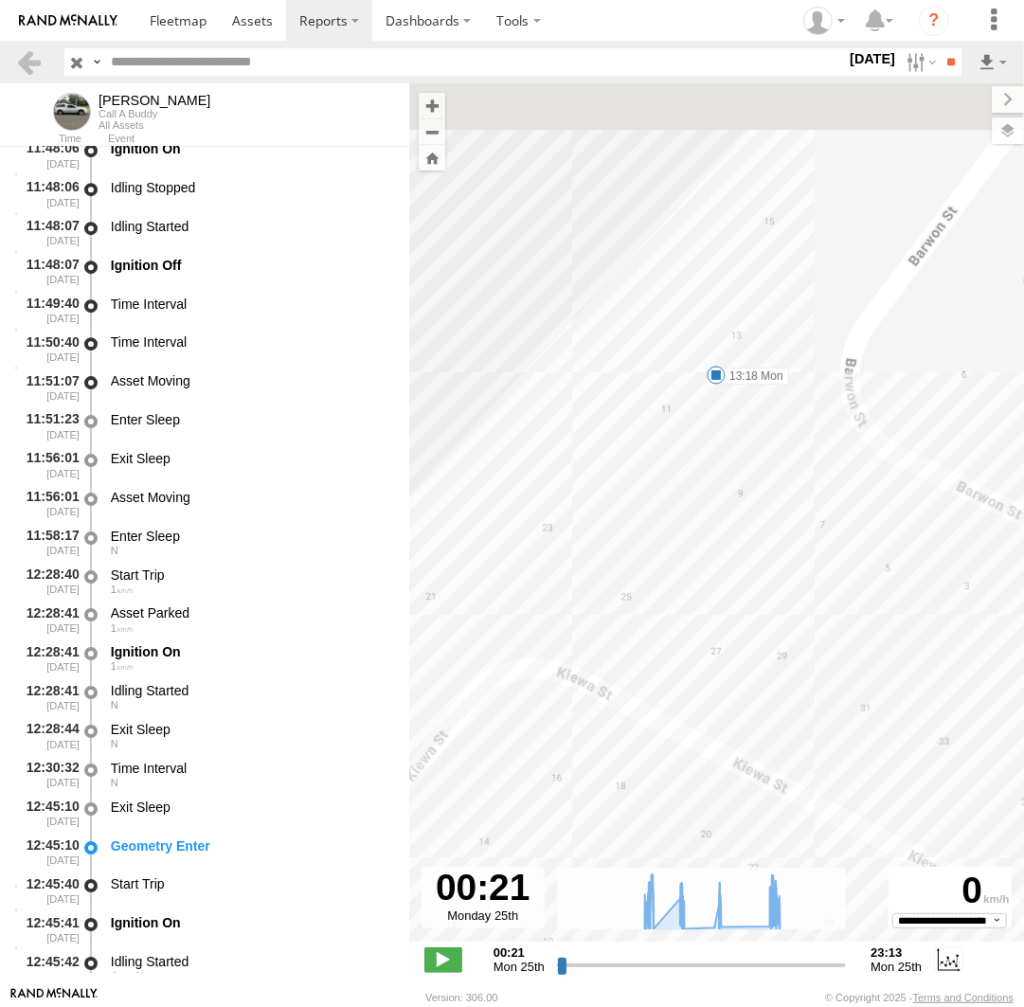
drag, startPoint x: 715, startPoint y: 356, endPoint x: 696, endPoint y: 651, distance: 295.2
click at [696, 651] on div "Andrew 17:45 Mon 07:17 Mon 07:53 Mon 10:20 Mon 10:35 Mon 11:48 Mon 12:46 Mon 13…" at bounding box center [716, 522] width 615 height 878
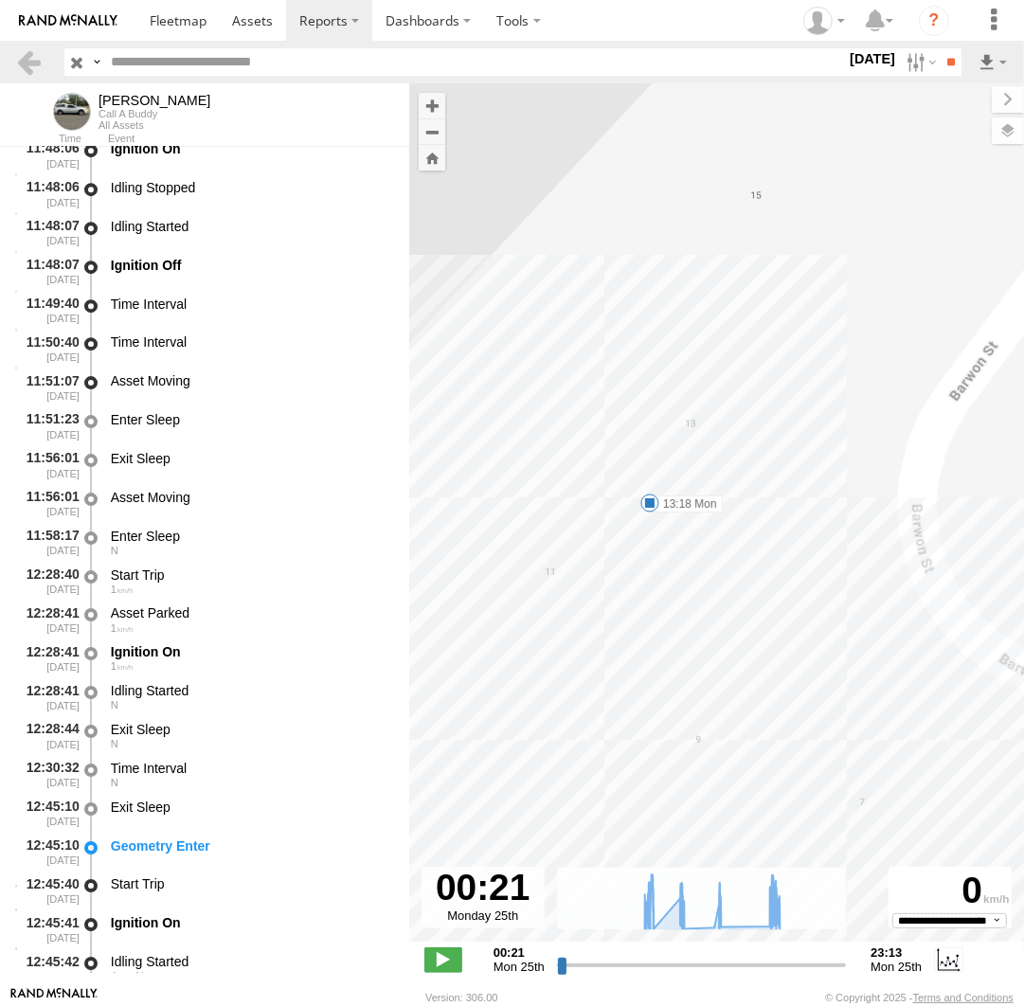
click at [652, 497] on span at bounding box center [649, 503] width 19 height 19
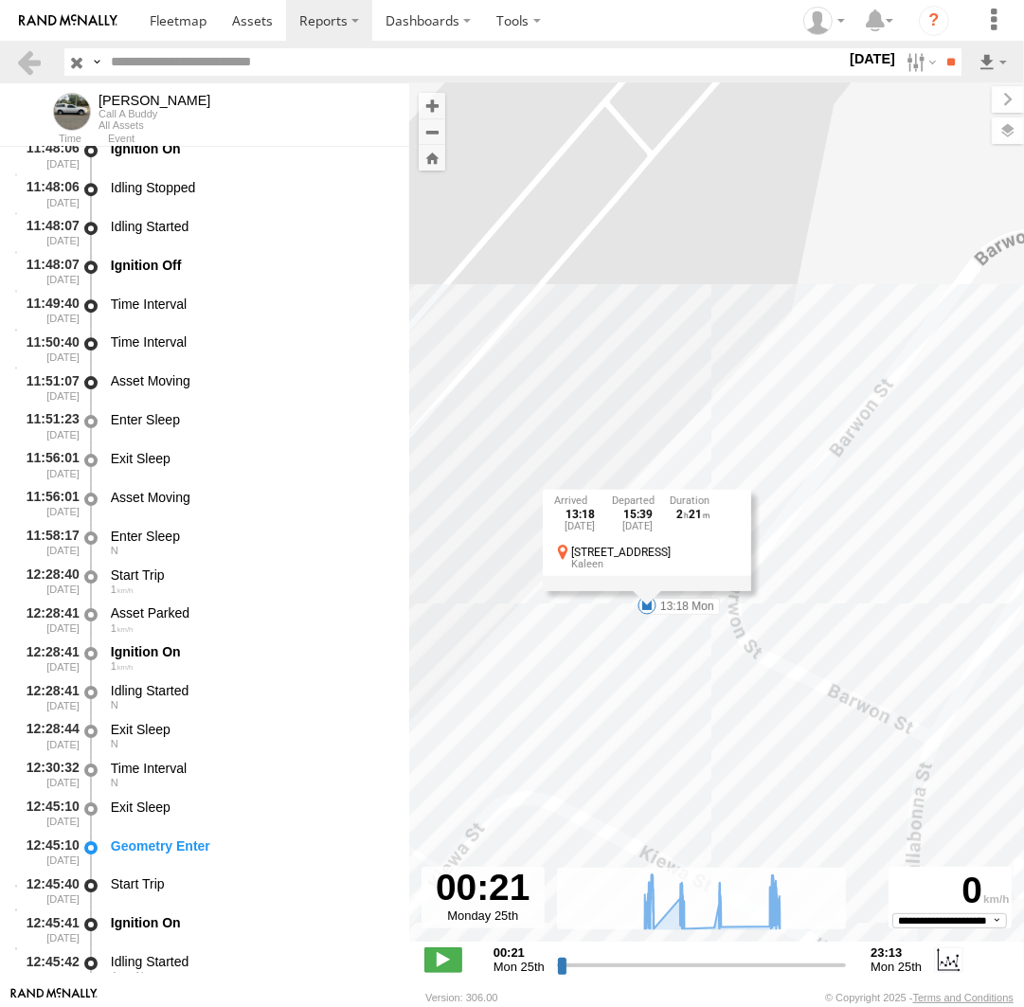
click at [662, 668] on div "Andrew 17:45 Mon 07:17 Mon 07:53 Mon 10:20 Mon 10:35 Mon 11:48 Mon 12:46 Mon 13…" at bounding box center [716, 522] width 615 height 878
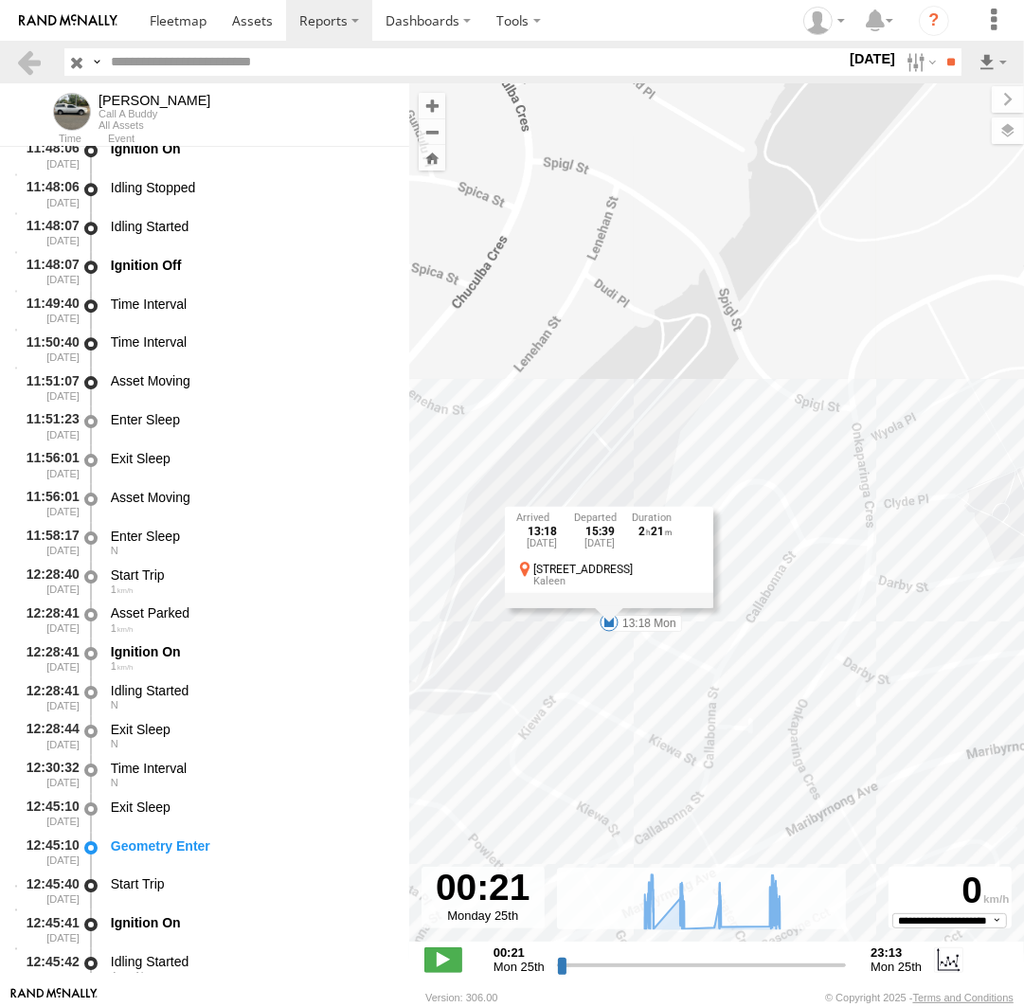
drag, startPoint x: 640, startPoint y: 402, endPoint x: 637, endPoint y: 446, distance: 44.7
click at [642, 402] on div "Andrew 17:45 Mon 07:17 Mon 07:53 Mon 10:20 Mon 10:35 Mon 11:48 Mon 12:46 Mon 13…" at bounding box center [716, 522] width 615 height 878
click at [518, 451] on div "Andrew 17:45 Mon 07:17 Mon 07:53 Mon 10:20 Mon 10:35 Mon 11:48 Mon 12:46 Mon 13…" at bounding box center [716, 522] width 615 height 878
click at [633, 496] on div "Andrew 17:45 Mon 07:17 Mon 07:53 Mon 10:20 Mon 10:35 Mon 11:48 Mon 12:46 Mon 13…" at bounding box center [716, 522] width 615 height 878
click at [613, 609] on div "13:18 Mon 25th Aug 15:39 Mon 25th Aug 2 21 11 Barwon St Kaleen" at bounding box center [610, 558] width 208 height 101
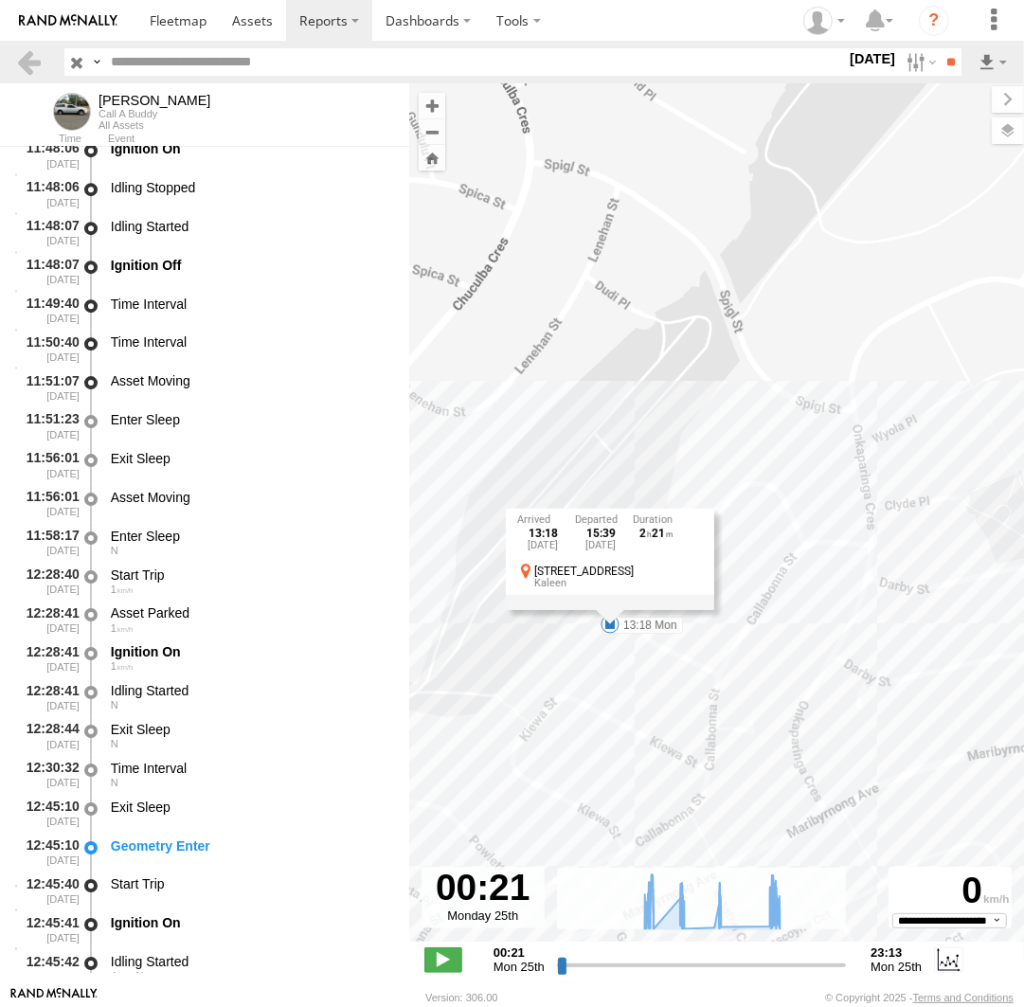
drag, startPoint x: 605, startPoint y: 635, endPoint x: 595, endPoint y: 637, distance: 10.6
click at [601, 609] on div "13:18 Mon 25th Aug 15:39 Mon 25th Aug 2 21 11 Barwon St Kaleen" at bounding box center [610, 558] width 208 height 101
click at [546, 638] on div "Andrew 17:45 Mon 07:17 Mon 07:53 Mon 10:20 Mon 10:35 Mon 11:48 Mon 12:46 Mon 13…" at bounding box center [716, 522] width 615 height 878
drag, startPoint x: 638, startPoint y: 663, endPoint x: 744, endPoint y: 656, distance: 105.4
click at [736, 663] on div "Andrew 17:45 Mon 07:17 Mon 07:53 Mon 10:20 Mon 10:35 Mon 11:48 Mon 12:46 Mon 13…" at bounding box center [716, 522] width 615 height 878
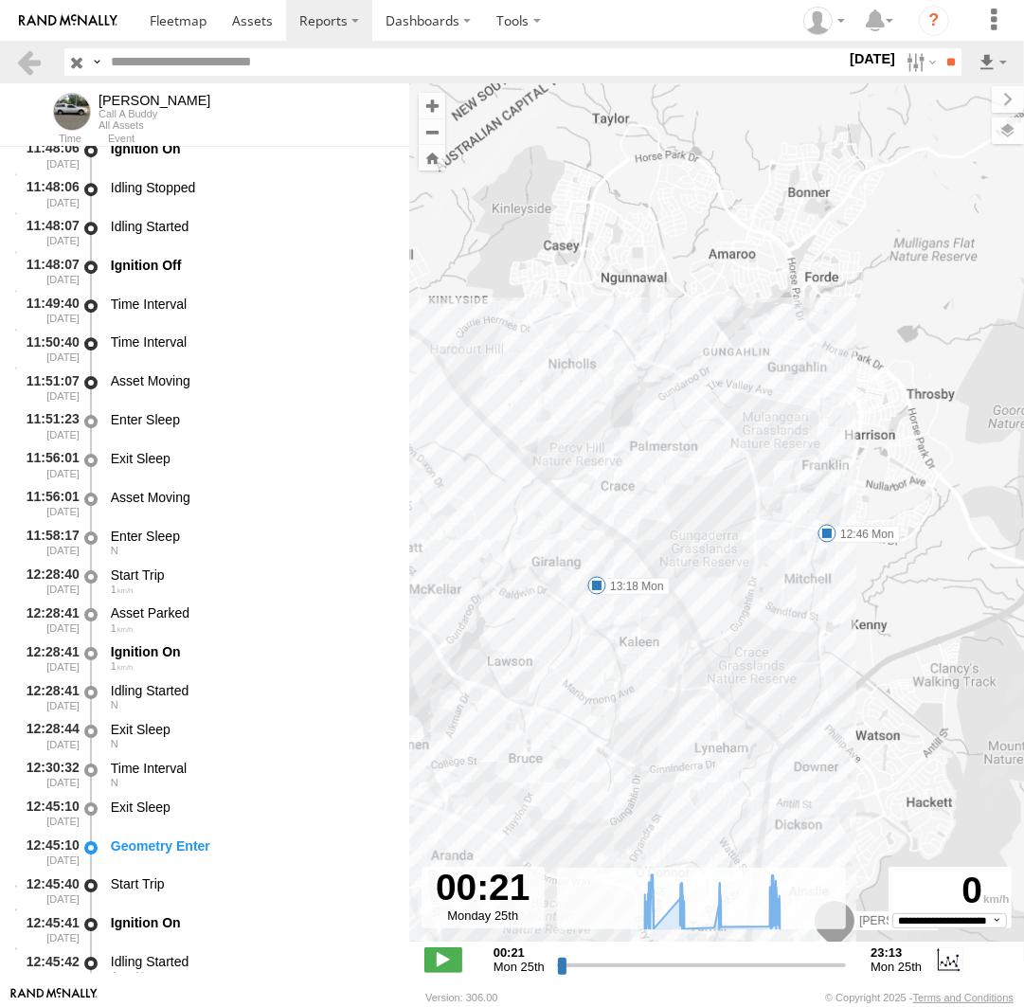
drag, startPoint x: 520, startPoint y: 521, endPoint x: 942, endPoint y: 623, distance: 433.8
click at [942, 625] on div "Andrew 17:45 Mon 07:17 Mon 07:53 Mon 10:20 Mon 10:35 Mon 11:48 Mon 12:46 Mon 13…" at bounding box center [716, 522] width 615 height 878
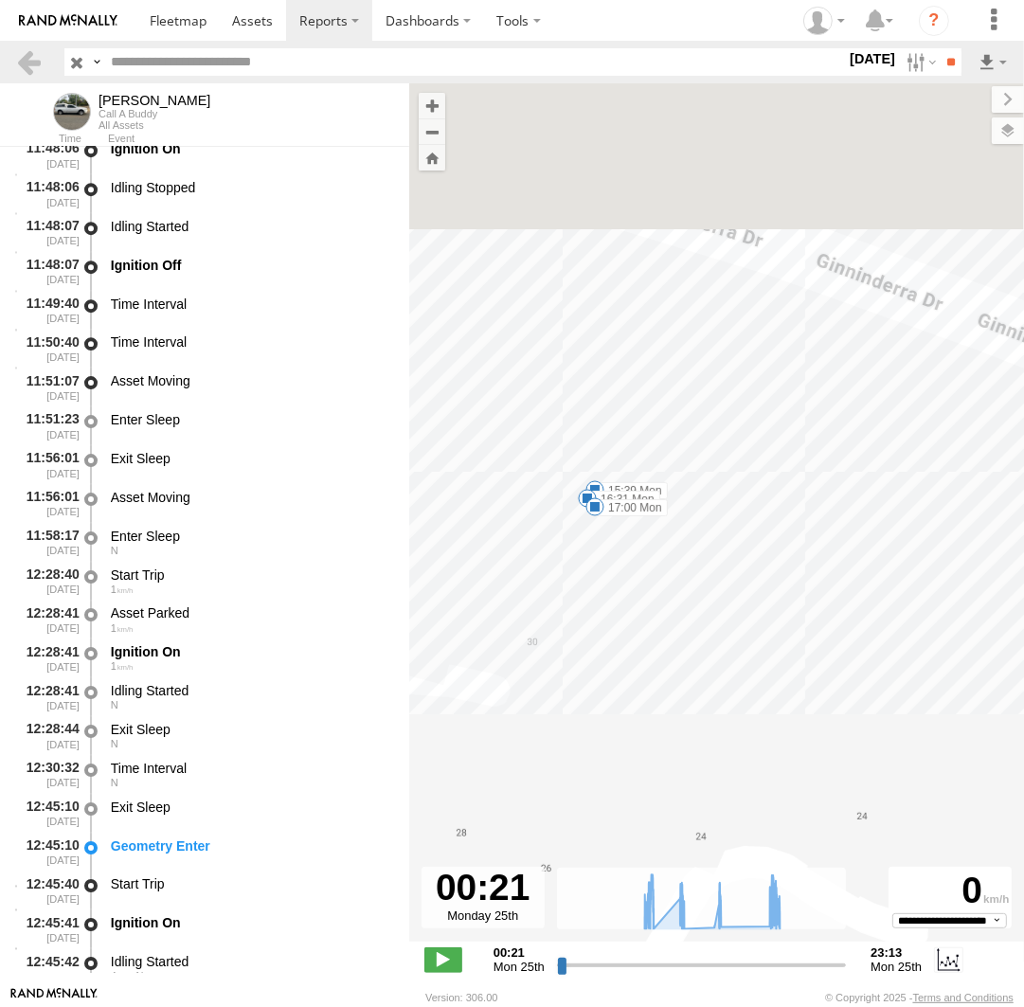
drag, startPoint x: 560, startPoint y: 455, endPoint x: 610, endPoint y: 591, distance: 145.4
click at [610, 591] on div "Andrew 17:45 Mon 07:17 Mon 07:53 Mon 10:20 Mon 10:35 Mon 11:48 Mon 12:46 Mon 13…" at bounding box center [716, 522] width 615 height 878
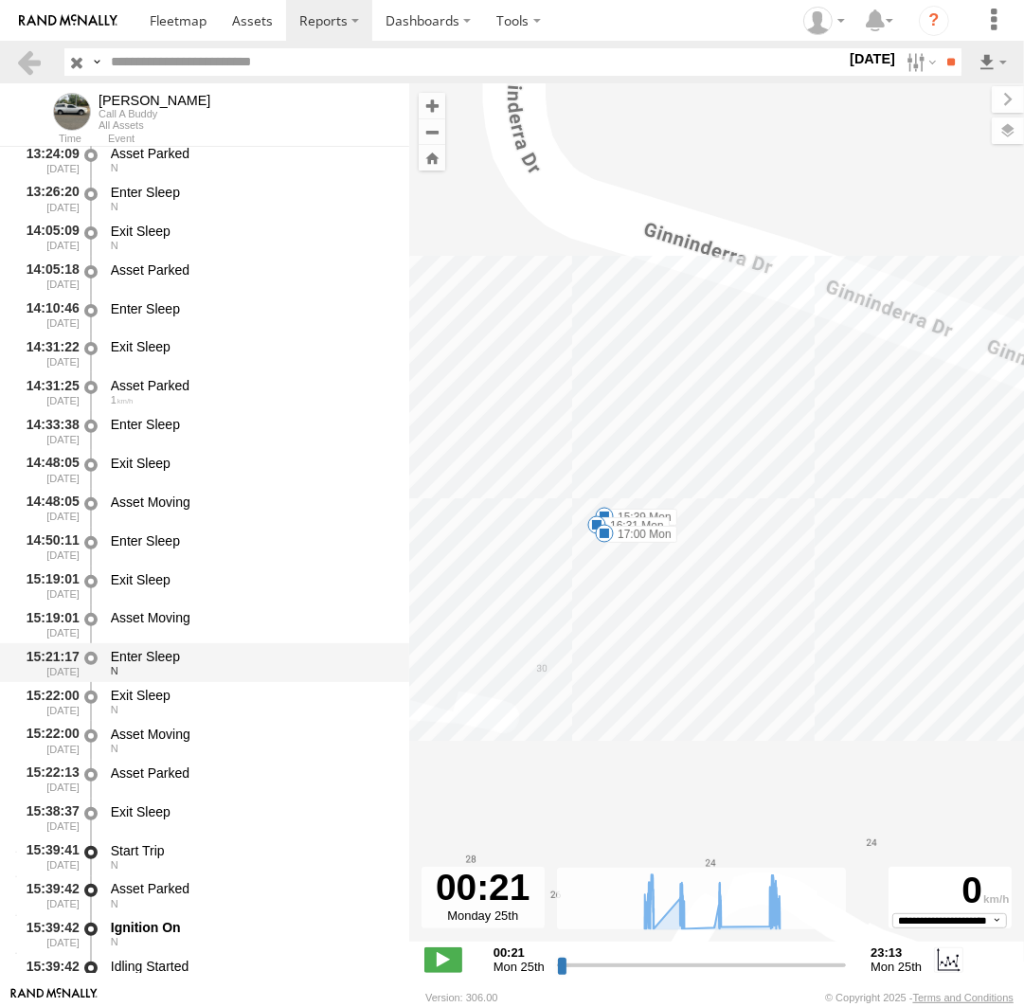
scroll to position [26348, 0]
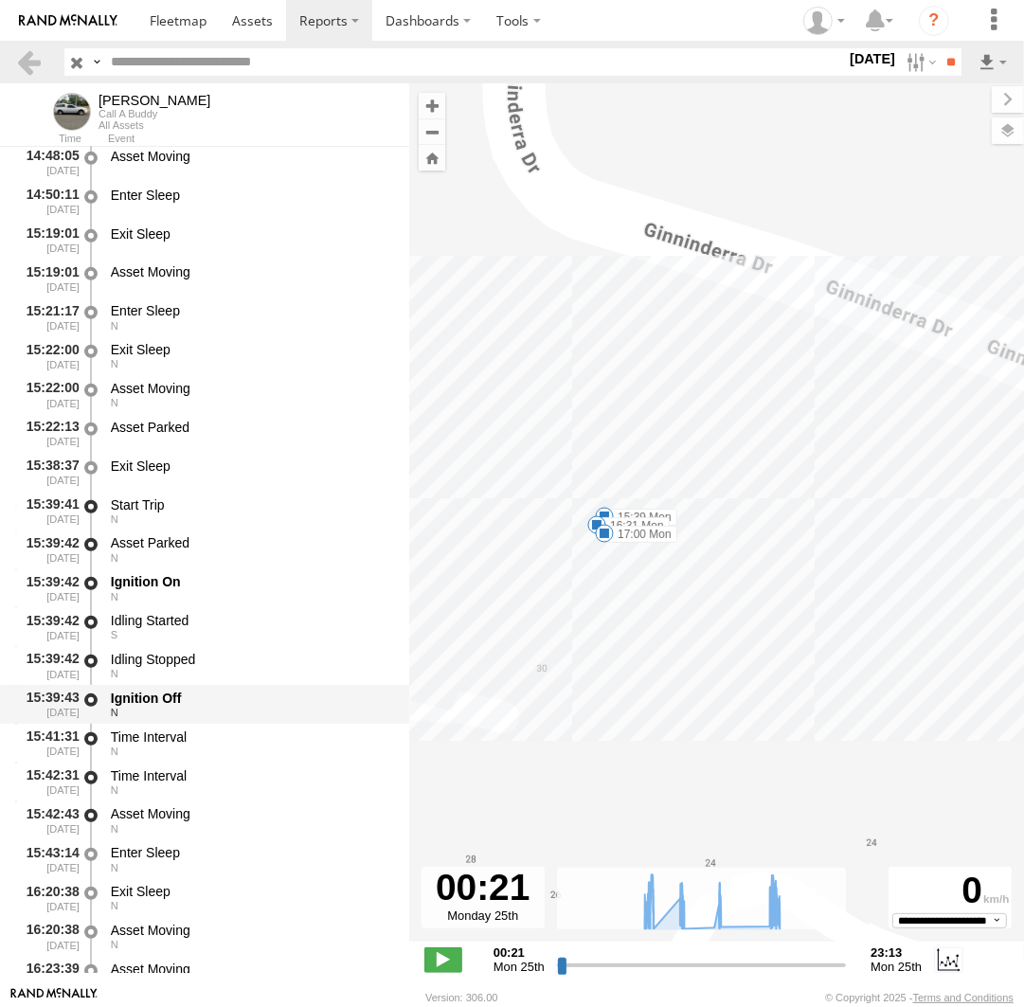
click at [138, 702] on div "Ignition Off" at bounding box center [251, 698] width 280 height 17
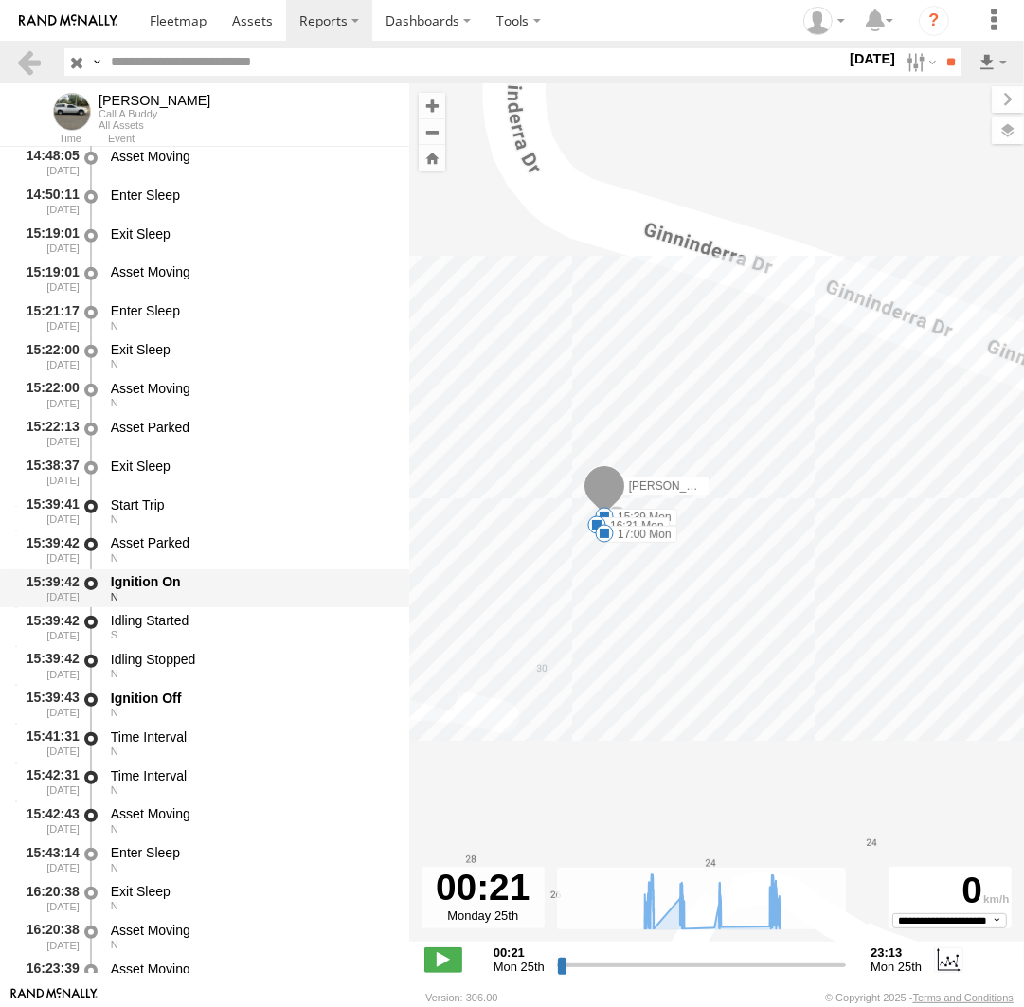
click at [164, 593] on div "N" at bounding box center [251, 596] width 280 height 11
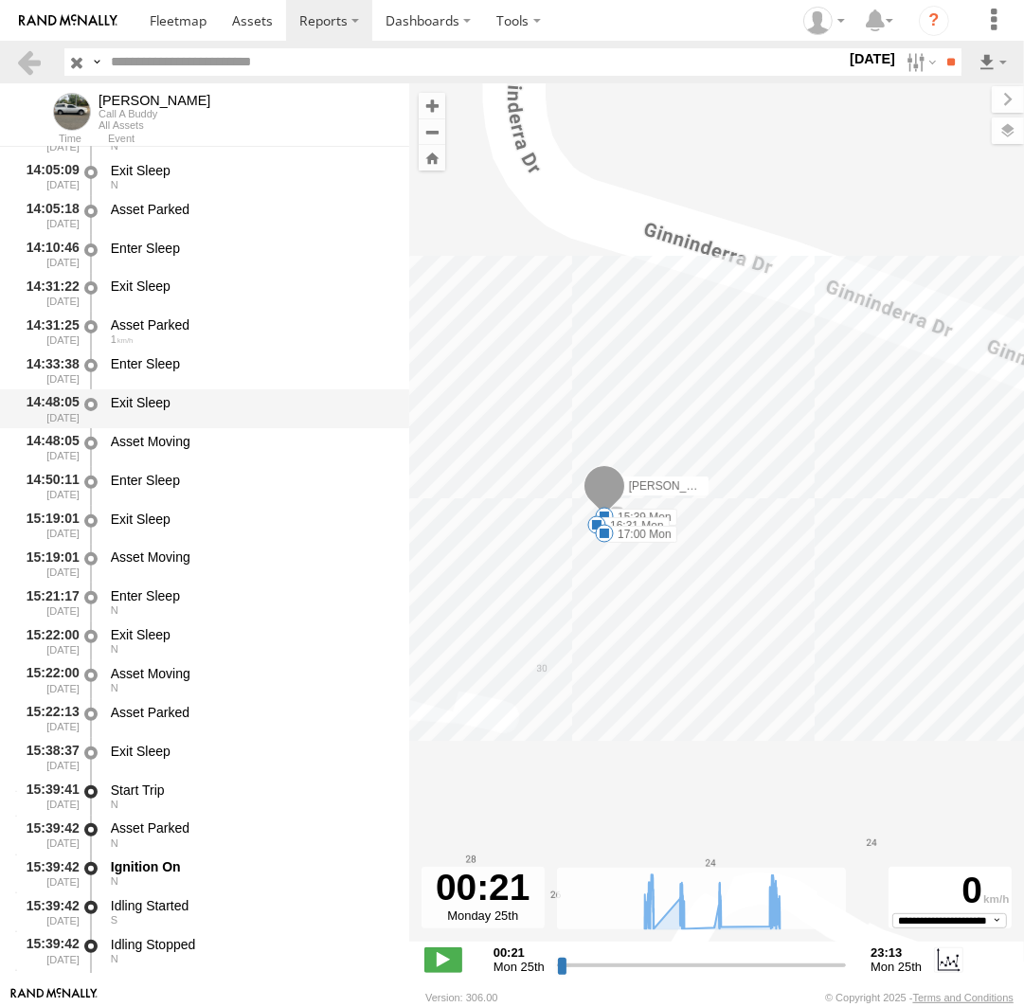
scroll to position [26000, 0]
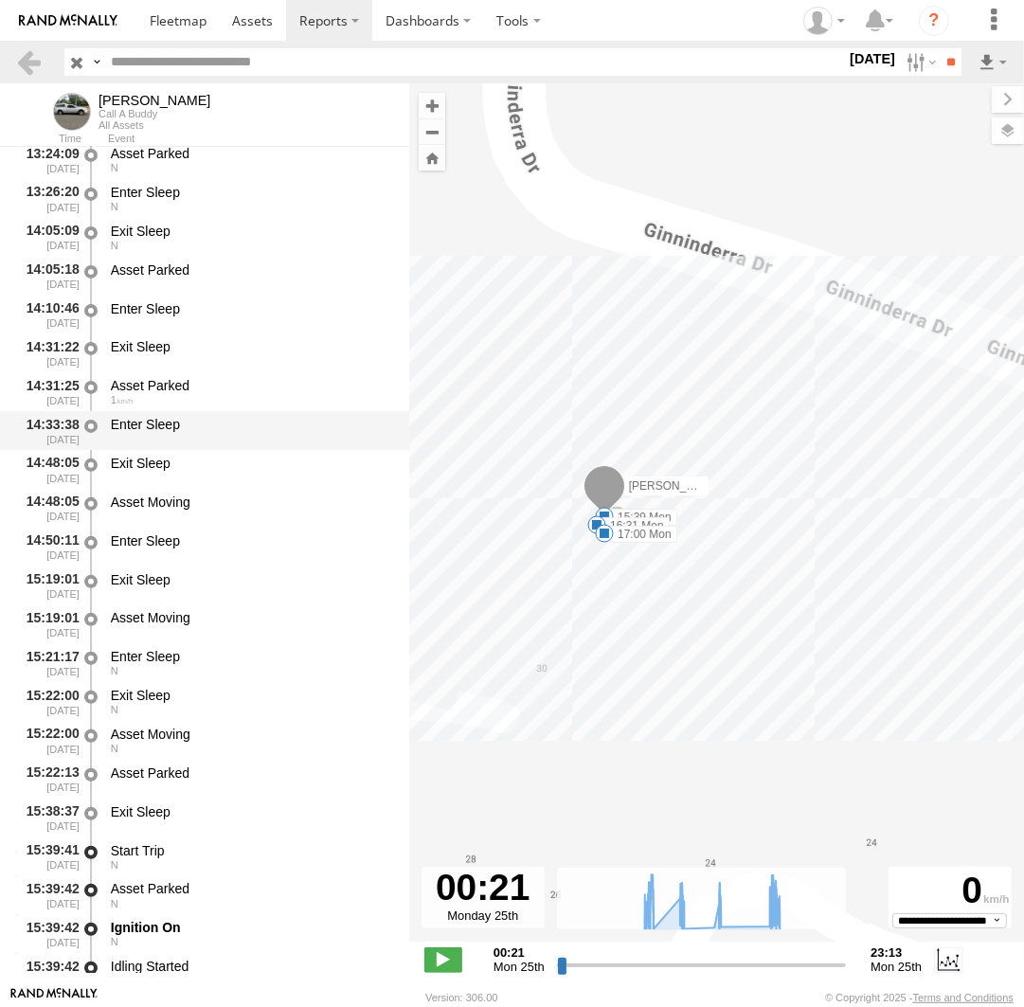
click at [186, 448] on div "Enter Sleep" at bounding box center [251, 430] width 286 height 35
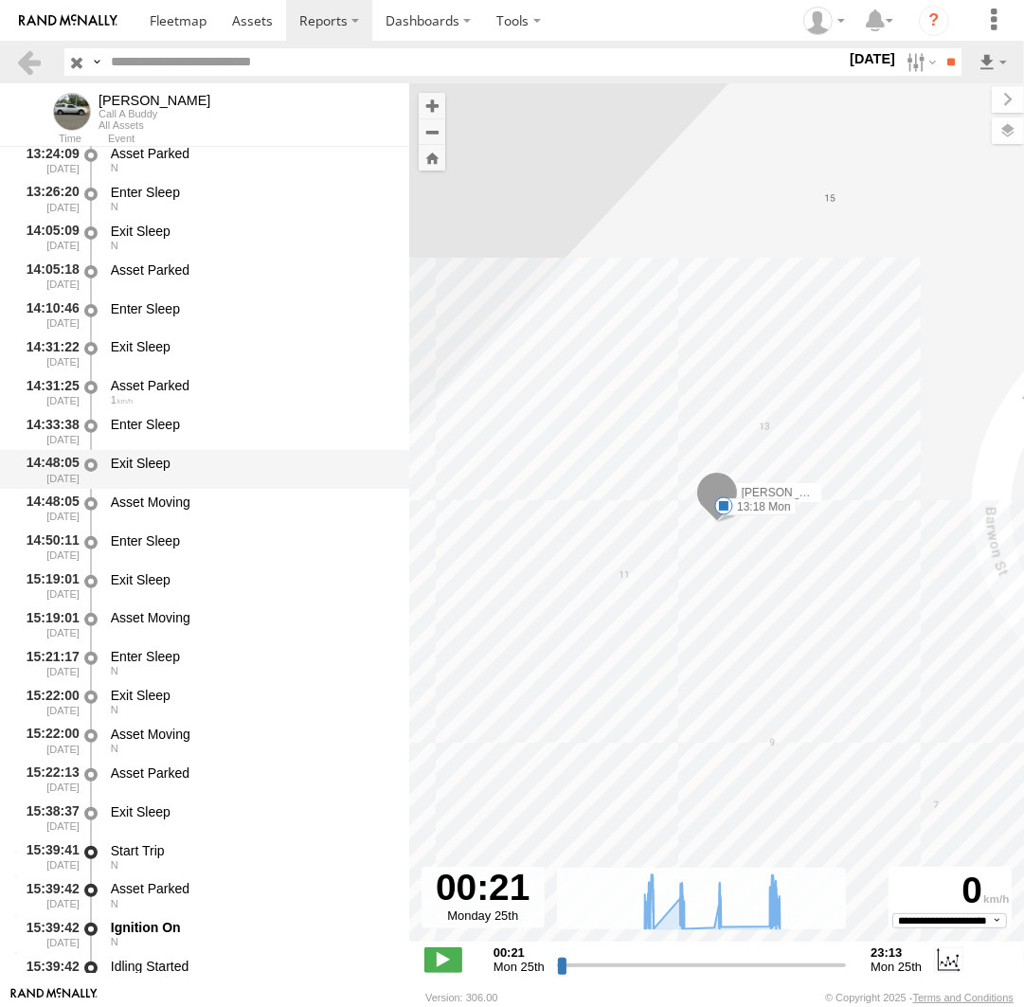
click at [176, 472] on div "Exit Sleep" at bounding box center [251, 463] width 280 height 17
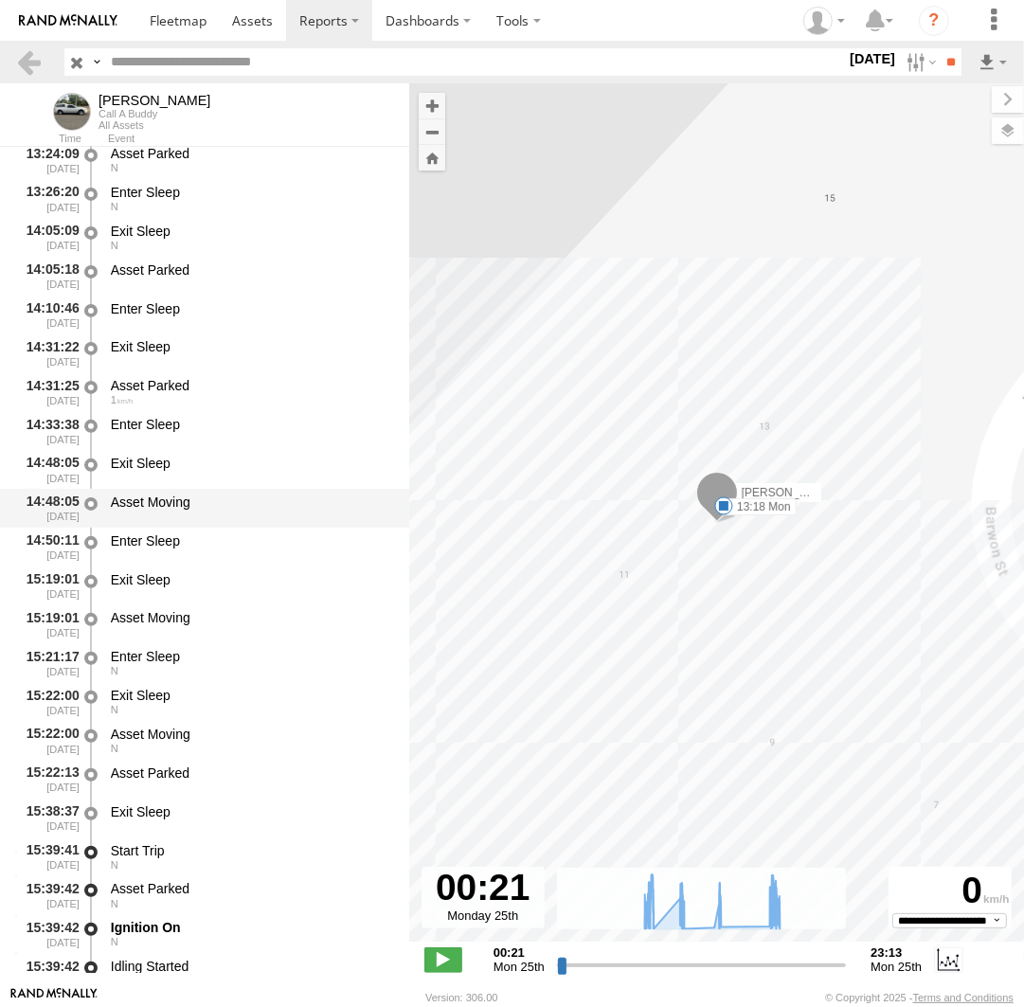
click at [193, 509] on div "Asset Moving" at bounding box center [251, 502] width 280 height 17
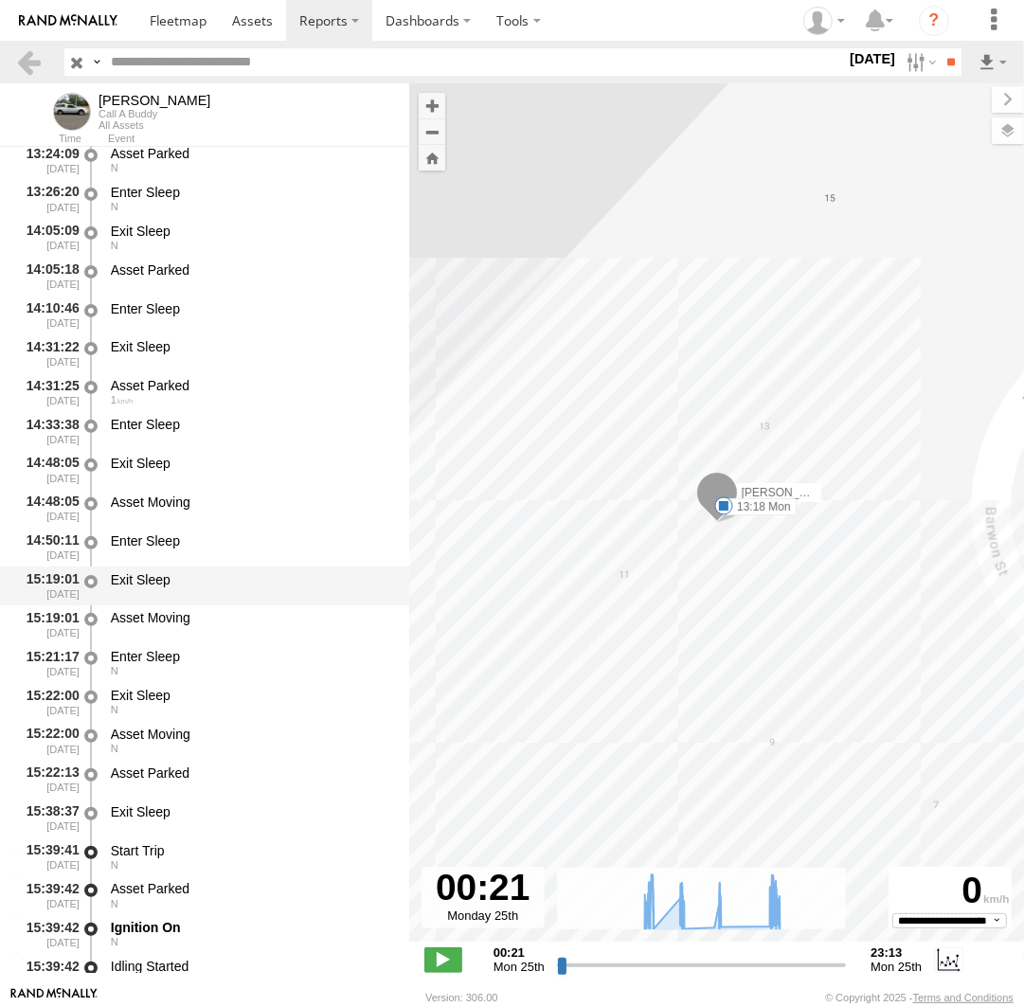
click at [189, 578] on div "Exit Sleep" at bounding box center [251, 579] width 280 height 17
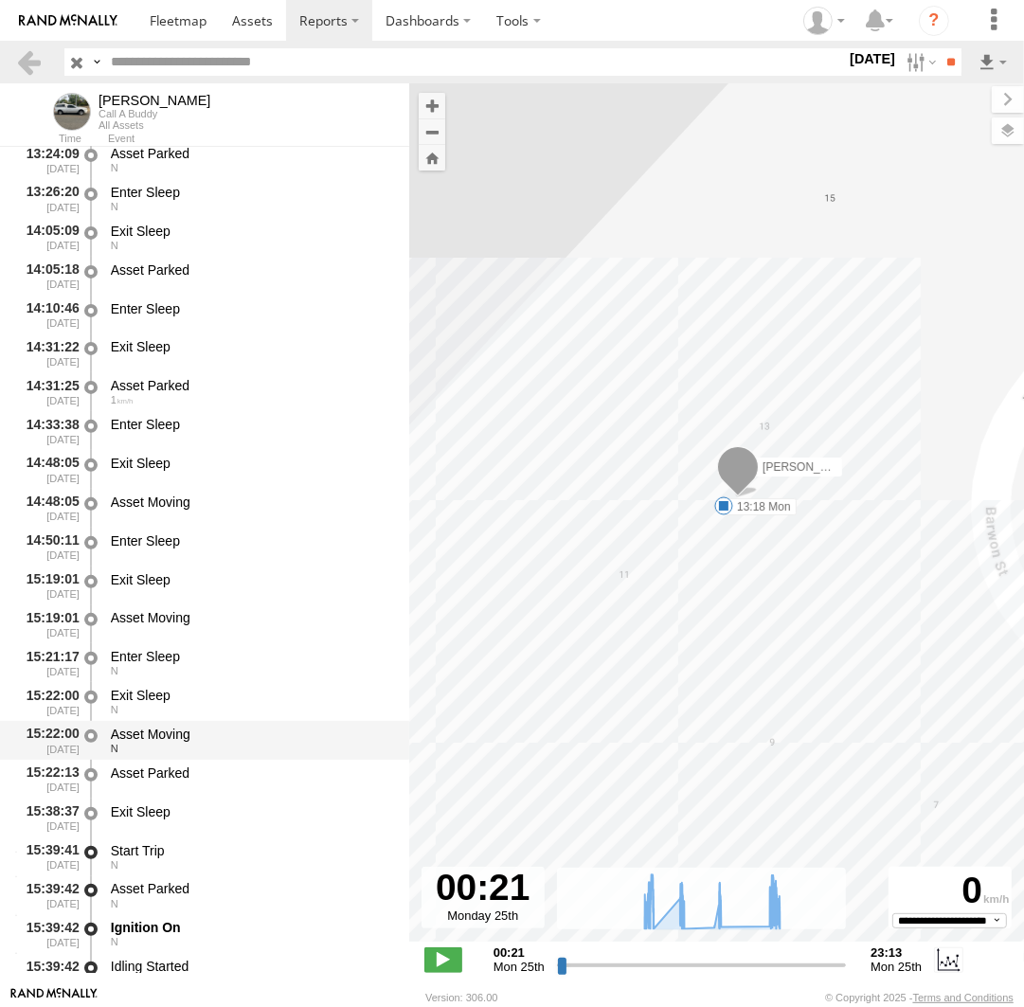
click at [166, 743] on div "Asset Moving" at bounding box center [251, 734] width 280 height 17
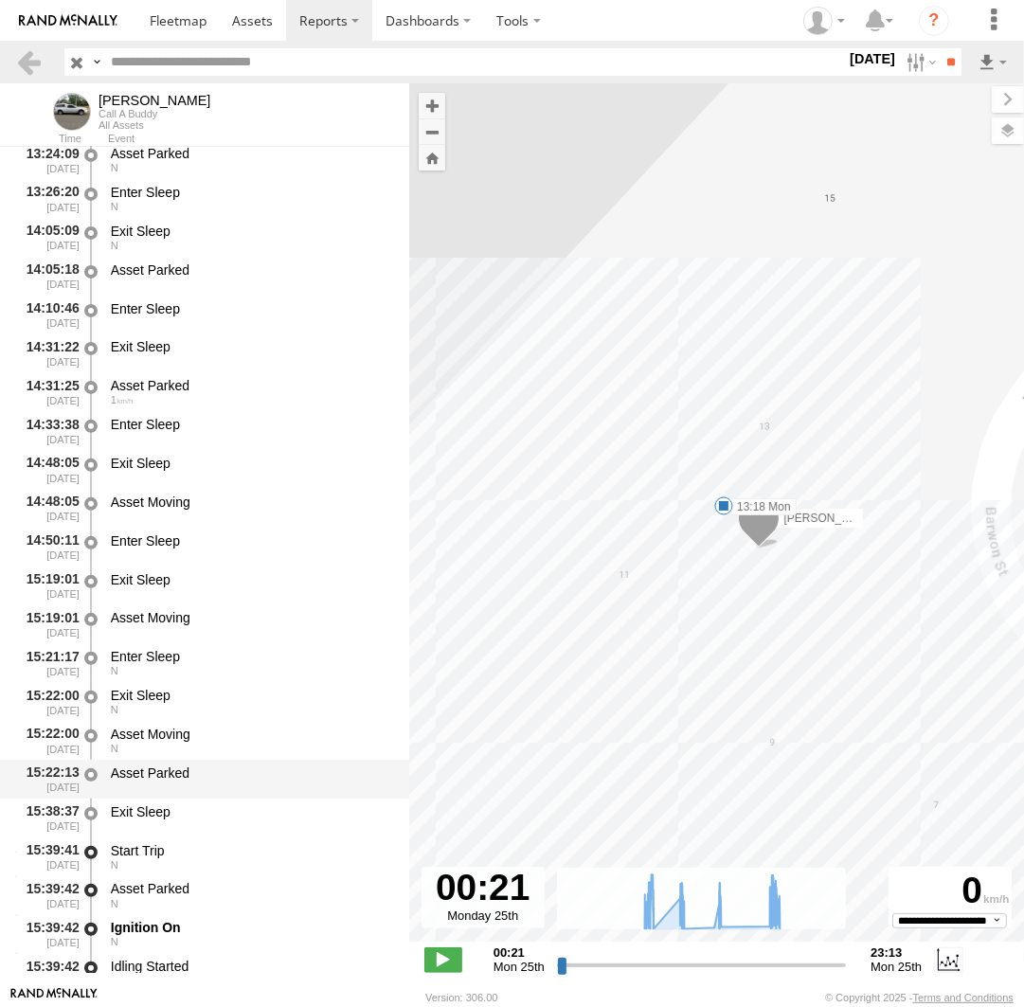
click at [170, 768] on div "Asset Parked" at bounding box center [251, 772] width 280 height 17
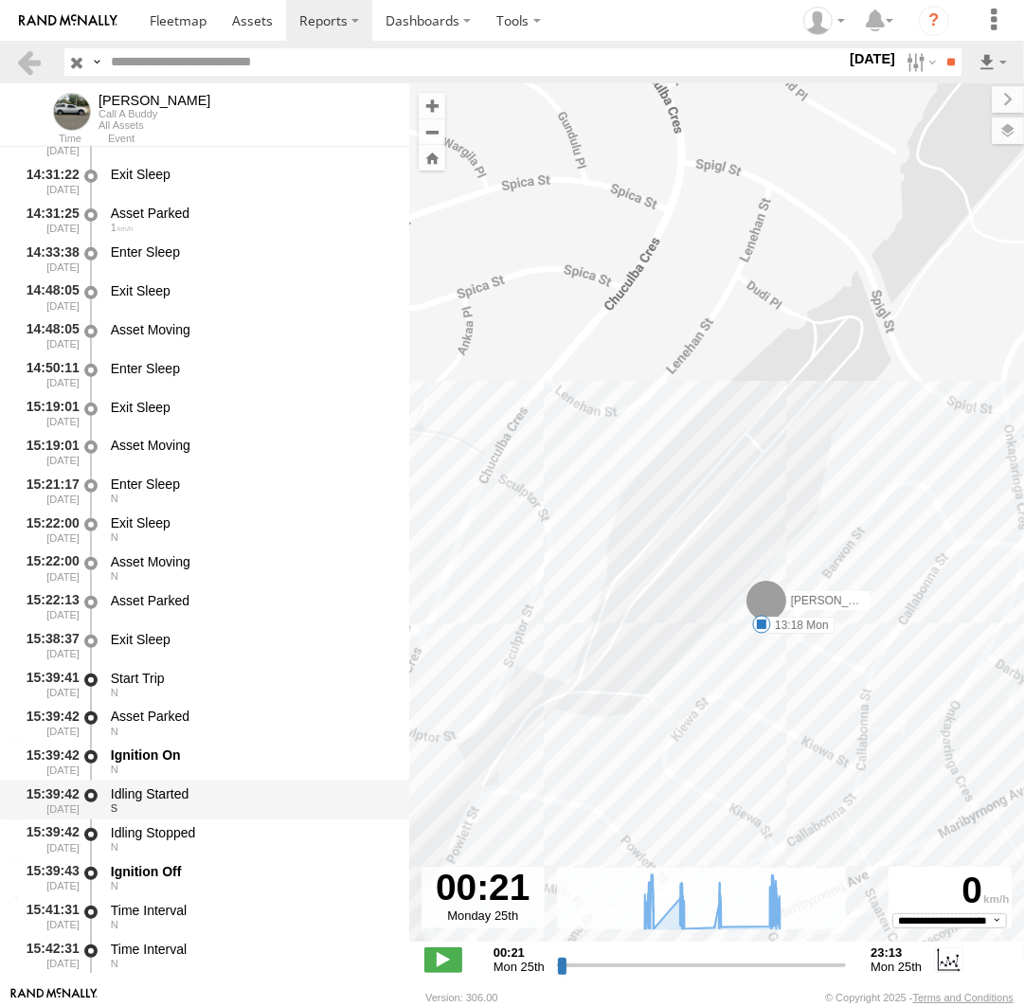
scroll to position [26174, 0]
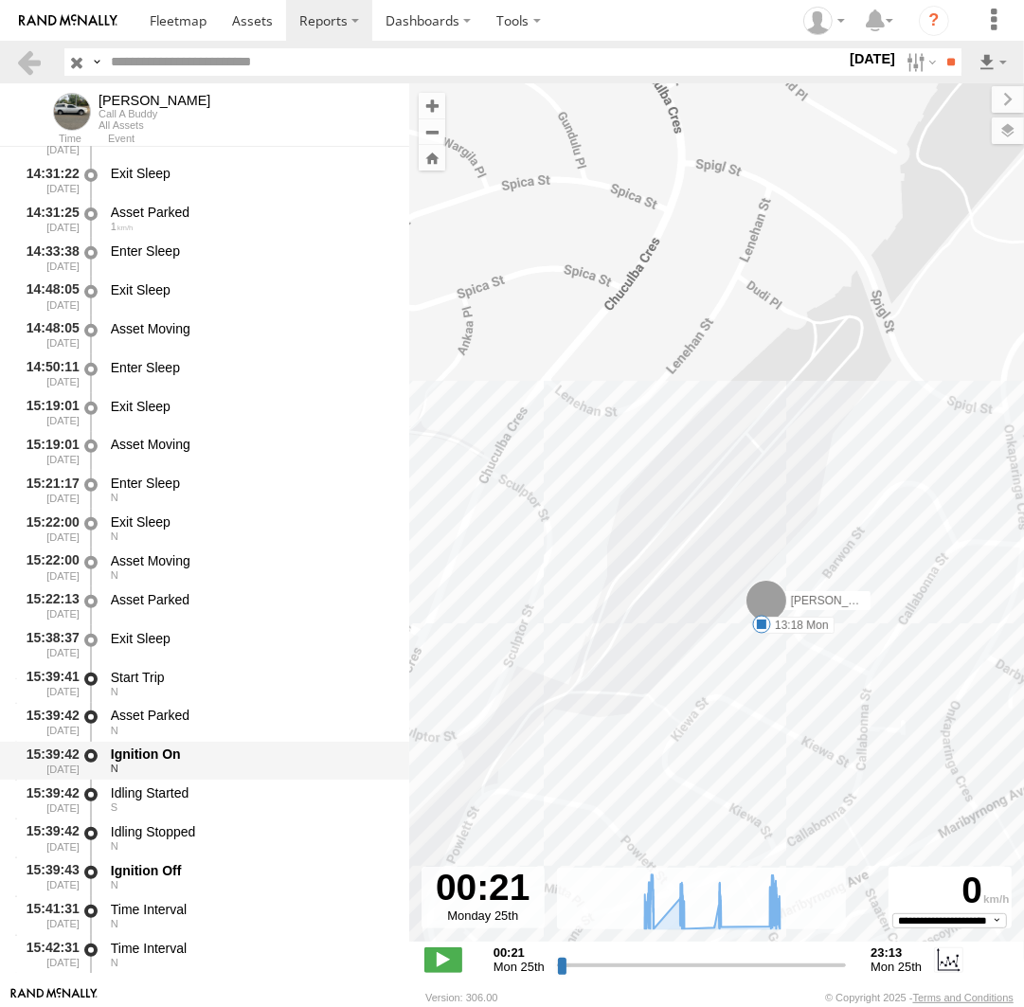
click at [174, 773] on div "N" at bounding box center [251, 768] width 280 height 11
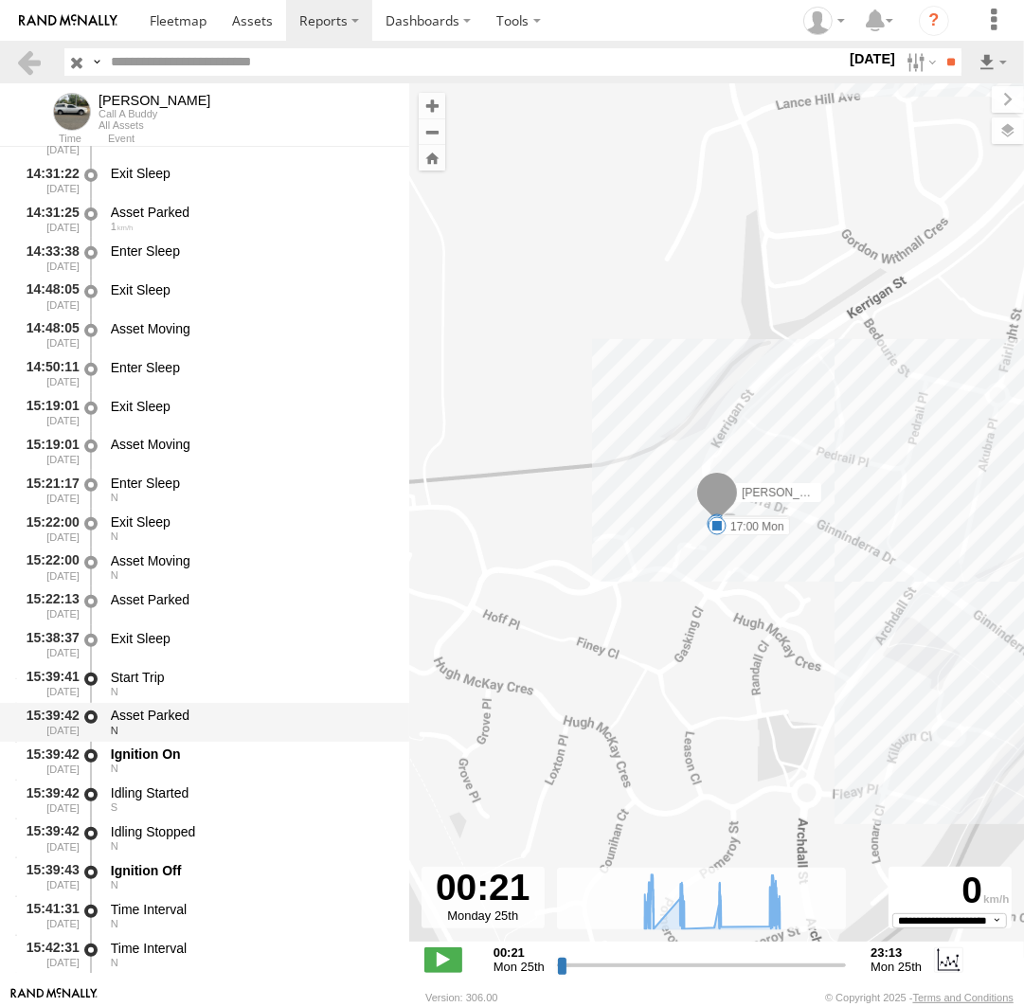
click at [155, 724] on div "Asset Parked" at bounding box center [251, 715] width 280 height 17
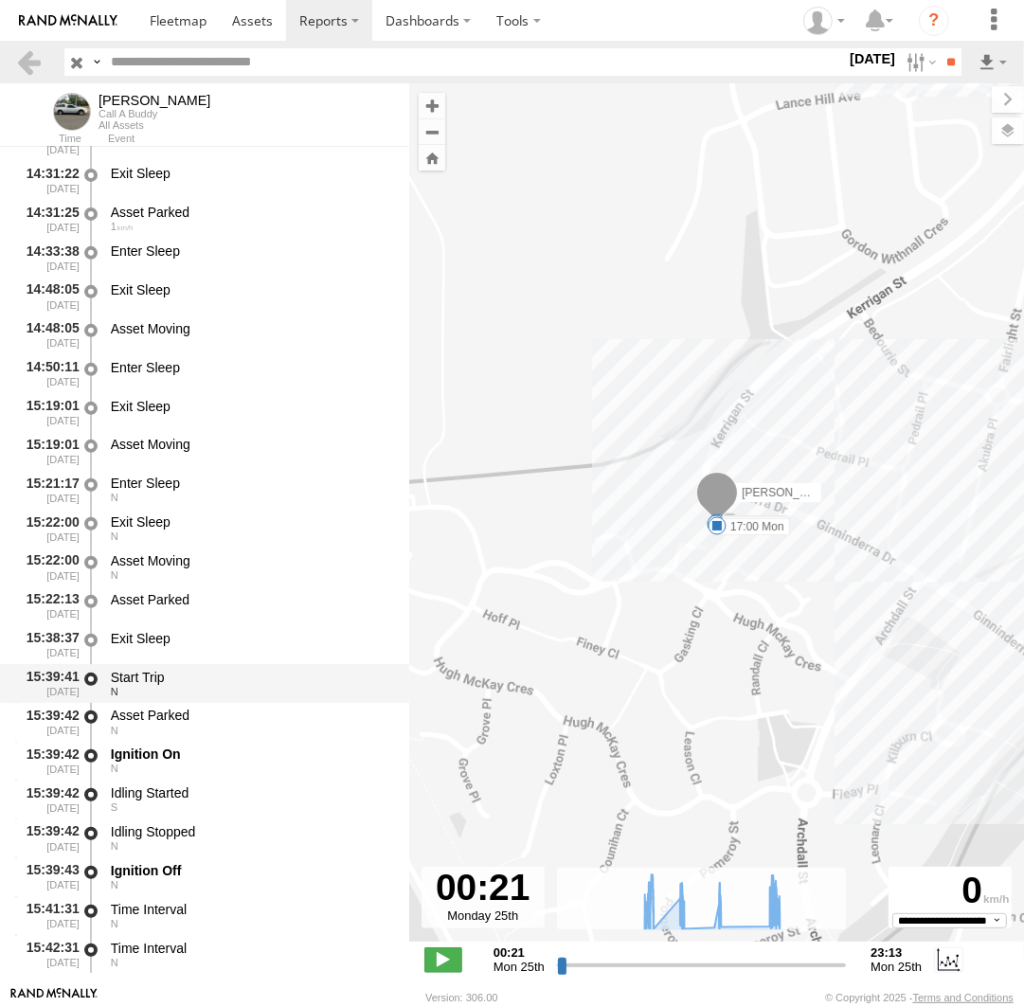
click at [154, 692] on div "N" at bounding box center [251, 691] width 280 height 11
click at [162, 656] on div "Exit Sleep" at bounding box center [251, 644] width 286 height 35
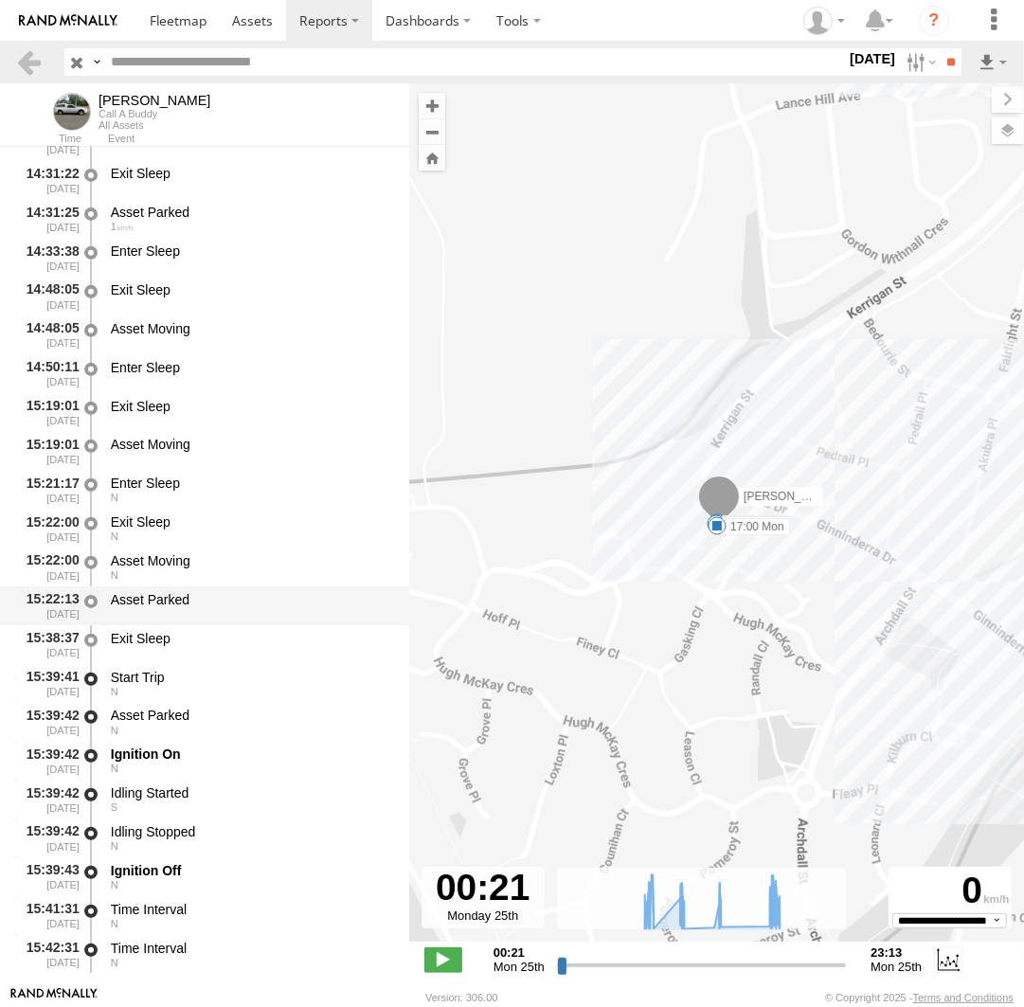
click at [180, 601] on div "Asset Parked" at bounding box center [251, 599] width 280 height 17
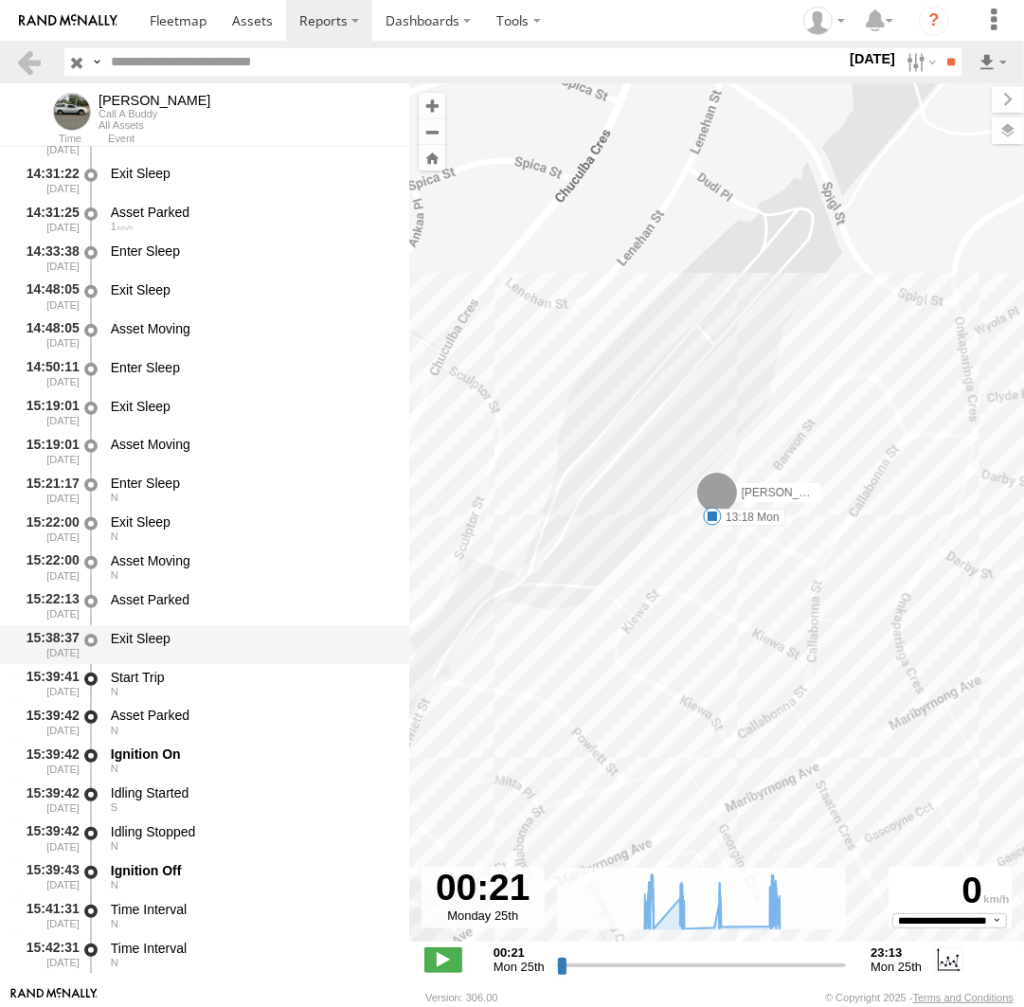
click at [181, 644] on div "Exit Sleep" at bounding box center [251, 638] width 280 height 17
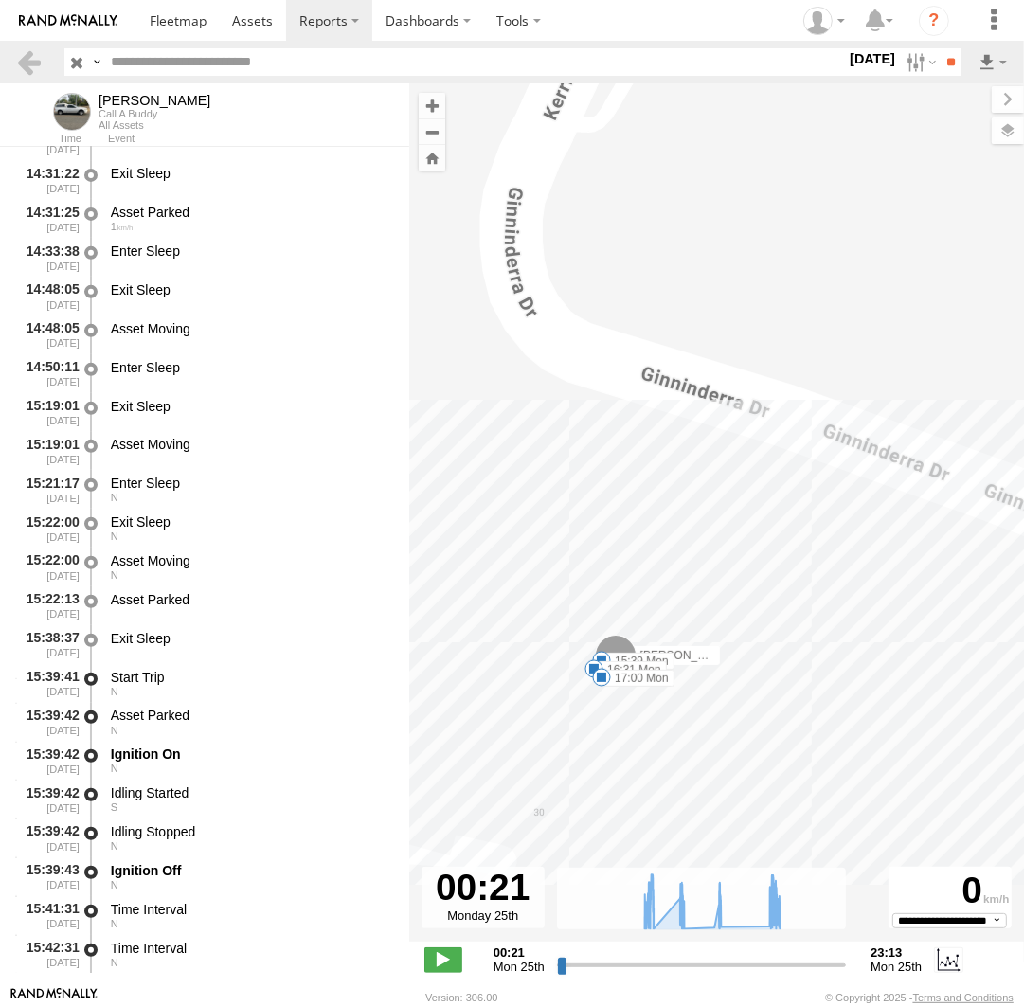
drag, startPoint x: 561, startPoint y: 523, endPoint x: 737, endPoint y: 746, distance: 284.6
click at [737, 746] on div "Andrew 17:45 Mon 07:17 Mon 07:53 Mon 10:20 Mon 10:35 Mon 11:48 Mon 12:46 Mon 13…" at bounding box center [716, 522] width 615 height 878
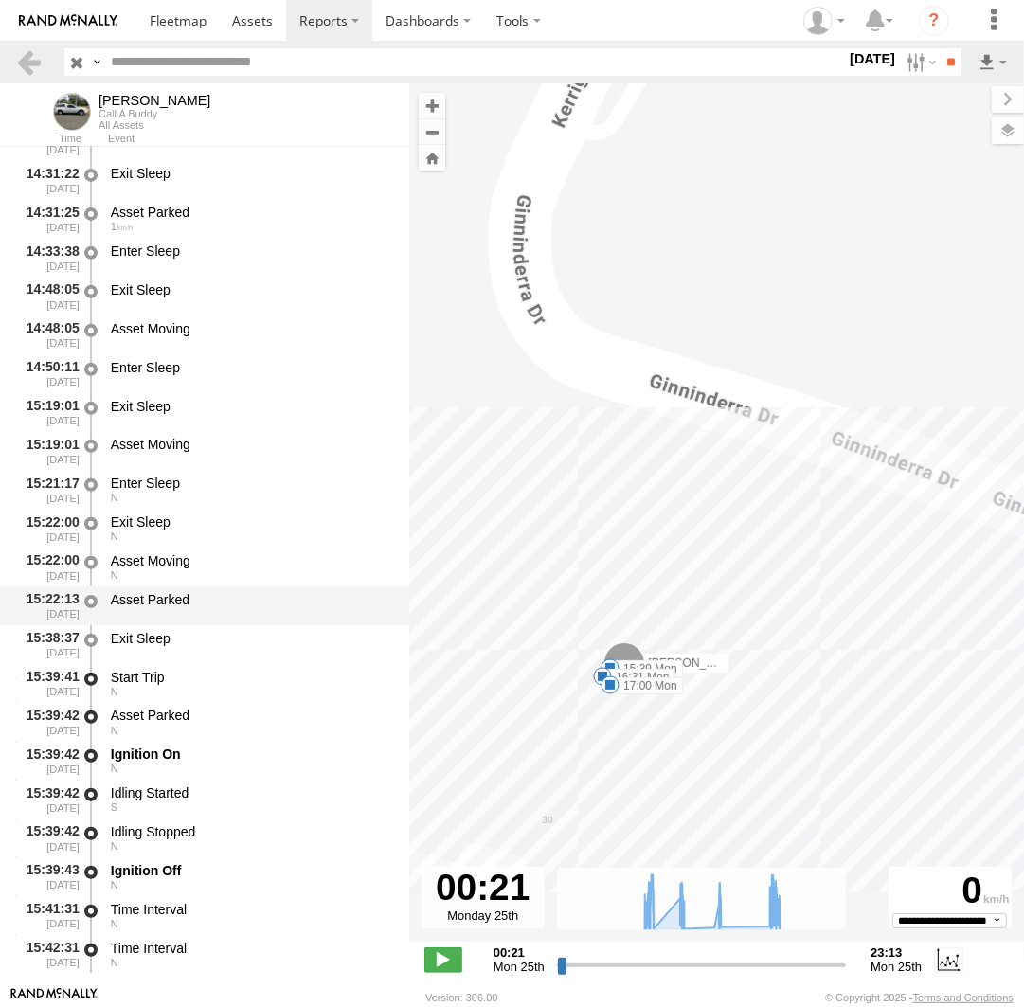
click at [167, 613] on div "Asset Parked" at bounding box center [251, 605] width 286 height 35
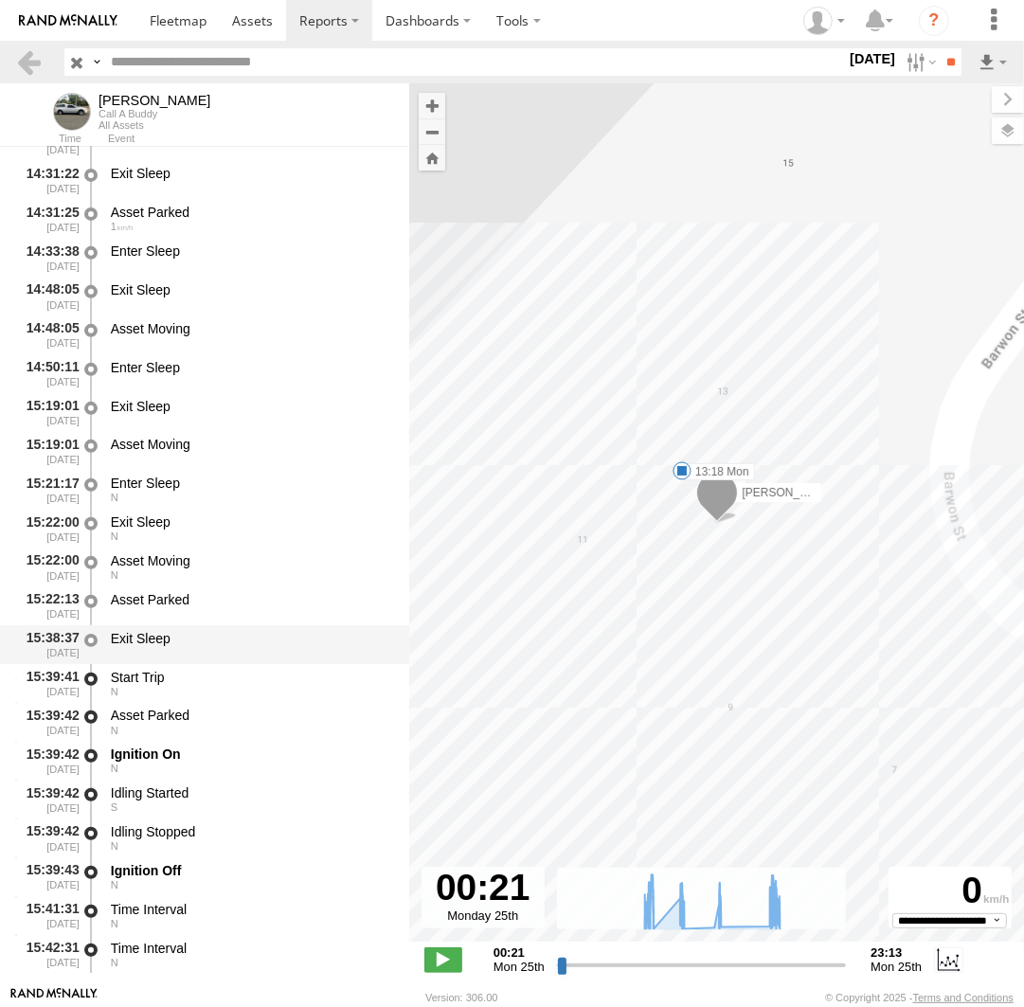
click at [151, 643] on div "Exit Sleep" at bounding box center [251, 638] width 280 height 17
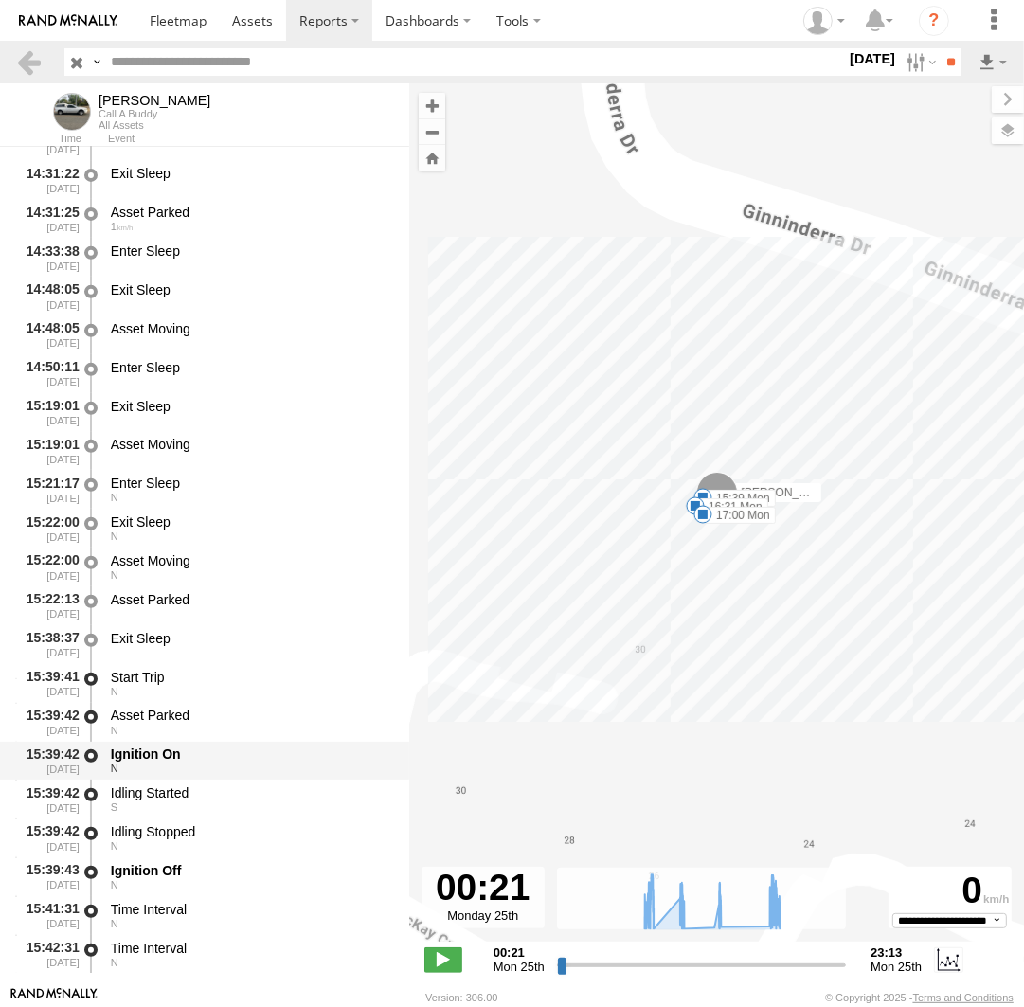
click at [135, 758] on div "Ignition On" at bounding box center [251, 753] width 280 height 17
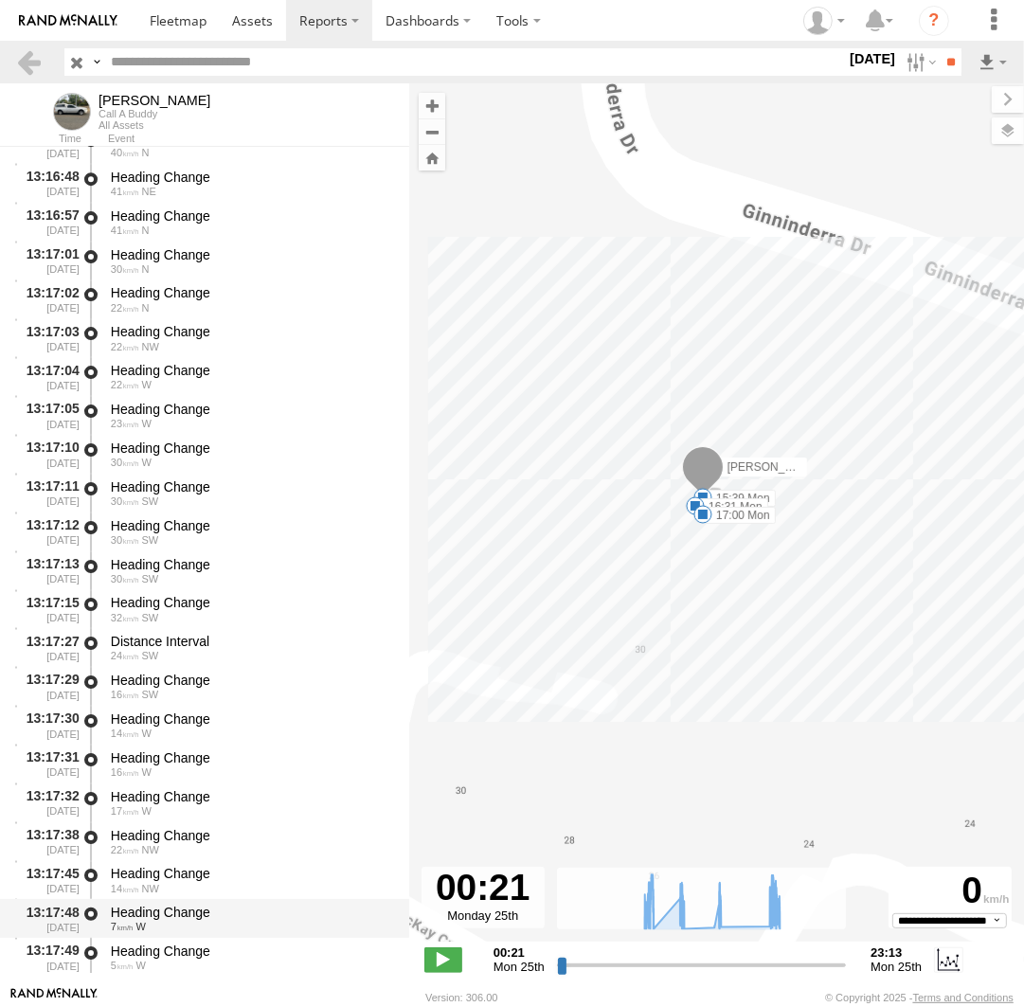
scroll to position [24869, 0]
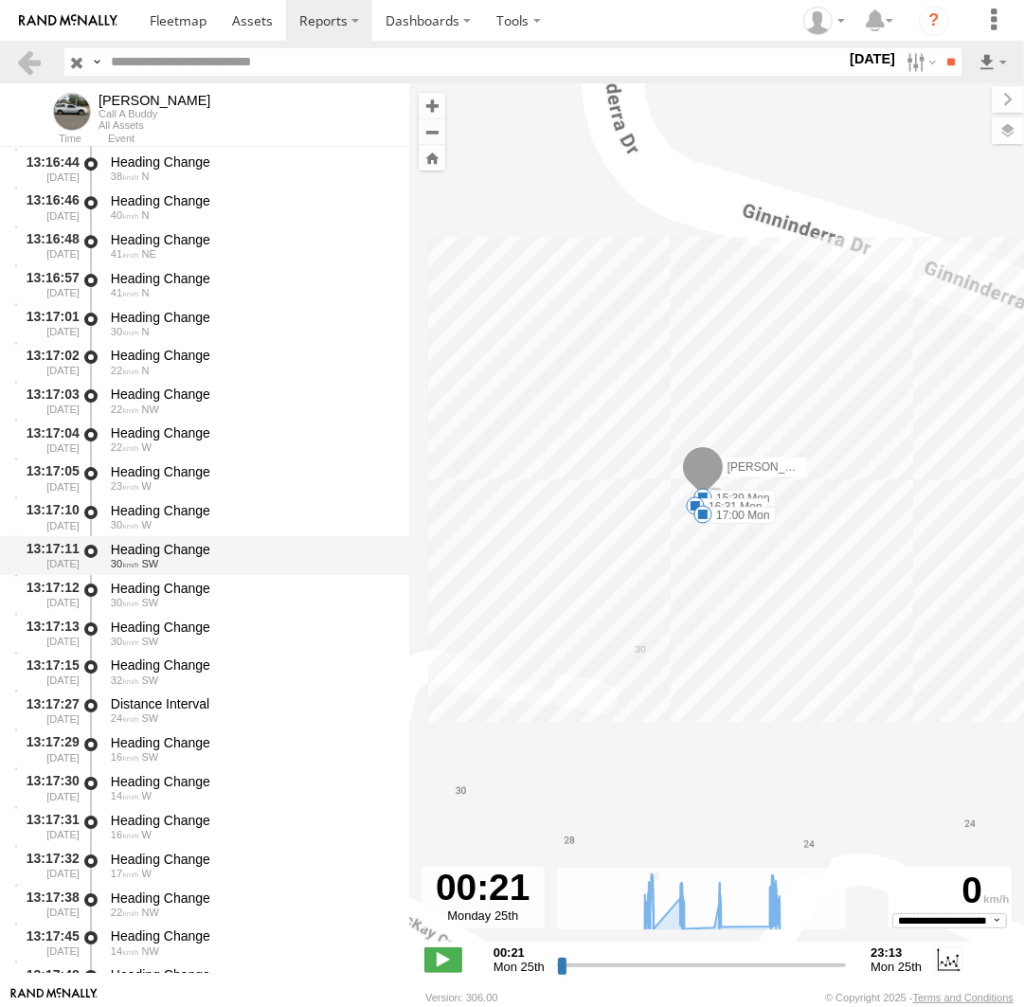
click at [174, 553] on div "Heading Change" at bounding box center [251, 549] width 280 height 17
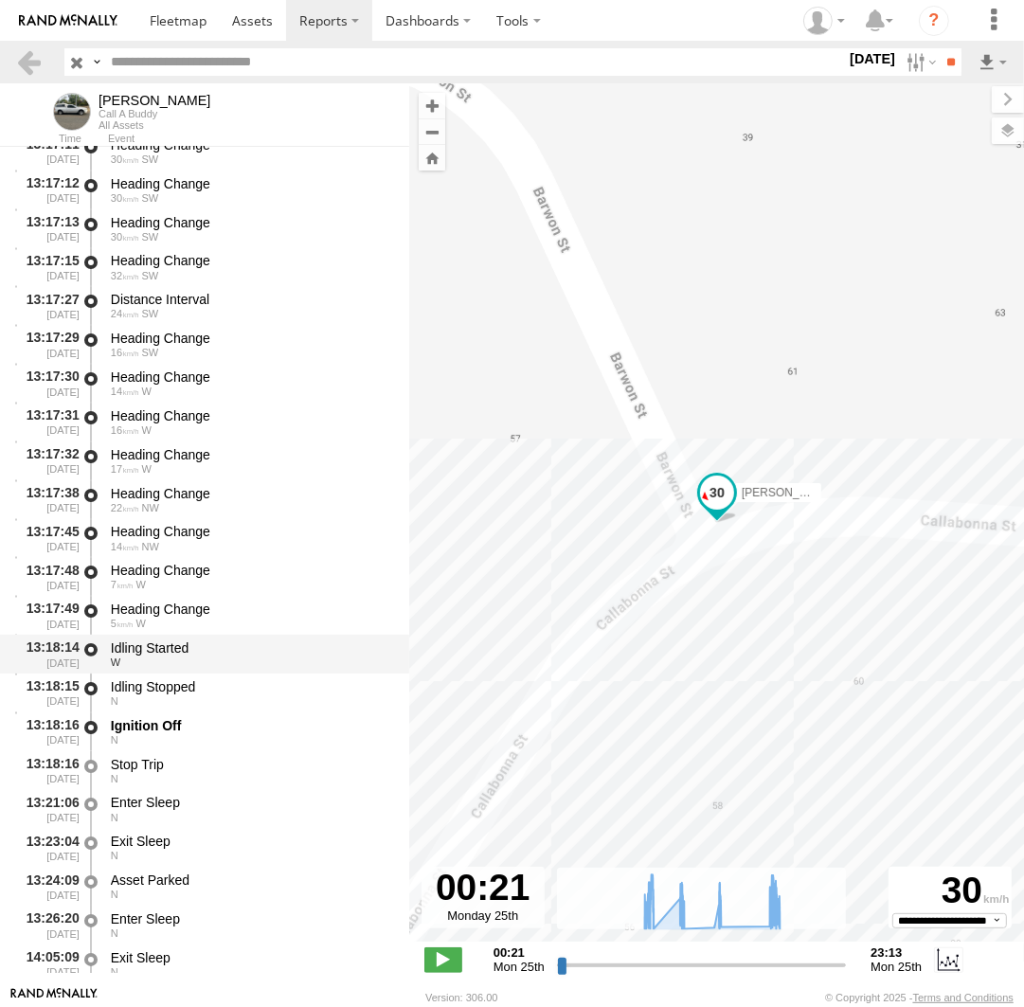
scroll to position [25304, 0]
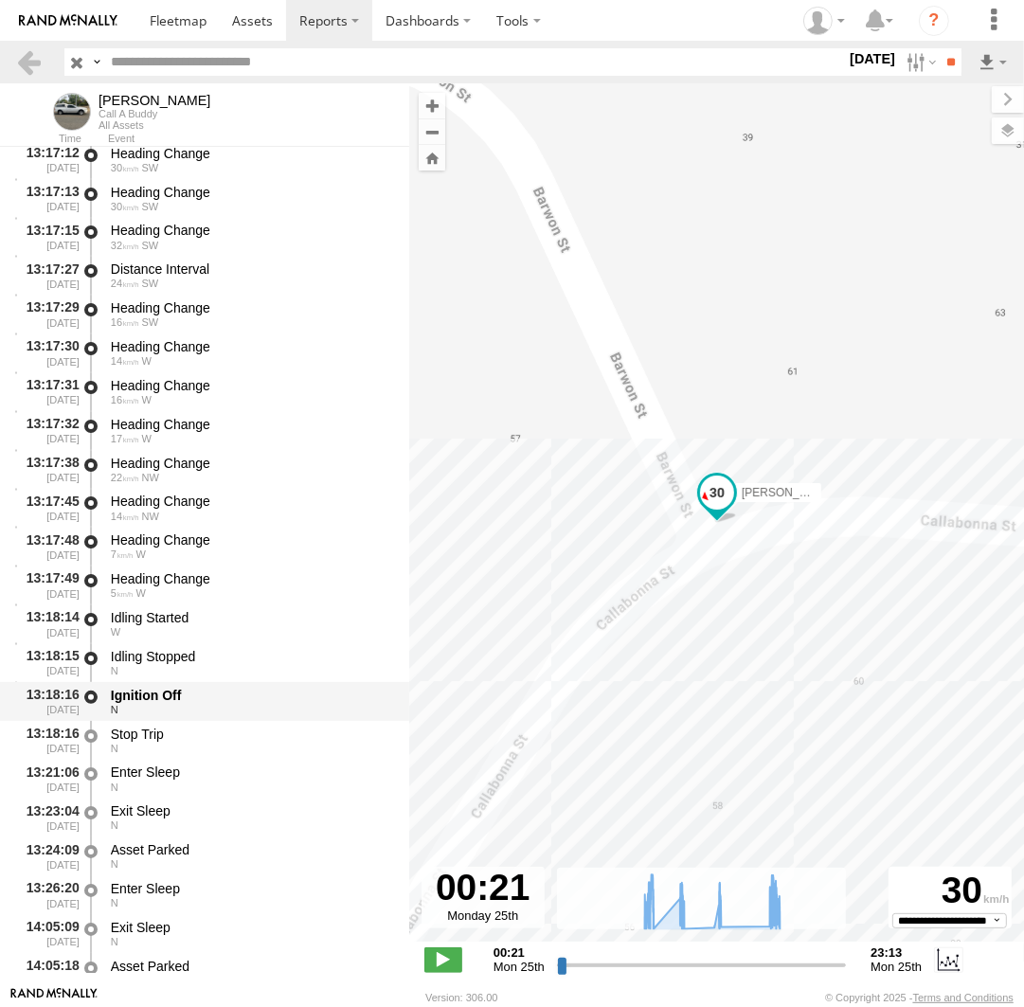
click at [175, 699] on div "Ignition Off" at bounding box center [251, 695] width 280 height 17
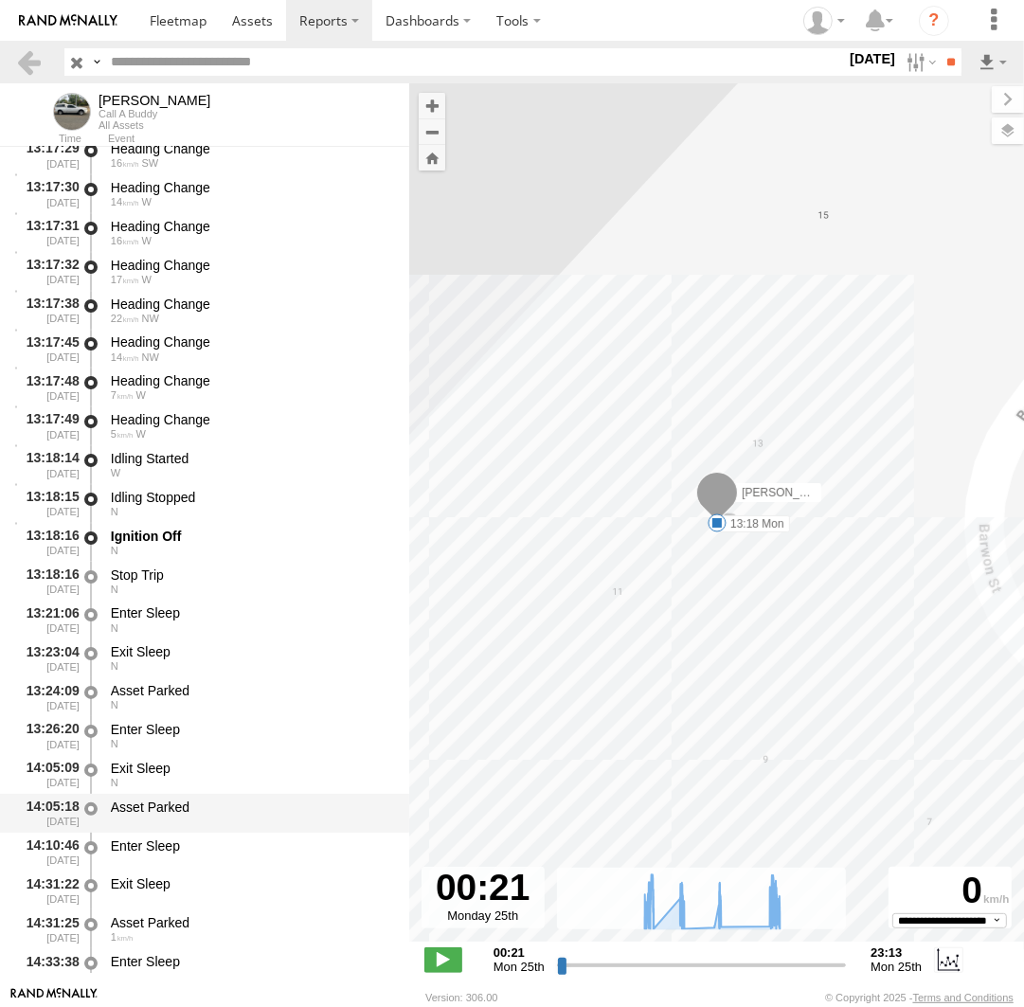
scroll to position [25566, 0]
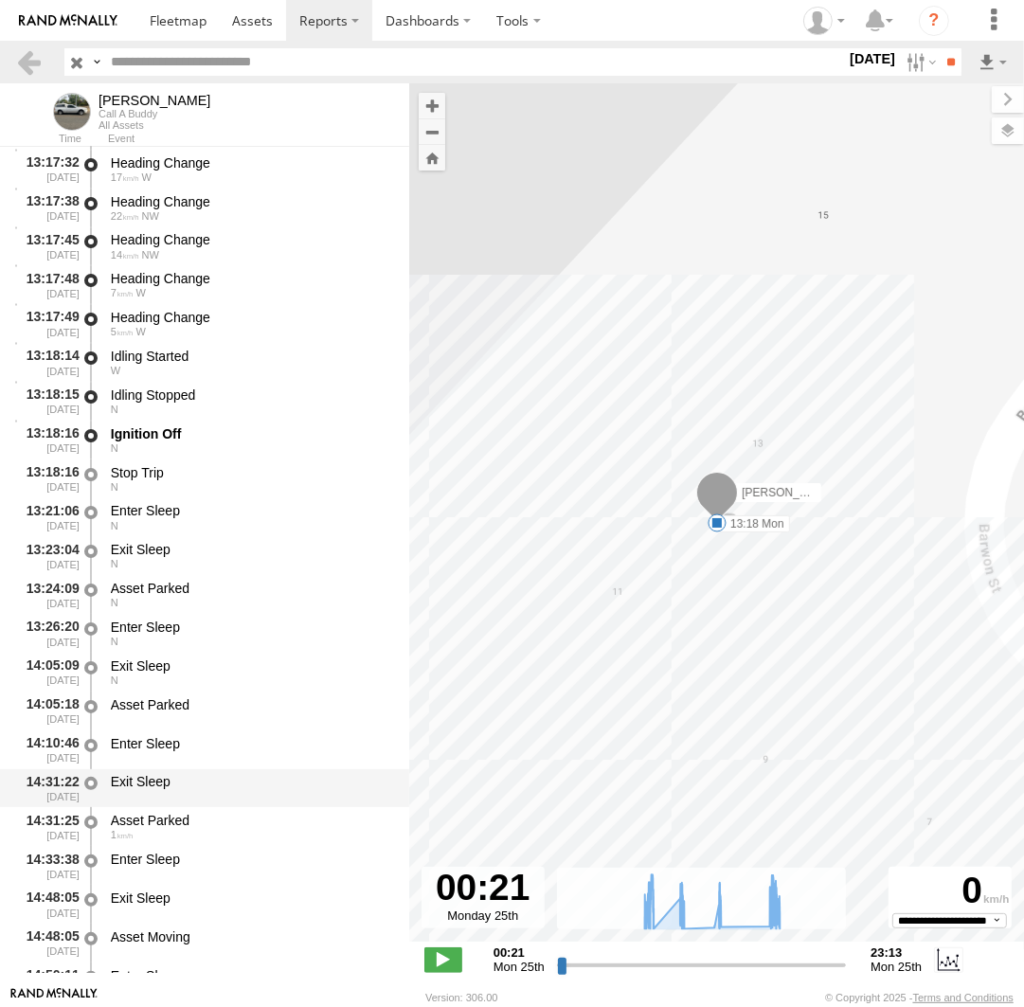
click at [171, 790] on div "Exit Sleep" at bounding box center [251, 781] width 280 height 17
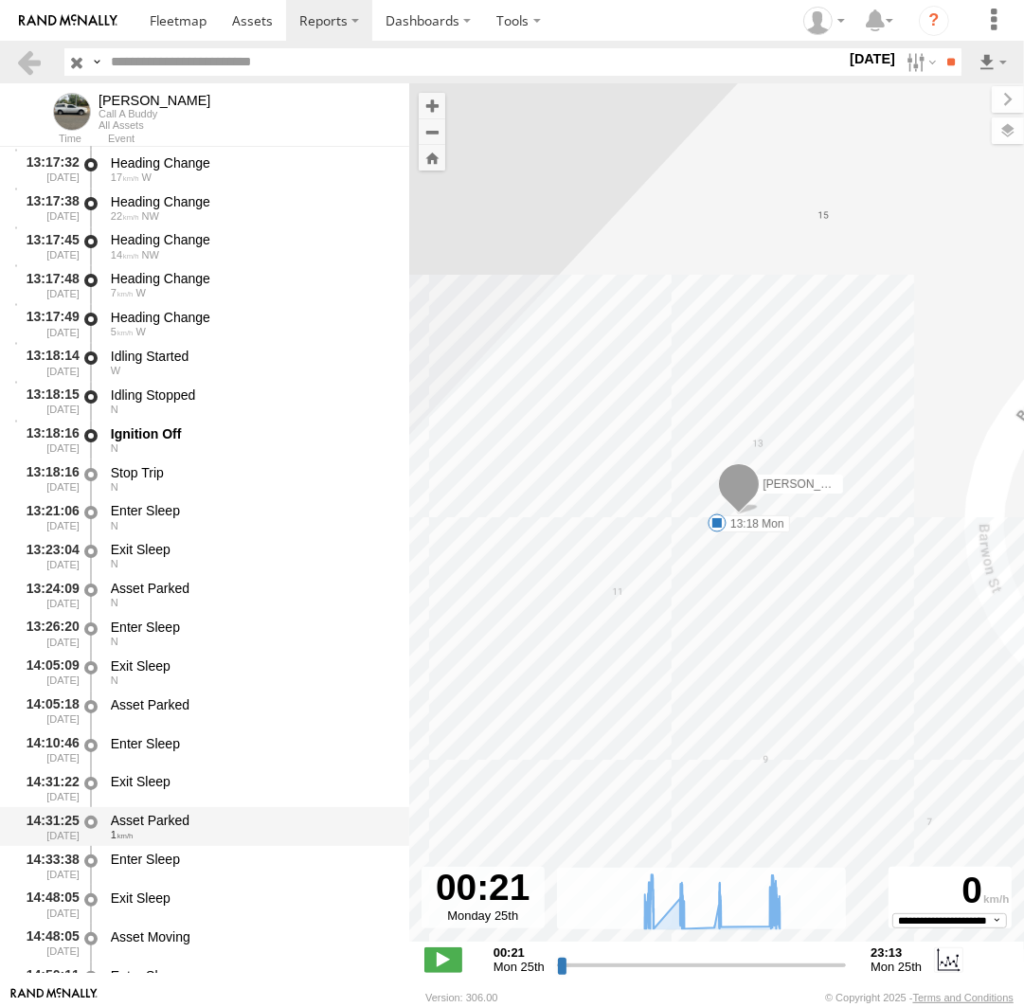
click at [184, 829] on div "Asset Parked" at bounding box center [251, 820] width 280 height 17
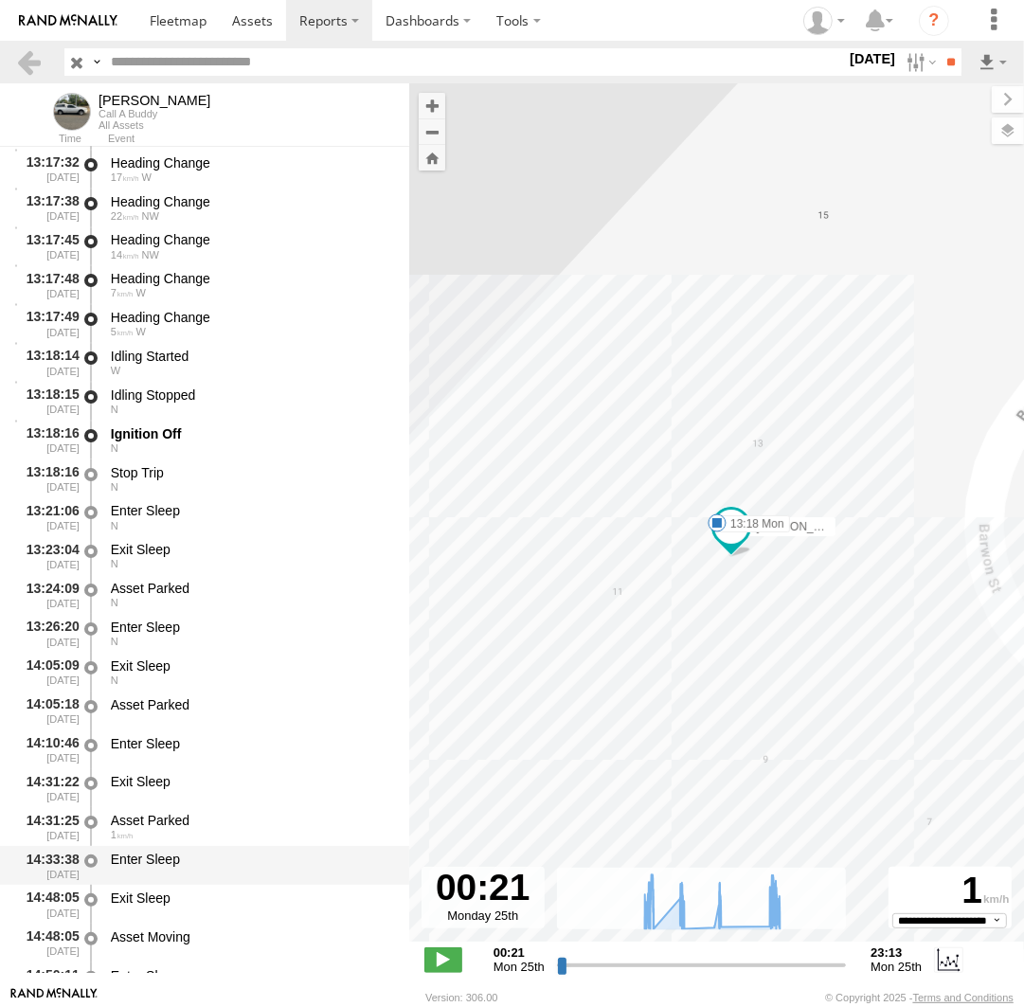
click at [177, 860] on div "Enter Sleep" at bounding box center [251, 859] width 280 height 17
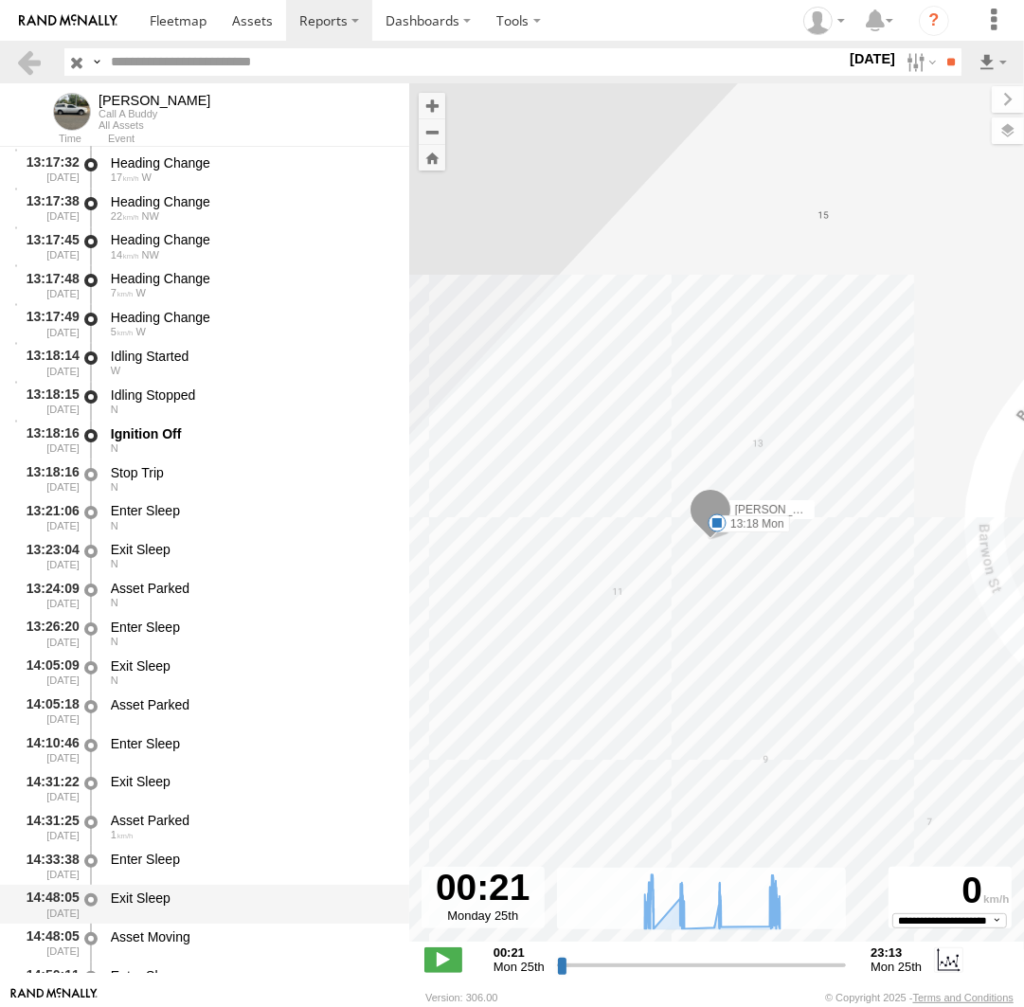
click at [175, 888] on div "13:17:05 25/08/2025 Heading Change 23 W 13:17:10 25/08/2025 Heading Change 30 W…" at bounding box center [204, 729] width 409 height 1935
click at [176, 891] on div "Exit Sleep" at bounding box center [251, 904] width 286 height 35
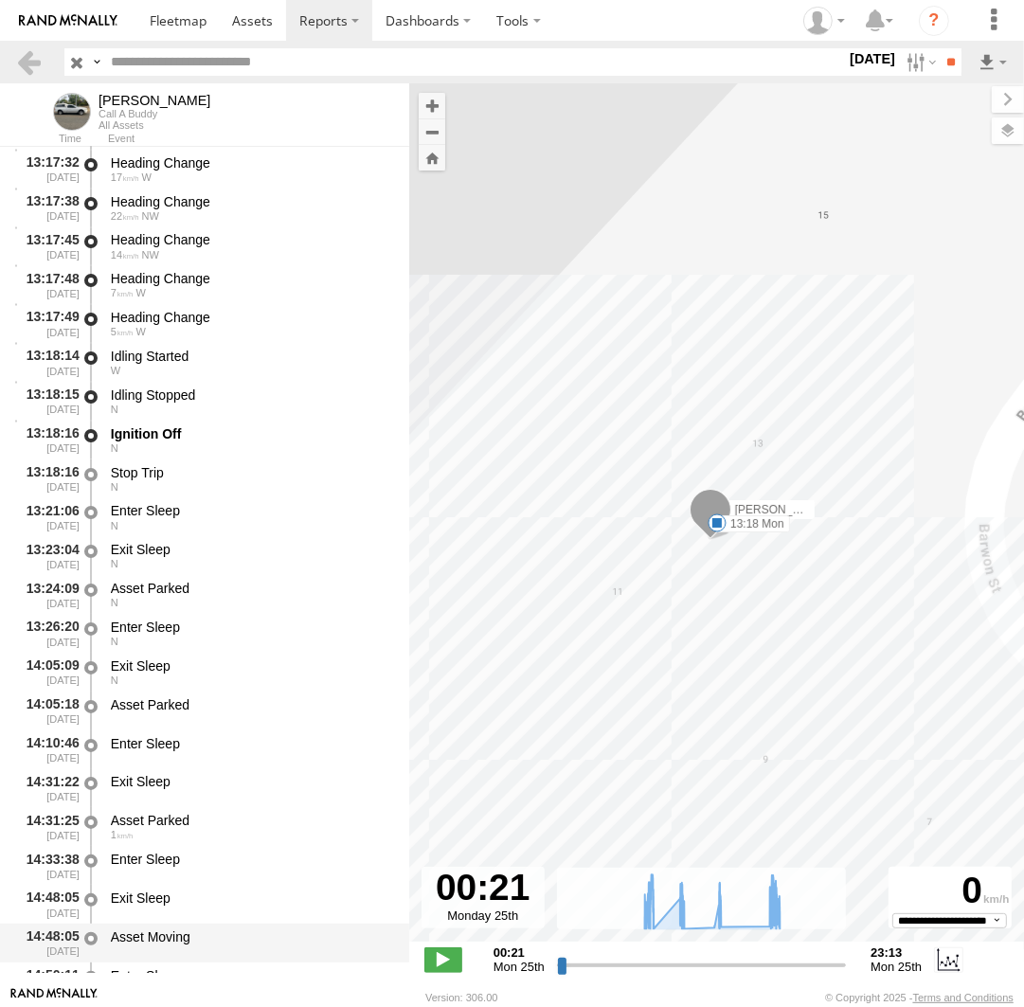
click at [176, 938] on div "Asset Moving" at bounding box center [251, 936] width 280 height 17
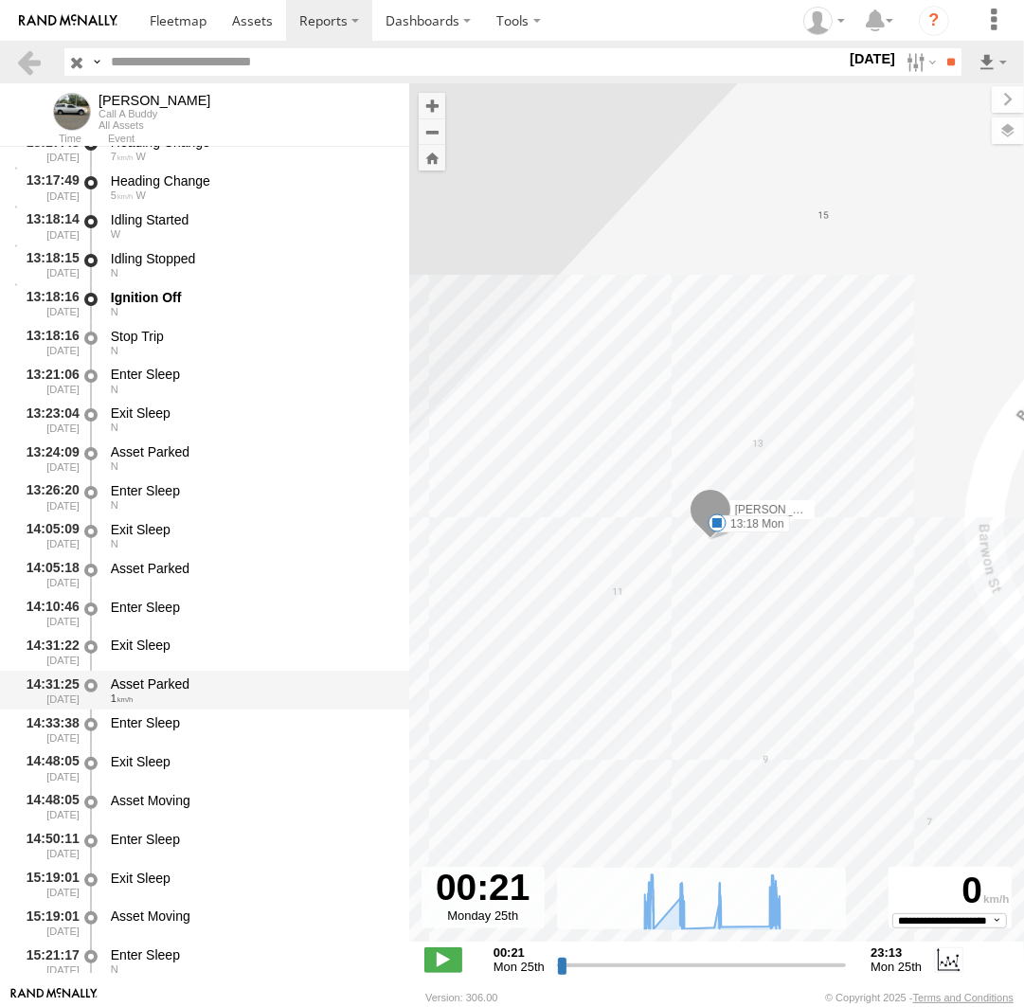
scroll to position [25739, 0]
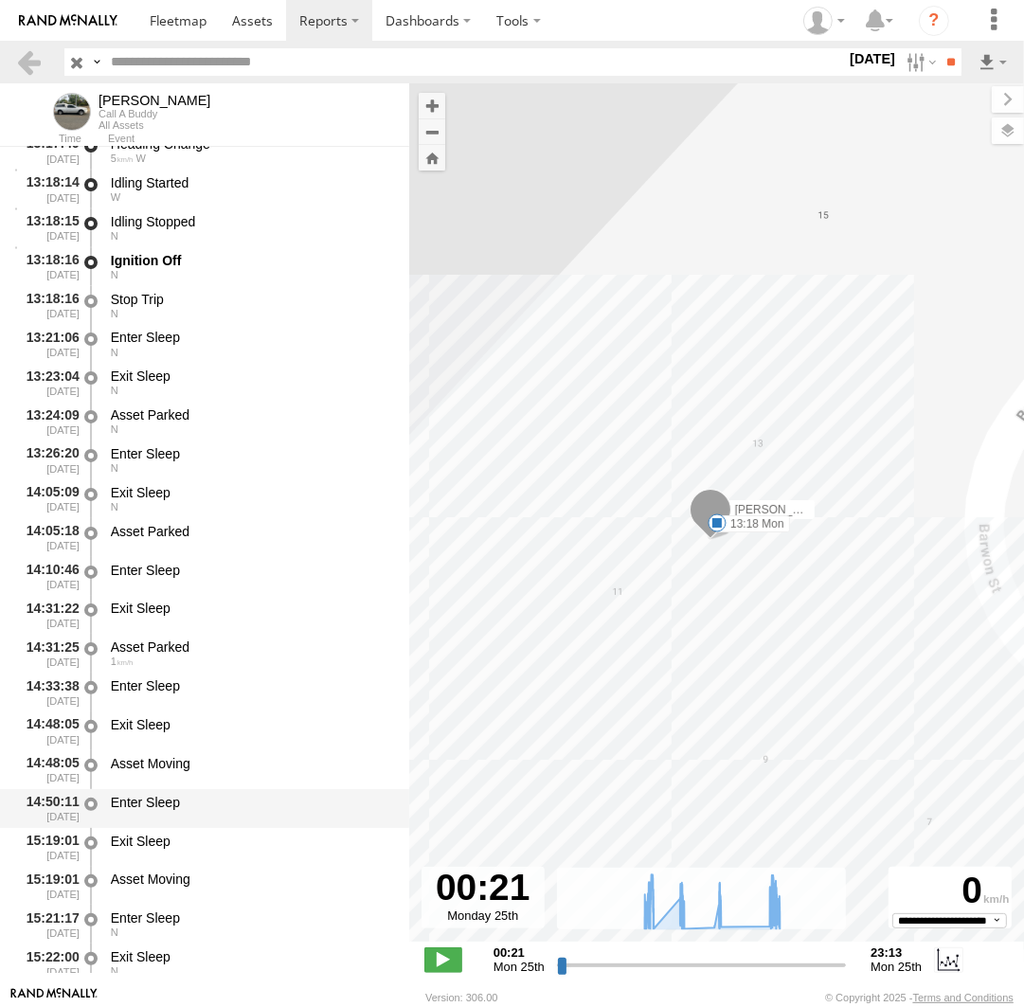
click at [174, 810] on div "Enter Sleep" at bounding box center [251, 802] width 280 height 17
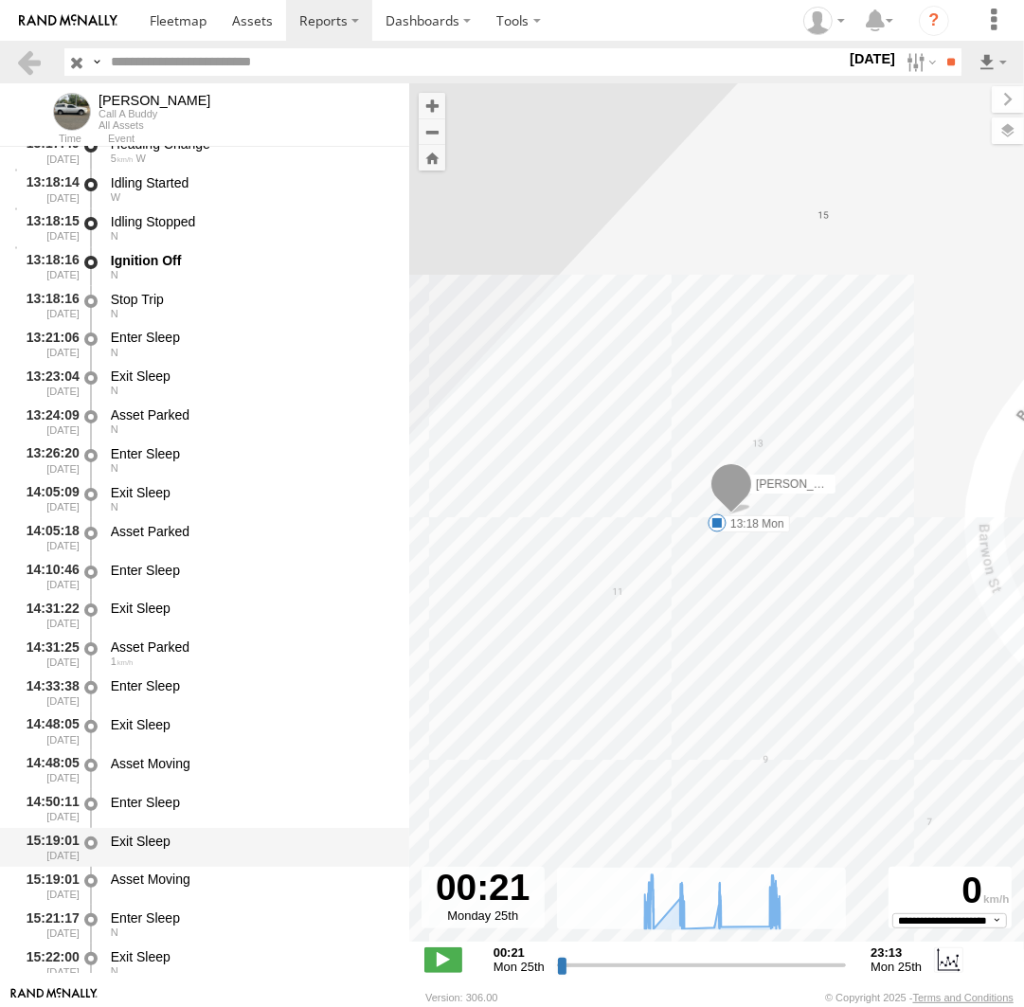
click at [171, 848] on div "Exit Sleep" at bounding box center [251, 841] width 280 height 17
click at [176, 888] on div "Asset Moving" at bounding box center [251, 879] width 280 height 17
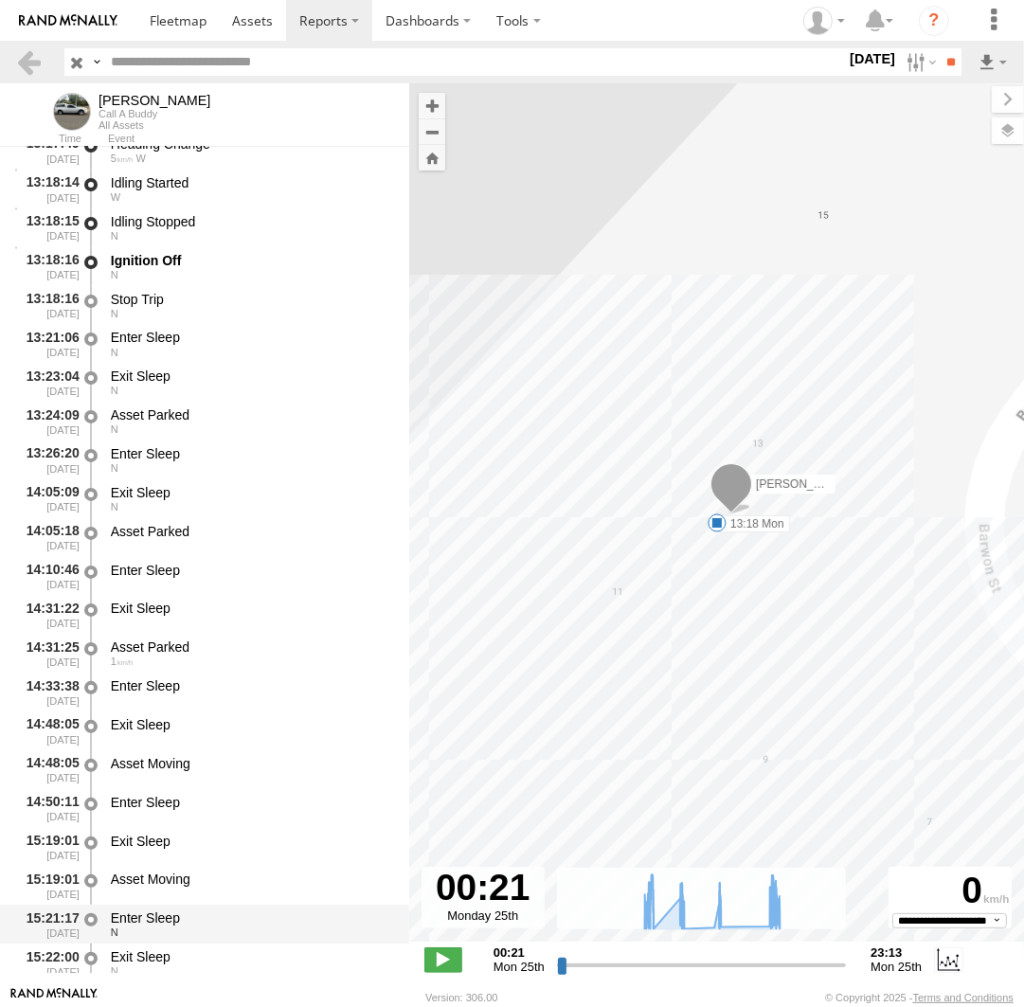
click at [163, 916] on div "Enter Sleep" at bounding box center [251, 917] width 280 height 17
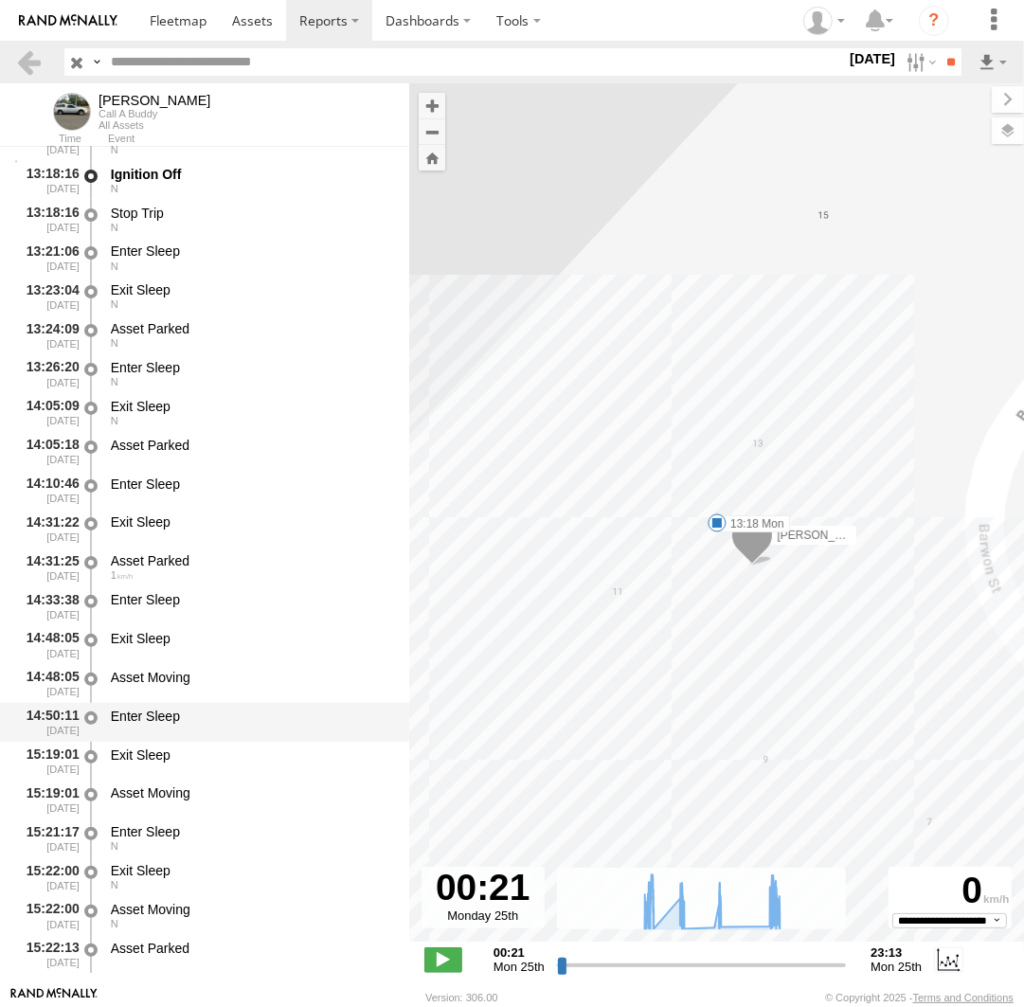
scroll to position [25826, 0]
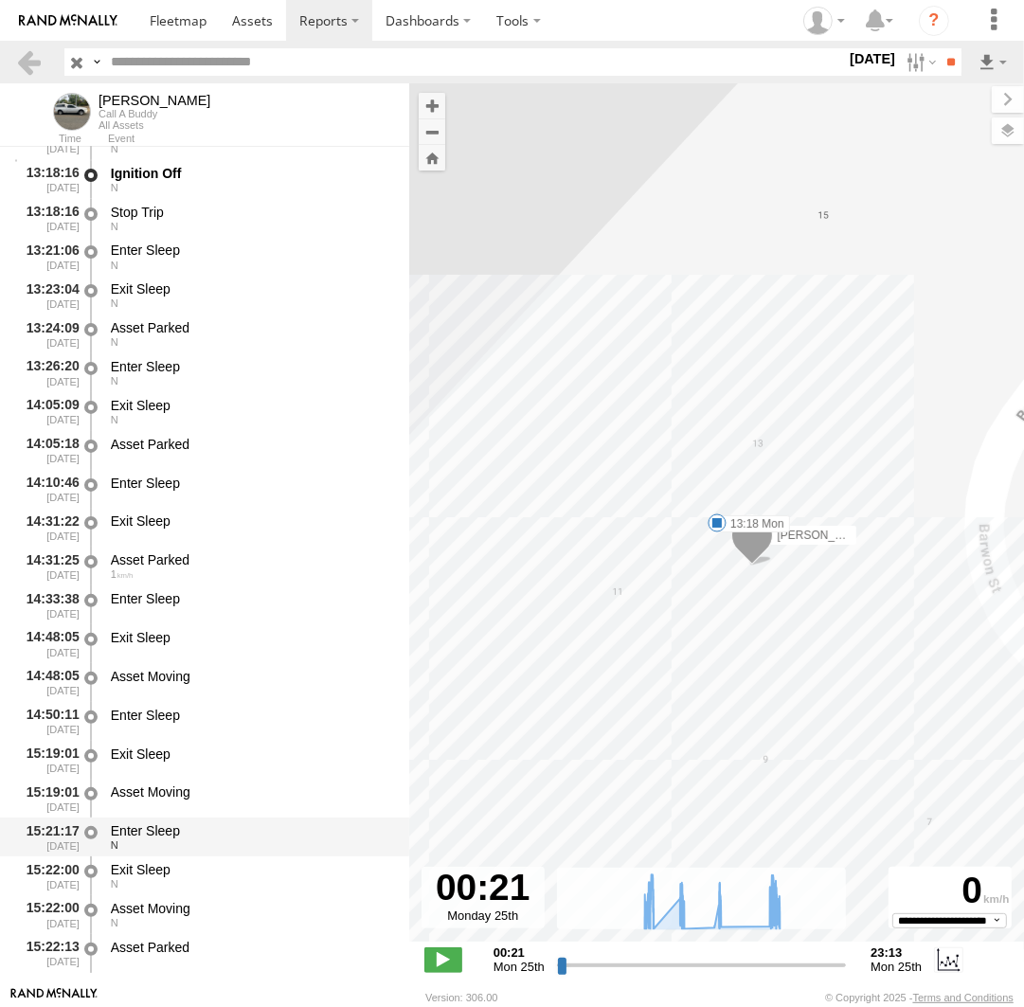
click at [176, 849] on div "N" at bounding box center [251, 844] width 280 height 11
click at [160, 871] on div "Exit Sleep" at bounding box center [251, 869] width 280 height 17
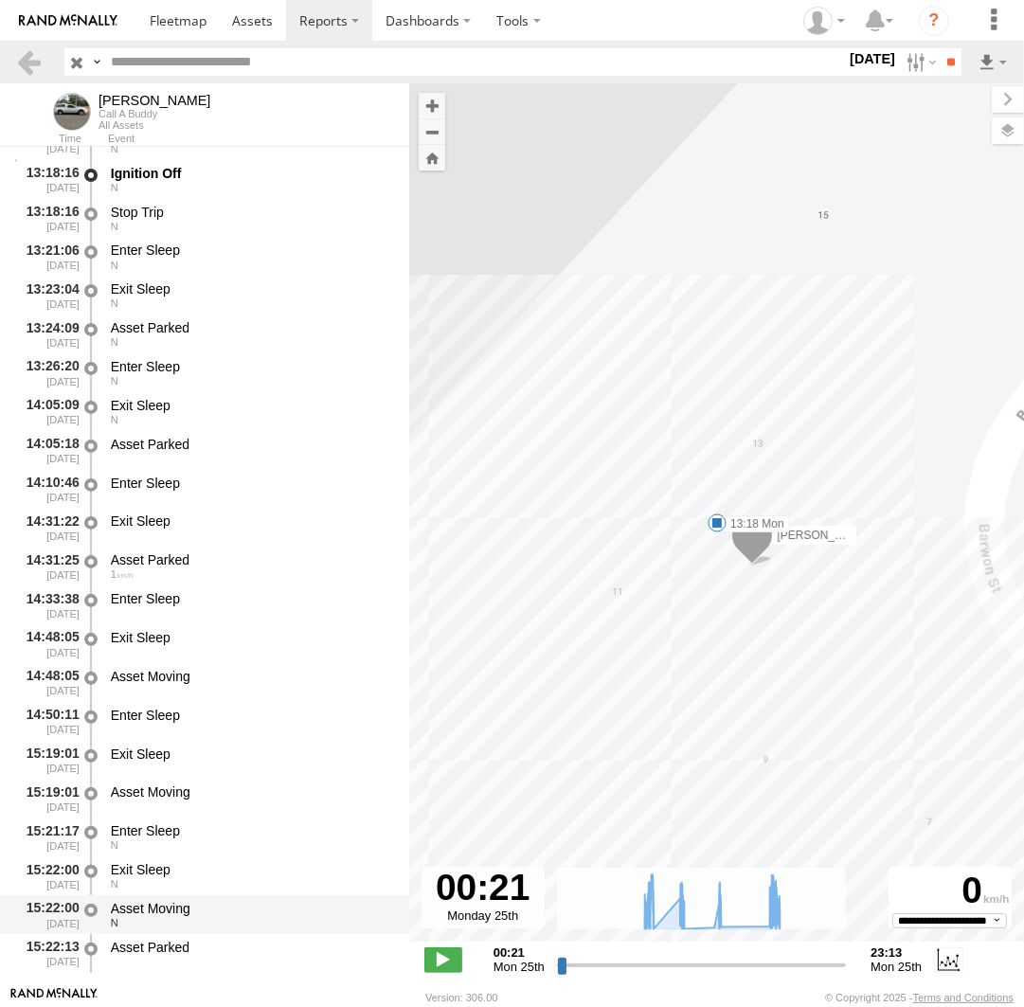
click at [173, 912] on div "Asset Moving" at bounding box center [251, 908] width 280 height 17
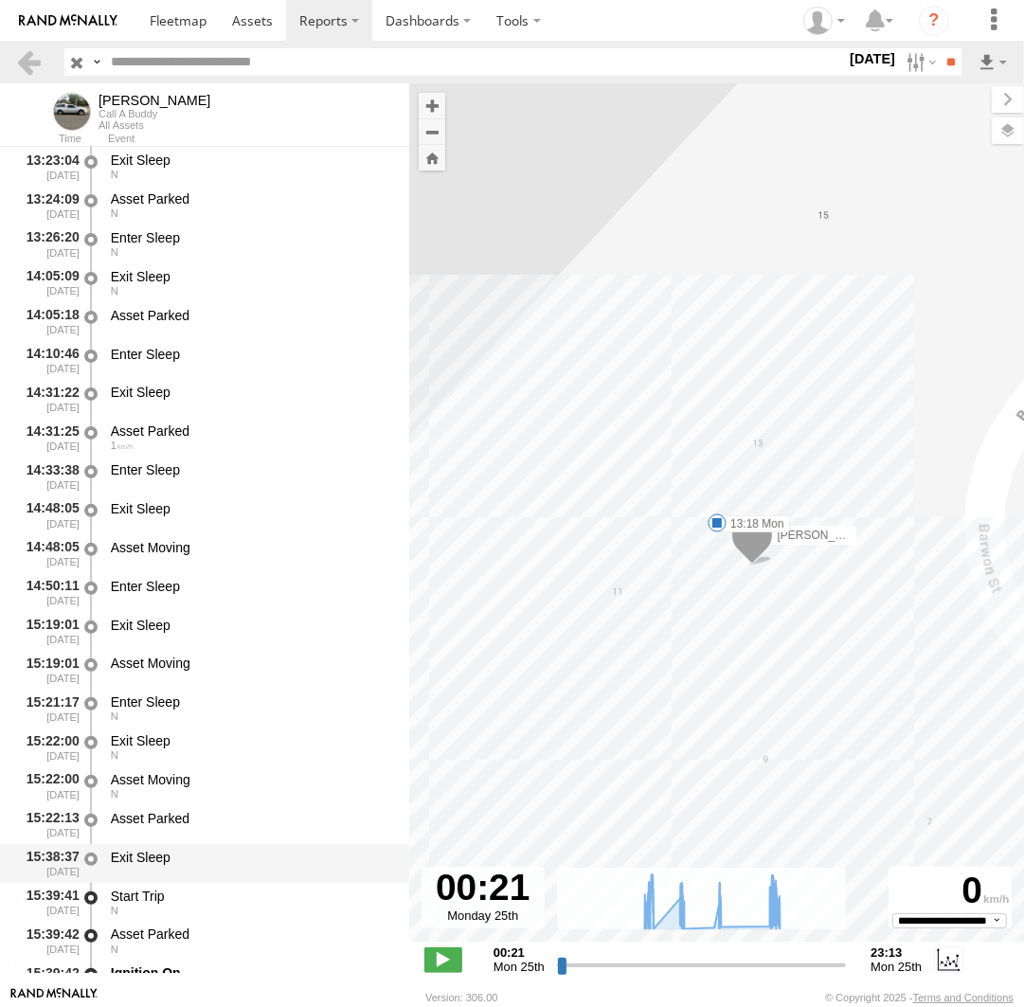
scroll to position [26000, 0]
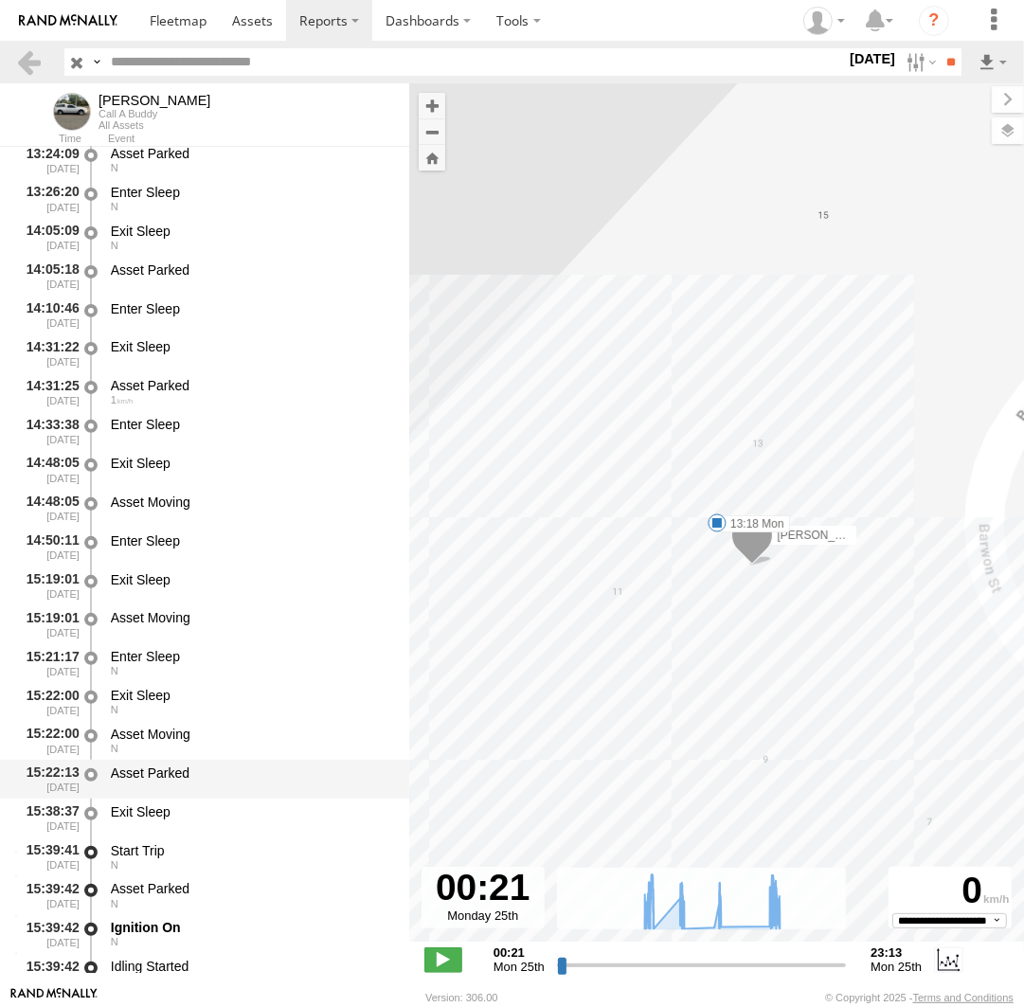
click at [176, 794] on div "Asset Parked" at bounding box center [251, 779] width 286 height 35
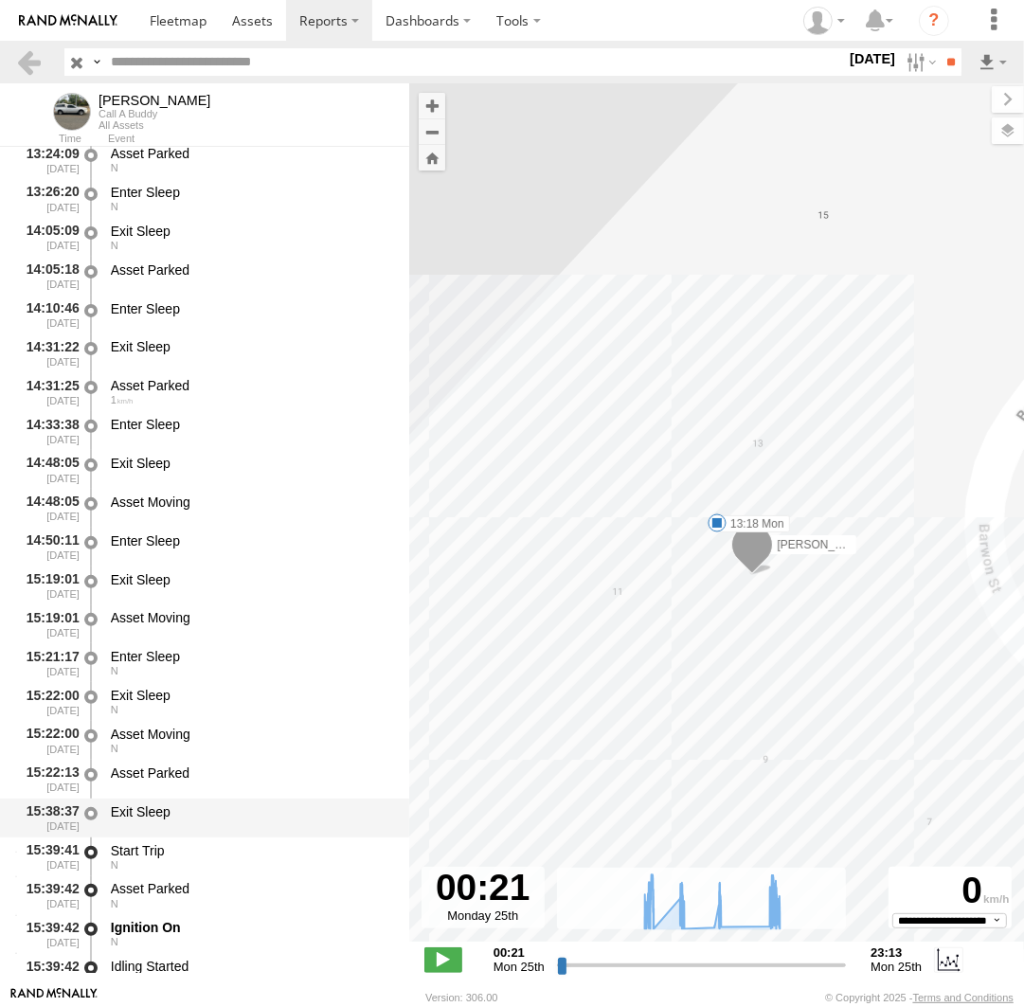
click at [159, 817] on div "Exit Sleep" at bounding box center [251, 811] width 280 height 17
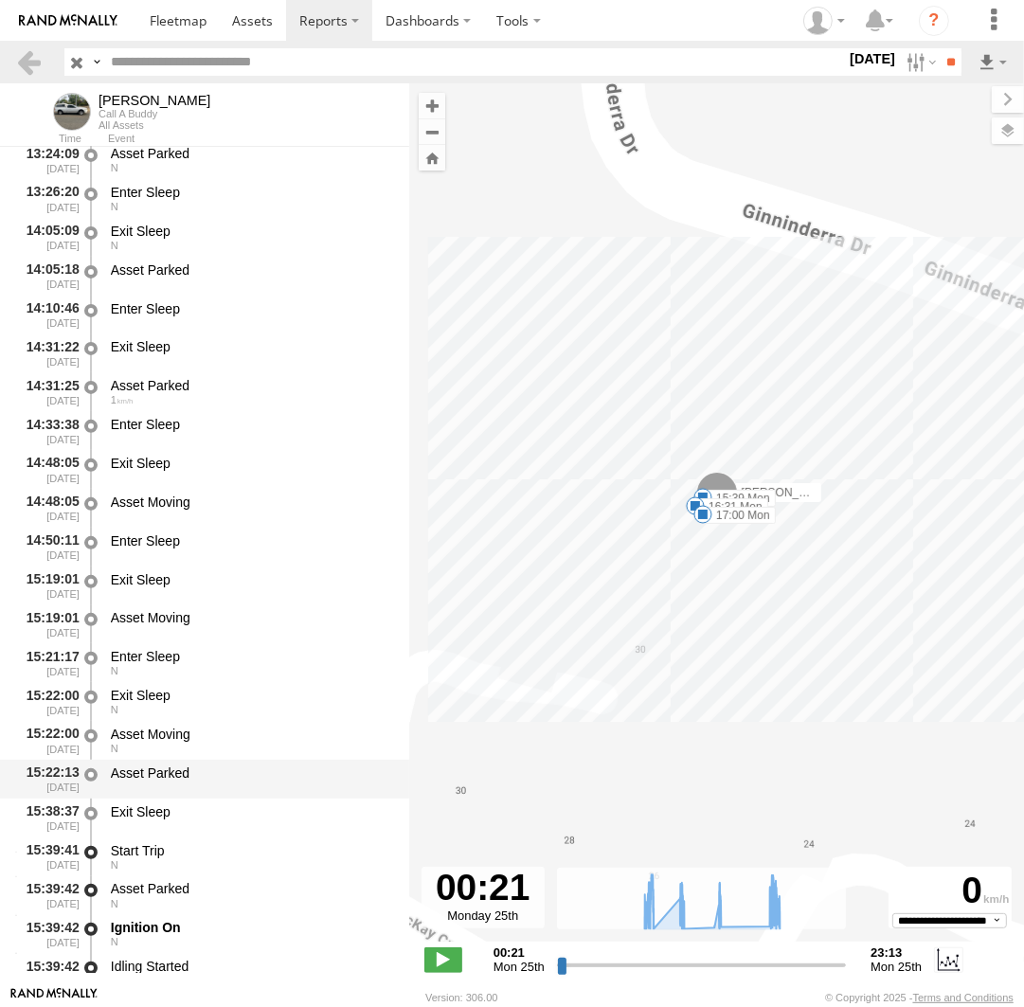
click at [159, 778] on div "Asset Parked" at bounding box center [251, 772] width 280 height 17
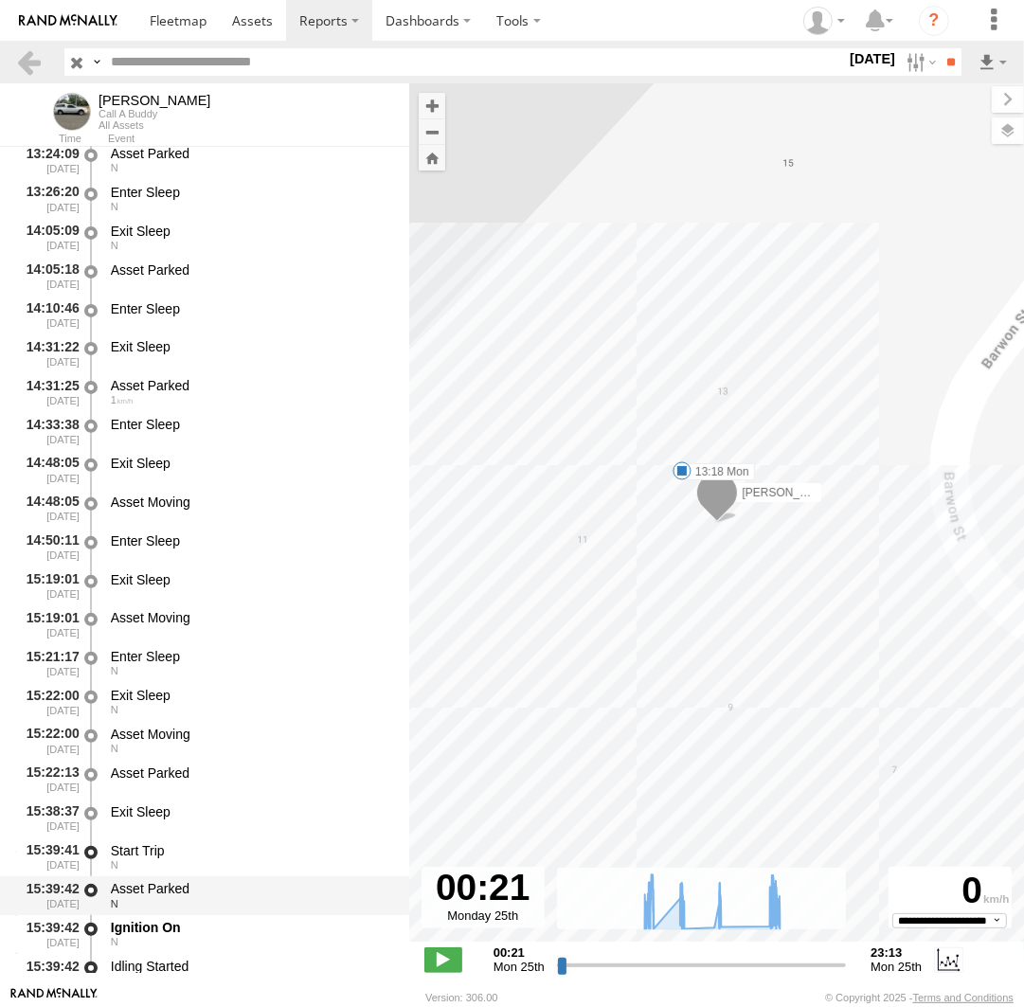
click at [166, 897] on div "Asset Parked" at bounding box center [251, 888] width 280 height 17
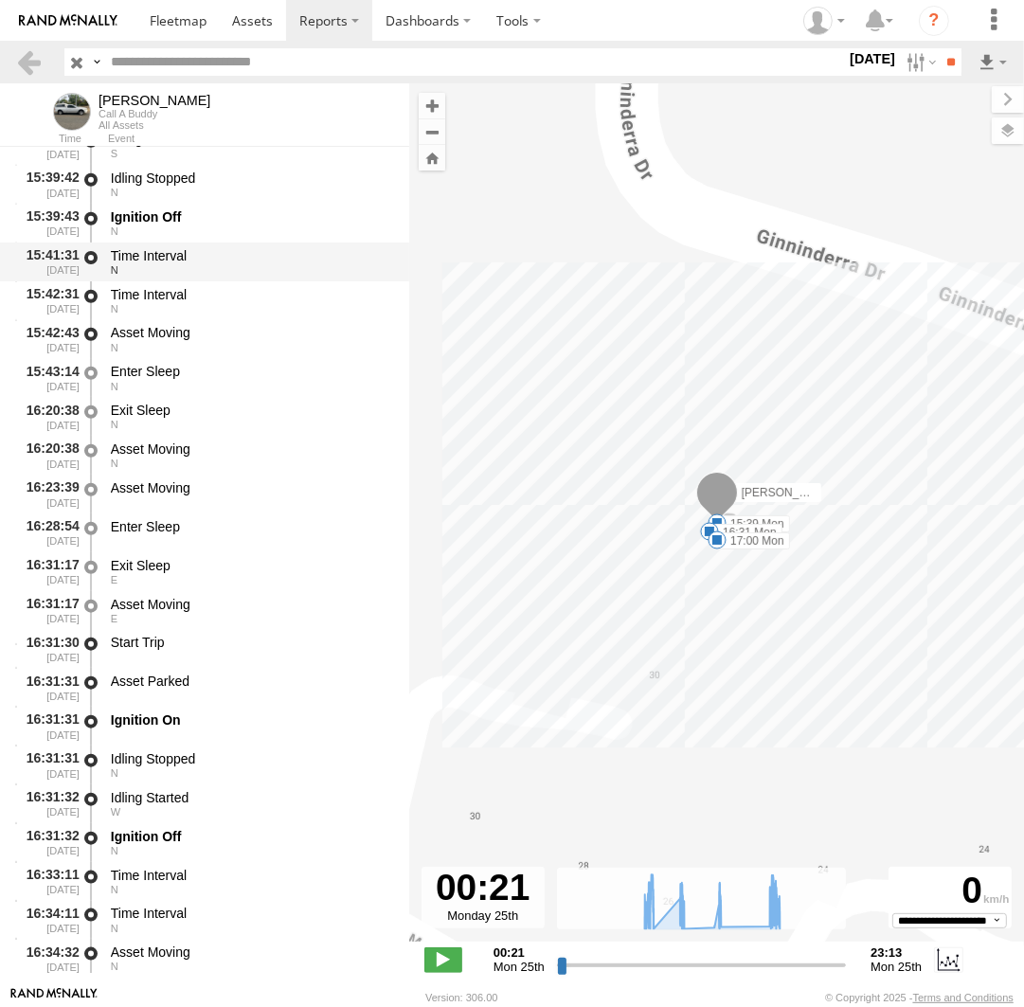
scroll to position [26870, 0]
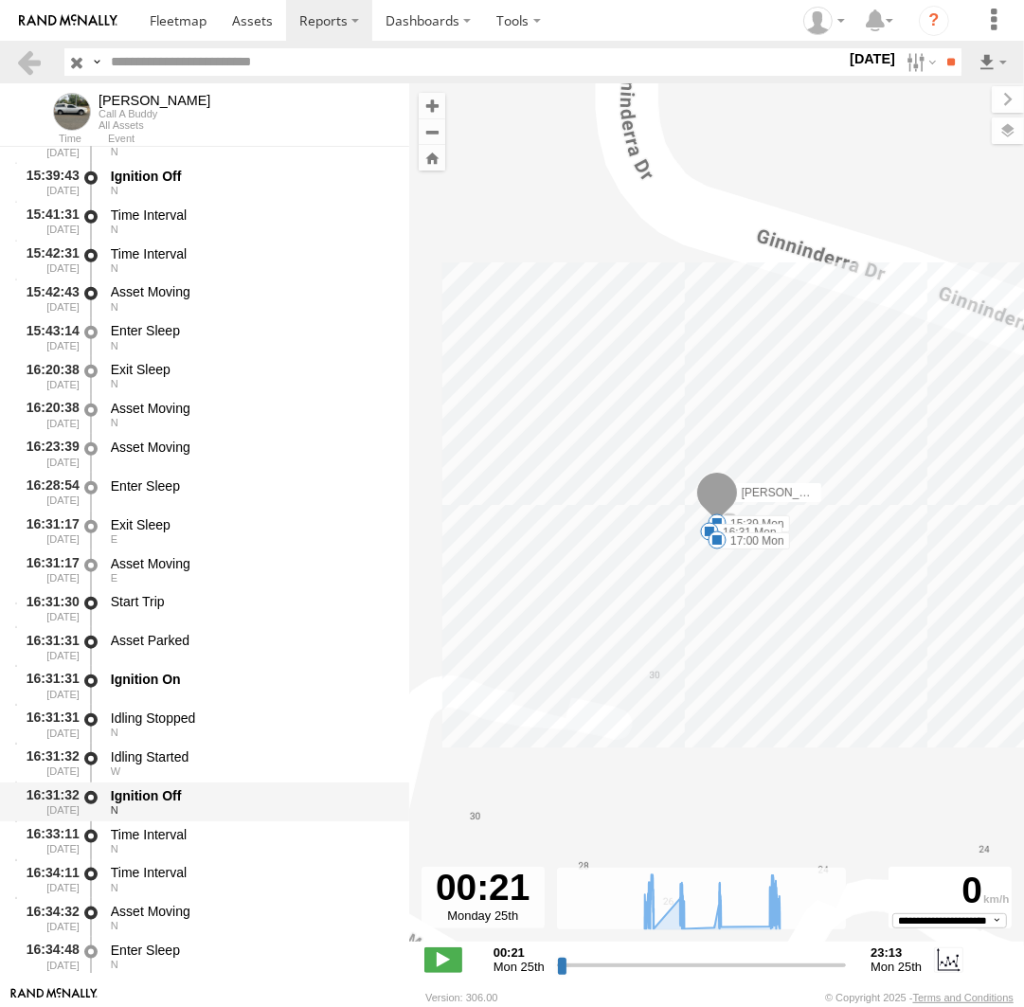
click at [198, 791] on div "Ignition Off" at bounding box center [251, 795] width 280 height 17
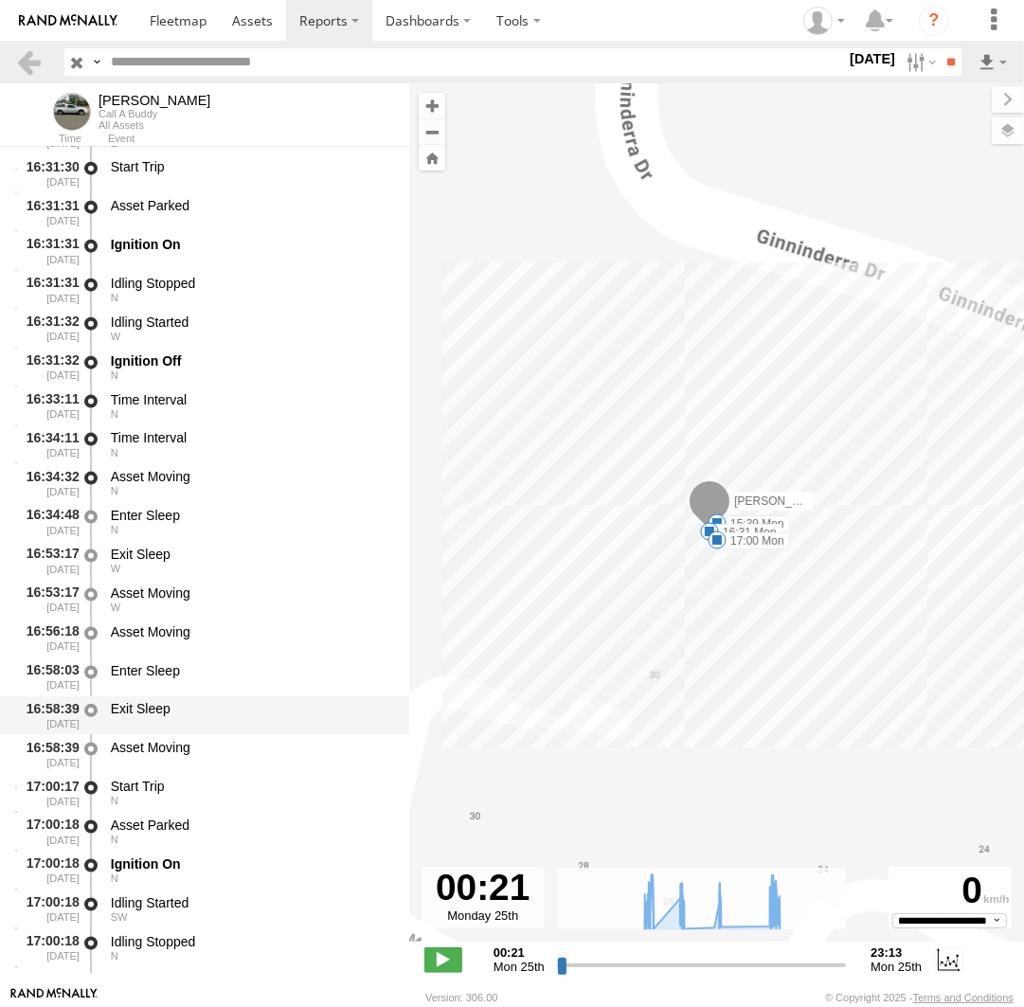
scroll to position [27392, 0]
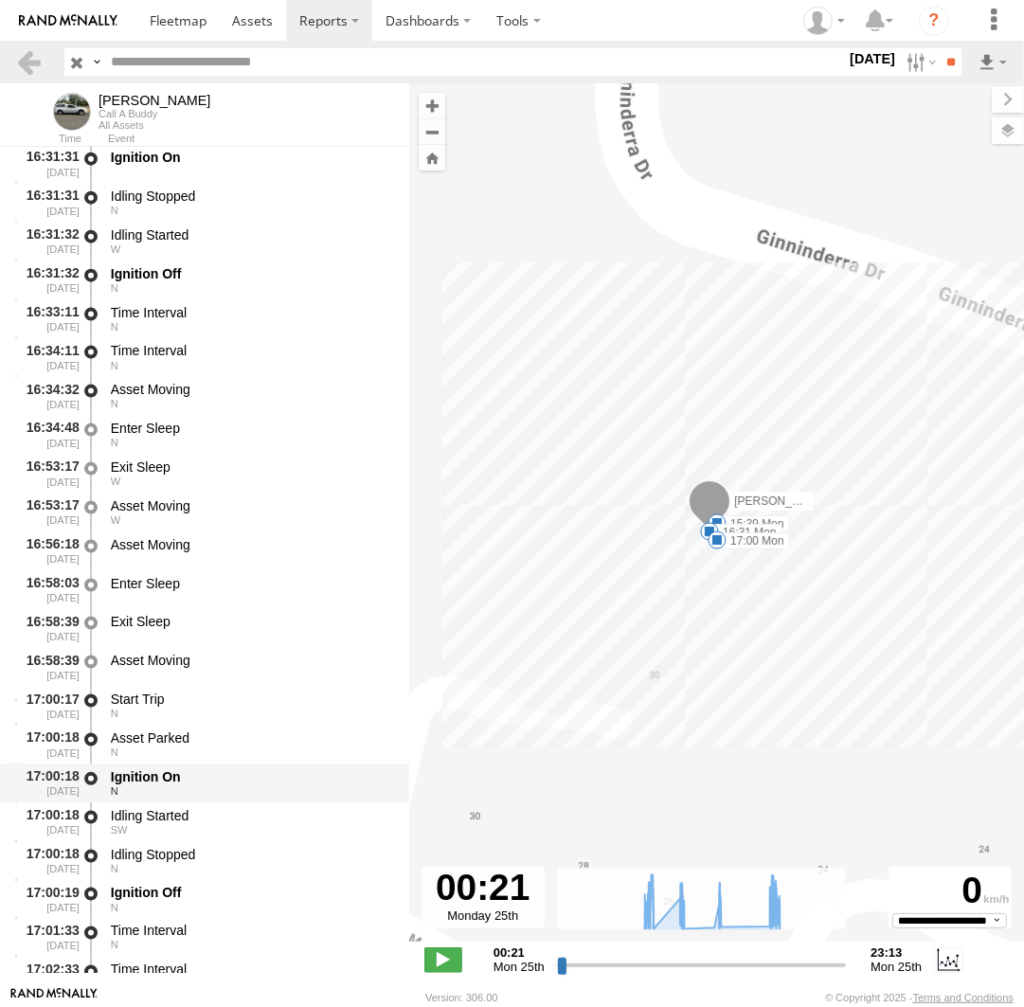
click at [186, 781] on div "Ignition On" at bounding box center [251, 776] width 280 height 17
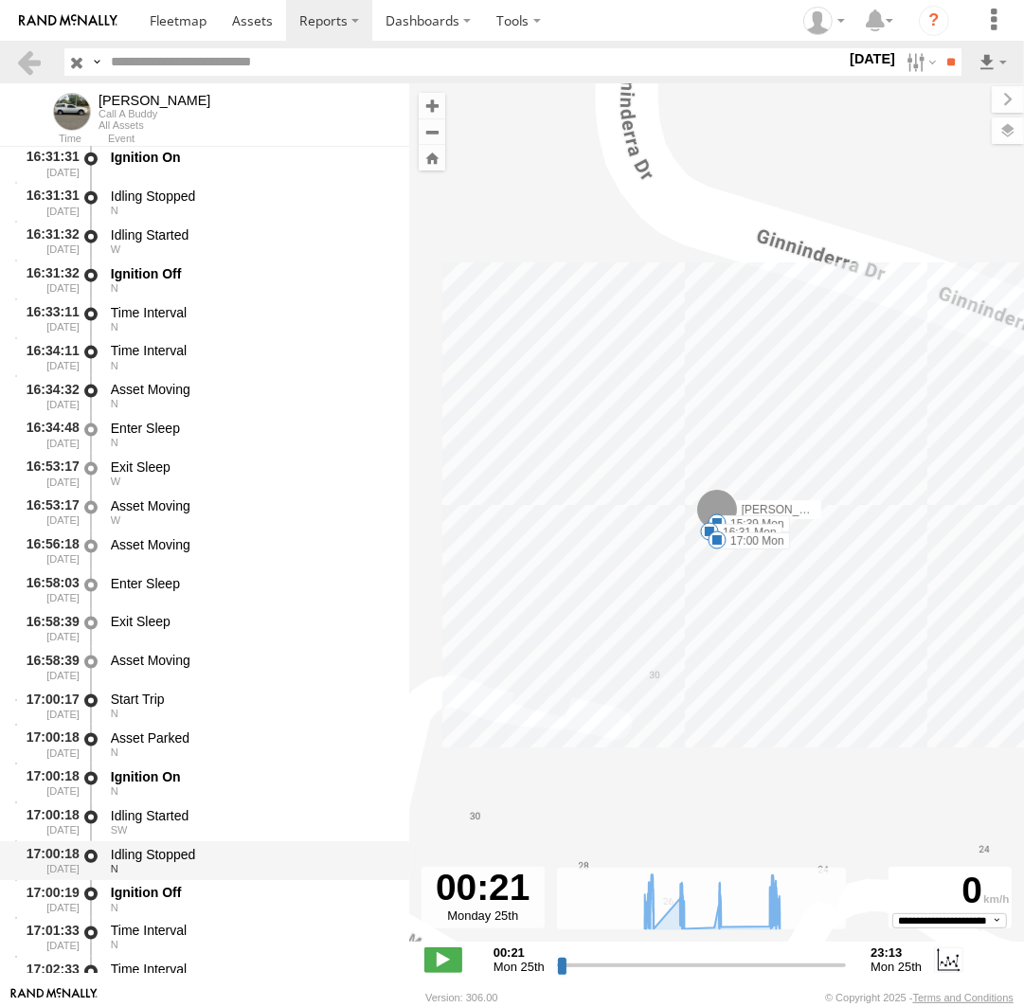
click at [186, 874] on div "N" at bounding box center [251, 868] width 280 height 11
drag, startPoint x: 176, startPoint y: 899, endPoint x: 190, endPoint y: 879, distance: 24.4
click at [176, 899] on div "Ignition Off" at bounding box center [251, 892] width 280 height 17
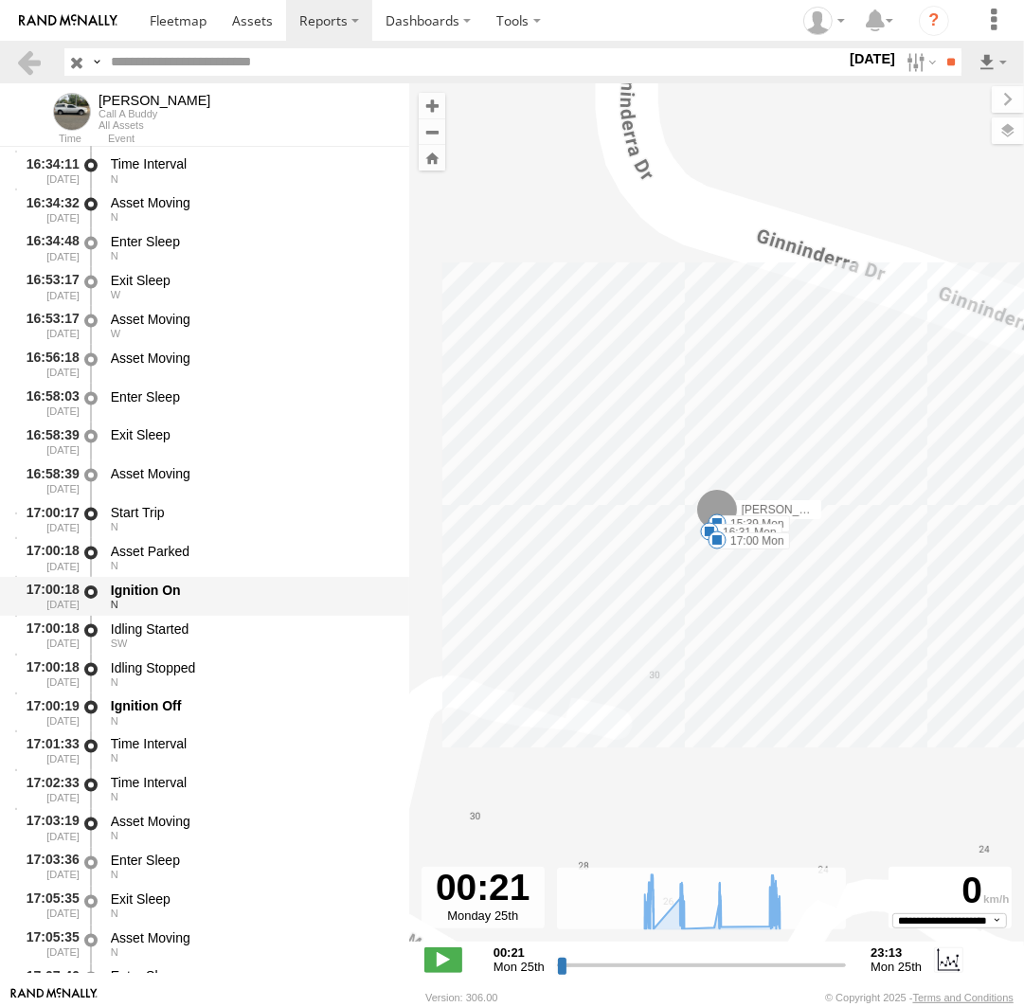
scroll to position [27652, 0]
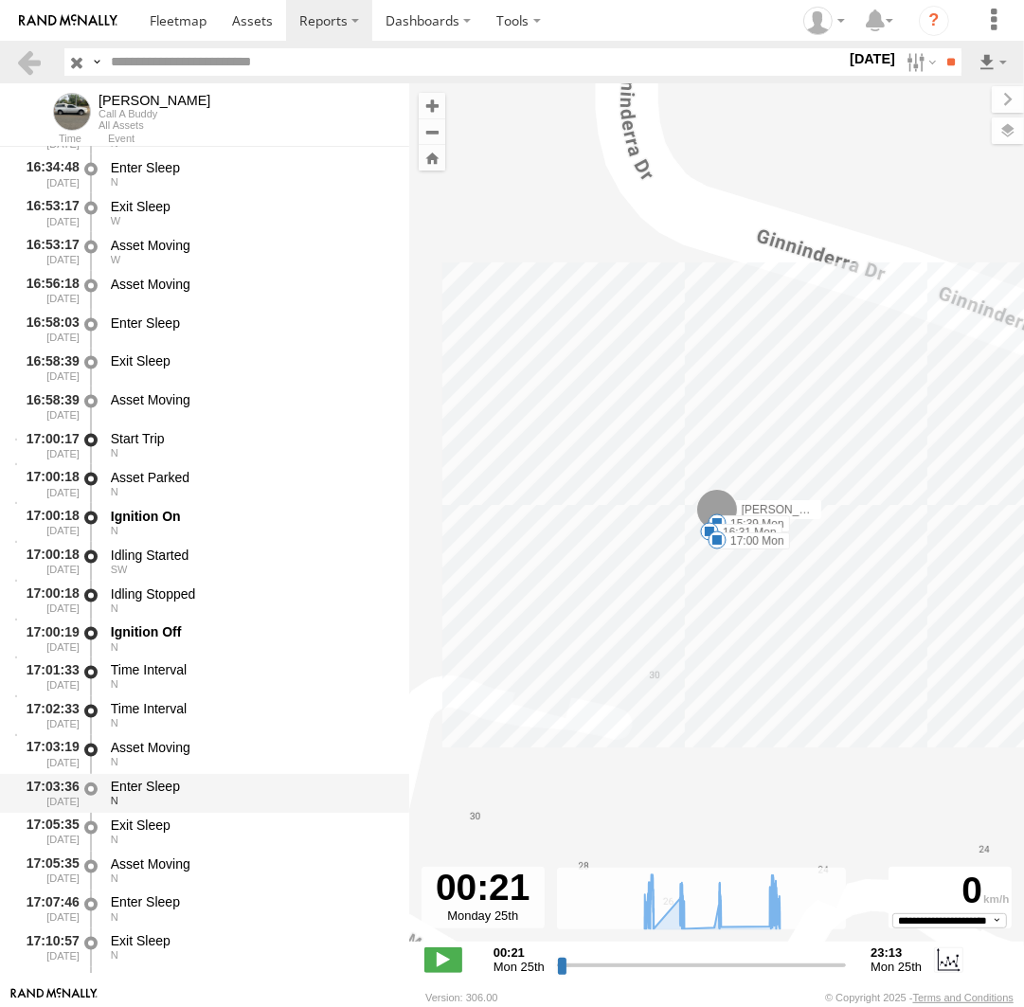
click at [205, 788] on div "Enter Sleep" at bounding box center [251, 787] width 280 height 17
click at [179, 835] on div "Exit Sleep" at bounding box center [251, 825] width 280 height 17
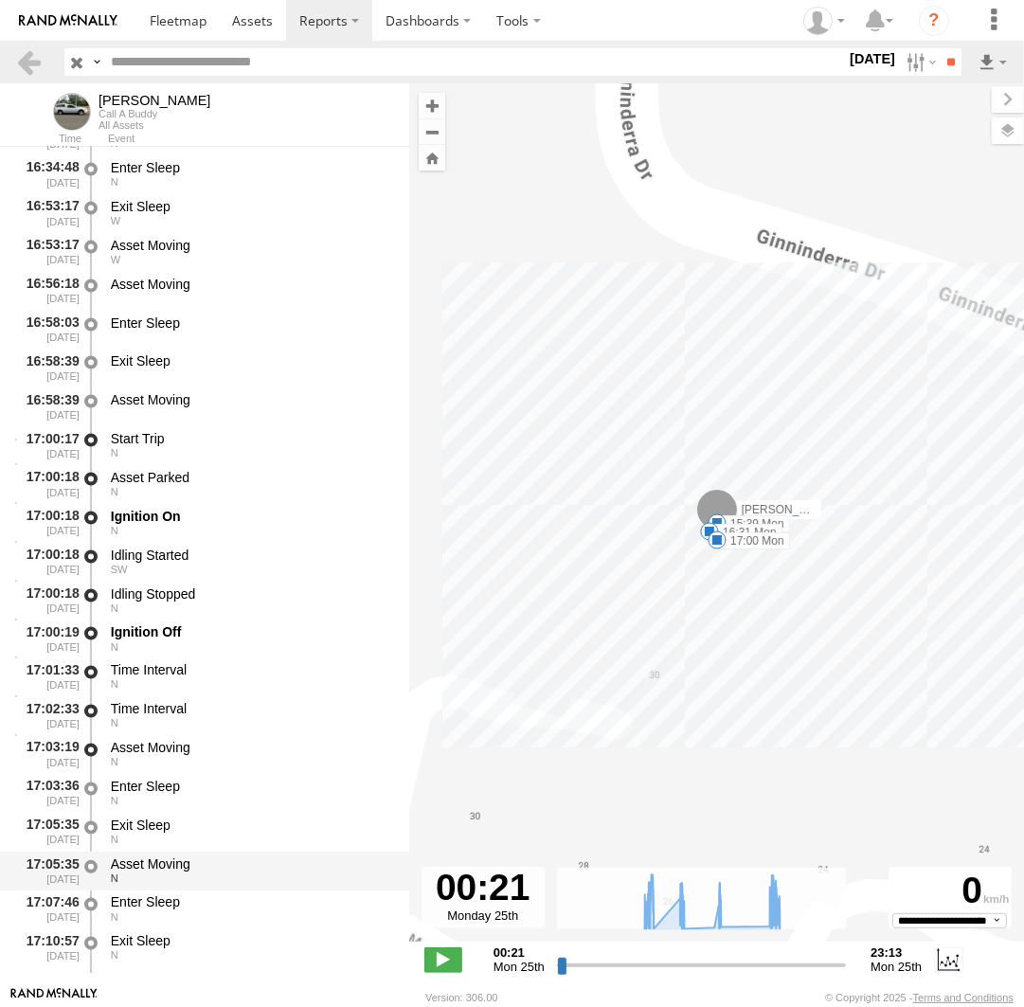
click at [185, 861] on div "Asset Moving" at bounding box center [251, 864] width 280 height 17
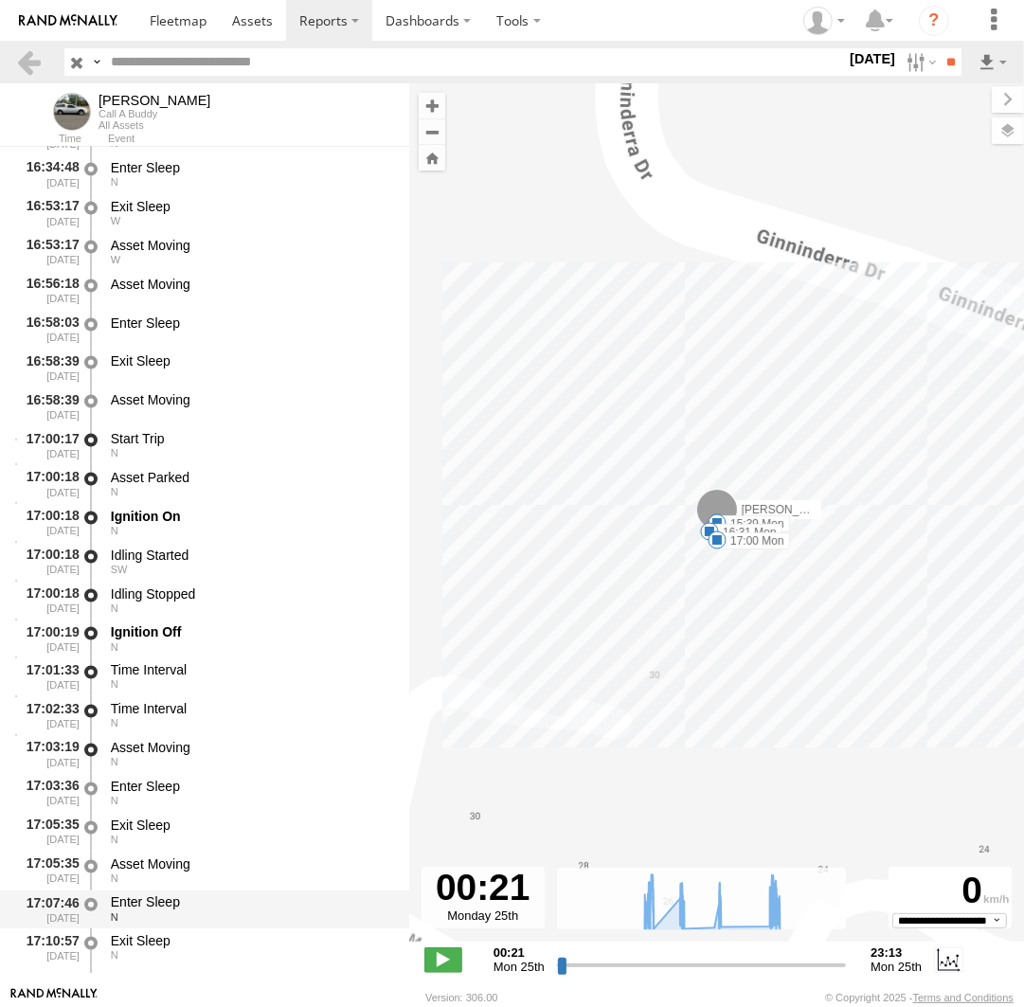
click at [168, 899] on div "Enter Sleep" at bounding box center [251, 902] width 280 height 17
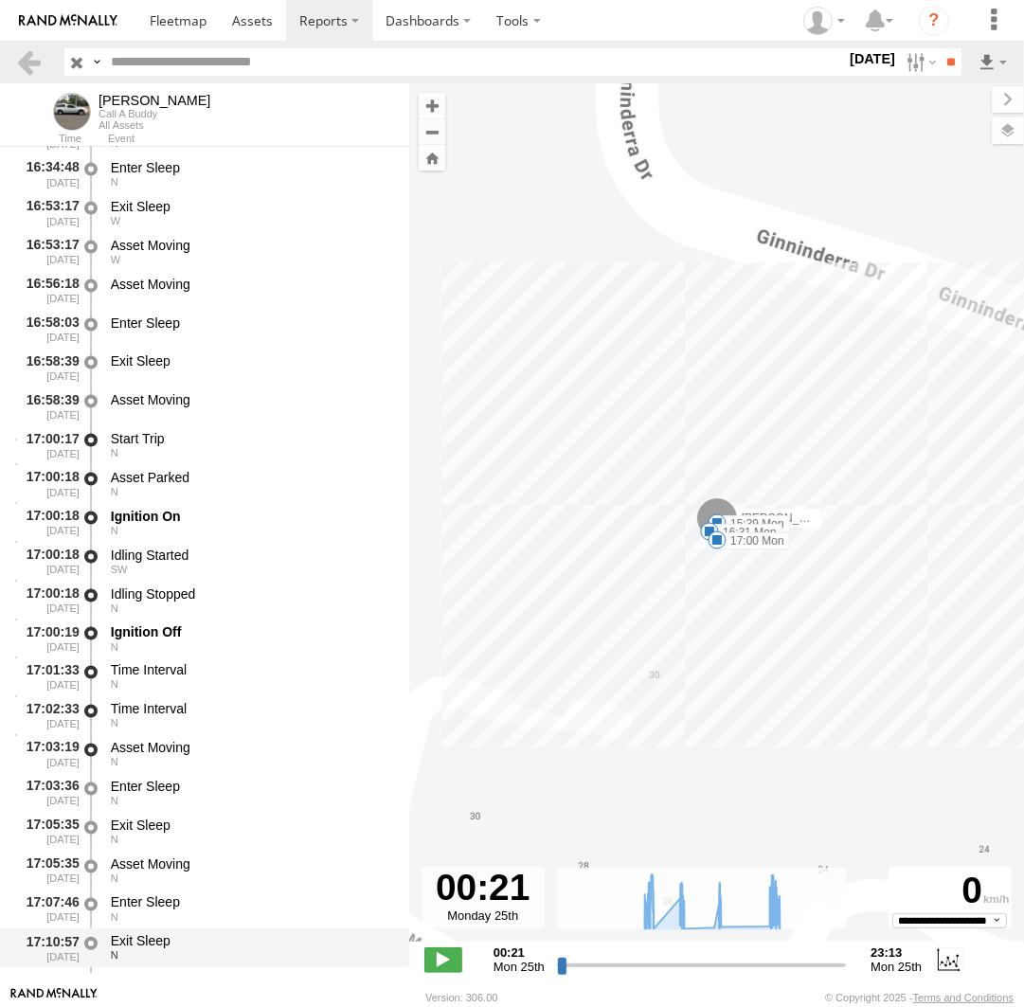
drag, startPoint x: 164, startPoint y: 943, endPoint x: 169, endPoint y: 925, distance: 19.5
click at [165, 943] on div "Exit Sleep" at bounding box center [251, 941] width 280 height 17
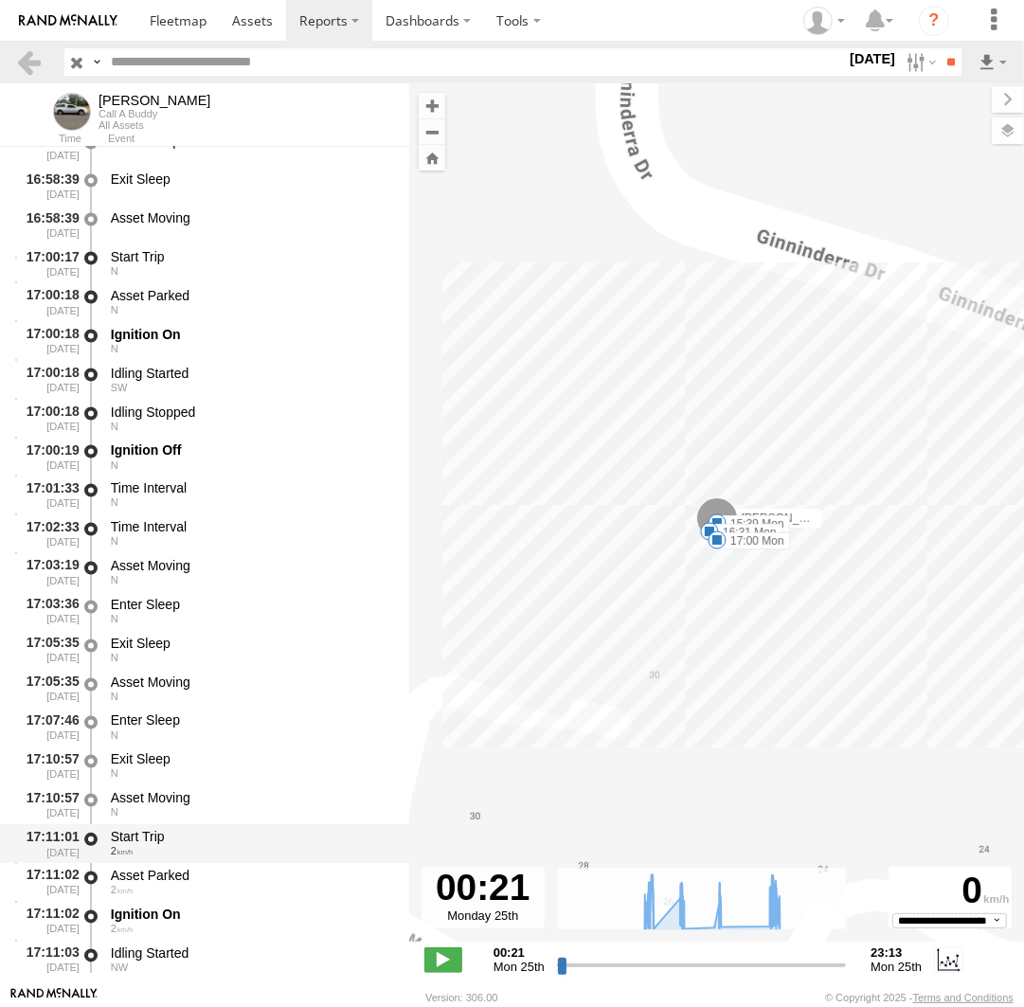
scroll to position [27913, 0]
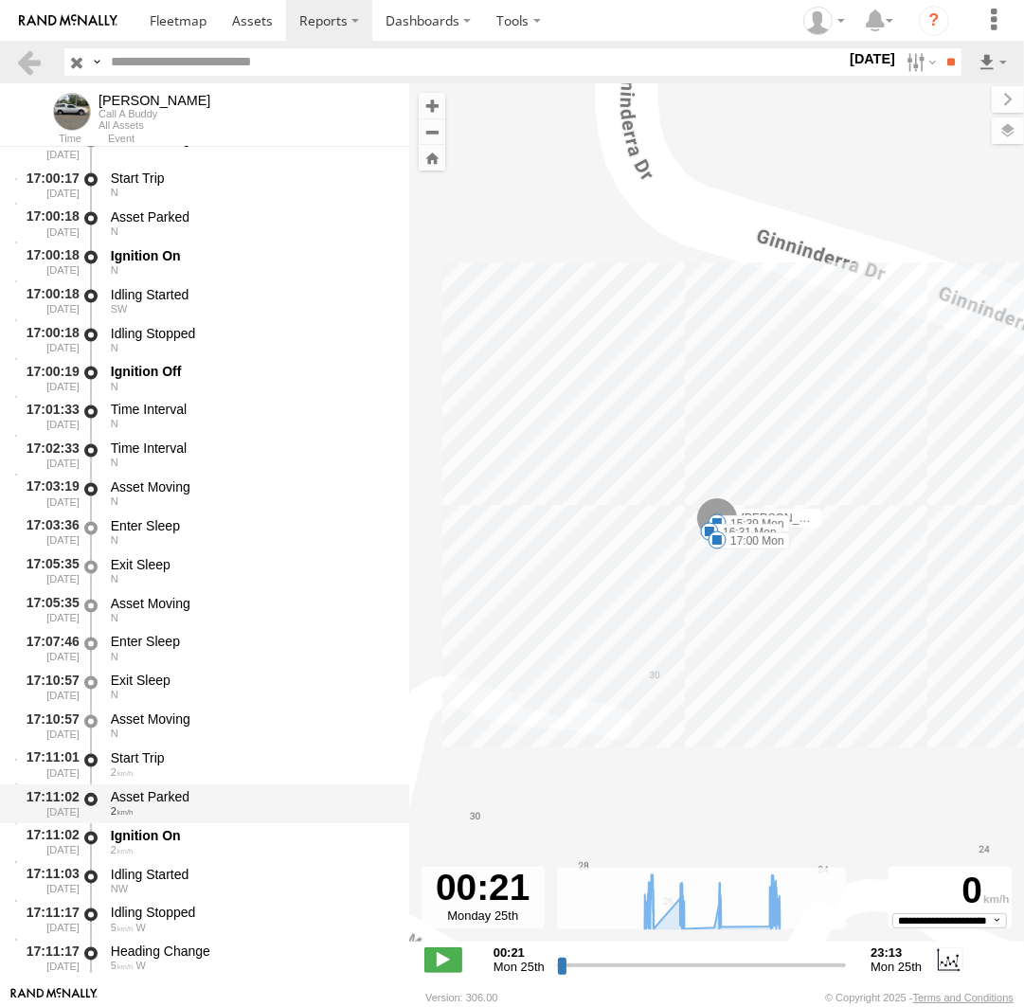
click at [207, 797] on div "Asset Parked" at bounding box center [251, 797] width 280 height 17
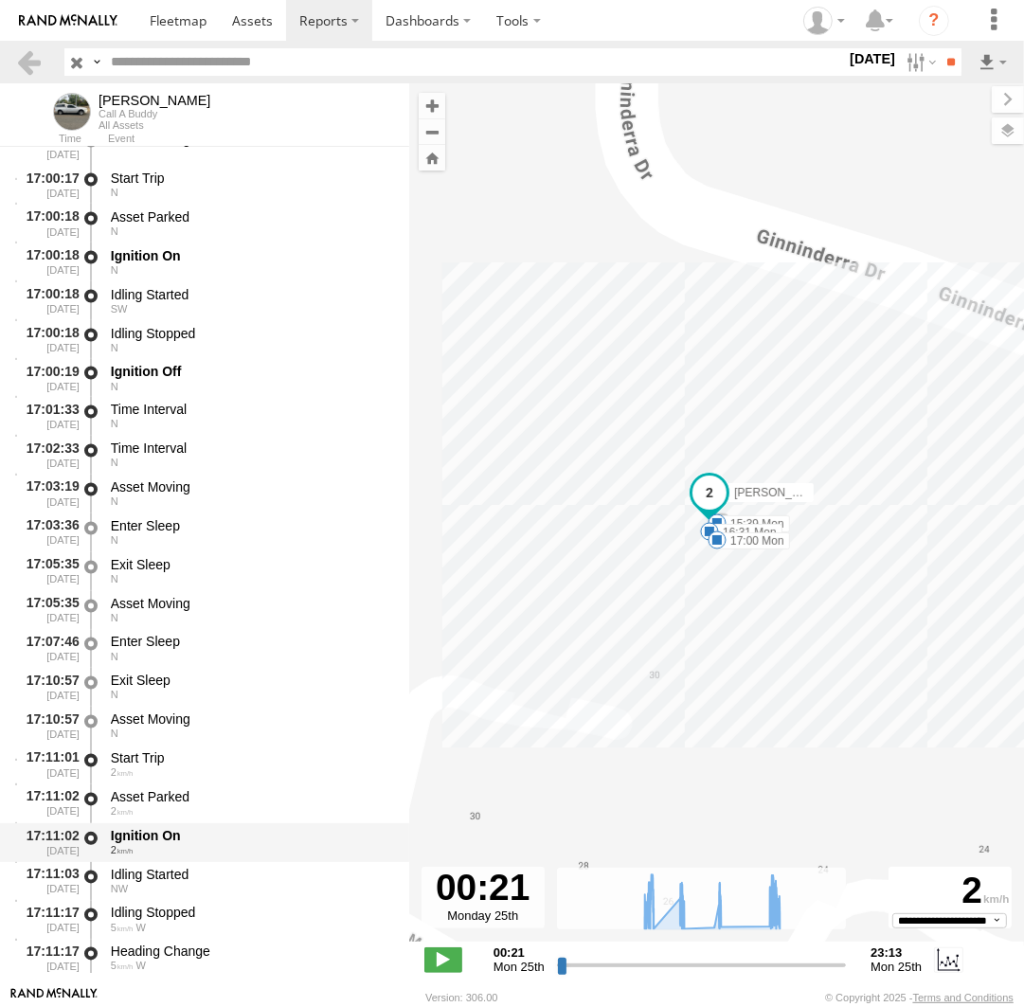
click at [196, 852] on div "2" at bounding box center [251, 850] width 280 height 11
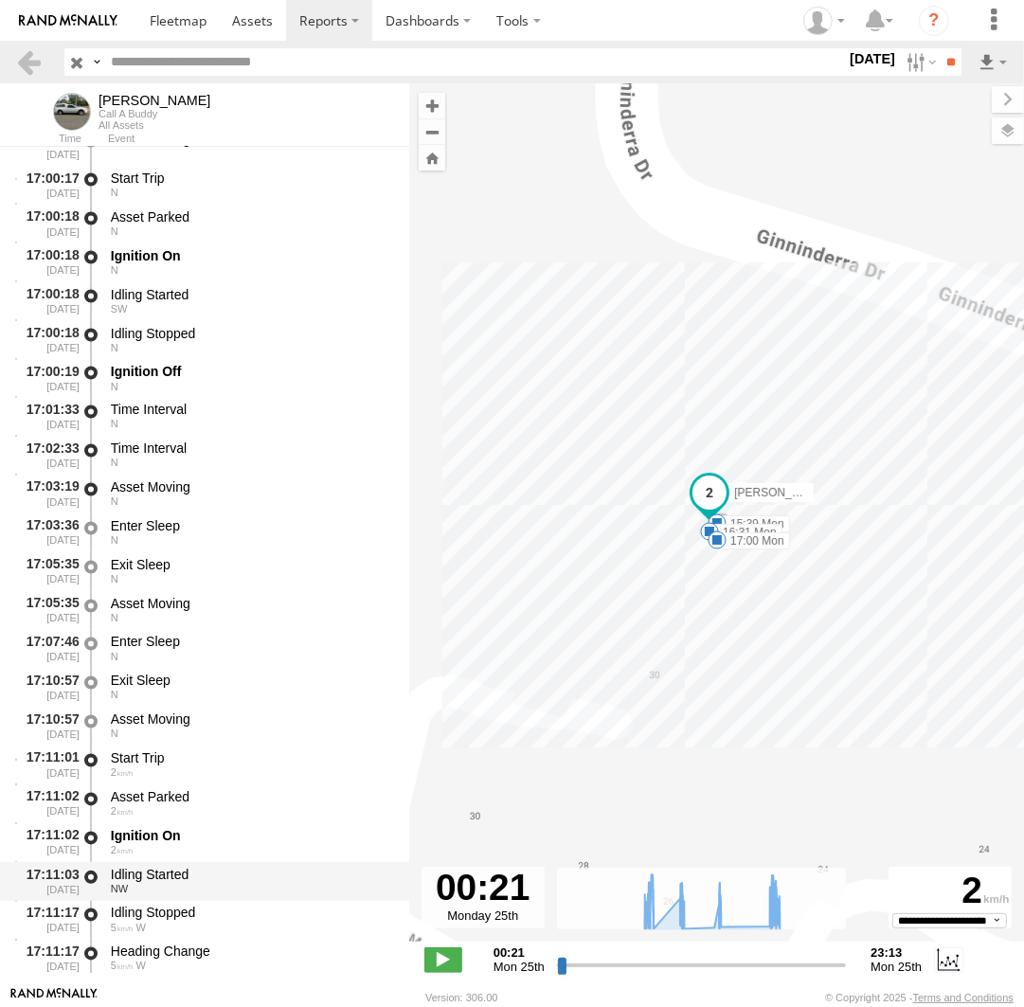
click at [188, 891] on div "NW" at bounding box center [251, 889] width 280 height 11
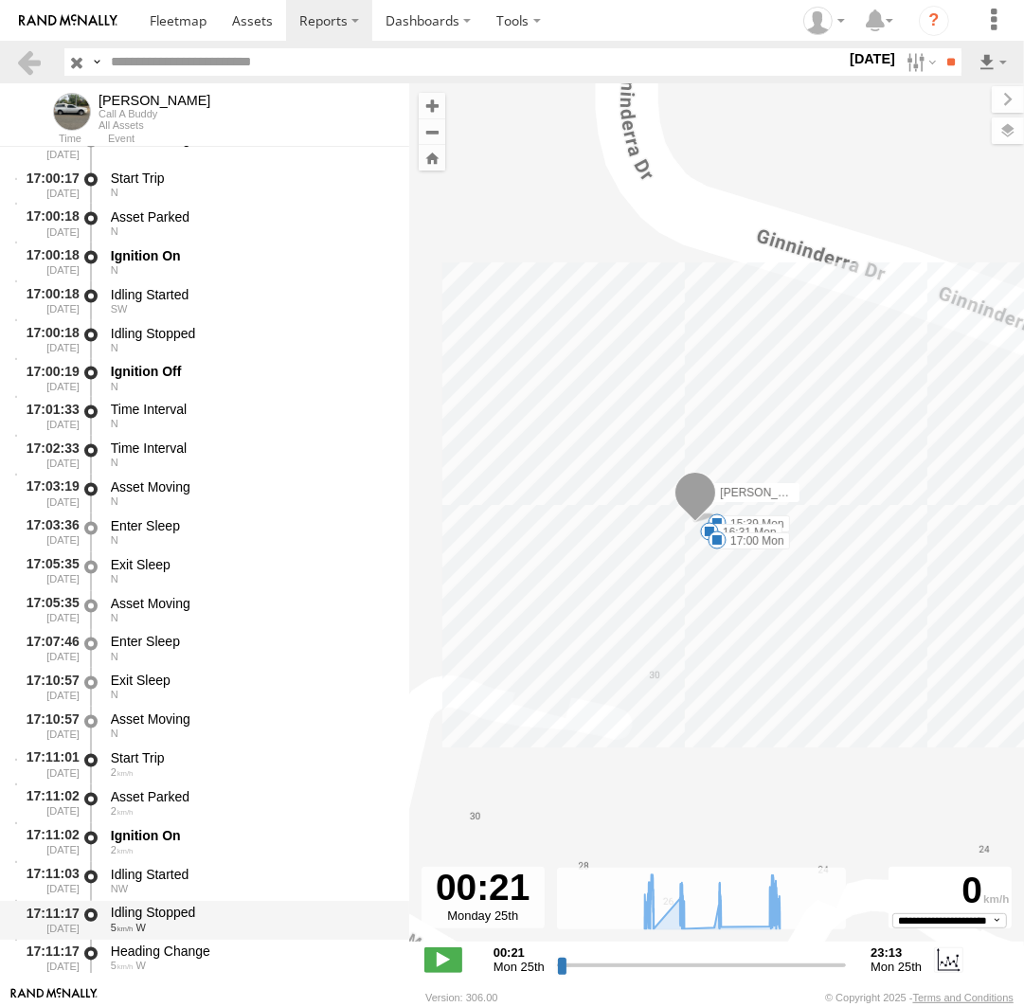
click at [182, 916] on div "Idling Stopped" at bounding box center [251, 913] width 280 height 17
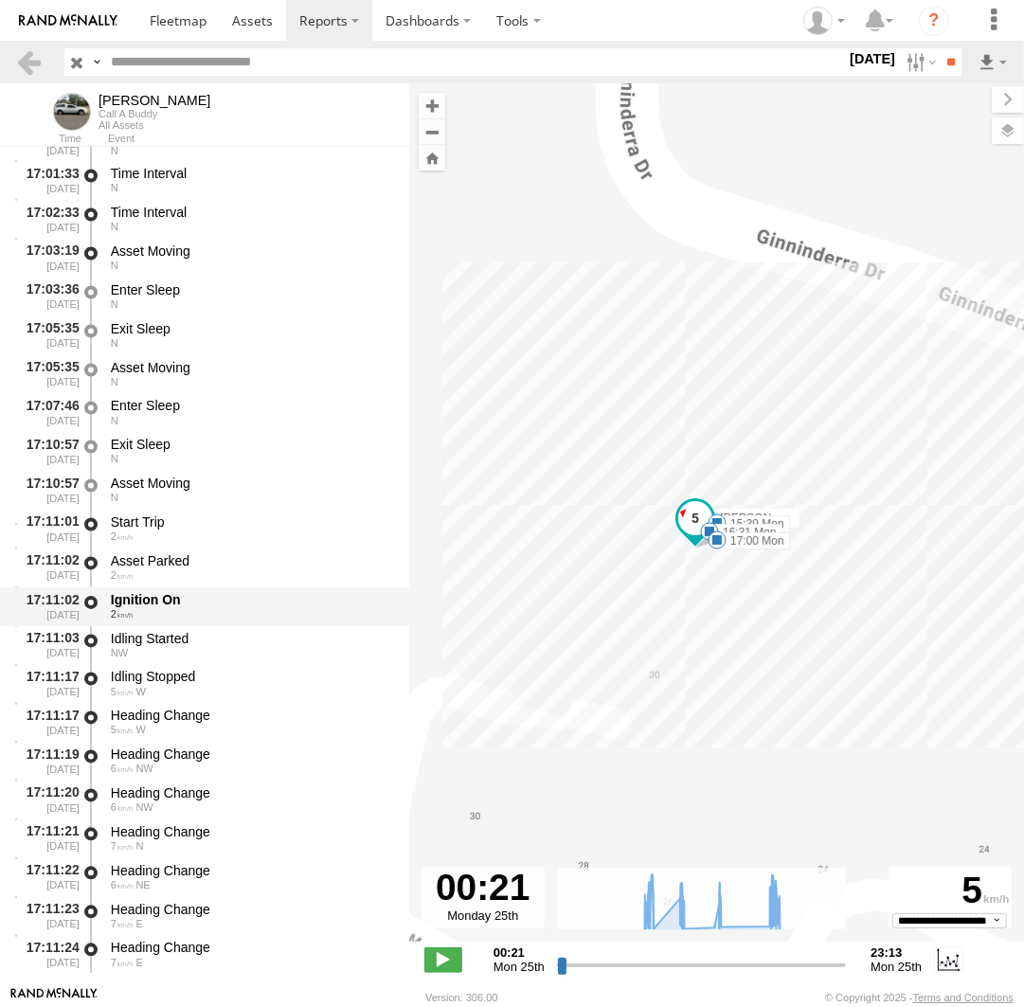
scroll to position [28174, 0]
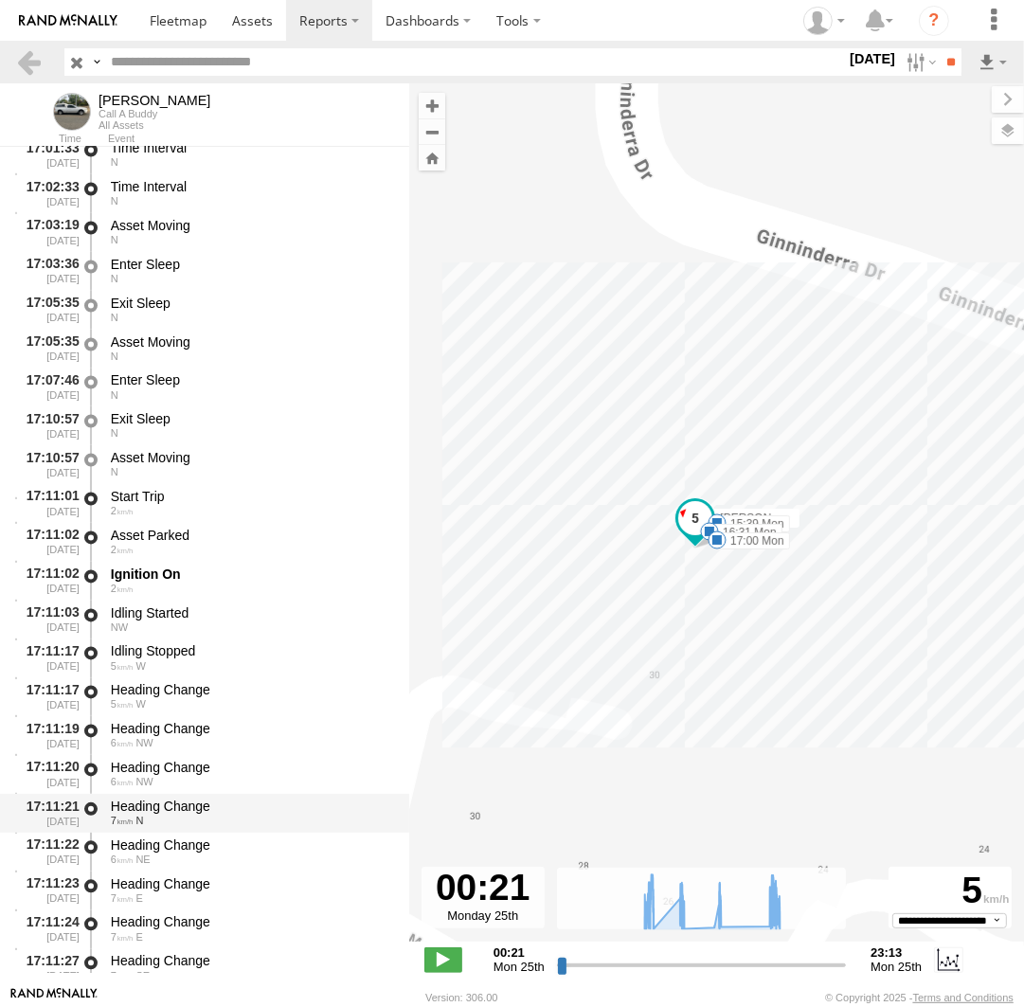
click at [170, 816] on div "Heading Change" at bounding box center [251, 807] width 280 height 17
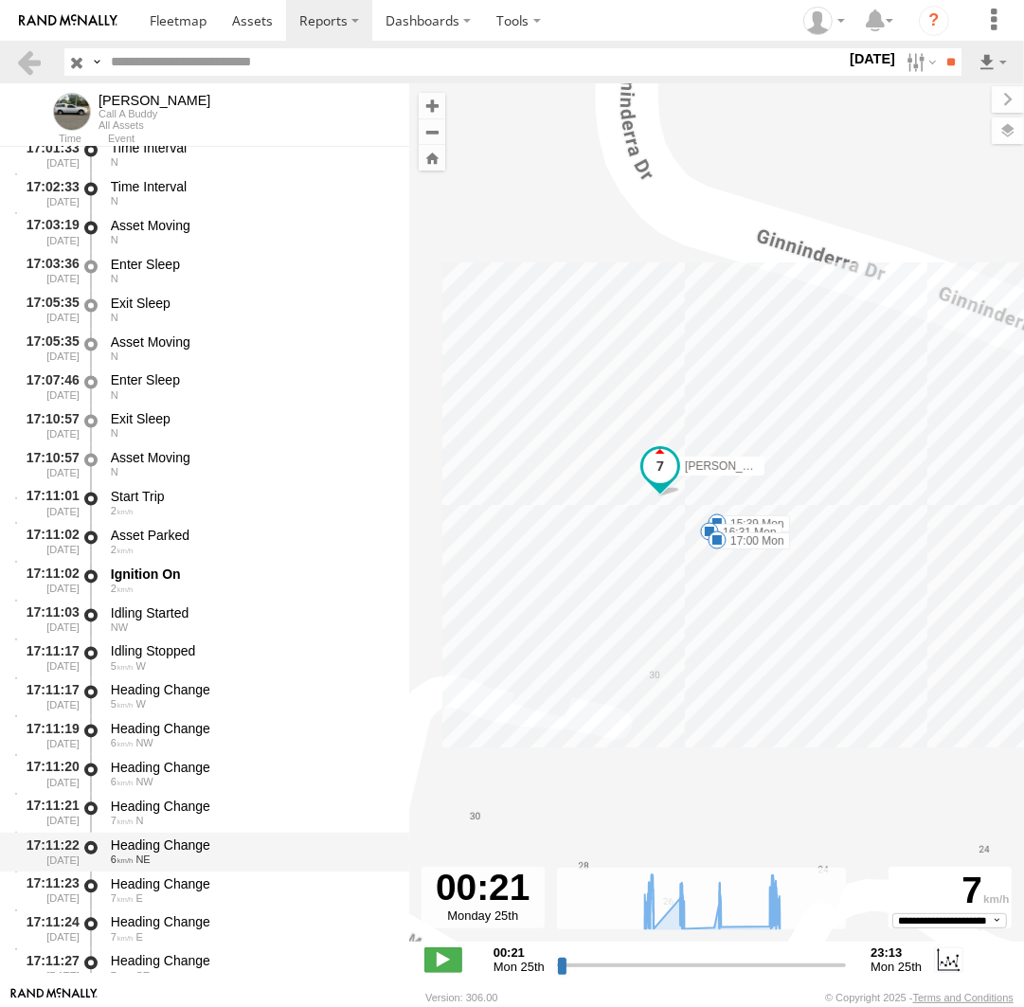
click at [160, 854] on div "Heading Change" at bounding box center [251, 845] width 280 height 17
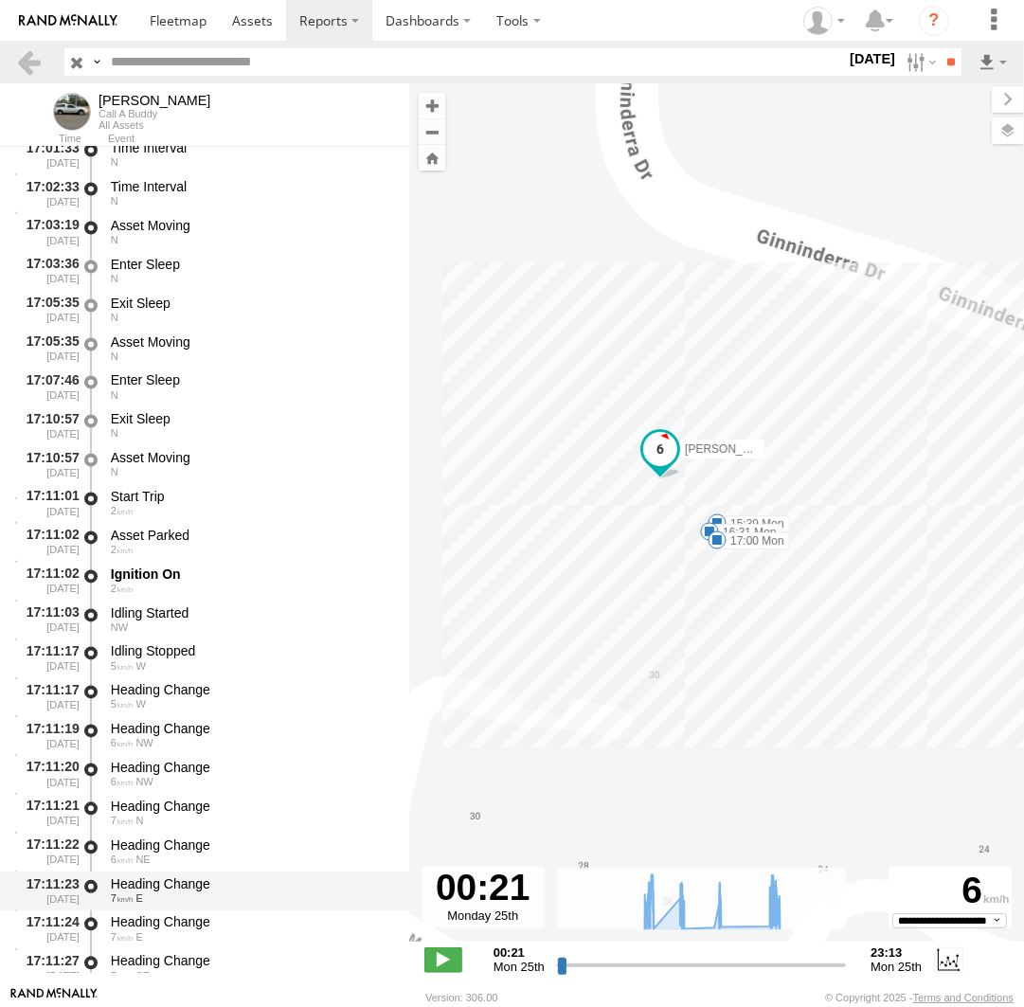
click at [166, 897] on div "7 E" at bounding box center [251, 898] width 280 height 11
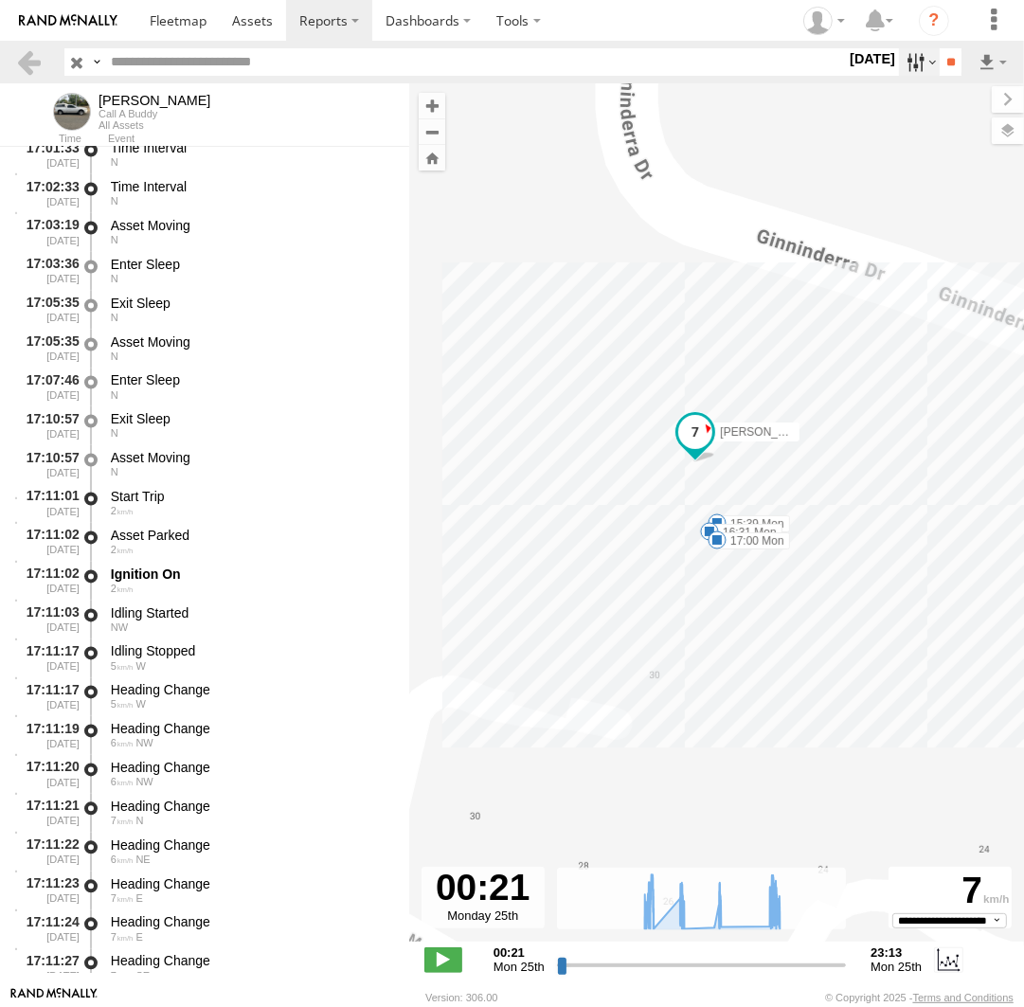
click at [902, 55] on label at bounding box center [919, 61] width 41 height 27
click at [0, 0] on label at bounding box center [0, 0] width 0 height 0
click at [943, 63] on input "**" at bounding box center [951, 61] width 22 height 27
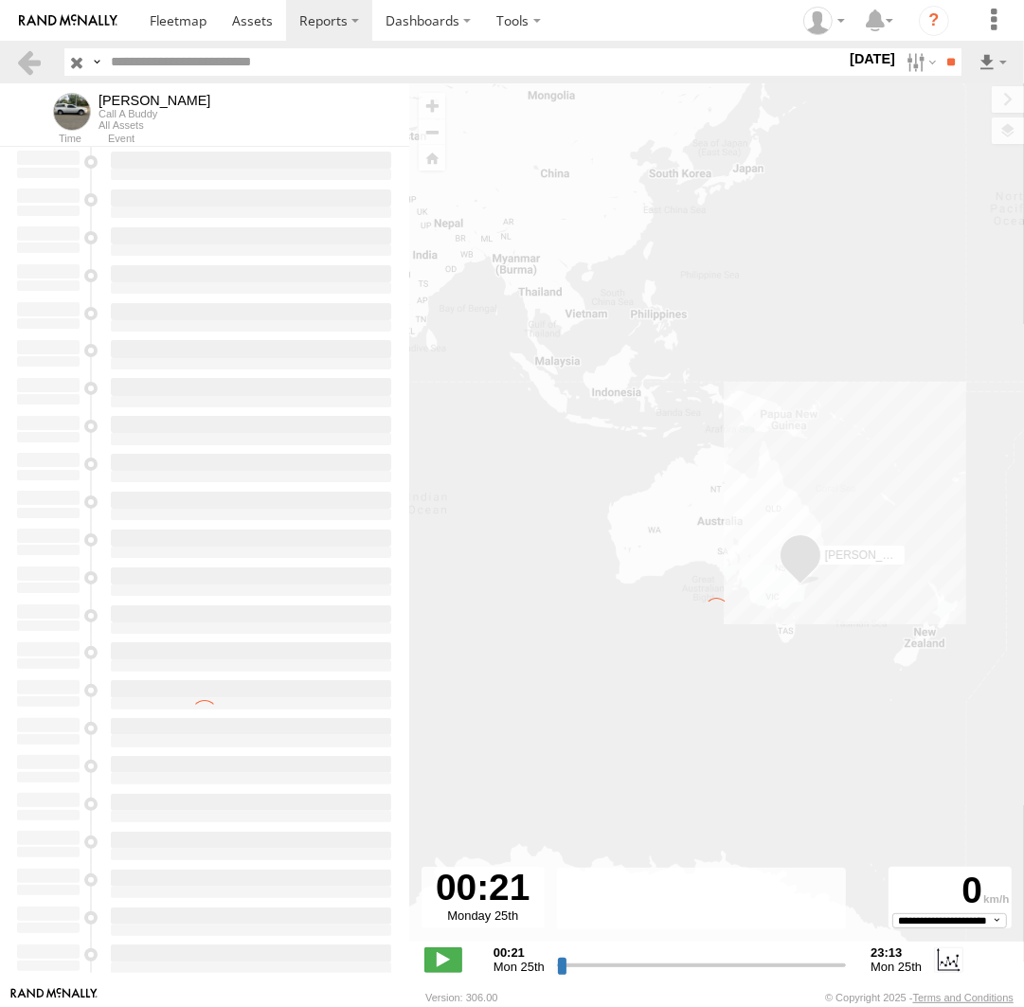
type input "**********"
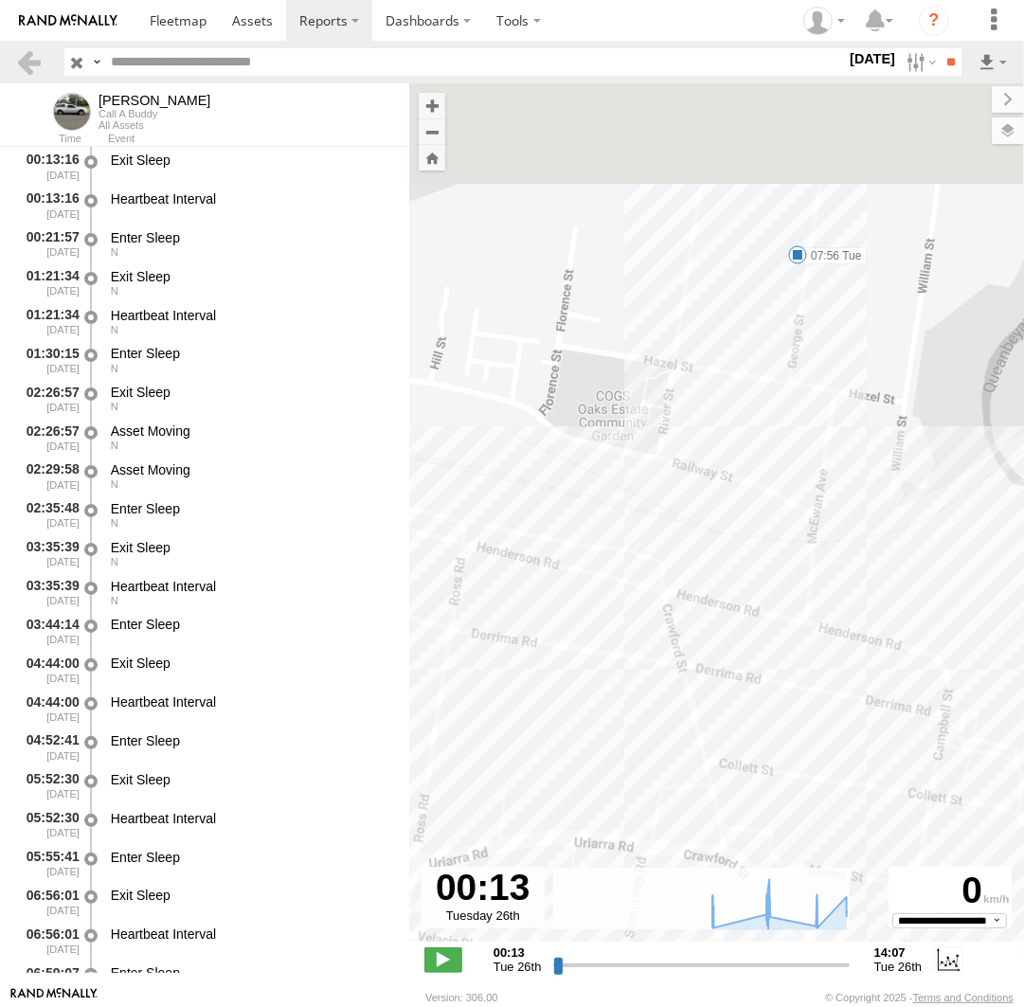
drag, startPoint x: 848, startPoint y: 192, endPoint x: 821, endPoint y: 326, distance: 136.2
click at [822, 326] on div "Andrew 07:41 Tue 07:56 Tue 10:23 Tue 12:26 Tue 12:37 Tue 12:42 Tue 13:44 Tue 14…" at bounding box center [716, 522] width 615 height 878
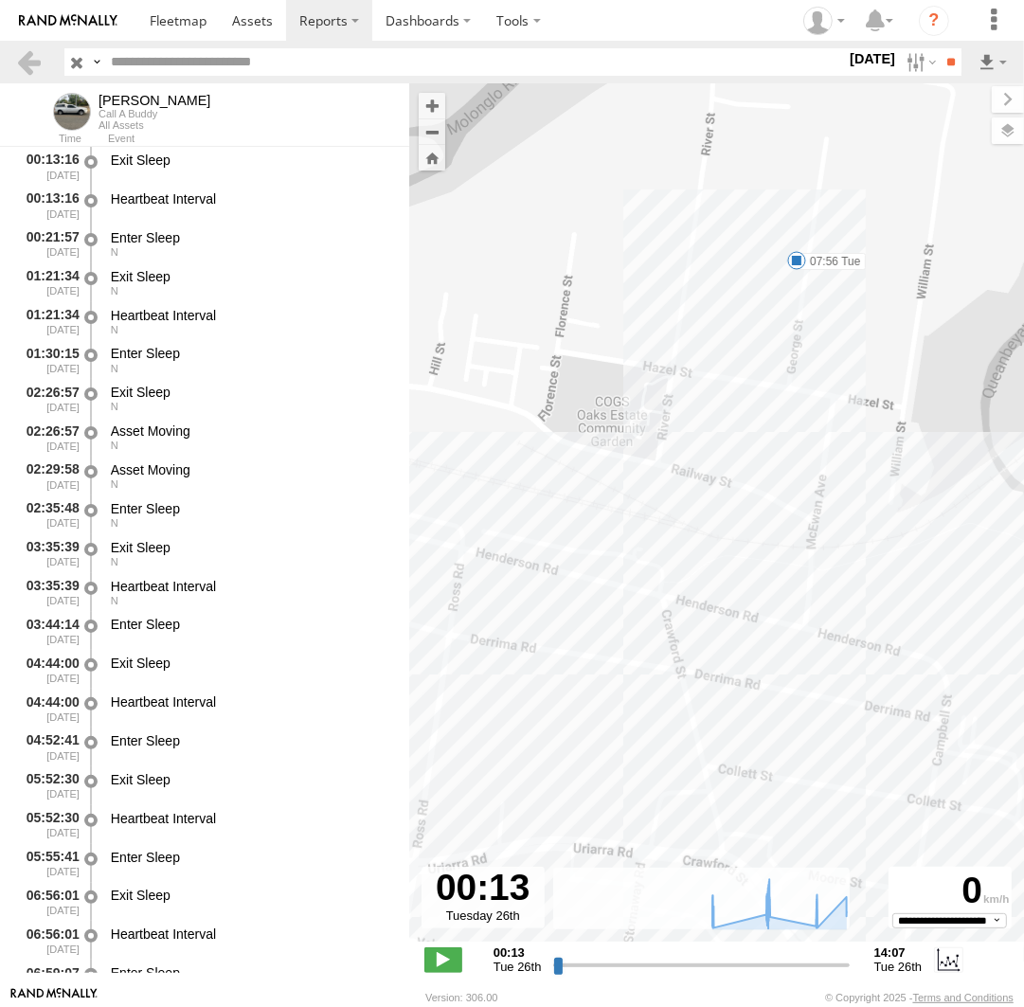
click at [799, 260] on span at bounding box center [796, 260] width 19 height 19
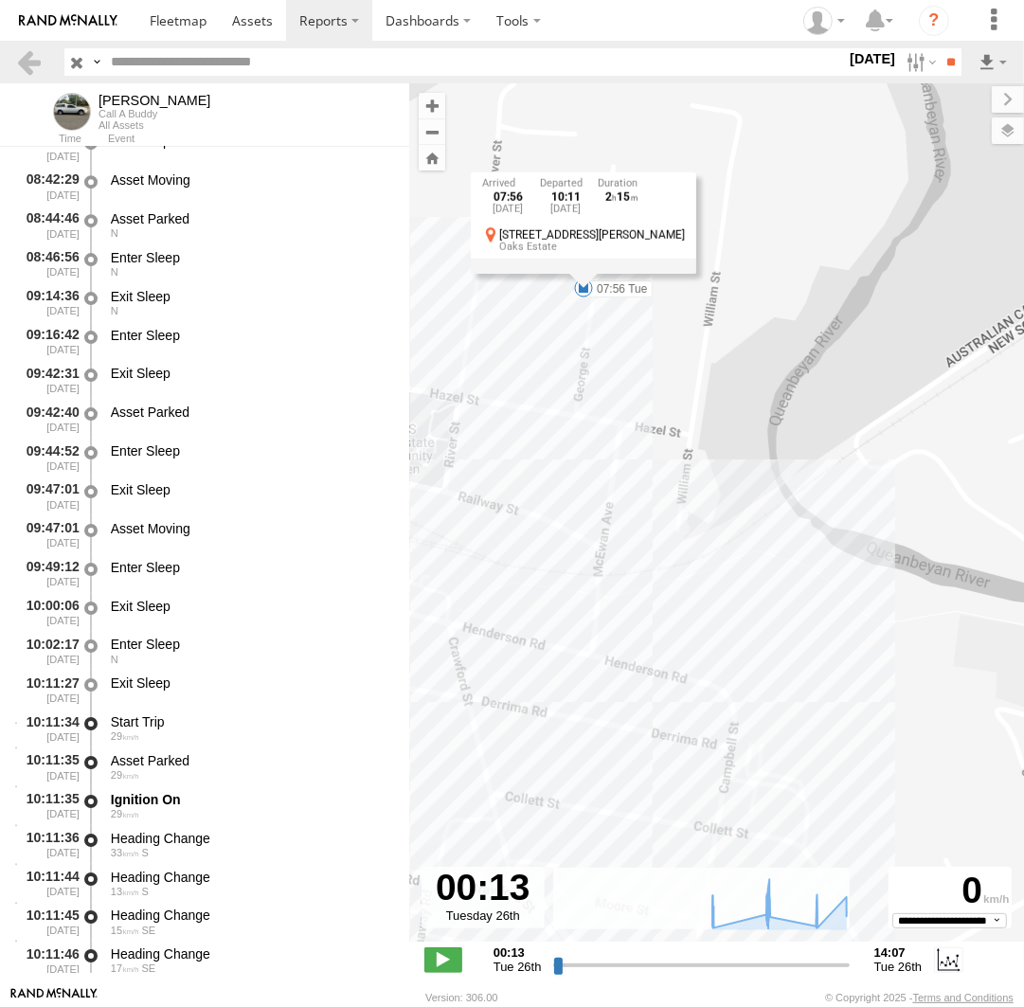
scroll to position [4434, 0]
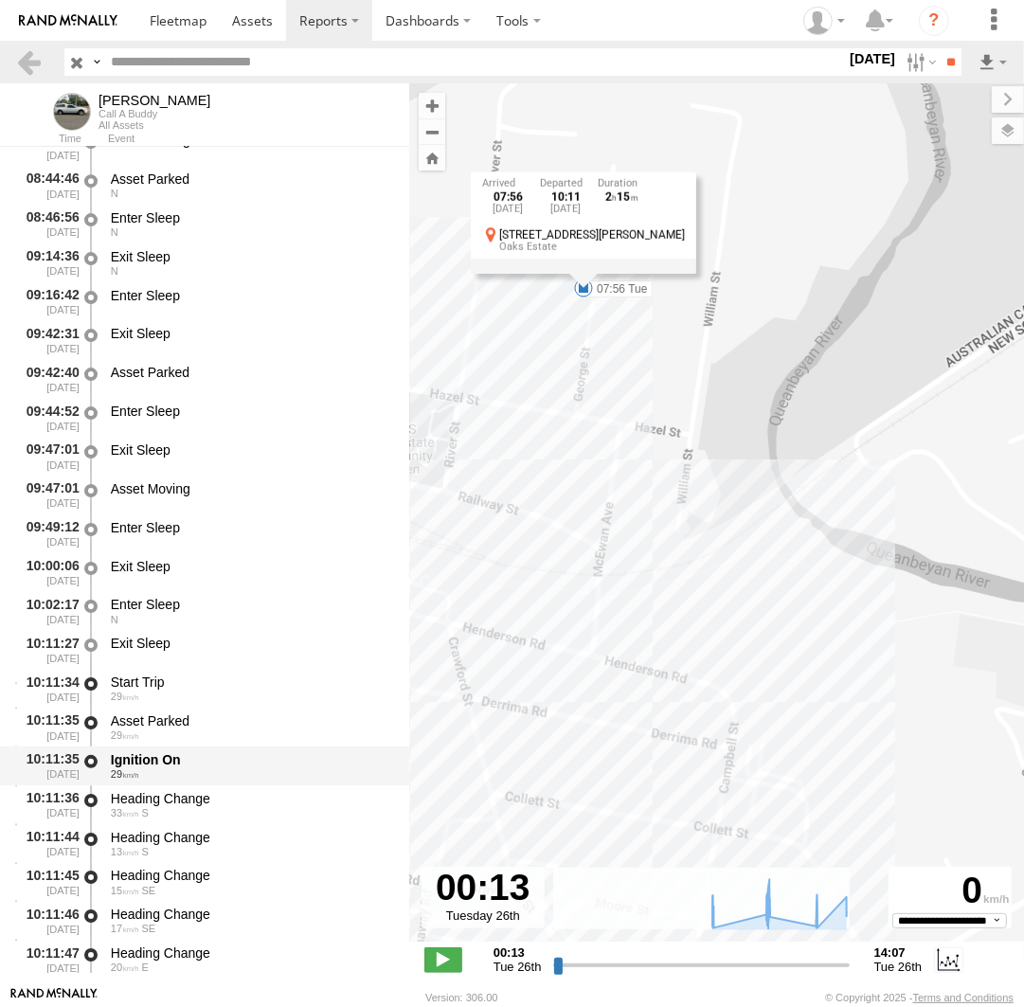
click at [148, 771] on div "29" at bounding box center [251, 773] width 280 height 11
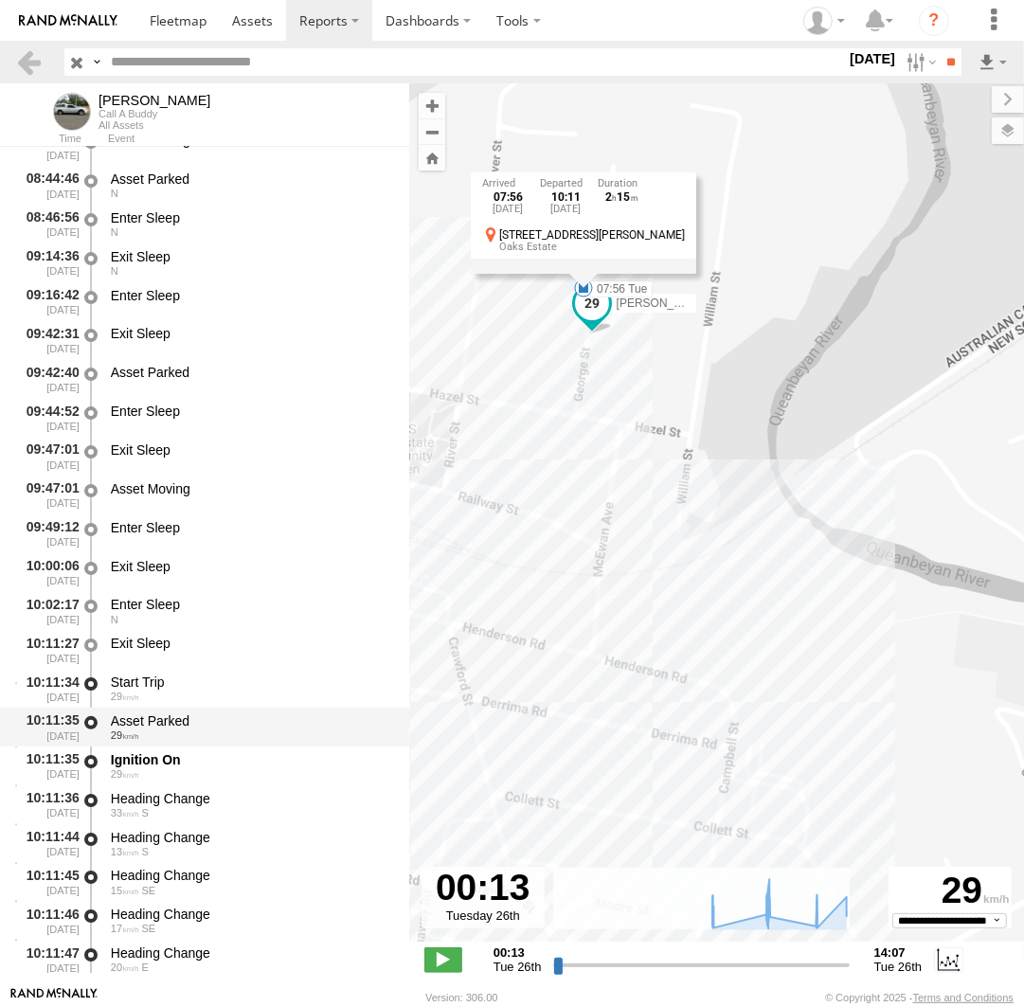
click at [164, 727] on div "Asset Parked" at bounding box center [251, 720] width 280 height 17
click at [163, 702] on div "29" at bounding box center [251, 696] width 280 height 11
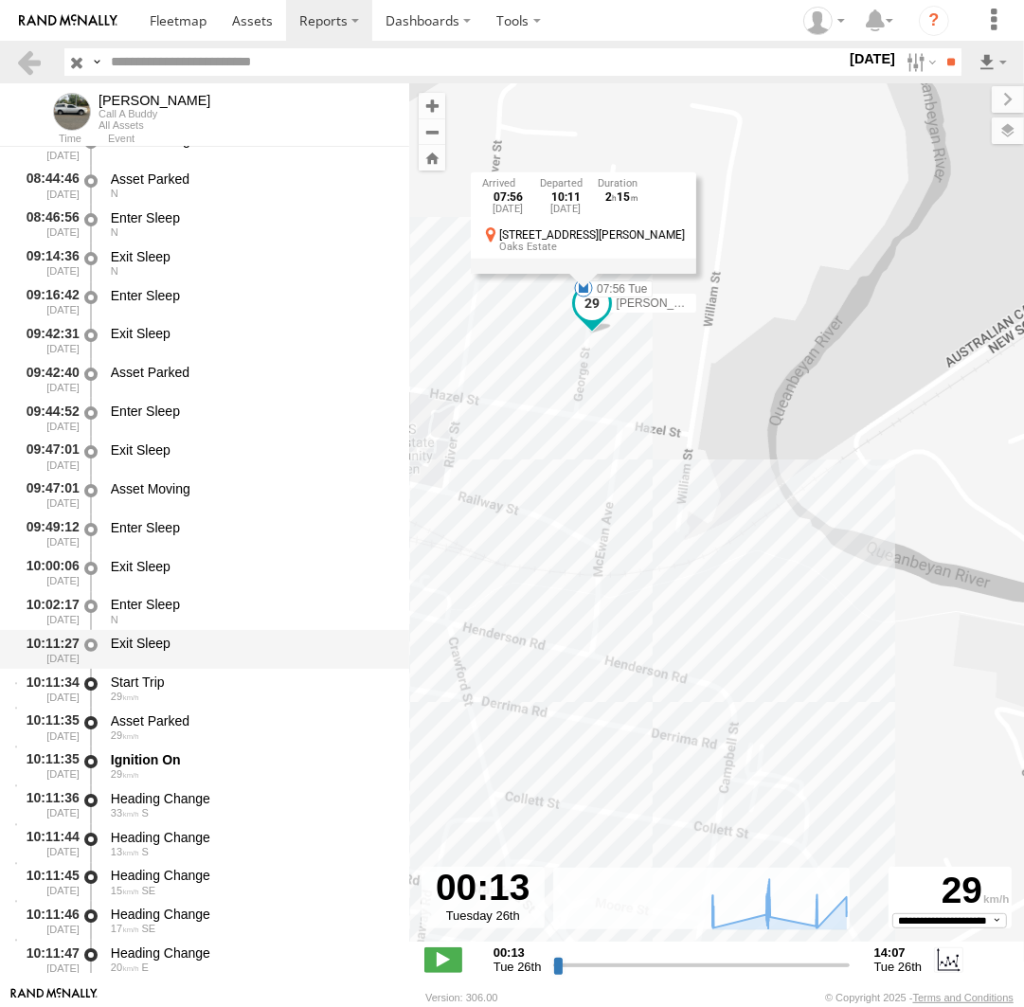
click at [173, 656] on div "Exit Sleep" at bounding box center [251, 649] width 286 height 35
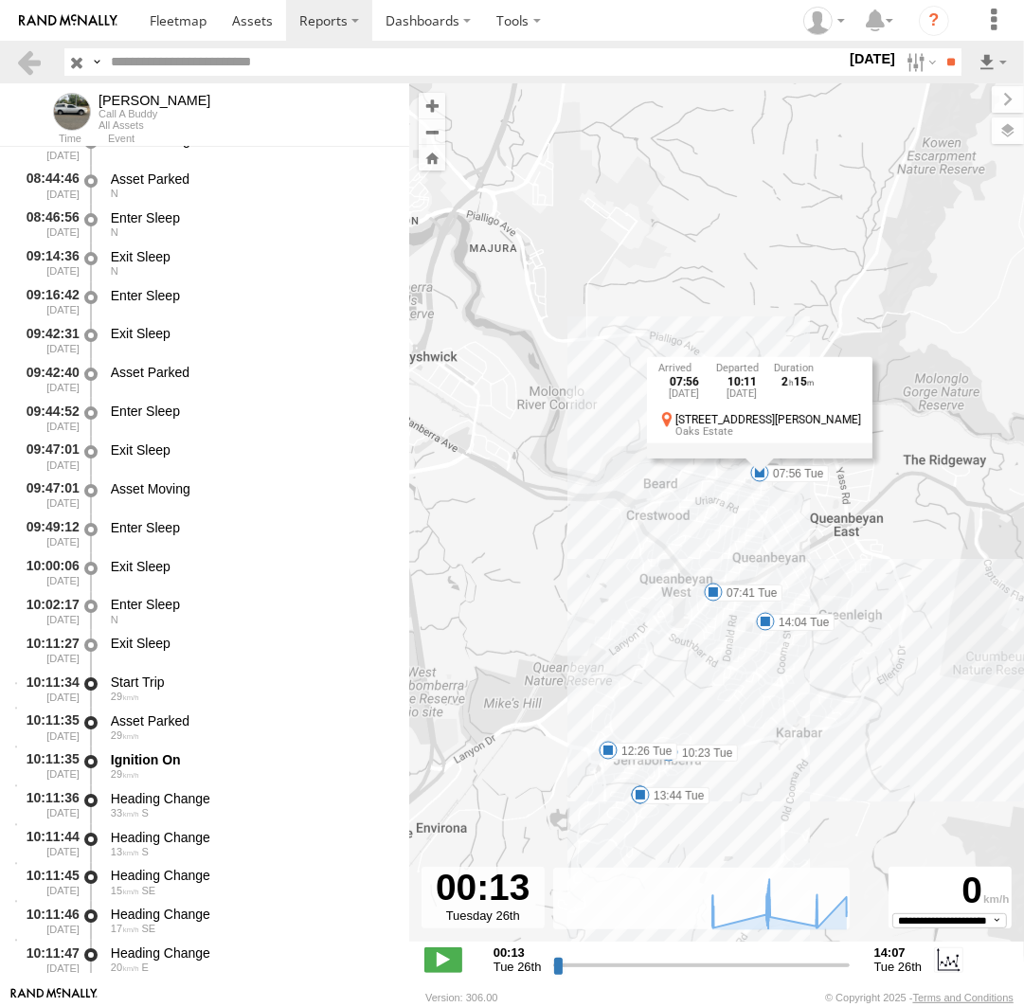
drag, startPoint x: 782, startPoint y: 761, endPoint x: 761, endPoint y: 597, distance: 165.3
click at [771, 595] on div "Andrew 07:41 Tue 07:56 Tue 10:23 Tue 12:26 Tue 12:37 Tue 12:42 Tue 13:44 Tue 14…" at bounding box center [716, 522] width 615 height 878
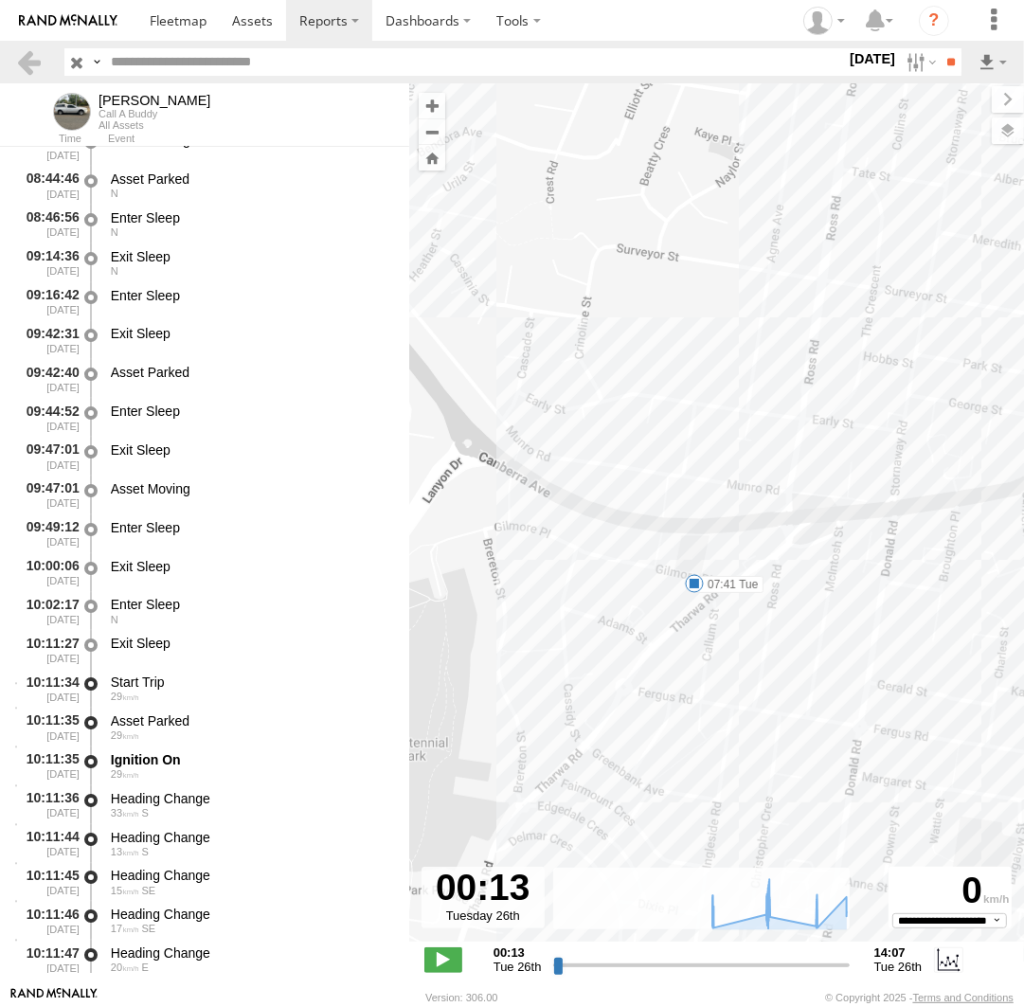
drag, startPoint x: 749, startPoint y: 594, endPoint x: 685, endPoint y: 597, distance: 64.5
click at [685, 597] on div "Andrew 07:41 Tue 07:56 Tue 10:23 Tue 12:26 Tue 12:37 Tue 12:42 Tue 13:44 Tue 14…" at bounding box center [716, 522] width 615 height 878
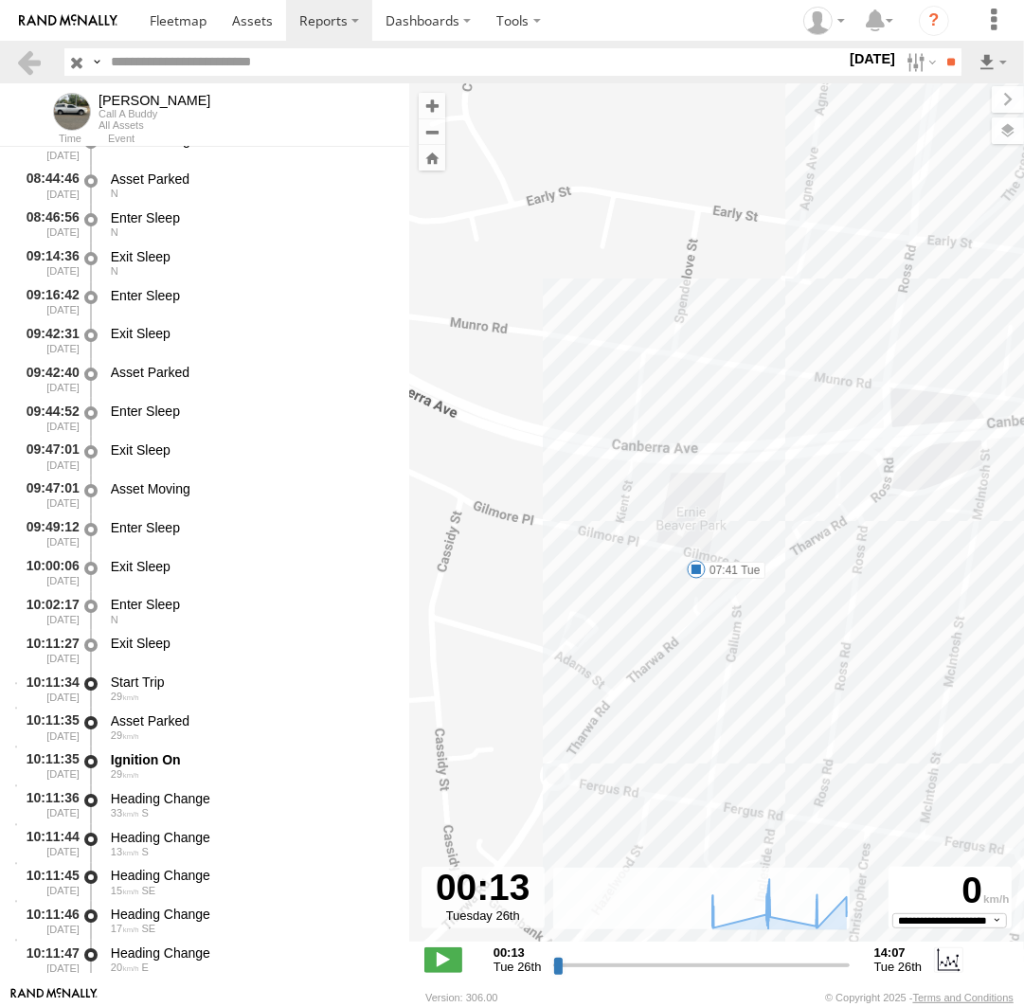
click at [697, 561] on span at bounding box center [696, 569] width 19 height 19
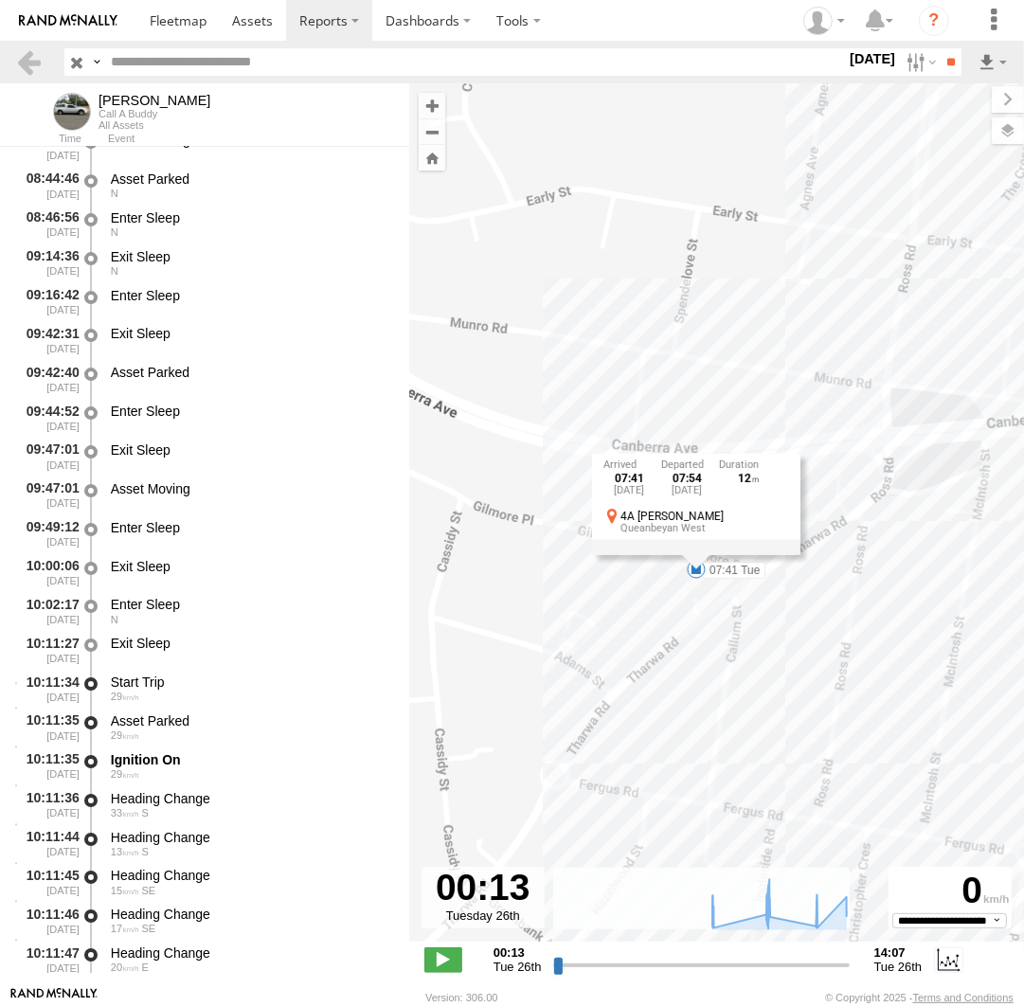
click at [694, 554] on div "07:41 Tue 26th Aug 07:54 Tue 26th Aug 12 4A Gilmore Pl Queanbeyan West" at bounding box center [695, 503] width 208 height 101
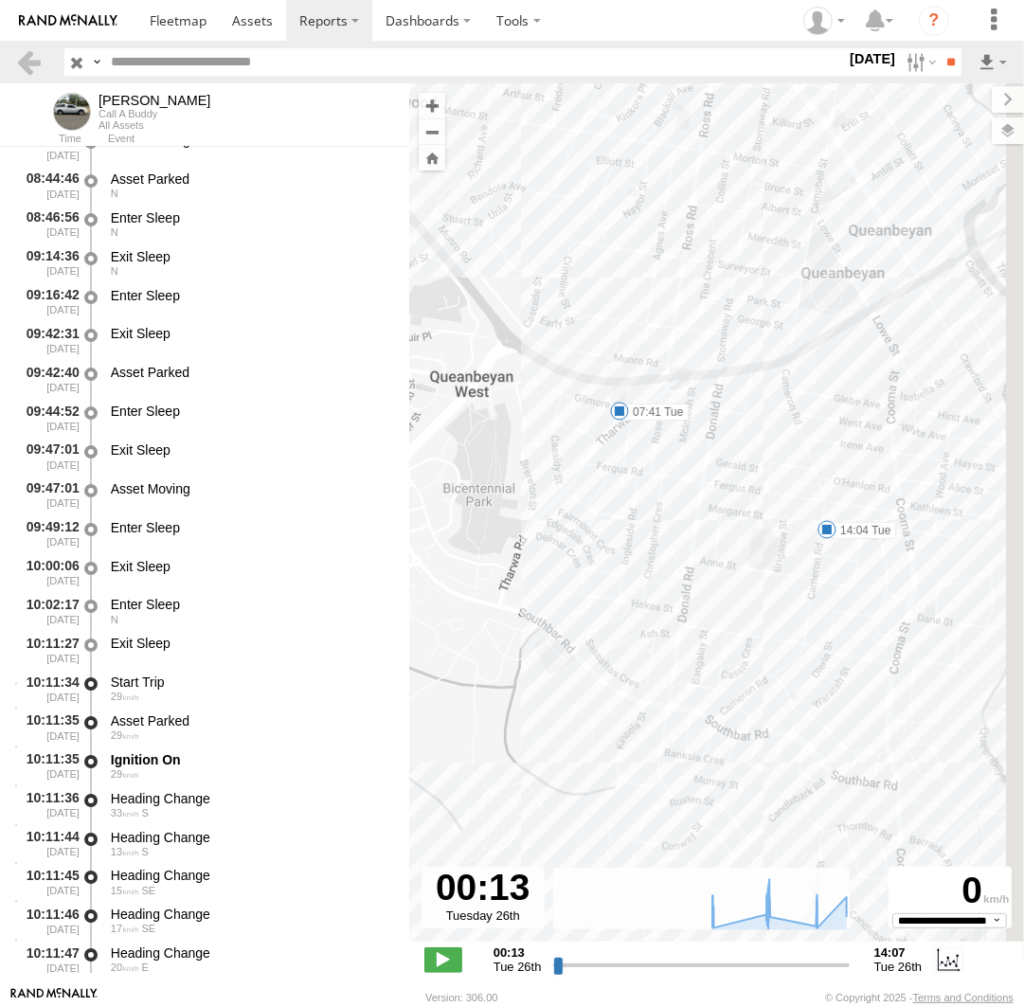
drag, startPoint x: 899, startPoint y: 730, endPoint x: 658, endPoint y: 542, distance: 305.7
click at [648, 527] on div "Andrew 07:41 Tue 07:56 Tue 10:23 Tue 12:26 Tue 12:37 Tue 12:42 Tue 13:44 Tue 14…" at bounding box center [716, 522] width 615 height 878
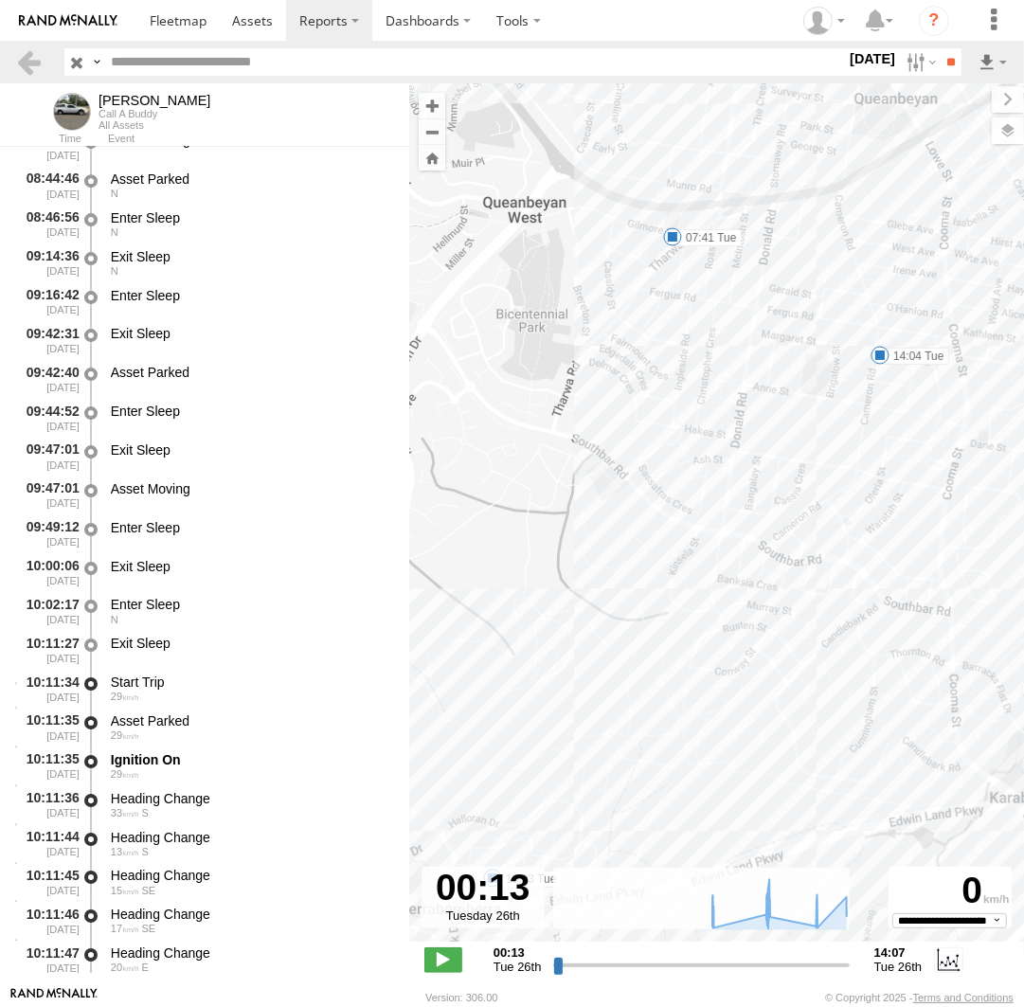
drag, startPoint x: 579, startPoint y: 756, endPoint x: 728, endPoint y: 546, distance: 258.1
click at [727, 540] on div "Andrew 07:41 Tue 07:56 Tue 10:23 Tue 12:26 Tue 12:37 Tue 12:42 Tue 13:44 Tue 14…" at bounding box center [716, 522] width 615 height 878
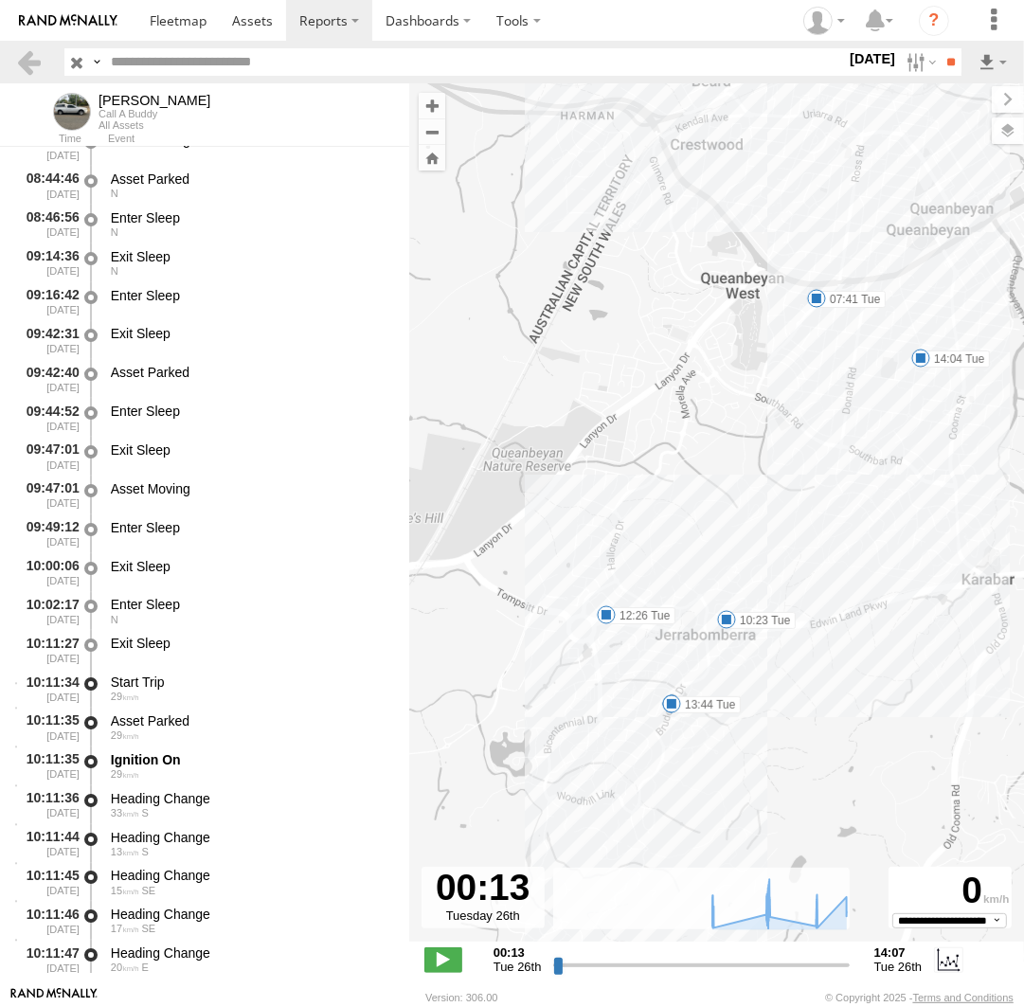
drag, startPoint x: 702, startPoint y: 680, endPoint x: 821, endPoint y: 596, distance: 146.1
click at [821, 596] on div "Andrew 07:41 Tue 07:56 Tue 10:23 Tue 12:26 Tue 12:37 Tue 12:42 Tue 13:44 Tue 14…" at bounding box center [716, 522] width 615 height 878
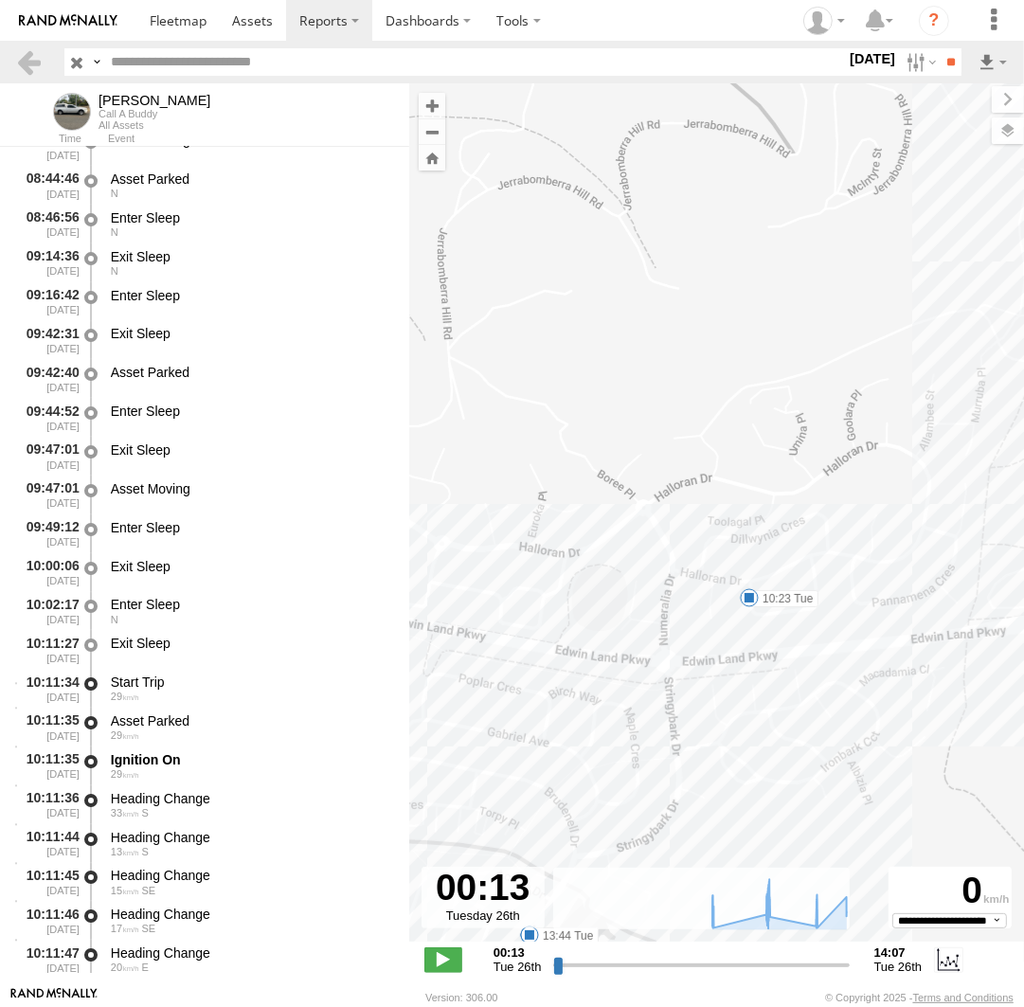
drag, startPoint x: 777, startPoint y: 480, endPoint x: 733, endPoint y: 631, distance: 156.8
click at [733, 631] on div "Andrew 07:41 Tue 07:56 Tue 10:23 Tue 12:26 Tue 12:37 Tue 12:42 Tue 13:44 Tue 14…" at bounding box center [716, 522] width 615 height 878
click at [752, 597] on label "10:23 Tue" at bounding box center [783, 598] width 69 height 17
click at [746, 585] on div "10:23 Tue 26th Aug 12:25 Tue 26th Aug 2 2 4 Tooroonga Cres Jerrabomberra,NSW" at bounding box center [746, 534] width 213 height 101
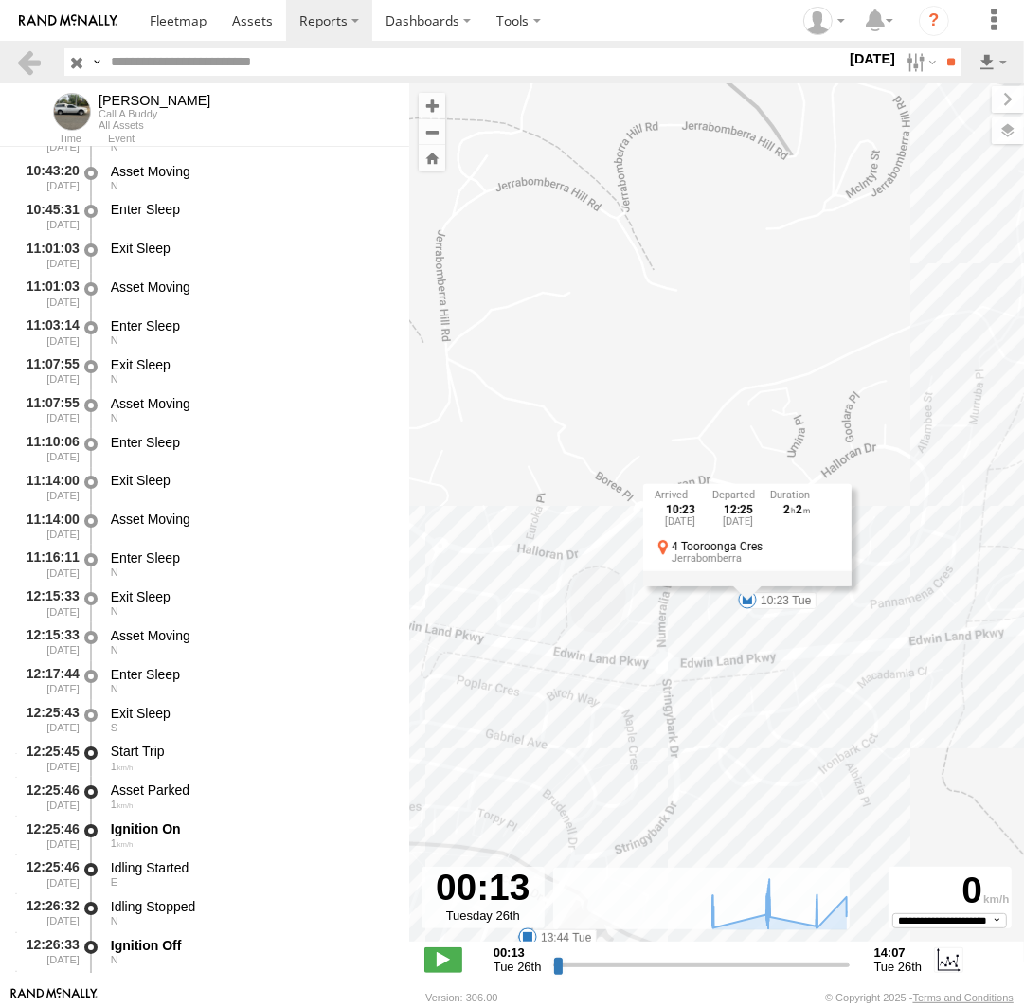
scroll to position [9913, 0]
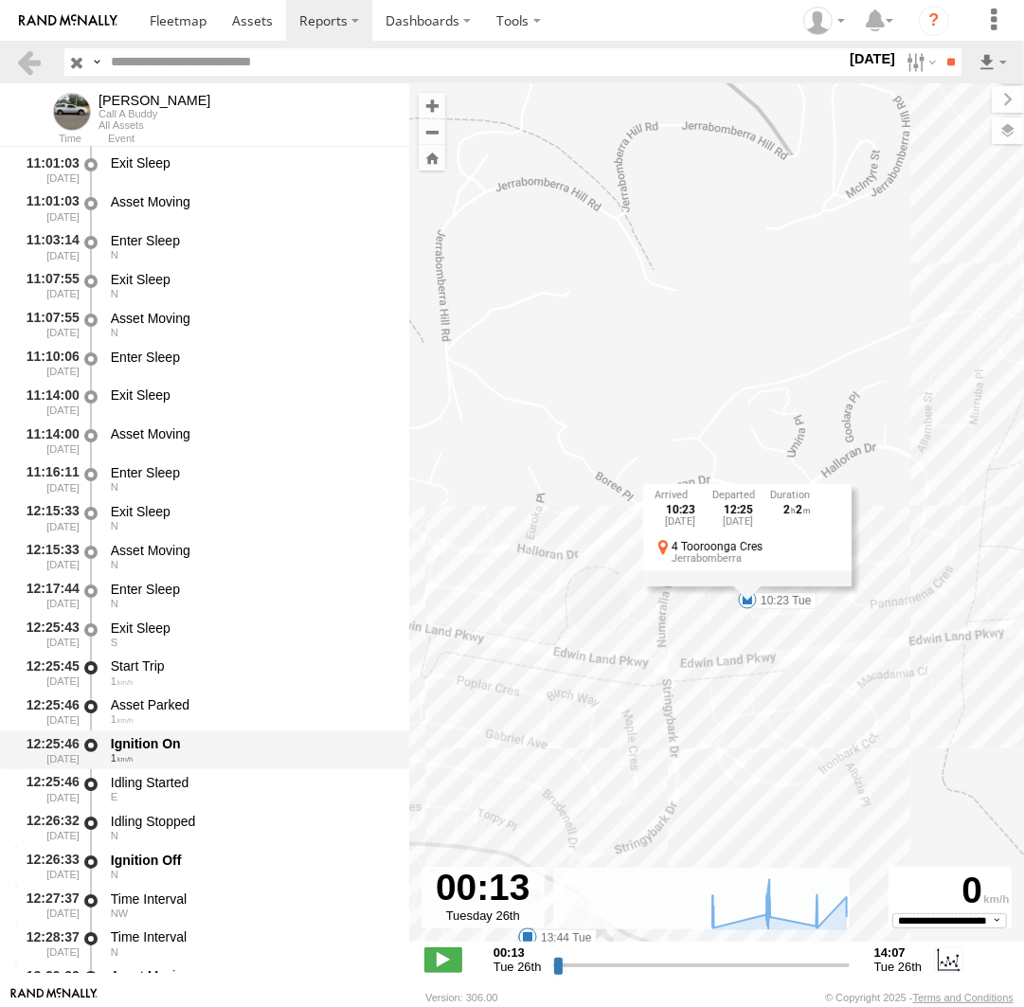
click at [244, 752] on div "Ignition On" at bounding box center [251, 743] width 280 height 17
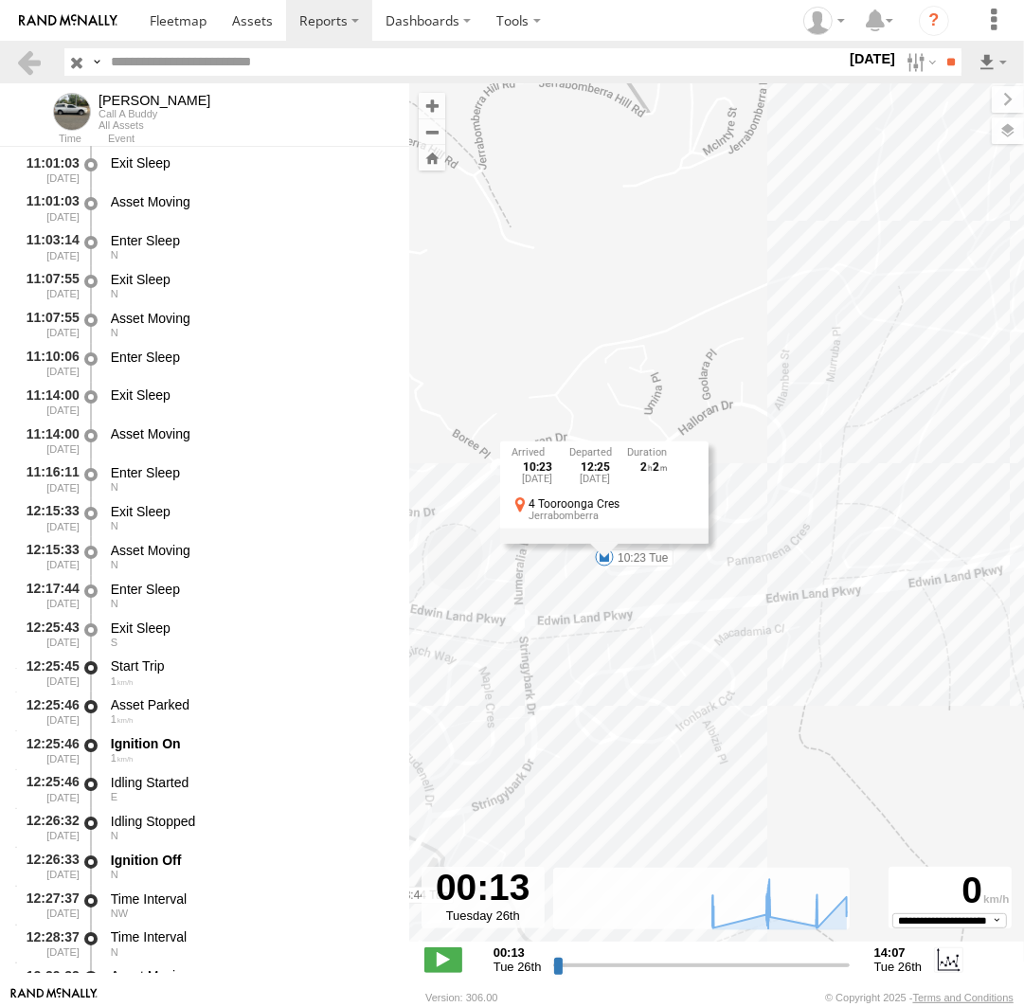
drag, startPoint x: 826, startPoint y: 667, endPoint x: 234, endPoint y: 685, distance: 592.3
click at [409, 685] on div "Andrew 07:41 Tue 07:56 Tue 10:23 Tue 12:26 Tue 12:37 Tue 12:42 Tue 13:44 Tue 14…" at bounding box center [716, 522] width 615 height 878
click at [170, 652] on div "Exit Sleep S" at bounding box center [251, 634] width 286 height 35
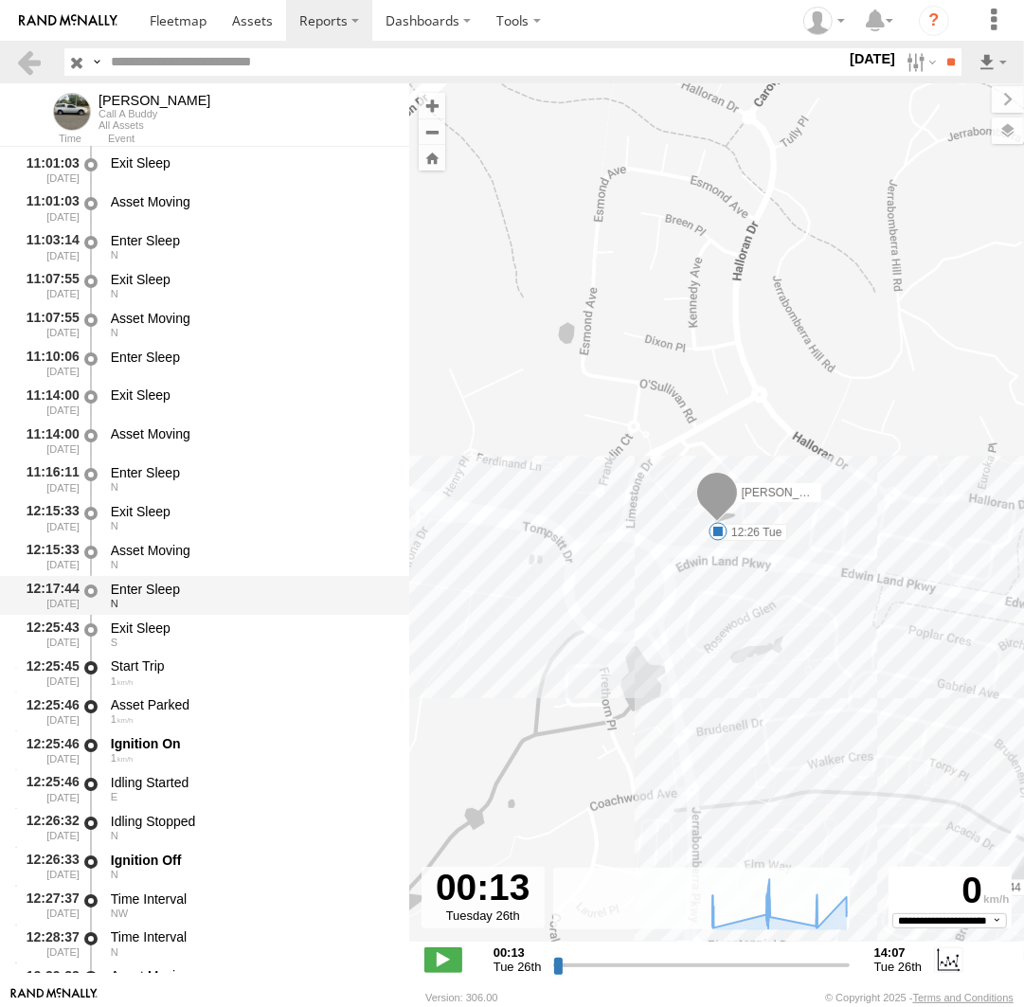
click at [170, 595] on div "Enter Sleep" at bounding box center [251, 589] width 280 height 17
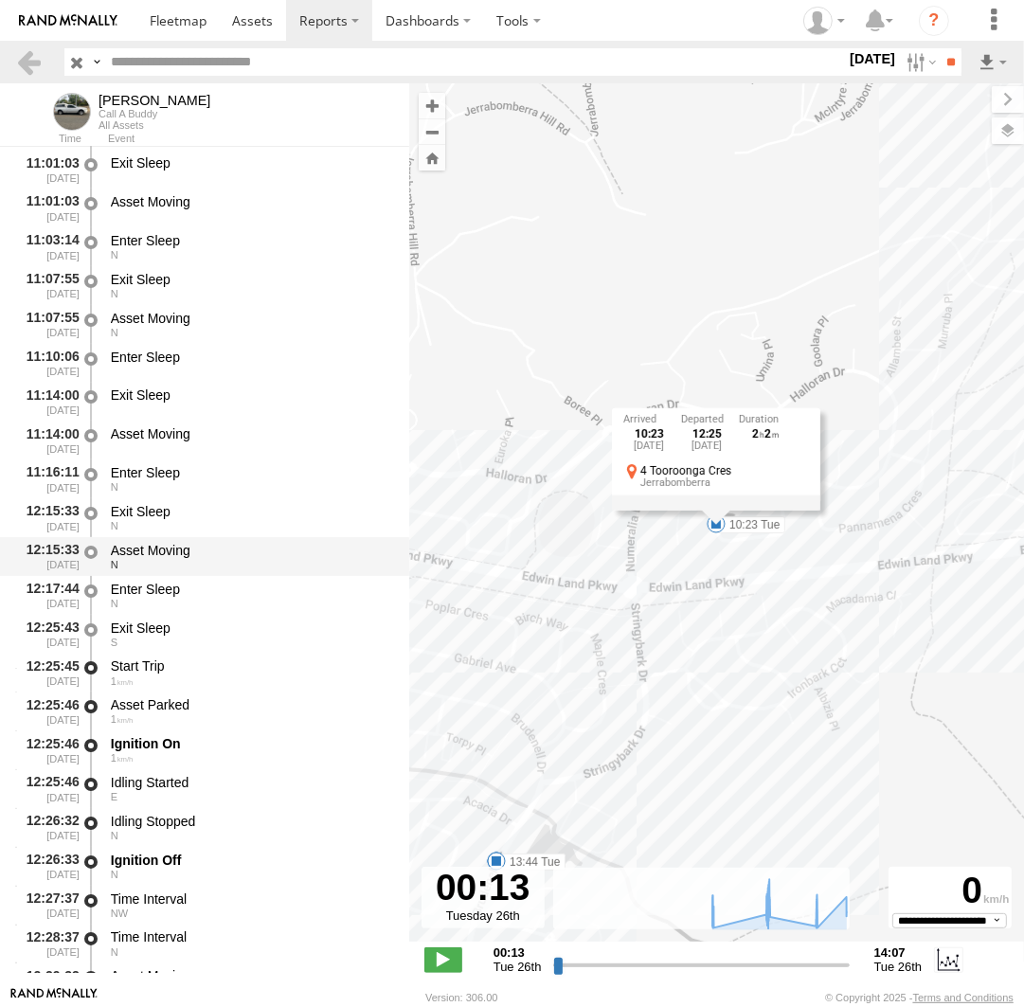
click at [176, 565] on div "N" at bounding box center [251, 564] width 280 height 11
click at [175, 591] on div "Enter Sleep" at bounding box center [251, 589] width 280 height 17
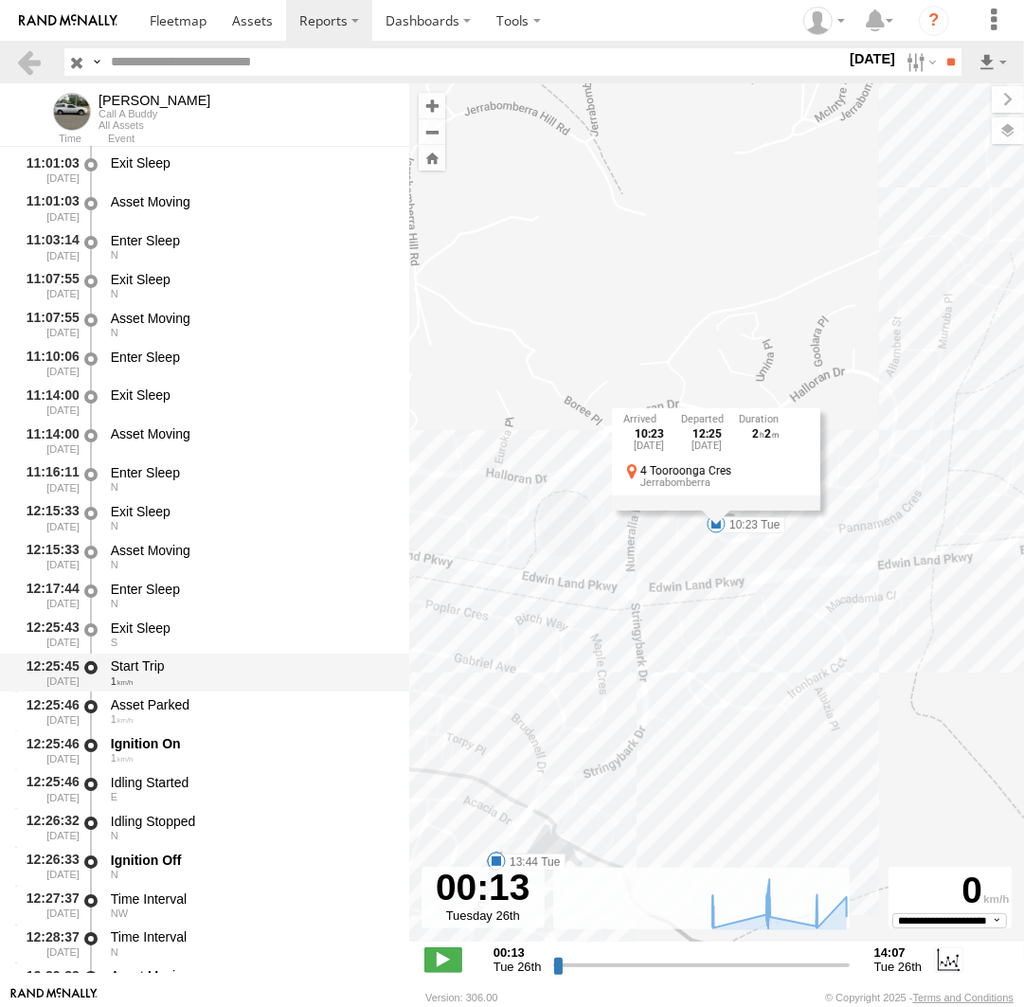
click at [172, 670] on div "Start Trip" at bounding box center [251, 665] width 280 height 17
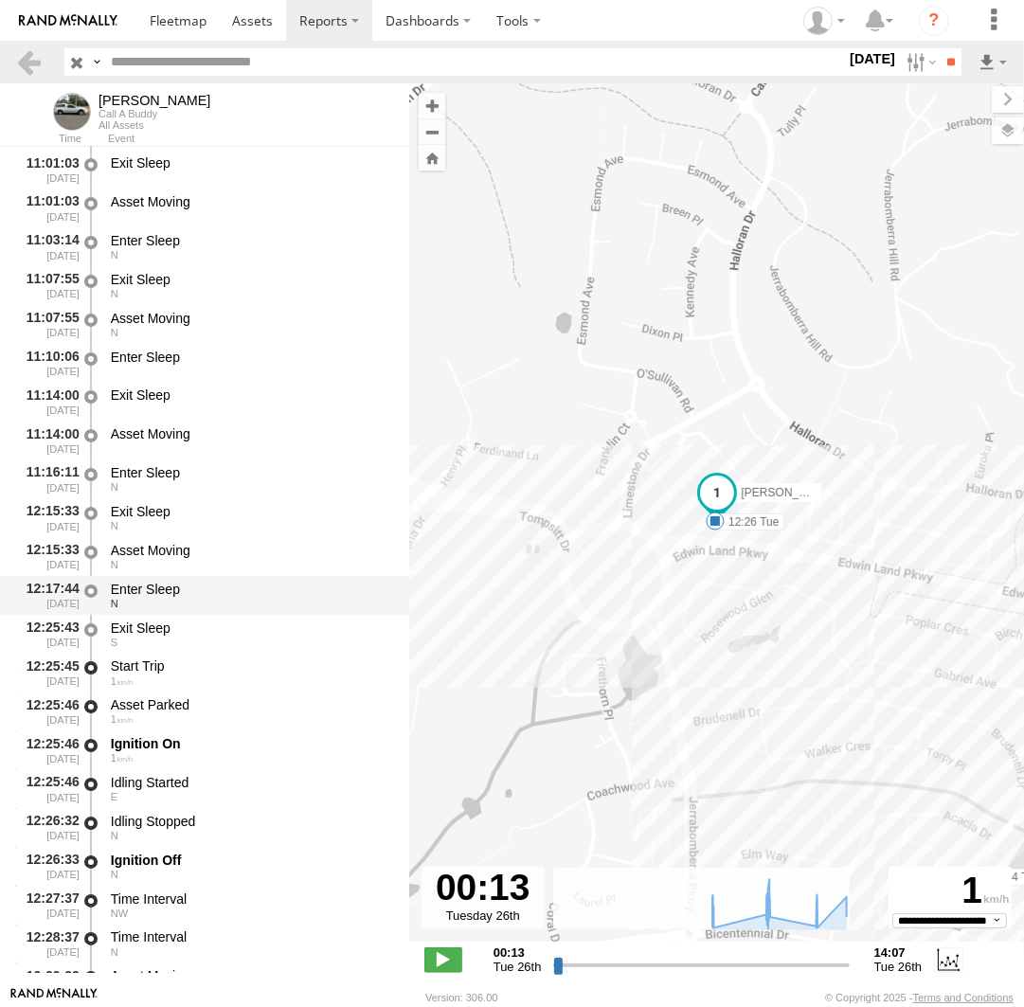
click at [171, 602] on div "N" at bounding box center [251, 603] width 280 height 11
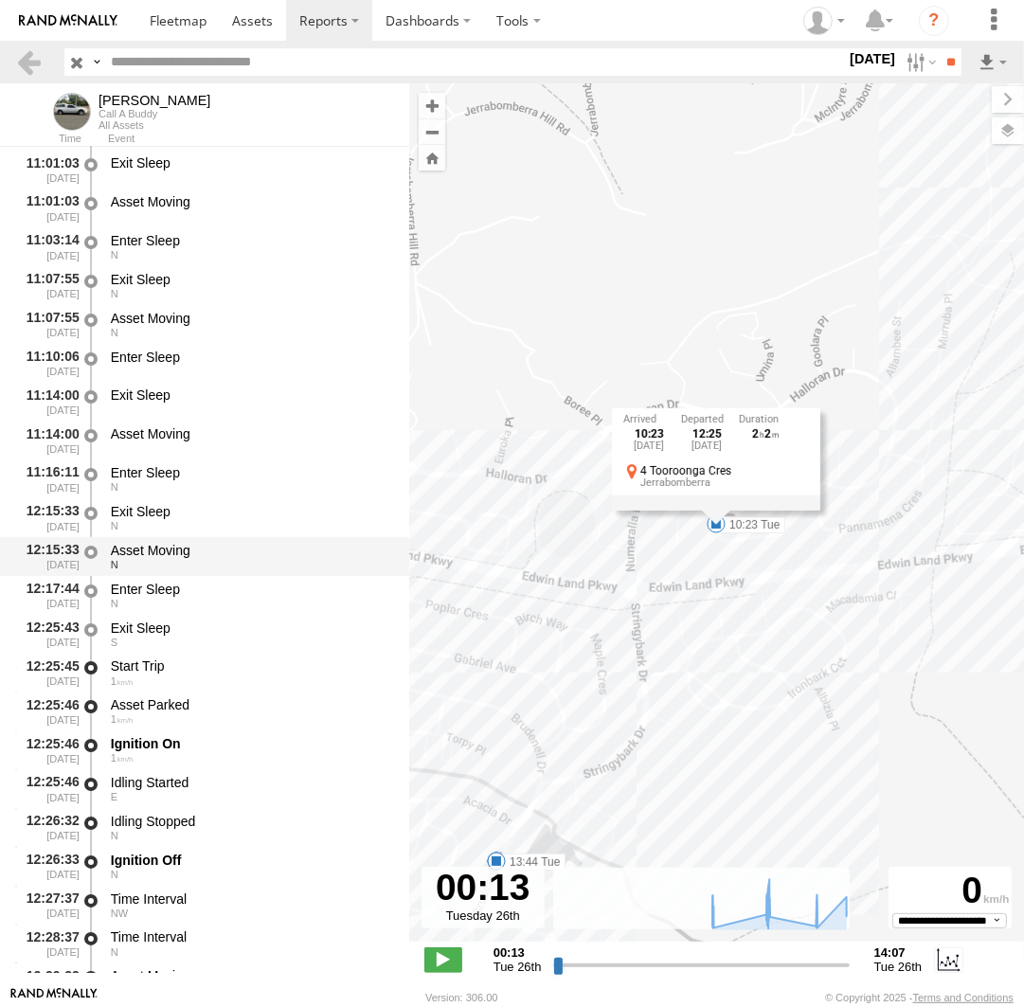
click at [175, 563] on div "N" at bounding box center [251, 564] width 280 height 11
click at [167, 512] on div "Exit Sleep" at bounding box center [251, 511] width 280 height 17
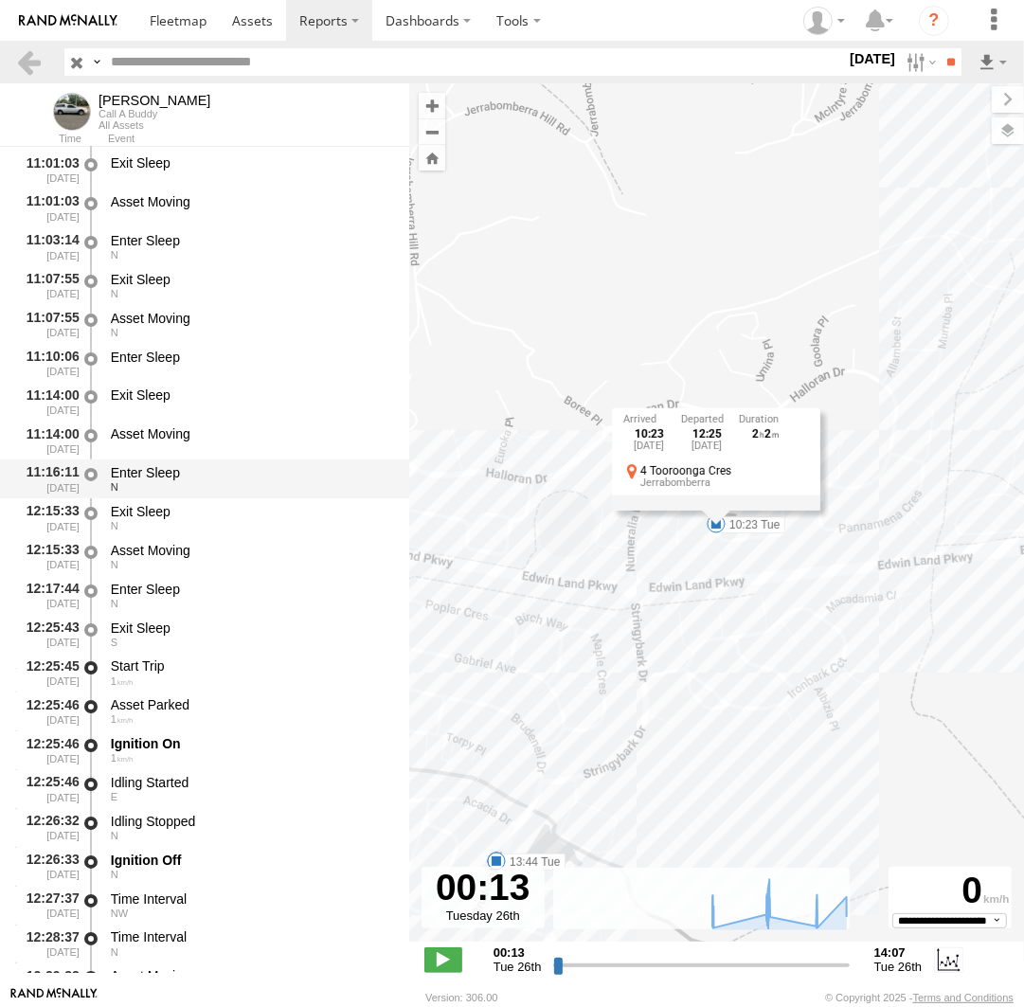
click at [169, 476] on div "Enter Sleep" at bounding box center [251, 472] width 280 height 17
click at [171, 438] on div "Asset Moving" at bounding box center [251, 433] width 280 height 17
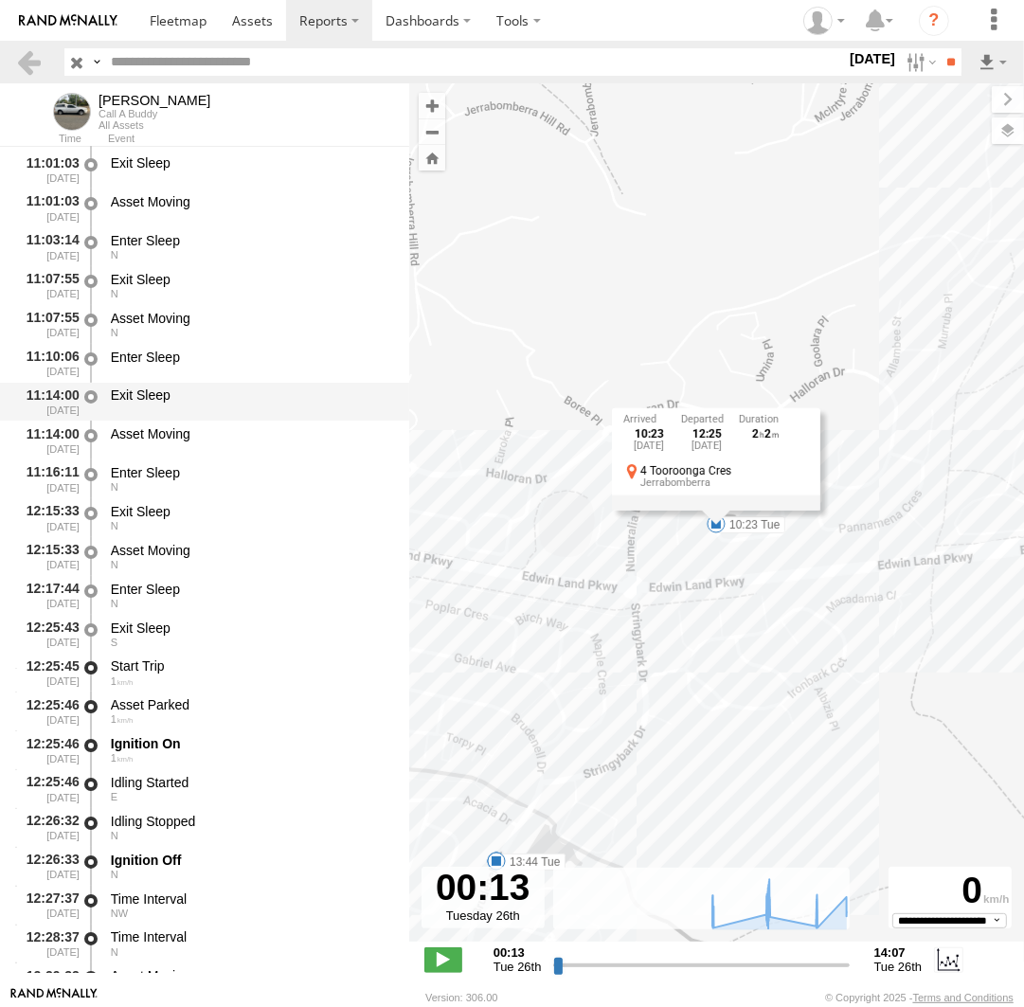
click at [167, 402] on div "Exit Sleep" at bounding box center [251, 394] width 280 height 17
click at [718, 510] on div "10:23 Tue 26th Aug 12:25 Tue 26th Aug 2 2 4 Tooroonga Cres Jerrabomberra" at bounding box center [716, 458] width 208 height 101
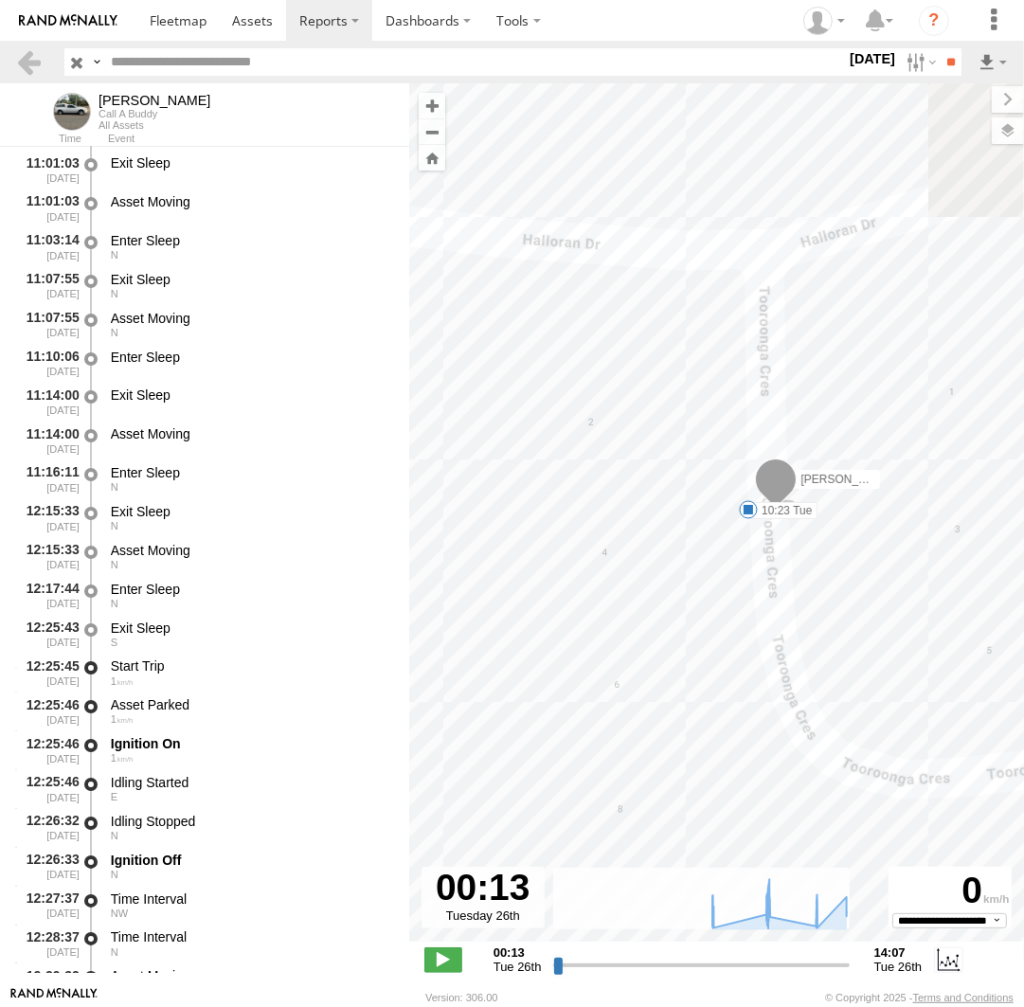
drag, startPoint x: 732, startPoint y: 404, endPoint x: 797, endPoint y: 607, distance: 213.6
click at [797, 607] on div "Andrew 07:41 Tue 07:56 Tue 10:23 Tue 12:26 Tue 12:37 Tue 12:42 Tue 13:44 Tue 14…" at bounding box center [716, 522] width 615 height 878
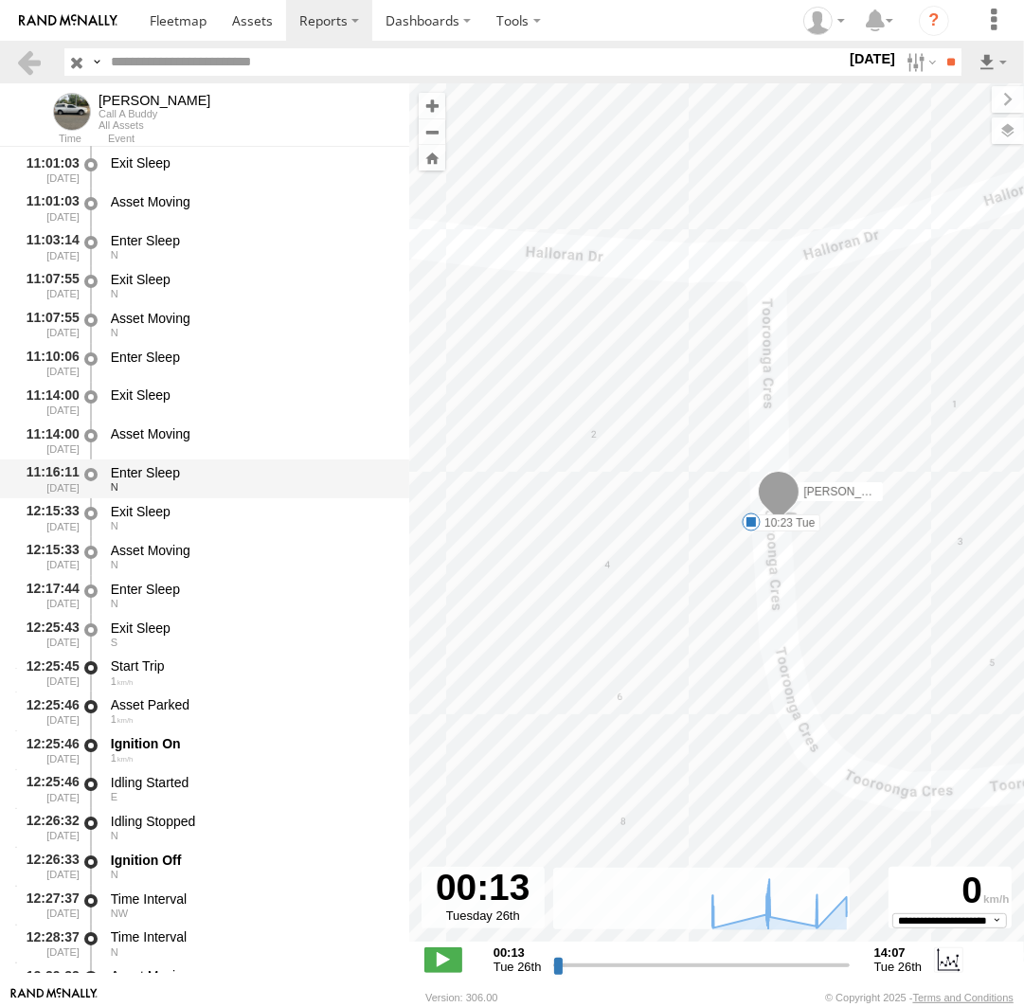
click at [154, 474] on div "Enter Sleep" at bounding box center [251, 472] width 280 height 17
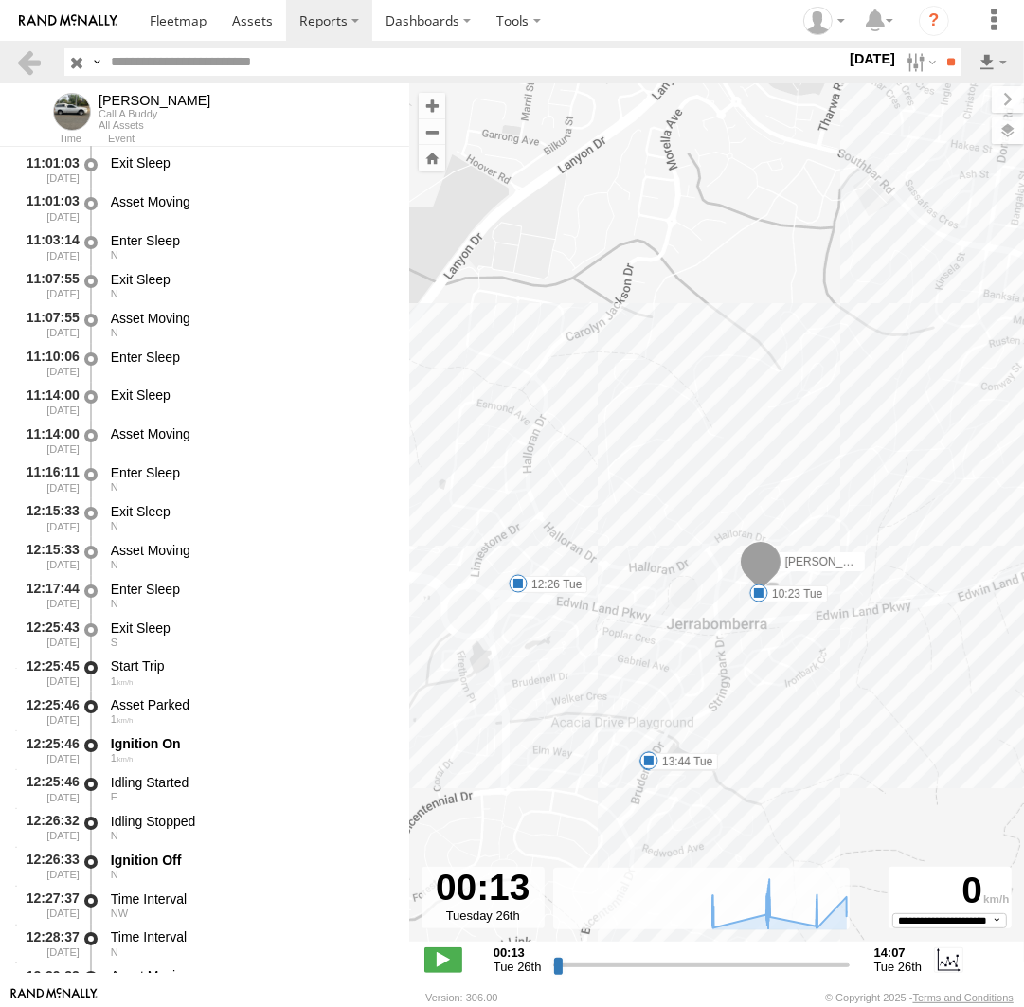
drag, startPoint x: 481, startPoint y: 557, endPoint x: 711, endPoint y: 623, distance: 239.5
click at [711, 623] on div "Andrew 07:41 Tue 07:56 Tue 10:23 Tue 12:26 Tue 12:37 Tue 12:42 Tue 13:44 Tue 14…" at bounding box center [716, 522] width 615 height 878
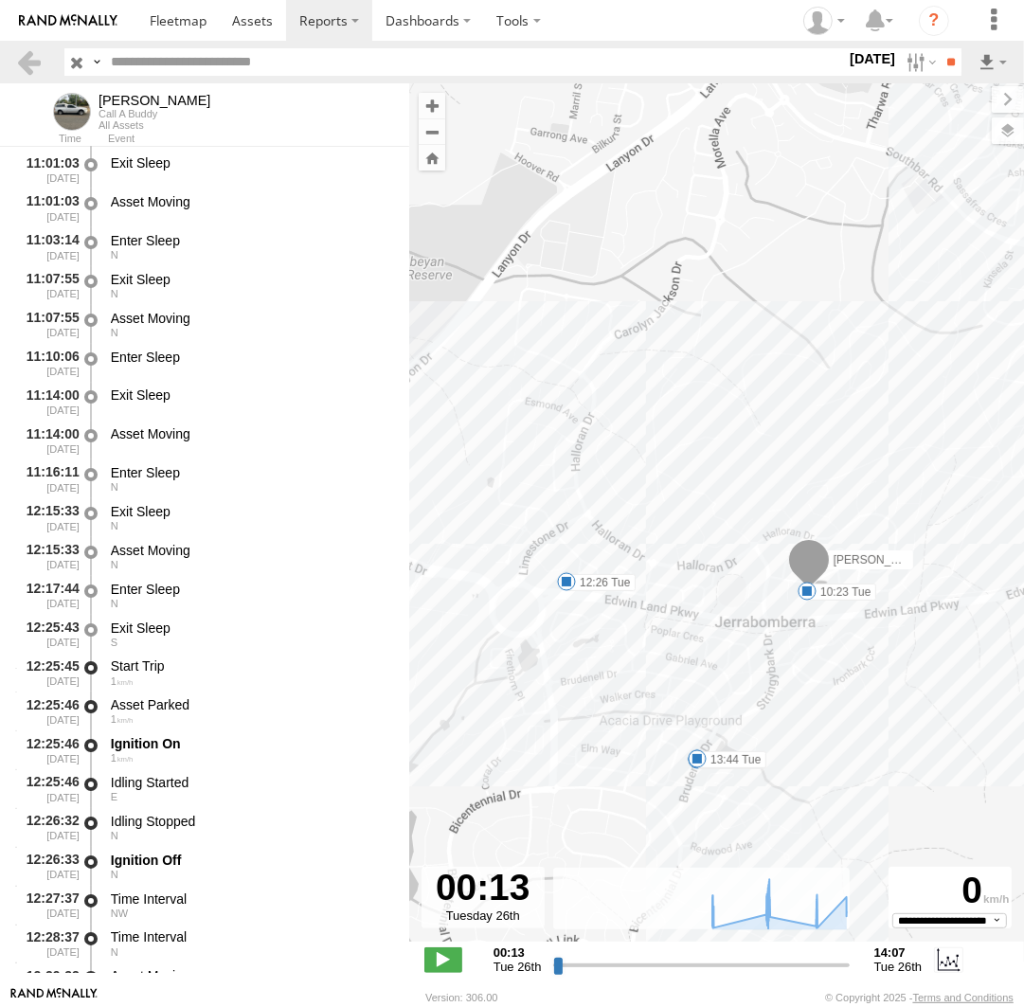
click at [565, 581] on span at bounding box center [566, 581] width 19 height 19
click at [573, 566] on div "12:26 Tue 26th Aug 57 Bluestone Gdns Jerrabomberra" at bounding box center [565, 515] width 208 height 101
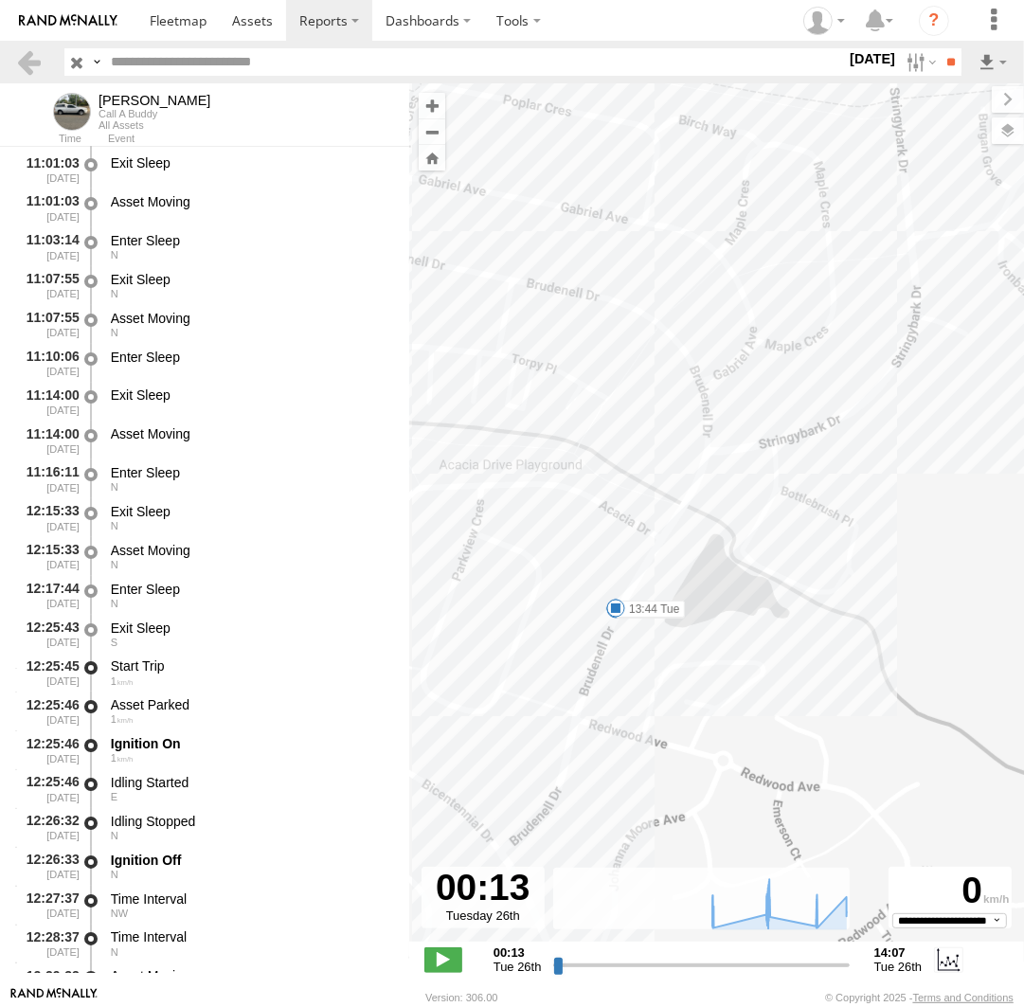
drag, startPoint x: 713, startPoint y: 655, endPoint x: 629, endPoint y: 573, distance: 117.2
click at [629, 573] on div "Andrew 07:41 Tue 07:56 Tue 10:23 Tue 12:26 Tue 12:37 Tue 12:42 Tue 13:44 Tue 14…" at bounding box center [716, 522] width 615 height 878
click at [613, 612] on span at bounding box center [613, 608] width 19 height 19
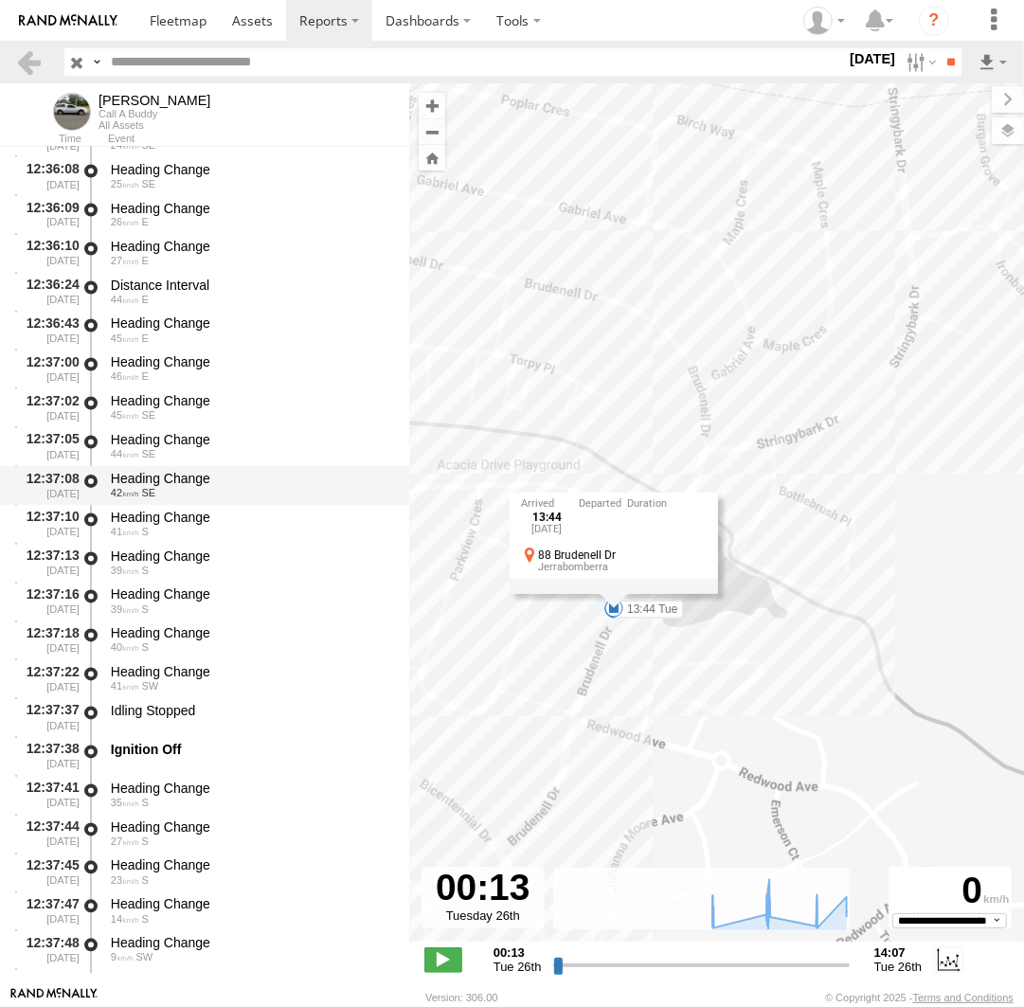
scroll to position [12869, 0]
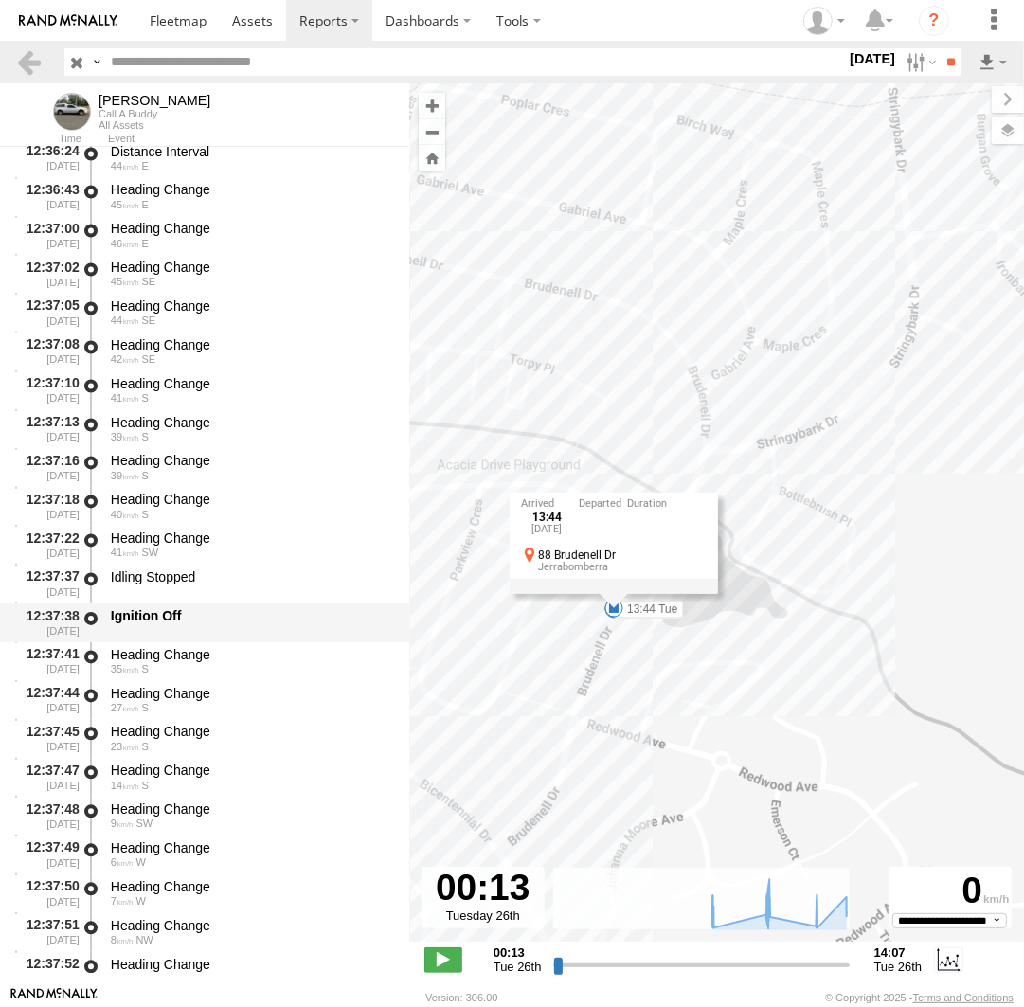
click at [190, 633] on div "Ignition Off" at bounding box center [251, 622] width 286 height 35
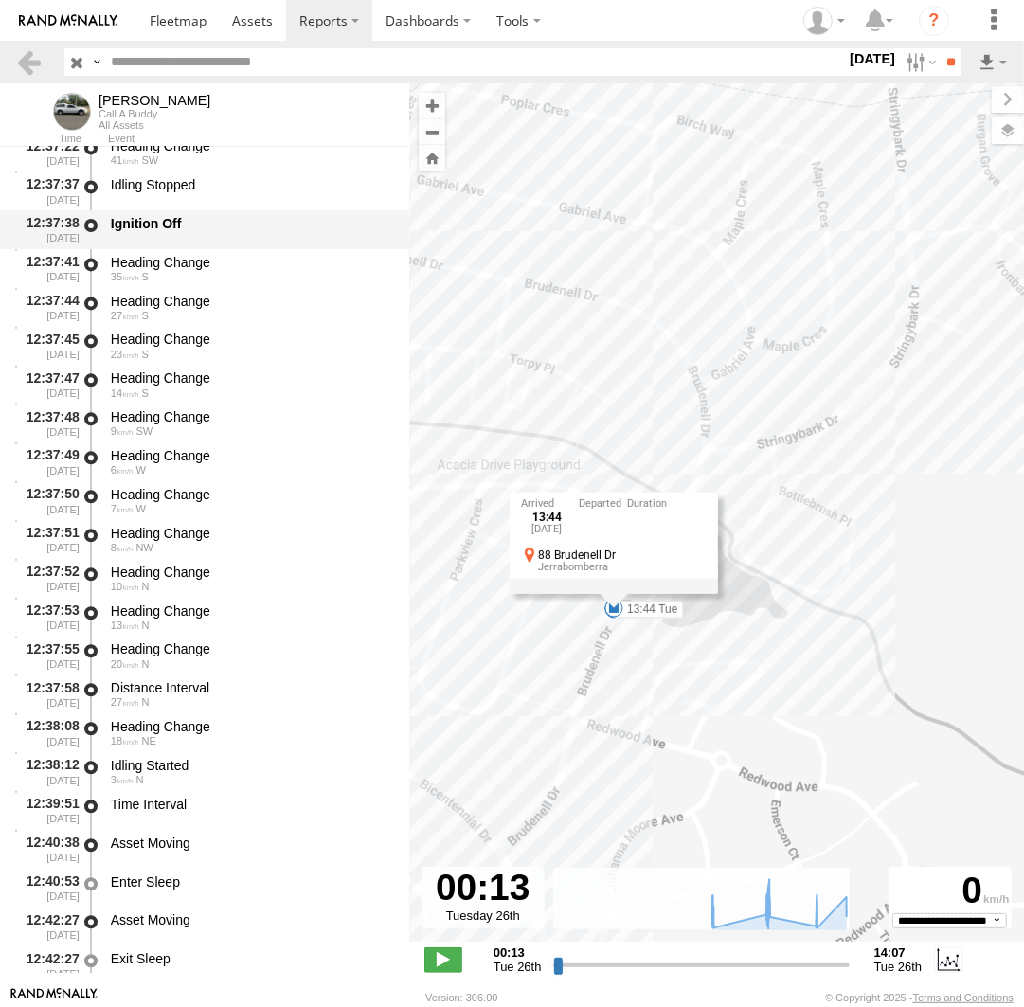
scroll to position [13304, 0]
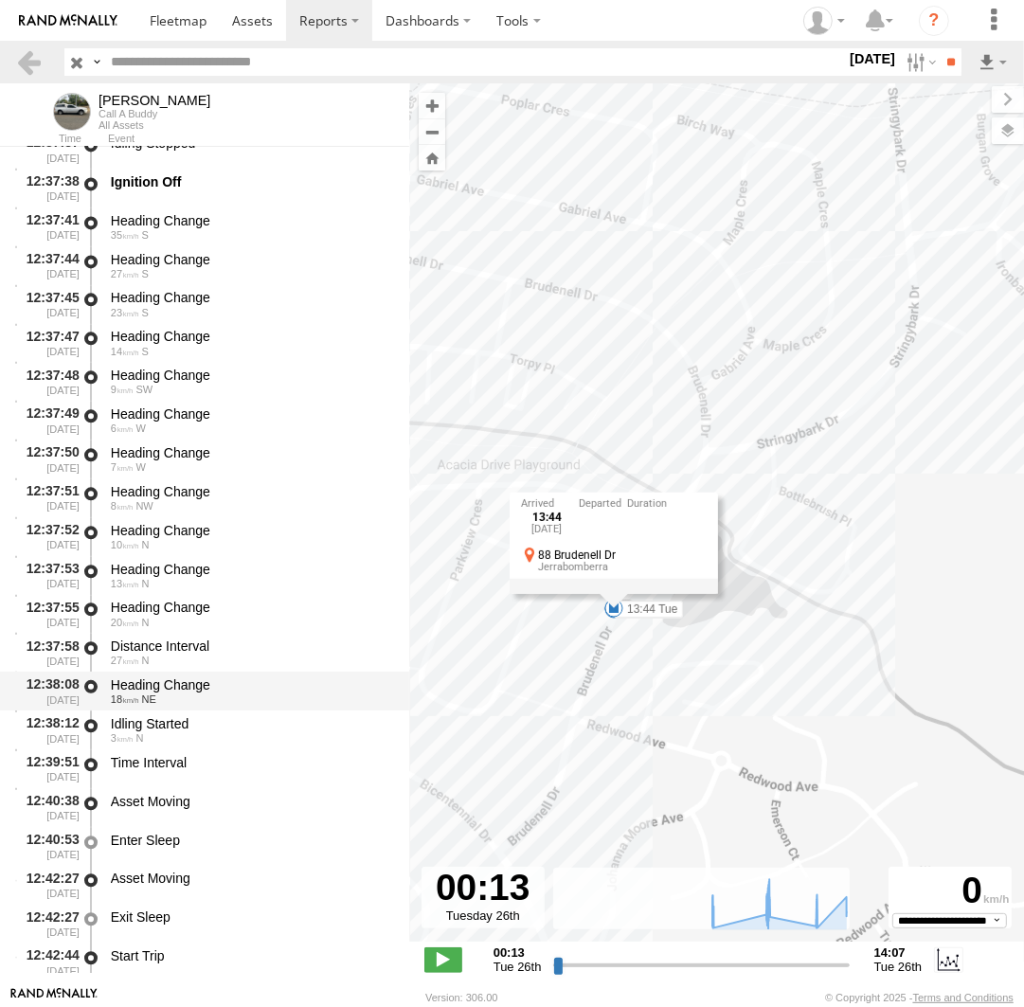
click at [170, 709] on div "Heading Change 18 NE" at bounding box center [251, 690] width 286 height 35
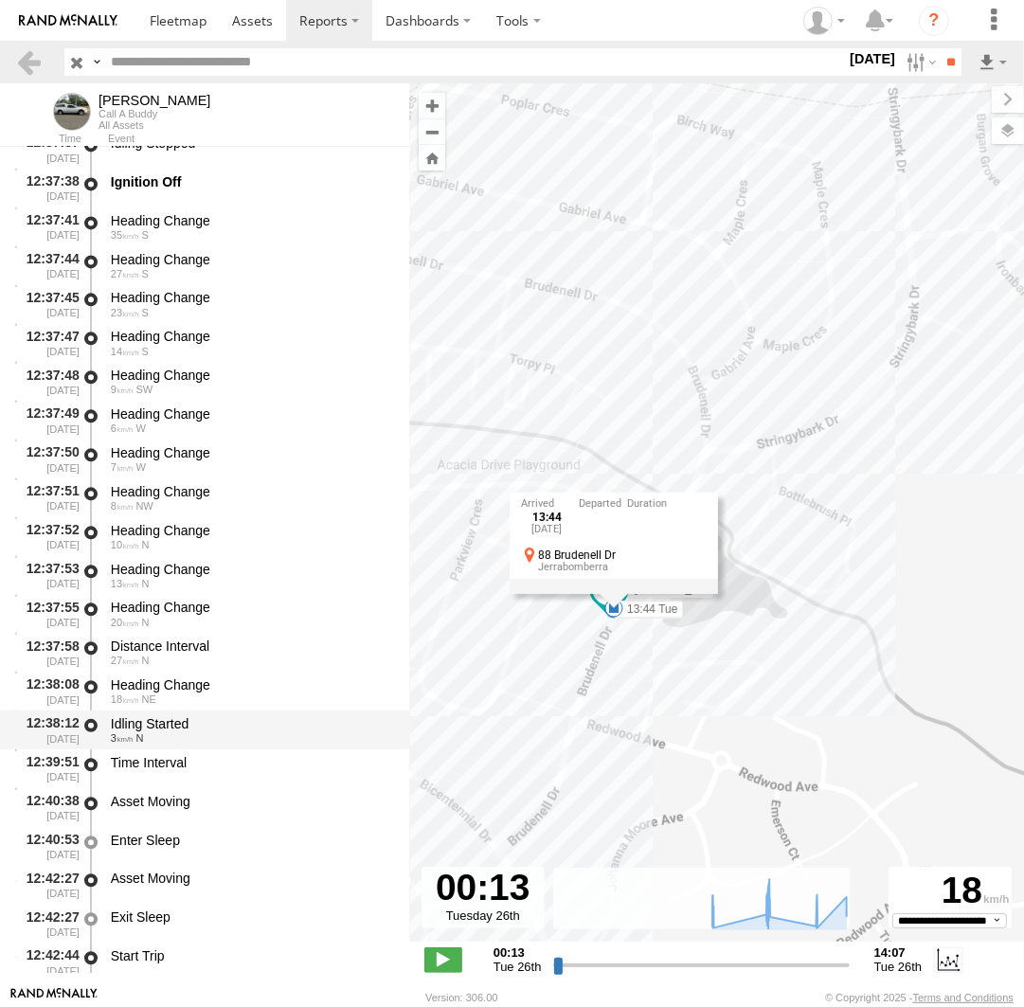
click at [176, 736] on div "3 N" at bounding box center [251, 737] width 280 height 11
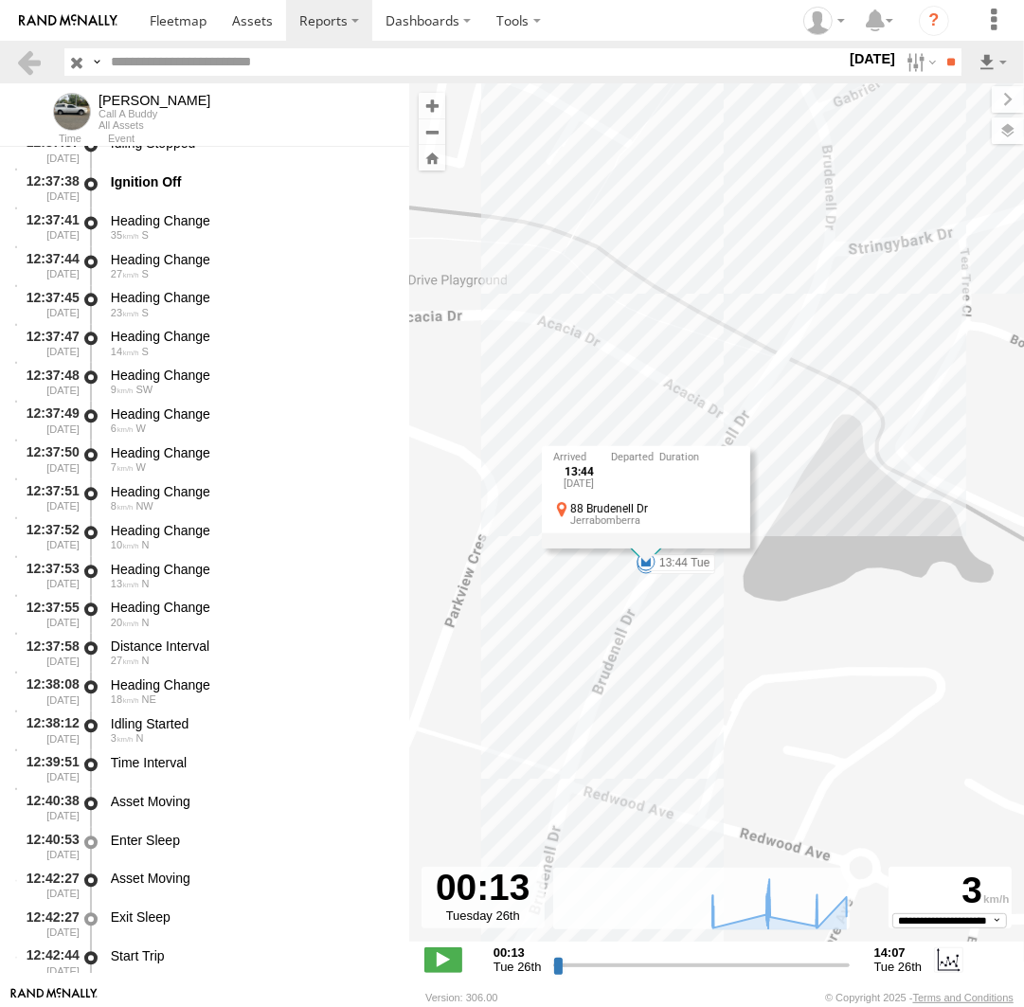
click at [647, 548] on div "13:44 Tue 26th Aug 88 Brudenell Dr Jerrabomberra" at bounding box center [646, 496] width 208 height 101
click at [611, 573] on div "Andrew 07:41 Tue 07:56 Tue 10:23 Tue 12:26 Tue 12:37 Tue 12:42 Tue 13:44 Tue 14…" at bounding box center [716, 522] width 615 height 878
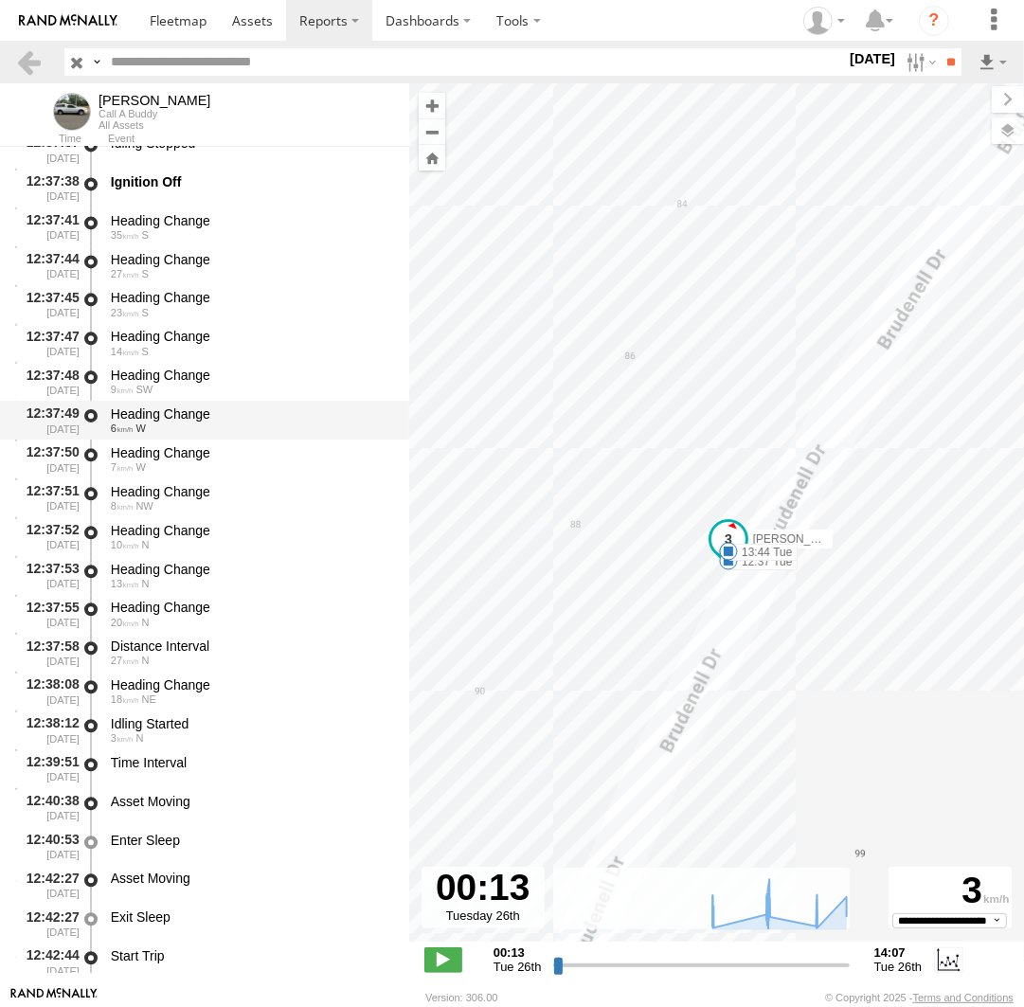
click at [153, 425] on div "6 W" at bounding box center [251, 427] width 280 height 11
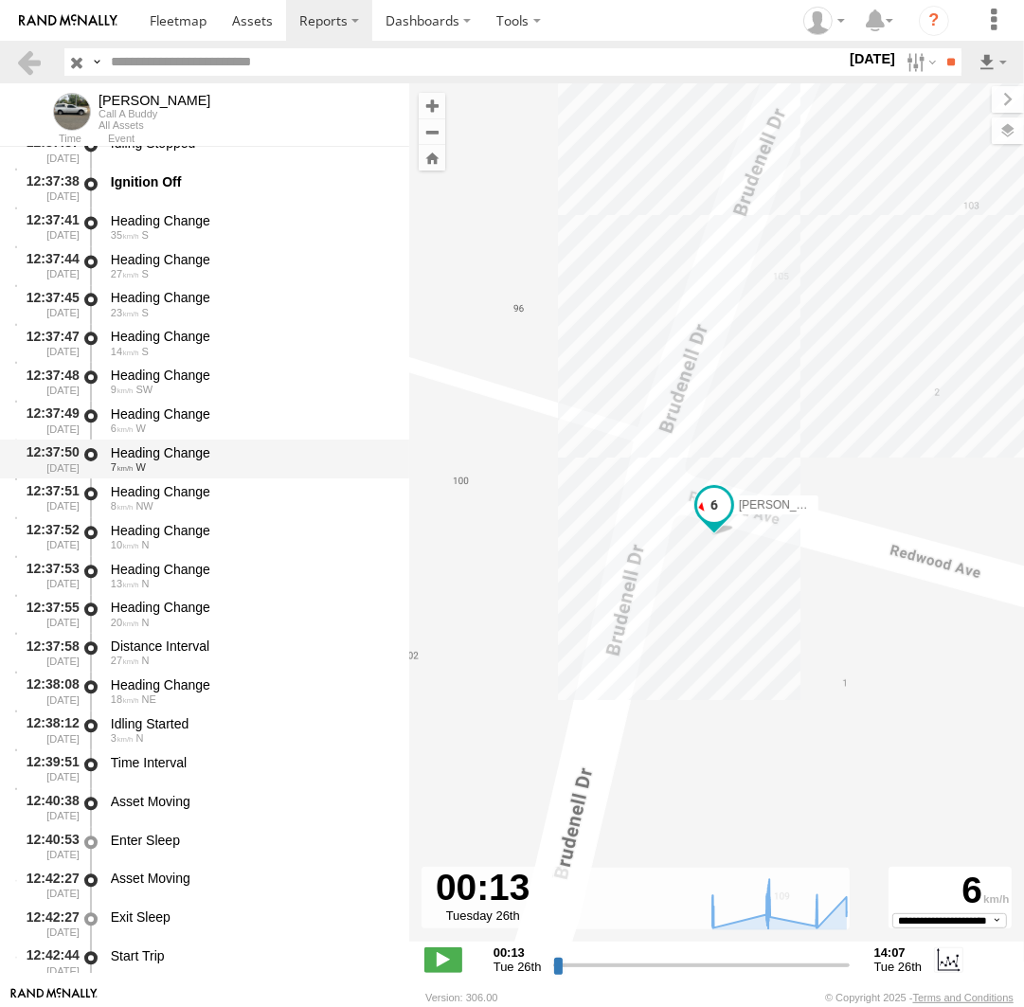
click at [160, 461] on div "Heading Change" at bounding box center [251, 452] width 280 height 17
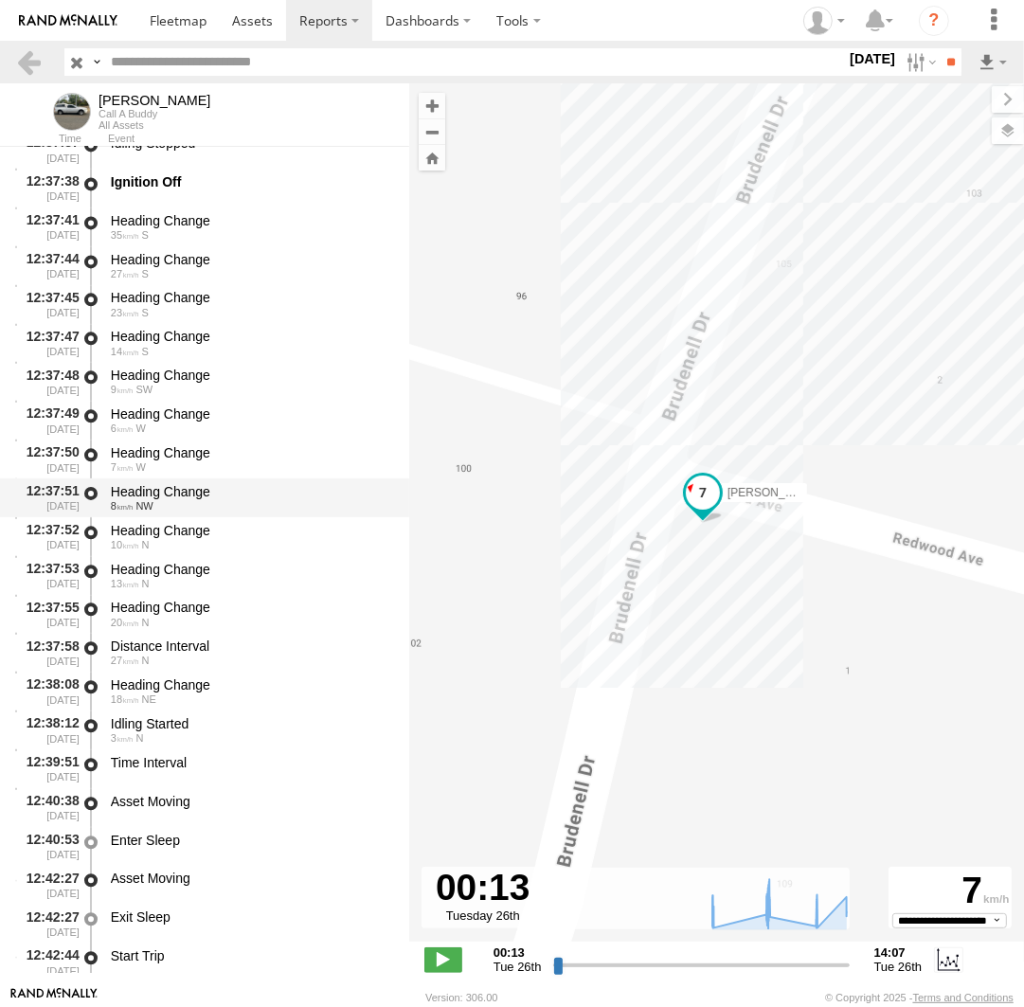
click at [168, 500] on div "Heading Change" at bounding box center [251, 491] width 280 height 17
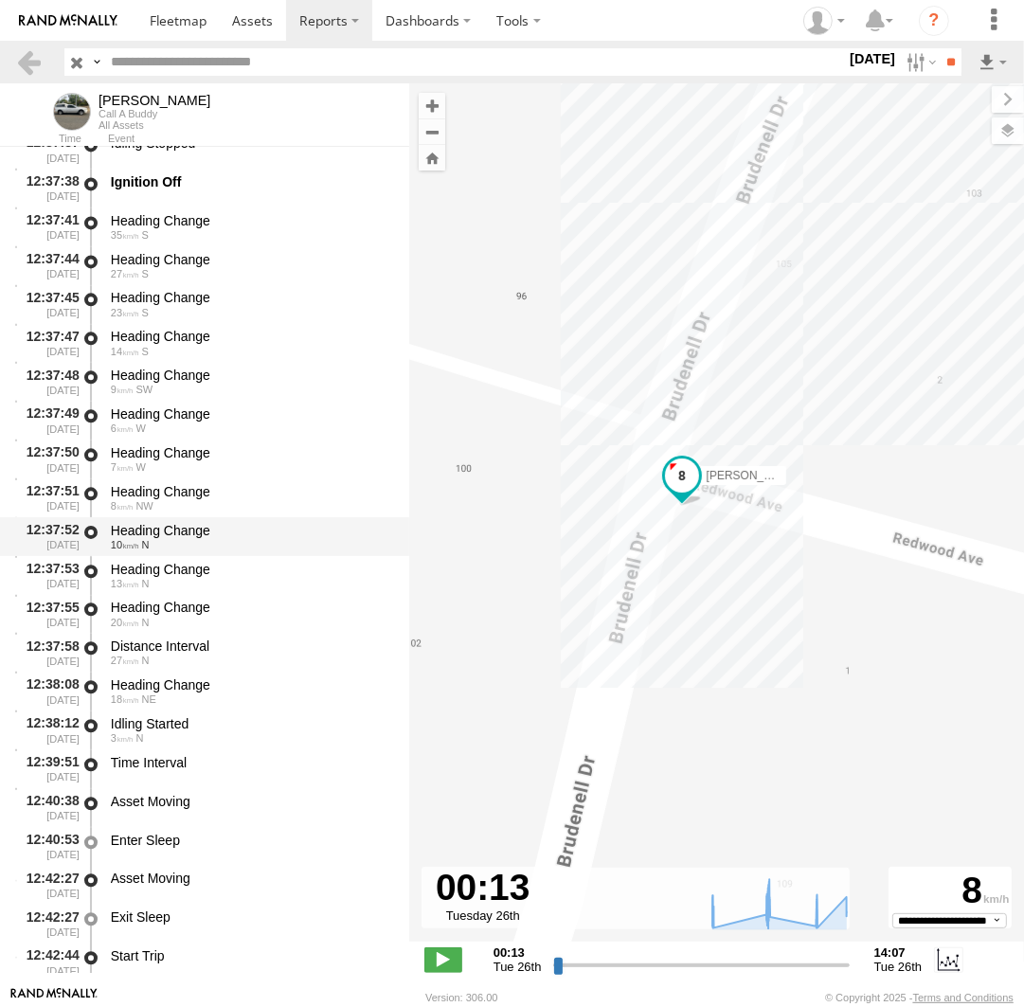
click at [174, 539] on div "Heading Change" at bounding box center [251, 530] width 280 height 17
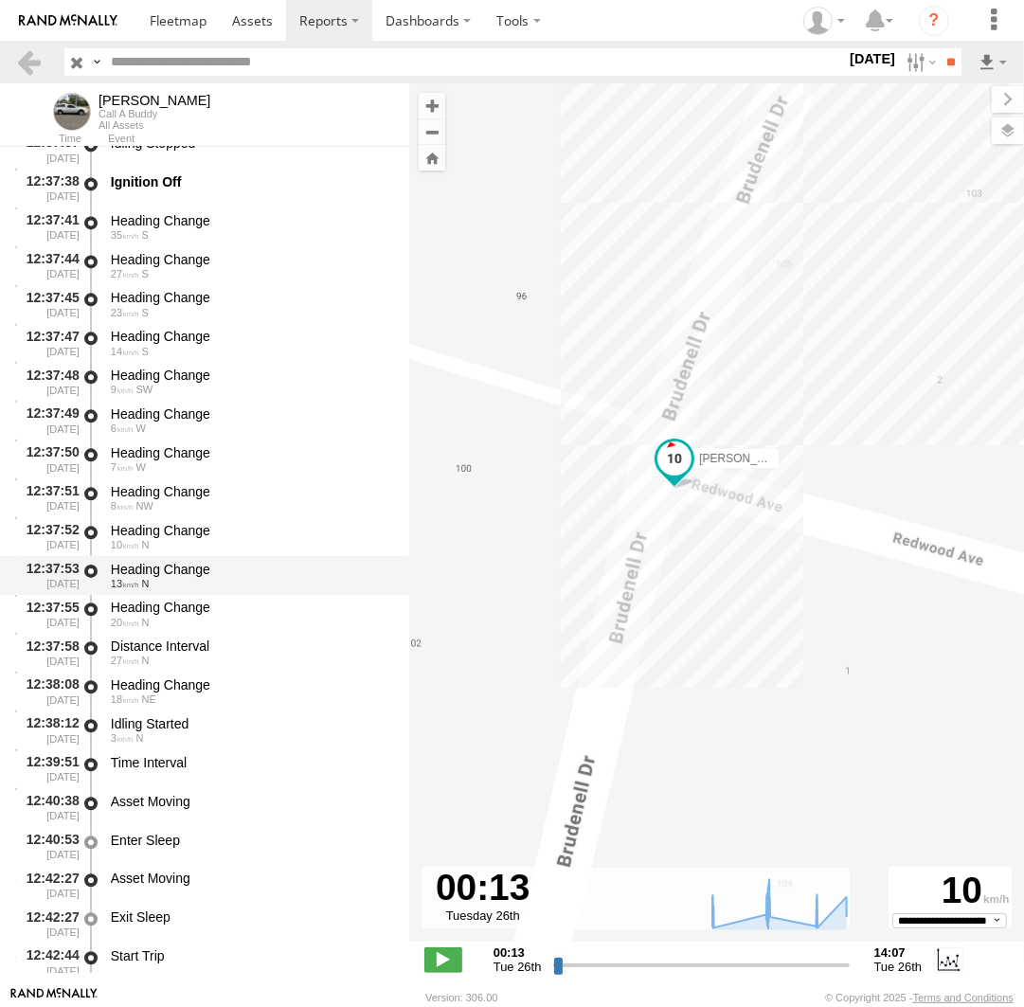
click at [172, 573] on div "Heading Change" at bounding box center [251, 569] width 280 height 17
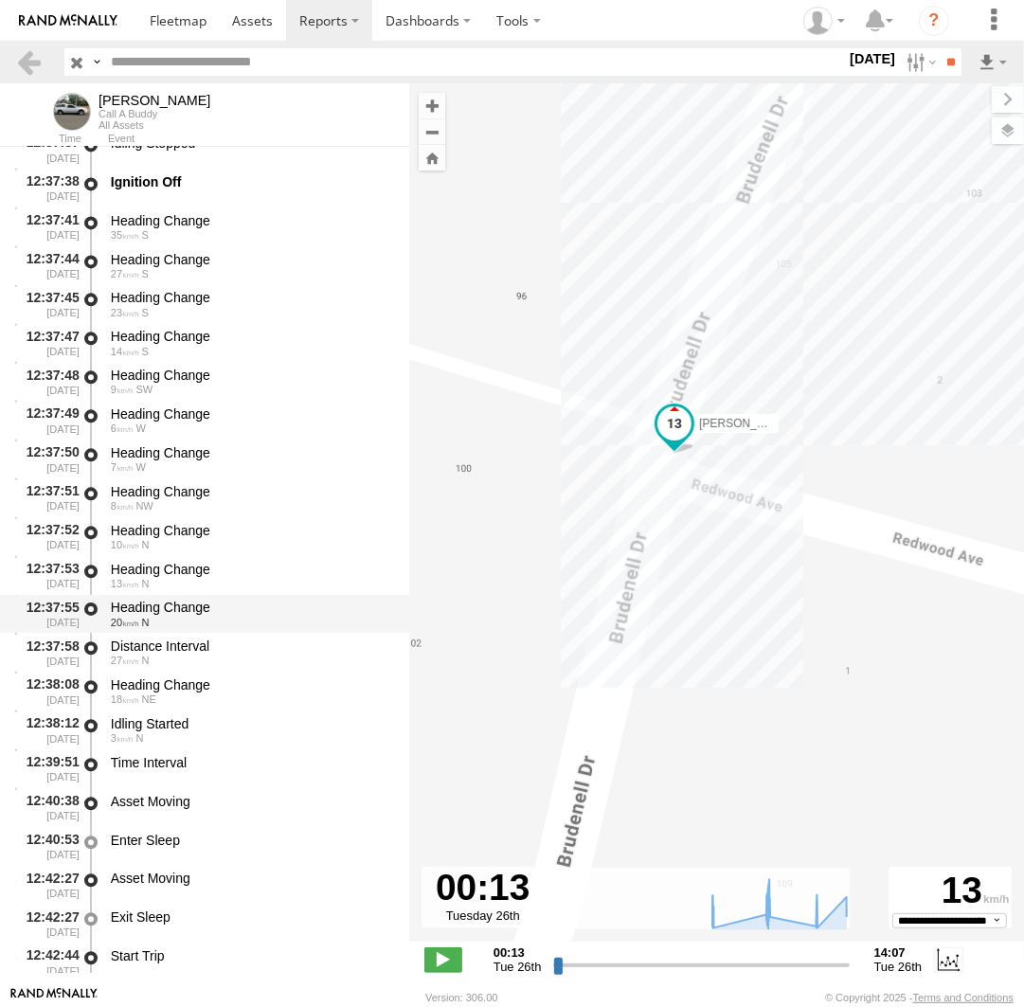
click at [173, 608] on div "Heading Change" at bounding box center [251, 607] width 280 height 17
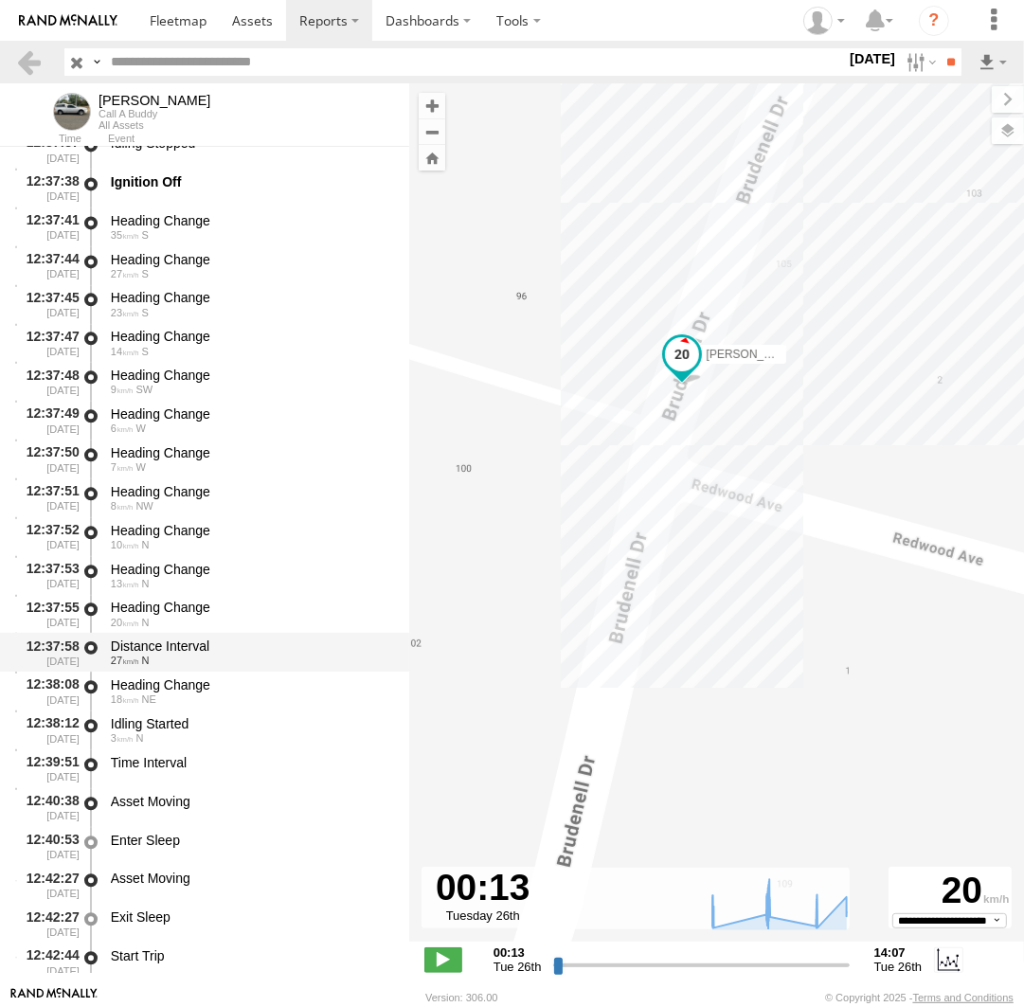
click at [176, 651] on div "Distance Interval" at bounding box center [251, 646] width 280 height 17
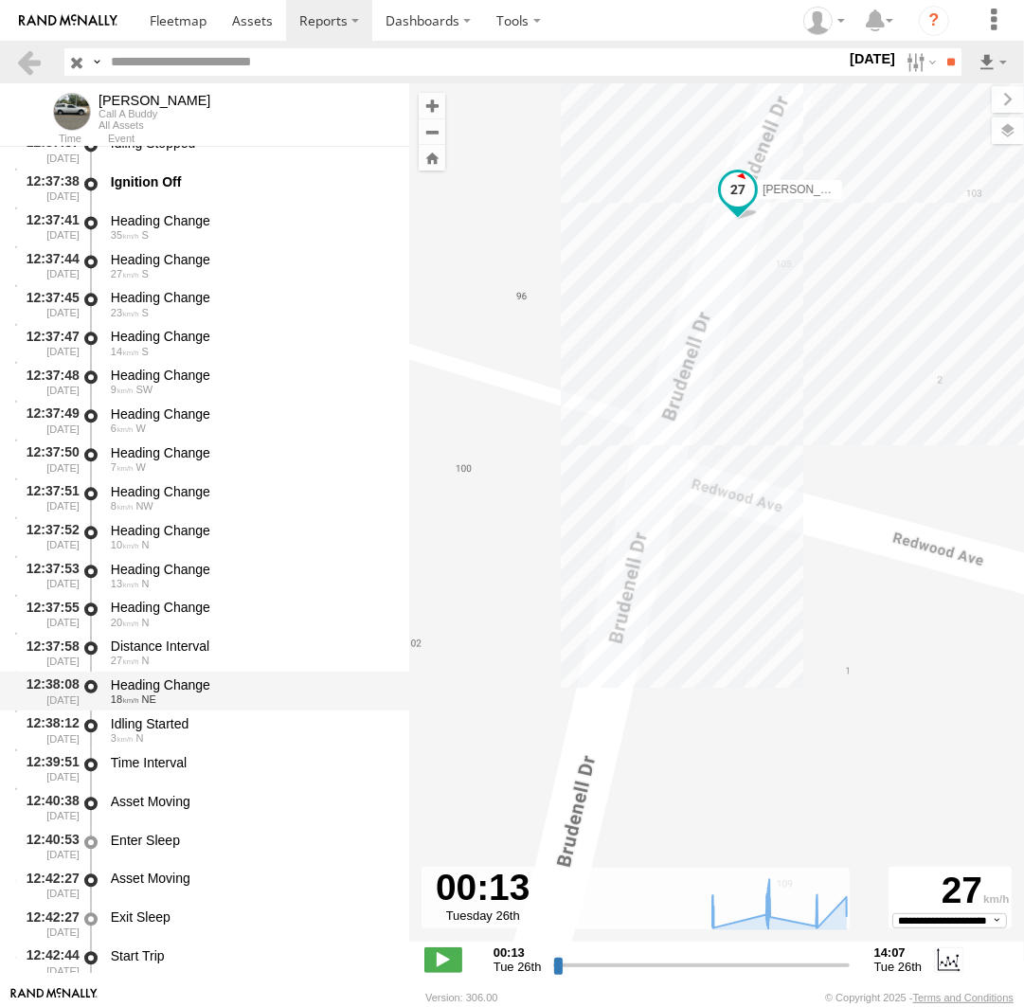
click at [178, 699] on div "18 NE" at bounding box center [251, 698] width 280 height 11
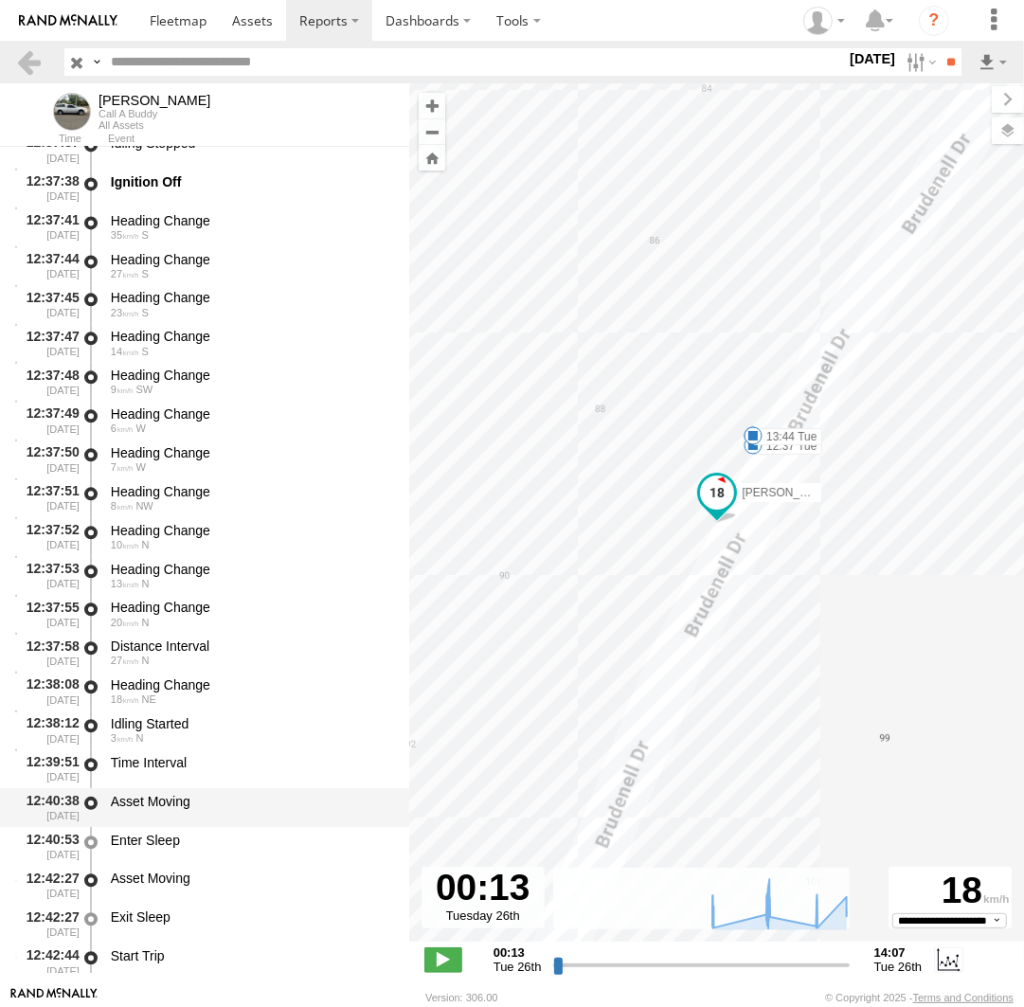
click at [176, 813] on div "Asset Moving" at bounding box center [251, 807] width 286 height 35
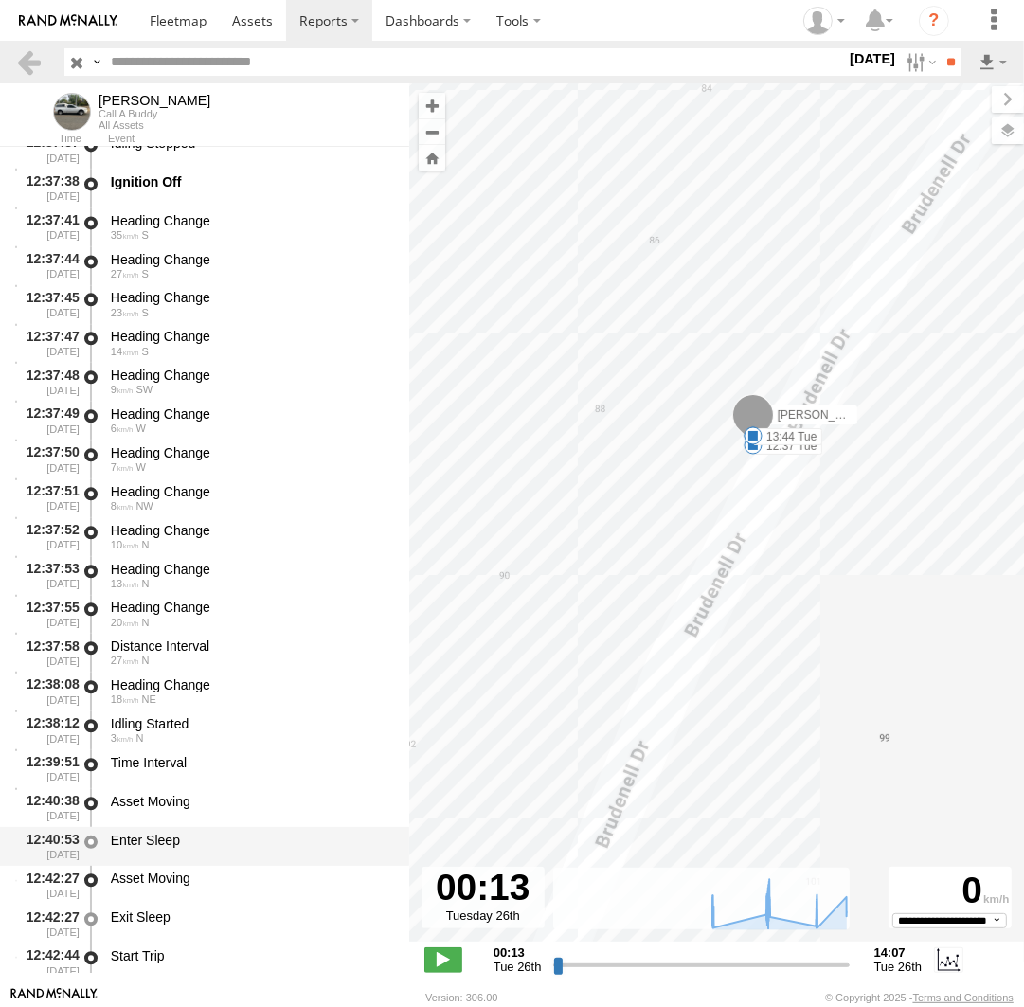
click at [159, 844] on div "Enter Sleep" at bounding box center [251, 840] width 280 height 17
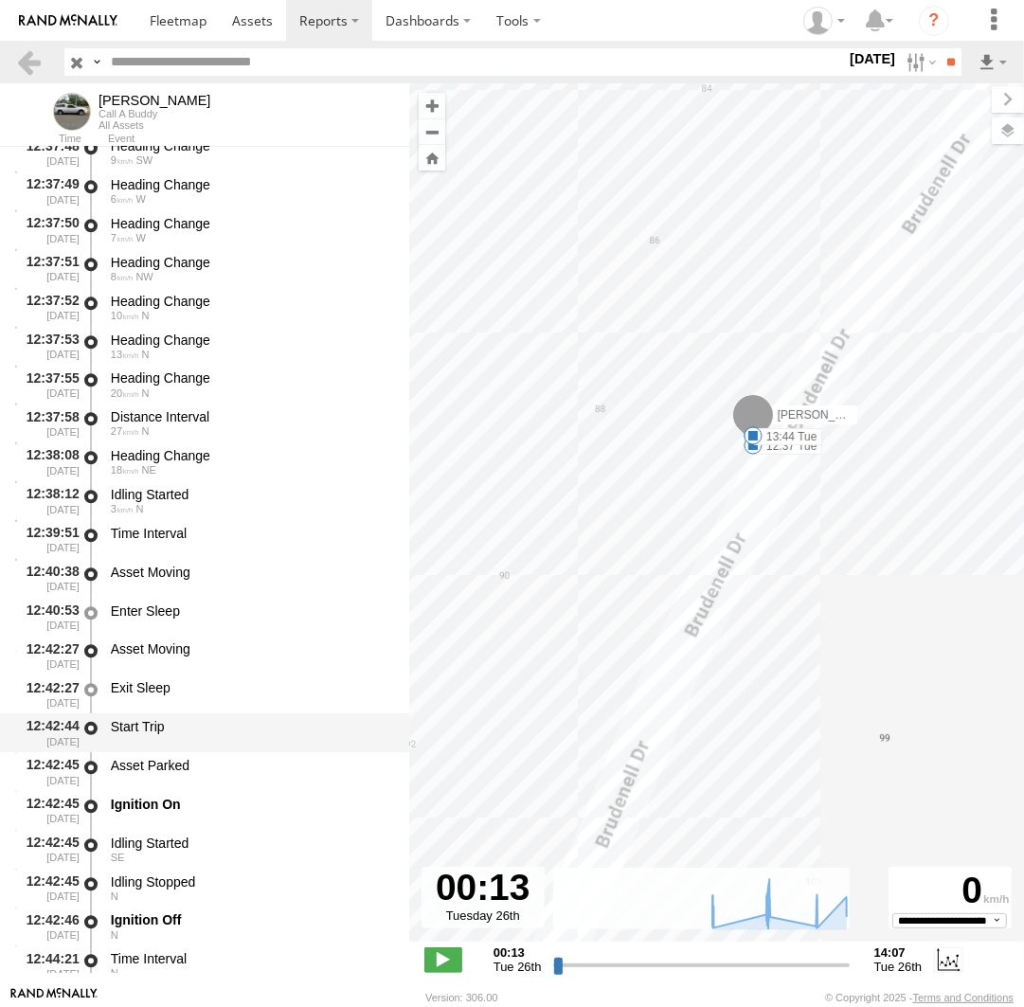
scroll to position [13565, 0]
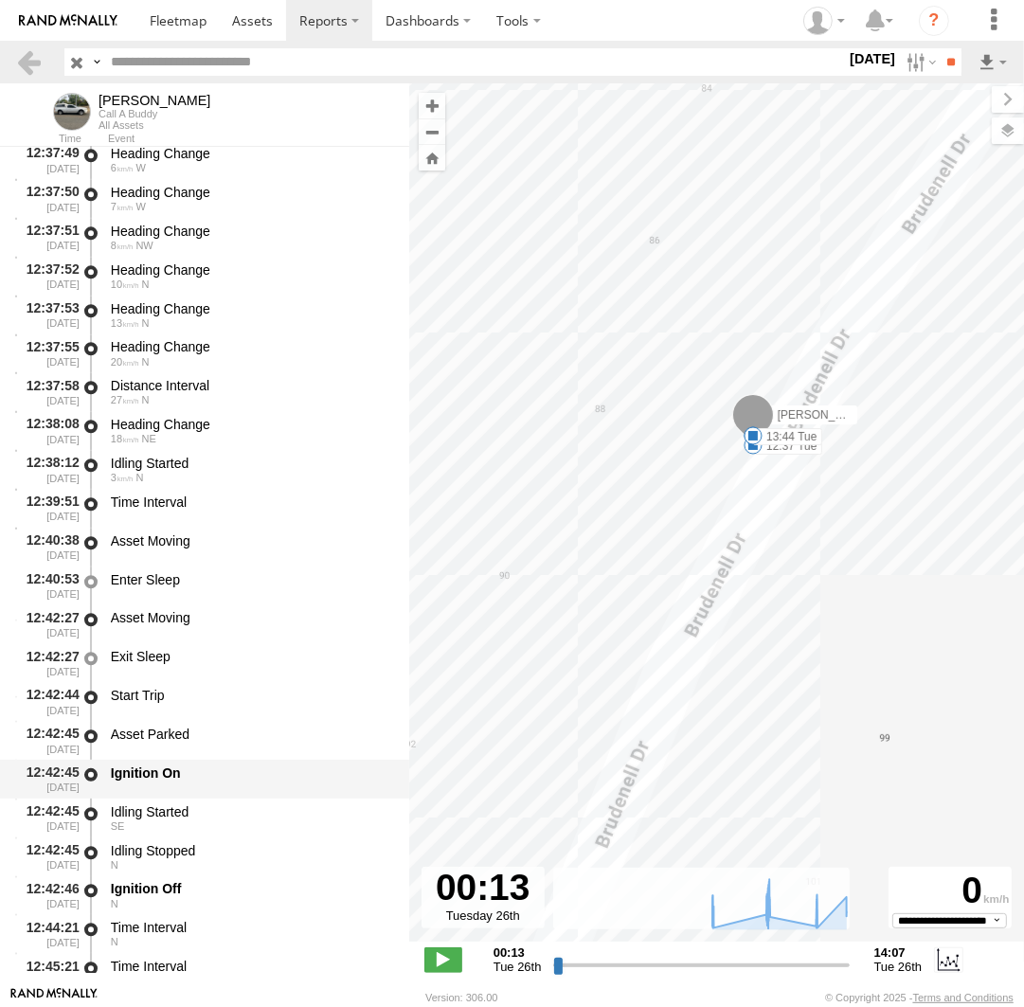
click at [171, 778] on div "Ignition On" at bounding box center [251, 772] width 280 height 17
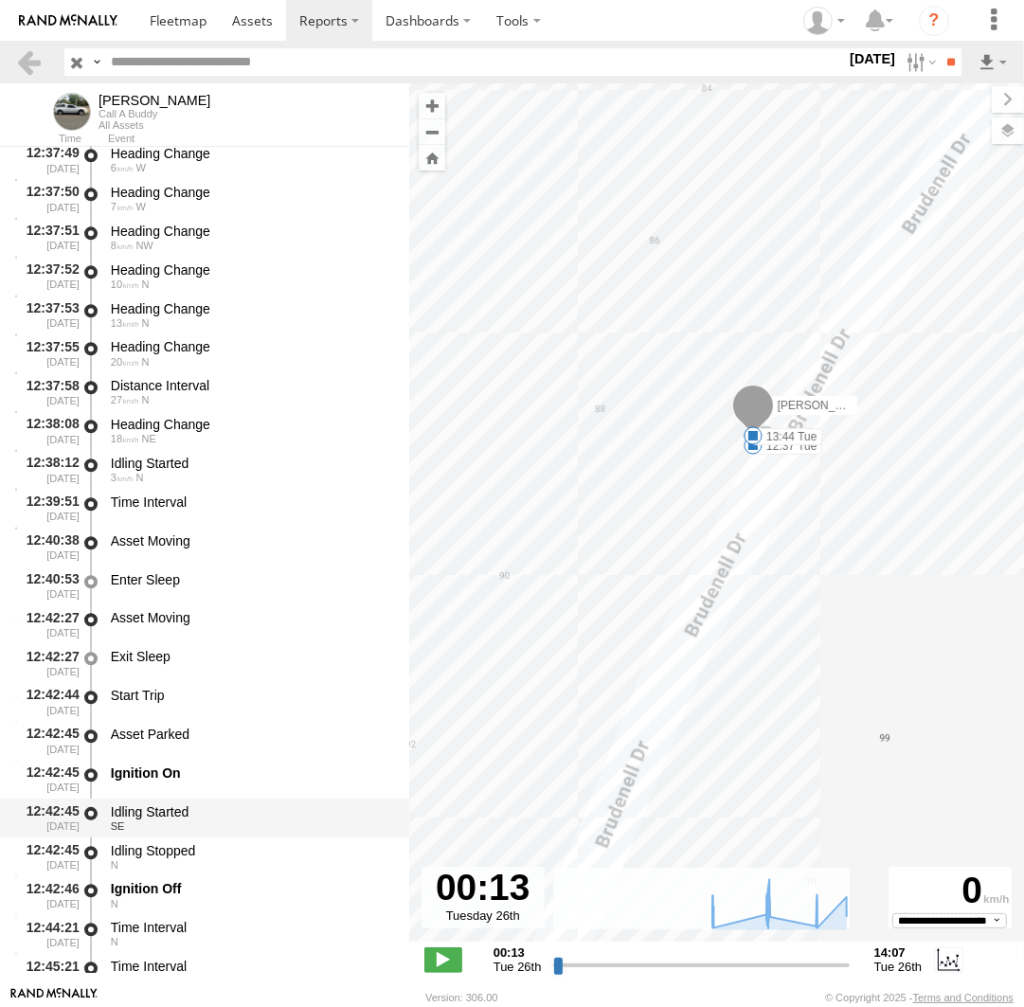
click at [175, 815] on div "Idling Started" at bounding box center [251, 811] width 280 height 17
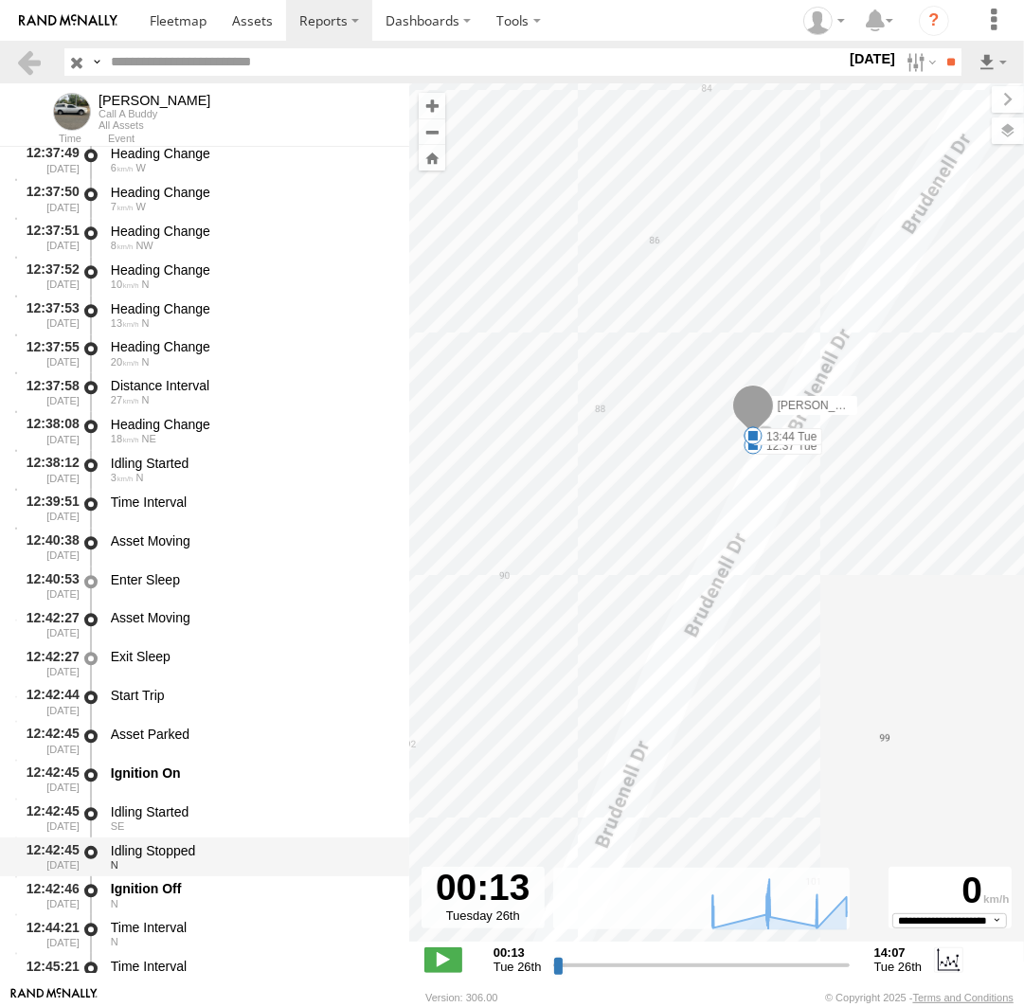
click at [182, 848] on div "Idling Stopped" at bounding box center [251, 850] width 280 height 17
click at [179, 874] on div "Idling Stopped N" at bounding box center [251, 856] width 286 height 35
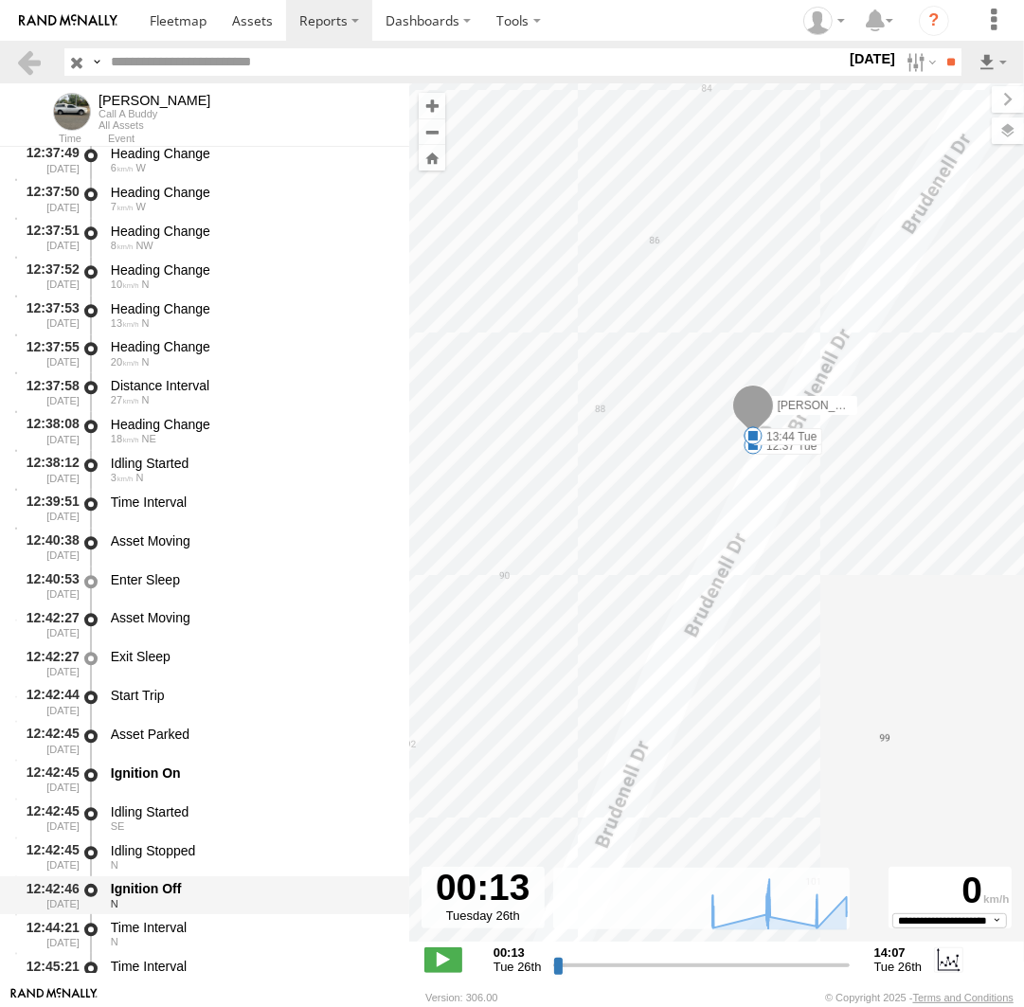
click at [183, 891] on div "Ignition Off" at bounding box center [251, 888] width 280 height 17
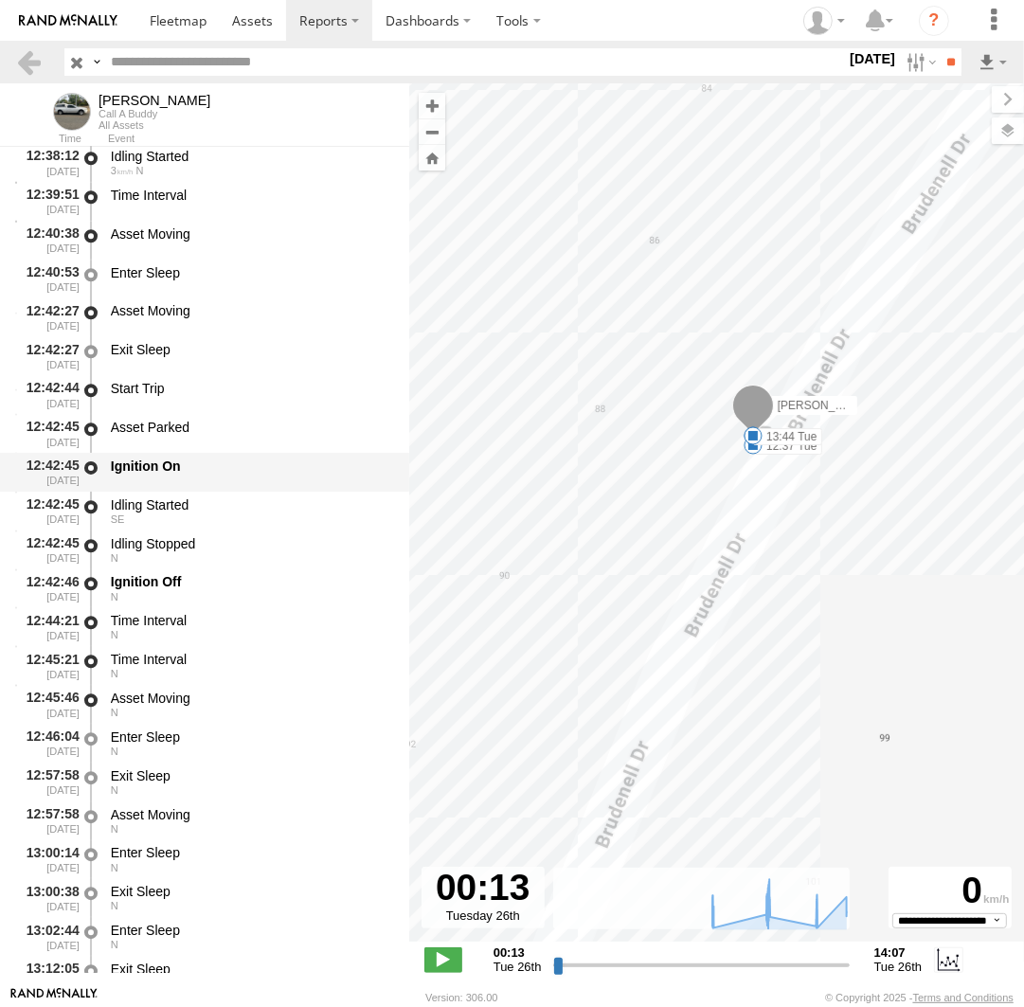
scroll to position [13913, 0]
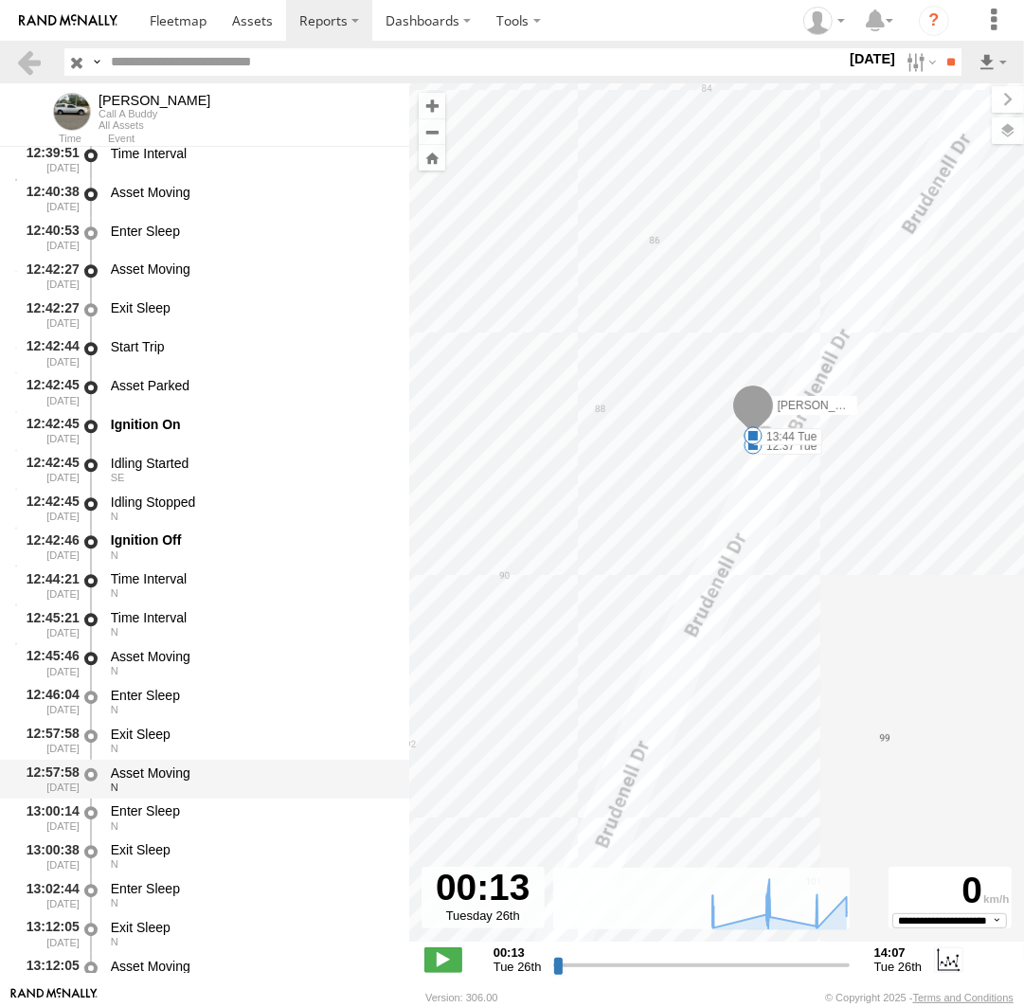
click at [216, 767] on div "Asset Moving" at bounding box center [251, 772] width 280 height 17
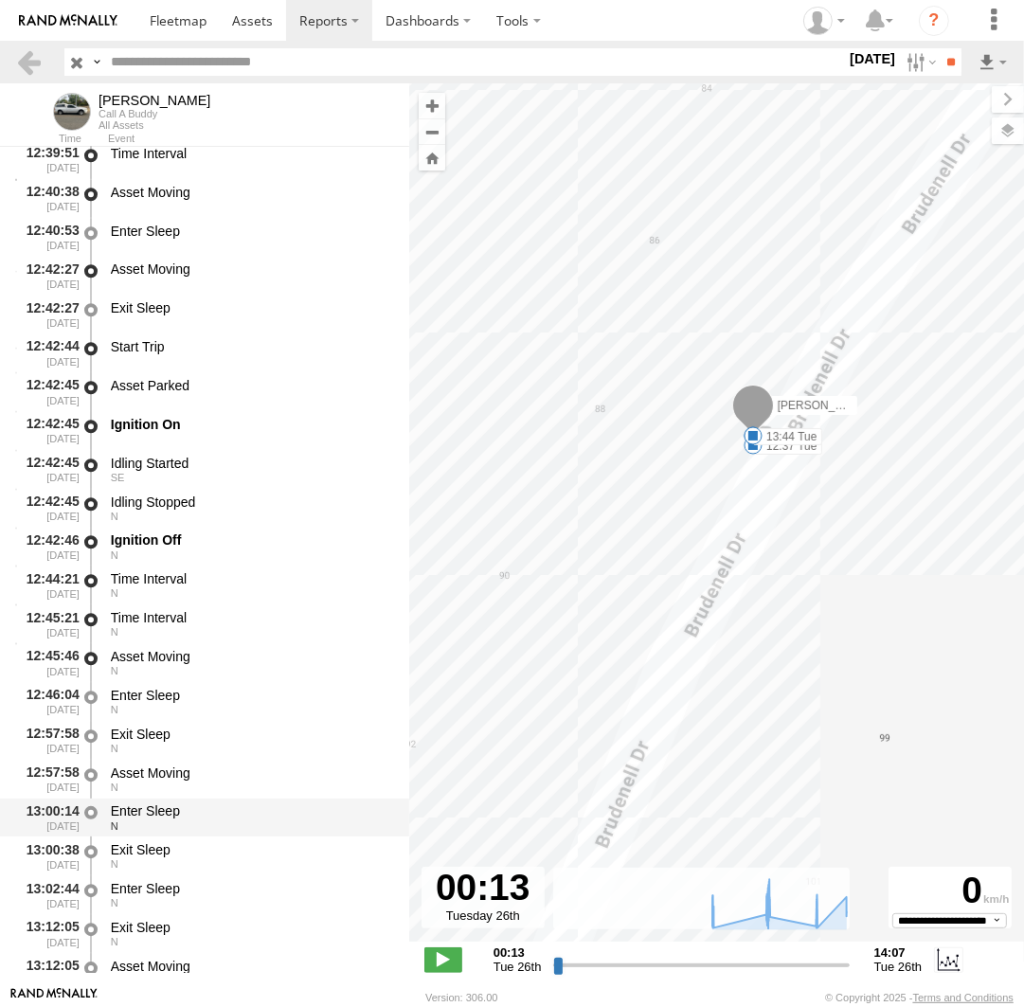
click at [186, 812] on div "Enter Sleep" at bounding box center [251, 810] width 280 height 17
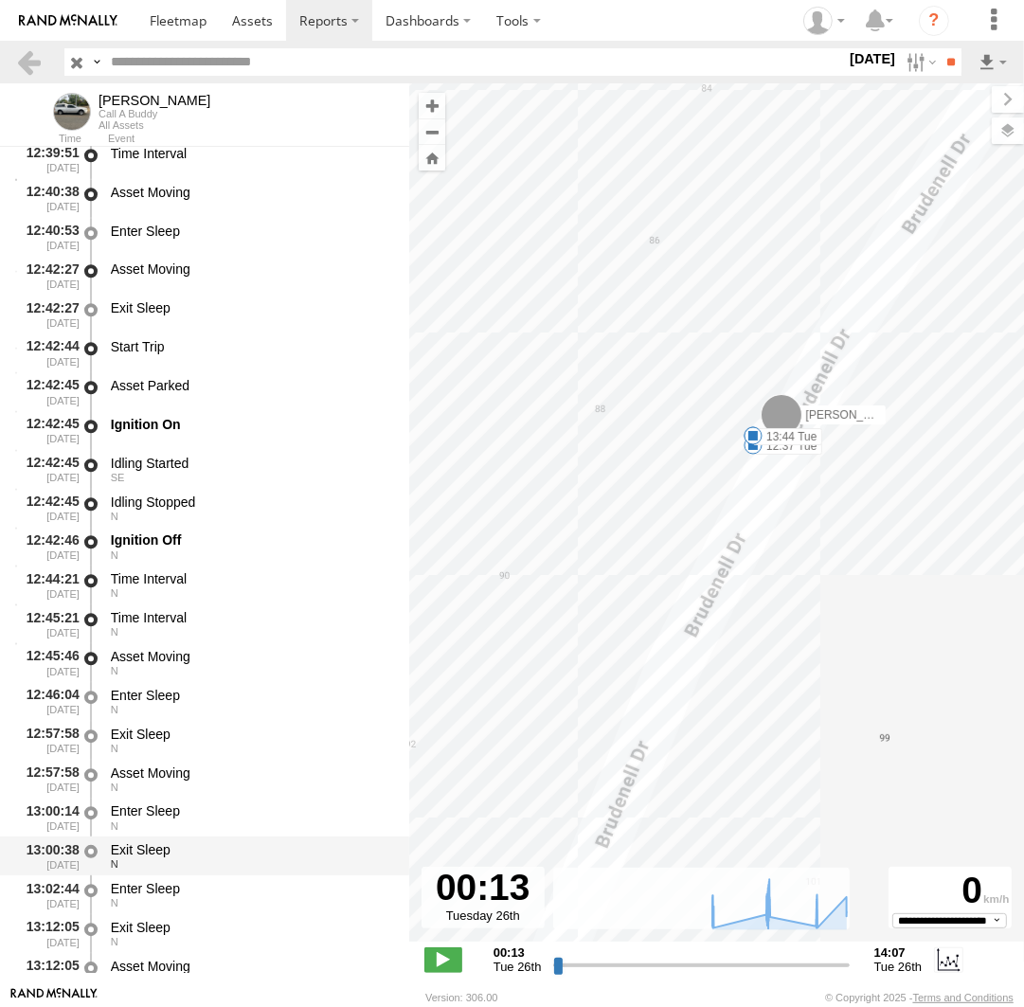
click at [178, 855] on div "Exit Sleep" at bounding box center [251, 849] width 280 height 17
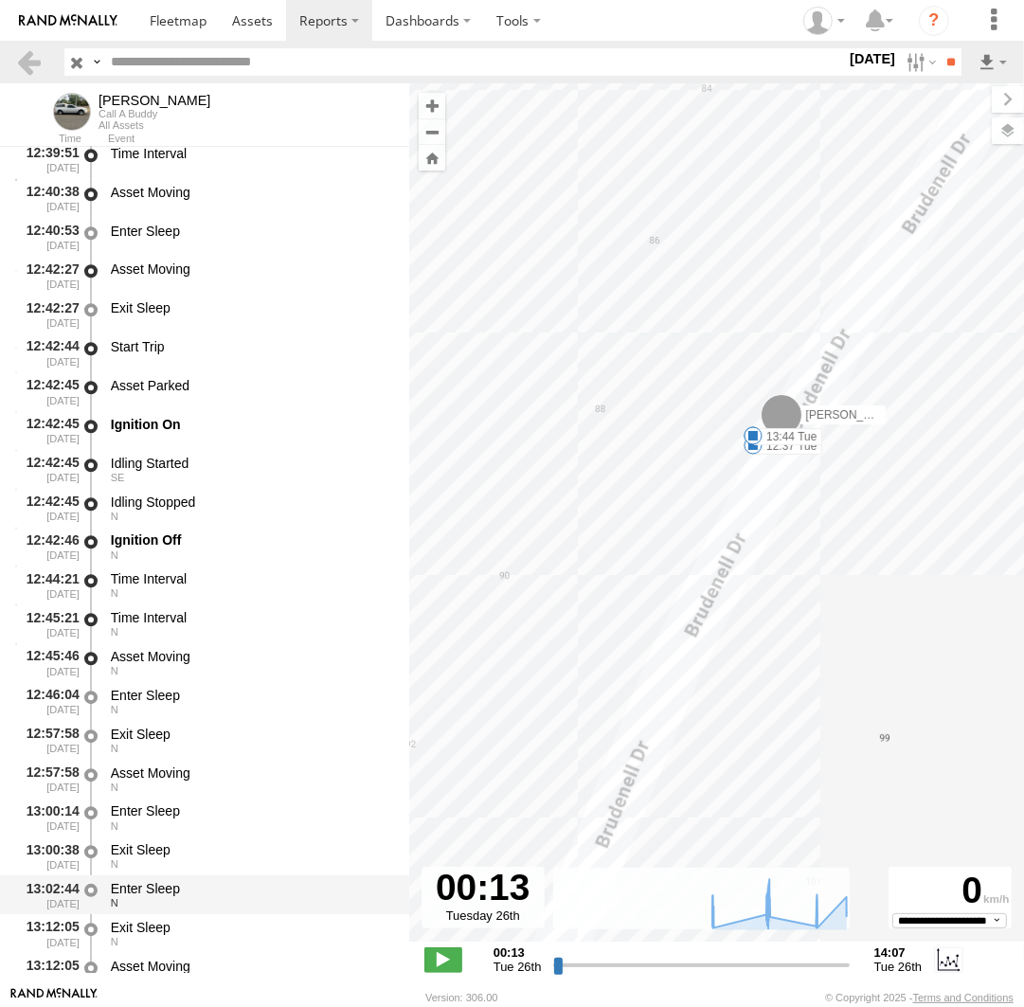
click at [181, 883] on div "Enter Sleep N" at bounding box center [251, 894] width 286 height 35
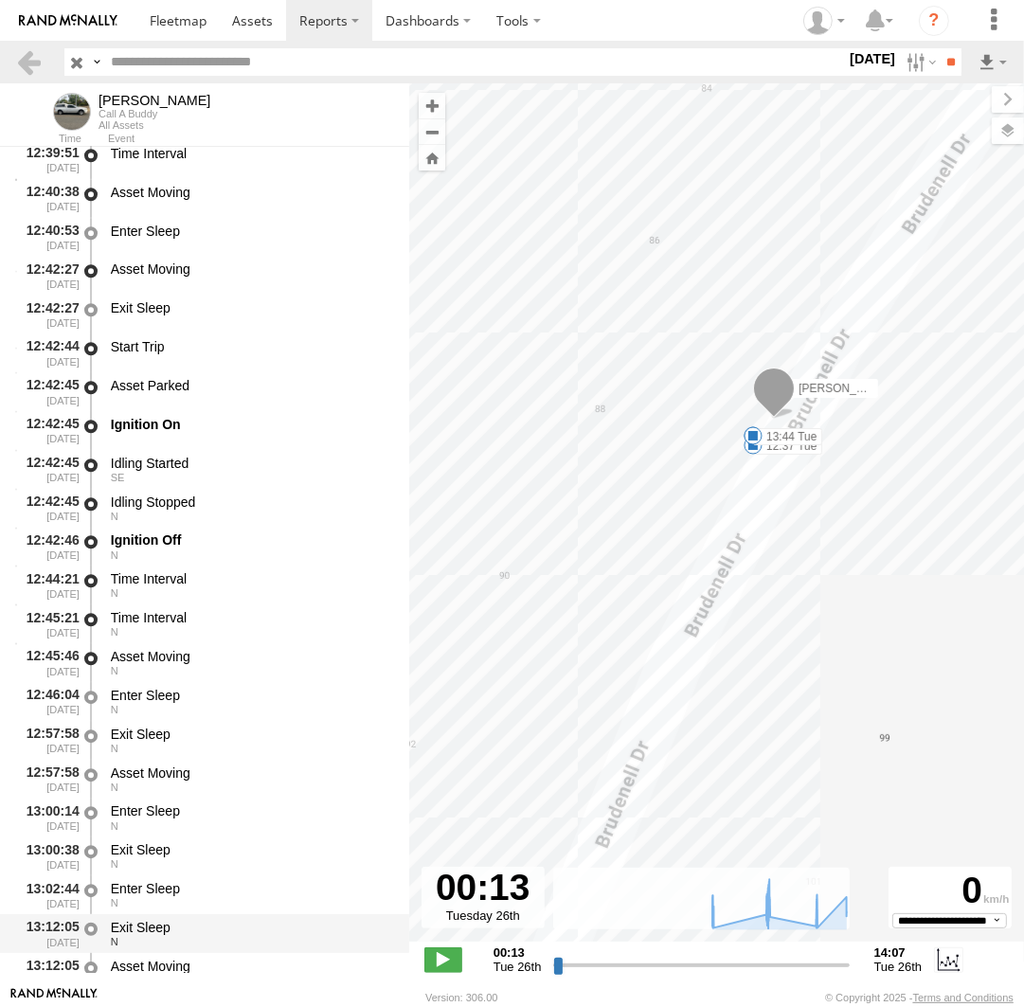
click at [181, 928] on div "Exit Sleep" at bounding box center [251, 927] width 280 height 17
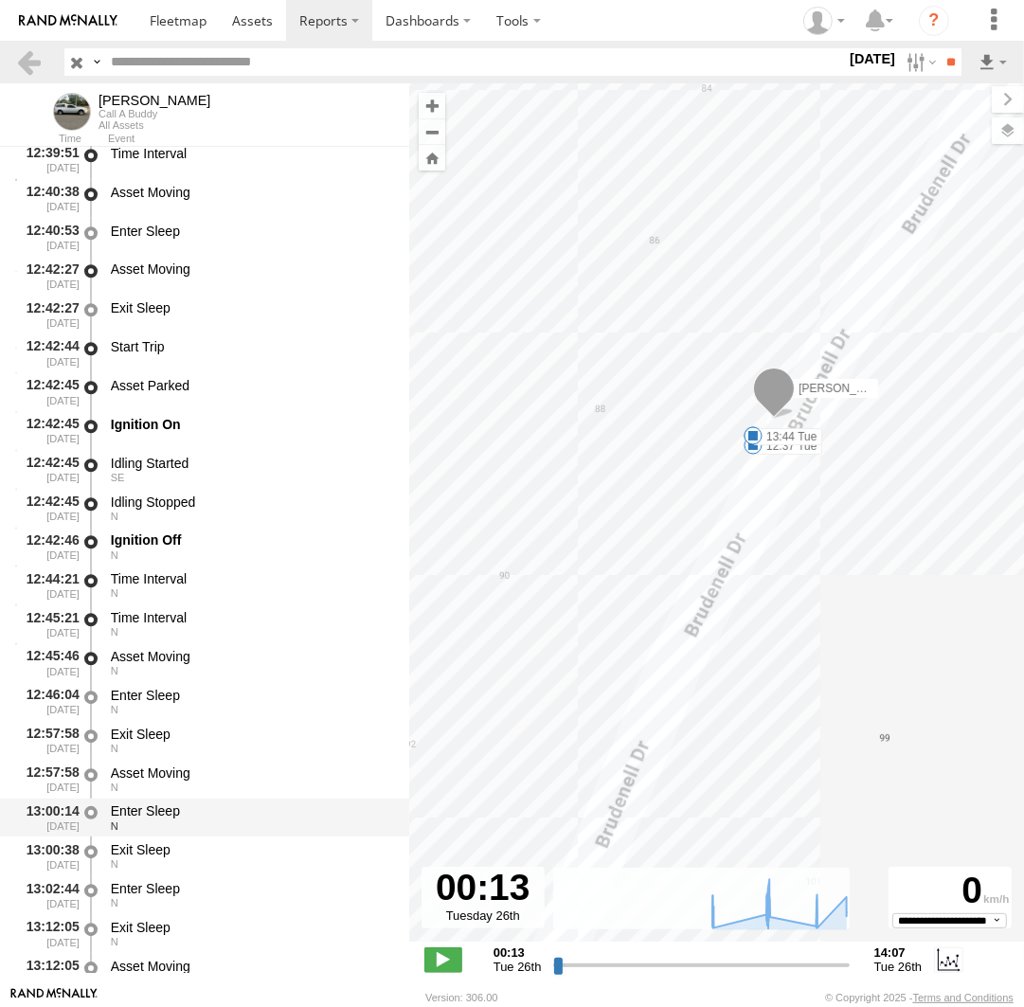
scroll to position [14000, 0]
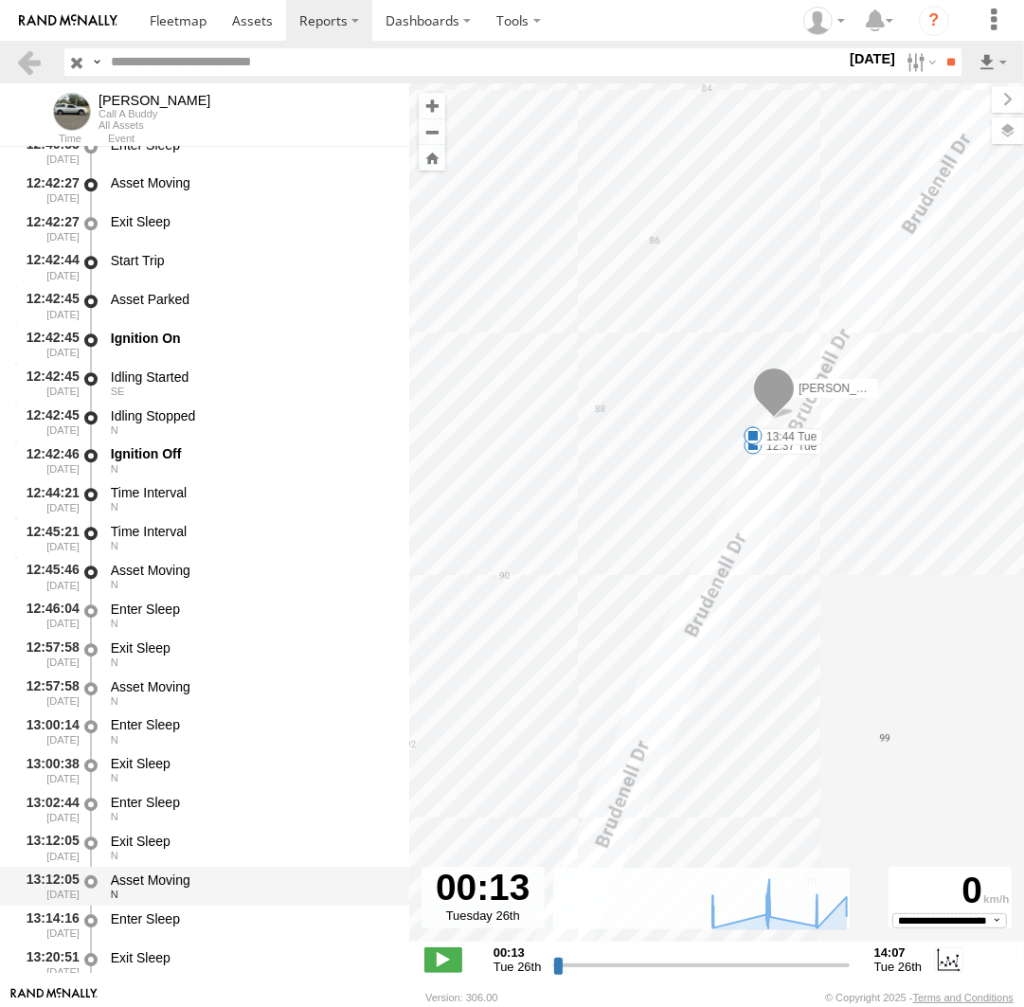
click at [167, 883] on div "Asset Moving" at bounding box center [251, 879] width 280 height 17
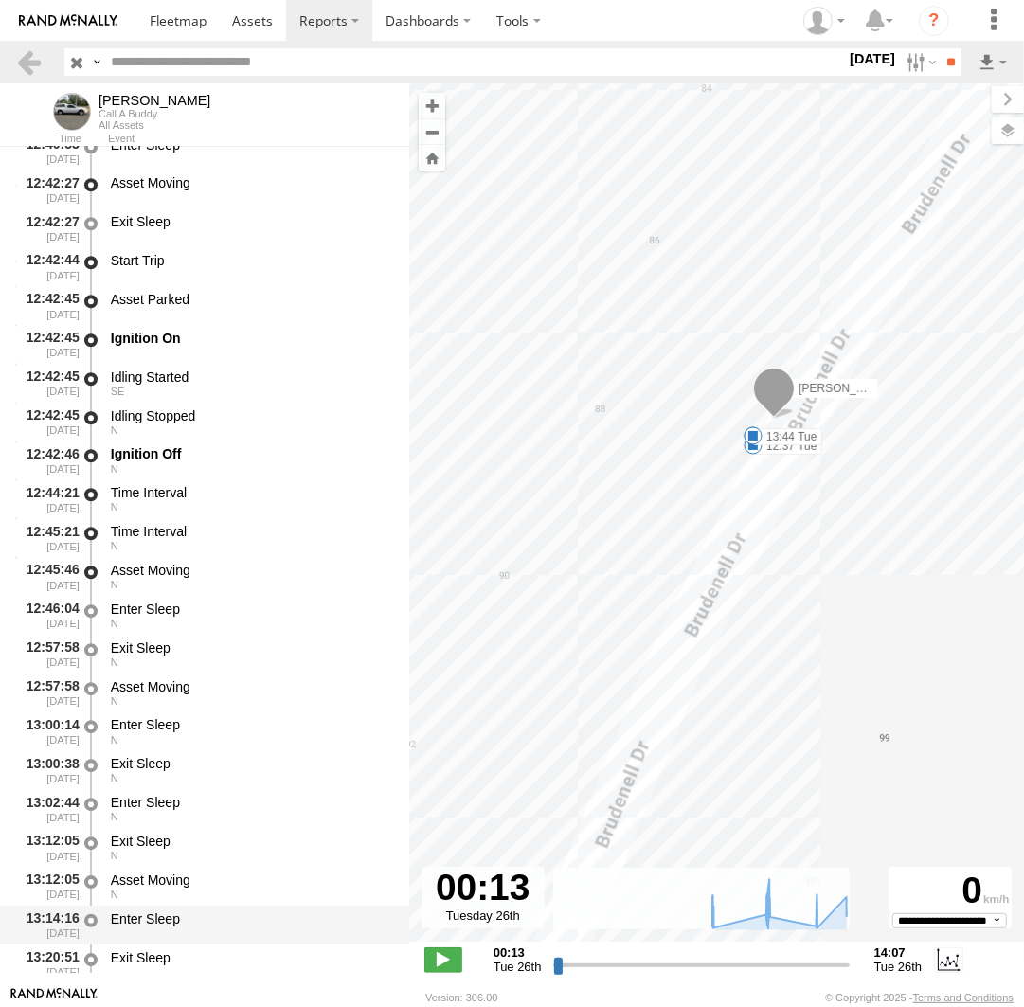
click at [161, 922] on div "Enter Sleep" at bounding box center [251, 918] width 280 height 17
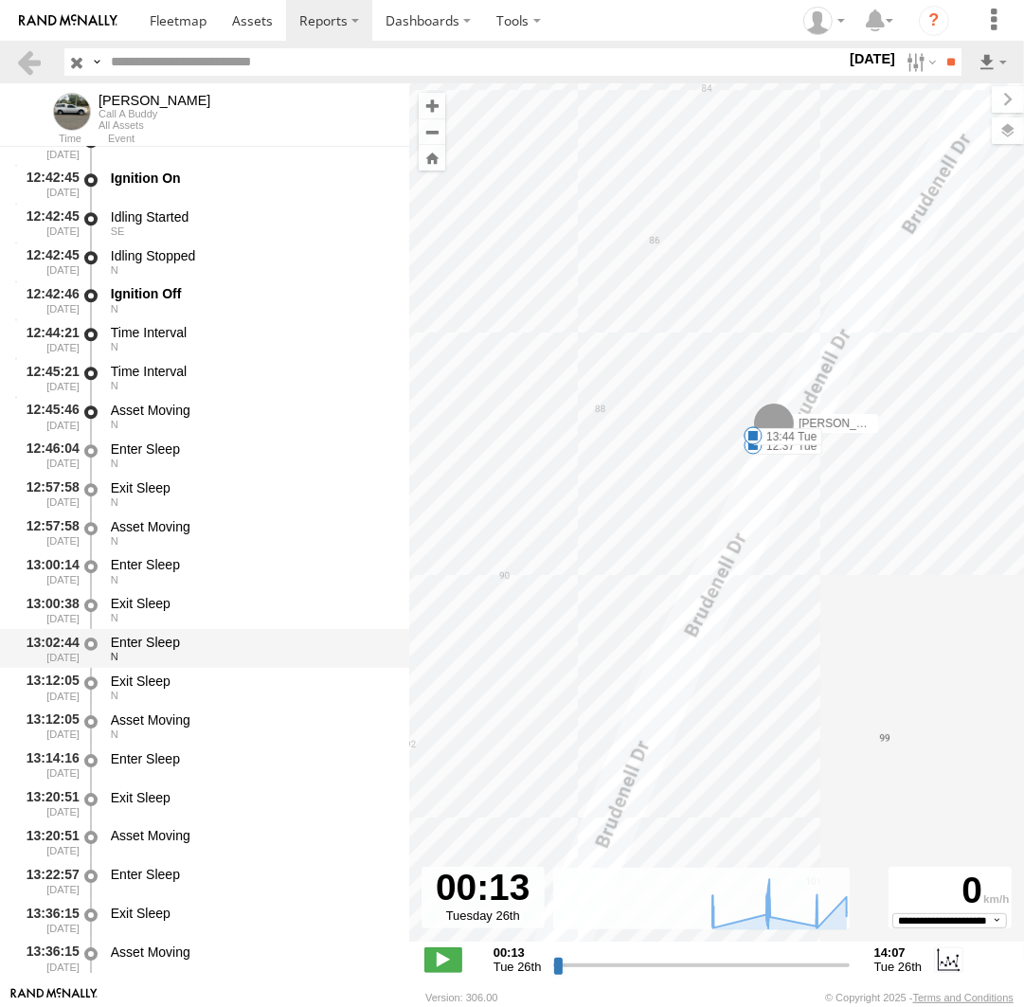
scroll to position [14174, 0]
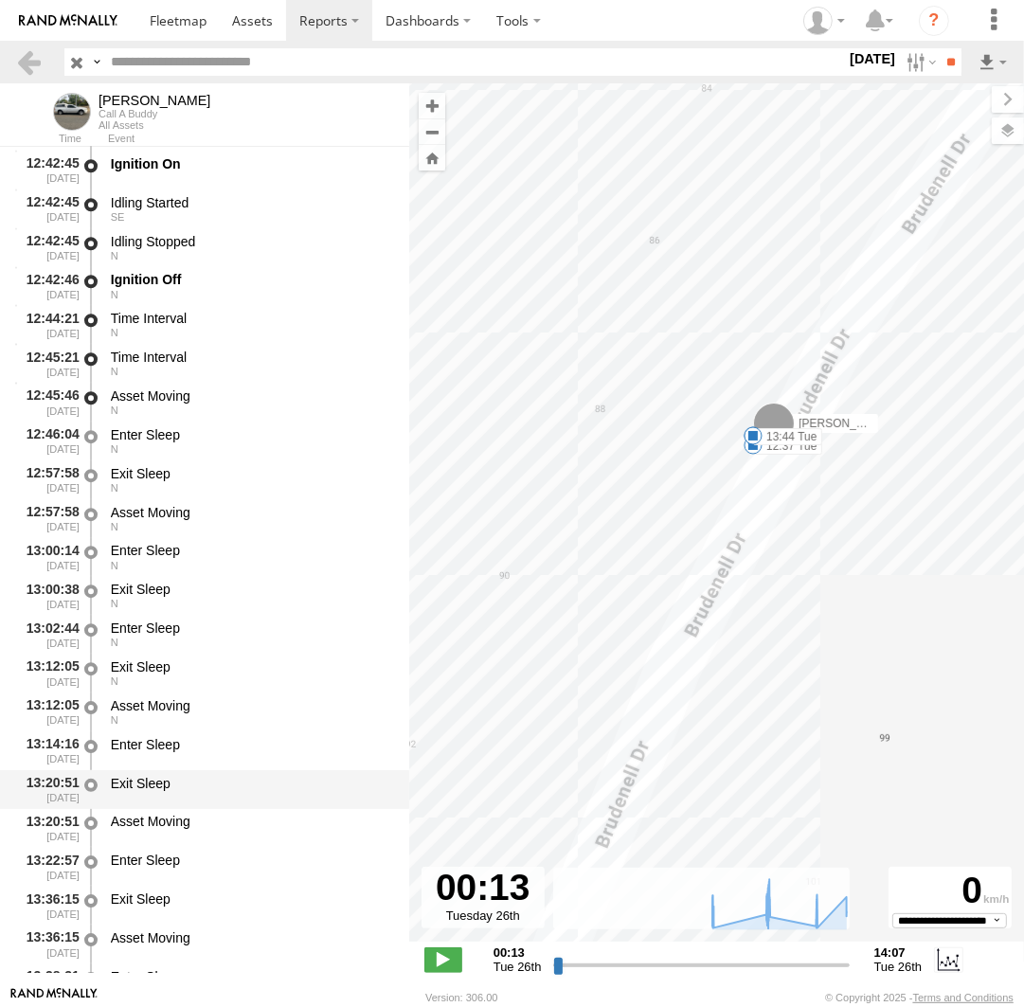
click at [173, 788] on div "Exit Sleep" at bounding box center [251, 783] width 280 height 17
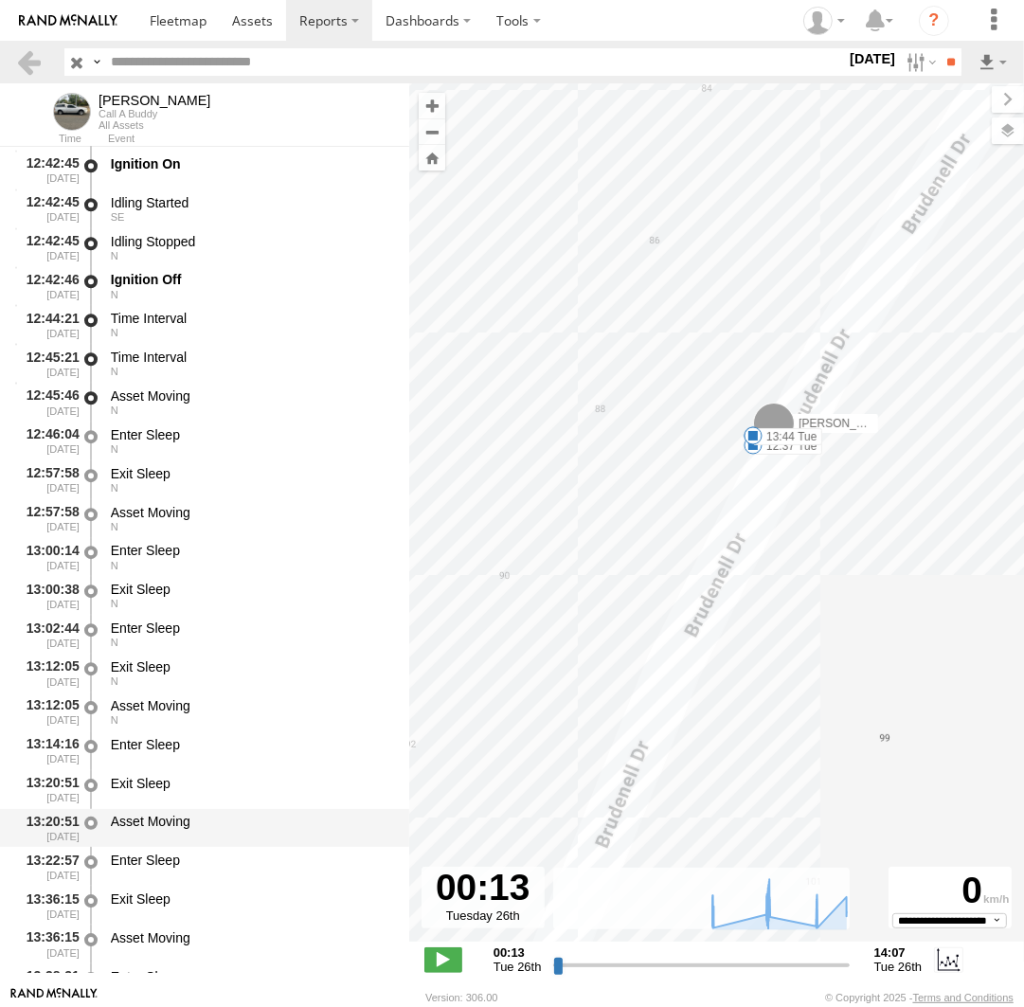
click at [183, 843] on div "Asset Moving" at bounding box center [251, 828] width 286 height 35
click at [164, 884] on div "Enter Sleep" at bounding box center [251, 866] width 286 height 35
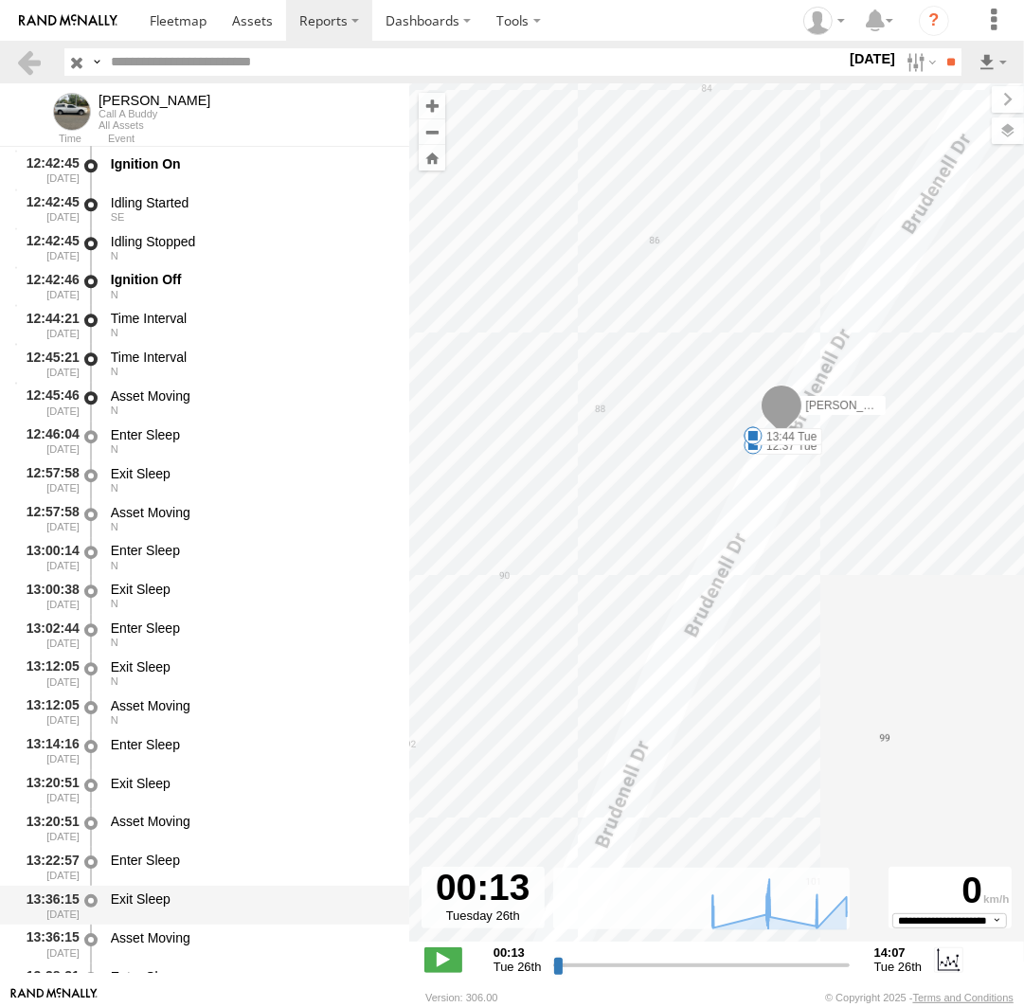
click at [162, 907] on div "Exit Sleep" at bounding box center [251, 898] width 280 height 17
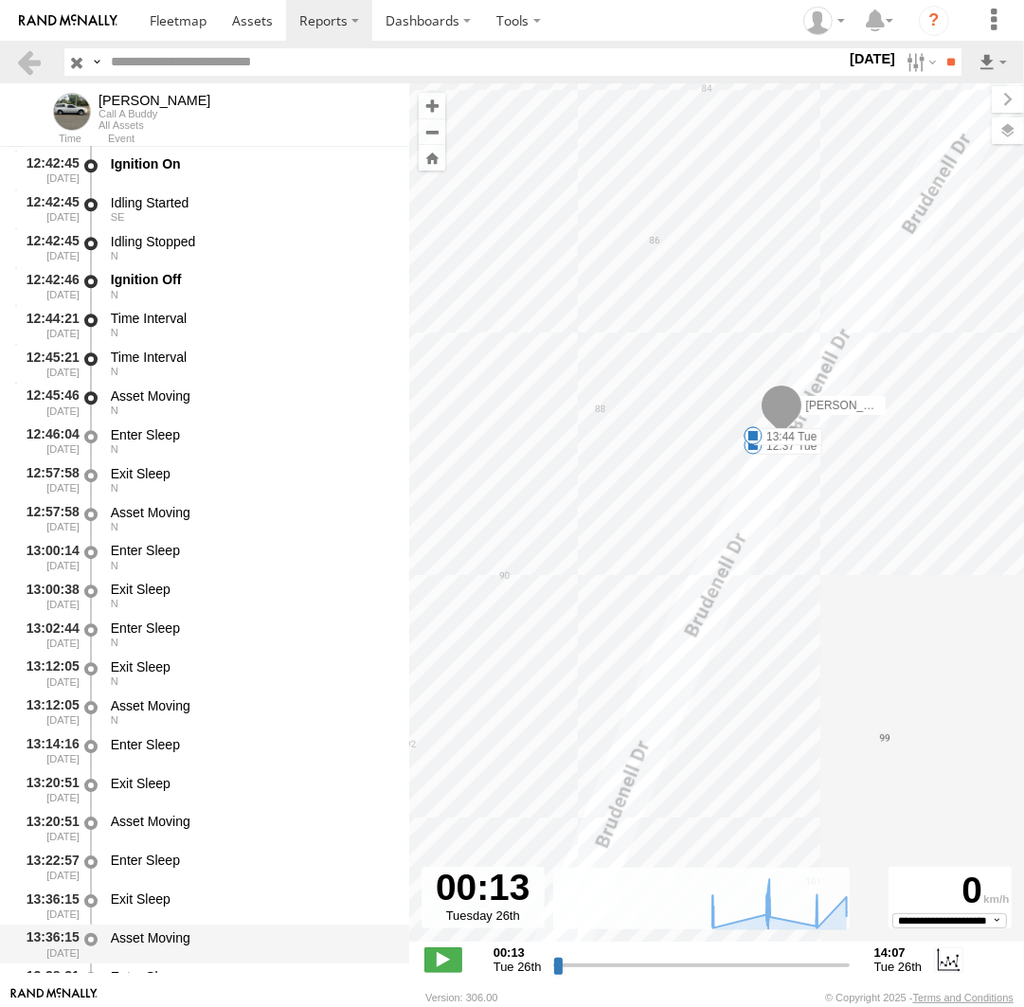
click at [169, 933] on div "Asset Moving" at bounding box center [251, 937] width 280 height 17
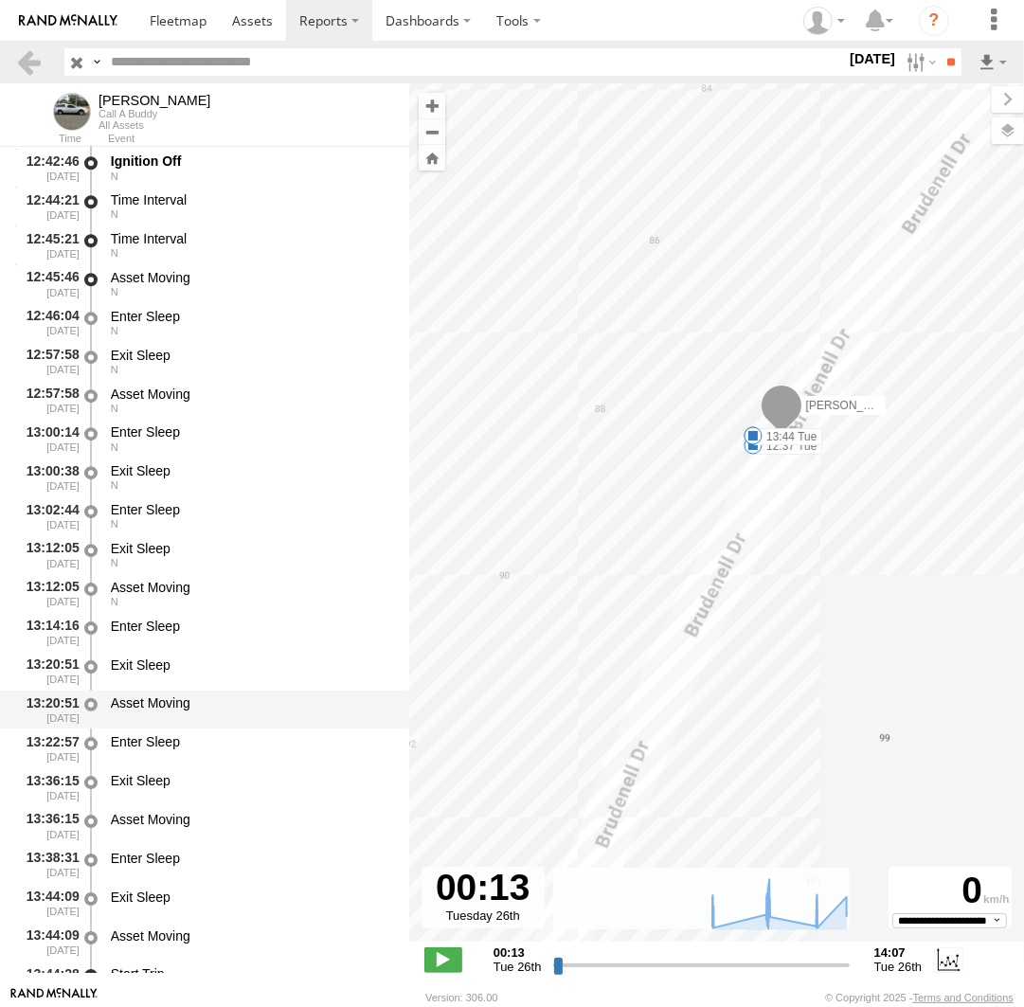
scroll to position [14434, 0]
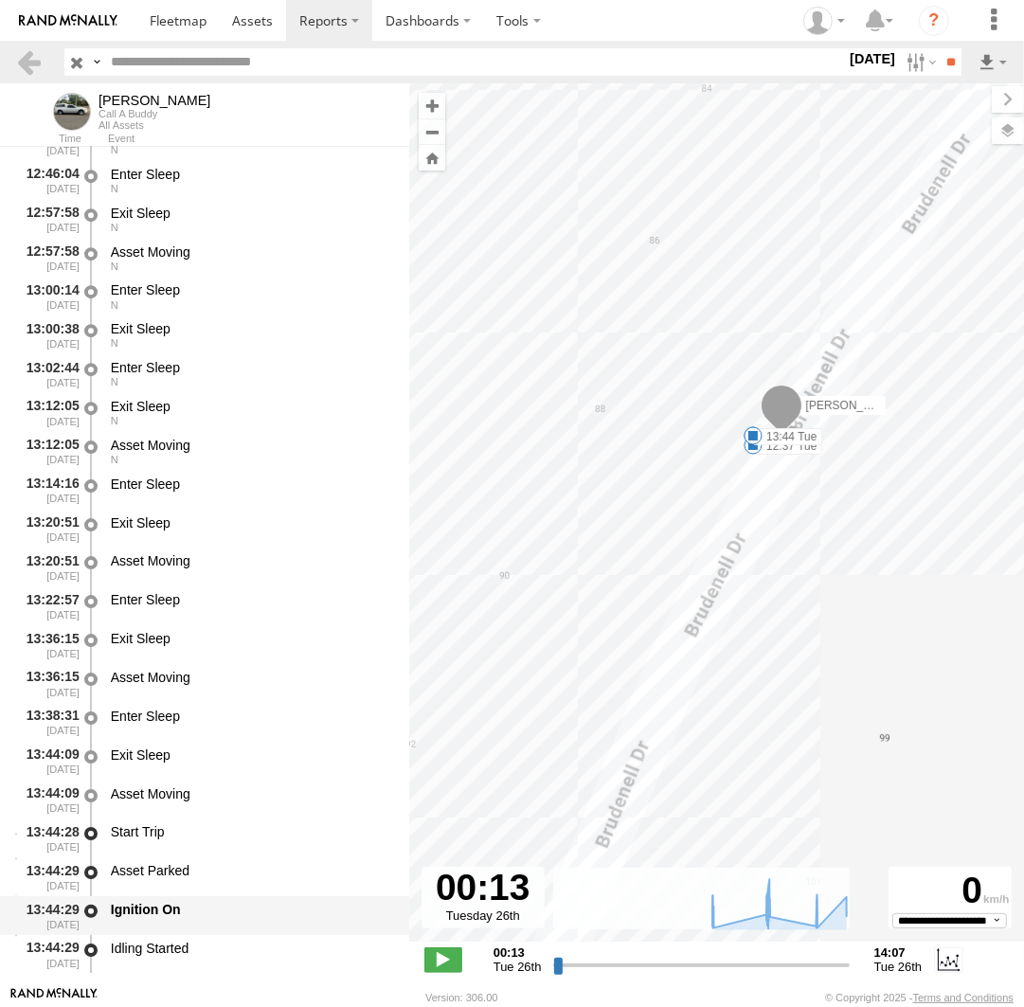
click at [160, 914] on div "Ignition On" at bounding box center [251, 909] width 280 height 17
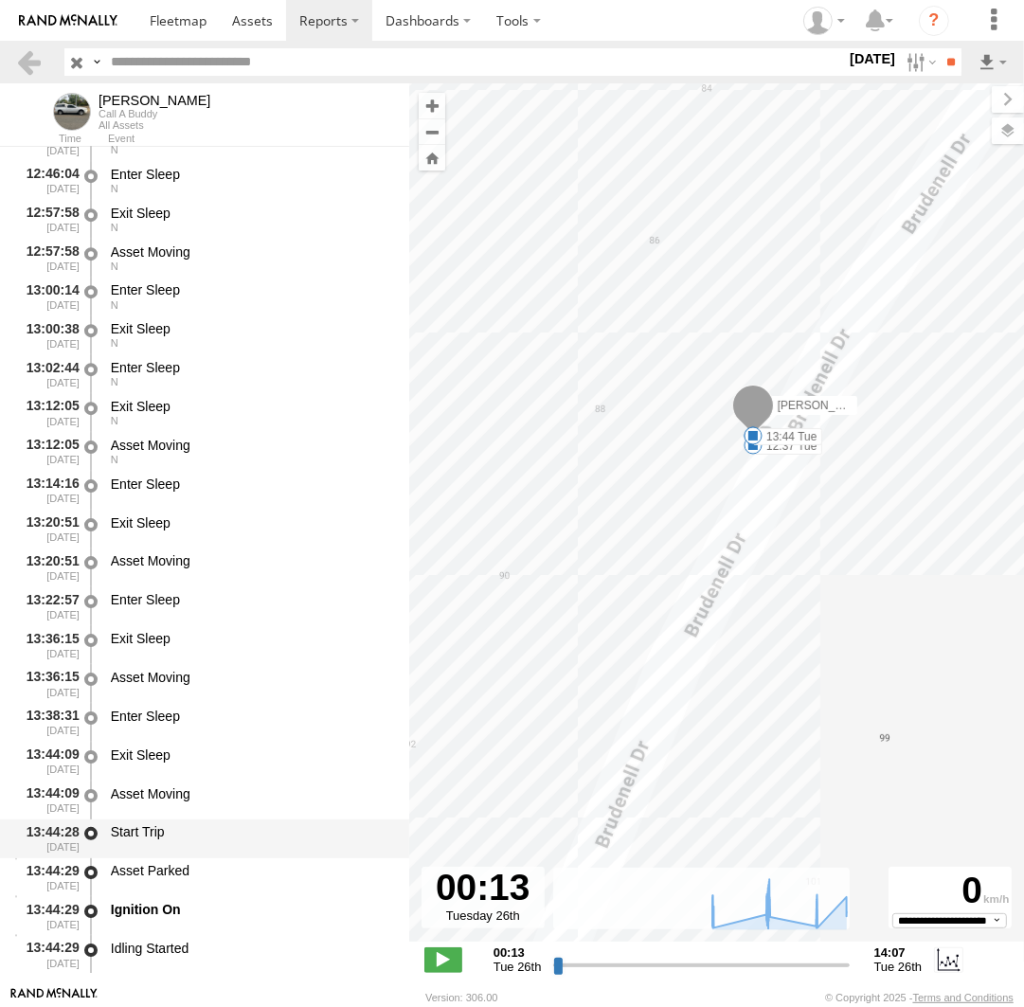
scroll to position [14521, 0]
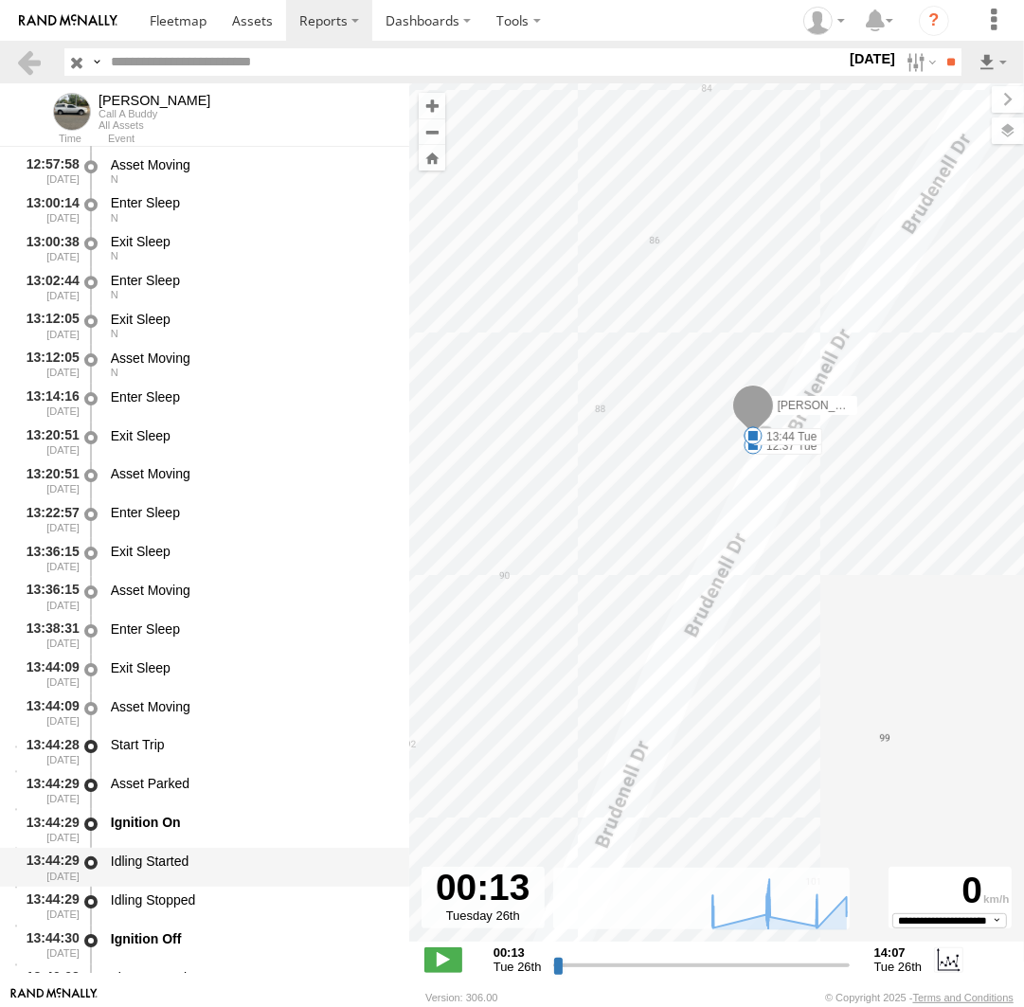
click at [174, 864] on div "Idling Started" at bounding box center [251, 861] width 280 height 17
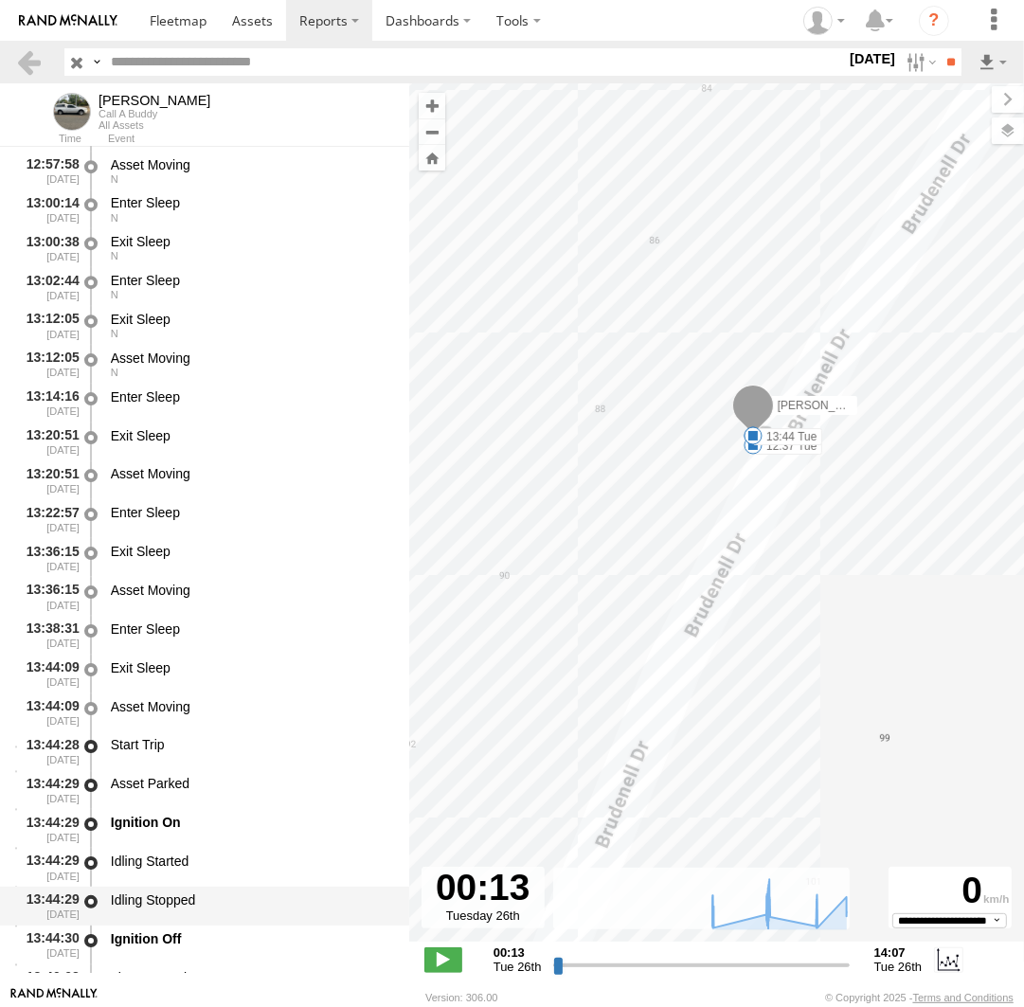
click at [174, 897] on div "Idling Stopped" at bounding box center [251, 899] width 280 height 17
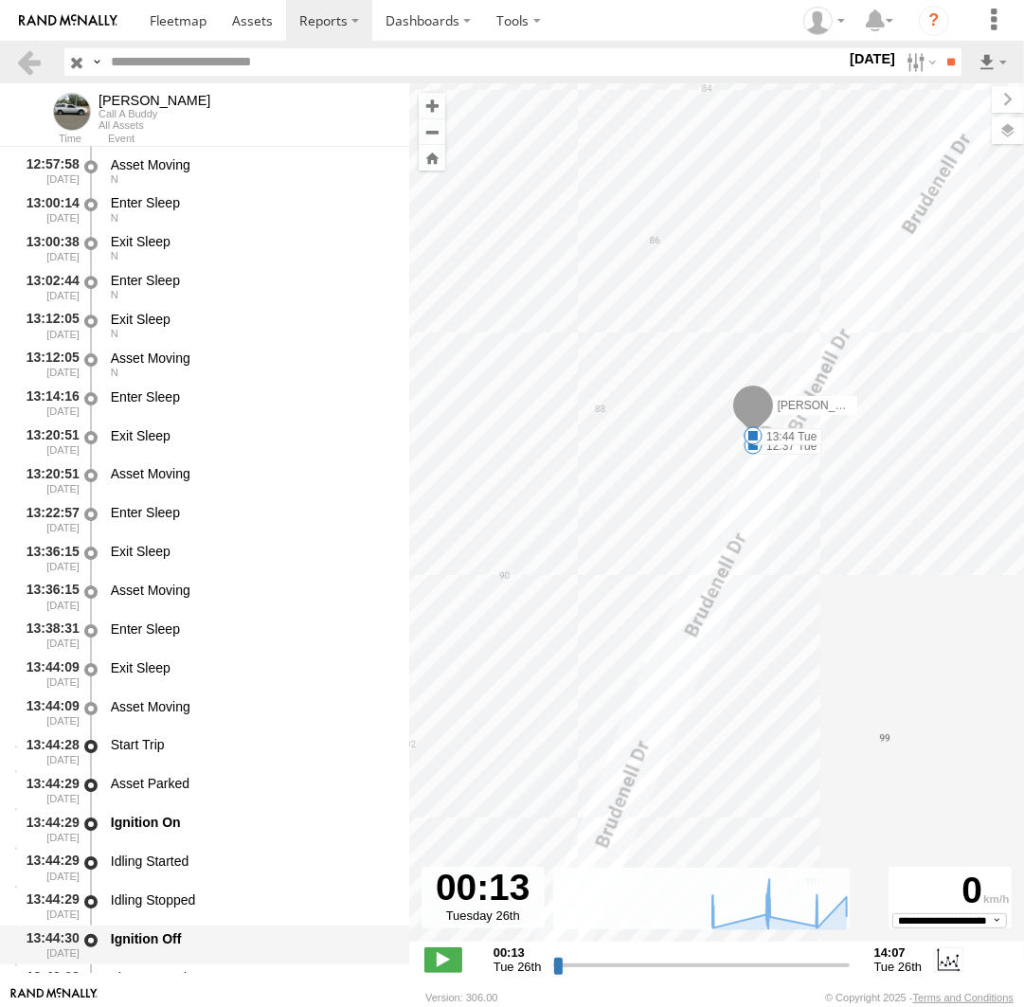
click at [156, 936] on div "Ignition Off" at bounding box center [251, 938] width 280 height 17
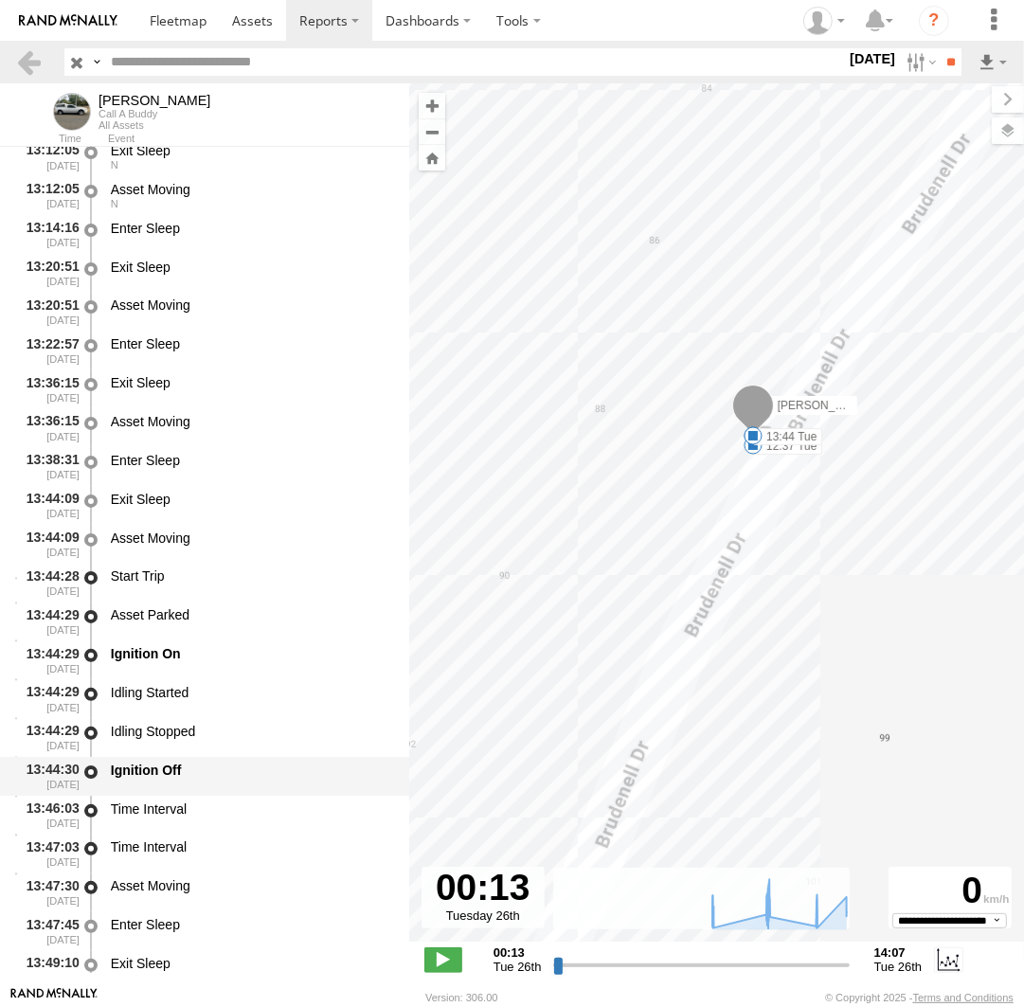
scroll to position [14696, 0]
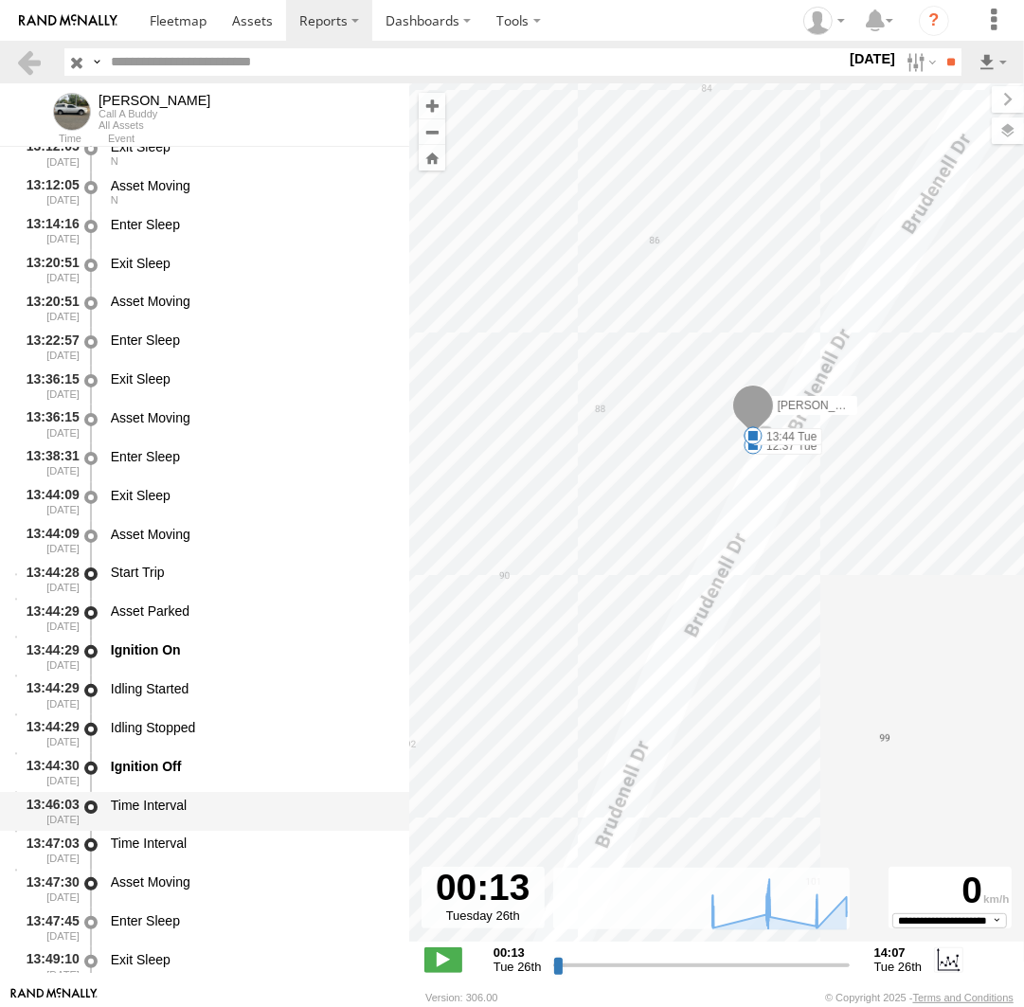
click at [157, 824] on div "Time Interval" at bounding box center [251, 811] width 286 height 35
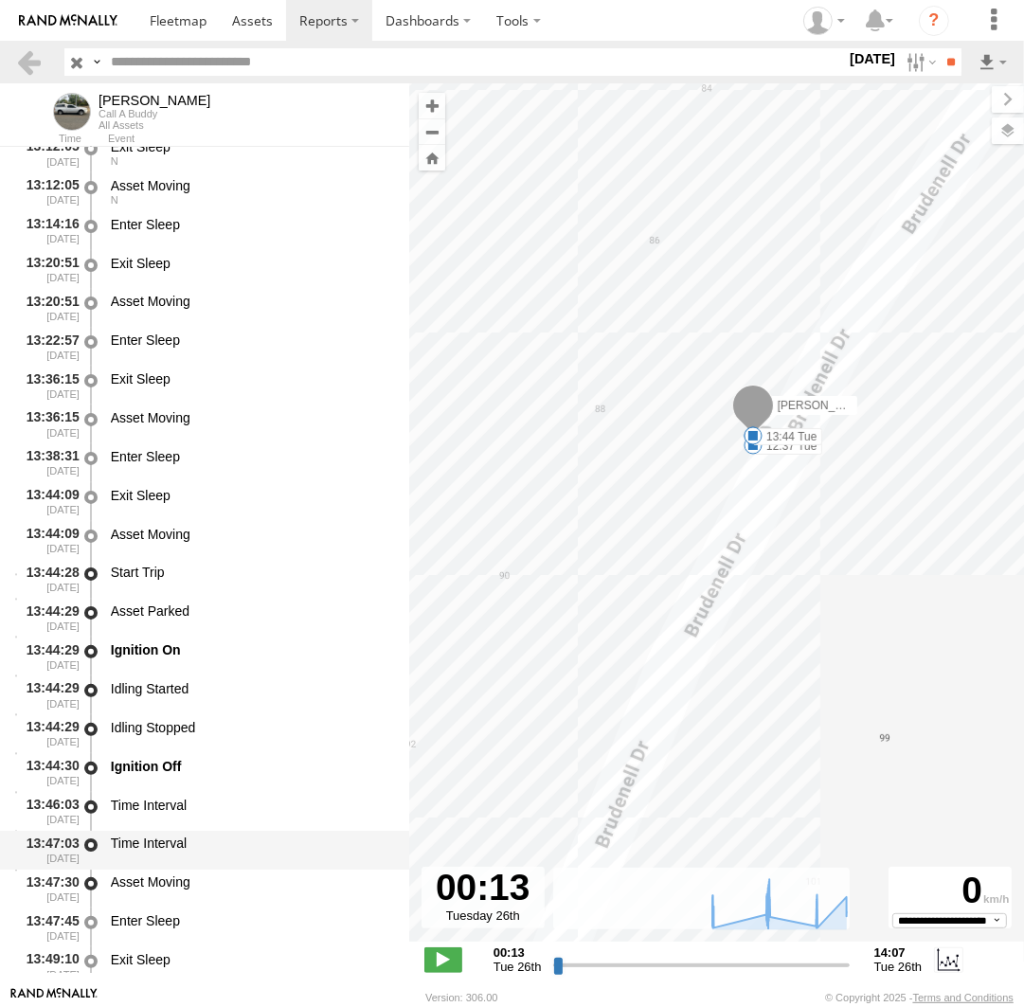
click at [156, 858] on div "Time Interval" at bounding box center [251, 850] width 286 height 35
click at [160, 887] on div "Asset Moving" at bounding box center [251, 881] width 280 height 17
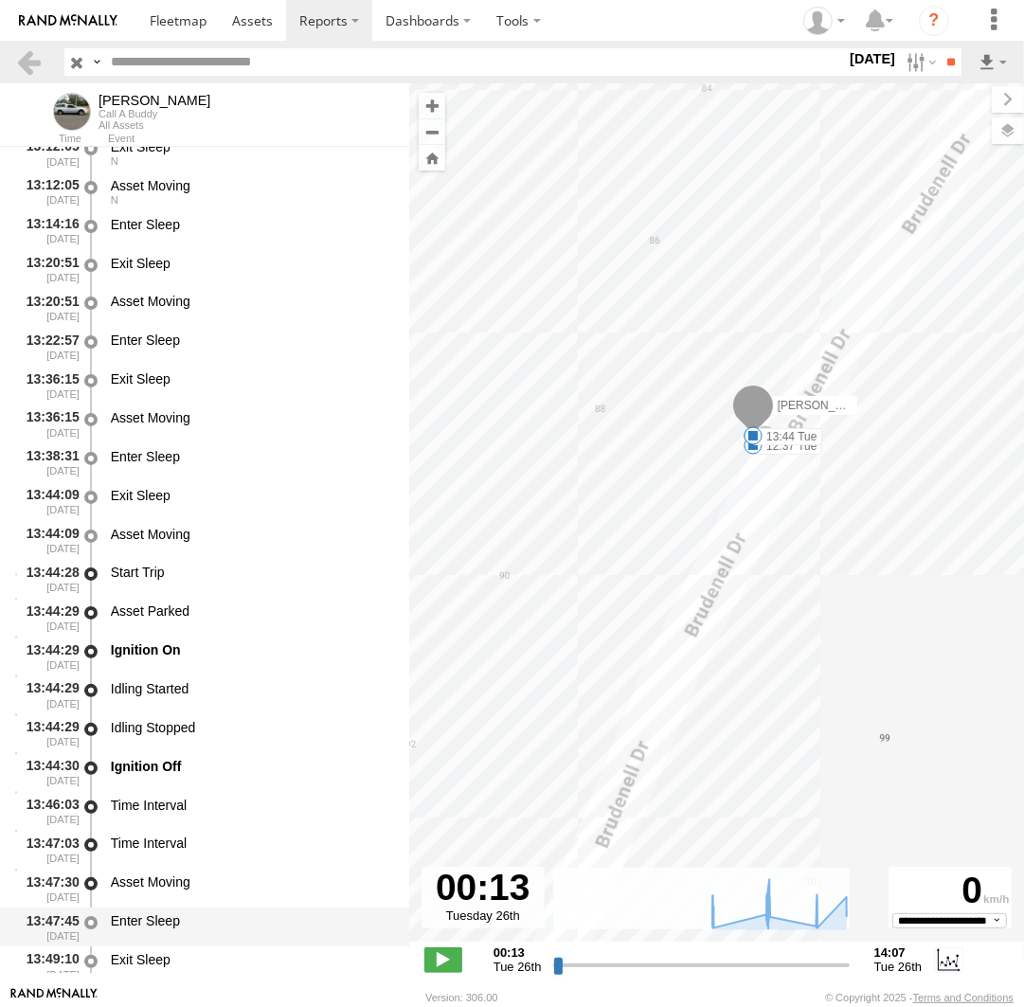
click at [157, 919] on div "Enter Sleep" at bounding box center [251, 920] width 280 height 17
click at [154, 961] on div "Exit Sleep" at bounding box center [251, 959] width 280 height 17
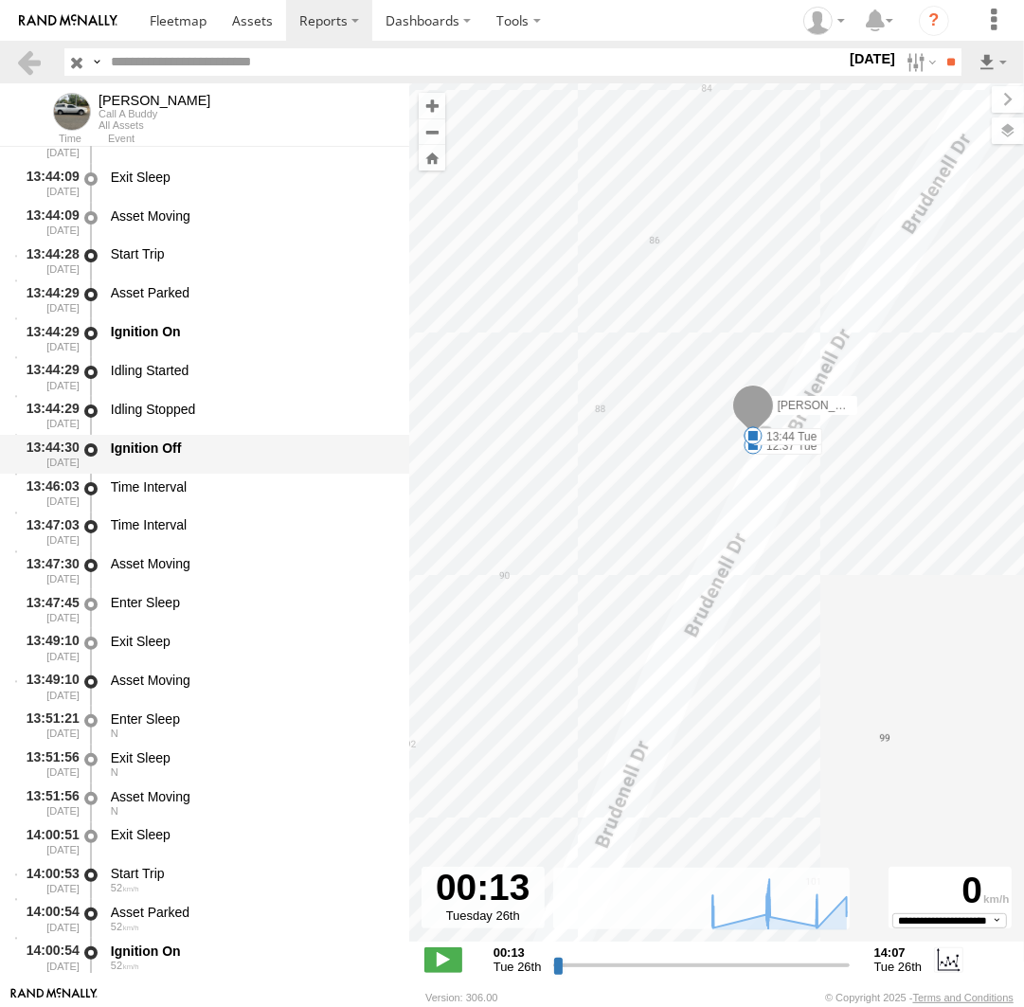
scroll to position [15043, 0]
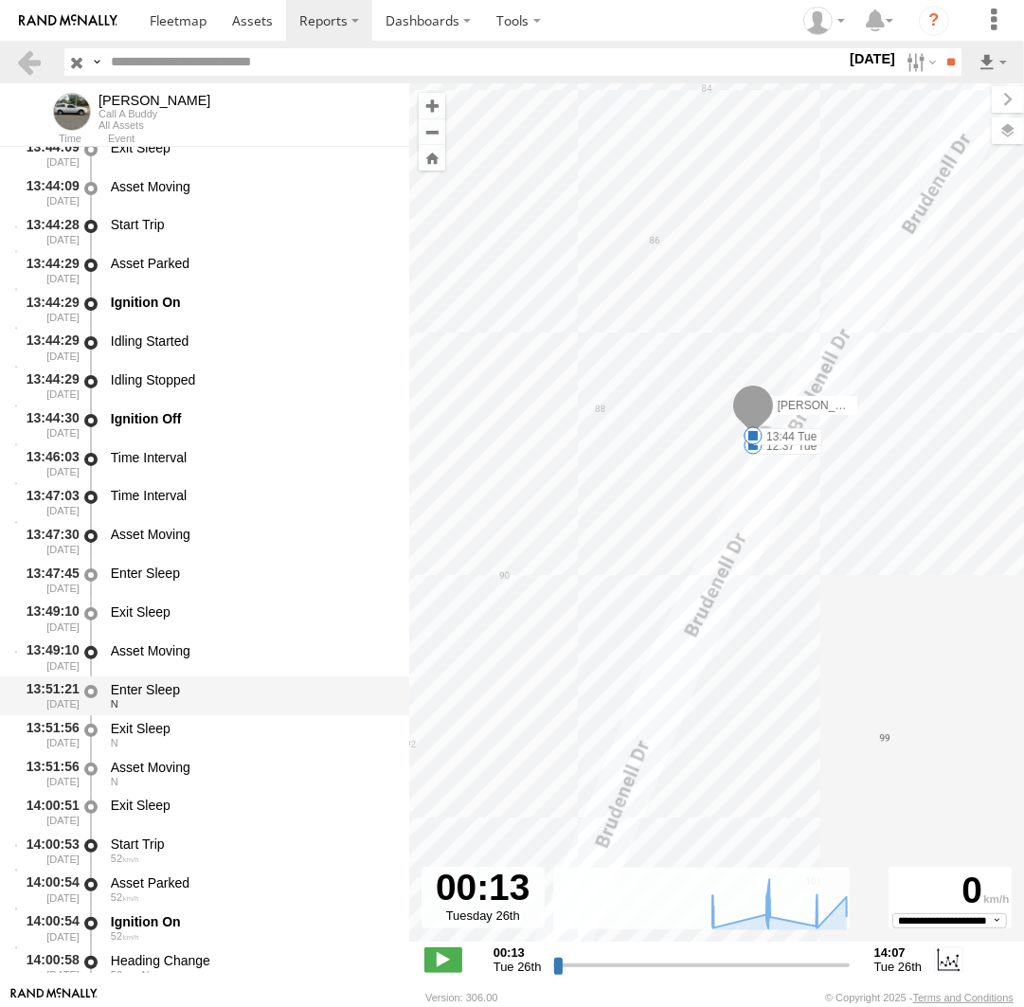
click at [155, 709] on div "N" at bounding box center [251, 703] width 280 height 11
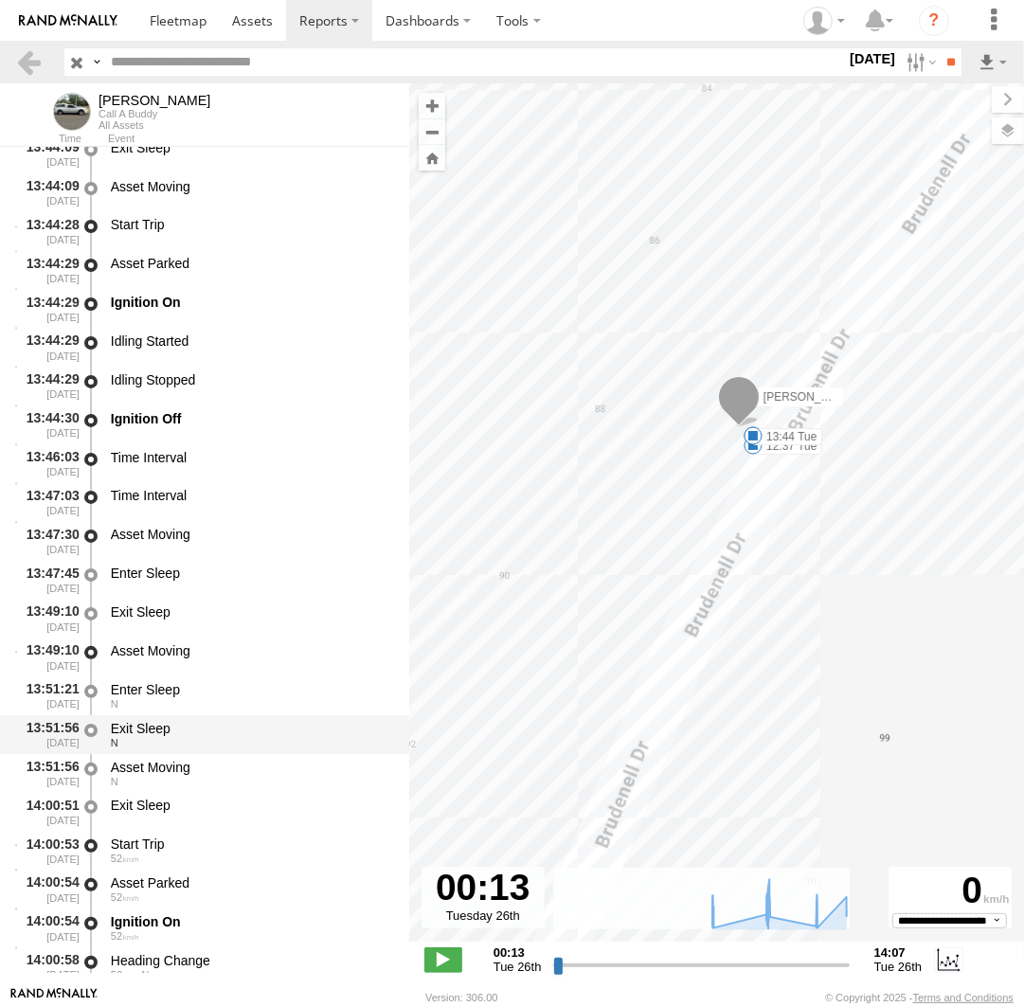
click at [156, 740] on div "N" at bounding box center [251, 742] width 280 height 11
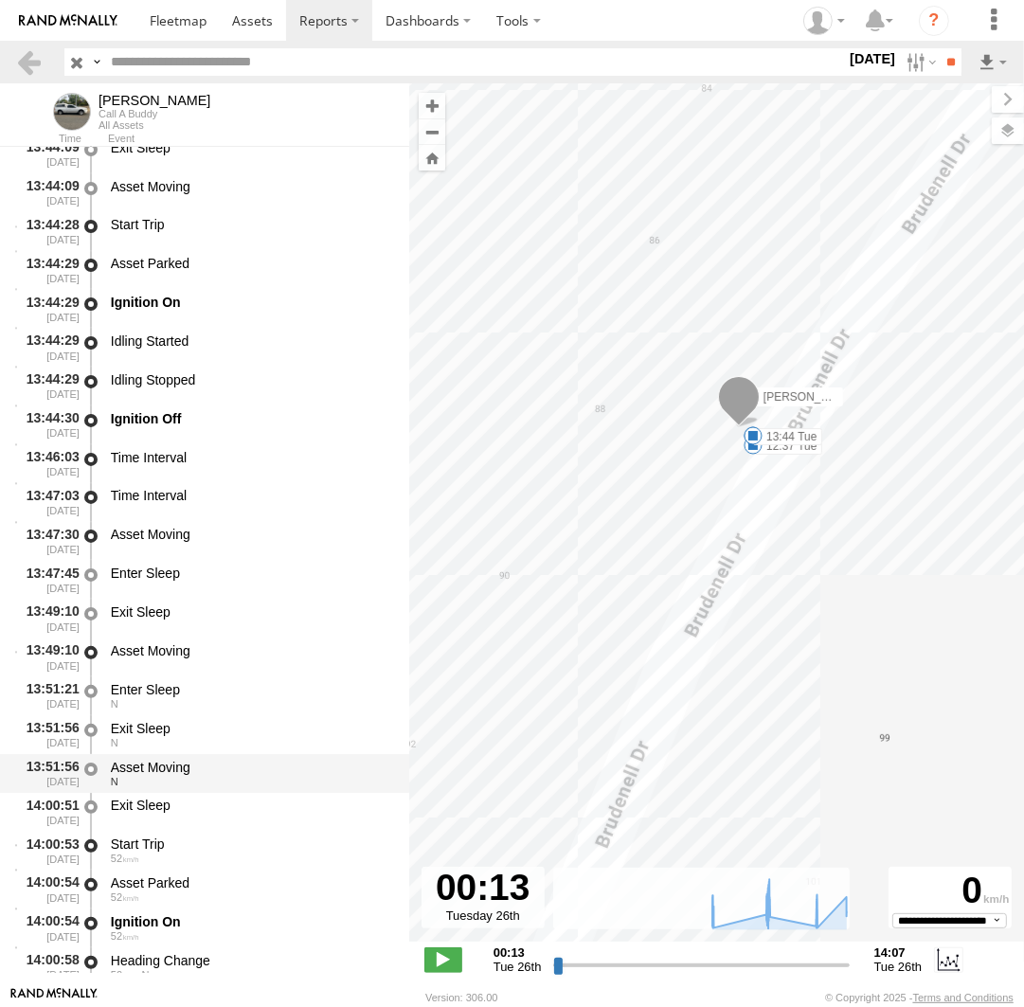
click at [169, 767] on div "Asset Moving" at bounding box center [251, 767] width 280 height 17
click at [159, 811] on div "Exit Sleep" at bounding box center [251, 805] width 280 height 17
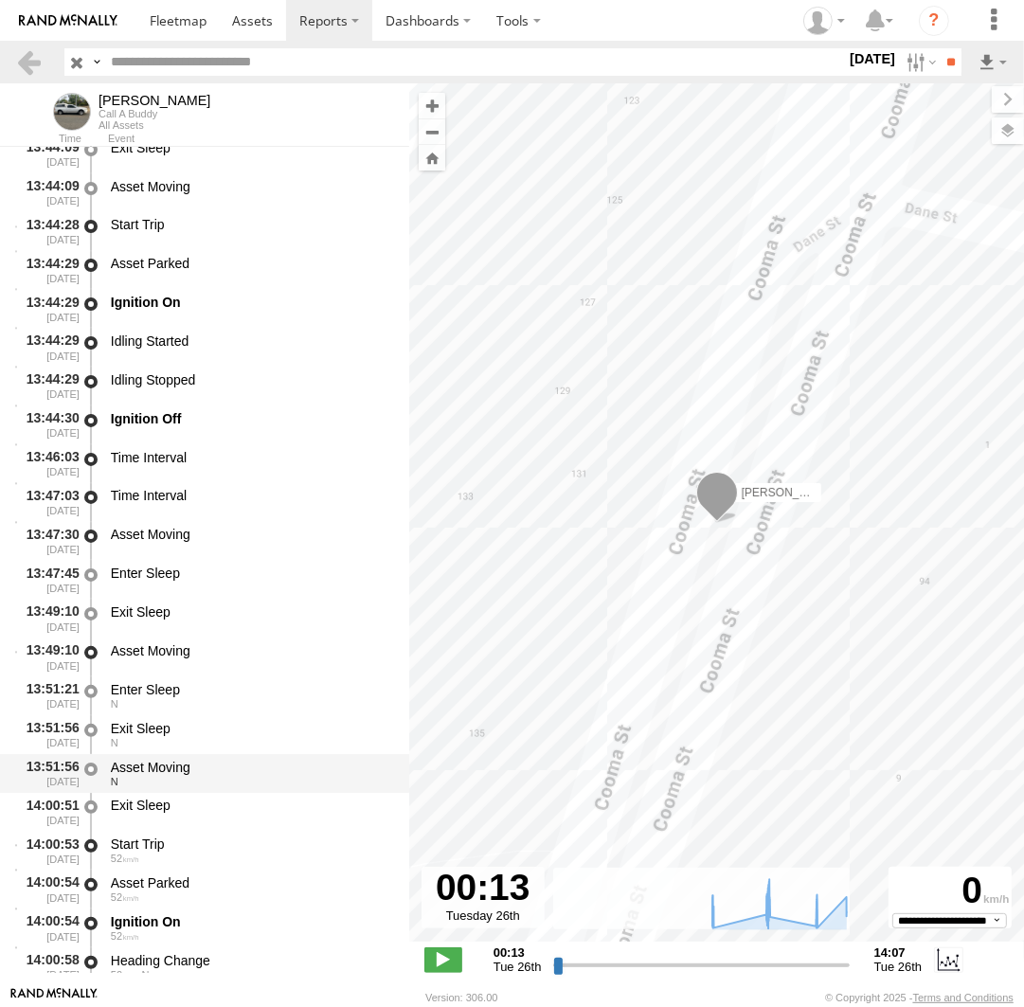
click at [160, 783] on div "N" at bounding box center [251, 781] width 280 height 11
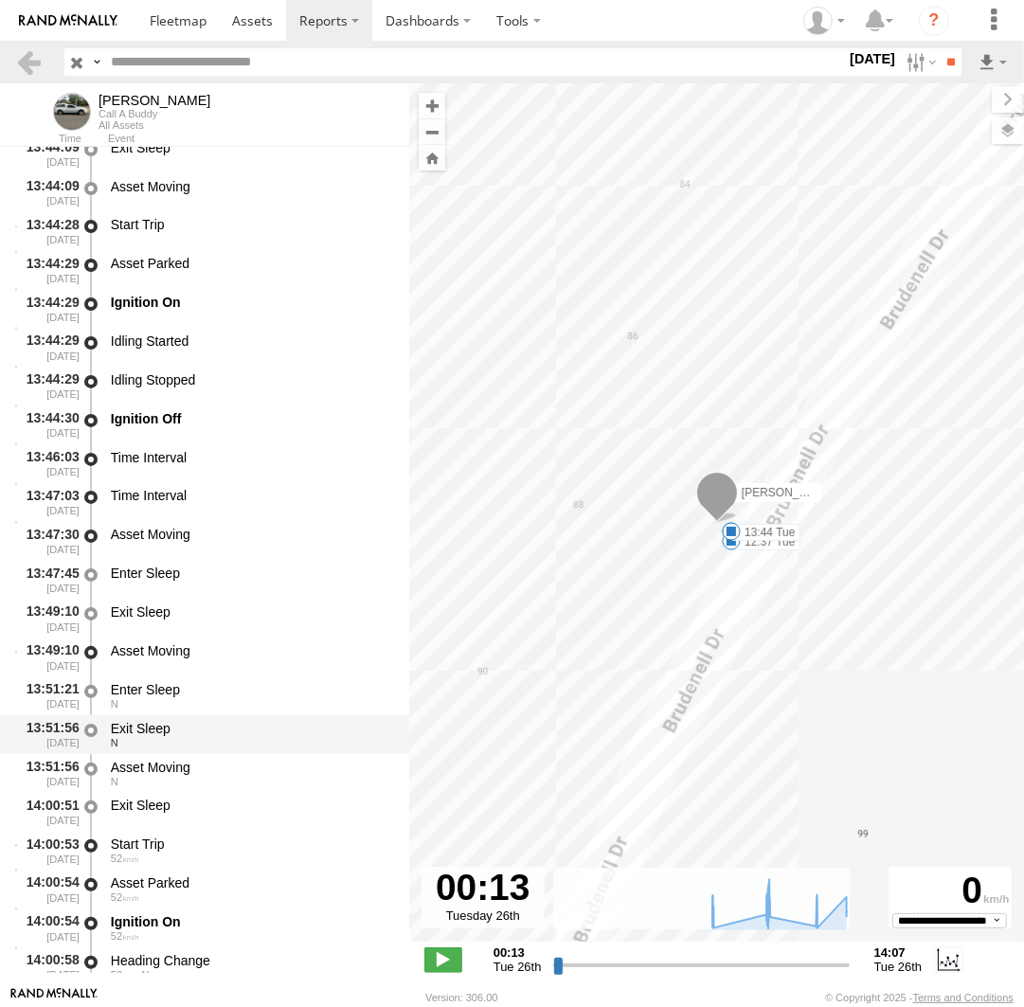
click at [156, 719] on div "Exit Sleep N" at bounding box center [251, 734] width 286 height 35
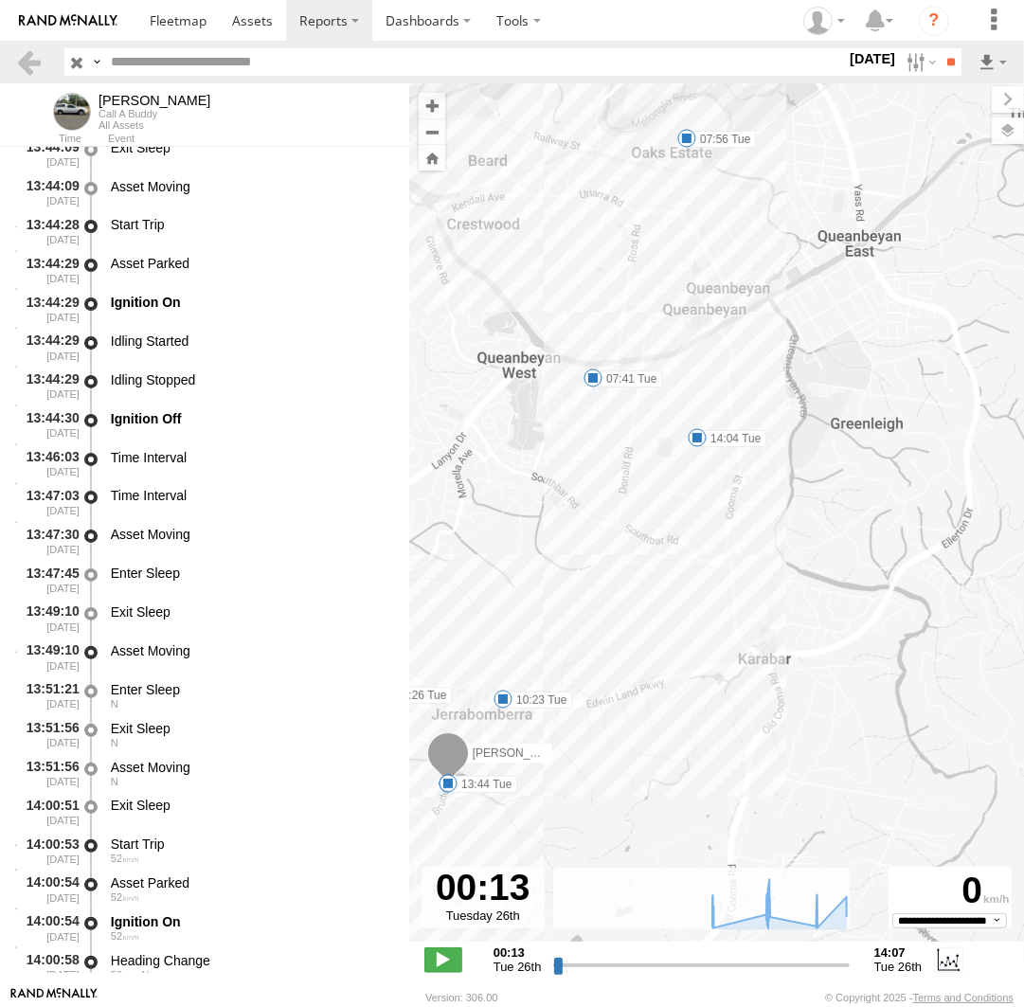
drag, startPoint x: 913, startPoint y: 347, endPoint x: 554, endPoint y: 691, distance: 497.8
click at [554, 691] on div "Andrew 07:41 Tue 07:56 Tue 10:23 Tue 12:26 Tue 12:37 Tue 12:42 Tue 13:44 Tue 14…" at bounding box center [716, 522] width 615 height 878
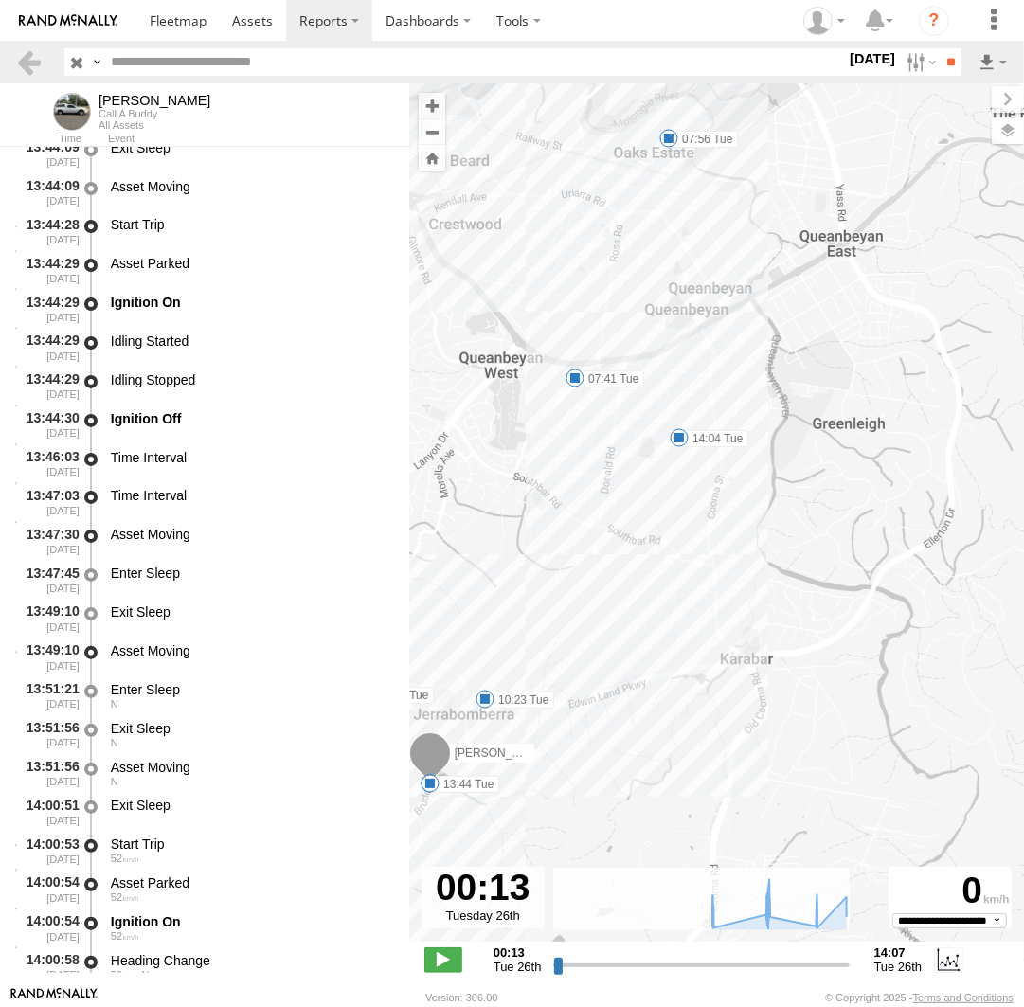
drag, startPoint x: 558, startPoint y: 711, endPoint x: 691, endPoint y: 641, distance: 150.0
click at [691, 641] on div "Andrew 07:41 Tue 07:56 Tue 10:23 Tue 12:26 Tue 12:37 Tue 12:42 Tue 13:44 Tue 14…" at bounding box center [716, 522] width 615 height 878
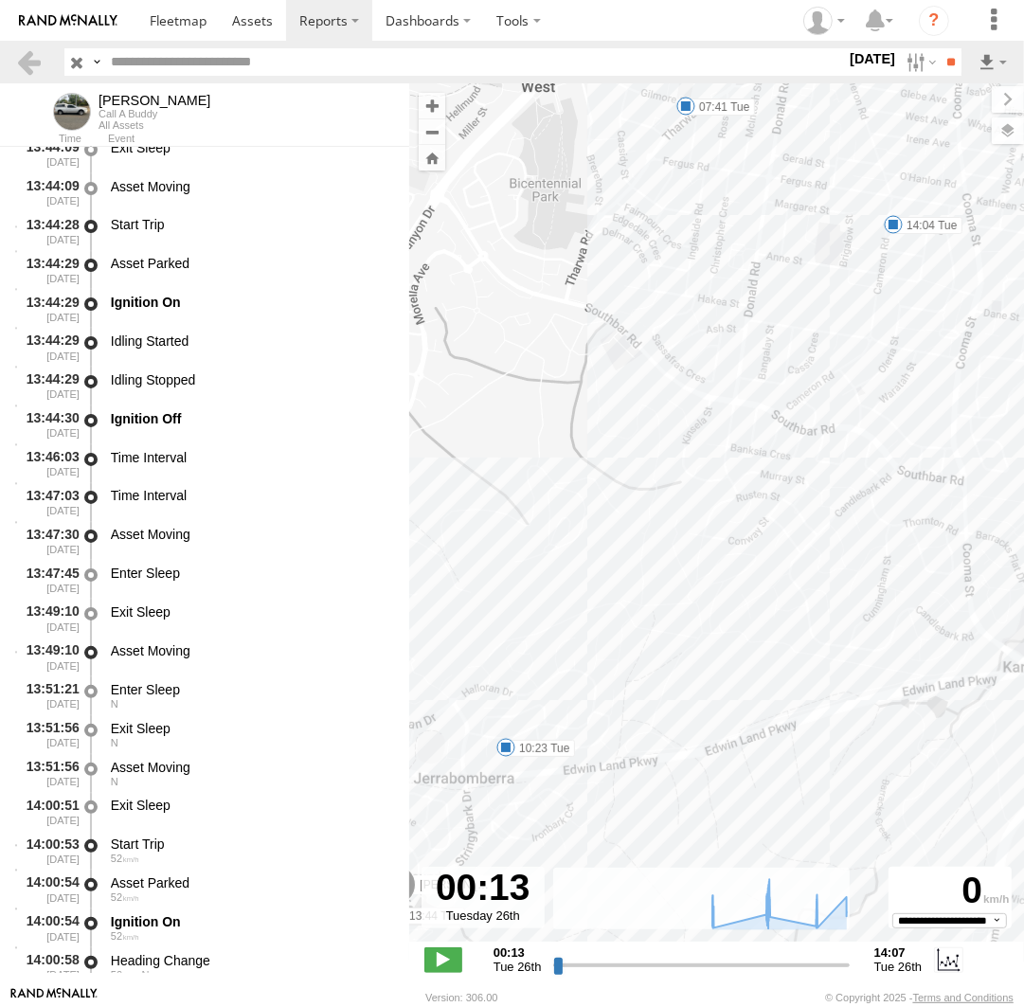
drag, startPoint x: 657, startPoint y: 484, endPoint x: 881, endPoint y: 347, distance: 262.4
click at [671, 594] on div "Andrew 07:41 Tue 07:56 Tue 10:23 Tue 12:26 Tue 12:37 Tue 12:42 Tue 13:44 Tue 14…" at bounding box center [716, 522] width 615 height 878
click at [894, 224] on span at bounding box center [892, 224] width 19 height 19
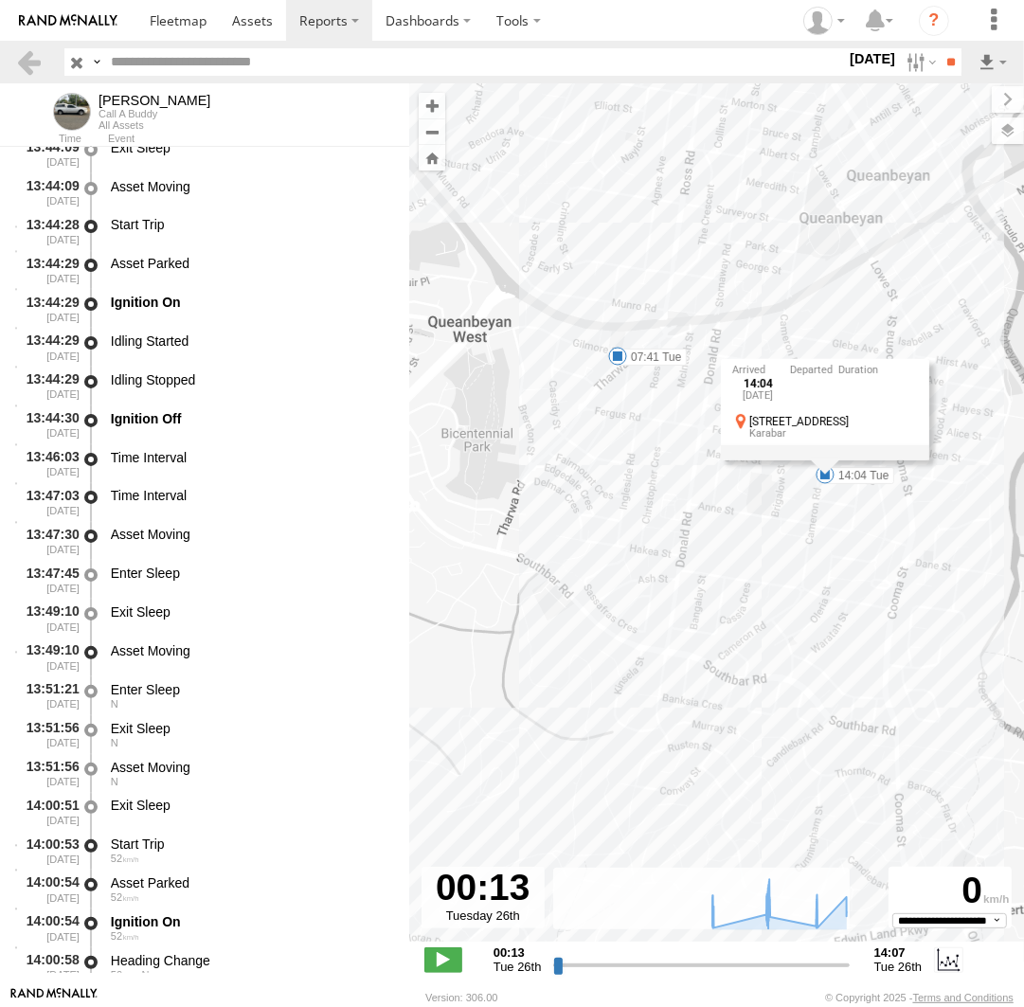
drag, startPoint x: 903, startPoint y: 268, endPoint x: 835, endPoint y: 511, distance: 251.9
click at [835, 521] on div "Andrew 07:41 Tue 07:56 Tue 10:23 Tue 12:26 Tue 12:37 Tue 12:42 Tue 13:44 Tue 14…" at bounding box center [716, 522] width 615 height 878
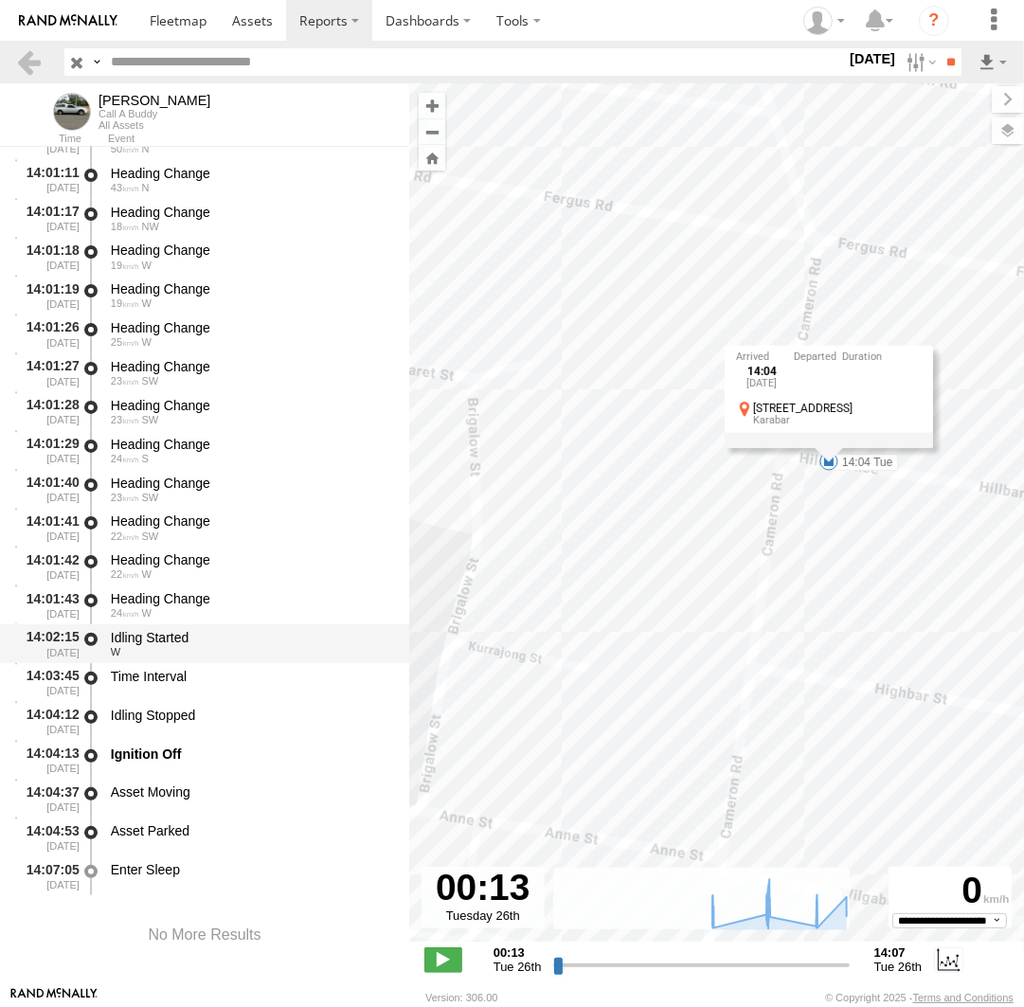
scroll to position [15906, 0]
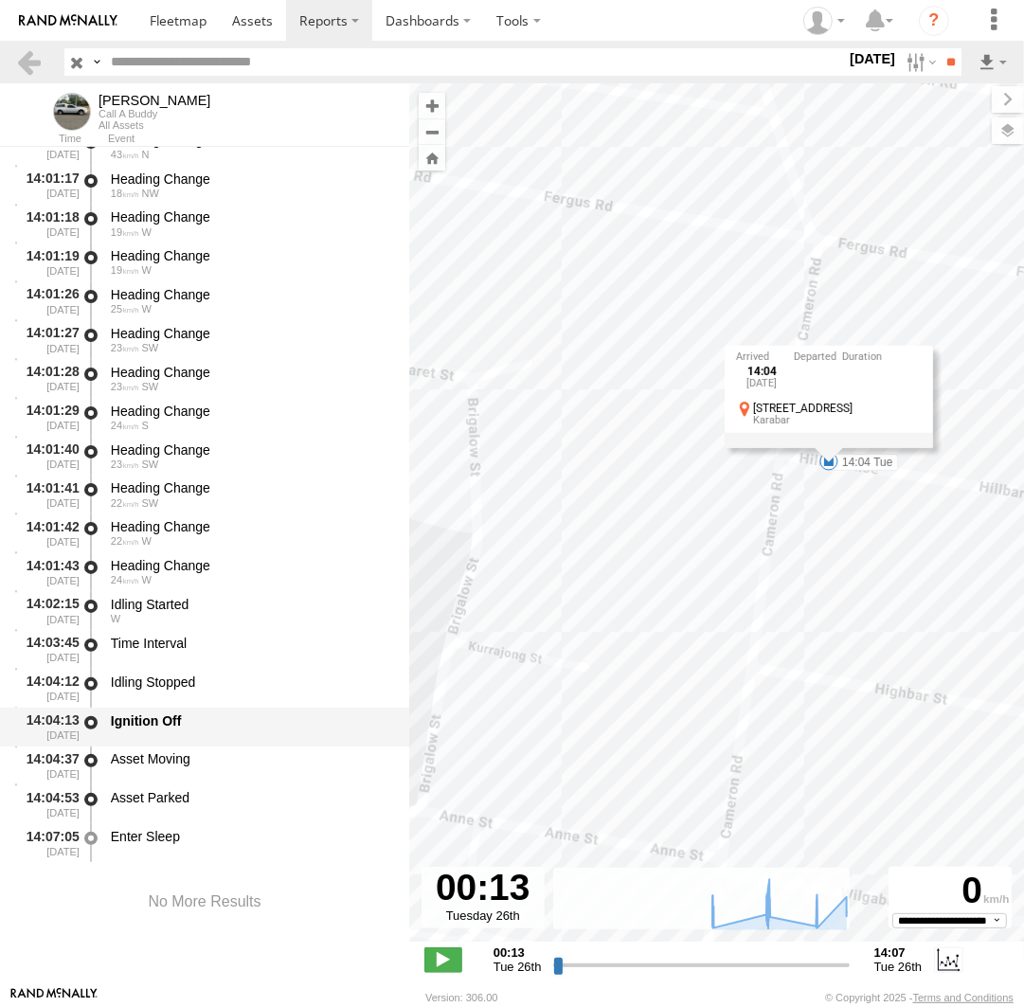
click at [191, 727] on div "Ignition Off" at bounding box center [251, 720] width 280 height 17
click at [166, 10] on link at bounding box center [177, 20] width 83 height 41
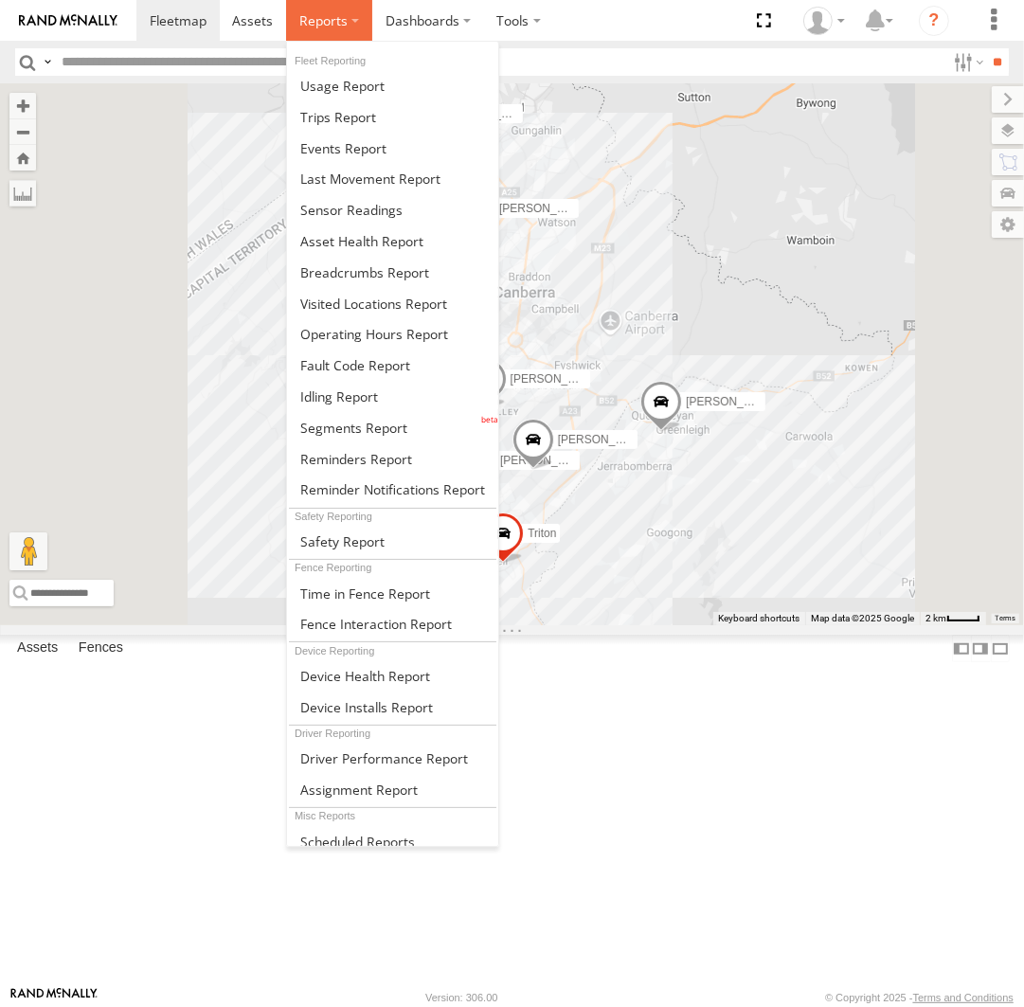
click at [325, 27] on span at bounding box center [323, 20] width 48 height 18
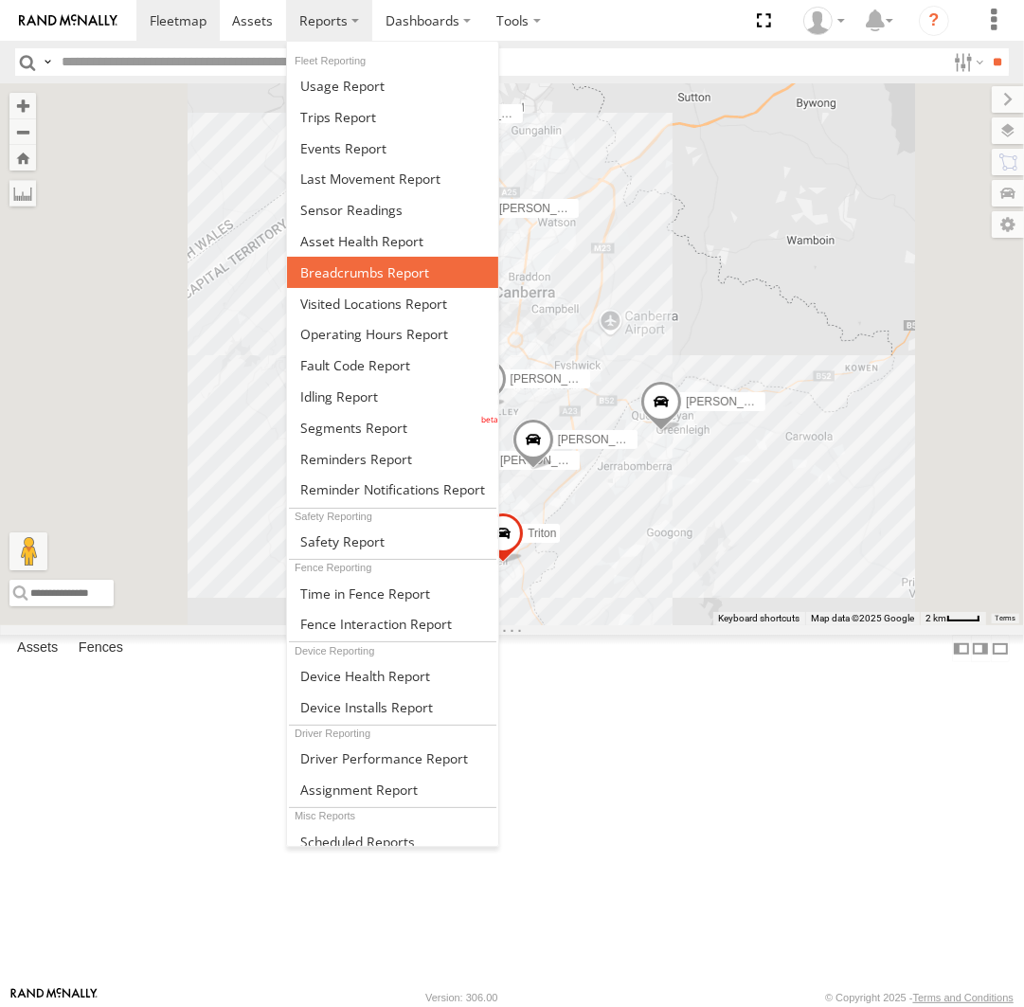
click at [399, 260] on link at bounding box center [392, 272] width 211 height 31
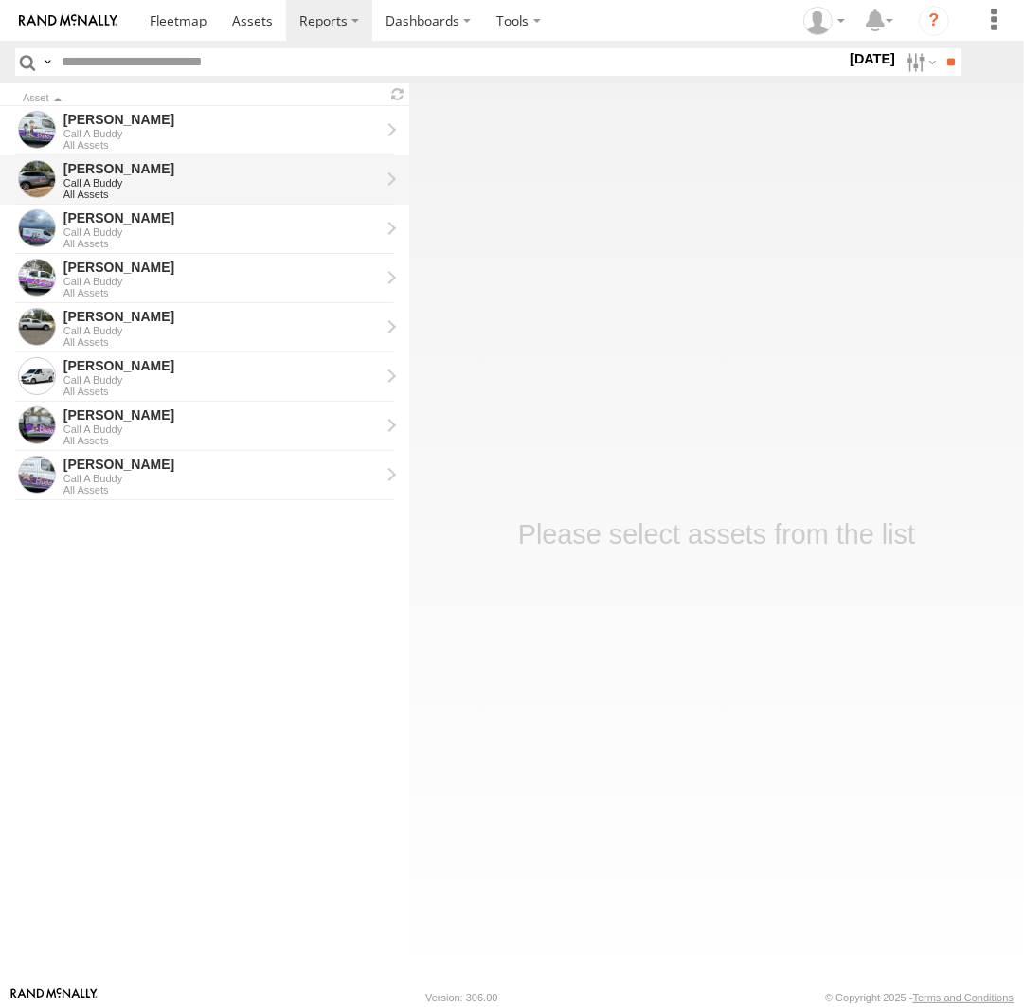
click at [223, 197] on div "All Assets" at bounding box center [221, 194] width 316 height 11
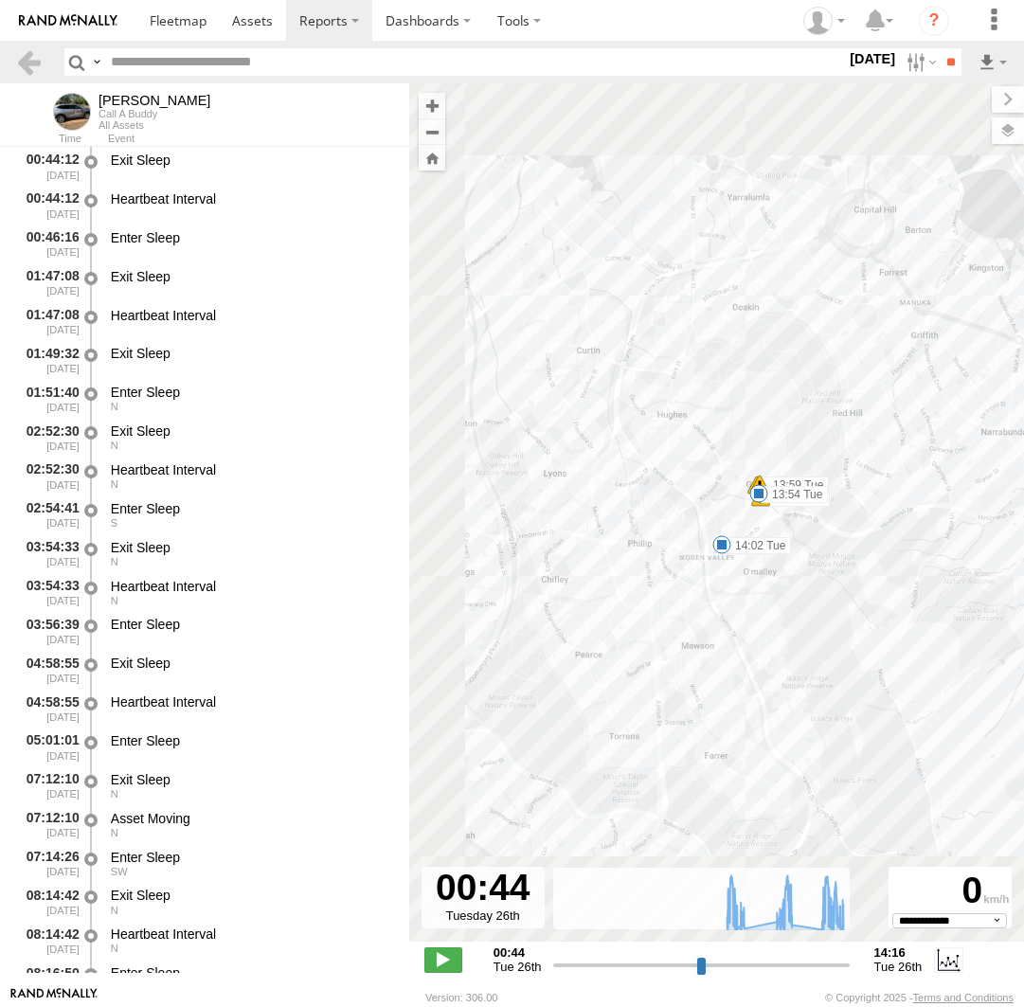
select select "**********"
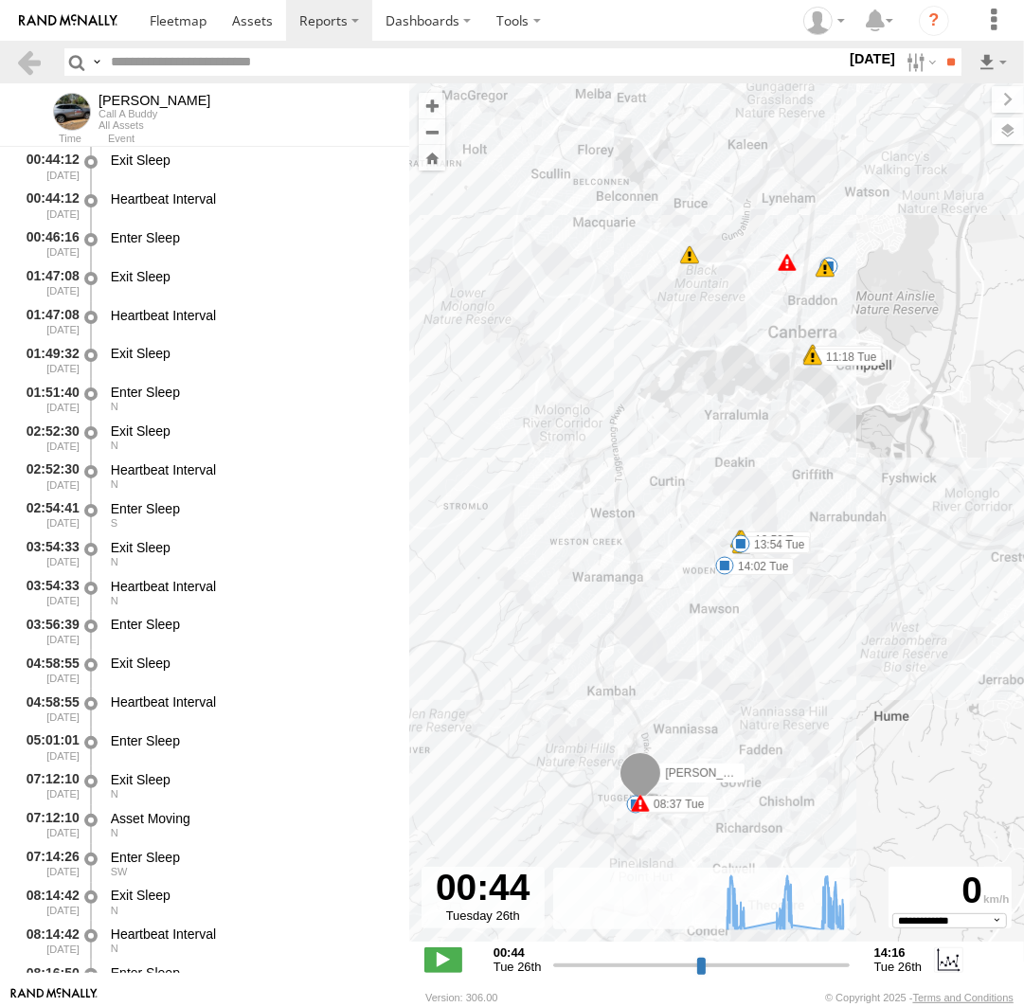
drag, startPoint x: 806, startPoint y: 336, endPoint x: 788, endPoint y: 417, distance: 82.5
click at [788, 417] on div "Chris 08:37 Tue 11:18 Tue 11:18 Tue 11:39 Tue 13:53 Tue 13:54 Tue 13:59 Tue 13:…" at bounding box center [716, 522] width 615 height 878
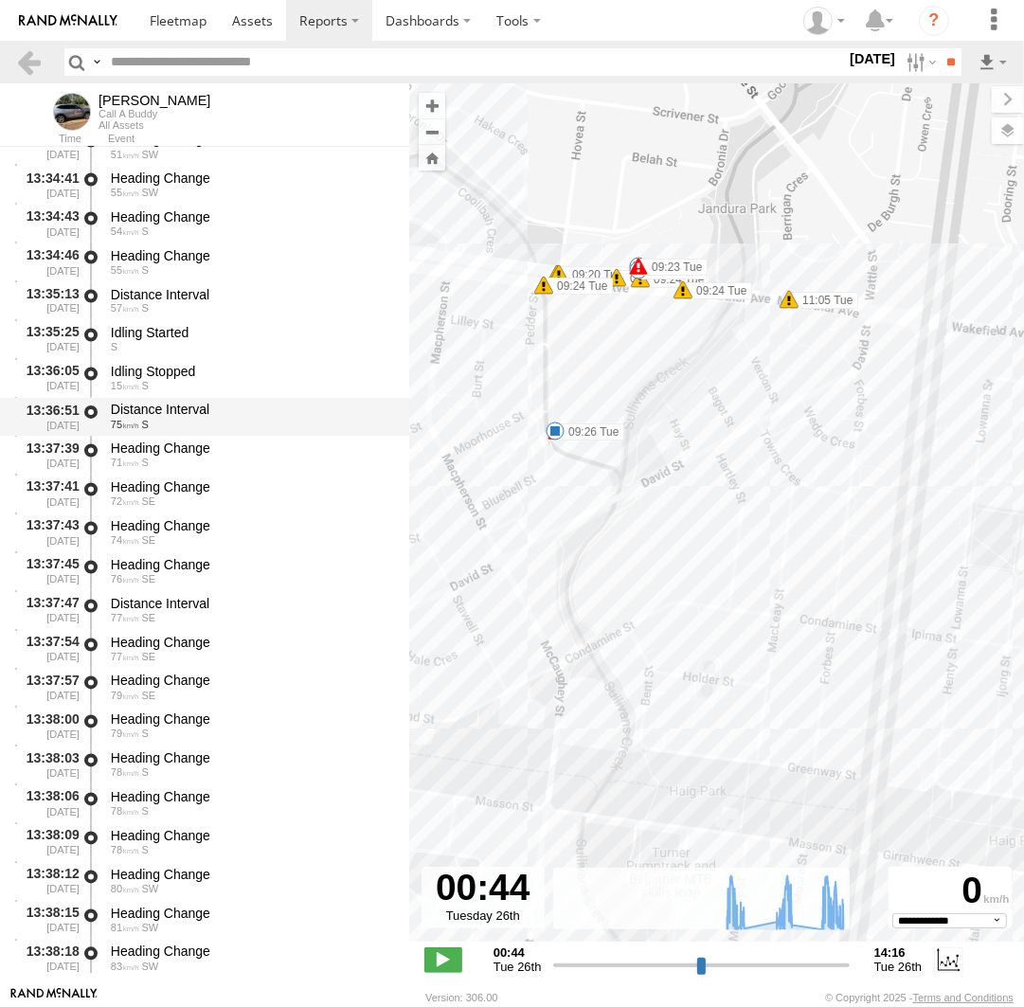
scroll to position [32957, 0]
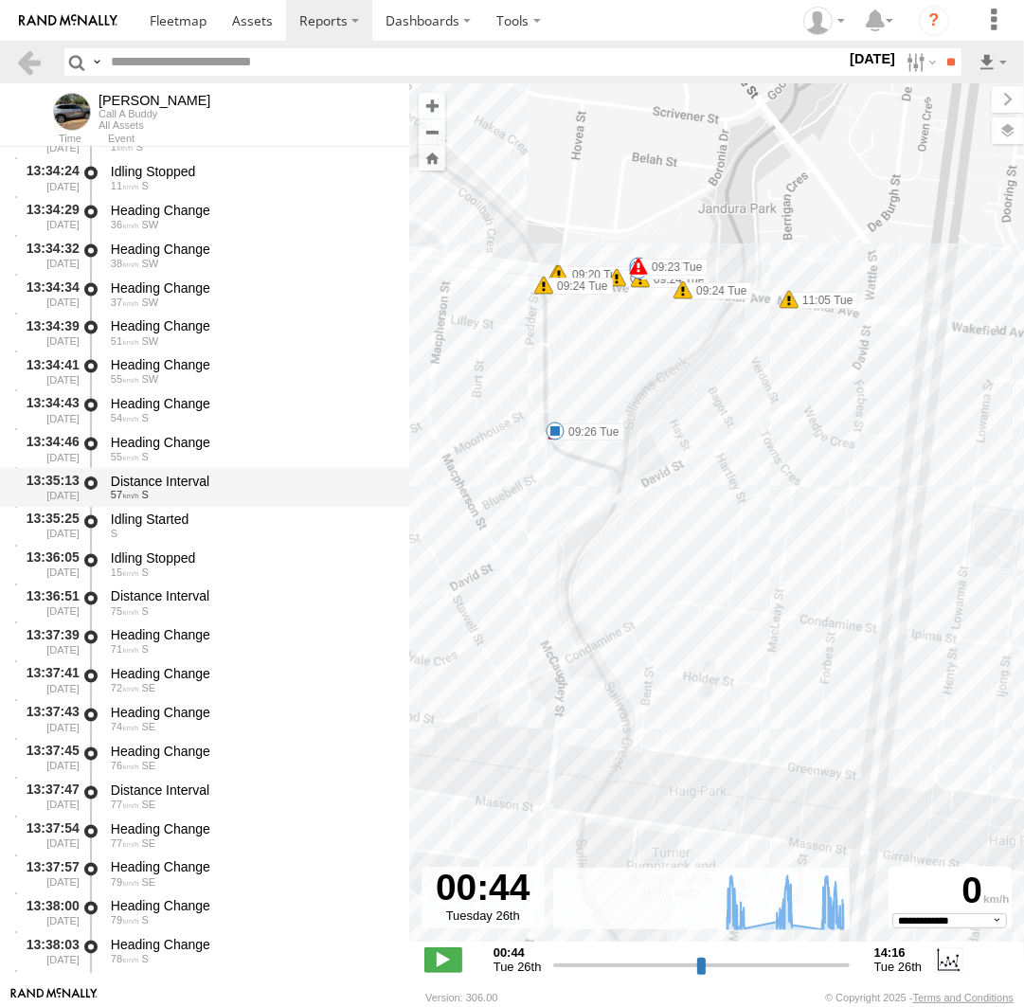
click at [175, 486] on div "Distance Interval" at bounding box center [251, 481] width 280 height 17
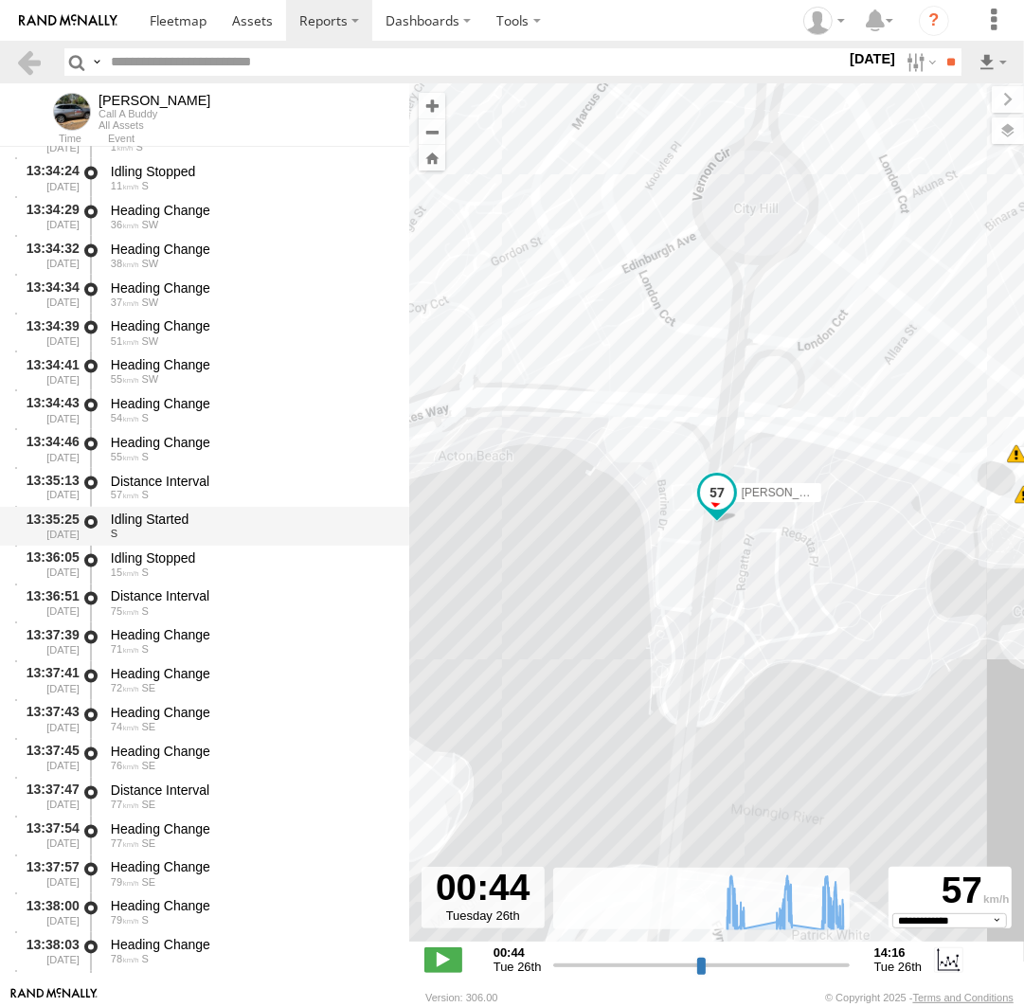
click at [180, 524] on div "Idling Started" at bounding box center [251, 520] width 280 height 17
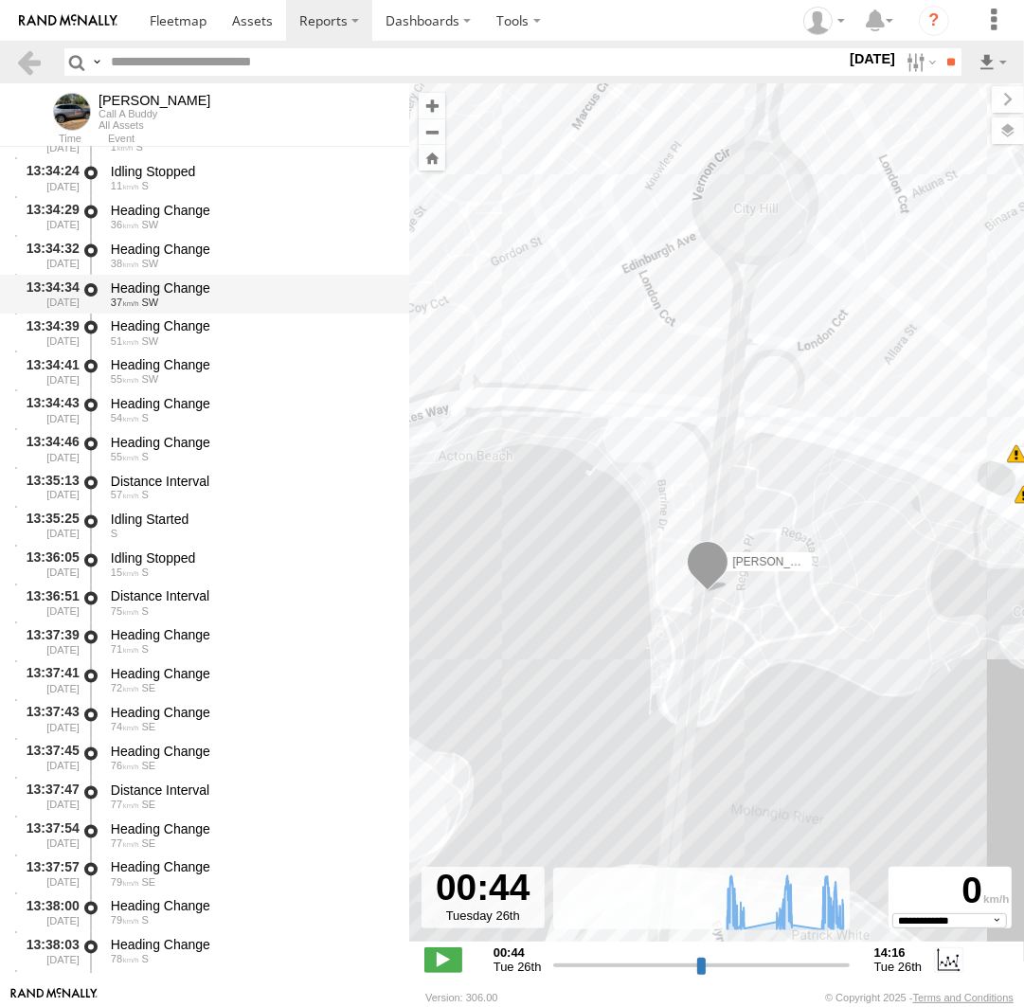
click at [130, 304] on span "37" at bounding box center [125, 301] width 28 height 11
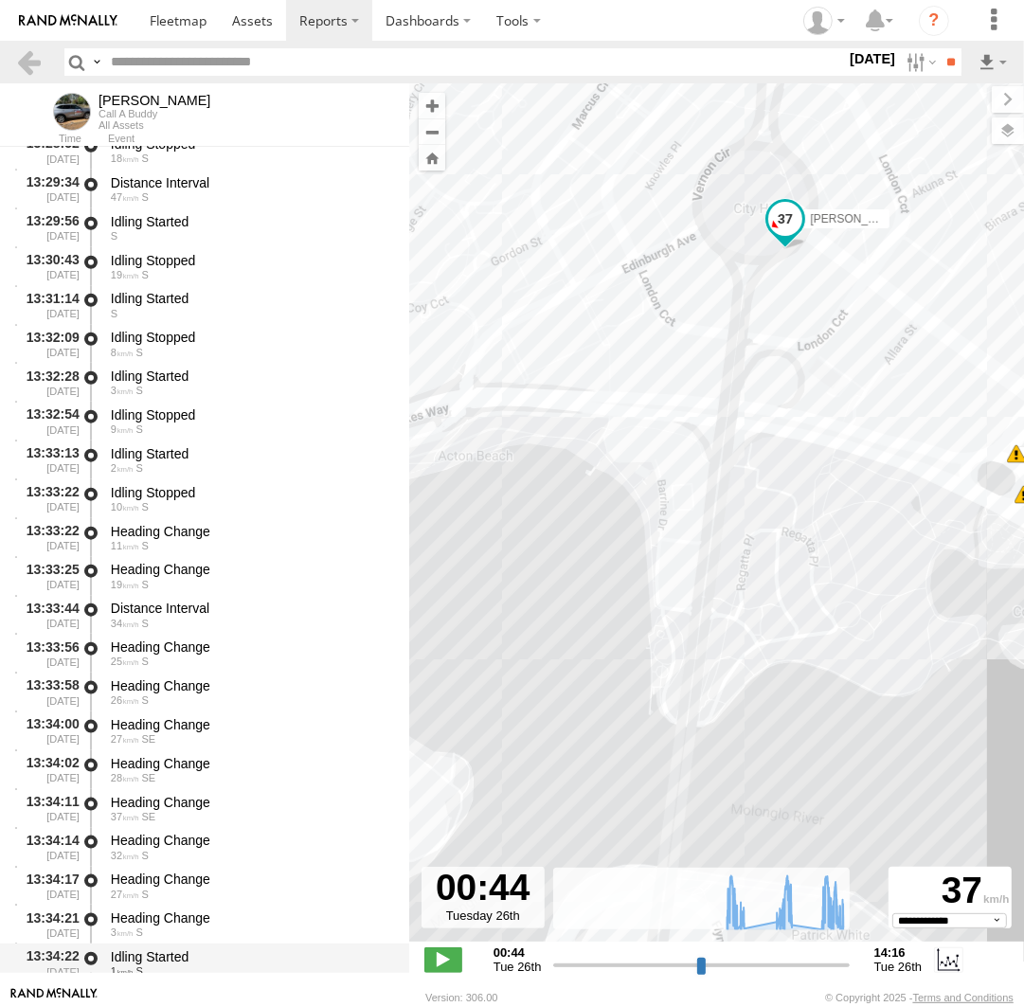
scroll to position [32087, 0]
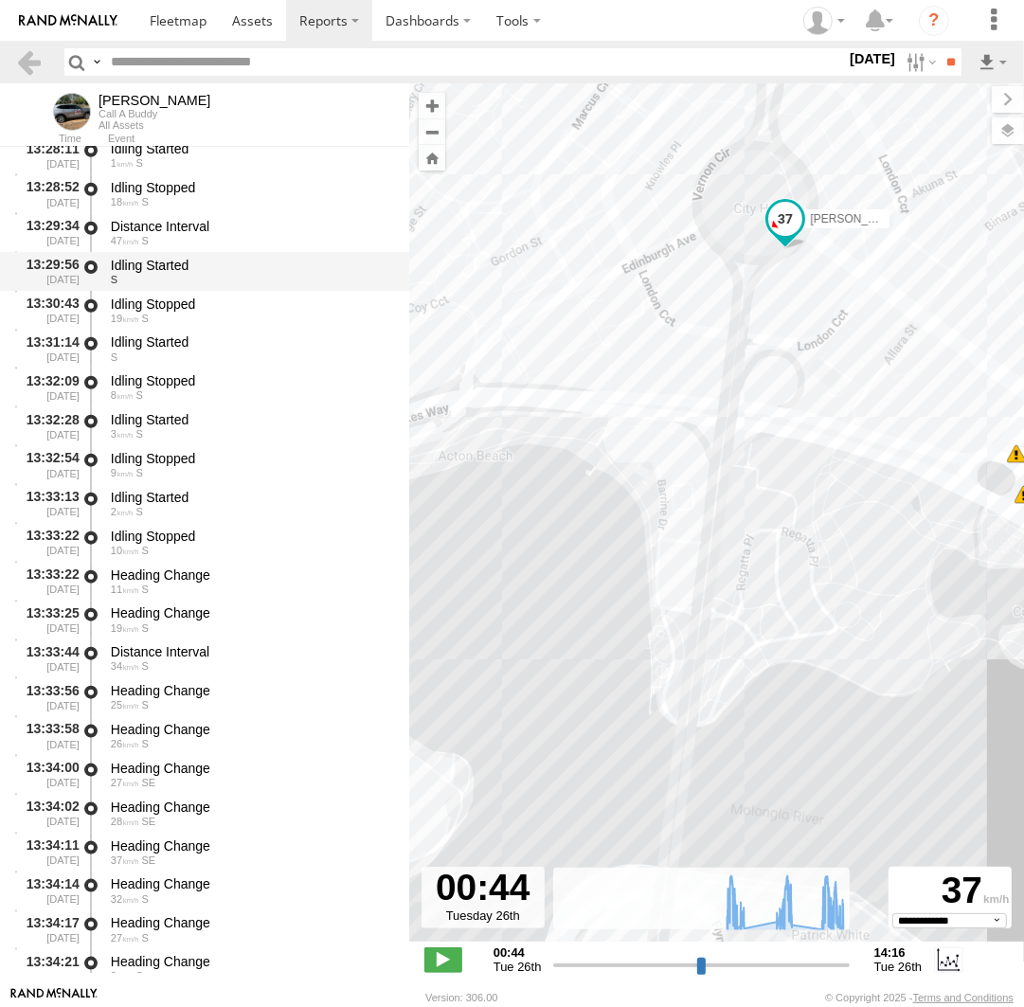
click at [130, 271] on div "Idling Started" at bounding box center [251, 265] width 280 height 17
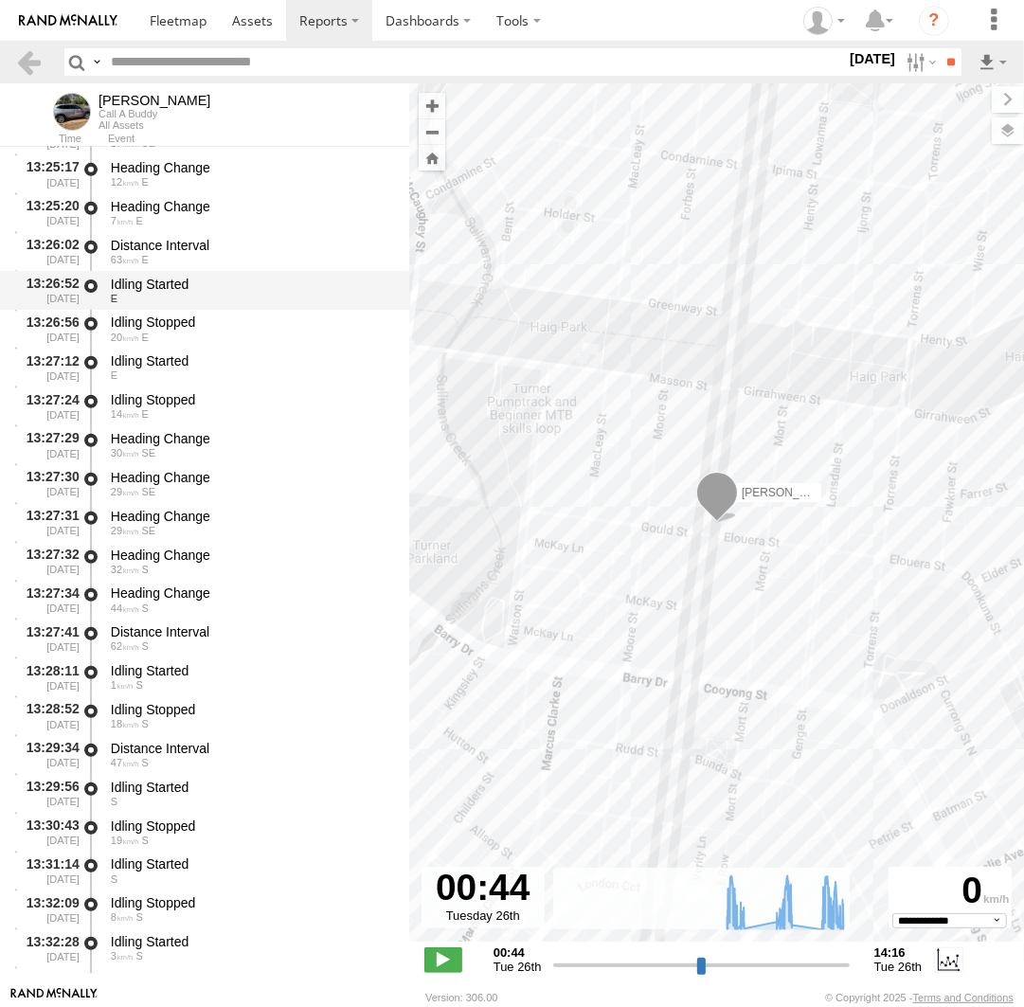
scroll to position [31391, 0]
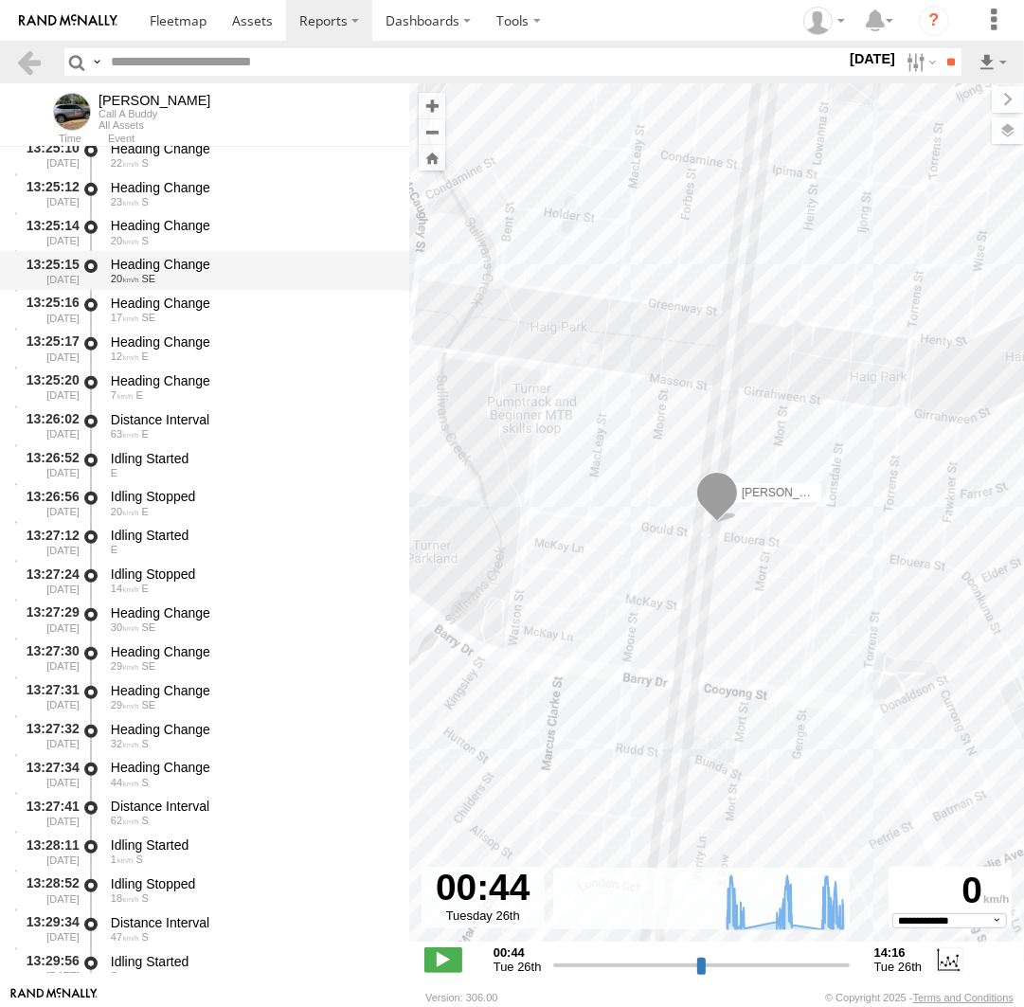
click at [135, 277] on span "20" at bounding box center [125, 278] width 28 height 11
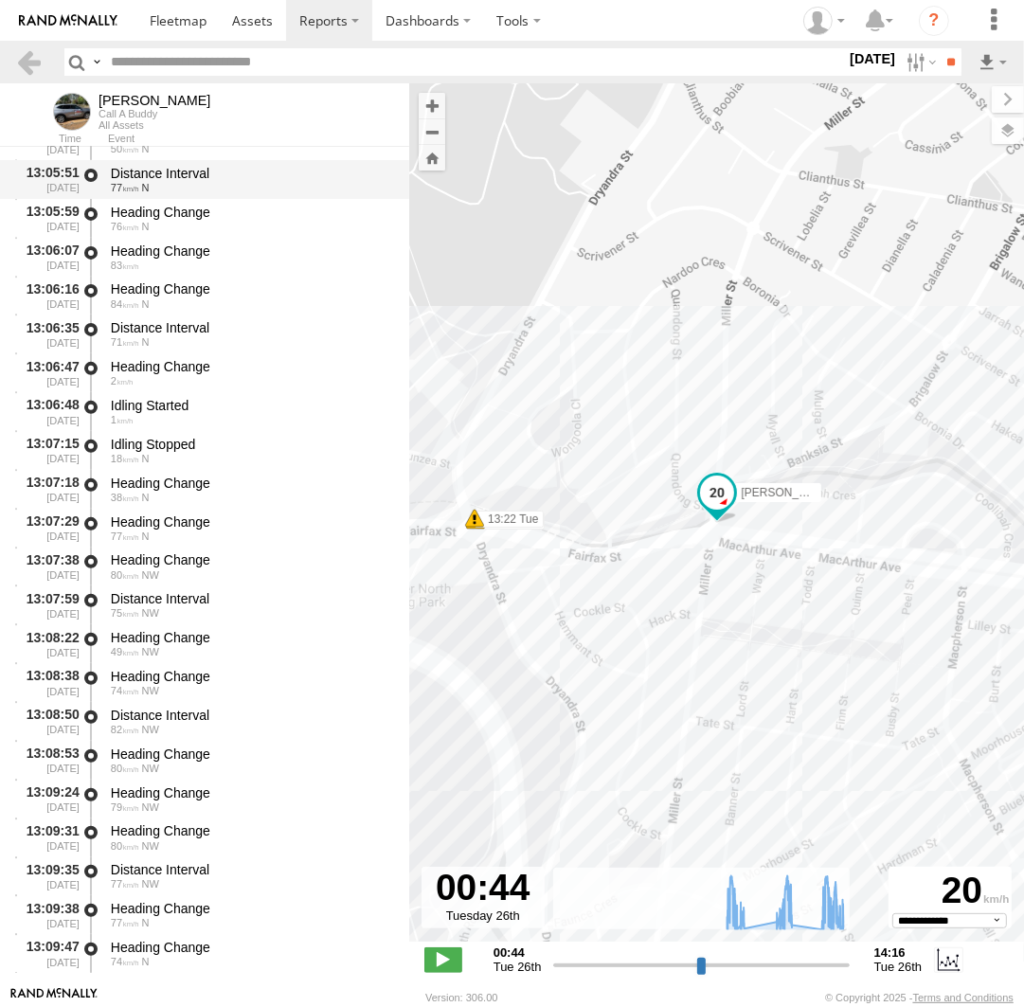
scroll to position [26000, 0]
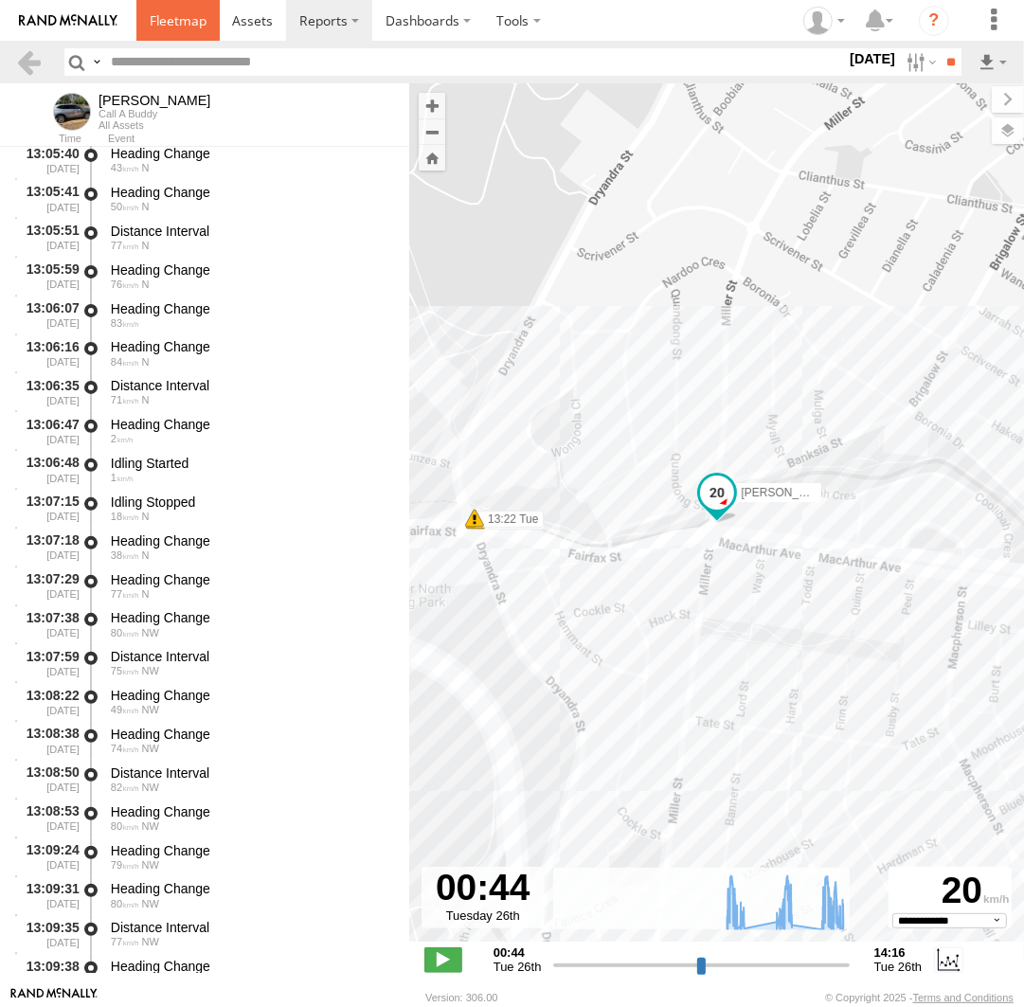
click at [190, 18] on span at bounding box center [178, 20] width 57 height 18
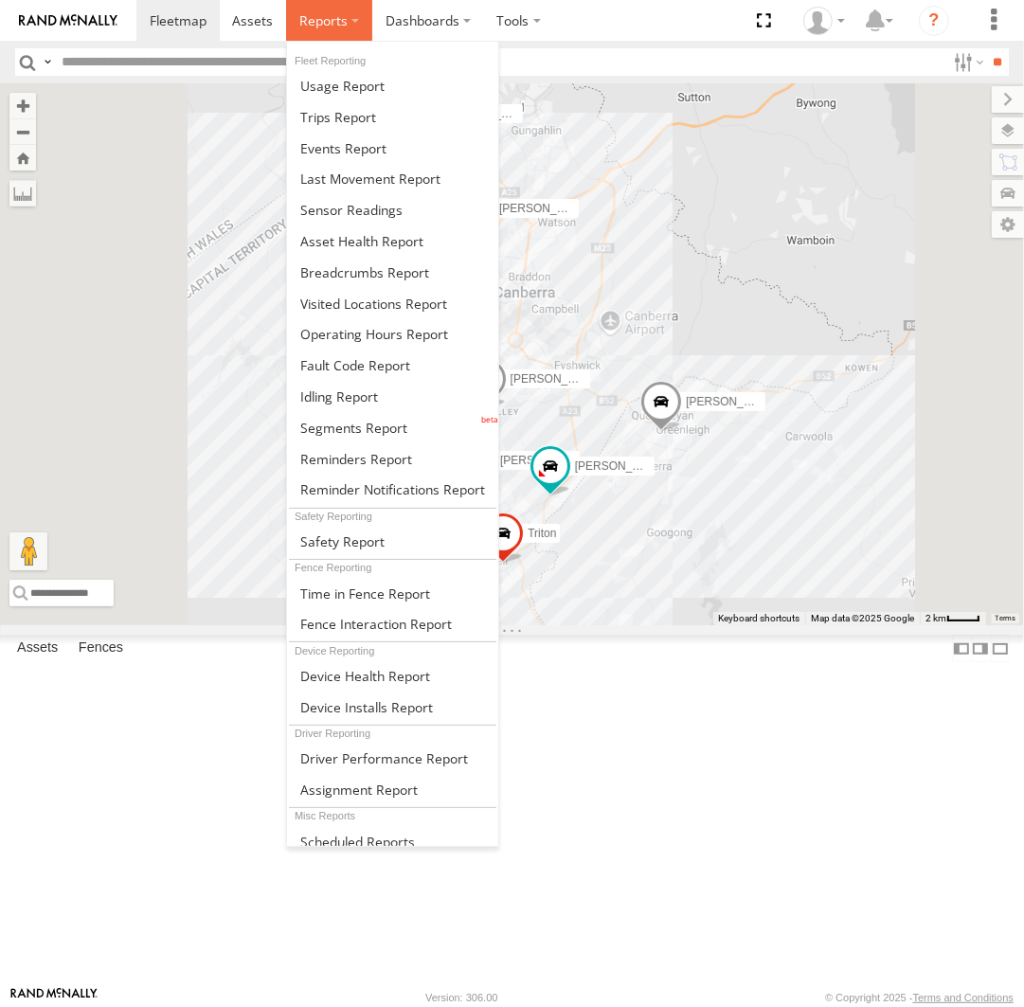
click at [354, 21] on label at bounding box center [329, 20] width 86 height 41
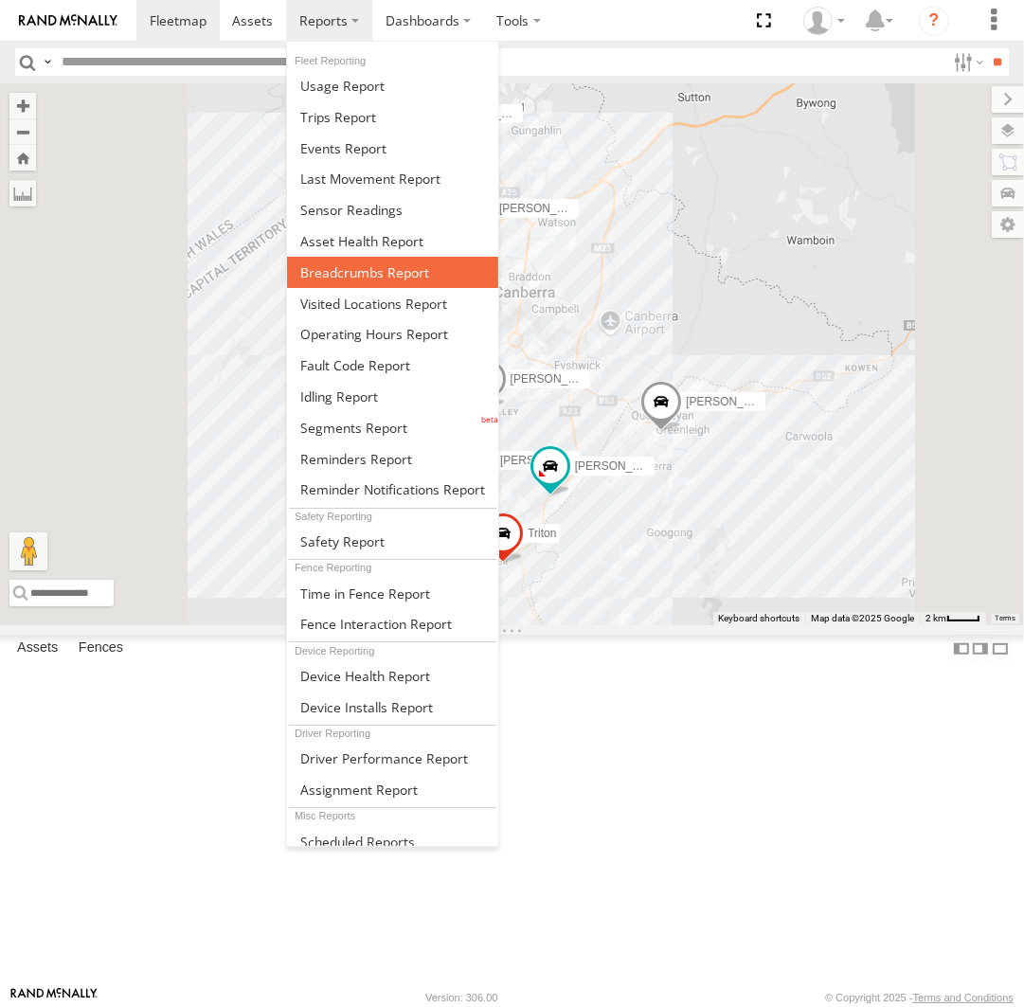
click at [363, 265] on span at bounding box center [364, 272] width 129 height 18
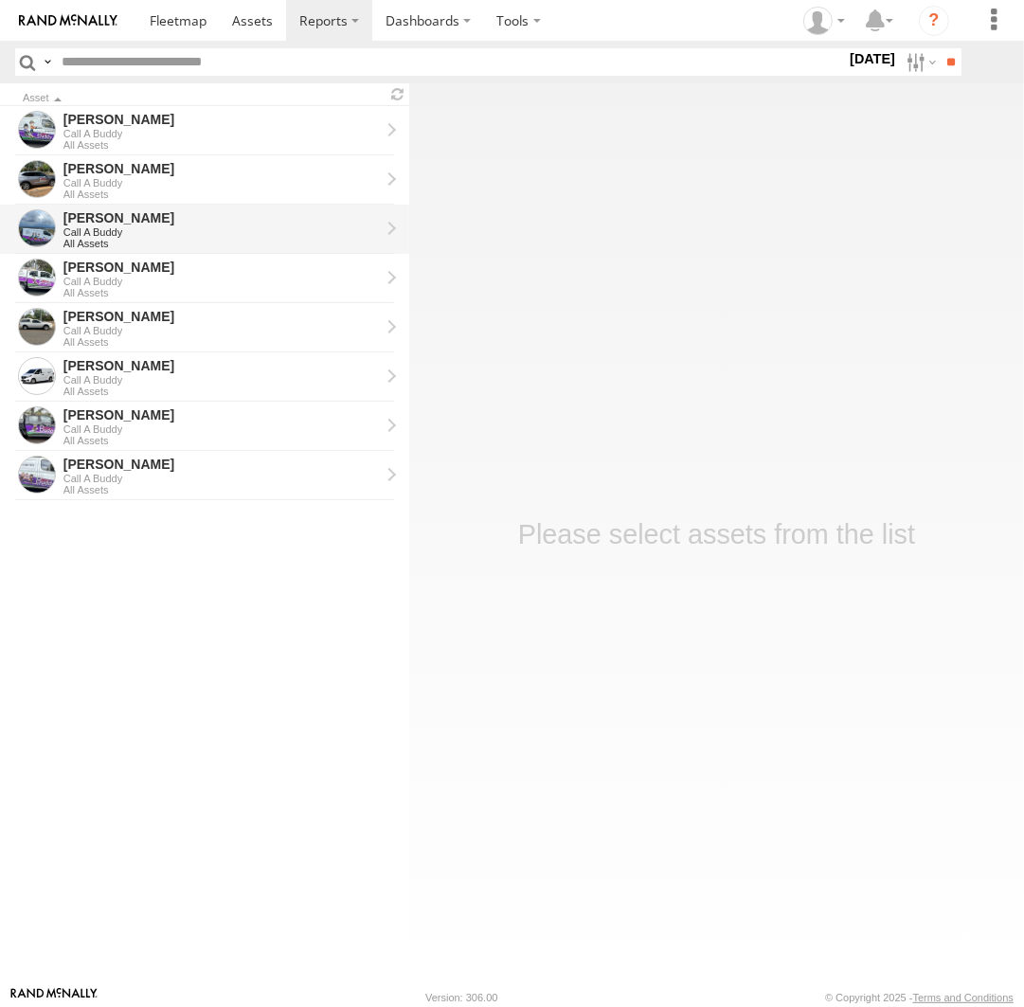
click at [244, 240] on div "All Assets" at bounding box center [221, 243] width 316 height 11
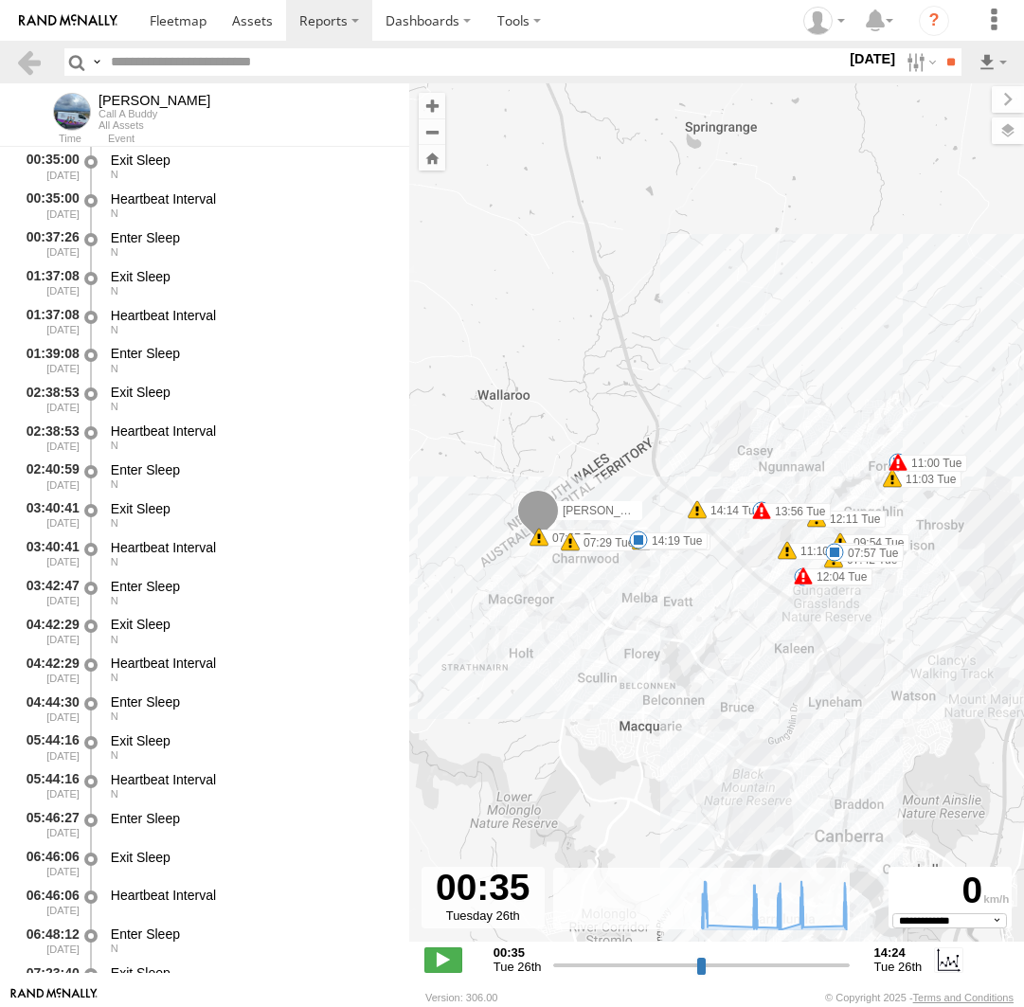
select select "**********"
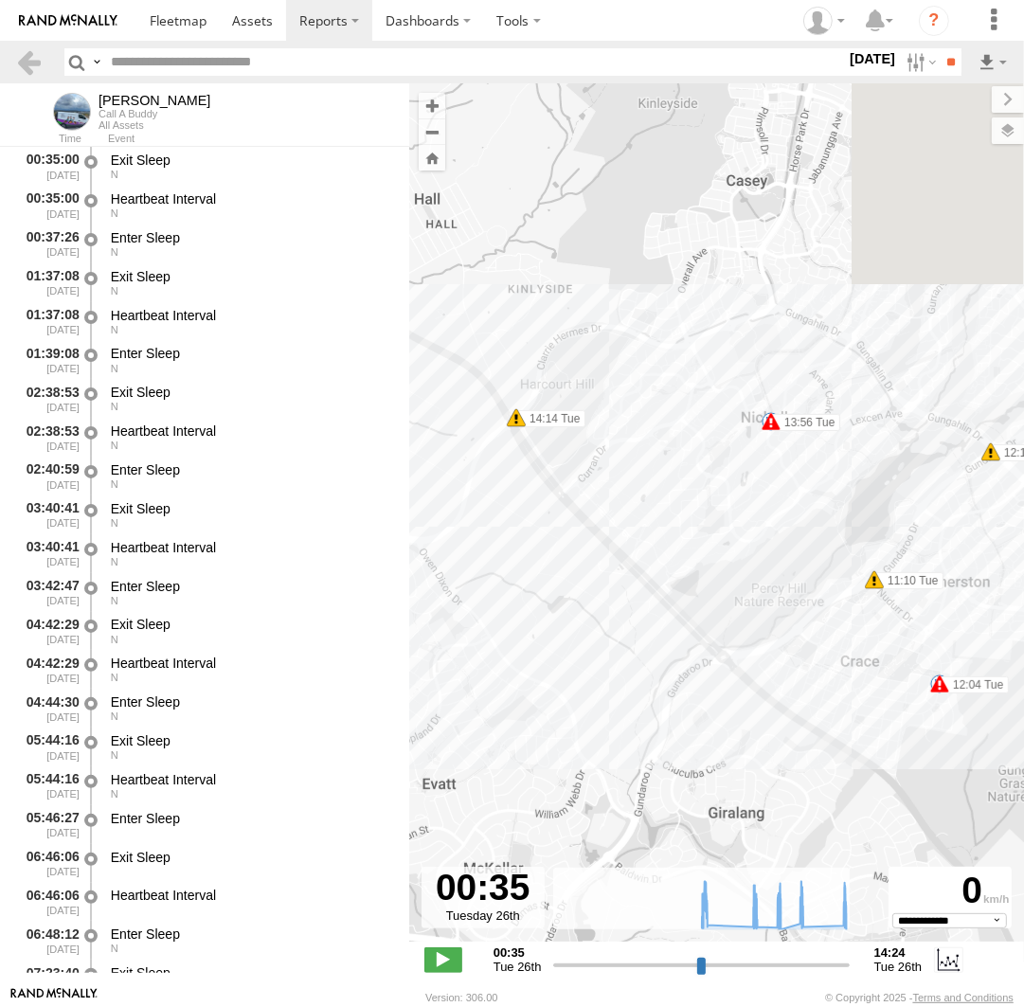
drag, startPoint x: 945, startPoint y: 433, endPoint x: 708, endPoint y: 509, distance: 249.5
click at [708, 512] on div "Jamie 07:27 Tue 07:29 Tue 07:42 Tue 07:57 Tue 09:54 Tue 10:05 Tue 11:00 Tue 11:…" at bounding box center [716, 522] width 615 height 878
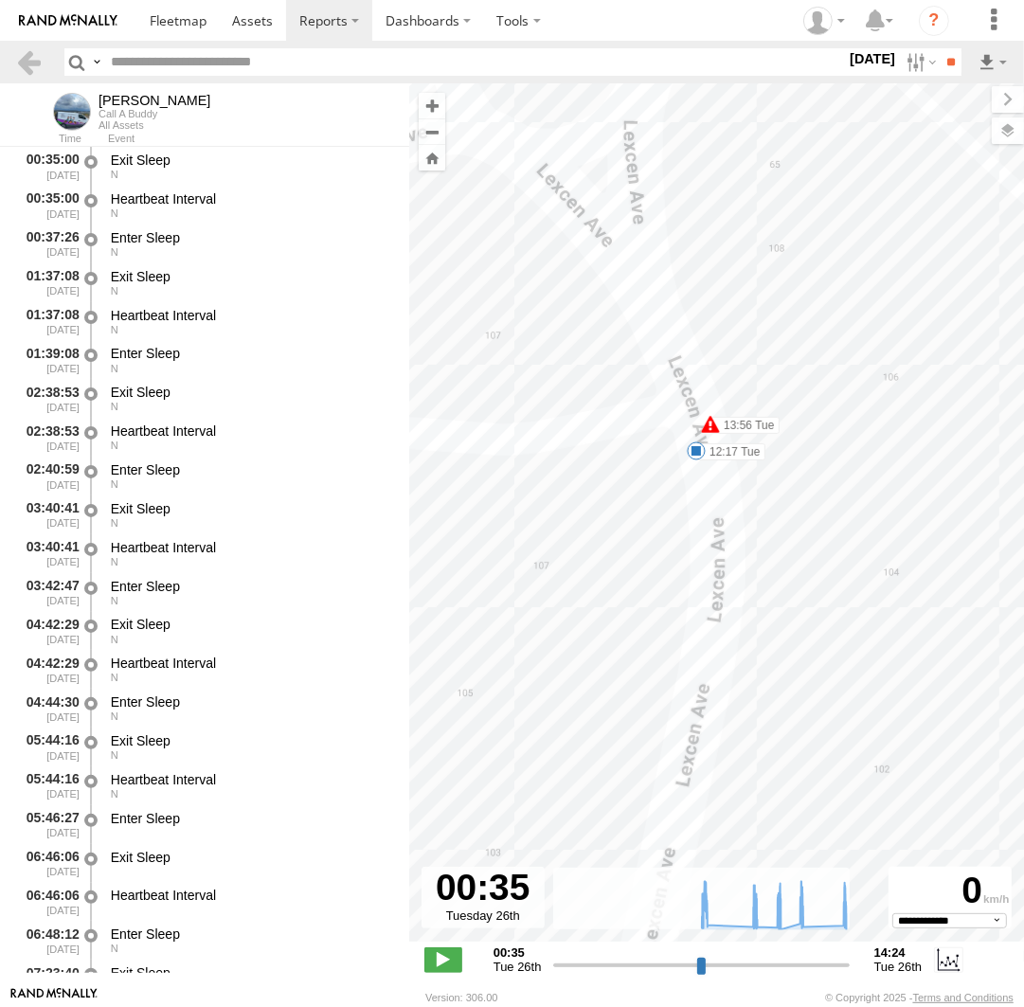
click at [697, 449] on span at bounding box center [696, 450] width 19 height 19
click at [552, 573] on div "Jamie 07:27 Tue 07:29 Tue 07:42 Tue 07:57 Tue 09:54 Tue 10:05 Tue 11:00 Tue 11:…" at bounding box center [716, 522] width 615 height 878
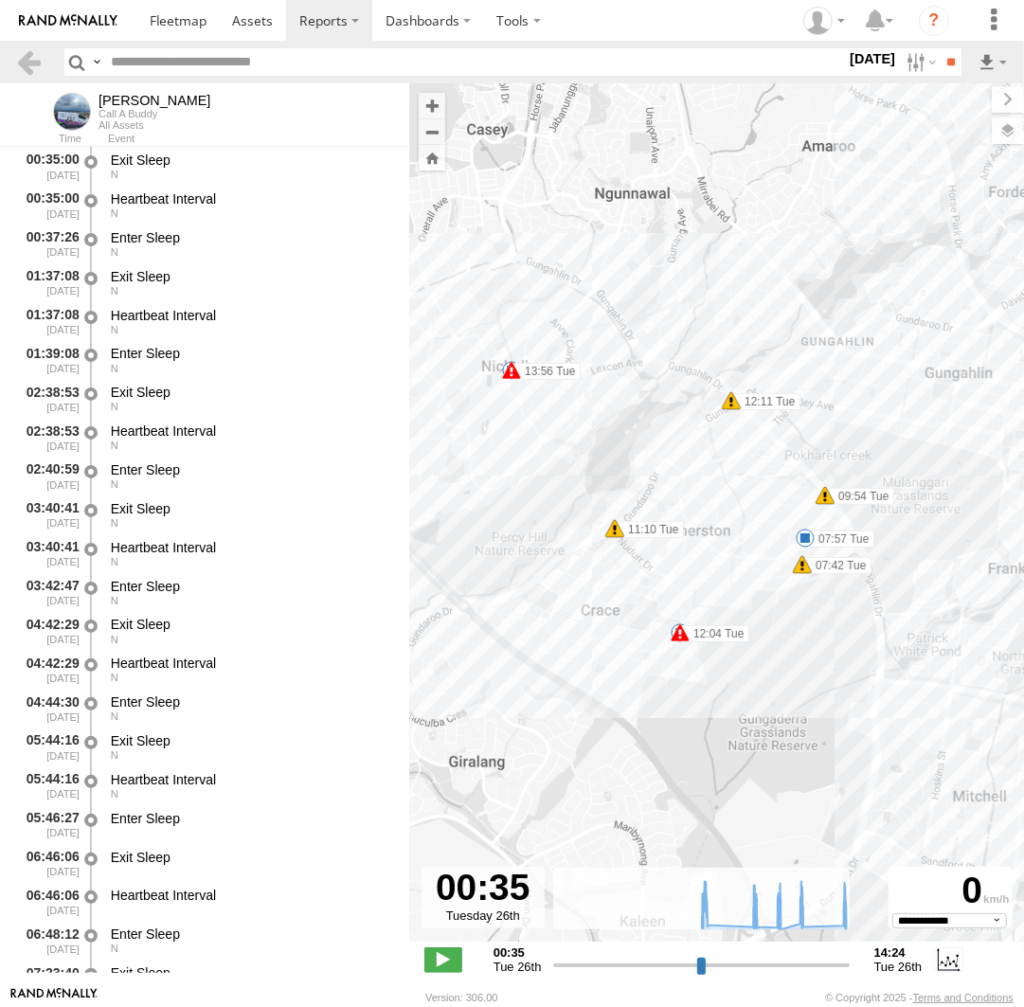
drag, startPoint x: 917, startPoint y: 476, endPoint x: 587, endPoint y: 391, distance: 340.3
click at [587, 391] on div "Jamie 07:27 Tue 07:29 Tue 07:42 Tue 07:57 Tue 09:54 Tue 10:05 Tue 11:00 Tue 11:…" at bounding box center [716, 522] width 615 height 878
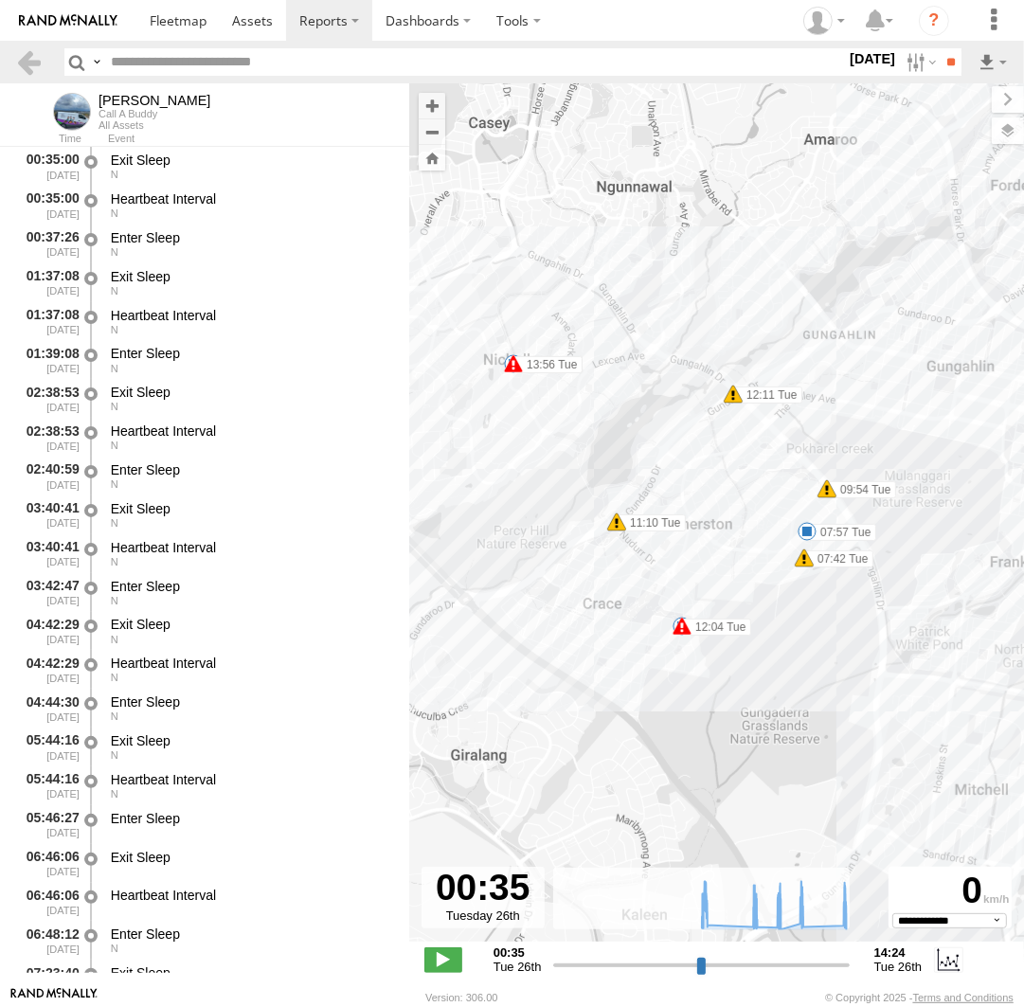
click at [810, 529] on span at bounding box center [807, 531] width 19 height 19
click at [810, 516] on div "07:57 Tue 26th Aug 09:49 Tue 26th Aug 1 51 3 Hale Pl Palmerston" at bounding box center [807, 465] width 208 height 101
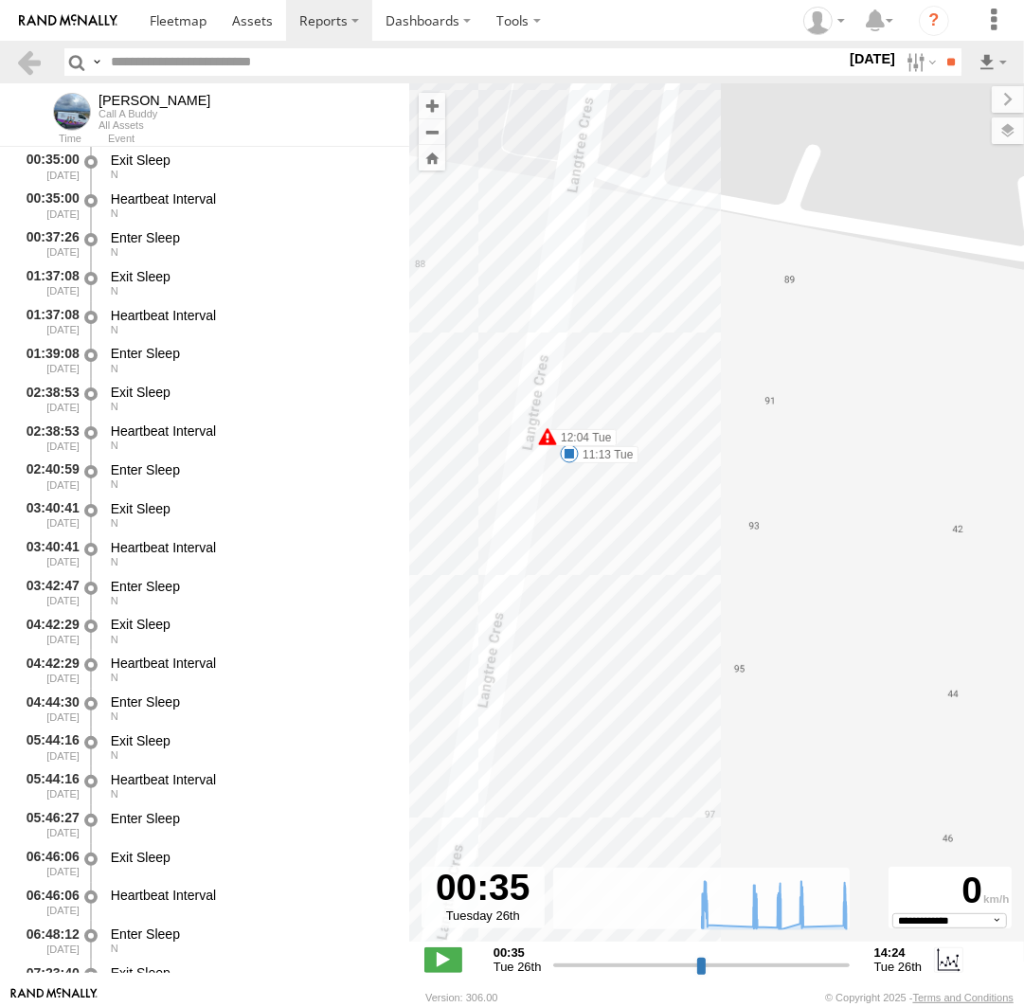
click at [569, 458] on span at bounding box center [569, 453] width 19 height 19
click at [670, 493] on div "Jamie 07:27 Tue 07:29 Tue 07:42 Tue 07:57 Tue 09:54 Tue 10:05 Tue 11:00 Tue 11:…" at bounding box center [716, 522] width 615 height 878
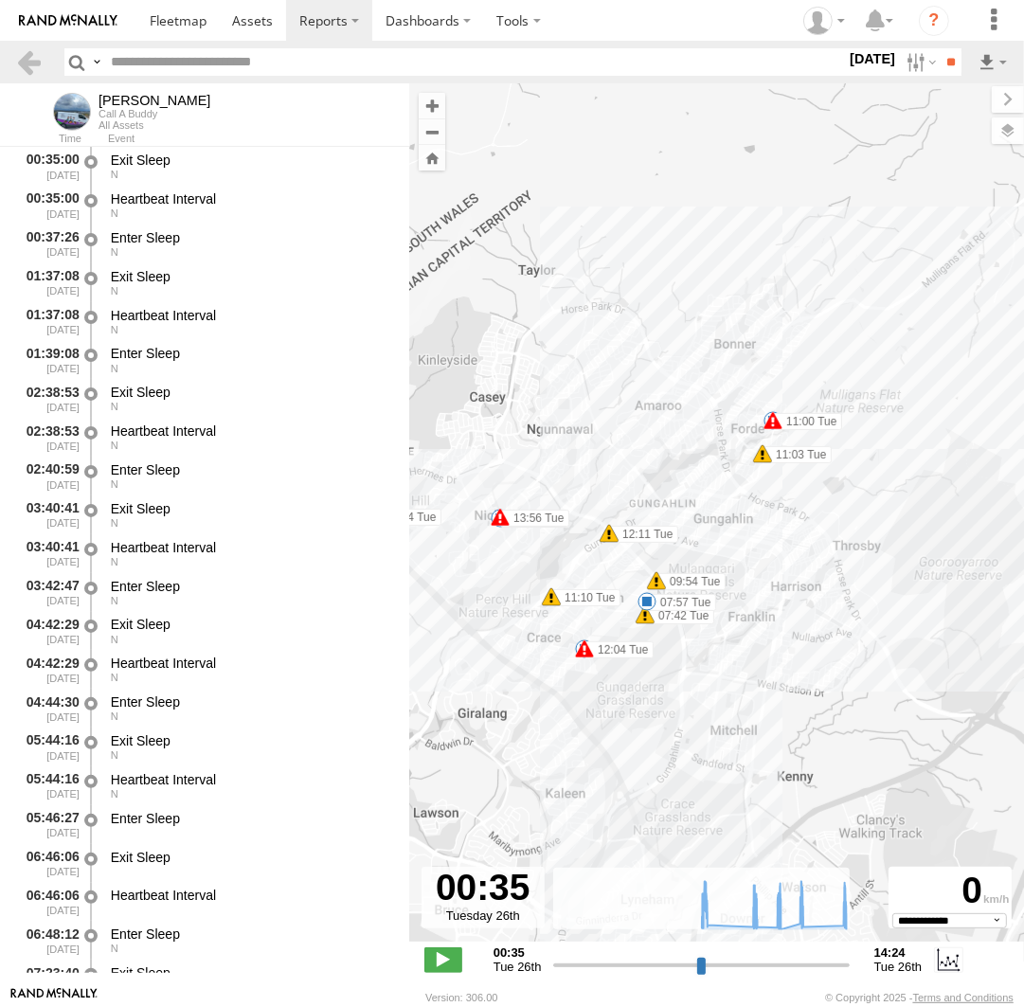
drag, startPoint x: 924, startPoint y: 325, endPoint x: 703, endPoint y: 489, distance: 274.9
click at [703, 489] on div "[PERSON_NAME] 07:27 Tue 07:29 Tue 07:42 Tue 07:57 Tue 09:54 Tue 10:05 Tue 11:00…" at bounding box center [716, 522] width 615 height 878
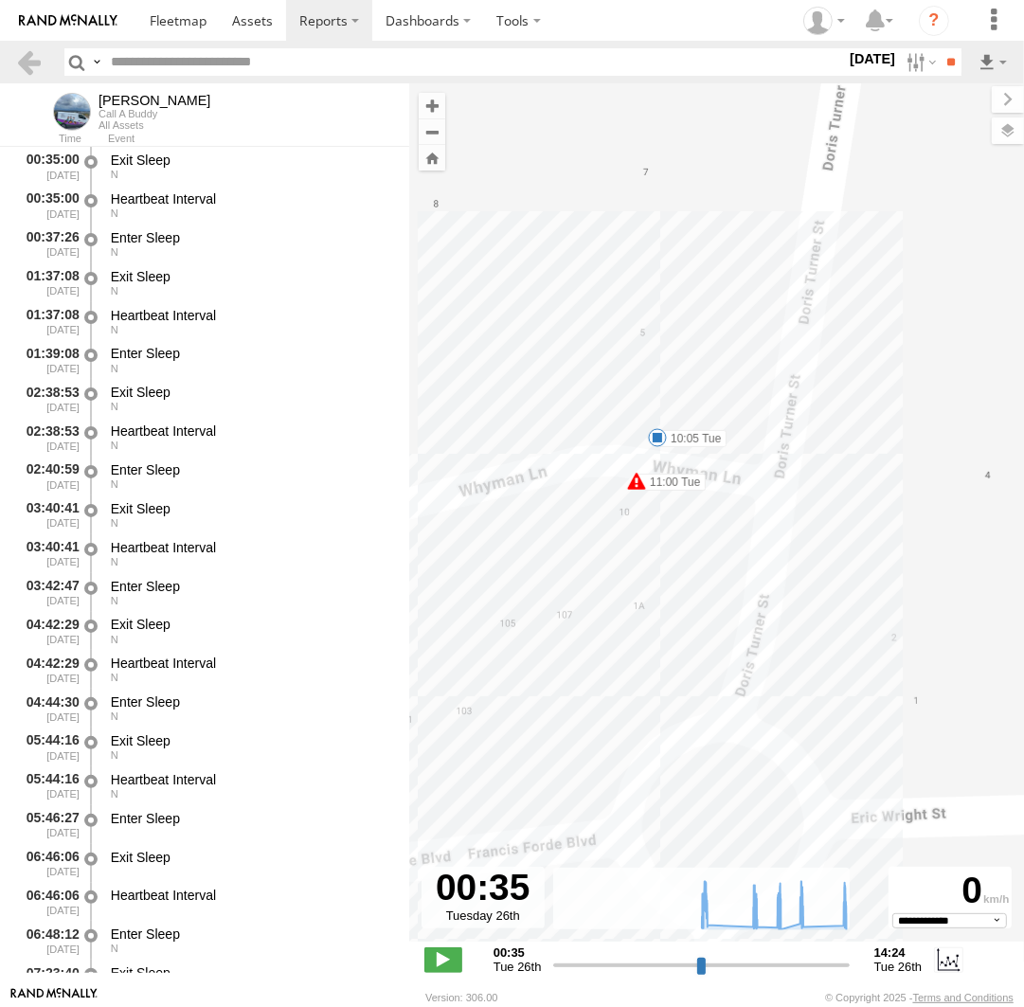
click at [656, 433] on span at bounding box center [657, 437] width 19 height 19
click at [656, 422] on div "10:05 Tue 26th Aug 11:01 Tue 26th Aug 55 10 Whyman Ln Forde" at bounding box center [657, 371] width 208 height 101
click at [677, 512] on div "Jamie 07:27 Tue 07:29 Tue 07:42 Tue 07:57 Tue 09:54 Tue 10:05 Tue 11:00 Tue 11:…" at bounding box center [716, 522] width 615 height 878
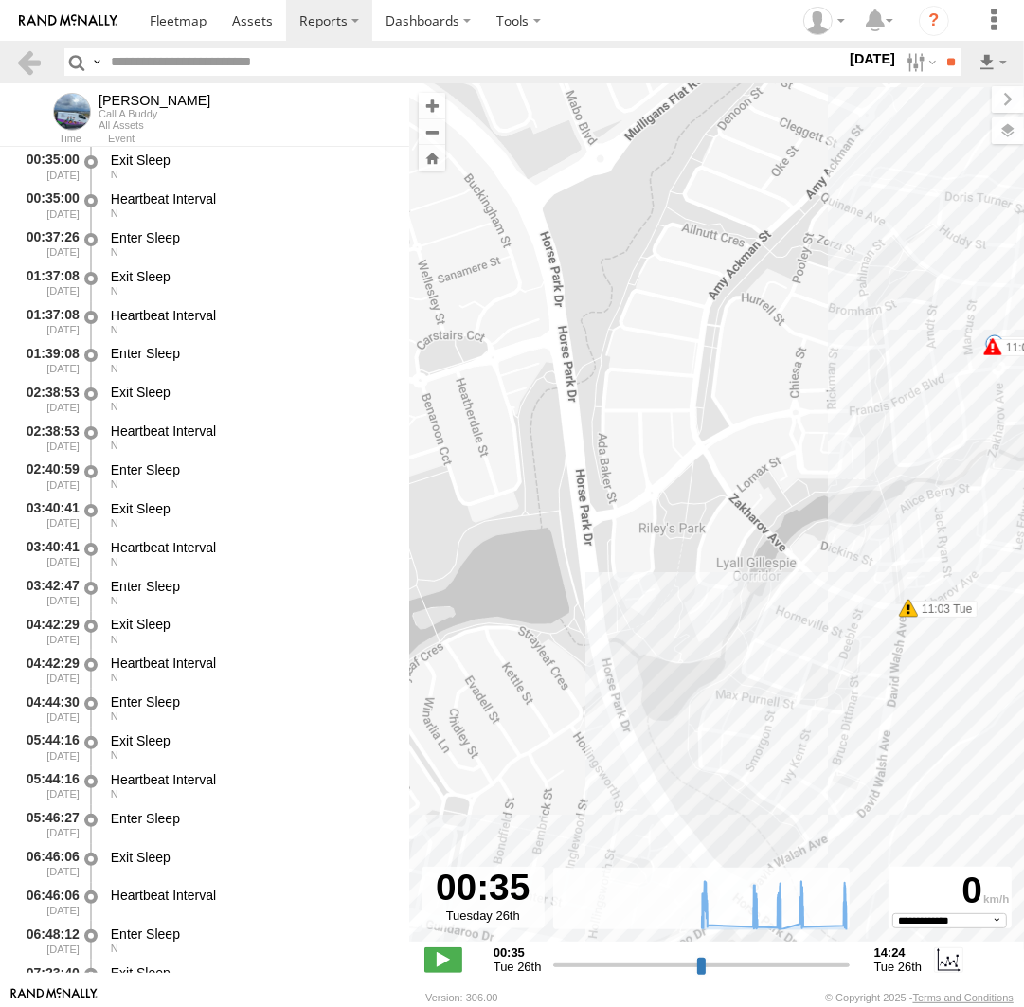
drag, startPoint x: 713, startPoint y: 601, endPoint x: 957, endPoint y: 407, distance: 310.8
click at [957, 407] on div "[PERSON_NAME] 07:27 Tue 07:29 Tue 07:42 Tue 07:57 Tue 09:54 Tue 10:05 Tue 11:00…" at bounding box center [716, 522] width 615 height 878
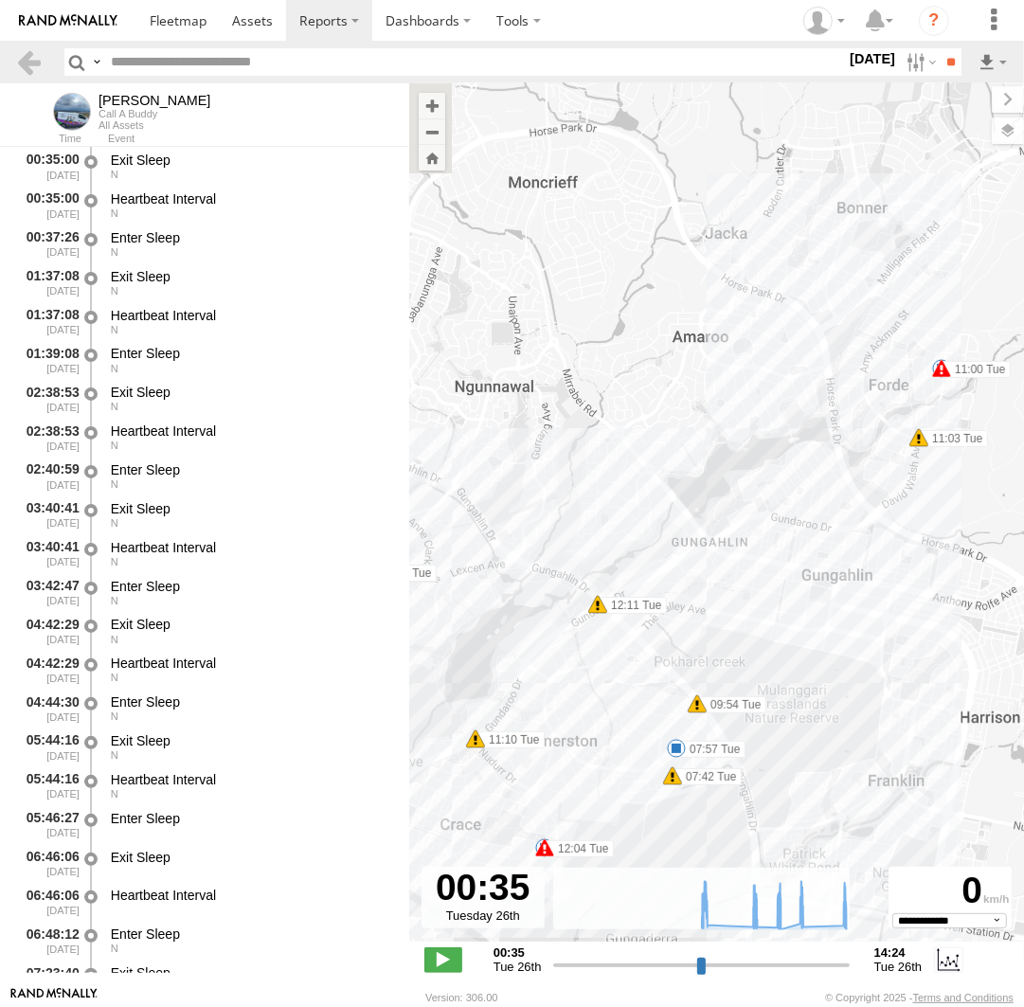
drag, startPoint x: 696, startPoint y: 701, endPoint x: 794, endPoint y: 535, distance: 192.4
click at [797, 524] on div "[PERSON_NAME] 07:27 Tue 07:29 Tue 07:42 Tue 07:57 Tue 09:54 Tue 10:05 Tue 11:00…" at bounding box center [716, 522] width 615 height 878
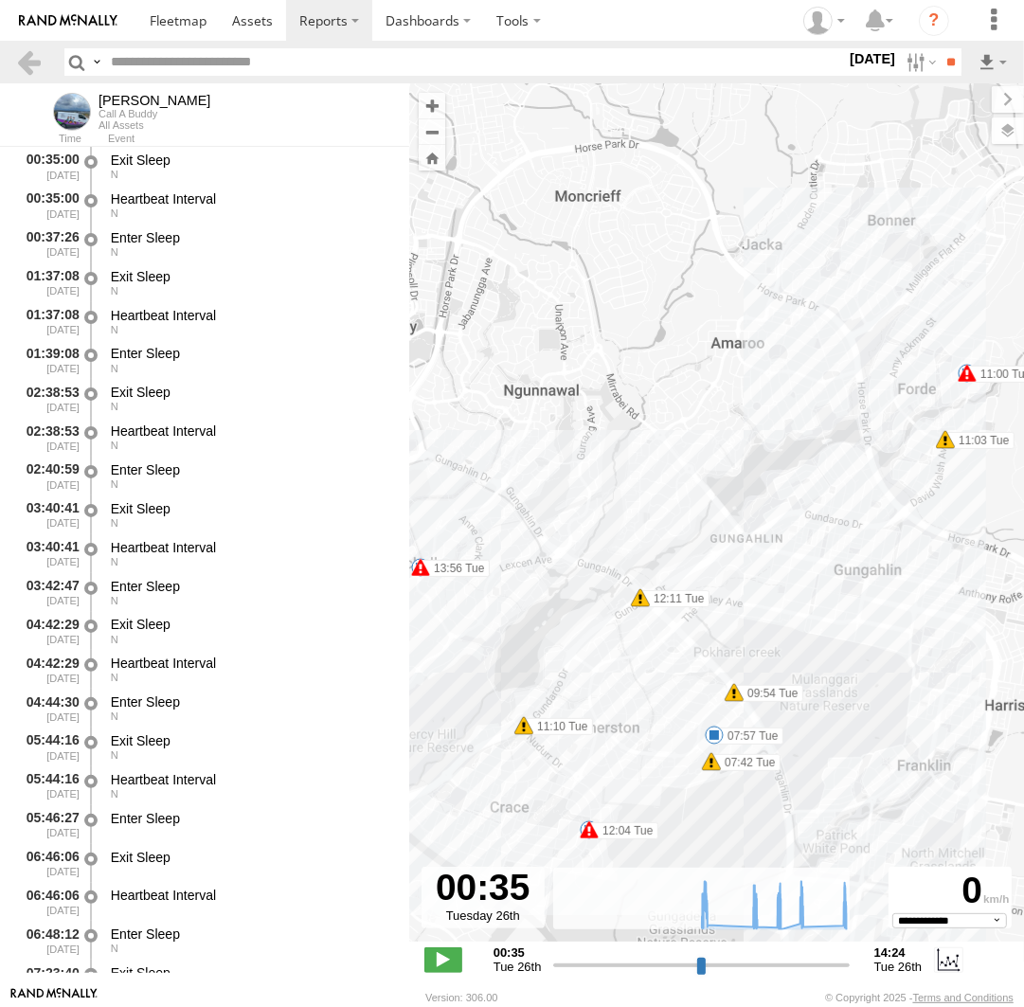
click at [714, 735] on span at bounding box center [714, 735] width 19 height 19
click at [714, 720] on div "07:57 Tue 26th Aug 09:49 Tue 26th Aug 1 51 3 Hale Pl Palmerston" at bounding box center [714, 669] width 208 height 101
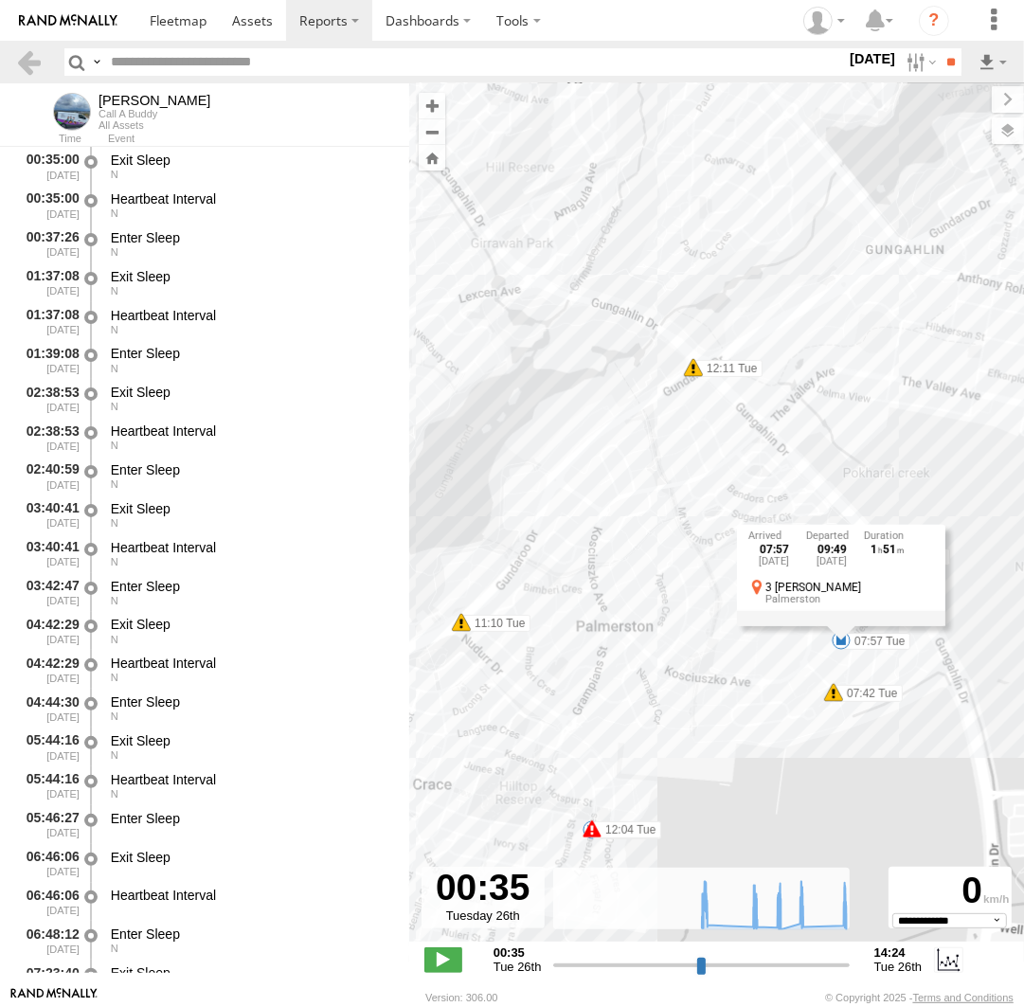
click at [584, 788] on div "Jamie 07:27 Tue 07:29 Tue 07:42 Tue 07:57 Tue 09:54 Tue 10:05 Tue 11:00 Tue 11:…" at bounding box center [716, 522] width 615 height 878
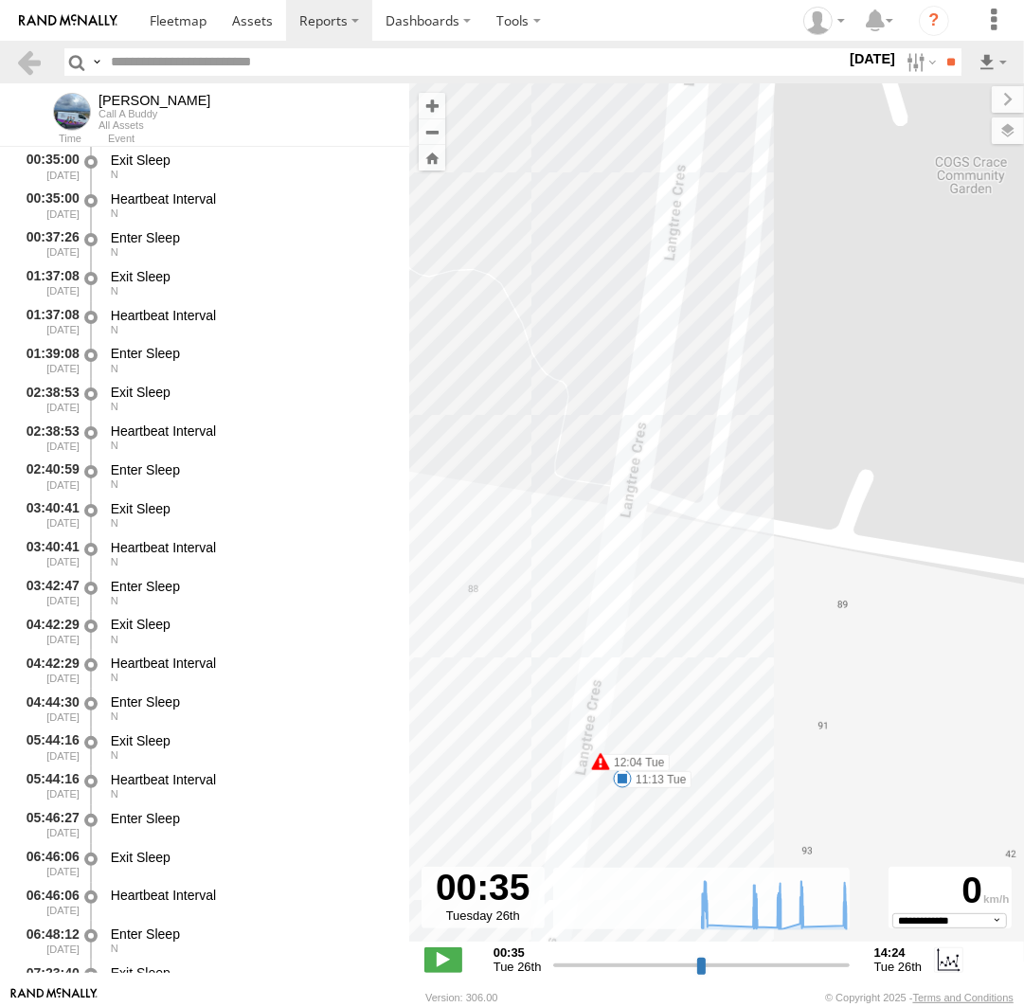
click at [627, 782] on span at bounding box center [622, 778] width 19 height 19
click at [625, 764] on div "11:13 Tue 26th Aug 12:05 Tue 26th Aug 52 93 Langtree Cres Crace" at bounding box center [621, 713] width 208 height 101
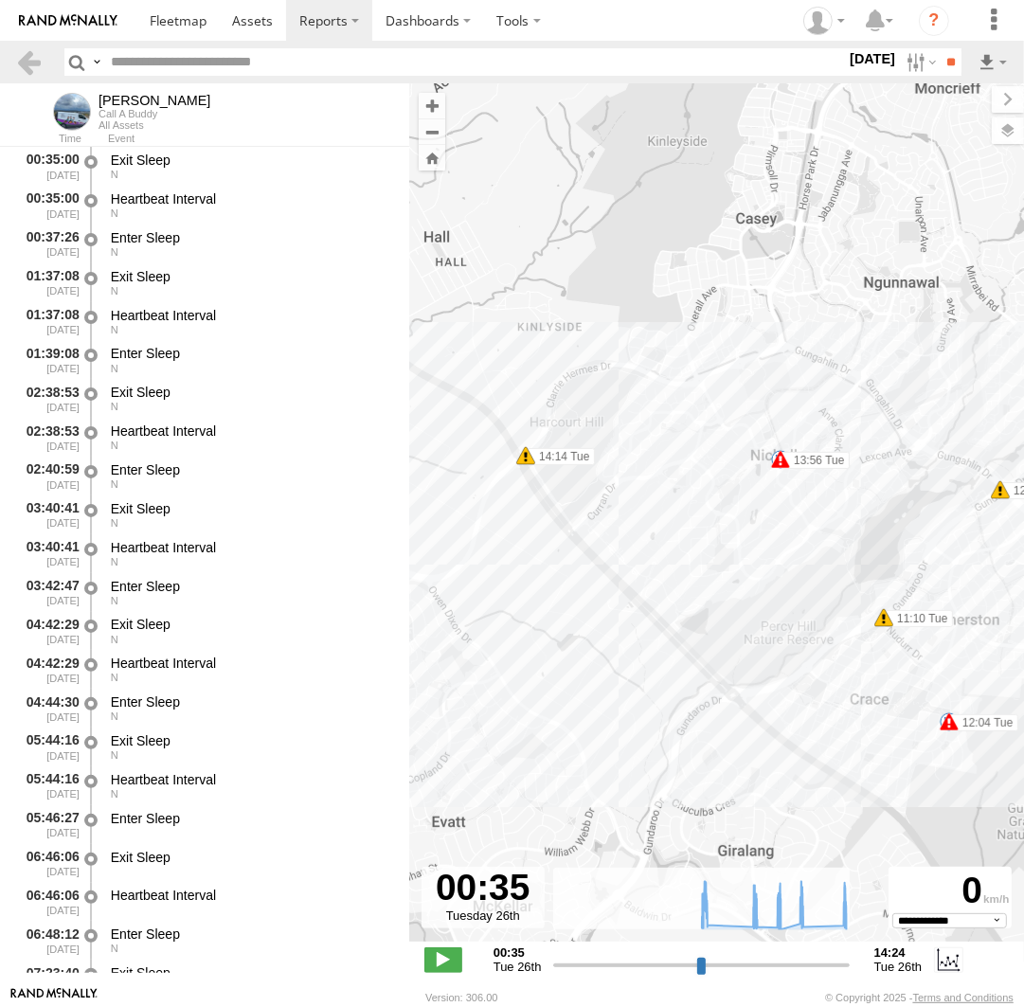
drag, startPoint x: 775, startPoint y: 246, endPoint x: 843, endPoint y: 517, distance: 279.4
click at [852, 524] on div "[PERSON_NAME] 07:27 Tue 07:29 Tue 07:42 Tue 07:57 Tue 09:54 Tue 10:05 Tue 11:00…" at bounding box center [716, 522] width 615 height 878
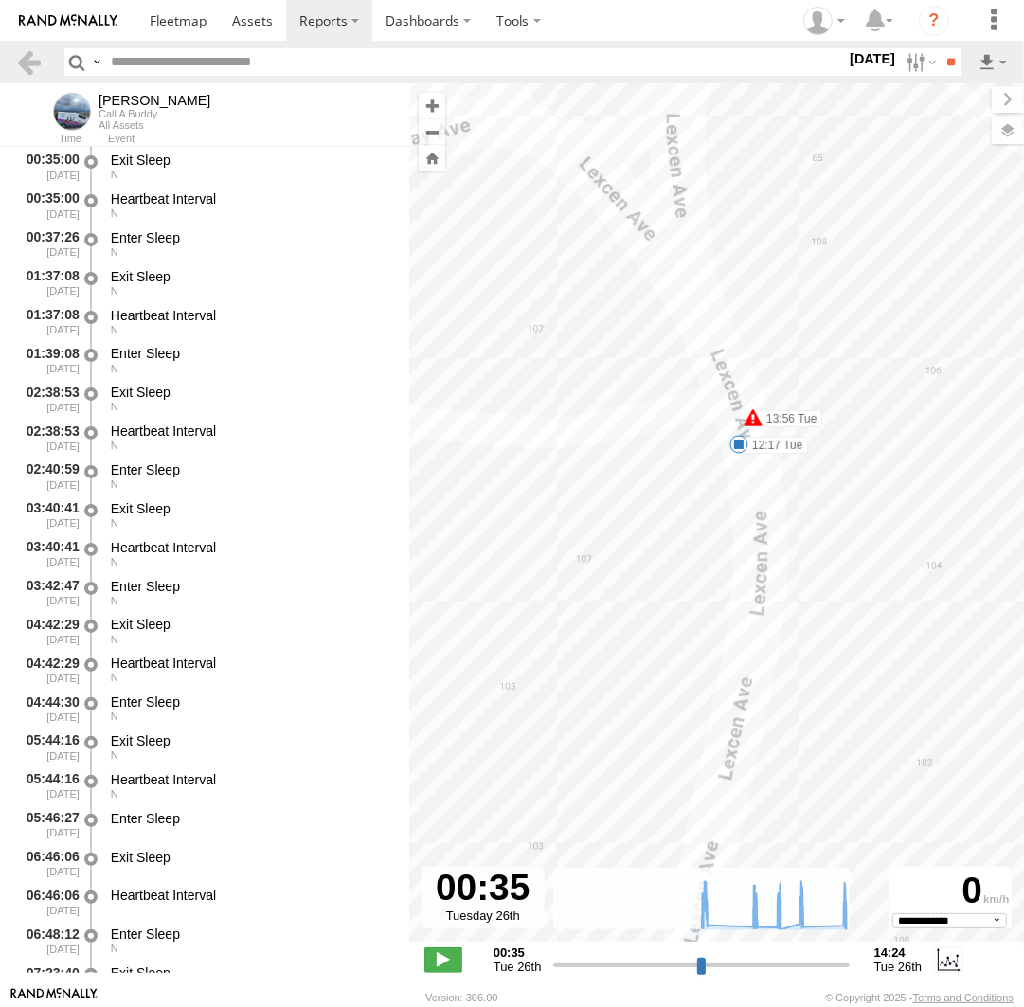
click at [742, 446] on span at bounding box center [738, 444] width 19 height 19
click at [799, 517] on div "[PERSON_NAME] 07:27 Tue 07:29 Tue 07:42 Tue 07:57 Tue 09:54 Tue 10:05 Tue 11:00…" at bounding box center [716, 522] width 615 height 878
click at [897, 578] on div "[PERSON_NAME] 07:27 Tue 07:29 Tue 07:42 Tue 07:57 Tue 09:54 Tue 10:05 Tue 11:00…" at bounding box center [716, 522] width 615 height 878
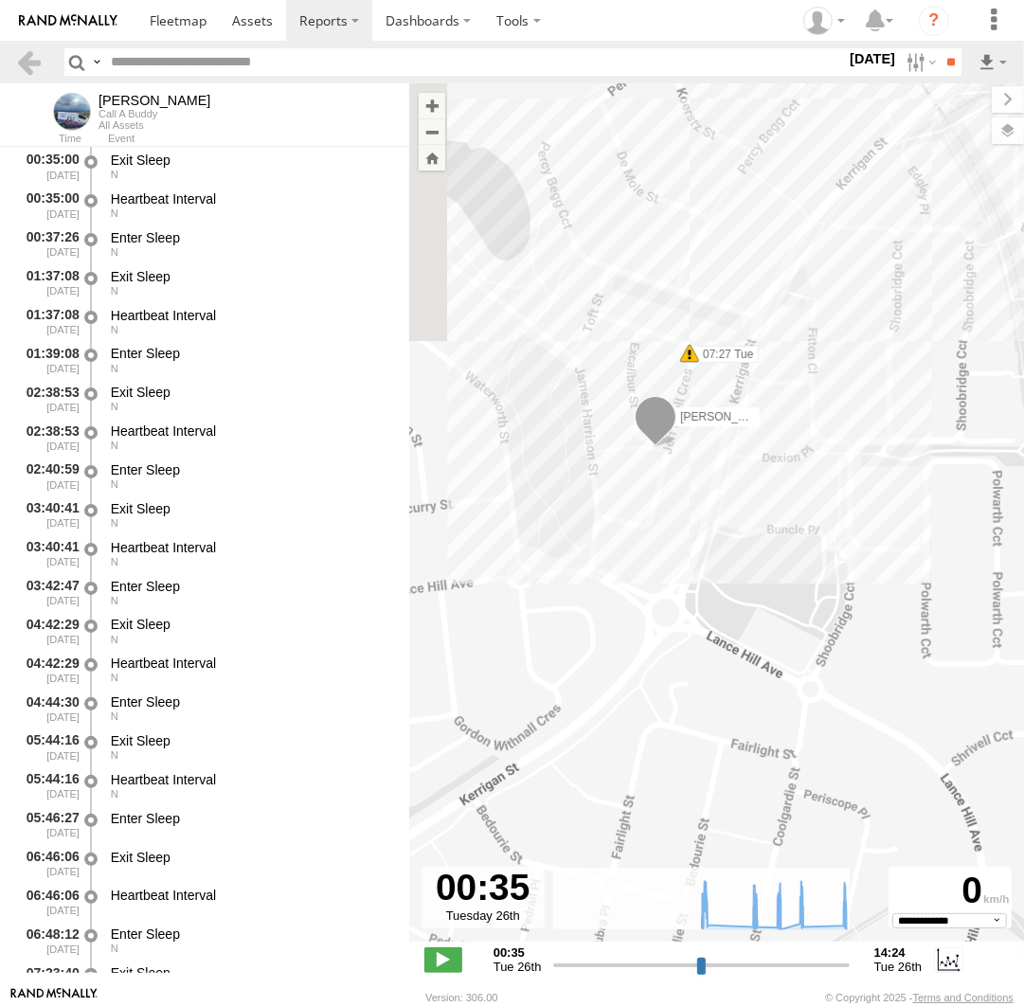
drag, startPoint x: 572, startPoint y: 504, endPoint x: 819, endPoint y: 473, distance: 249.2
click at [819, 473] on div "[PERSON_NAME] 07:27 Tue 07:29 Tue 07:42 Tue 07:57 Tue 09:54 Tue 10:05 Tue 11:00…" at bounding box center [716, 522] width 615 height 878
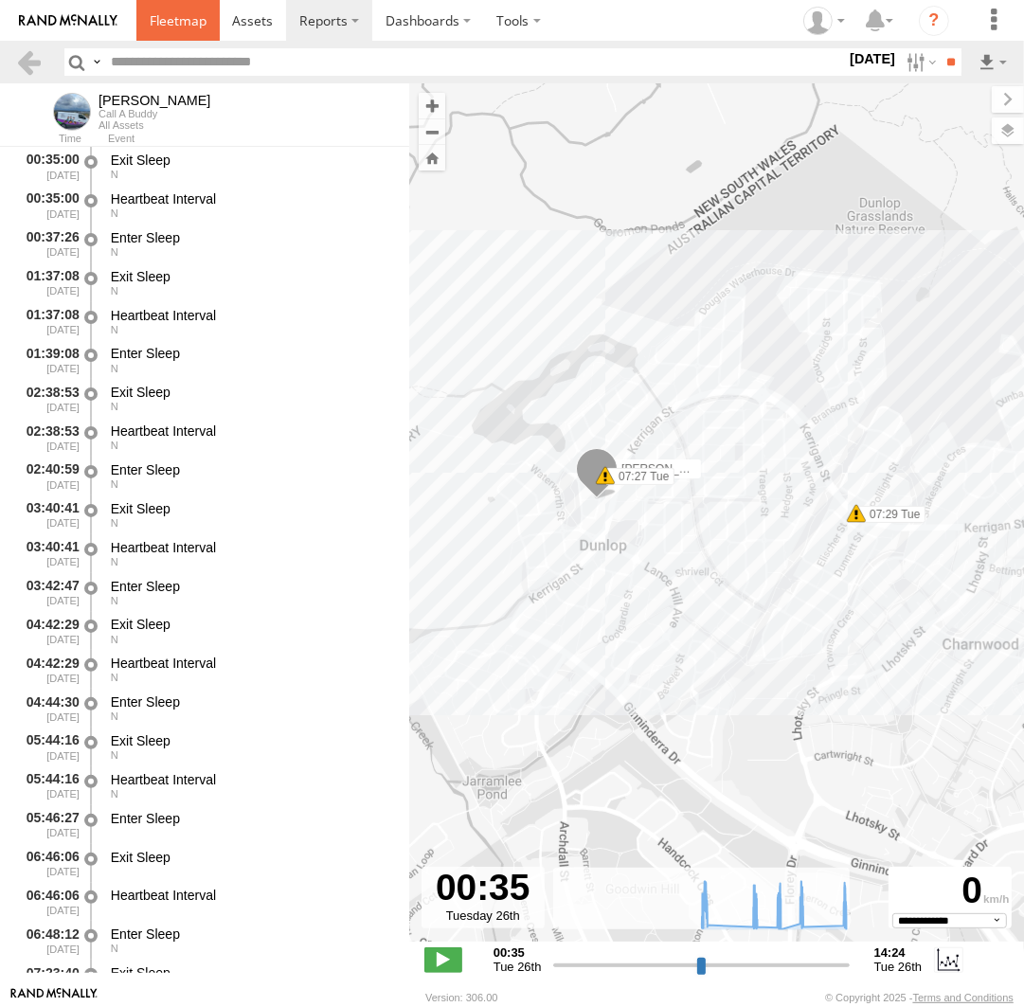
click at [178, 22] on span at bounding box center [178, 20] width 57 height 18
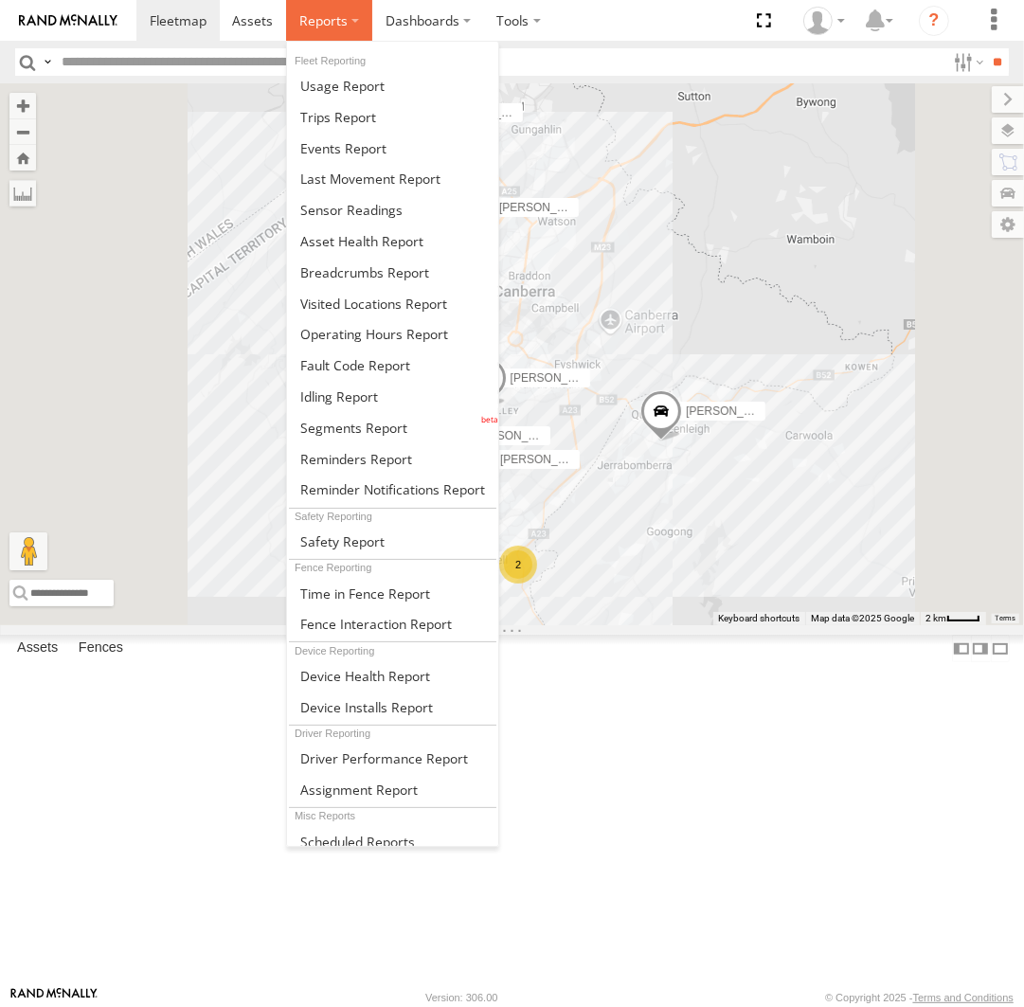
click at [319, 26] on span at bounding box center [323, 20] width 48 height 18
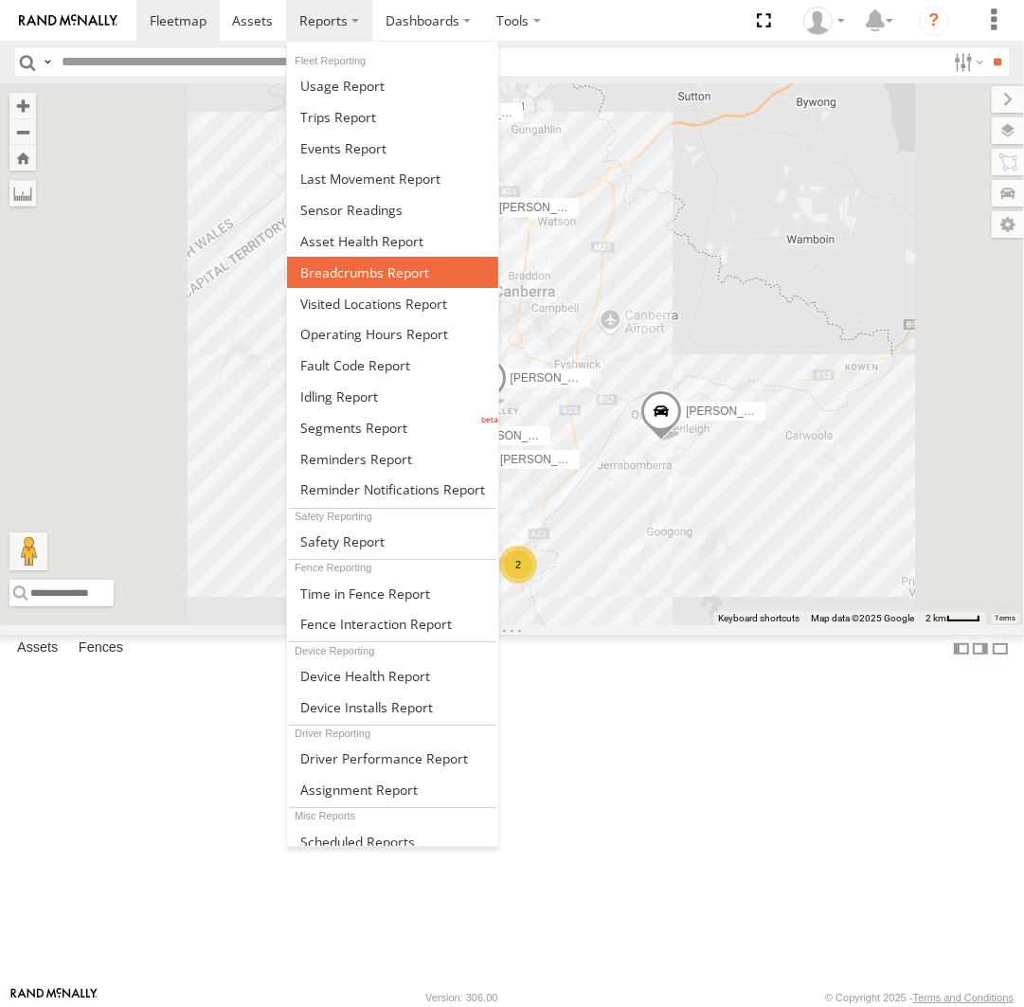
click at [368, 268] on span at bounding box center [364, 272] width 129 height 18
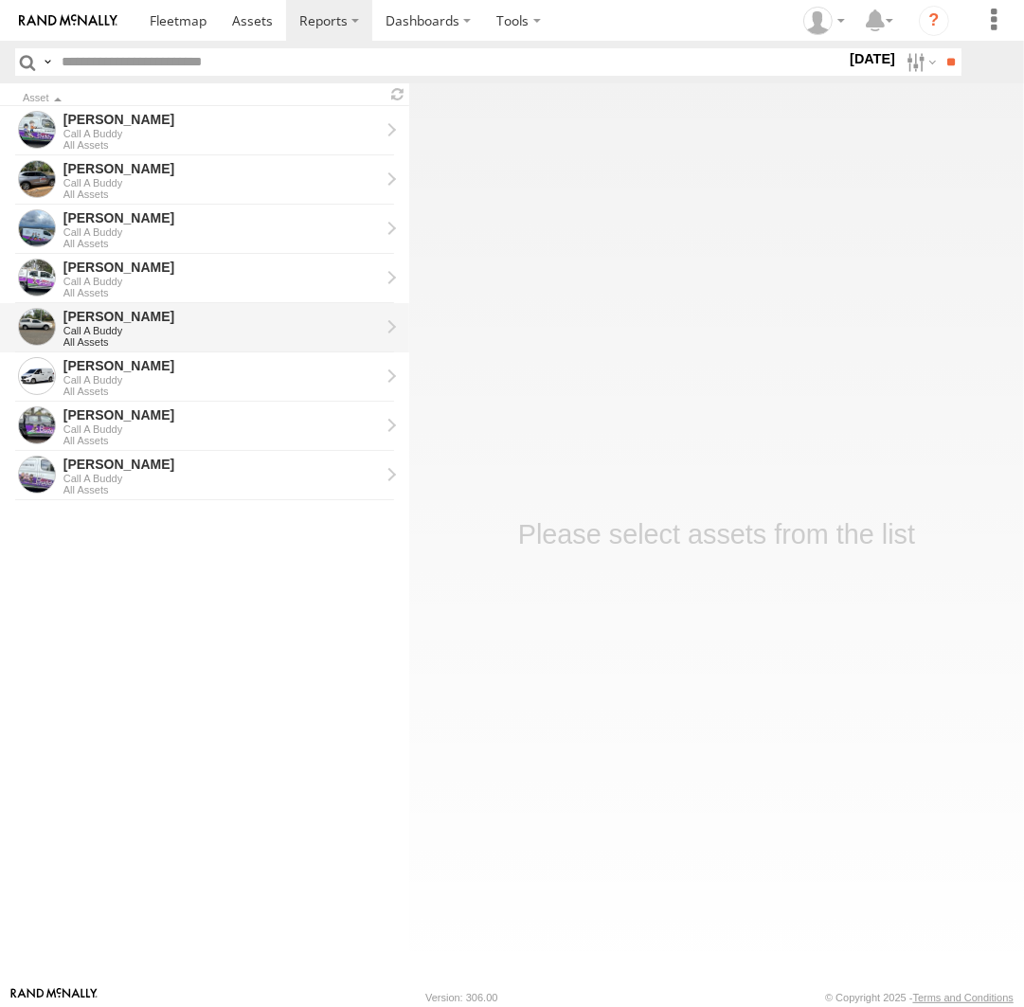
click at [148, 337] on div "All Assets" at bounding box center [221, 341] width 316 height 11
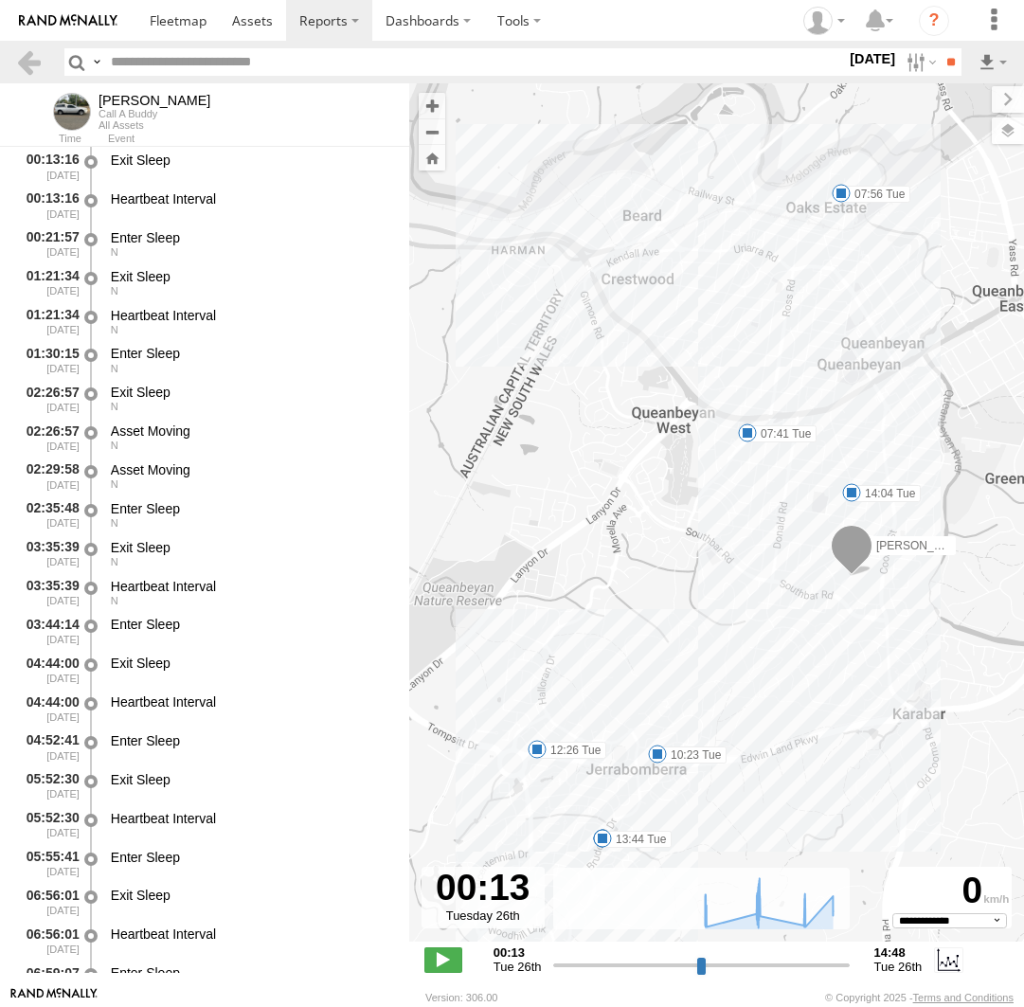
select select "**********"
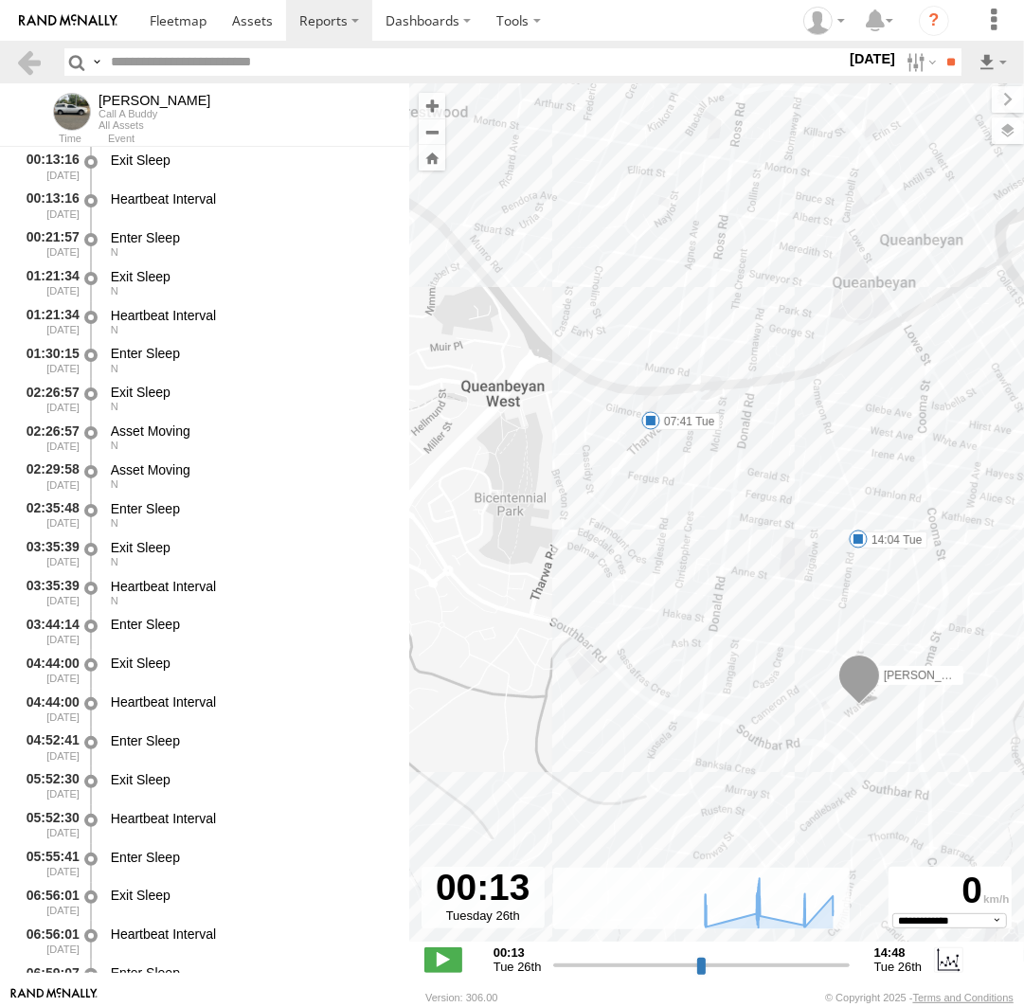
click at [862, 540] on span at bounding box center [858, 539] width 19 height 19
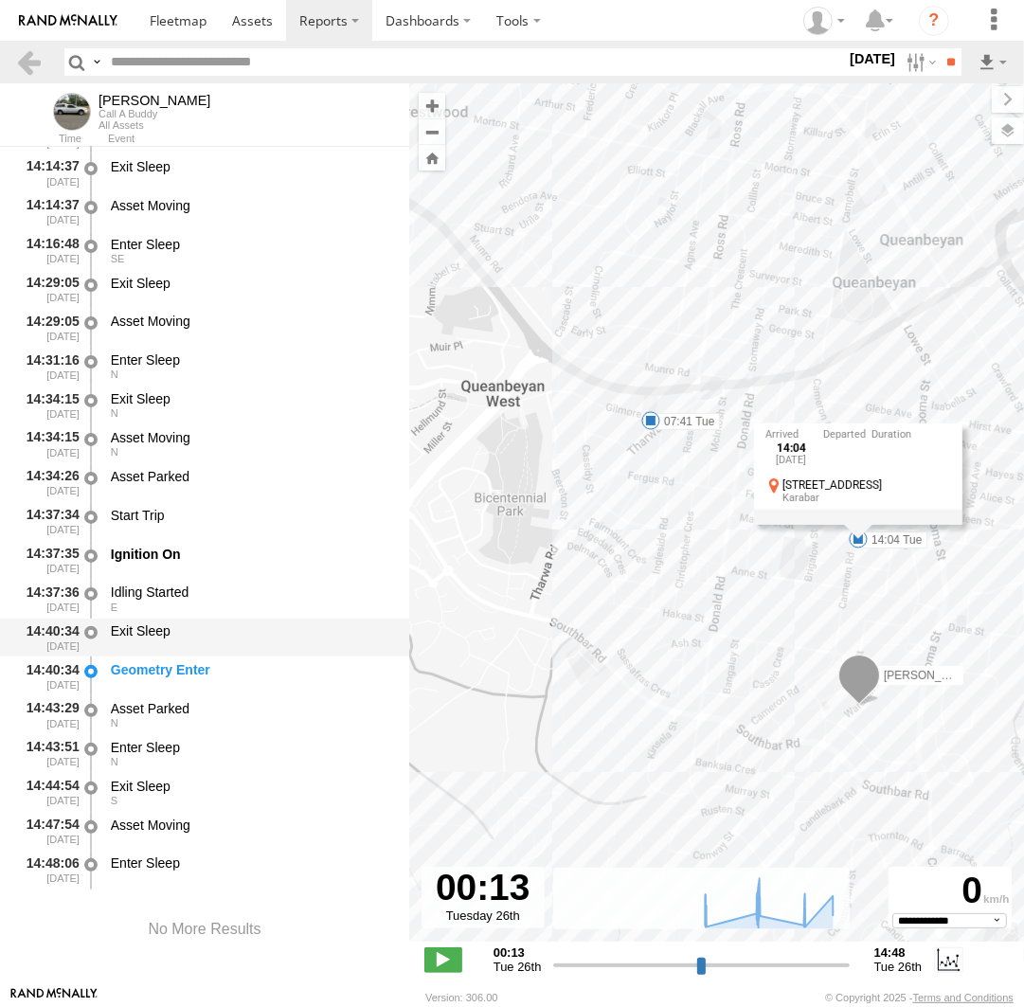
scroll to position [16641, 0]
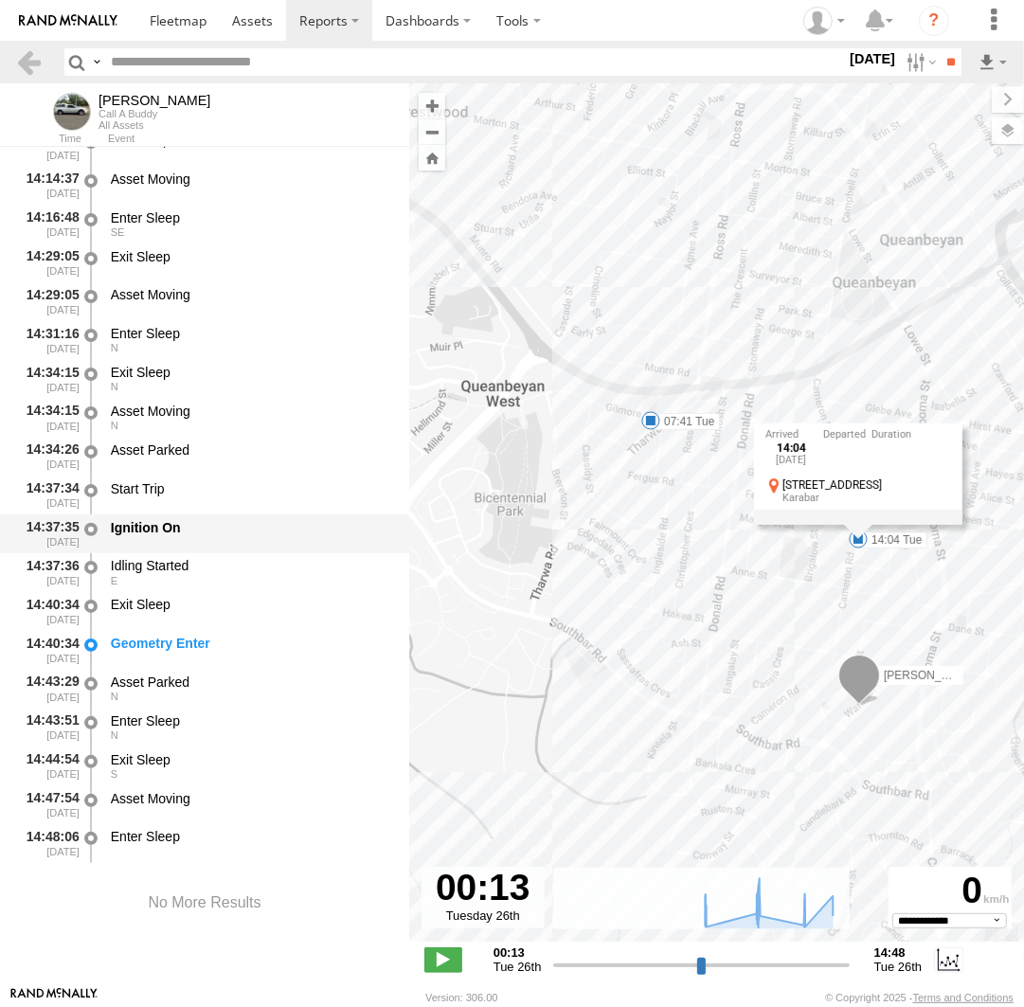
click at [183, 534] on div "Ignition On" at bounding box center [251, 527] width 280 height 17
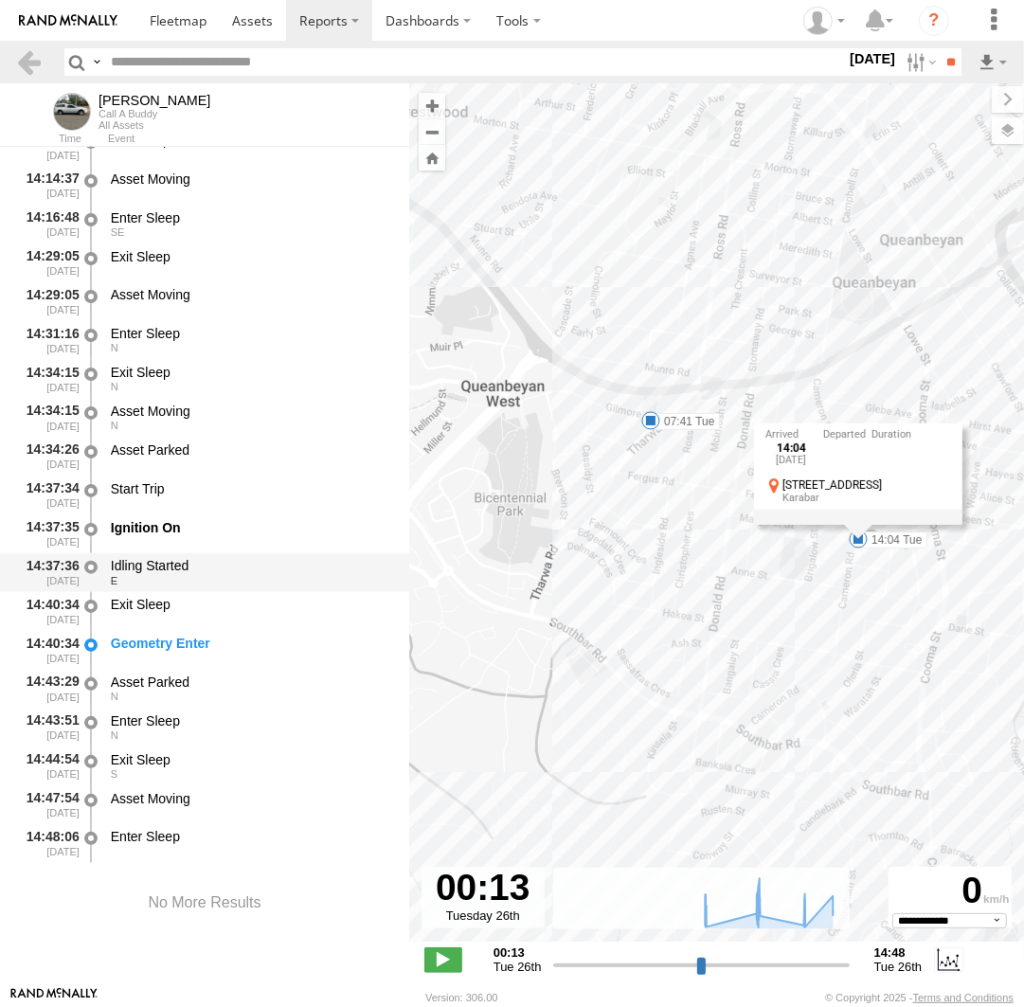
click at [191, 564] on div "Idling Started" at bounding box center [251, 565] width 280 height 17
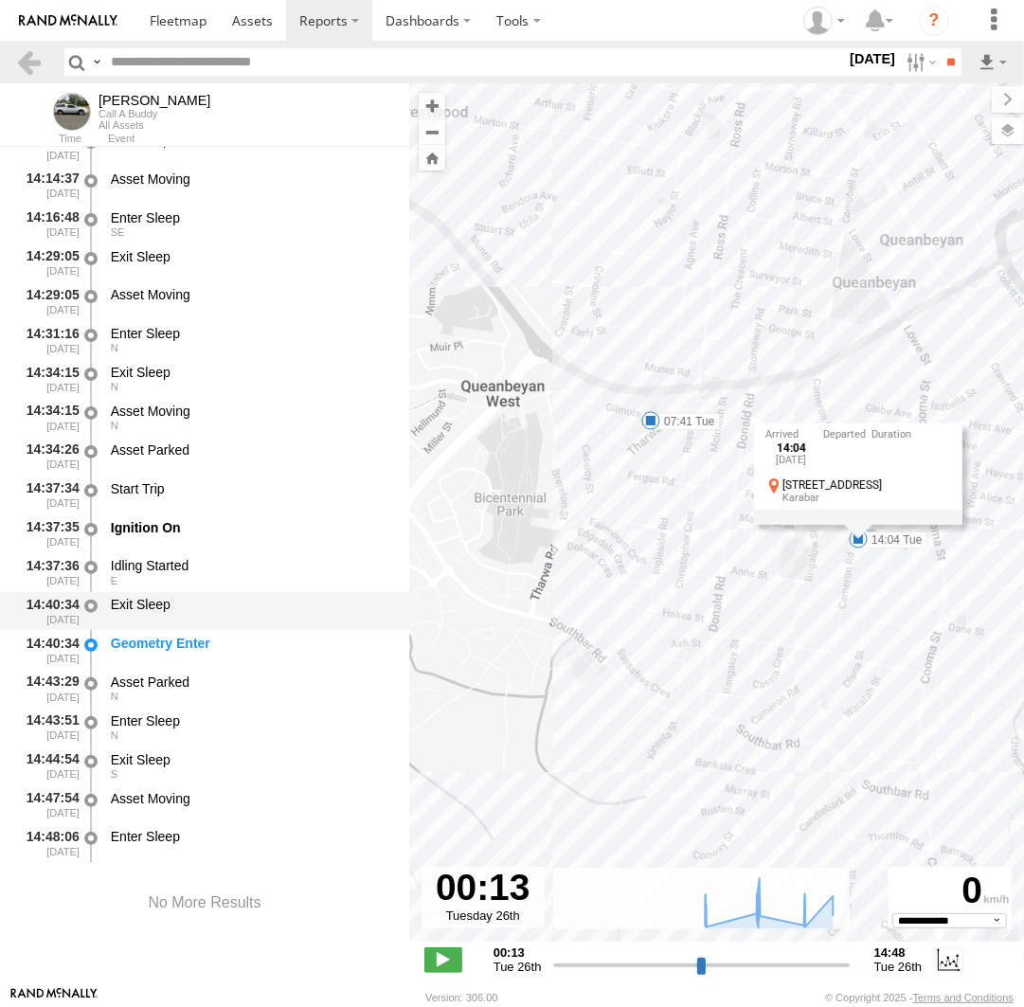
click at [186, 599] on div "Exit Sleep" at bounding box center [251, 604] width 280 height 17
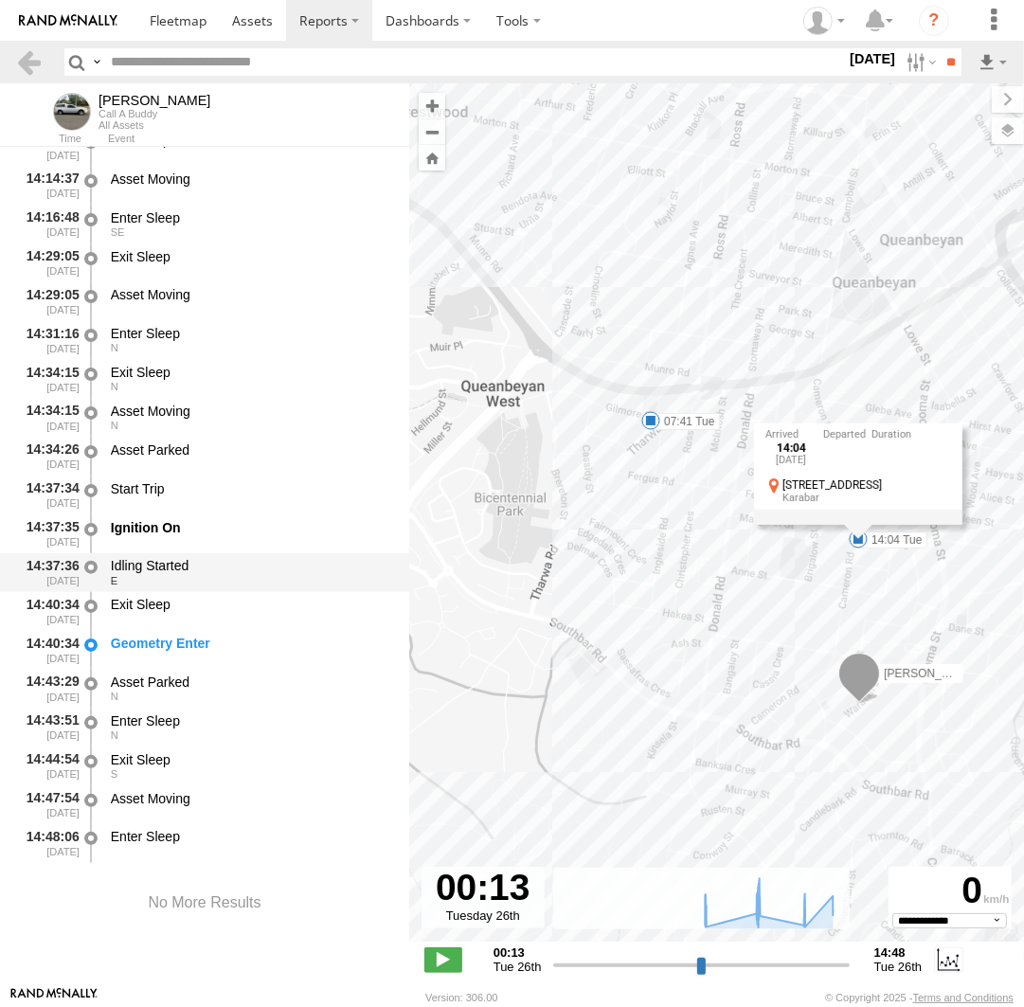
click at [181, 568] on div "Idling Started" at bounding box center [251, 565] width 280 height 17
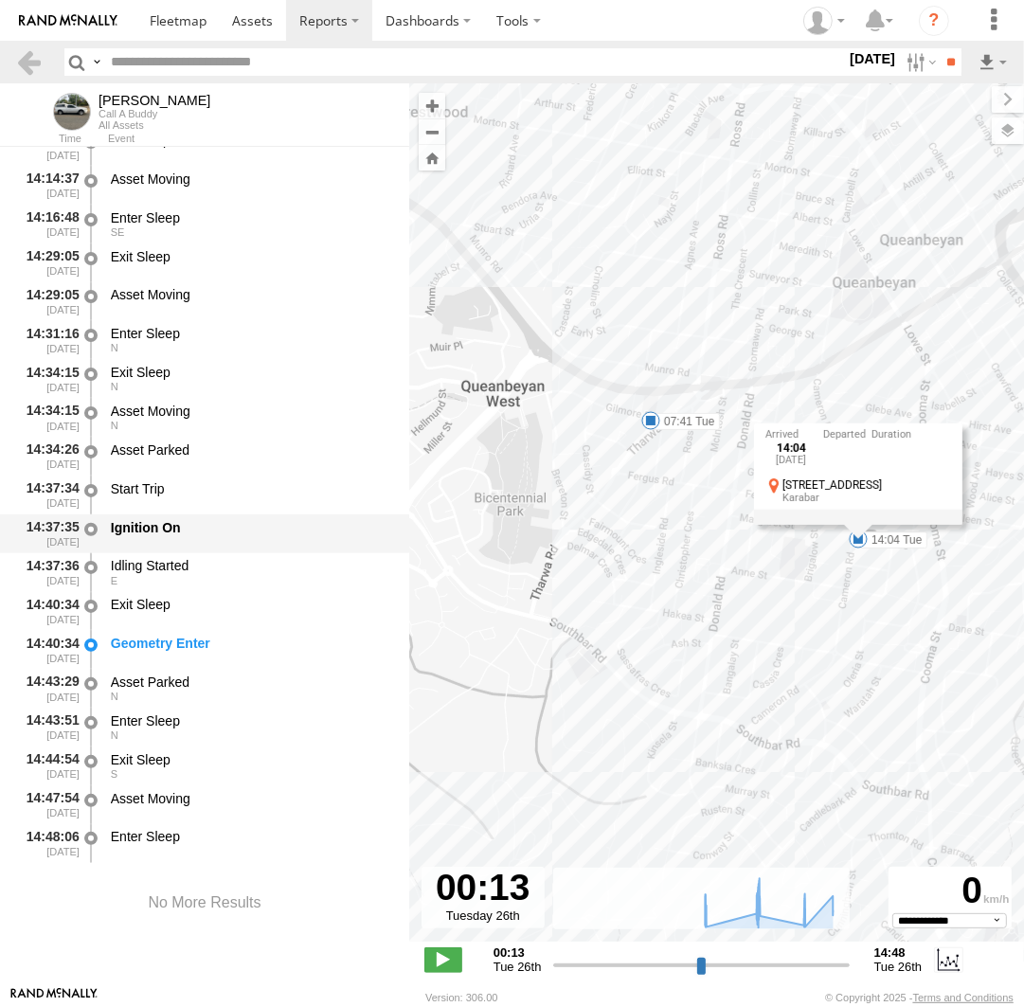
click at [181, 528] on div "Ignition On" at bounding box center [251, 527] width 280 height 17
click at [182, 489] on div "Start Trip" at bounding box center [251, 488] width 280 height 17
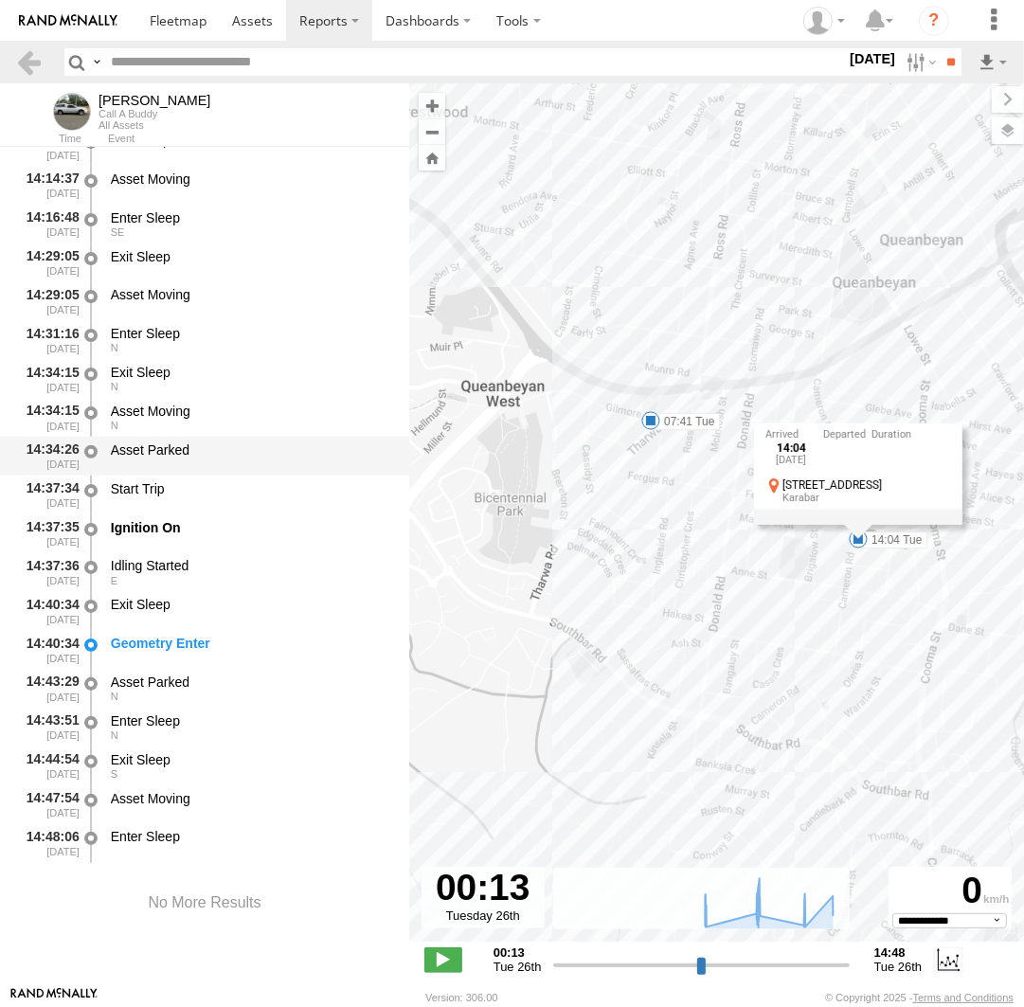
click at [184, 449] on div "Asset Parked" at bounding box center [251, 449] width 280 height 17
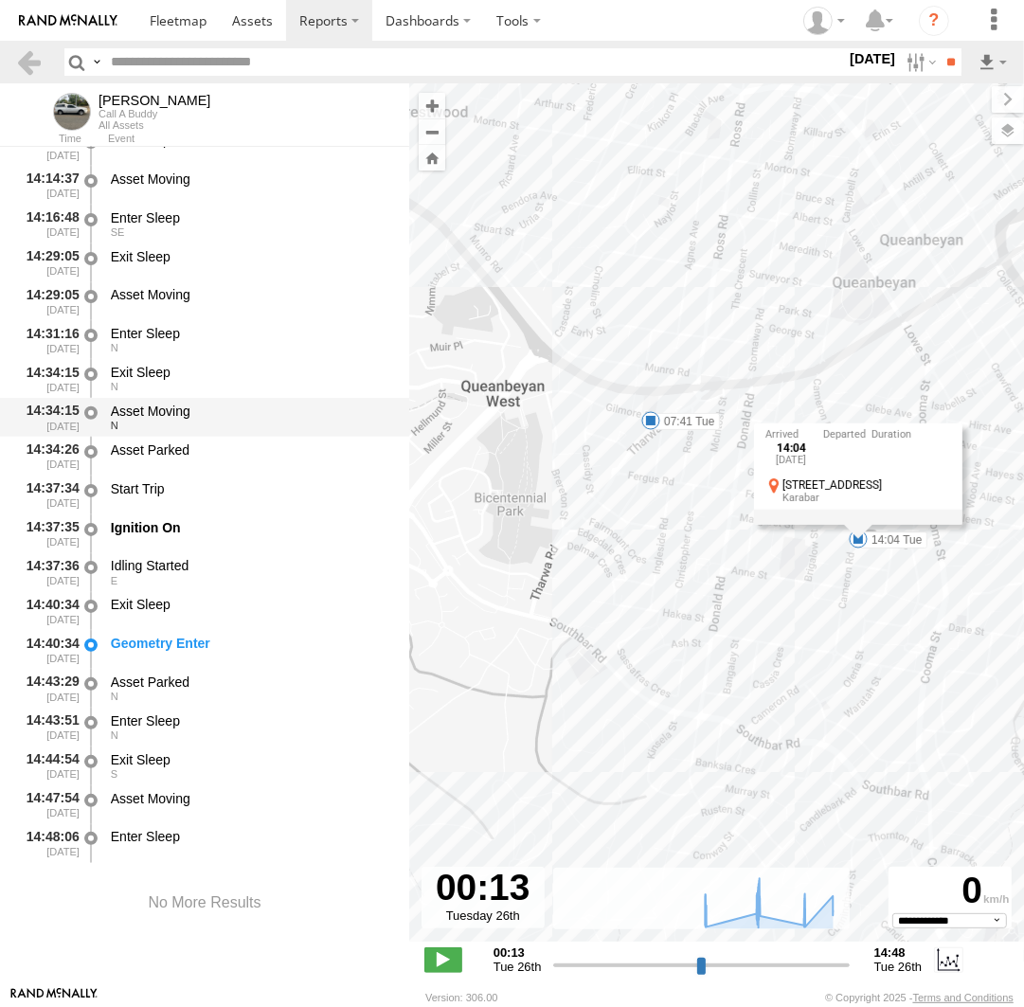
click at [184, 412] on div "Asset Moving" at bounding box center [251, 411] width 280 height 17
click at [186, 375] on div "Exit Sleep" at bounding box center [251, 372] width 280 height 17
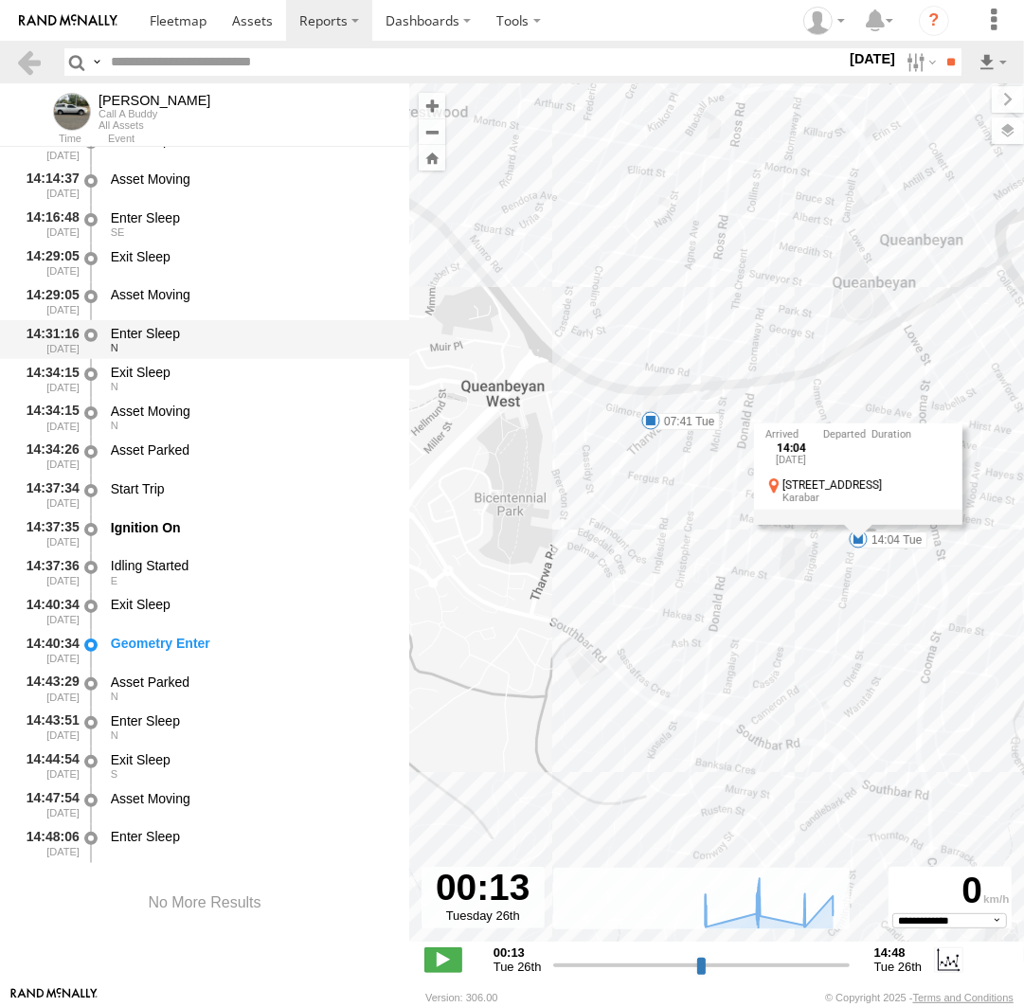
click at [190, 320] on div "14:31:16 [DATE] Enter Sleep N" at bounding box center [204, 339] width 409 height 39
click at [190, 297] on div "Asset Moving" at bounding box center [251, 294] width 280 height 17
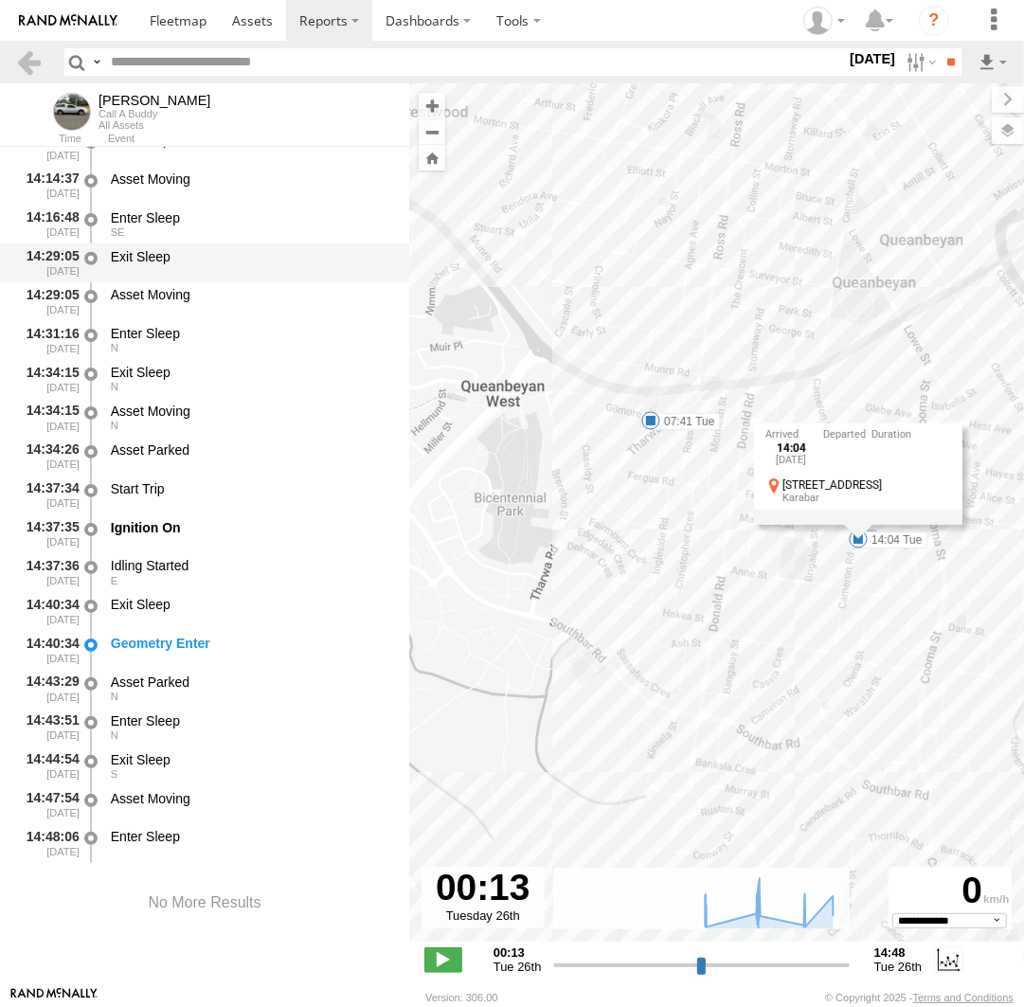
click at [194, 263] on div "Exit Sleep" at bounding box center [251, 262] width 286 height 35
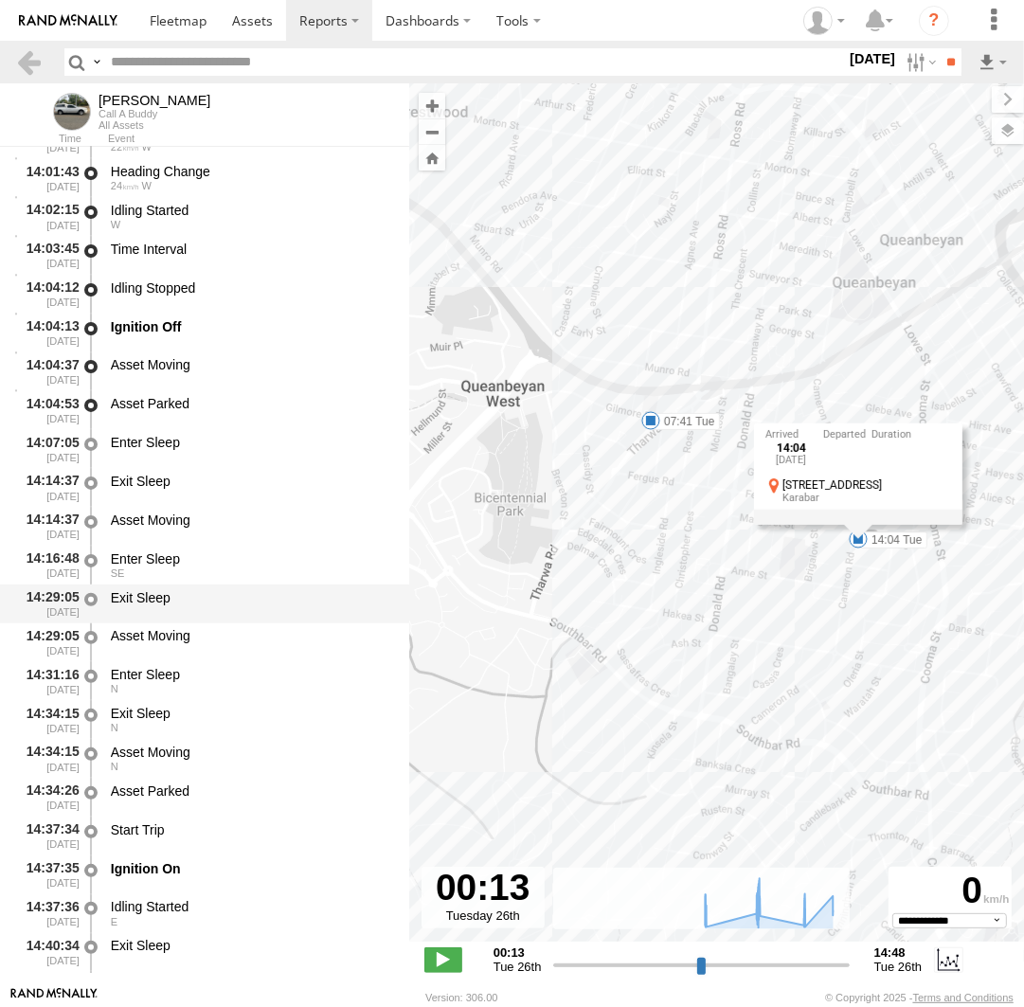
scroll to position [16294, 0]
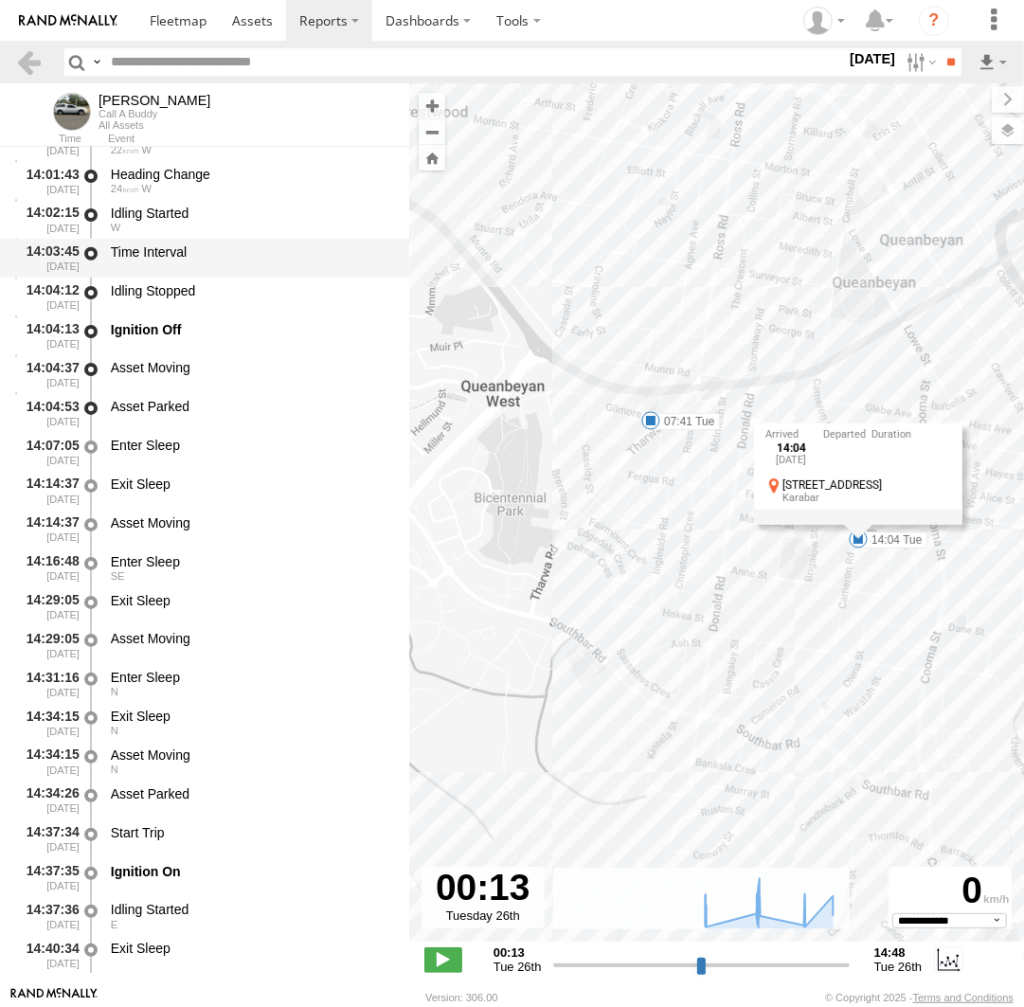
click at [190, 266] on div "Time Interval" at bounding box center [251, 258] width 286 height 35
click at [199, 292] on div "Idling Stopped" at bounding box center [251, 290] width 280 height 17
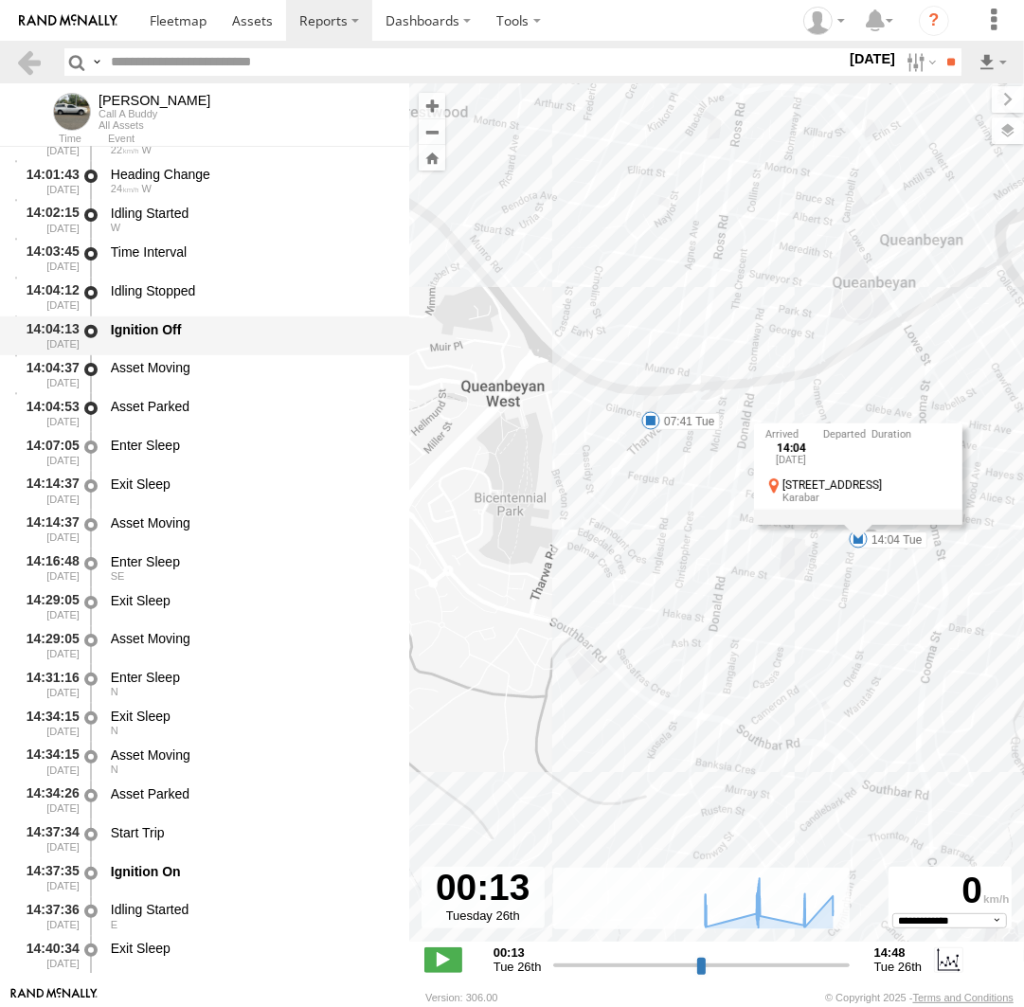
click at [195, 334] on div "Ignition Off" at bounding box center [251, 329] width 280 height 17
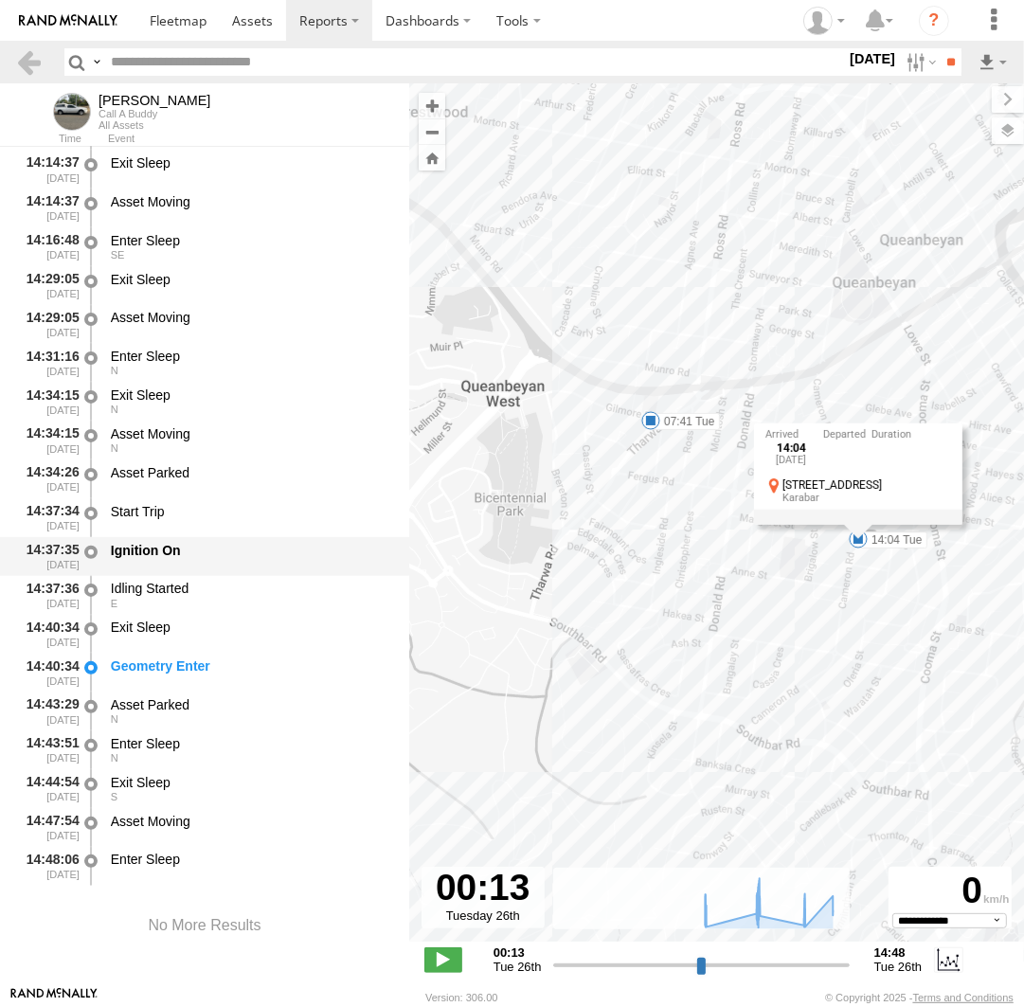
scroll to position [16641, 0]
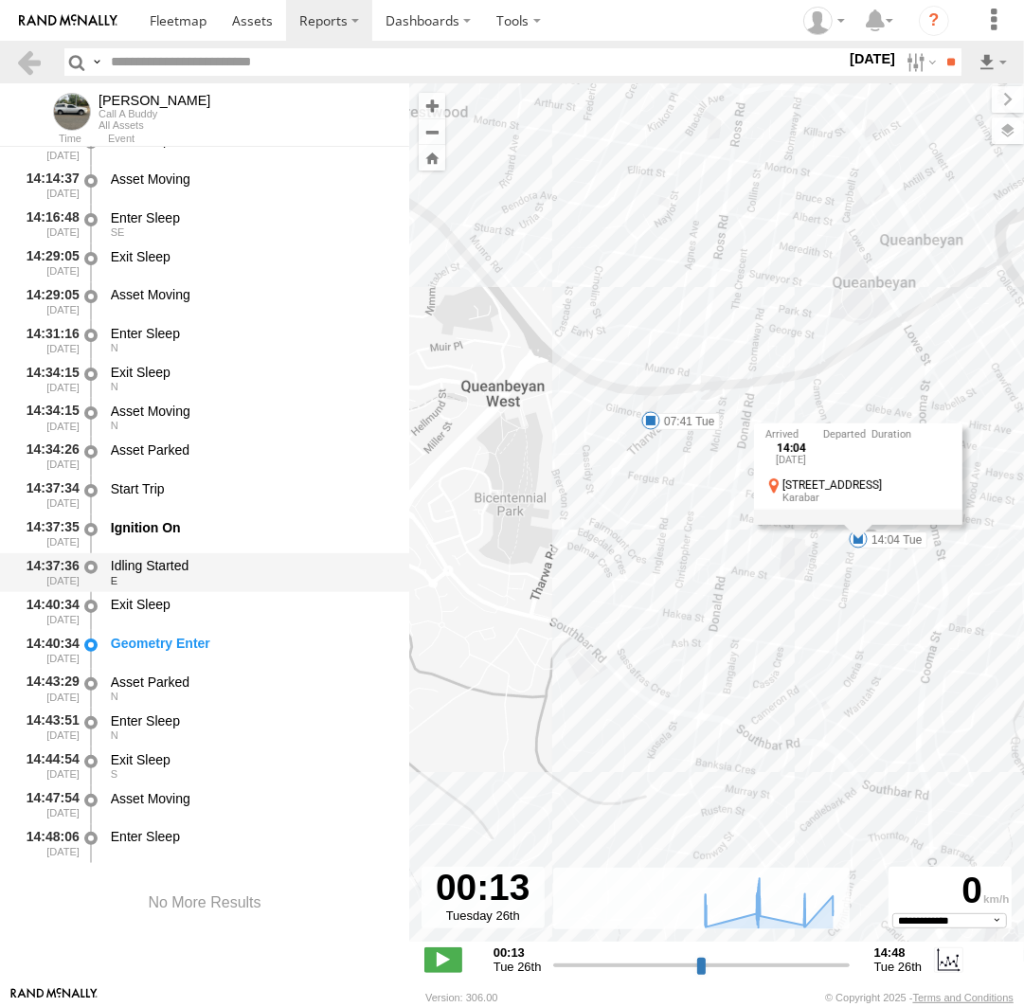
click at [160, 572] on div "Idling Started" at bounding box center [251, 565] width 280 height 17
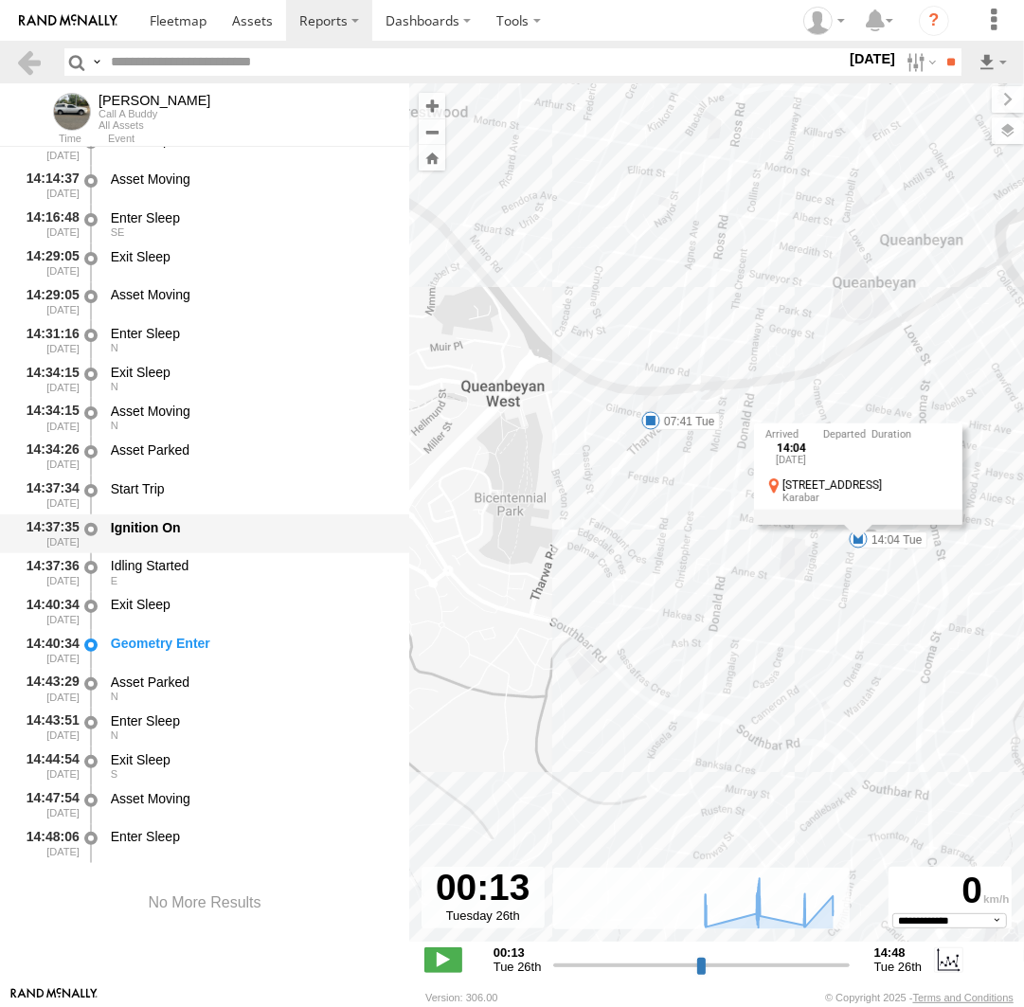
click at [154, 522] on div "Ignition On" at bounding box center [251, 527] width 280 height 17
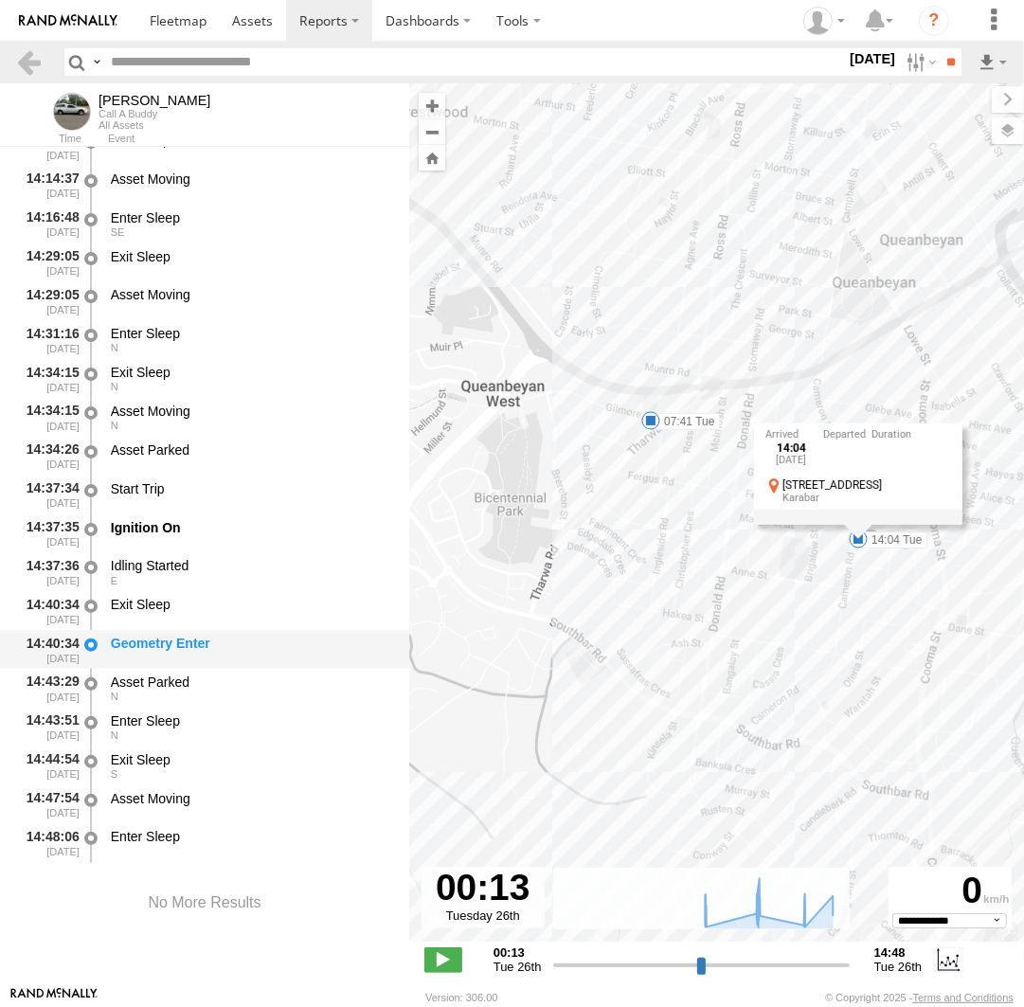
click at [183, 645] on div "Geometry Enter" at bounding box center [251, 643] width 280 height 17
click at [807, 697] on div "Andrew 07:41 Tue 07:56 Tue 10:23 Tue 12:26 Tue 12:37 Tue 12:42 Tue 13:44 Tue 14…" at bounding box center [716, 522] width 615 height 878
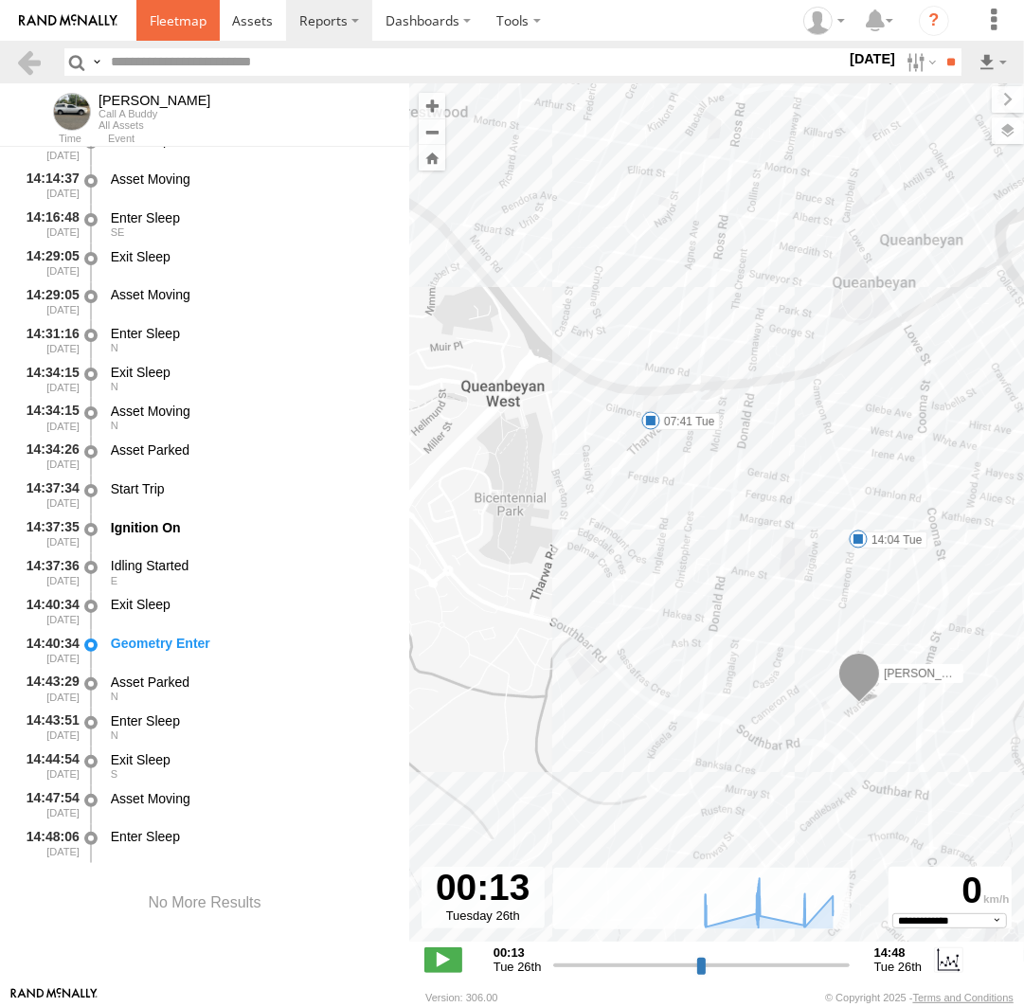
click at [188, 27] on span at bounding box center [178, 20] width 57 height 18
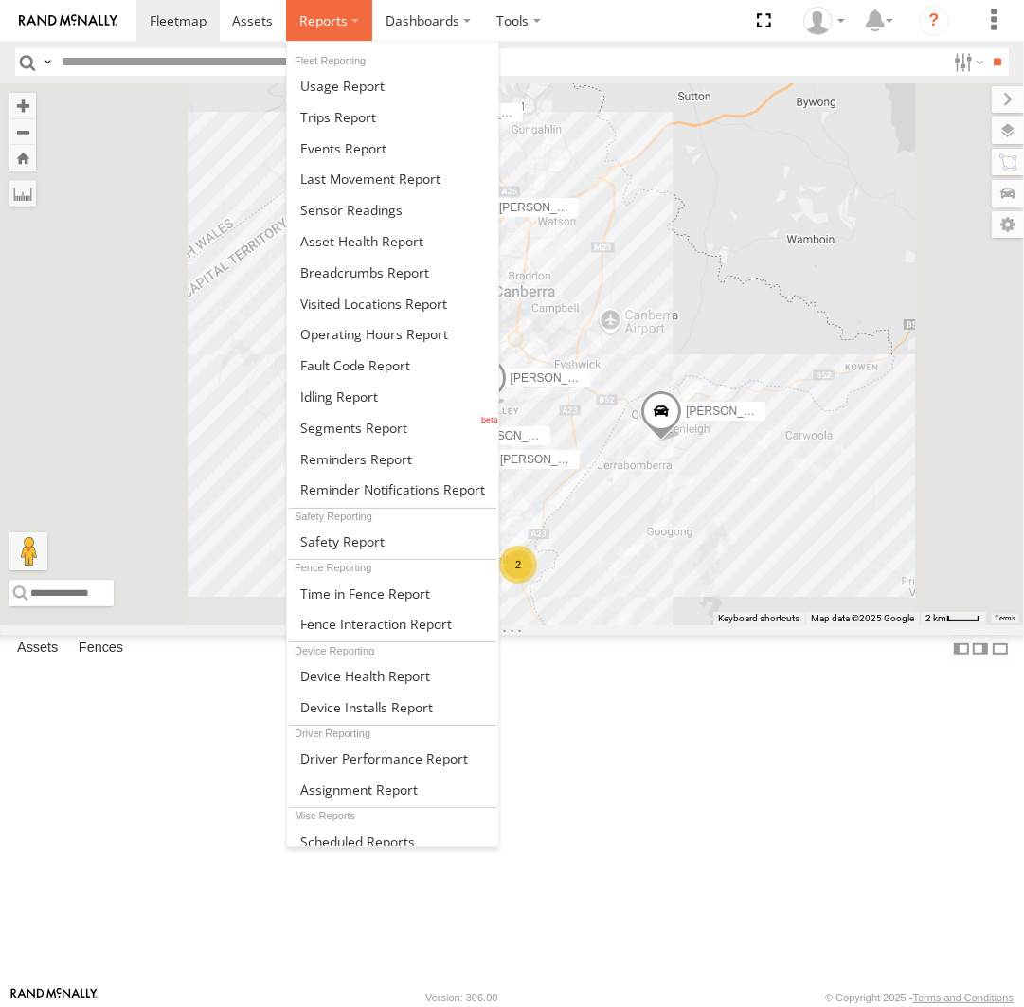
click at [312, 25] on span at bounding box center [323, 20] width 48 height 18
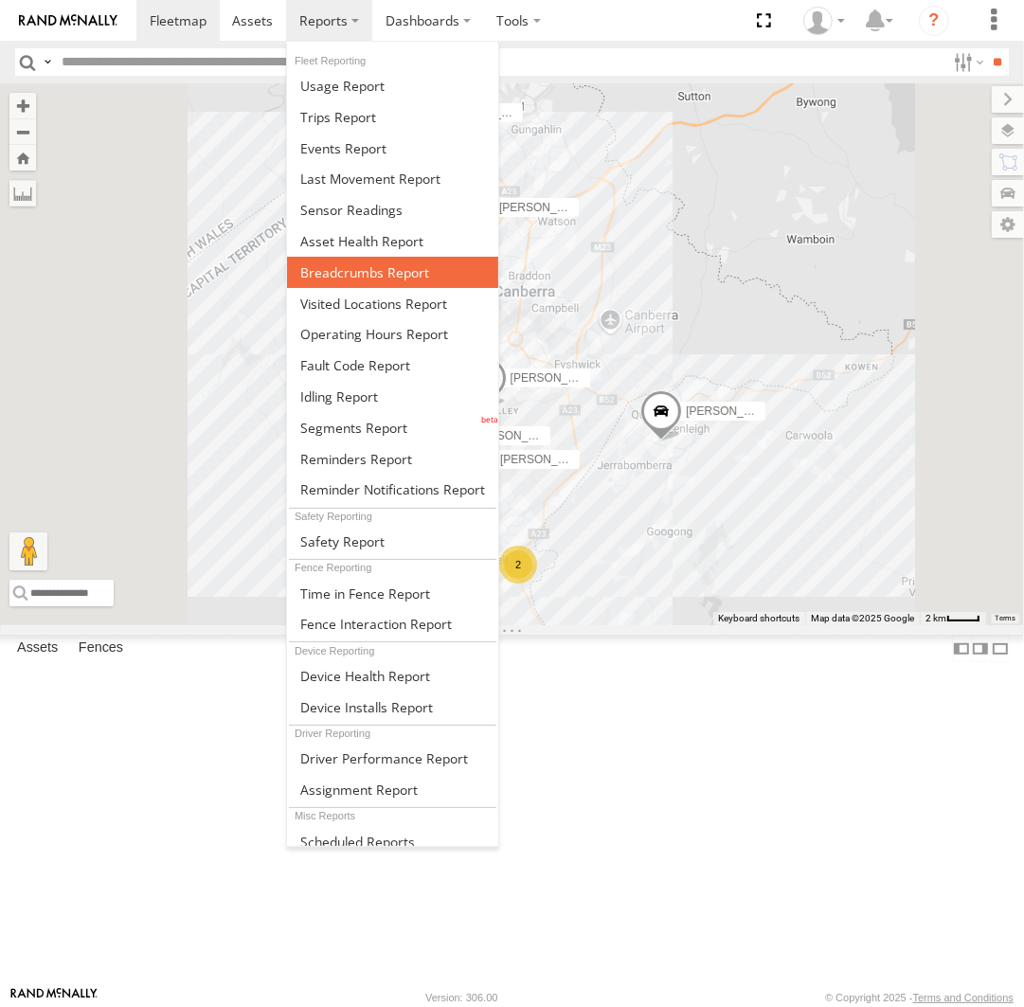
click at [352, 267] on span at bounding box center [364, 272] width 129 height 18
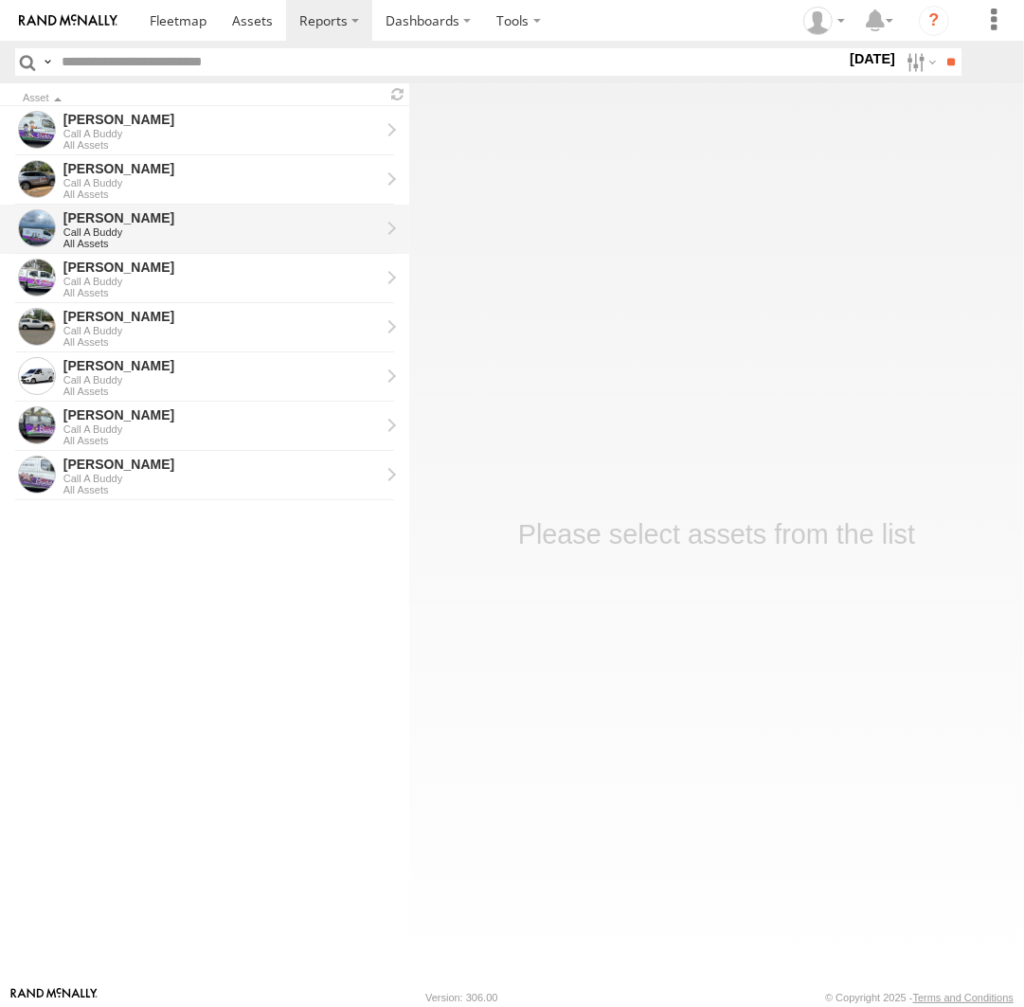
click at [291, 243] on div "All Assets" at bounding box center [221, 243] width 316 height 11
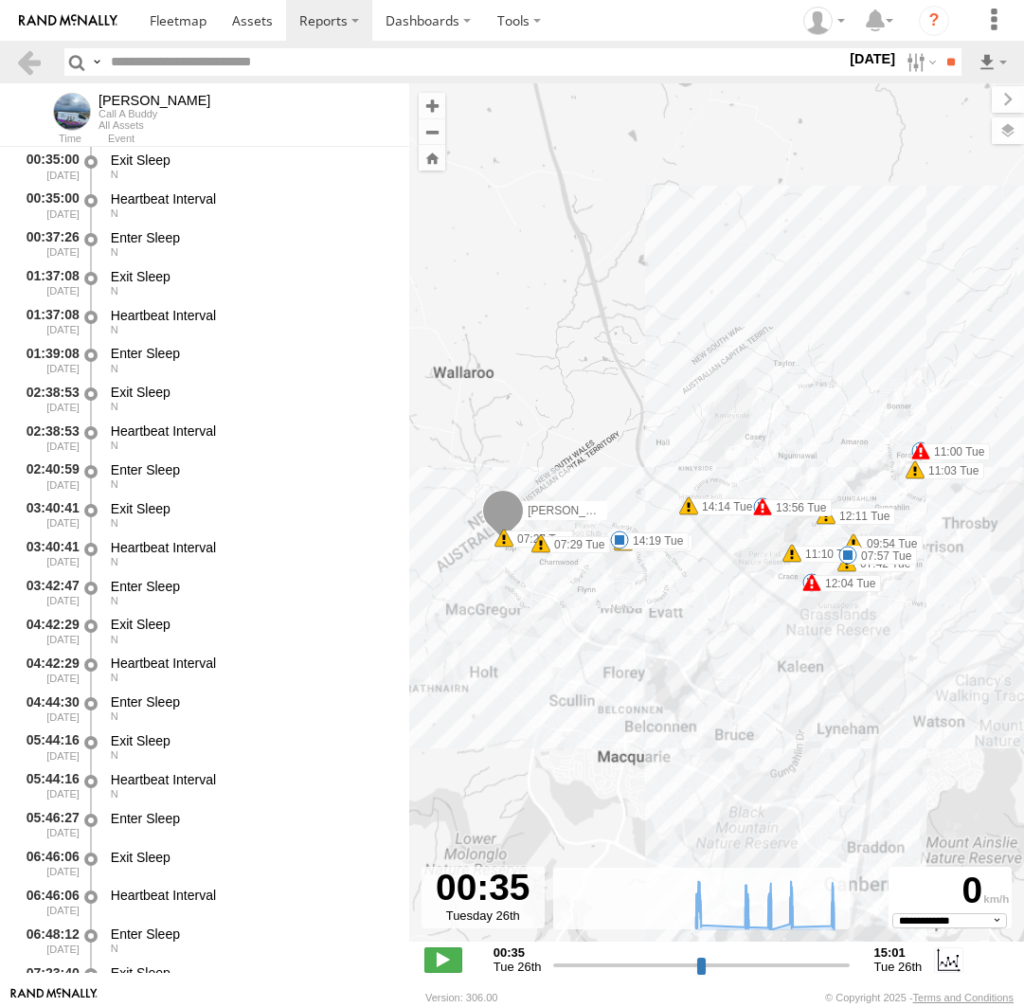
select select "**********"
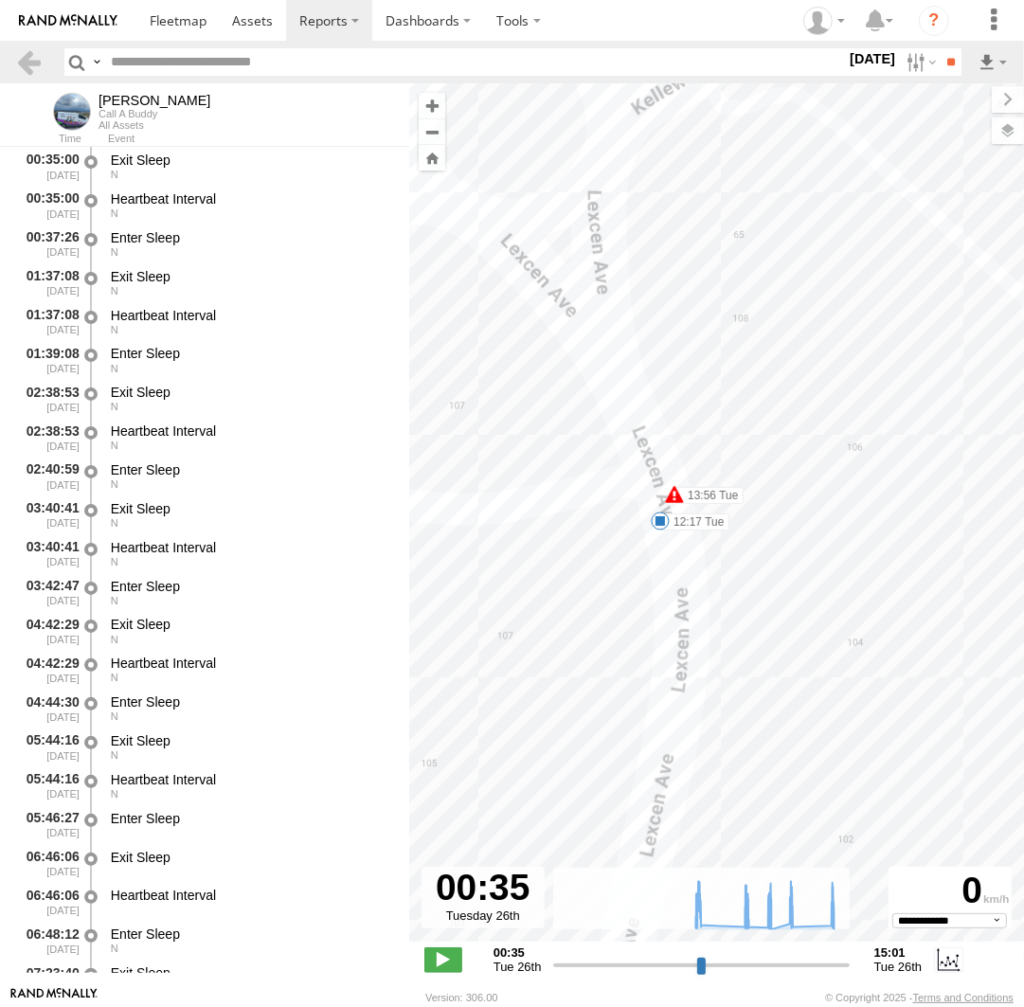
drag, startPoint x: 637, startPoint y: 663, endPoint x: 960, endPoint y: 226, distance: 543.2
click at [960, 226] on div "[PERSON_NAME] 07:27 Tue 07:29 Tue 07:42 Tue 07:57 Tue 09:54 Tue 10:05 Tue 11:00…" at bounding box center [716, 522] width 615 height 878
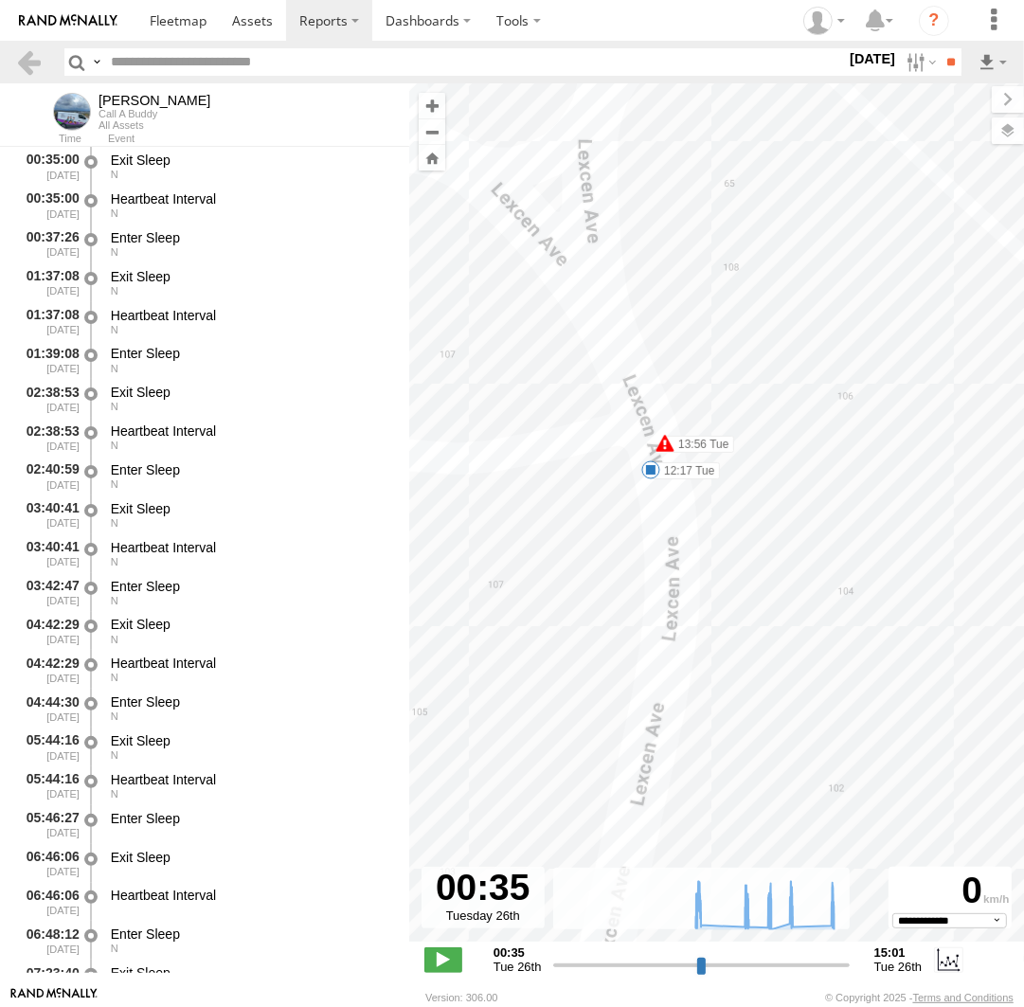
click at [651, 471] on span at bounding box center [650, 469] width 19 height 19
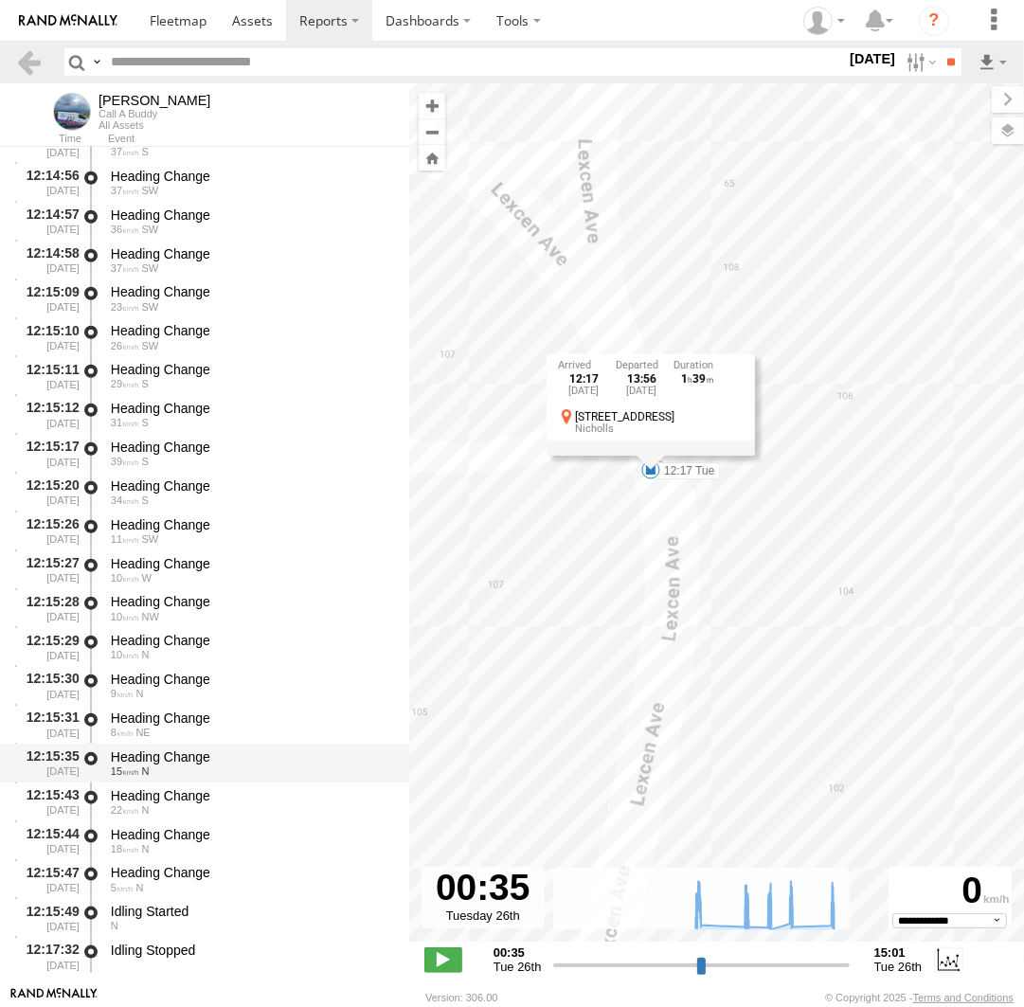
scroll to position [27218, 0]
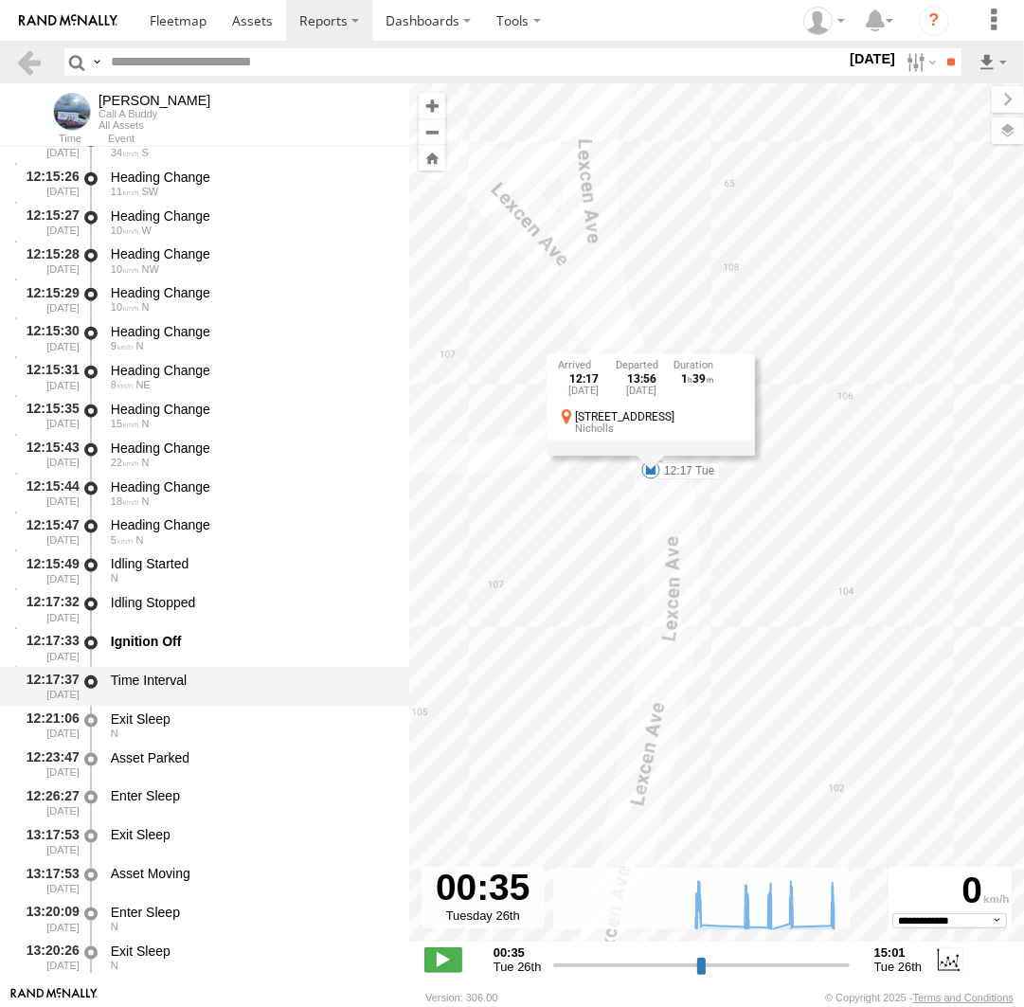
click at [235, 682] on div "Time Interval" at bounding box center [251, 680] width 280 height 17
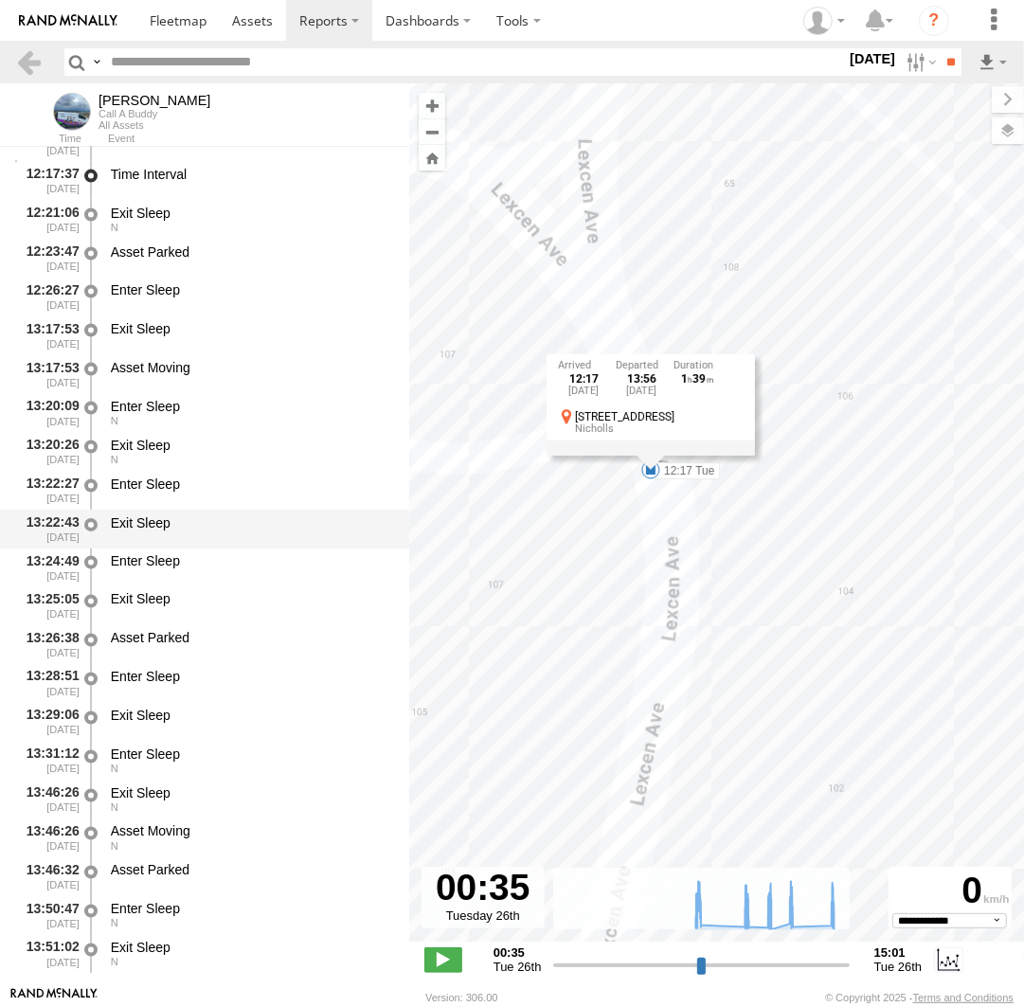
scroll to position [27827, 0]
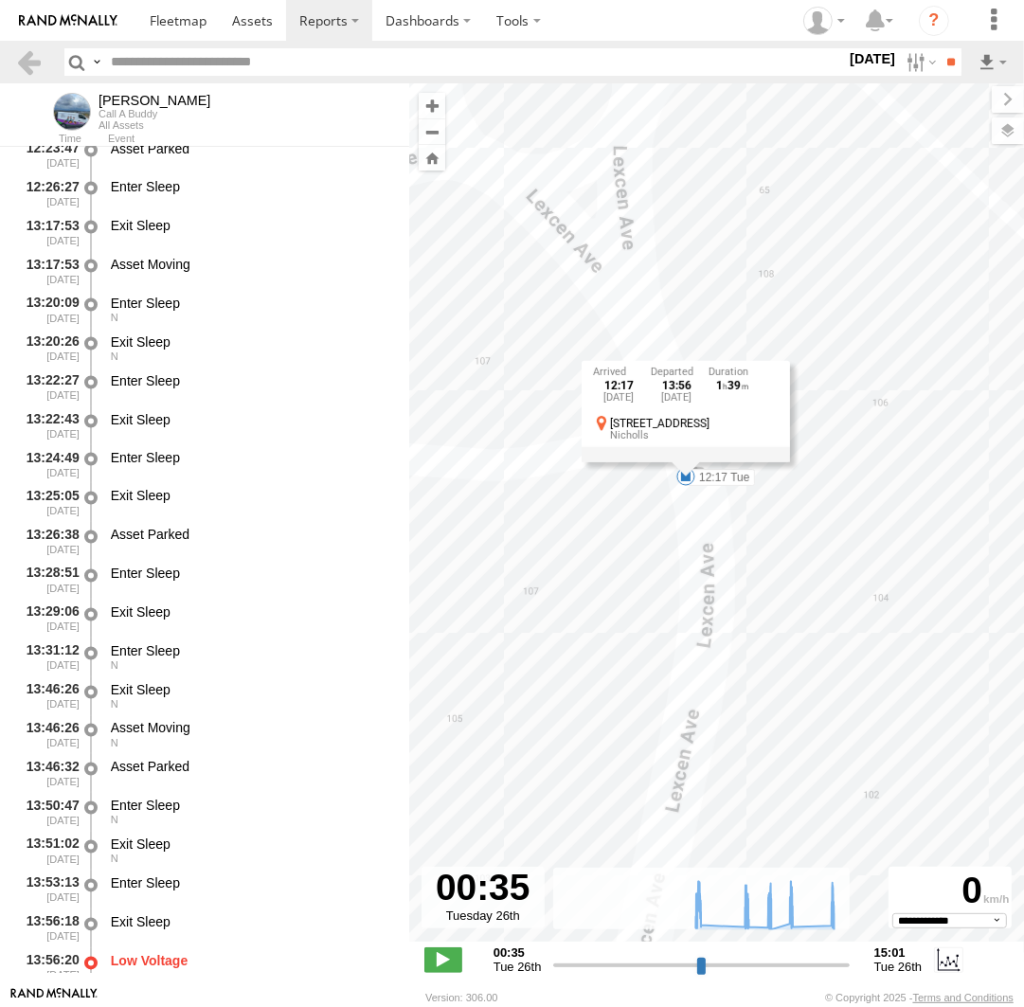
drag, startPoint x: 535, startPoint y: 581, endPoint x: 569, endPoint y: 585, distance: 34.4
click at [569, 585] on div "[PERSON_NAME] 07:27 Tue 07:29 Tue 07:42 Tue 07:57 Tue 09:54 Tue 10:05 Tue 11:00…" at bounding box center [716, 522] width 615 height 878
